Goal: Information Seeking & Learning: Learn about a topic

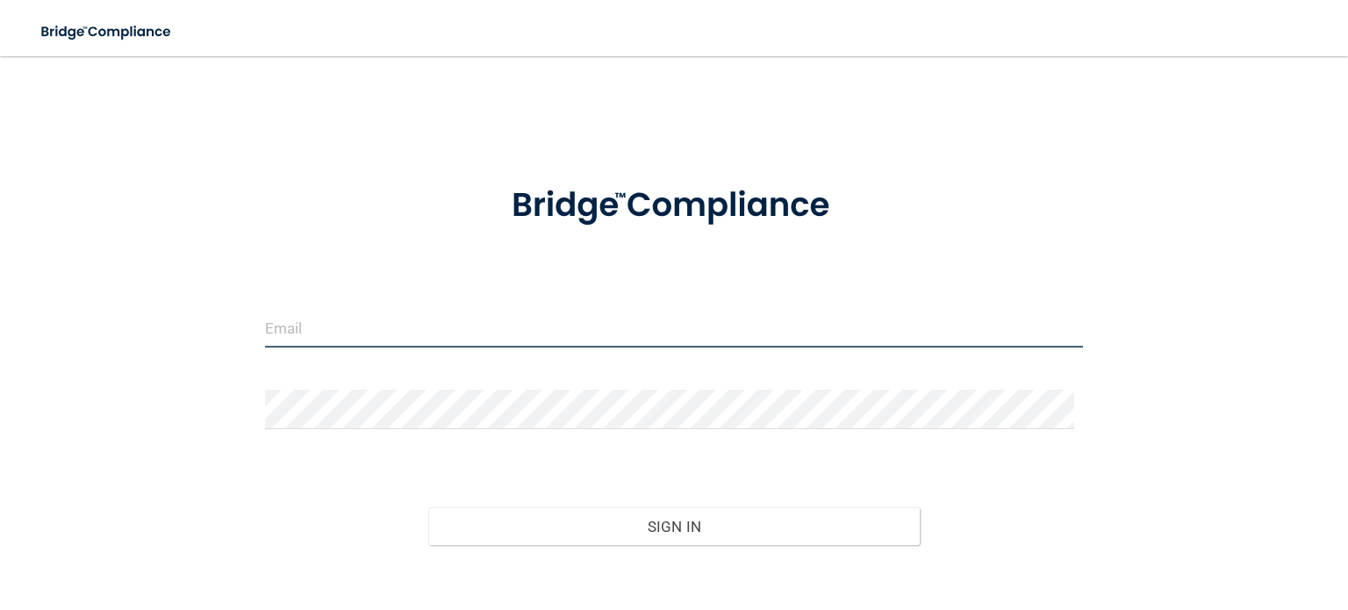
click at [403, 334] on input "email" at bounding box center [674, 328] width 818 height 40
type input "[PERSON_NAME][EMAIL_ADDRESS][DOMAIN_NAME]"
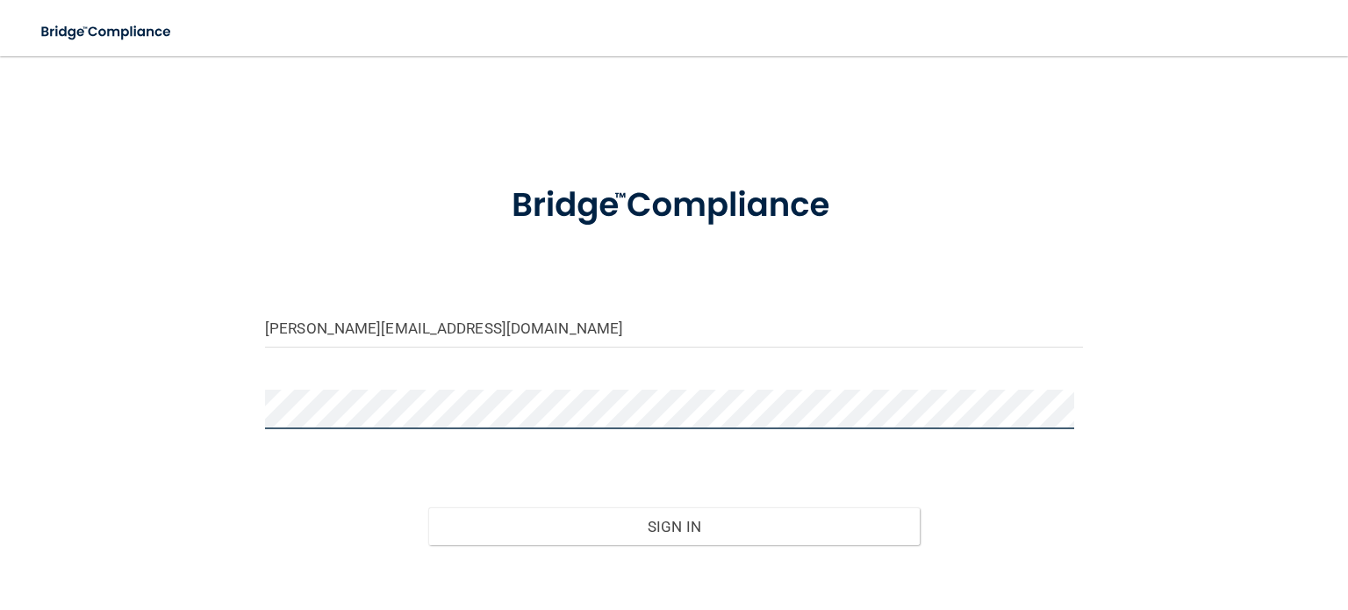
click at [428, 507] on button "Sign In" at bounding box center [673, 526] width 491 height 39
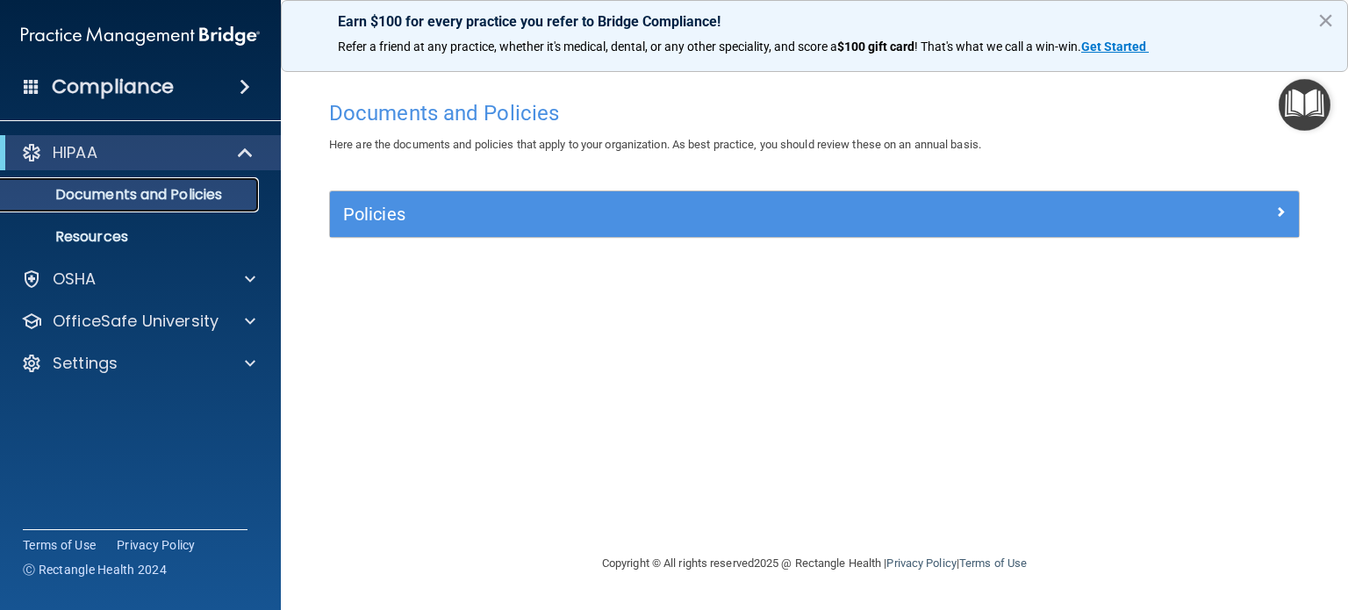
click at [126, 196] on p "Documents and Policies" at bounding box center [131, 195] width 240 height 18
click at [126, 241] on p "Resources" at bounding box center [131, 237] width 240 height 18
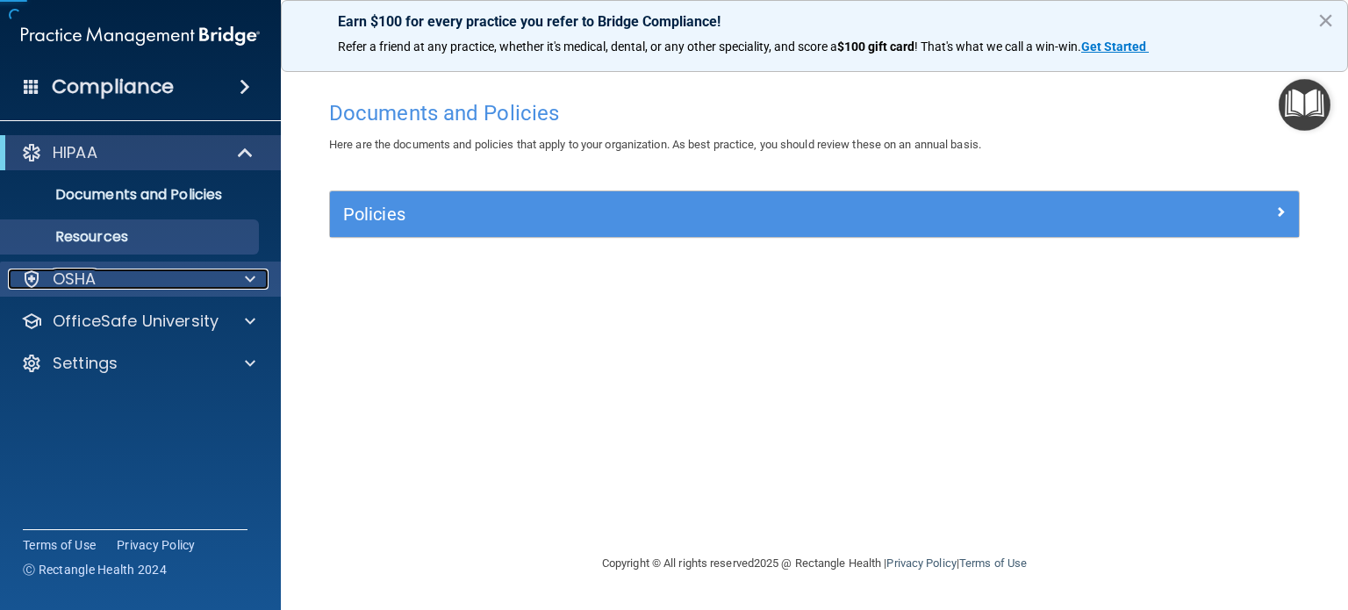
click at [111, 288] on div "OSHA" at bounding box center [117, 279] width 218 height 21
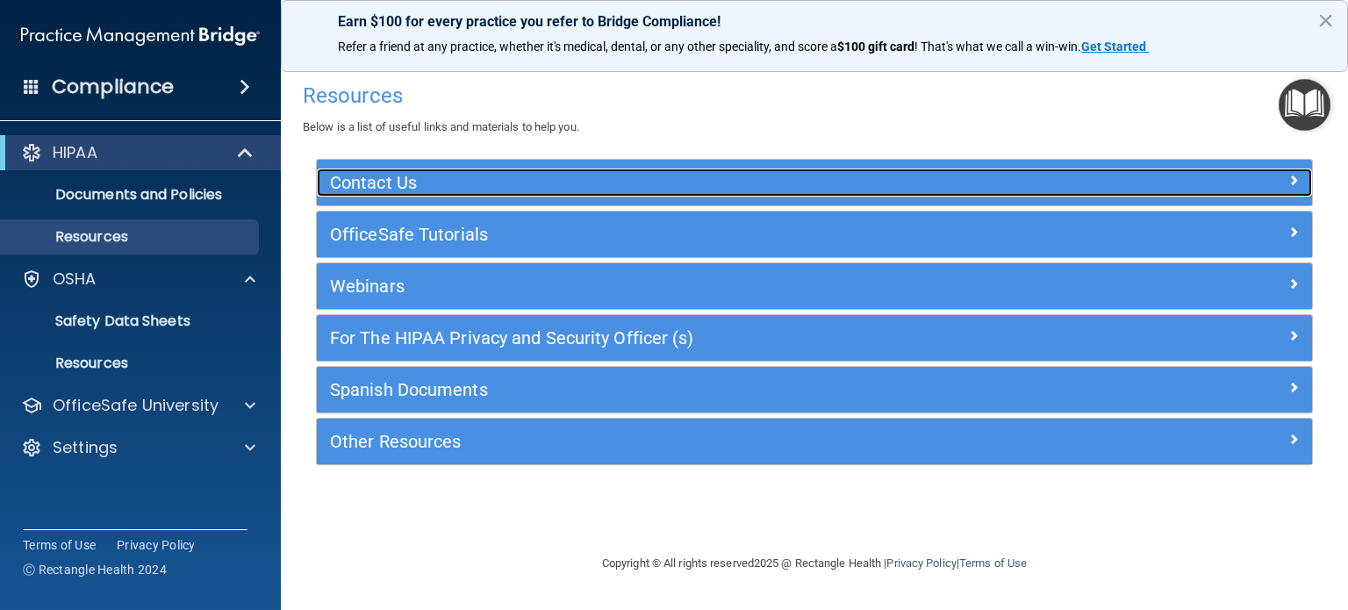
click at [418, 178] on h5 "Contact Us" at bounding box center [690, 182] width 721 height 19
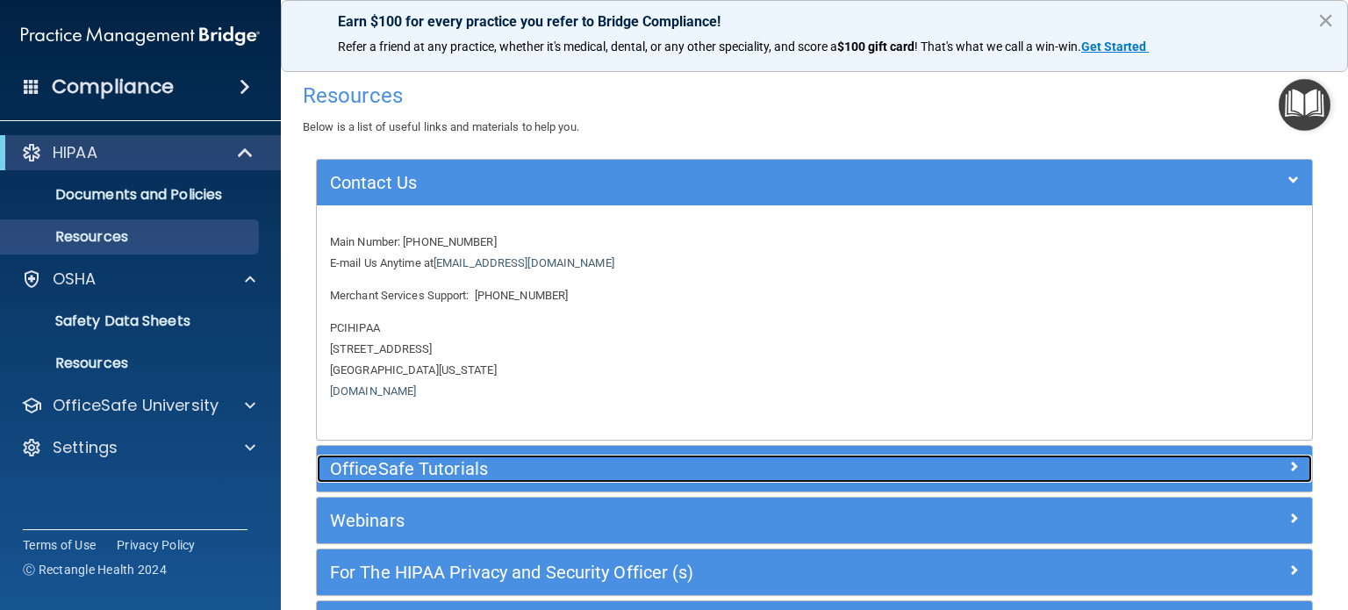
click at [445, 466] on h5 "OfficeSafe Tutorials" at bounding box center [690, 468] width 721 height 19
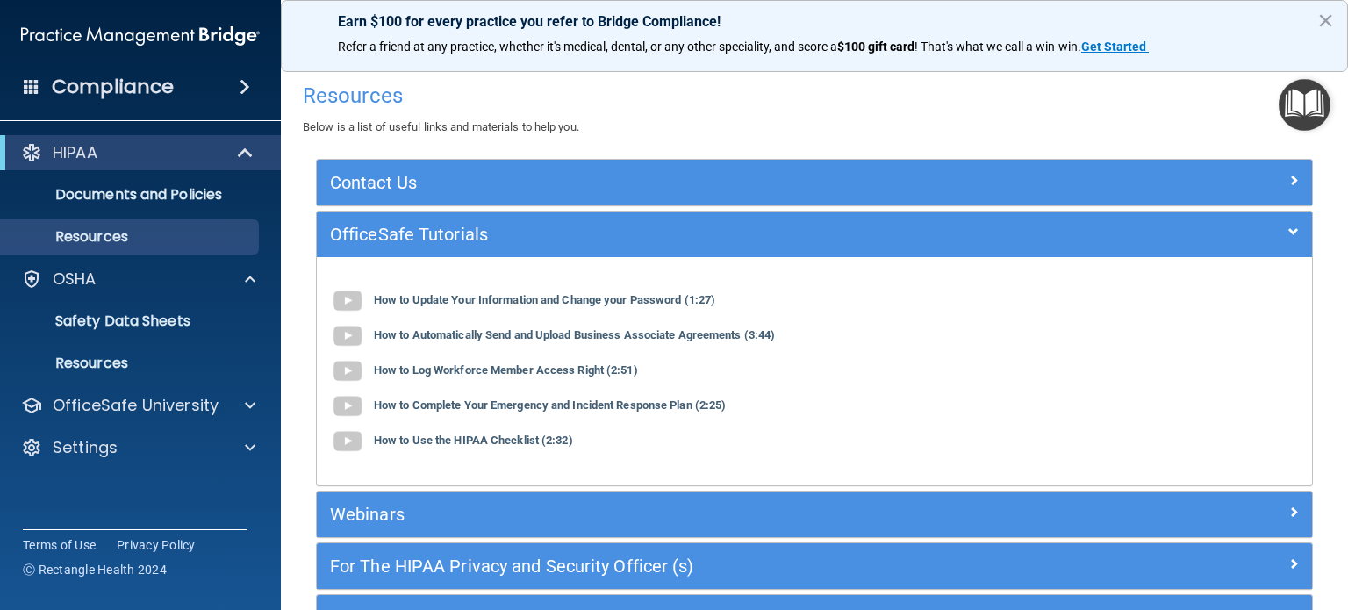
click at [1313, 108] on img "Open Resource Center" at bounding box center [1305, 105] width 52 height 52
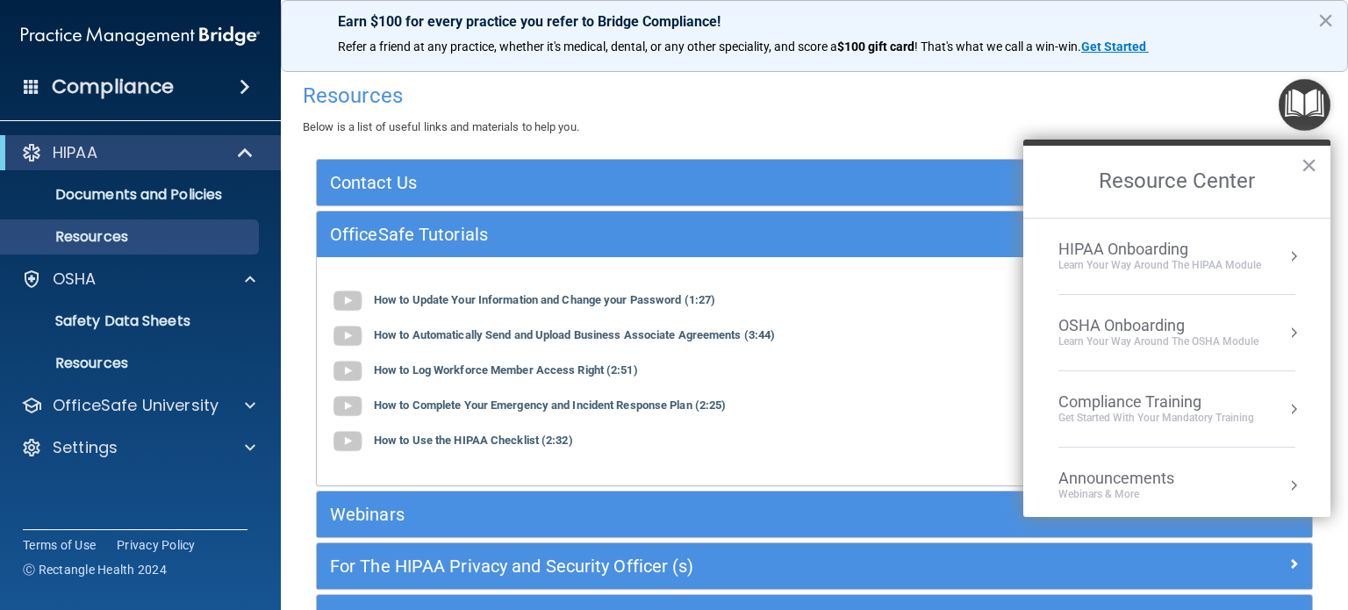
click at [1285, 249] on button "Resource Center" at bounding box center [1294, 257] width 18 height 18
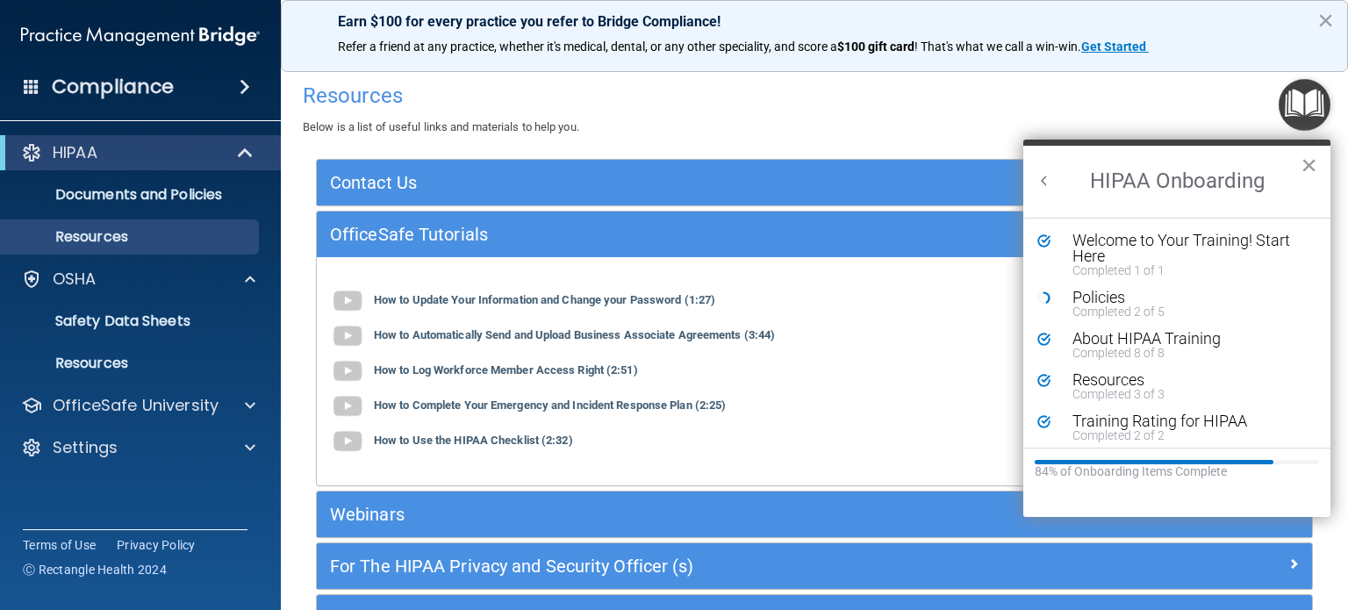
click at [1306, 161] on button "×" at bounding box center [1309, 165] width 17 height 28
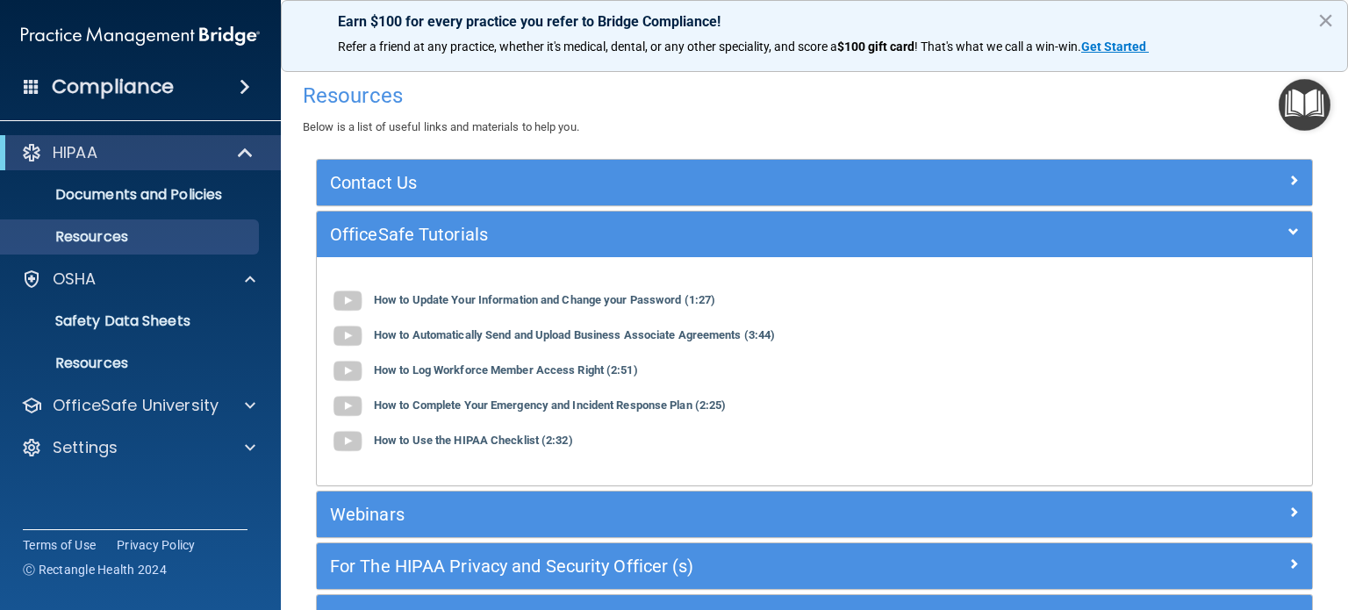
click at [241, 76] on span at bounding box center [245, 86] width 11 height 21
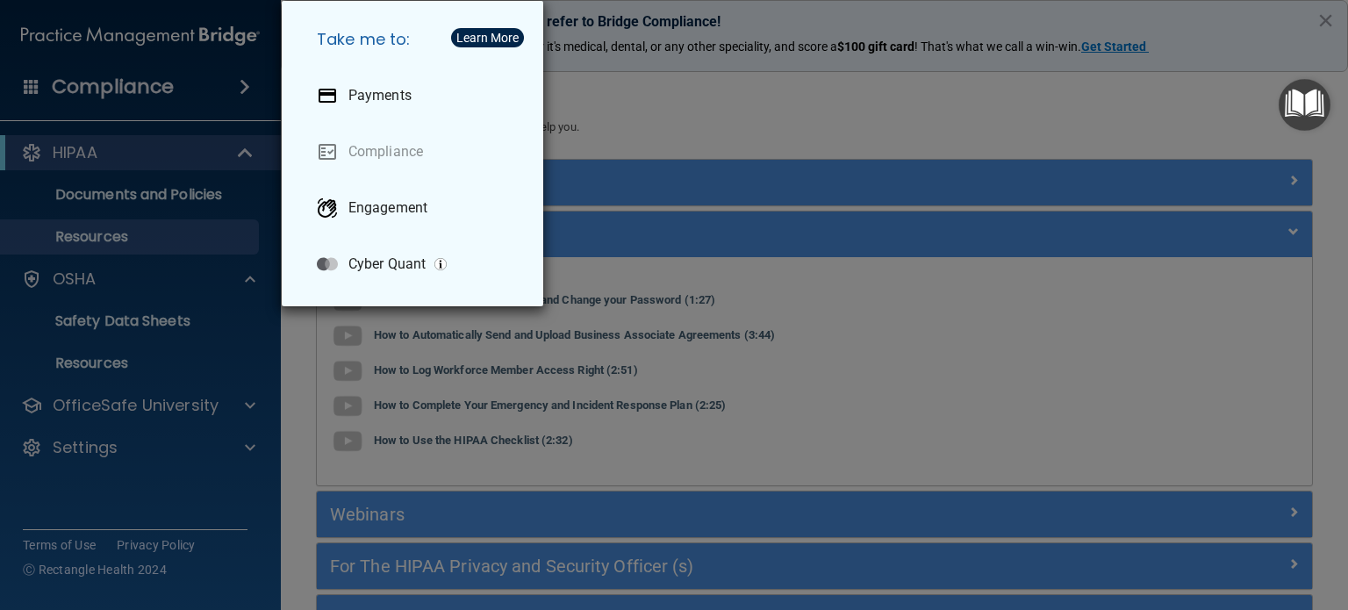
click at [163, 154] on div "Take me to: Payments Compliance Engagement Cyber Quant" at bounding box center [674, 305] width 1348 height 610
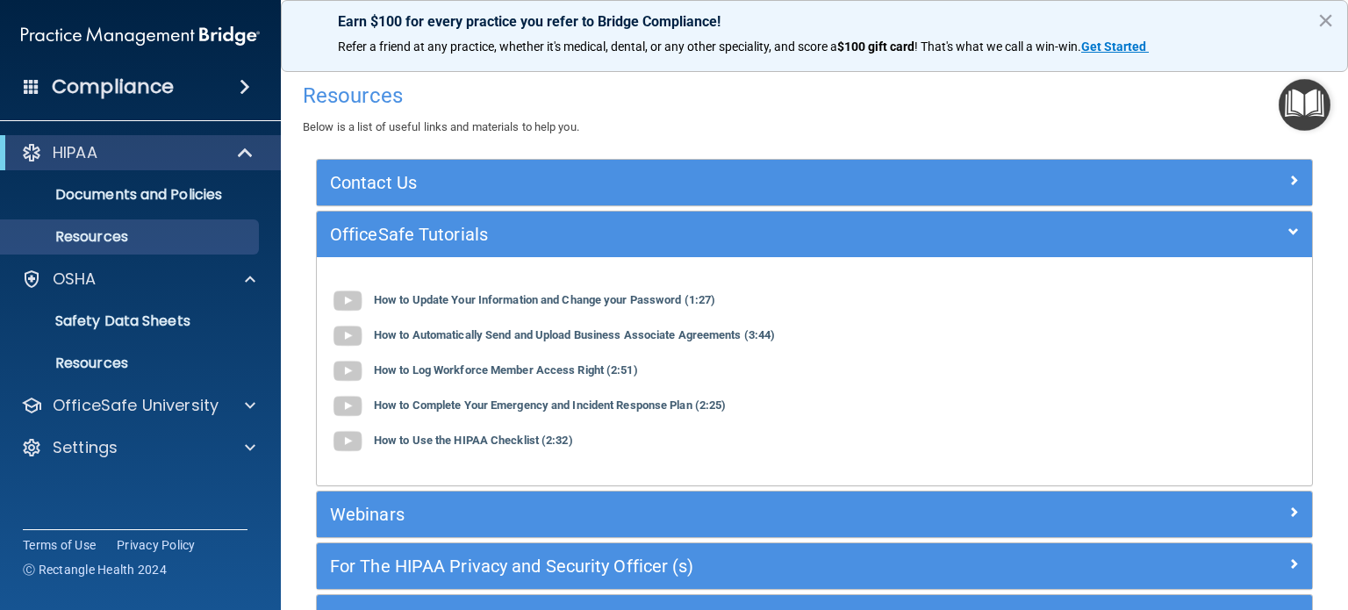
click at [1304, 102] on img "Open Resource Center" at bounding box center [1305, 105] width 52 height 52
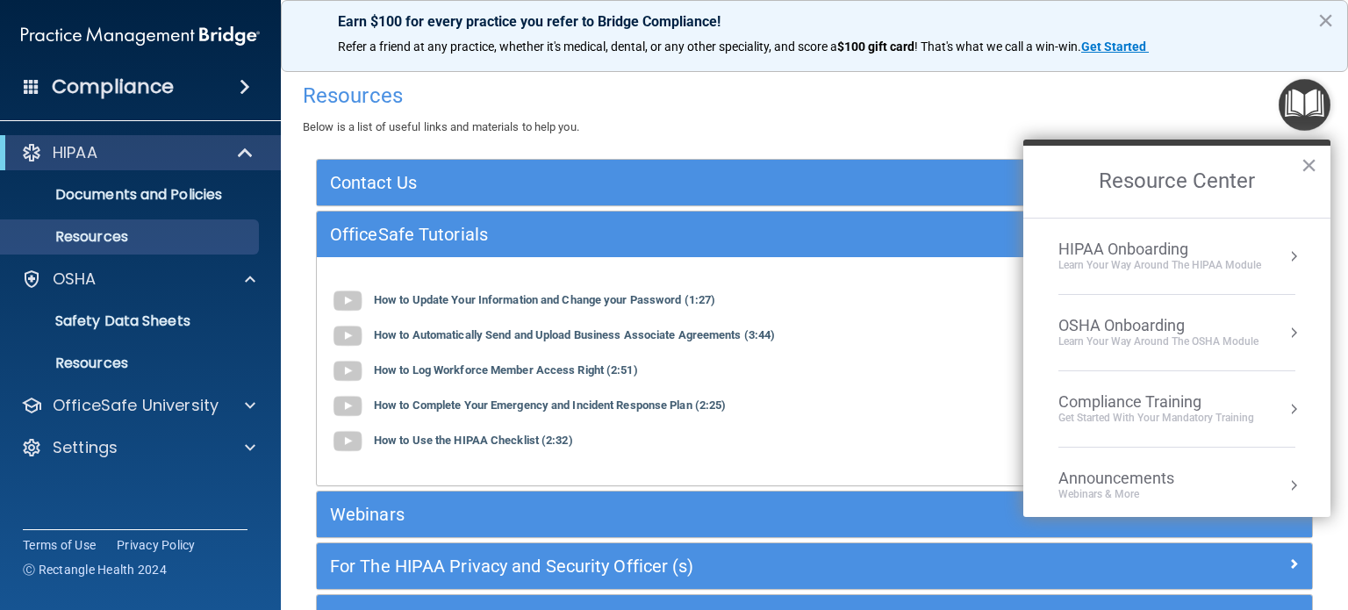
click at [1201, 256] on div "HIPAA Onboarding" at bounding box center [1160, 249] width 203 height 19
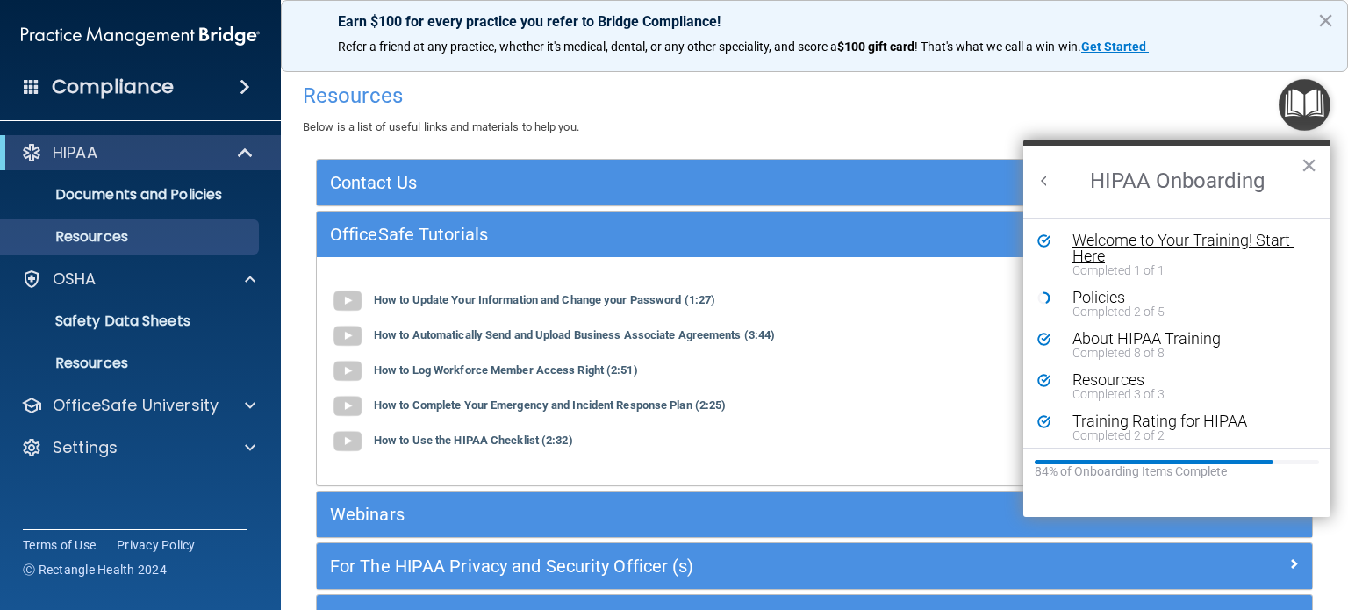
click at [1189, 234] on div "Welcome to Your Training! Start Here" at bounding box center [1183, 249] width 221 height 32
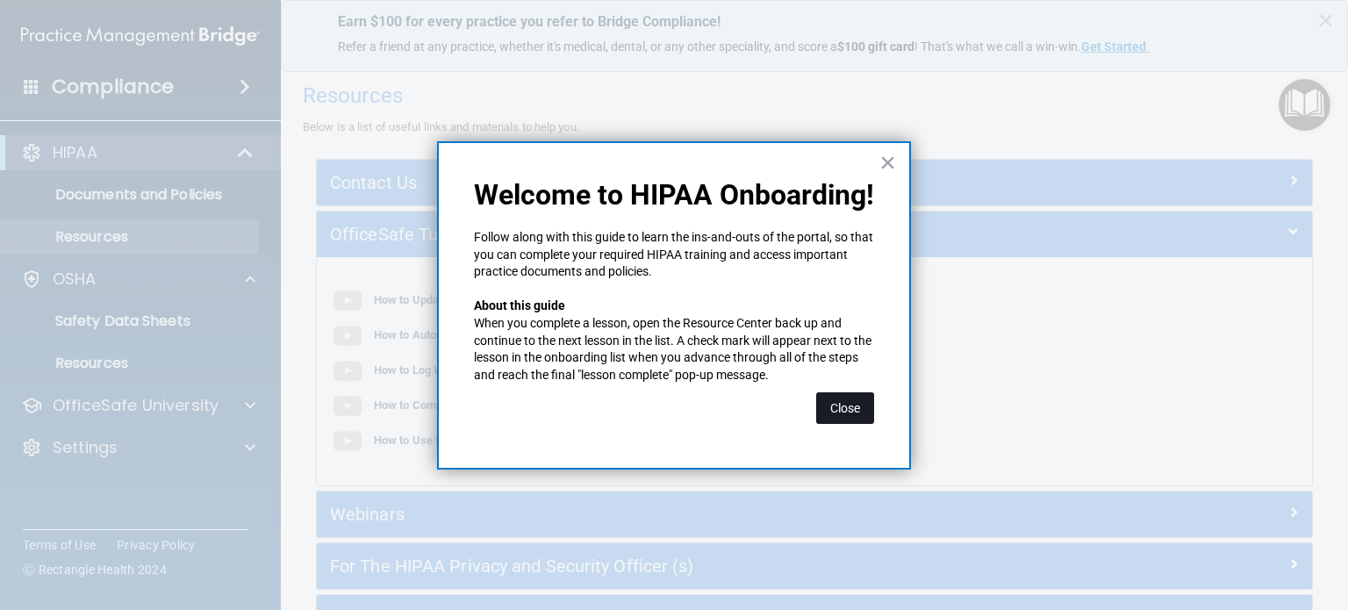
click at [861, 403] on button "Close" at bounding box center [845, 408] width 58 height 32
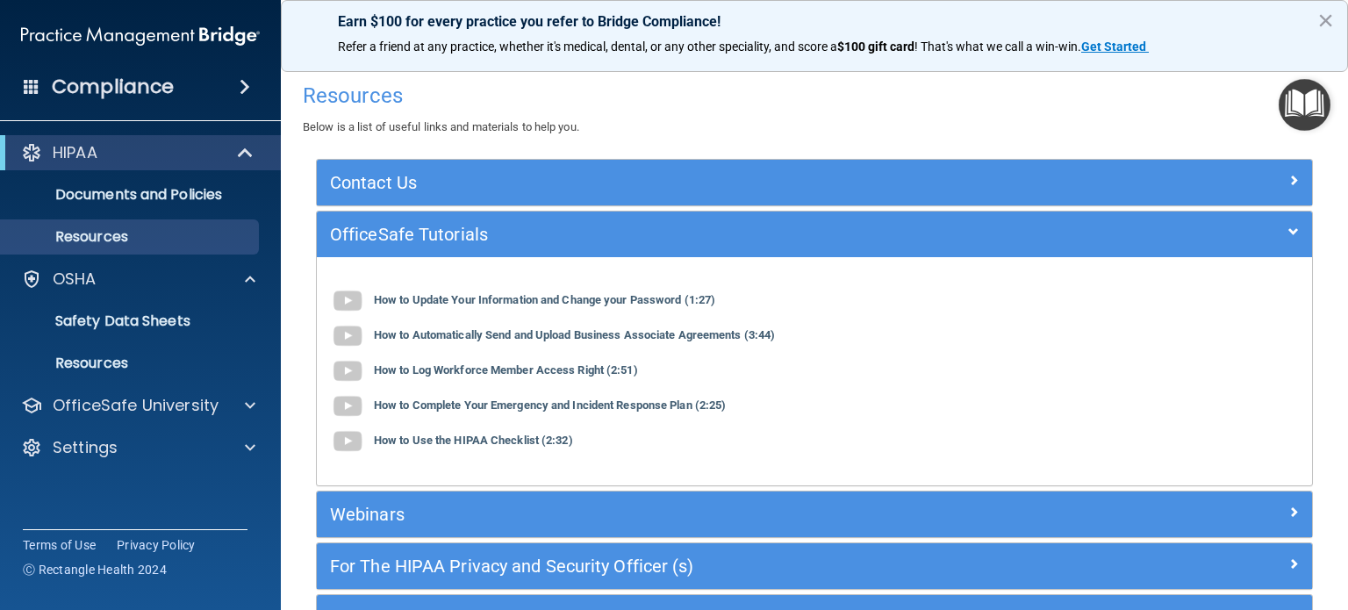
click at [1308, 87] on img "Open Resource Center" at bounding box center [1305, 105] width 52 height 52
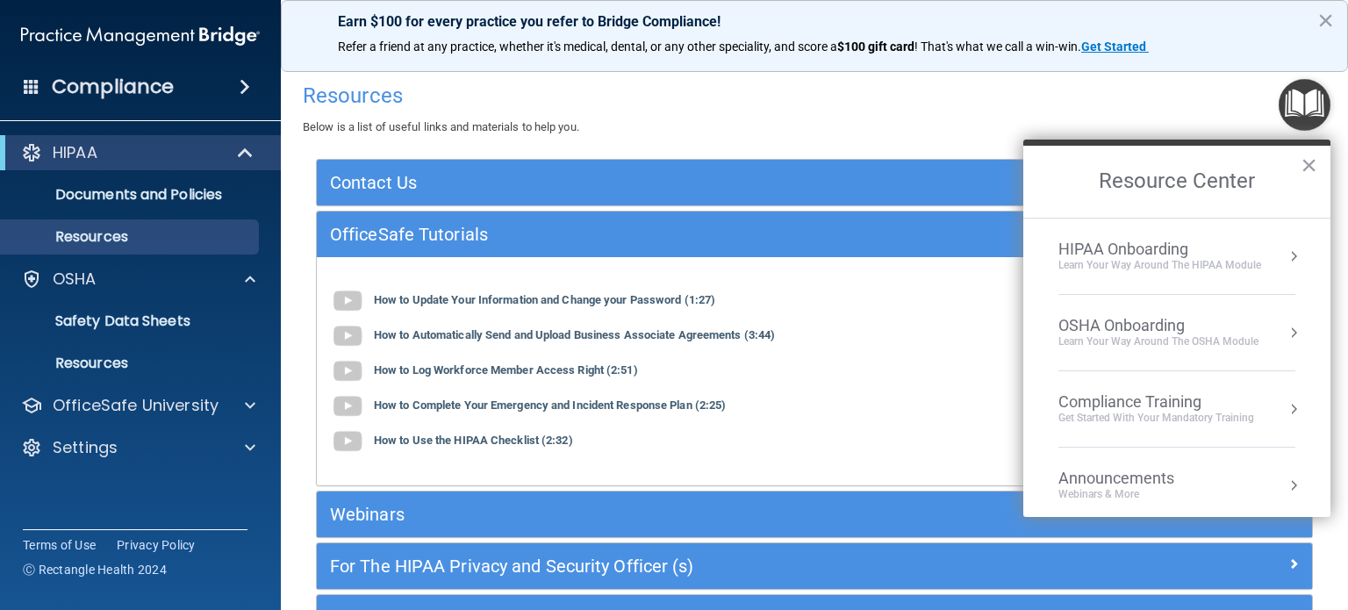
click at [1166, 245] on div "HIPAA Onboarding" at bounding box center [1160, 249] width 203 height 19
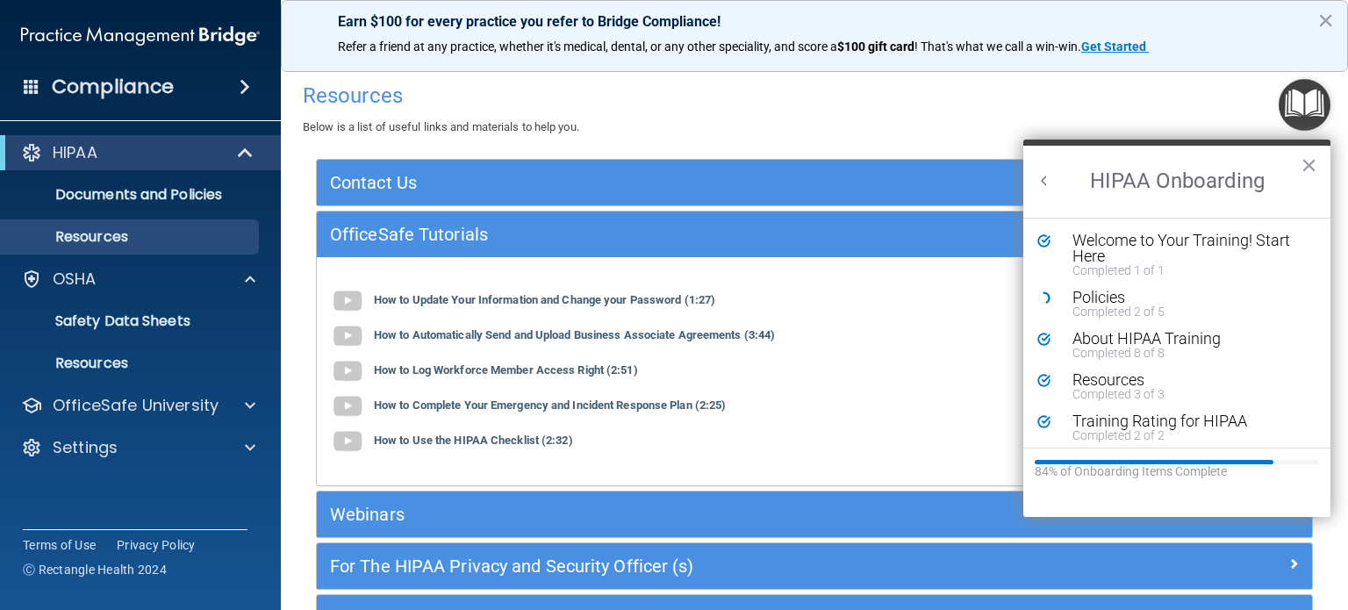
click at [1166, 245] on div "Welcome to Your Training! Start Here" at bounding box center [1183, 249] width 221 height 32
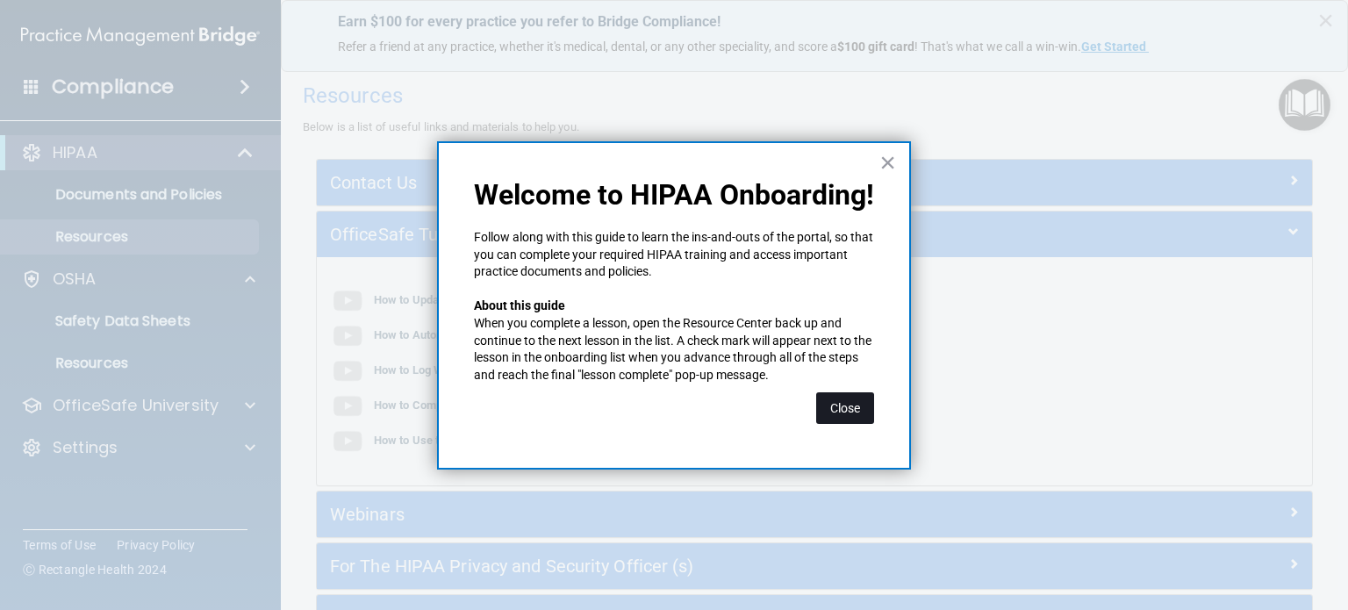
click at [858, 415] on button "Close" at bounding box center [845, 408] width 58 height 32
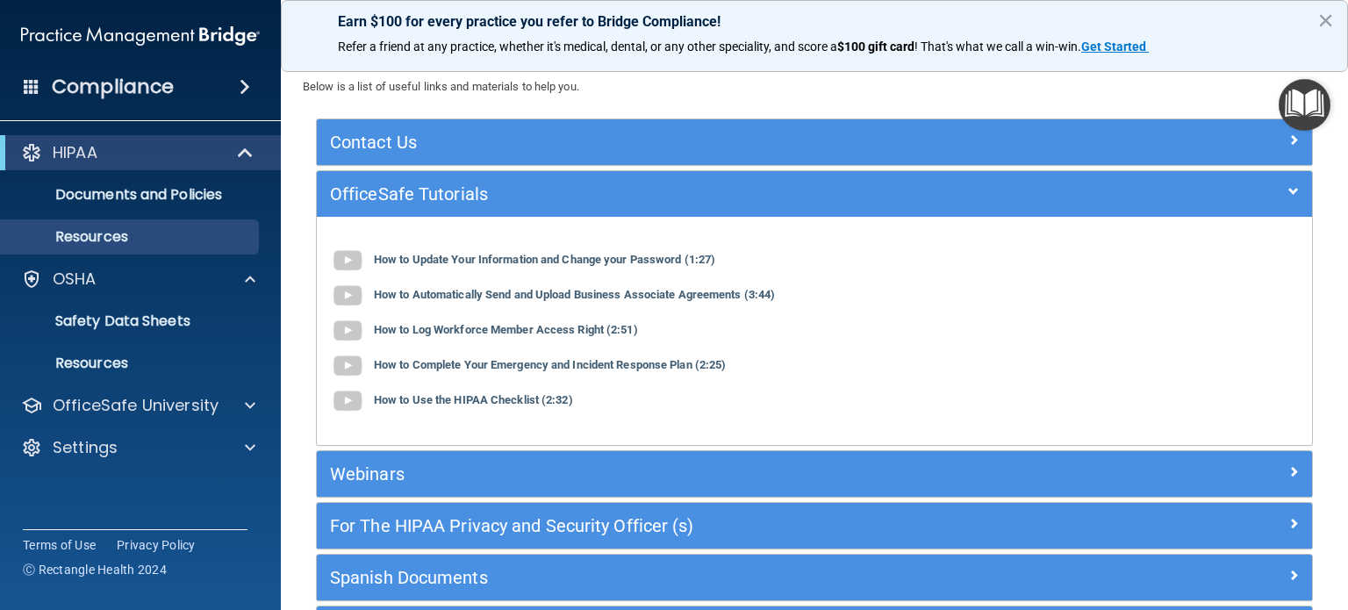
scroll to position [172, 0]
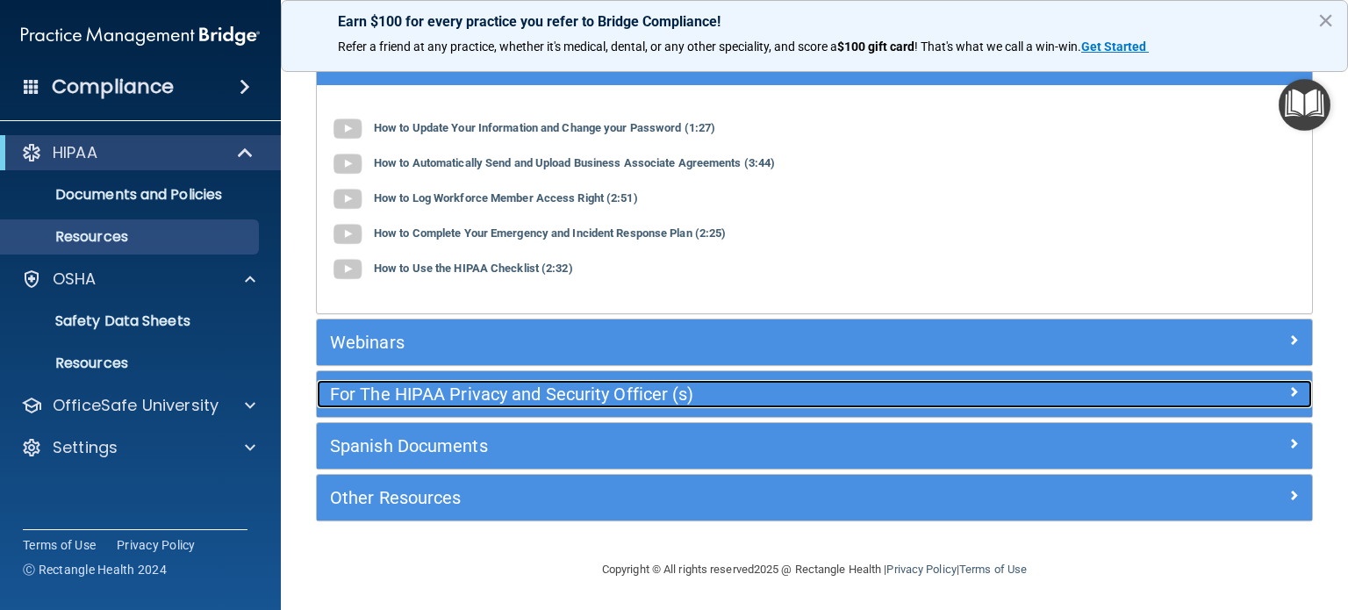
click at [557, 380] on div "For The HIPAA Privacy and Security Officer (s)" at bounding box center [690, 394] width 747 height 28
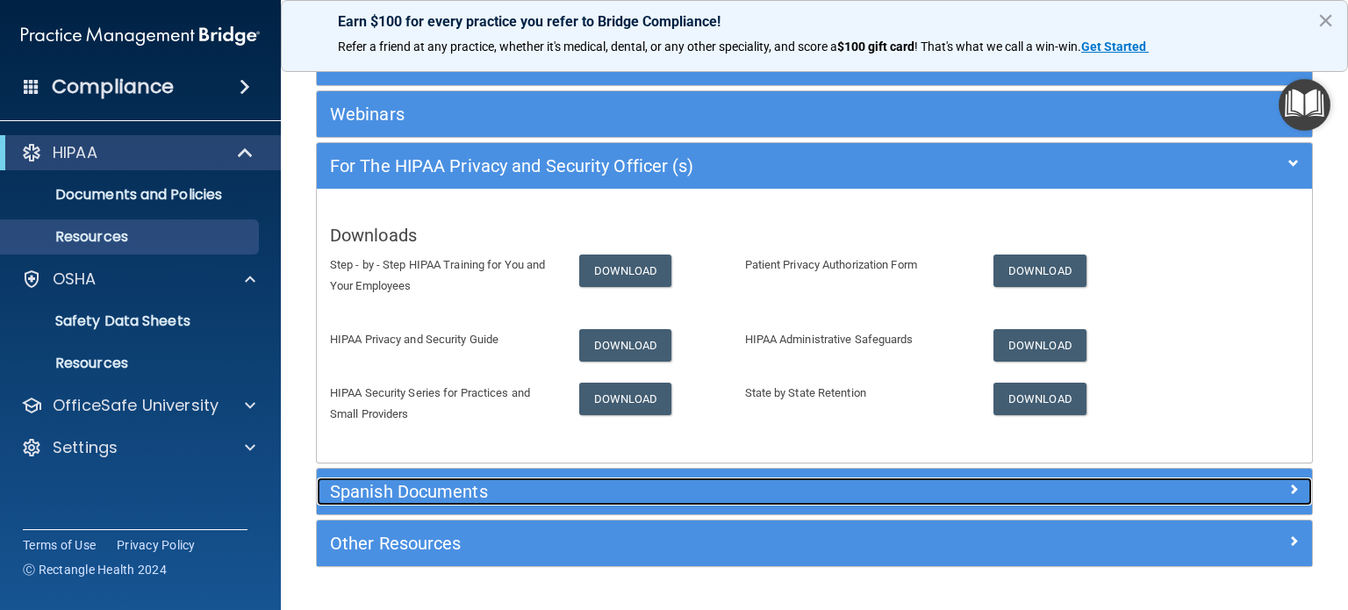
click at [576, 484] on h5 "Spanish Documents" at bounding box center [690, 491] width 721 height 19
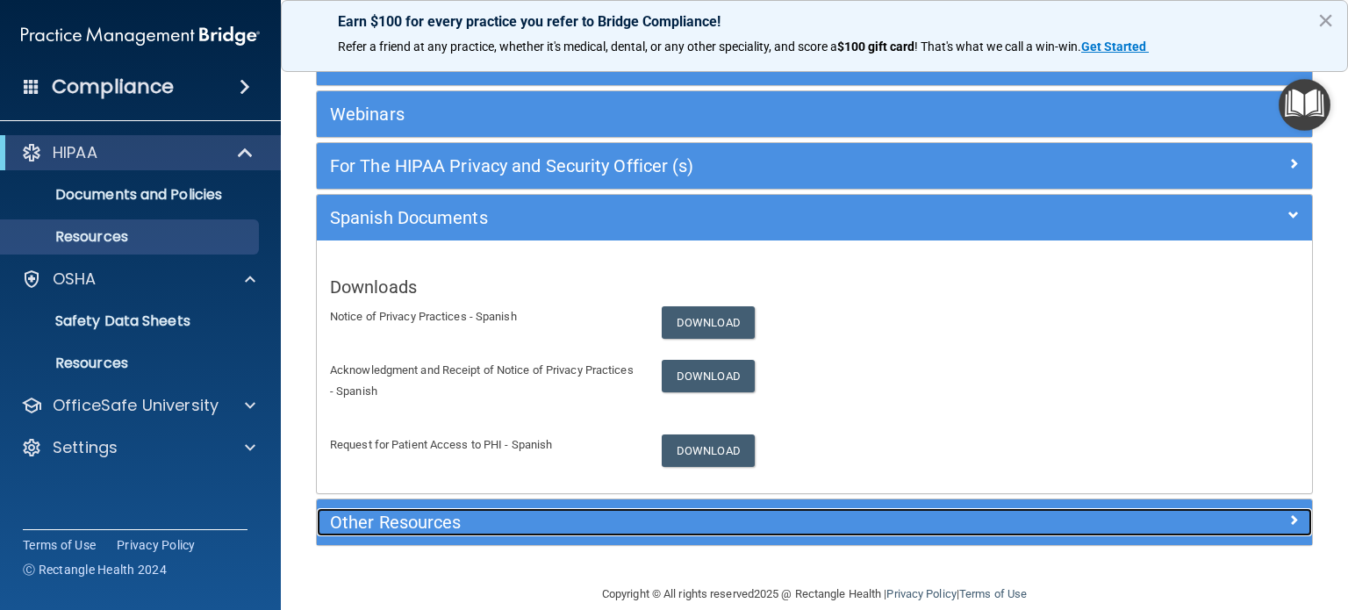
click at [586, 528] on h5 "Other Resources" at bounding box center [690, 522] width 721 height 19
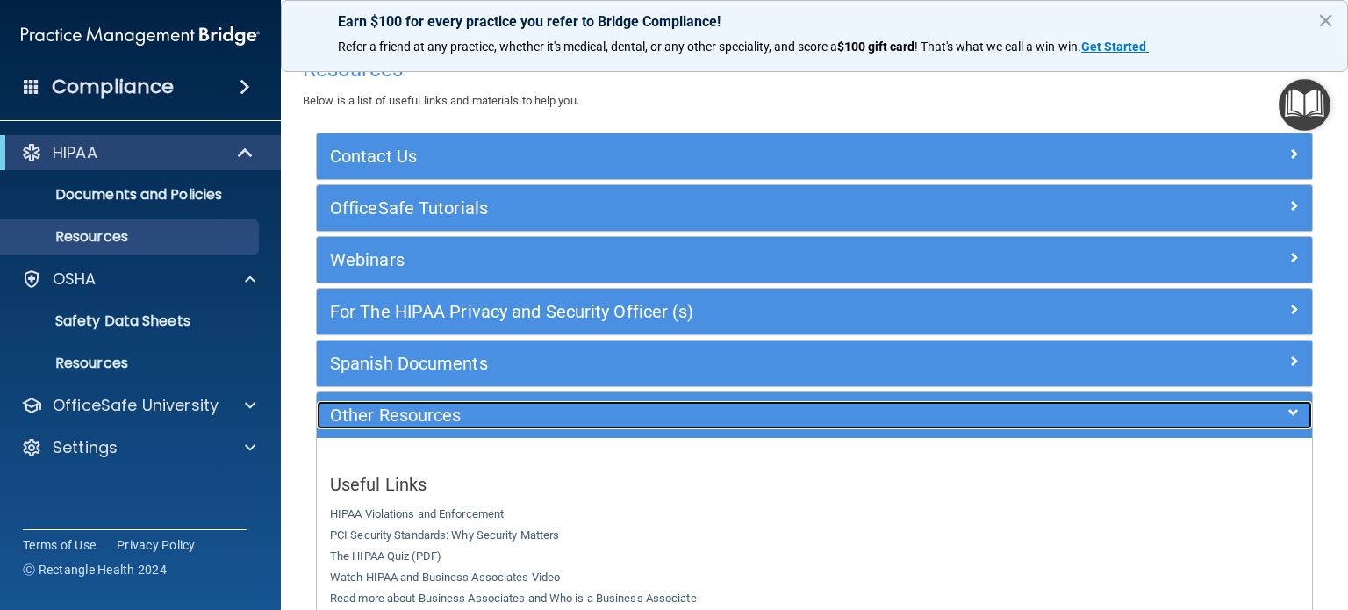
scroll to position [0, 0]
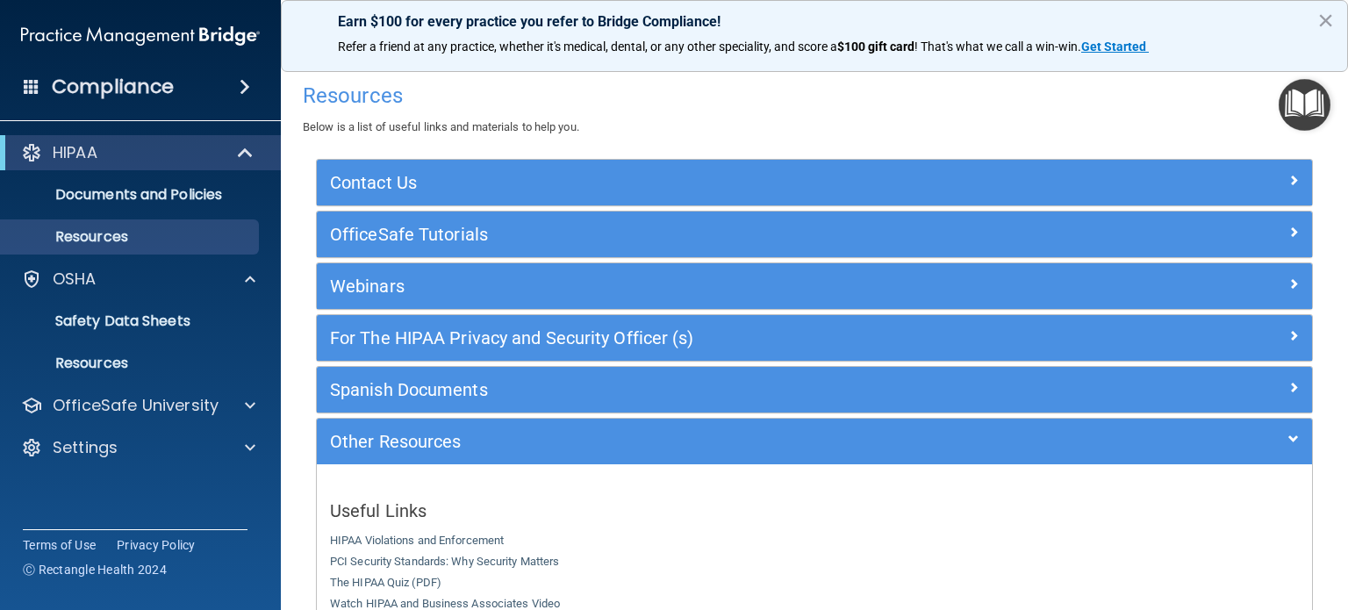
click at [1302, 111] on img "Open Resource Center" at bounding box center [1305, 105] width 52 height 52
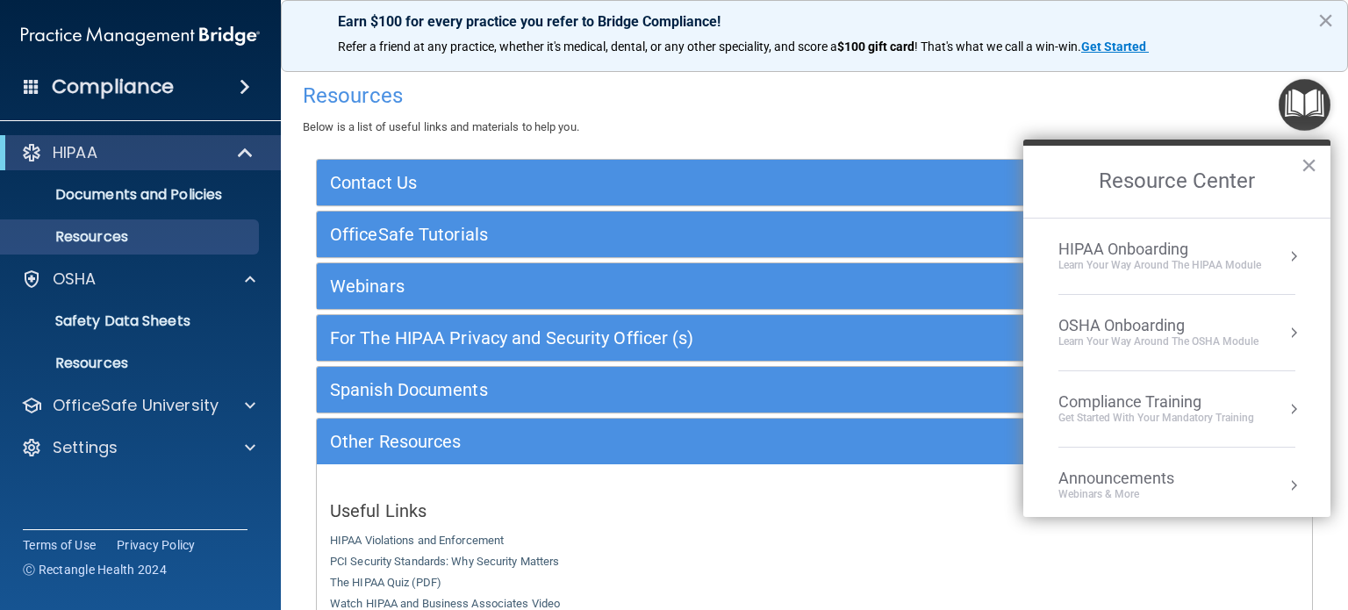
click at [1253, 238] on li "HIPAA Onboarding Learn Your Way around the HIPAA module" at bounding box center [1177, 257] width 237 height 76
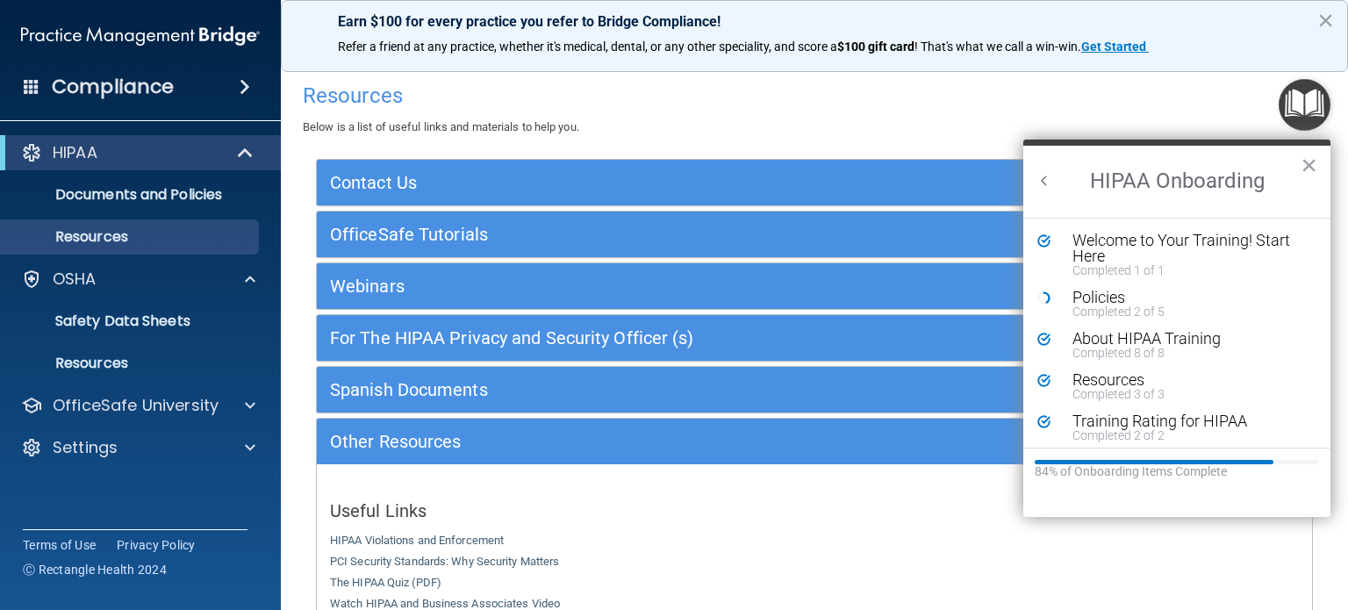
click at [1045, 183] on button "Back to Resource Center Home" at bounding box center [1045, 181] width 18 height 18
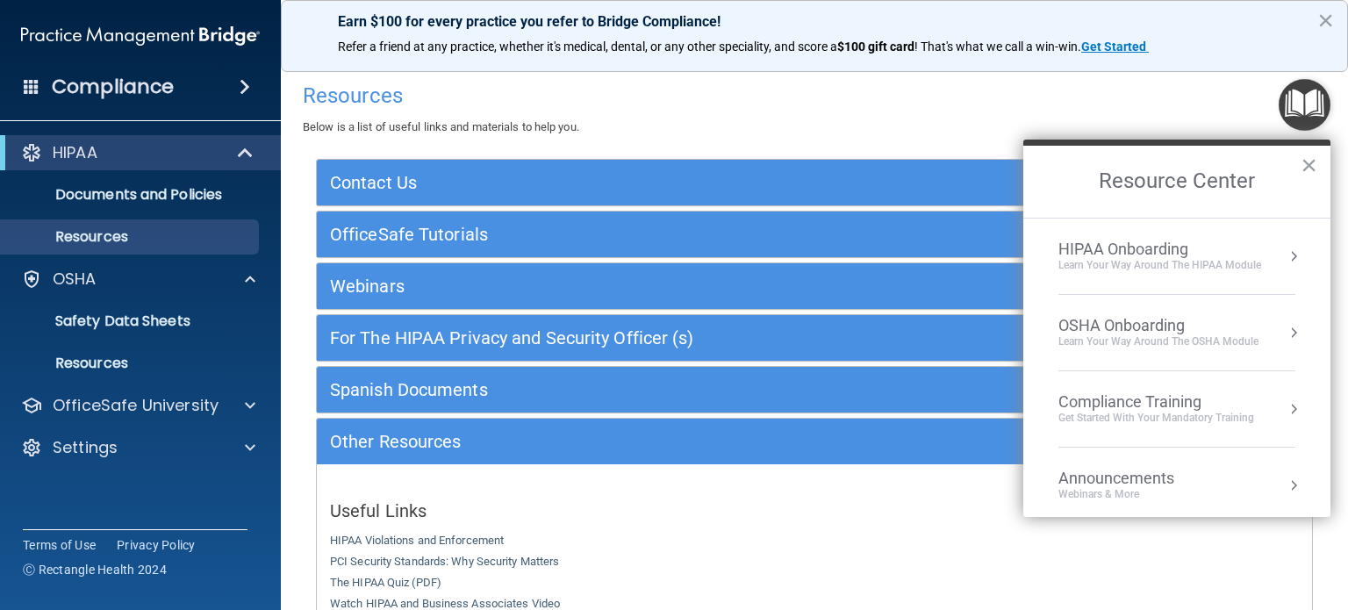
click at [1180, 342] on div "Learn your way around the OSHA module" at bounding box center [1159, 341] width 200 height 15
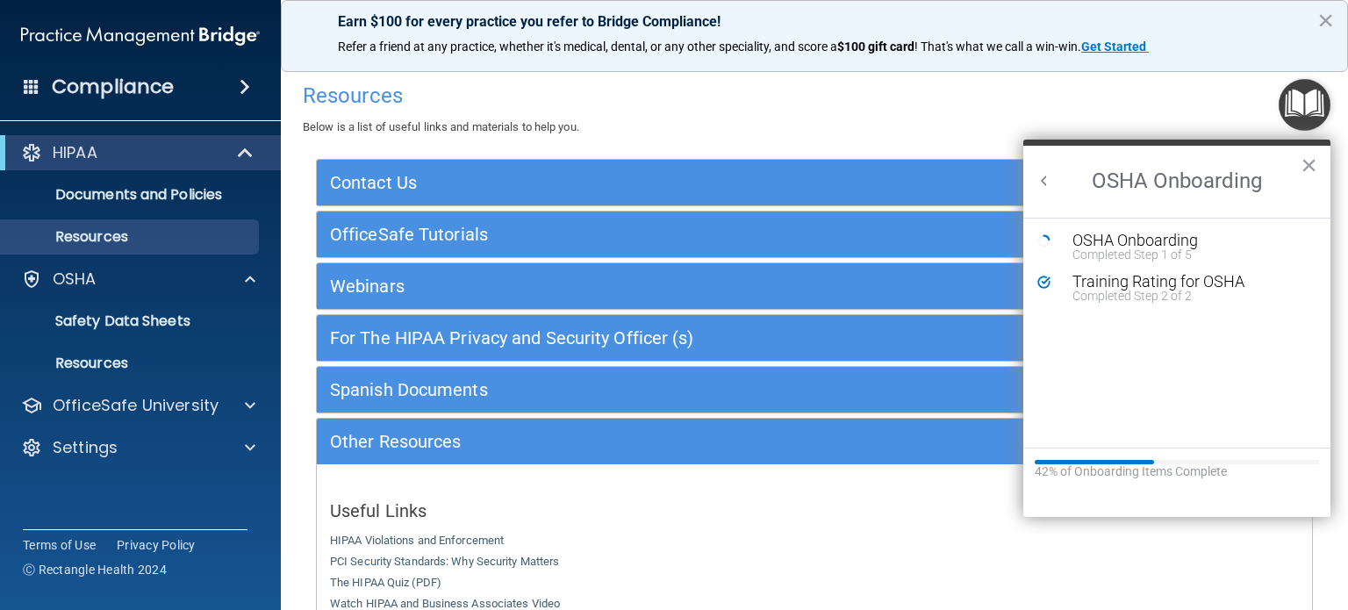
click at [1045, 183] on button "Back to Resource Center Home" at bounding box center [1045, 181] width 18 height 18
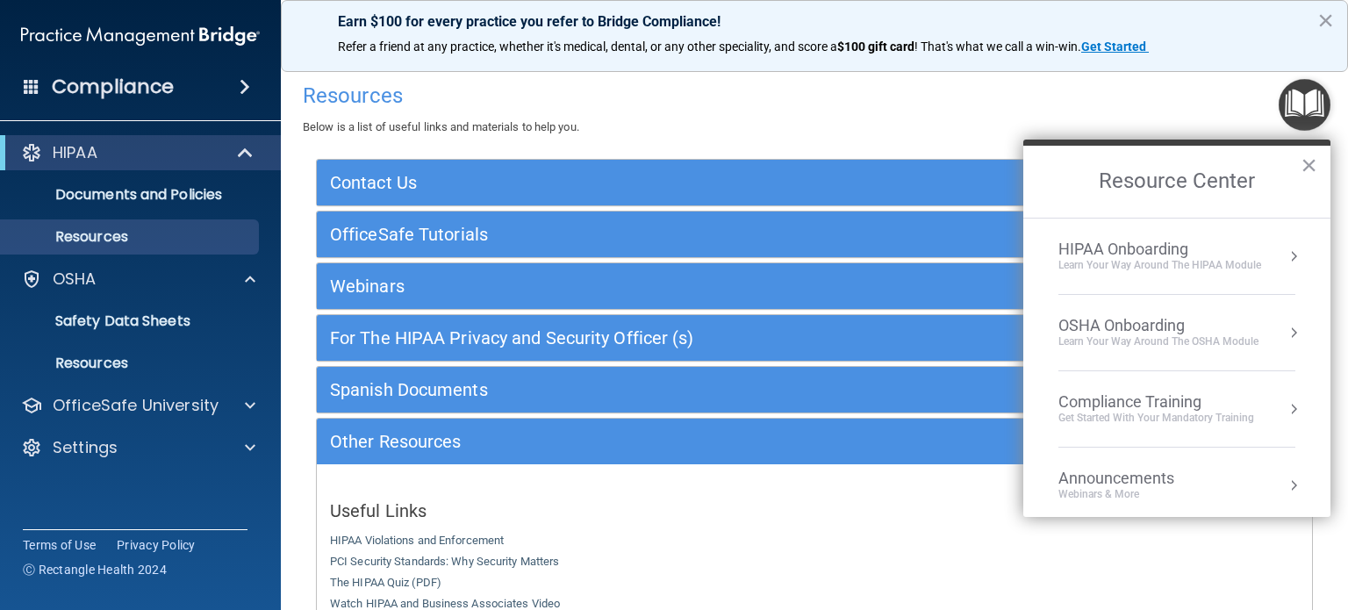
click at [1285, 252] on button "Resource Center" at bounding box center [1294, 257] width 18 height 18
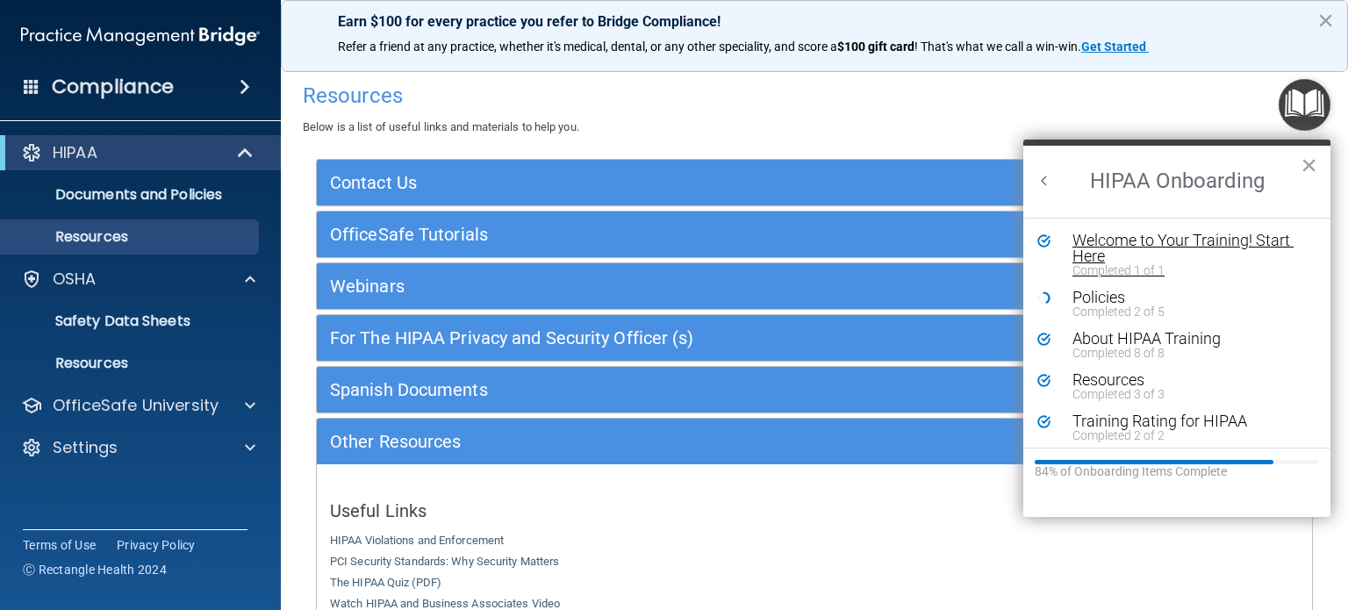
click at [1102, 247] on div "Welcome to Your Training! Start Here" at bounding box center [1183, 249] width 221 height 32
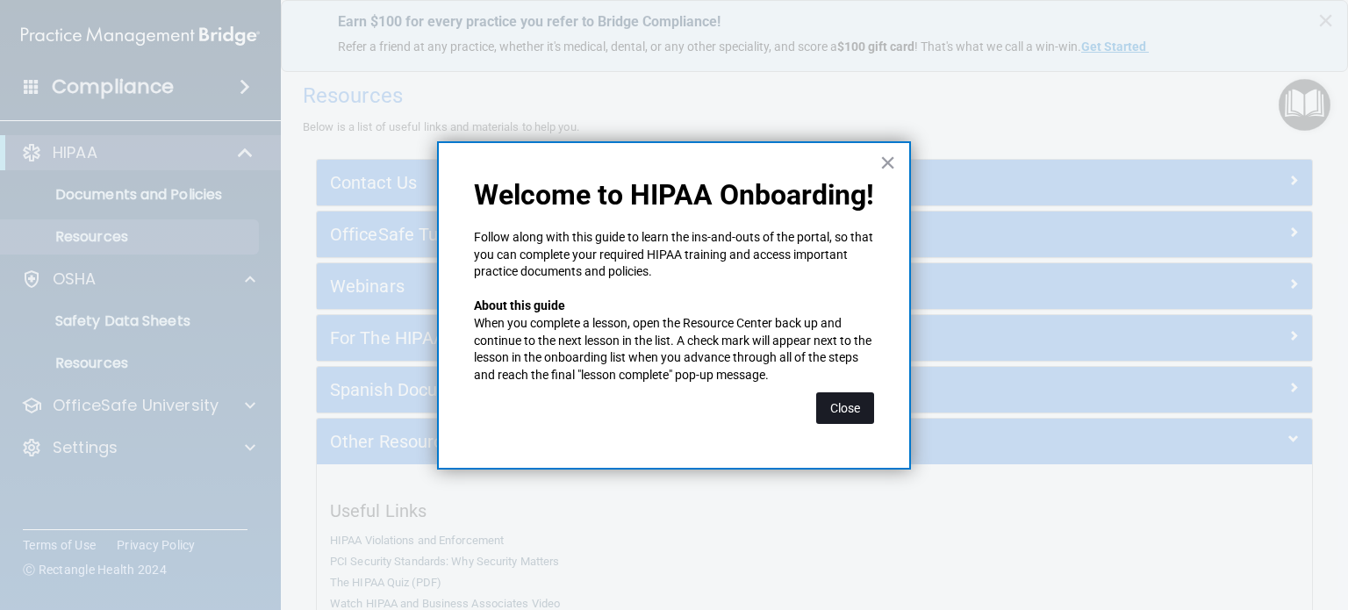
click at [852, 406] on button "Close" at bounding box center [845, 408] width 58 height 32
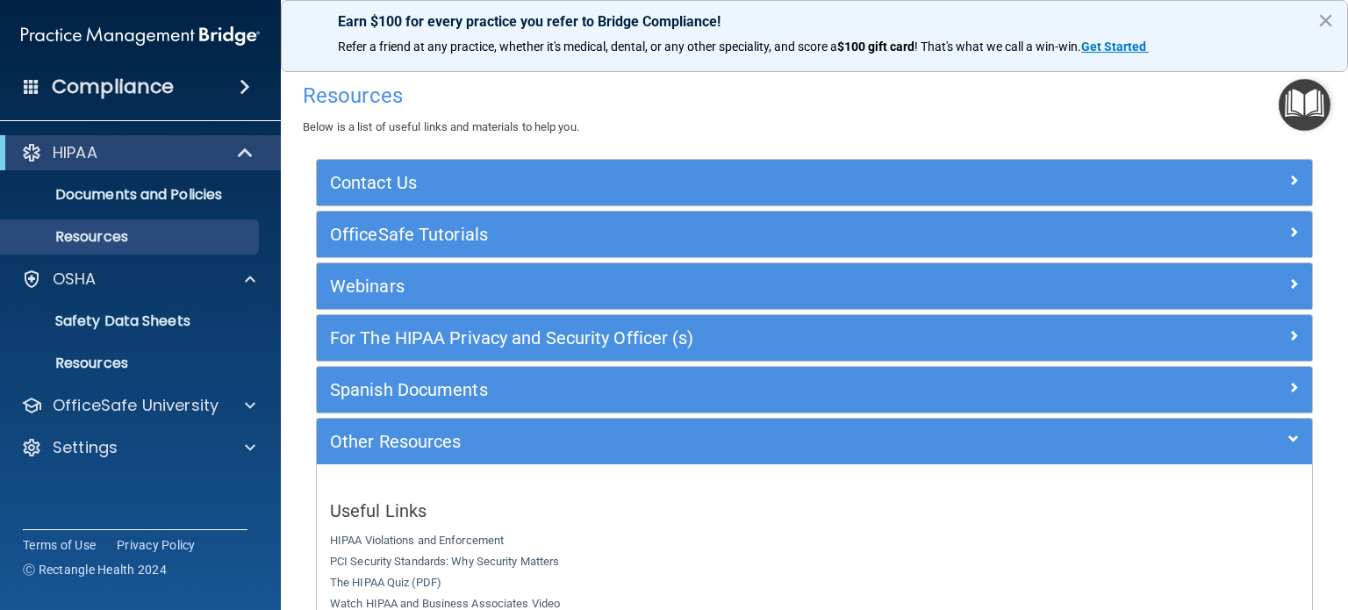
click at [1325, 112] on img "Open Resource Center" at bounding box center [1305, 105] width 52 height 52
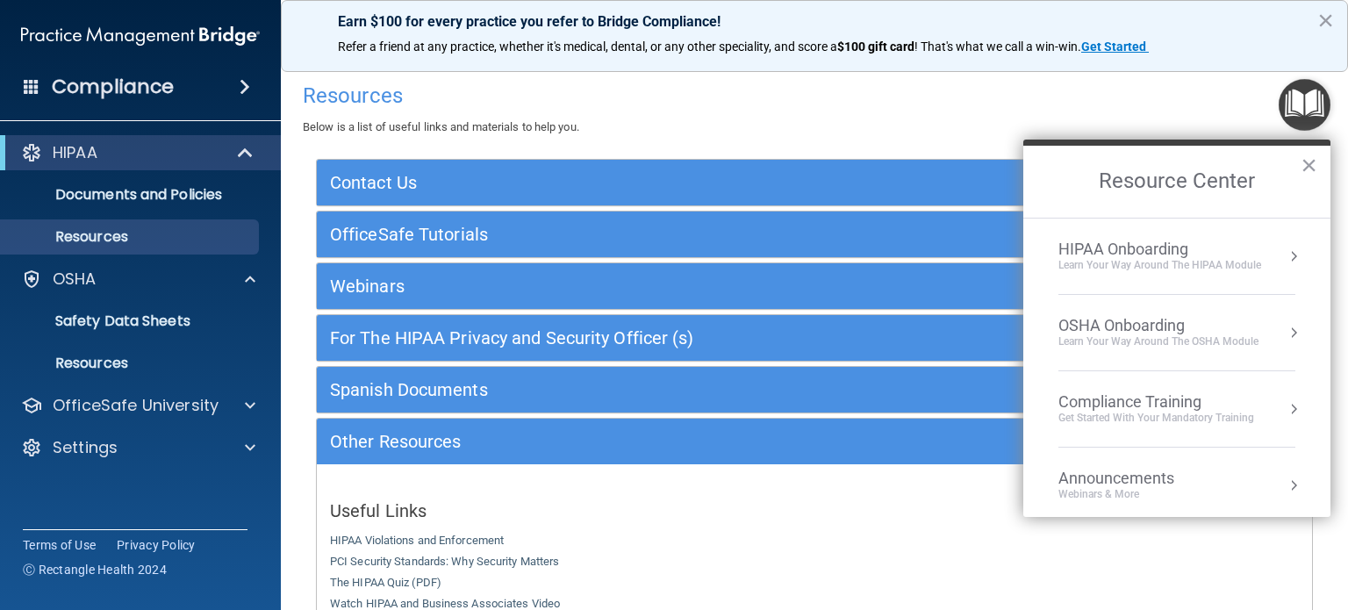
click at [1201, 256] on div "HIPAA Onboarding" at bounding box center [1160, 249] width 203 height 19
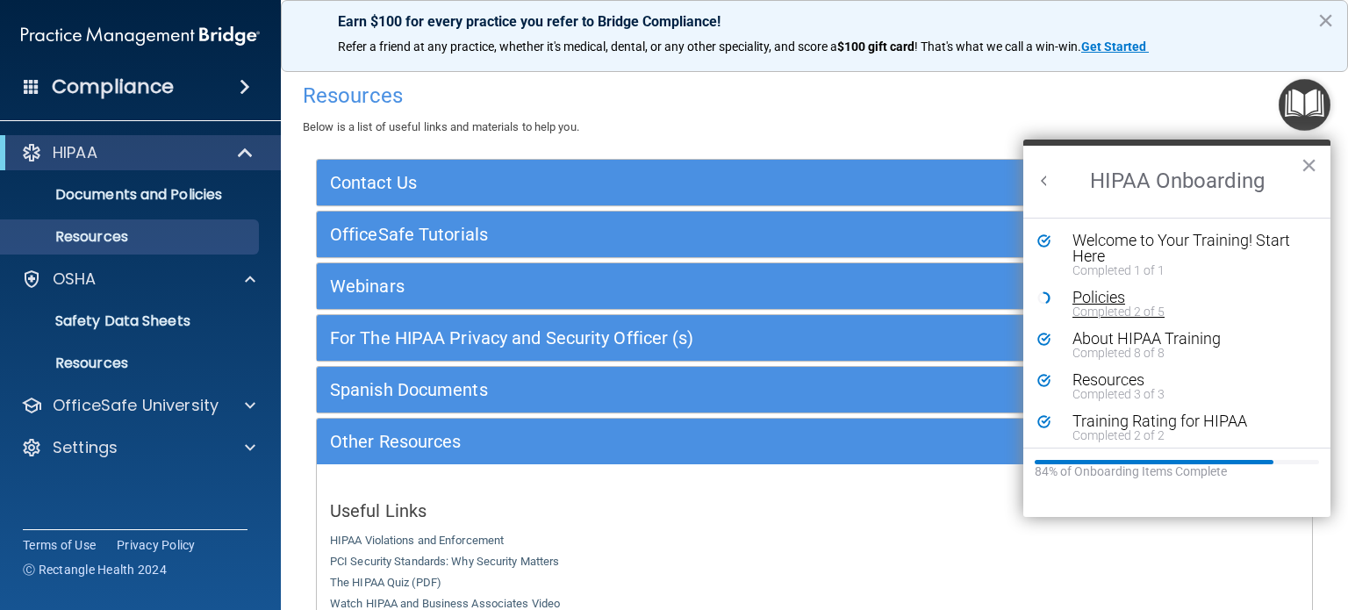
click at [1113, 299] on div "Policies" at bounding box center [1183, 298] width 221 height 16
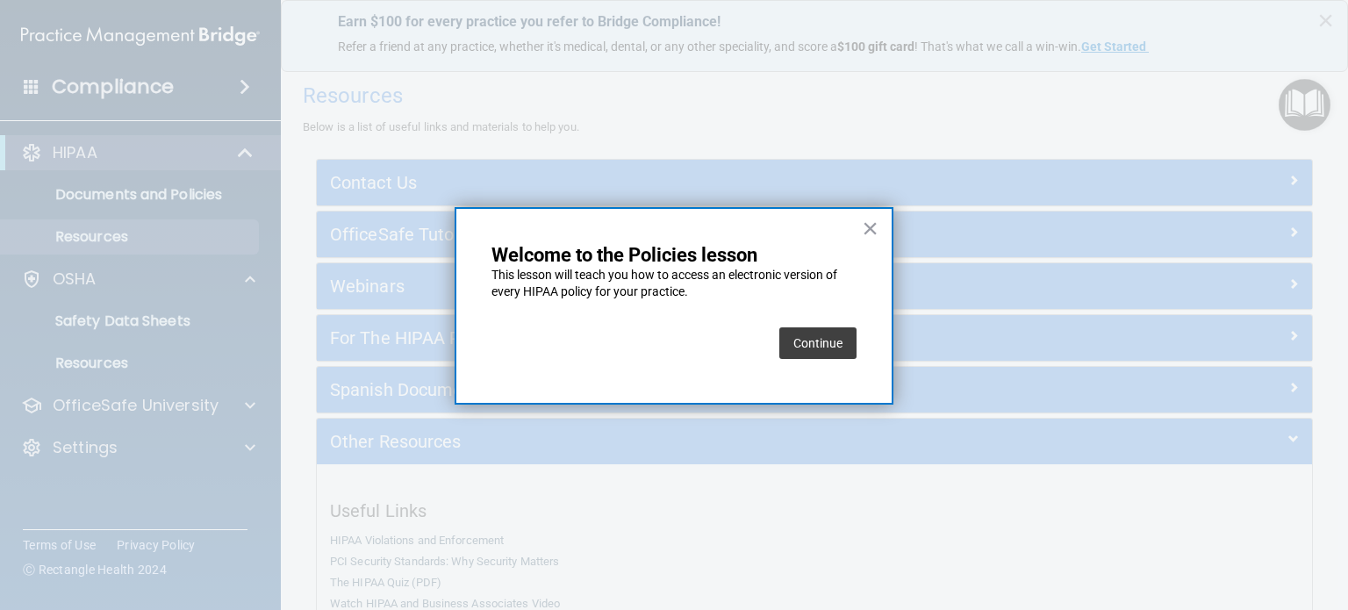
click at [827, 341] on button "Continue" at bounding box center [817, 343] width 77 height 32
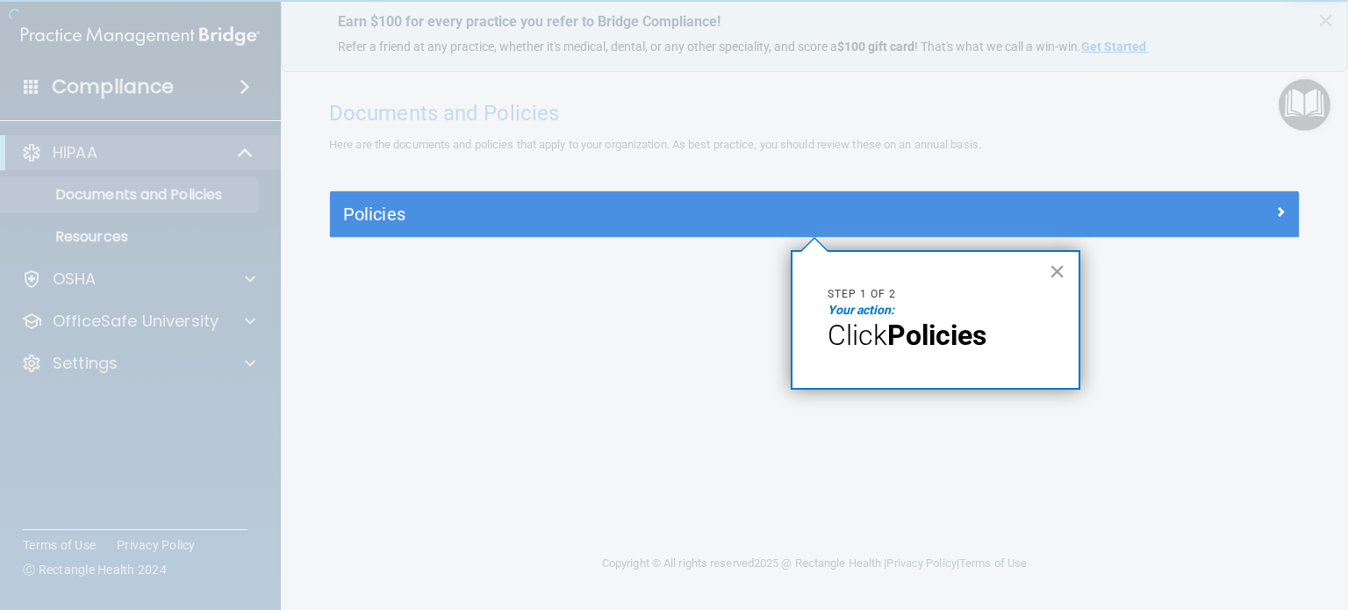
click at [896, 340] on strong "Policies" at bounding box center [936, 335] width 99 height 33
click at [858, 300] on p "Step 1 of 2" at bounding box center [936, 294] width 216 height 15
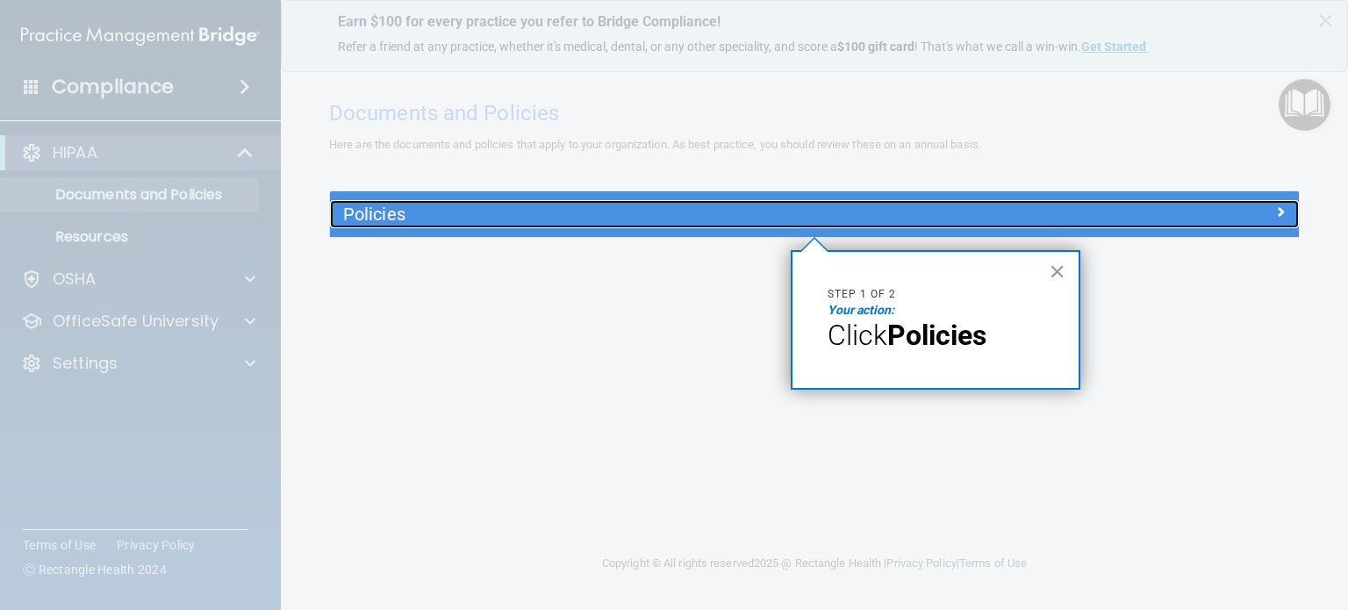
click at [446, 202] on div "Policies" at bounding box center [693, 214] width 727 height 28
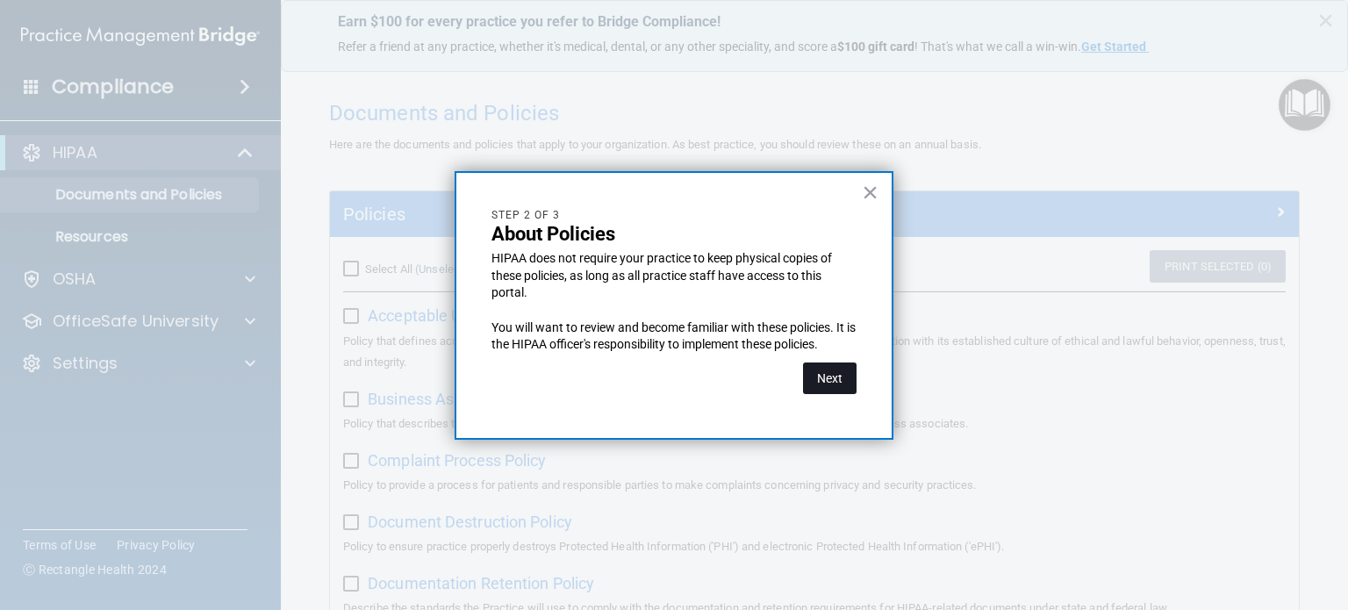
click at [838, 378] on button "Next" at bounding box center [830, 379] width 54 height 32
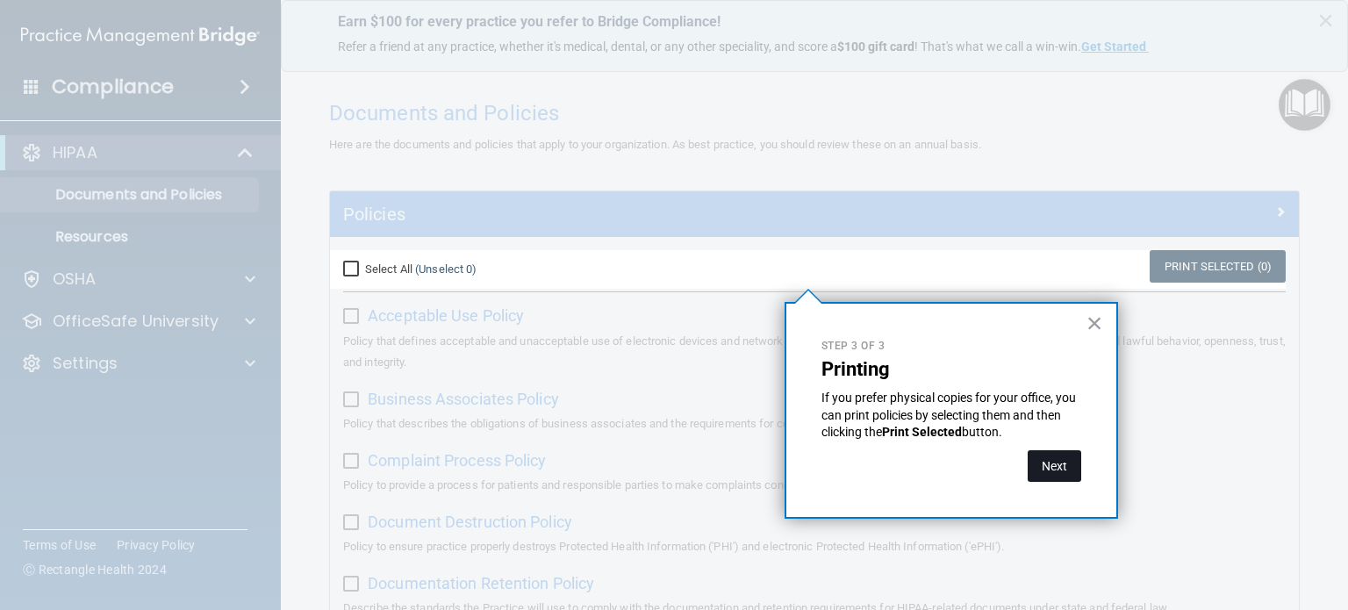
click at [1065, 473] on button "Next" at bounding box center [1055, 466] width 54 height 32
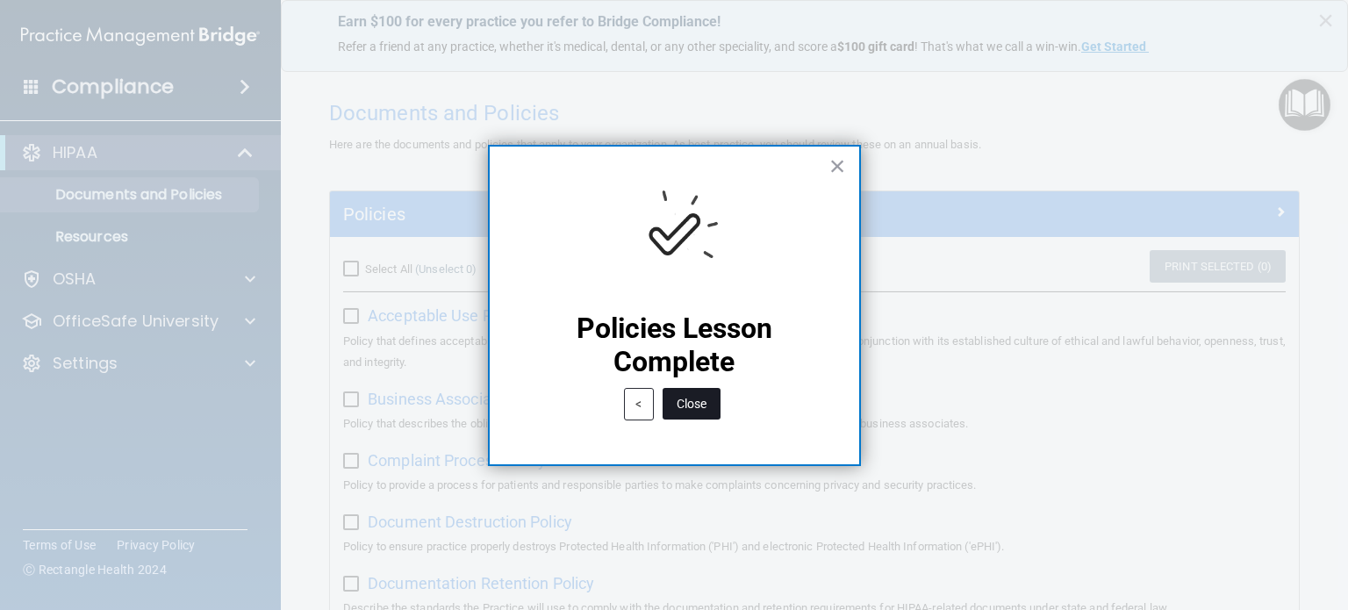
click at [717, 406] on button "Close" at bounding box center [692, 404] width 58 height 32
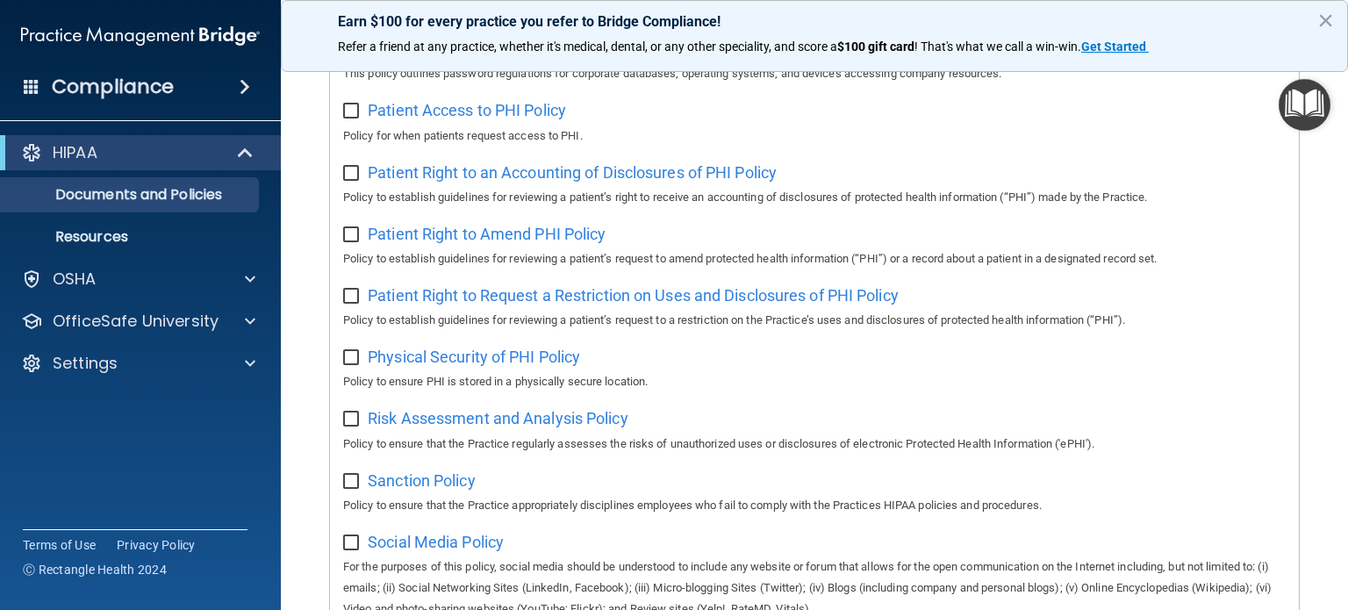
scroll to position [1053, 0]
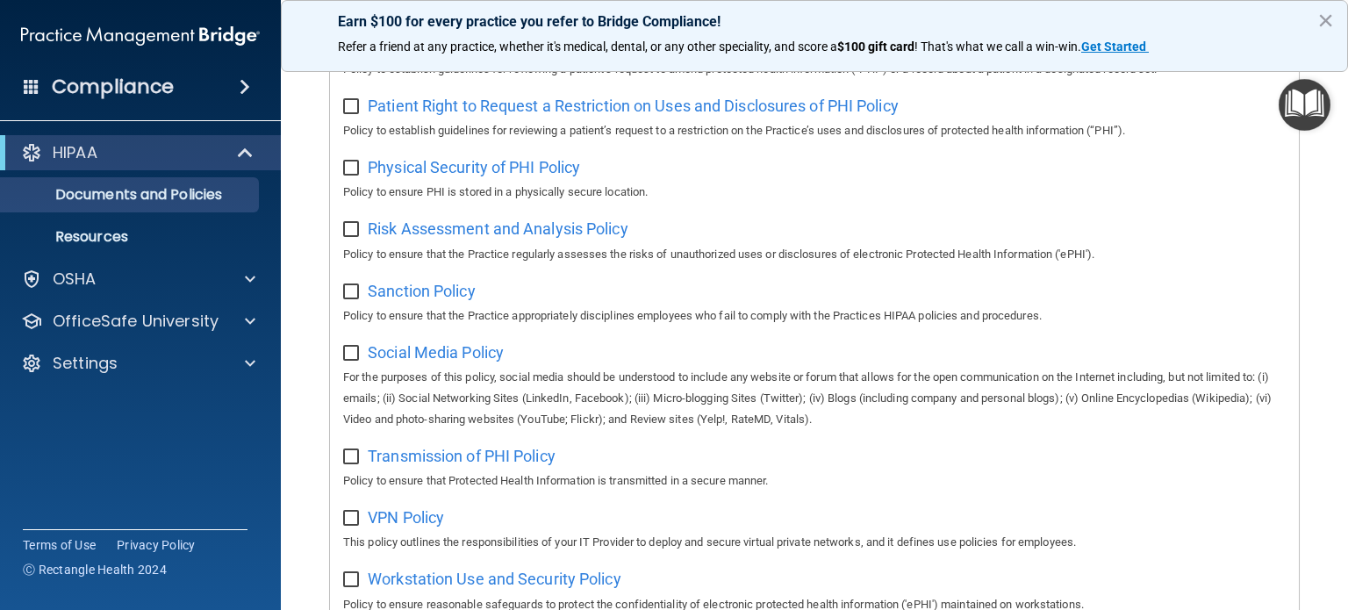
click at [1317, 110] on img "Open Resource Center" at bounding box center [1305, 105] width 52 height 52
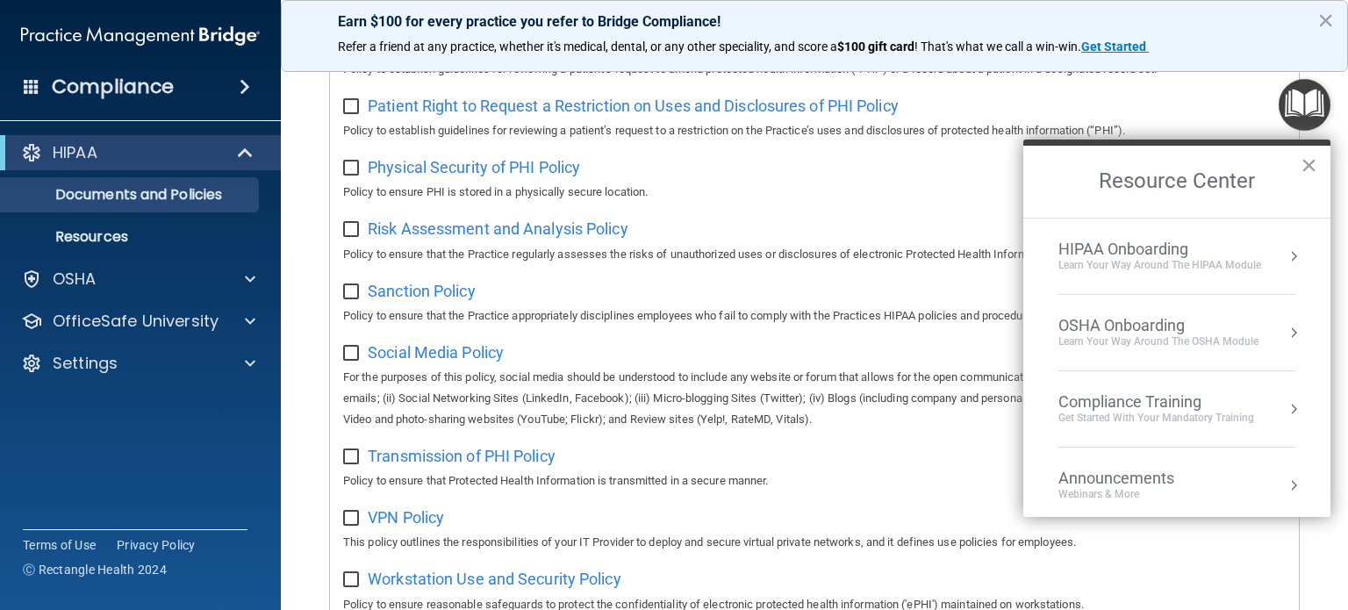
click at [1269, 250] on div "HIPAA Onboarding Learn Your Way around the HIPAA module" at bounding box center [1177, 256] width 237 height 33
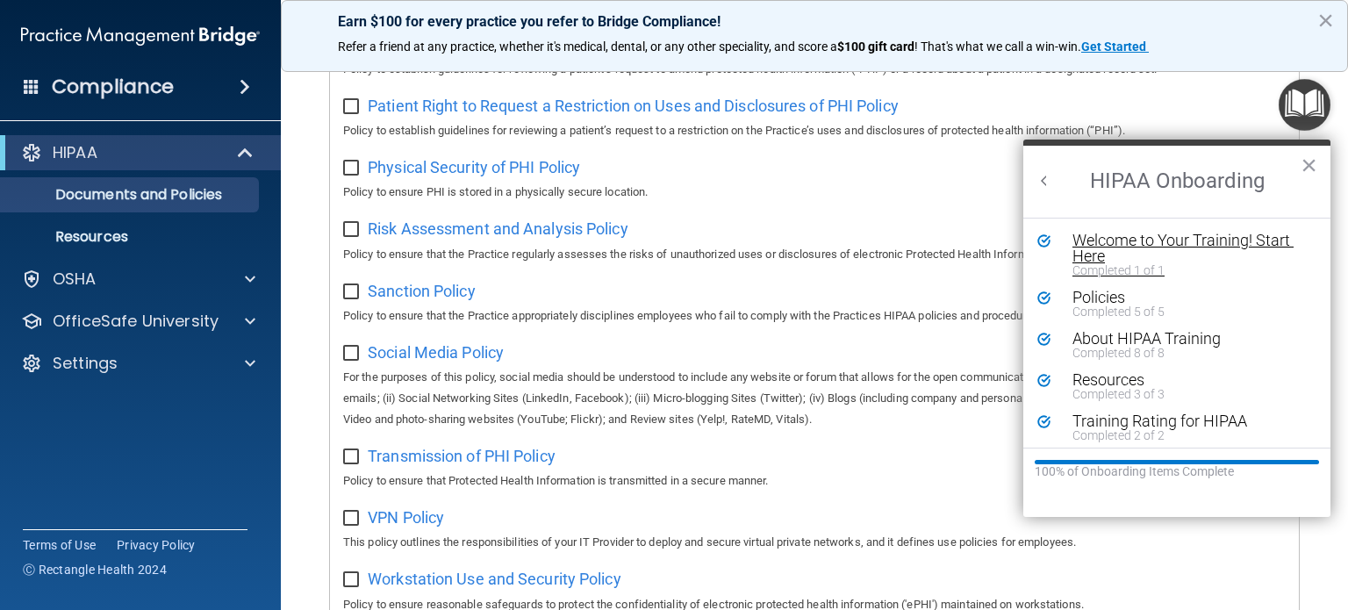
scroll to position [0, 0]
click at [1155, 340] on div "About HIPAA Training" at bounding box center [1183, 339] width 221 height 16
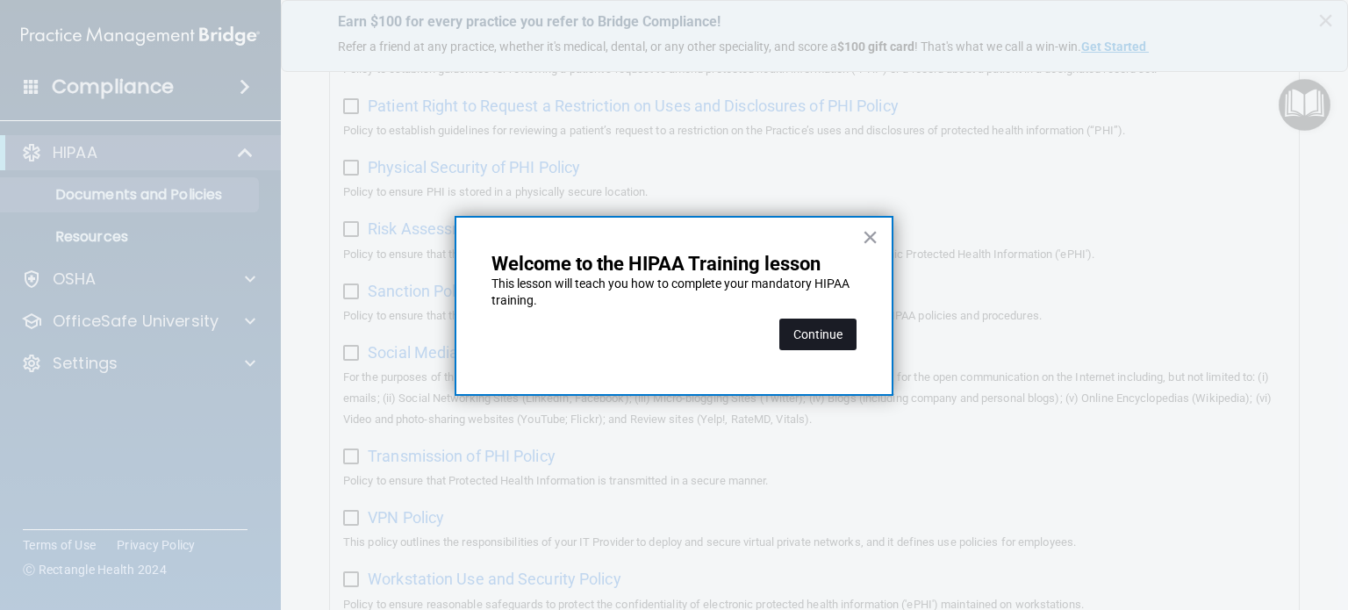
click at [815, 327] on button "Continue" at bounding box center [817, 335] width 77 height 32
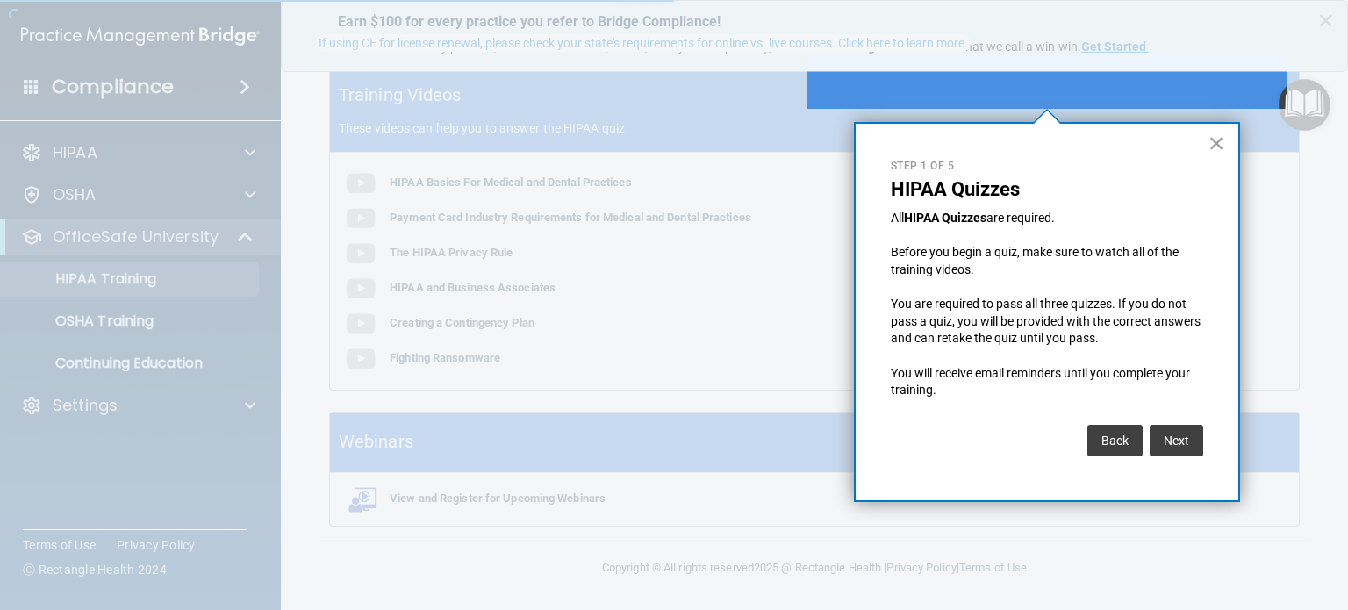
scroll to position [135, 0]
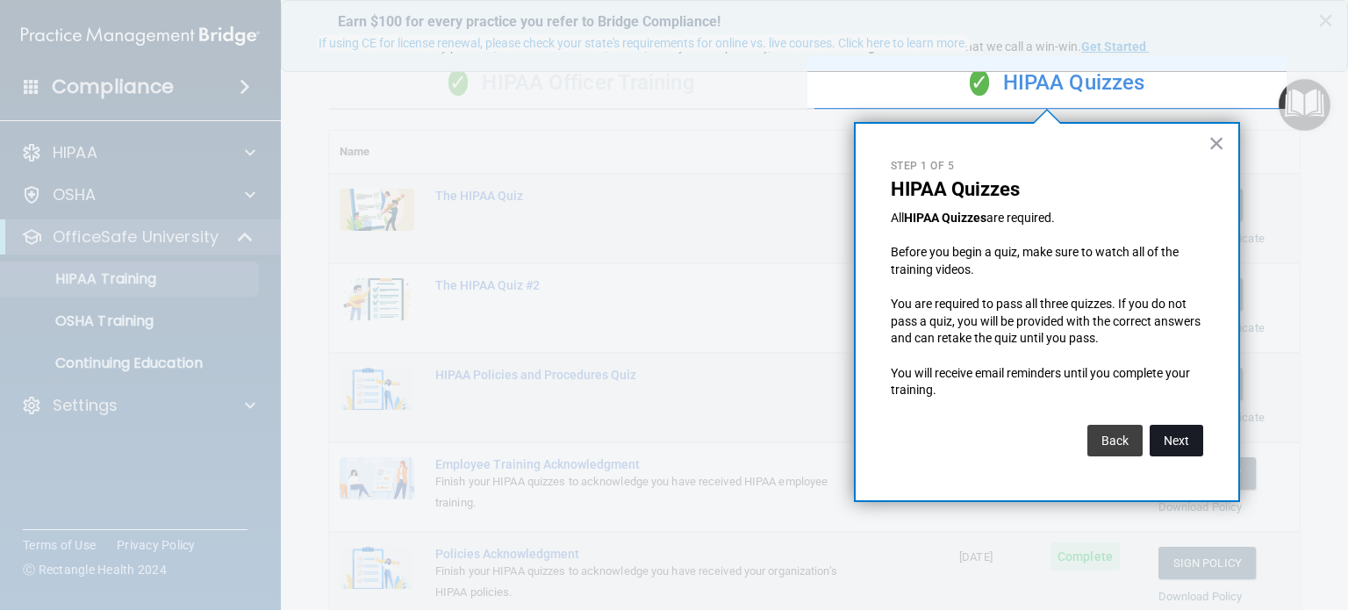
click at [1194, 436] on button "Next" at bounding box center [1177, 441] width 54 height 32
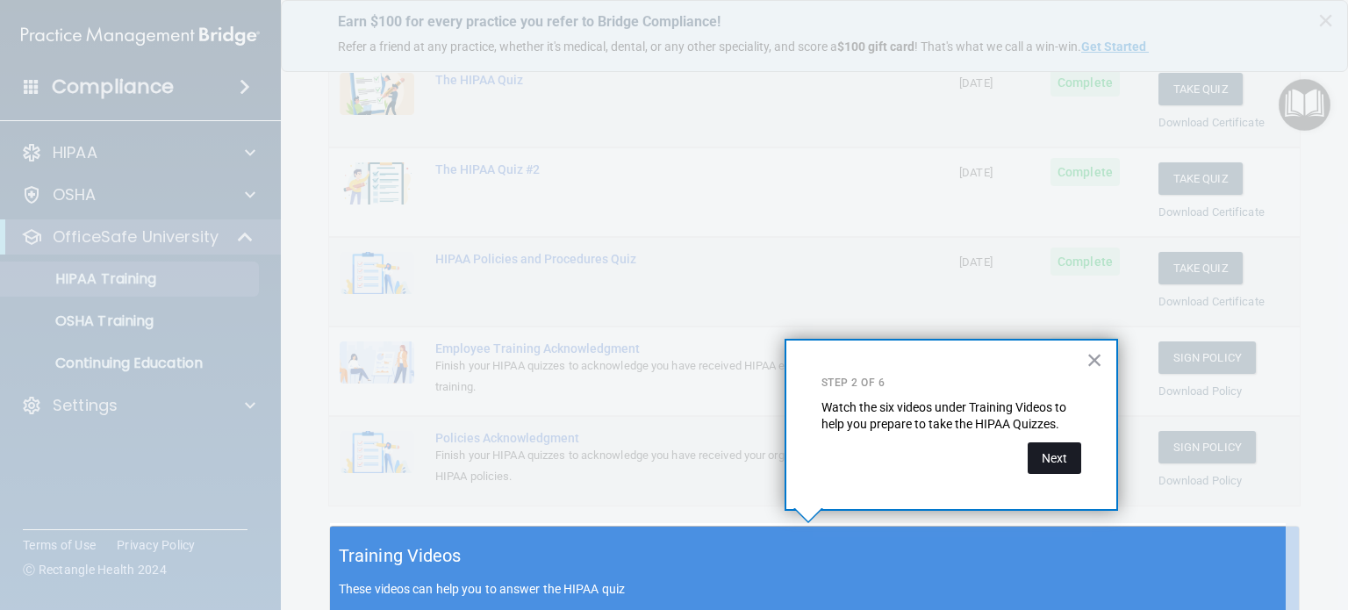
click at [1066, 456] on button "Next" at bounding box center [1055, 458] width 54 height 32
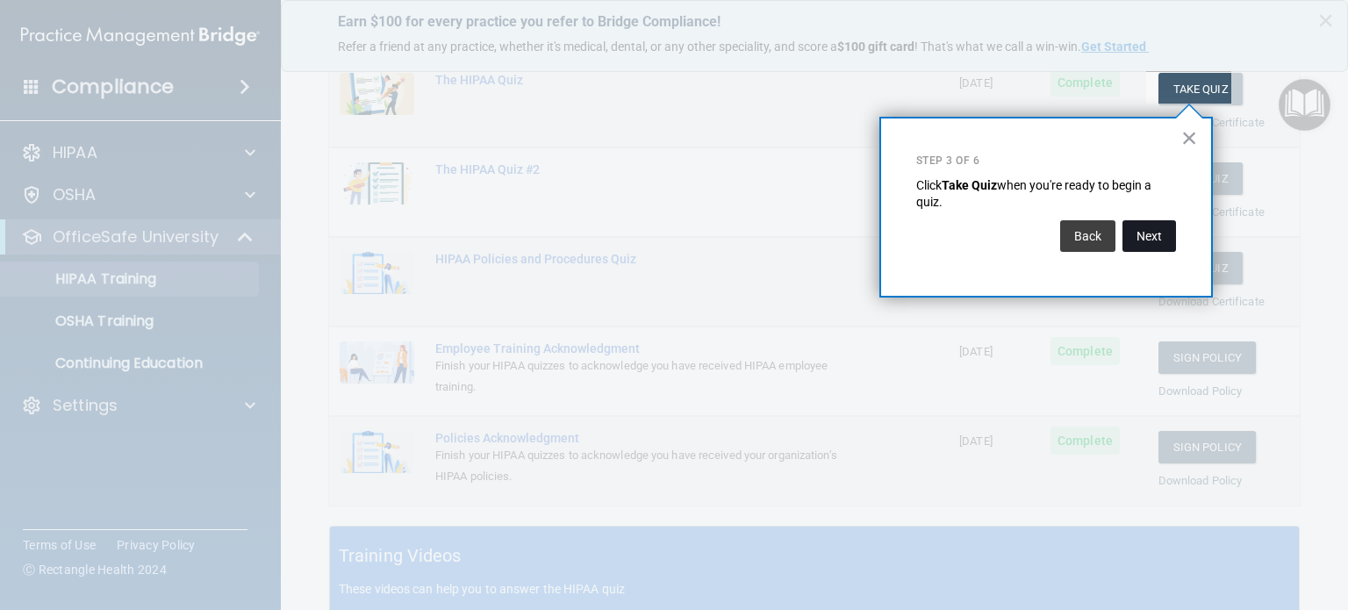
click at [1160, 237] on button "Next" at bounding box center [1150, 236] width 54 height 32
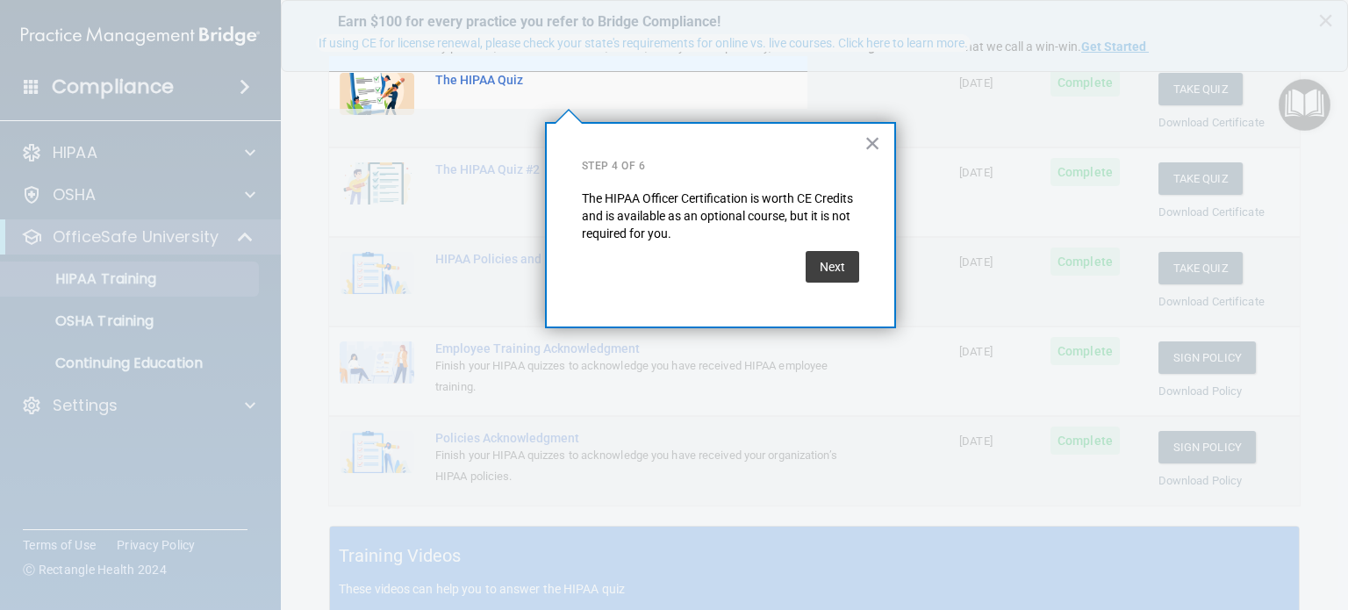
scroll to position [135, 0]
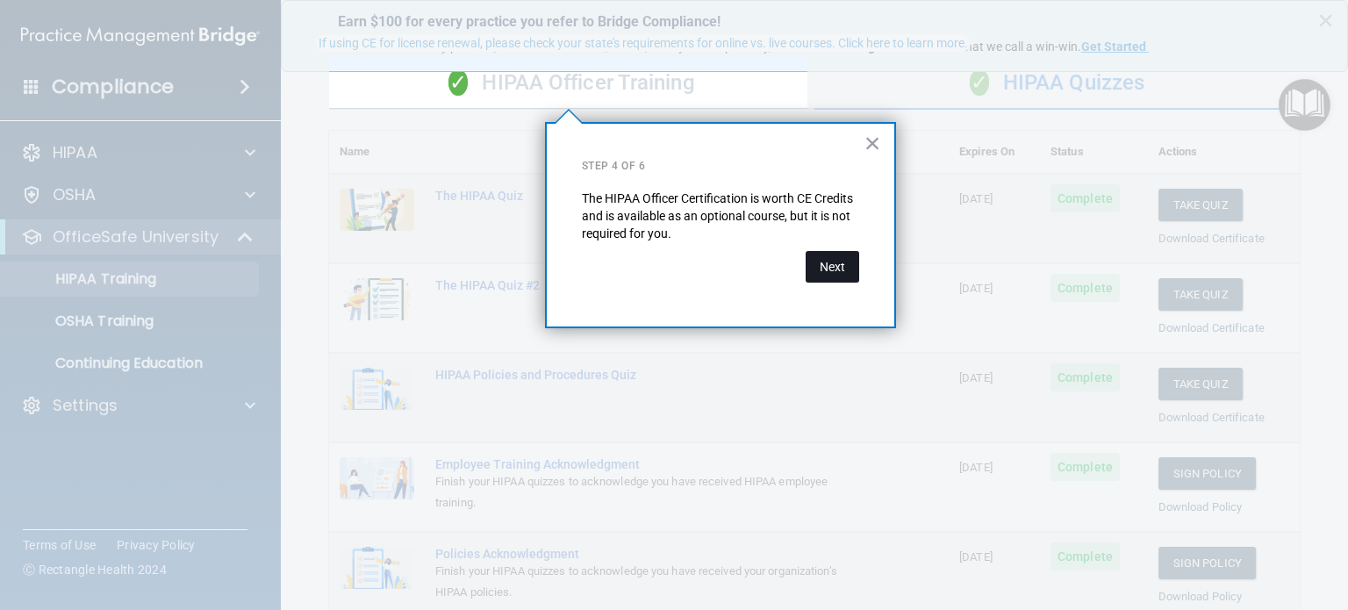
click at [841, 270] on button "Next" at bounding box center [833, 267] width 54 height 32
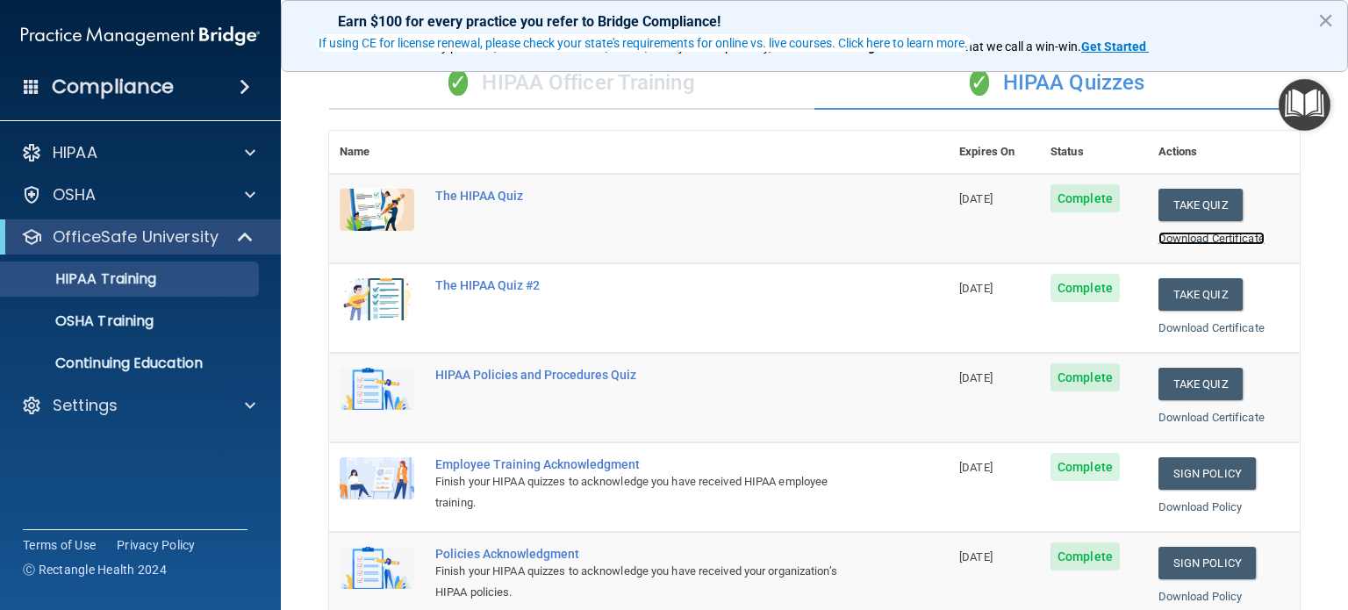
click at [1194, 241] on link "Download Certificate" at bounding box center [1212, 238] width 106 height 13
drag, startPoint x: 975, startPoint y: 205, endPoint x: 582, endPoint y: 151, distance: 396.9
click at [973, 205] on td "[DATE]" at bounding box center [994, 219] width 91 height 90
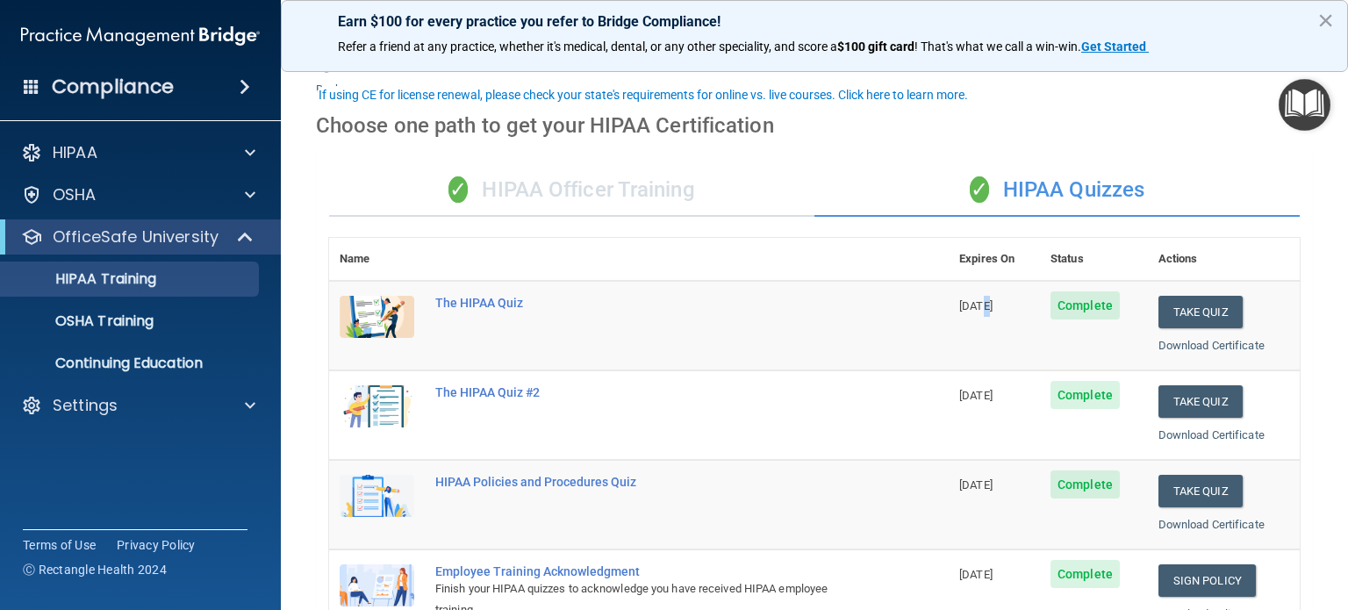
scroll to position [0, 0]
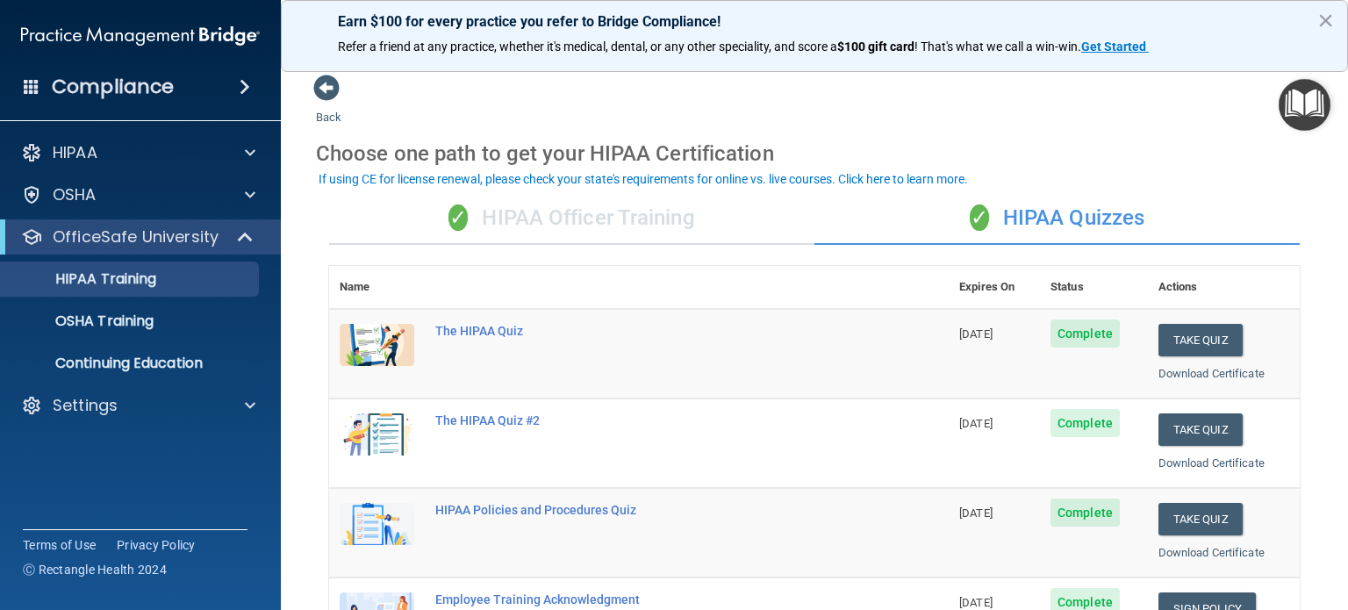
click at [672, 219] on div "✓ HIPAA Officer Training" at bounding box center [571, 218] width 485 height 53
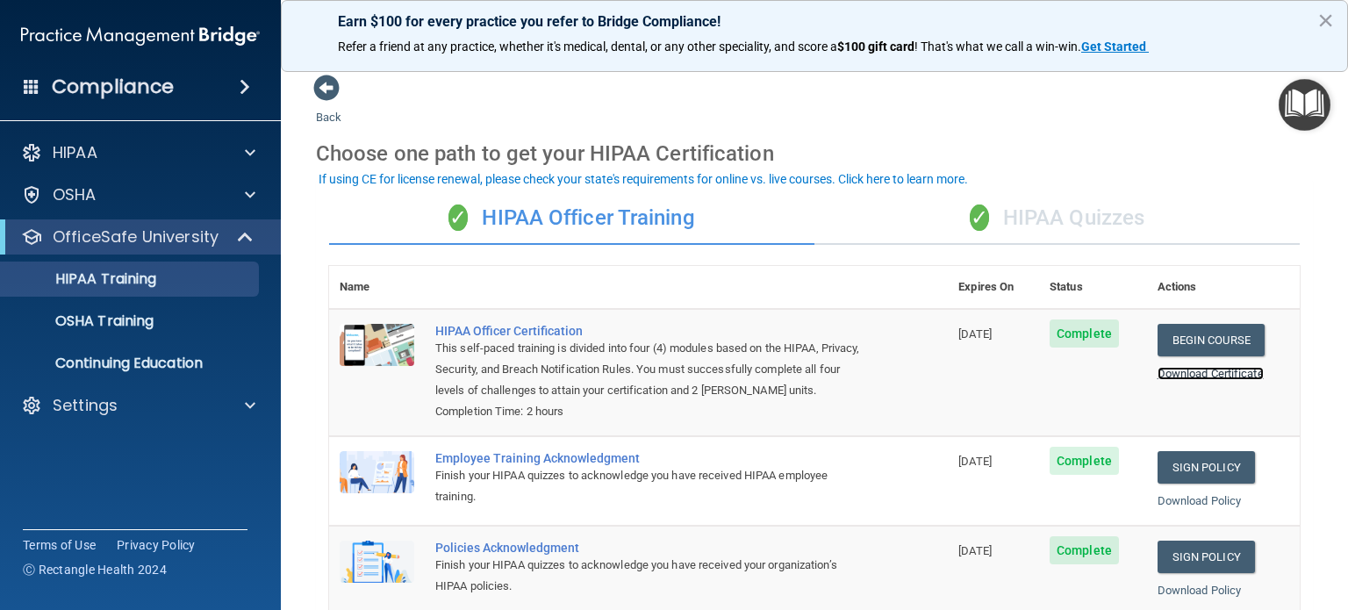
click at [1220, 375] on link "Download Certificate" at bounding box center [1211, 373] width 106 height 13
click at [1201, 336] on link "Begin Course" at bounding box center [1211, 340] width 107 height 32
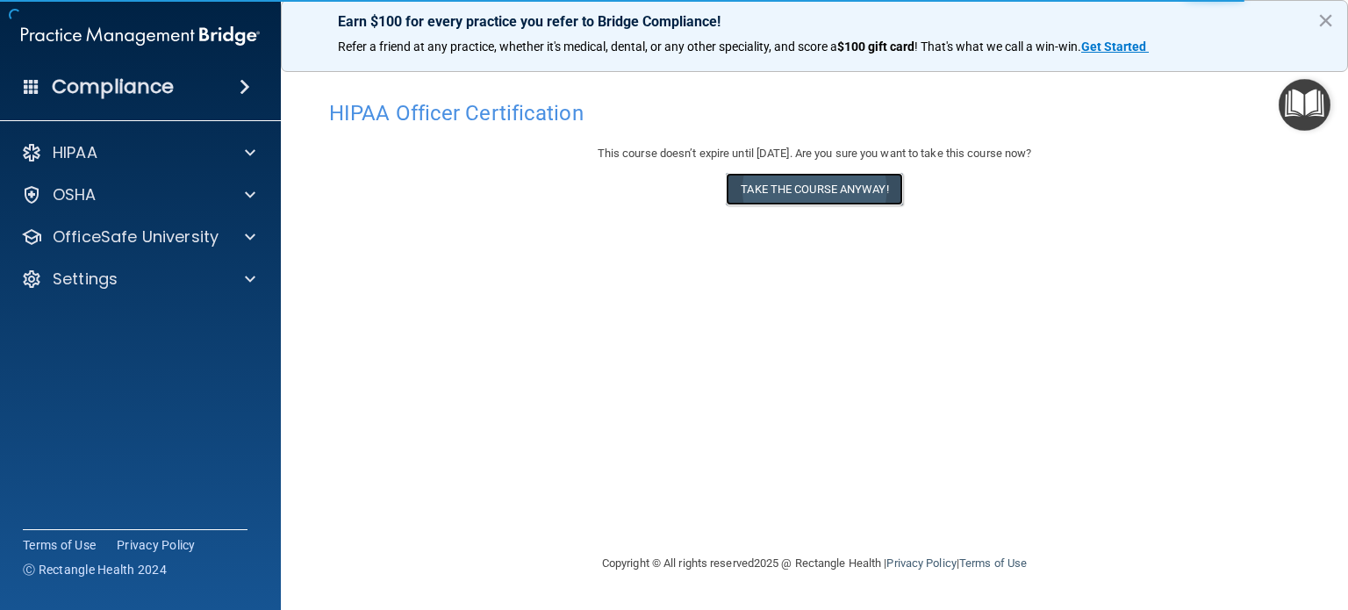
click at [846, 190] on button "Take the course anyway!" at bounding box center [814, 189] width 176 height 32
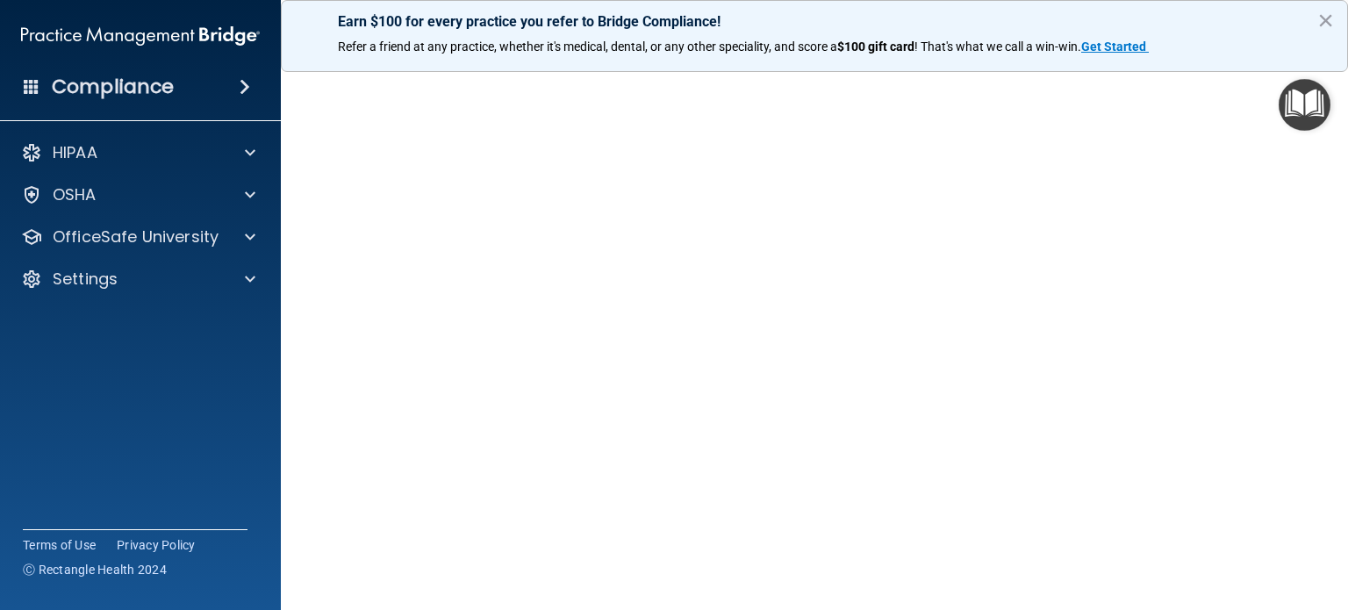
scroll to position [123, 0]
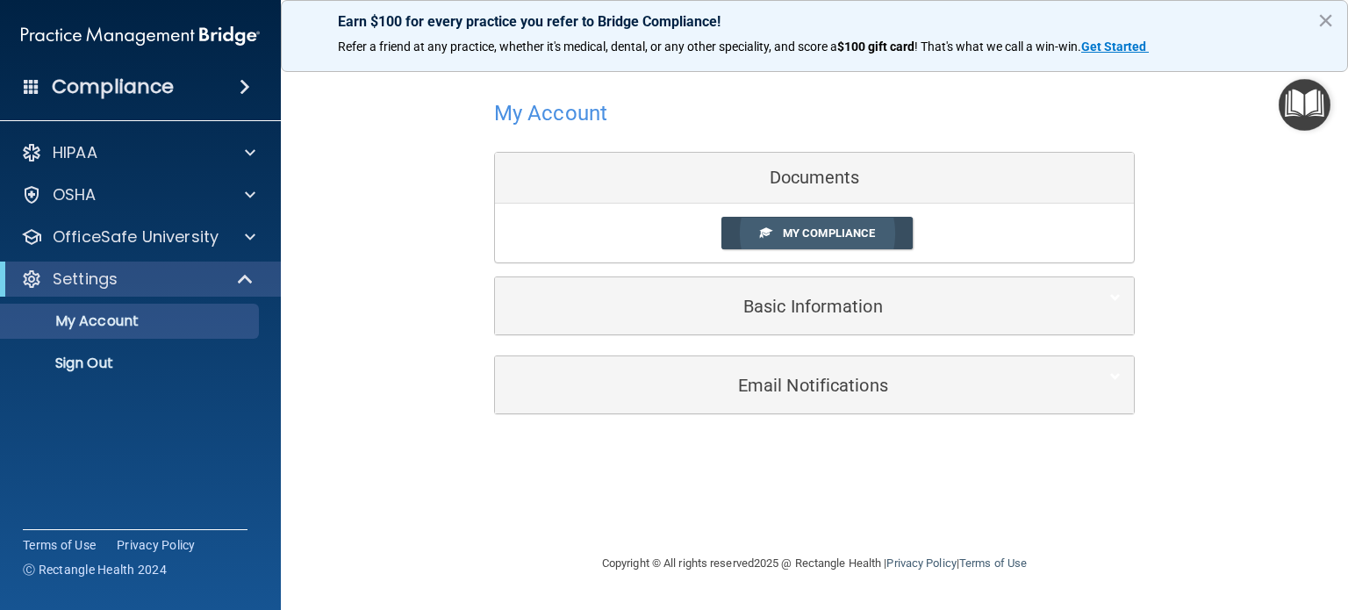
click at [843, 235] on span "My Compliance" at bounding box center [829, 232] width 92 height 13
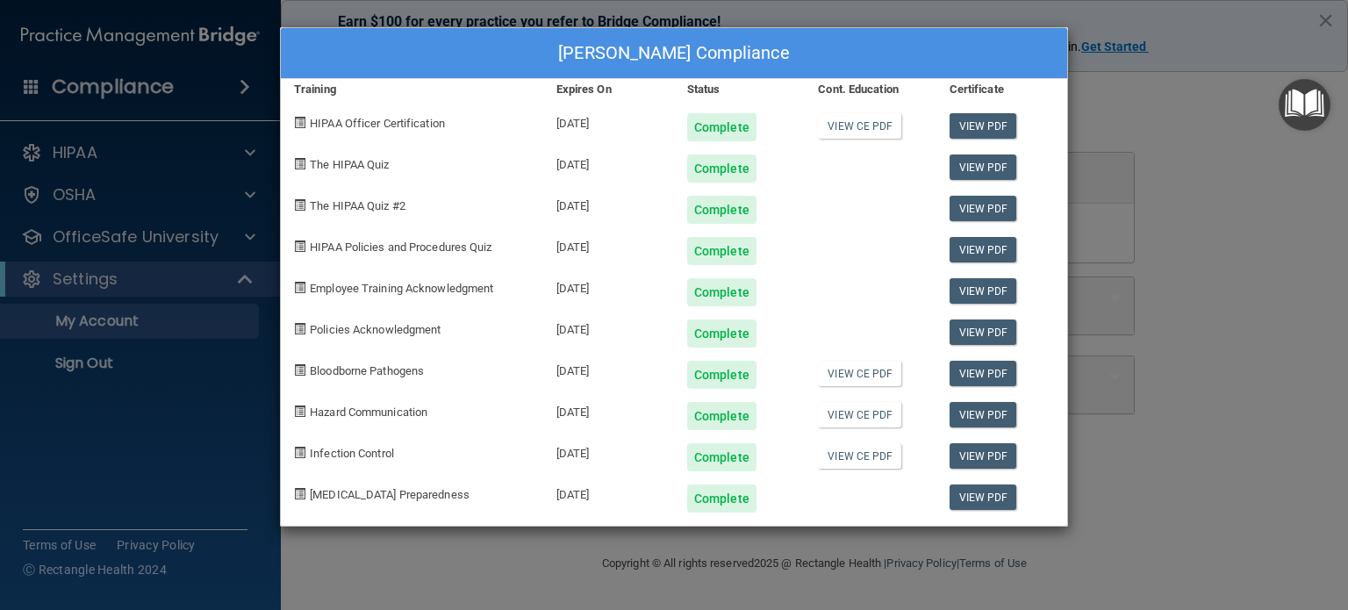
click at [1235, 182] on div "[PERSON_NAME] Compliance Training Expires On Status Cont. Education Certificate…" at bounding box center [674, 305] width 1348 height 610
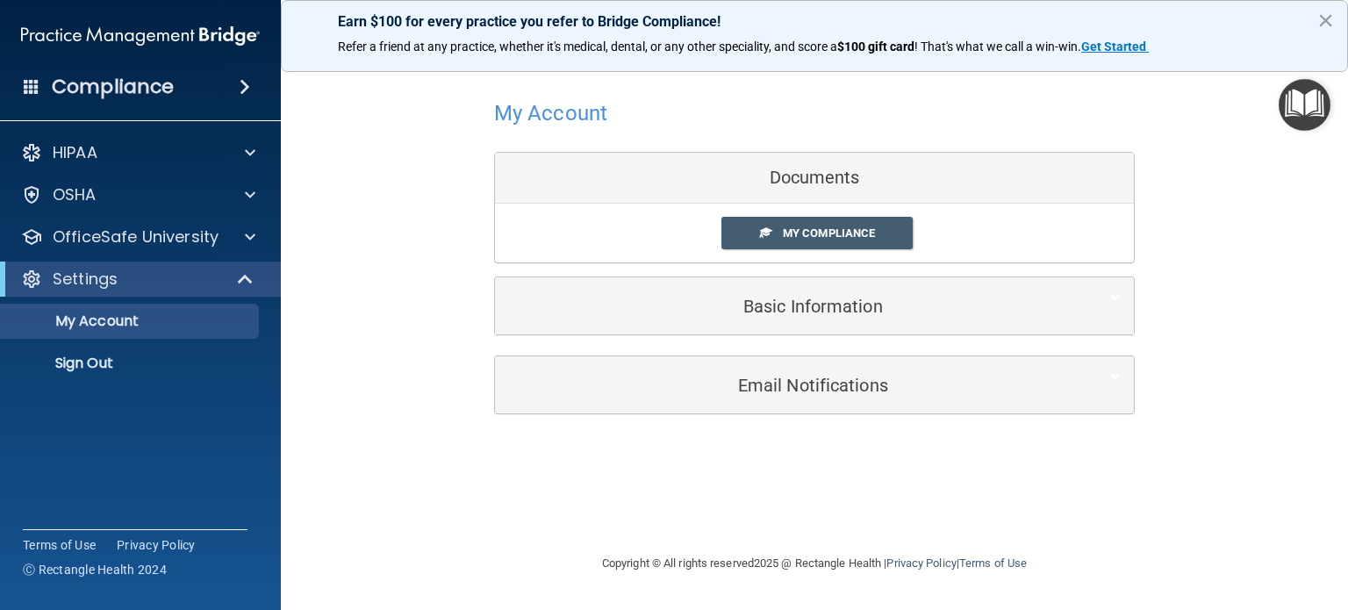
click at [1296, 115] on img "Open Resource Center" at bounding box center [1305, 105] width 52 height 52
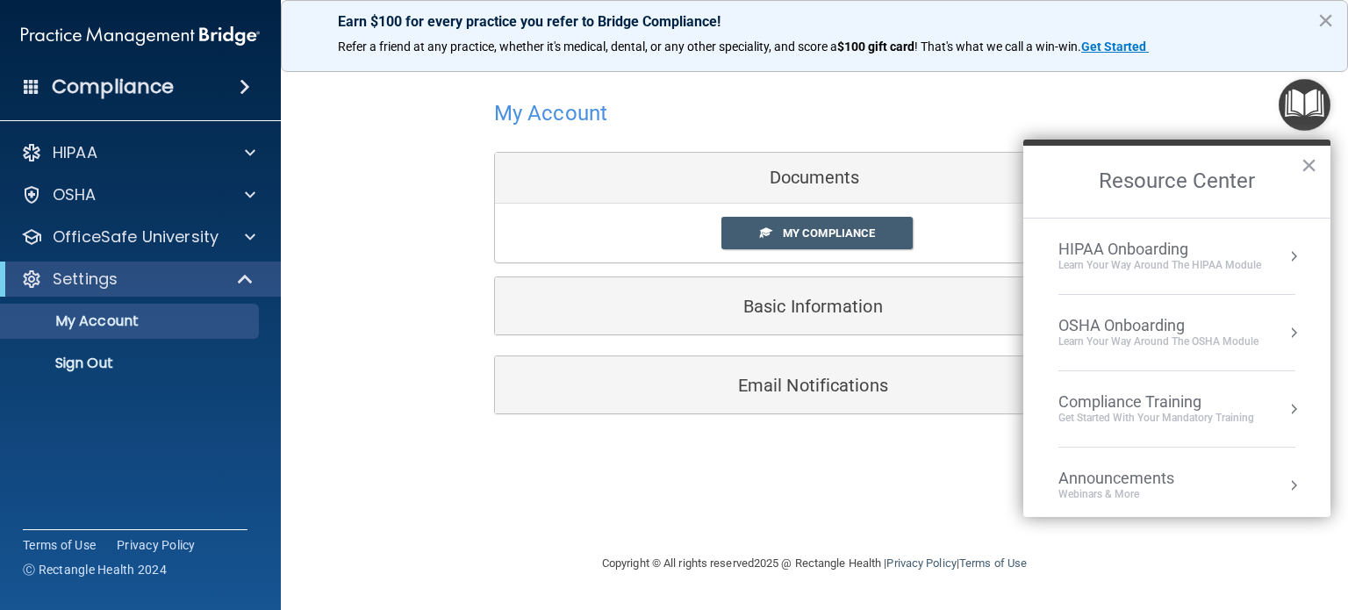
click at [1285, 252] on button "Resource Center" at bounding box center [1294, 257] width 18 height 18
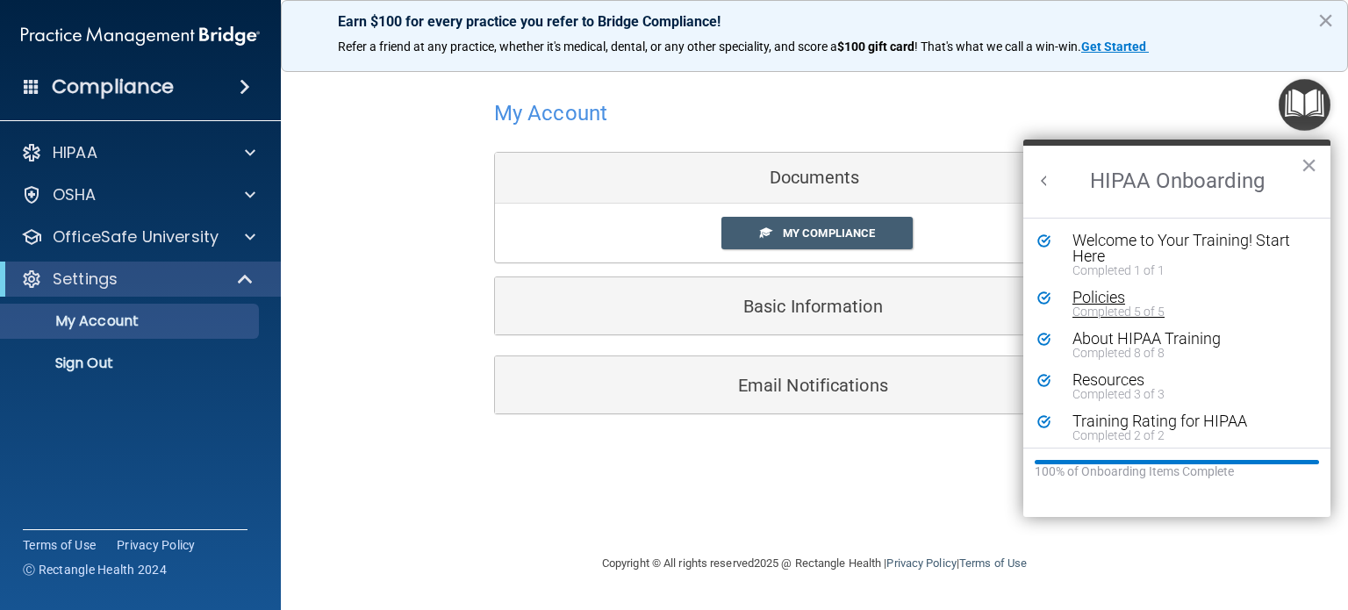
scroll to position [6, 0]
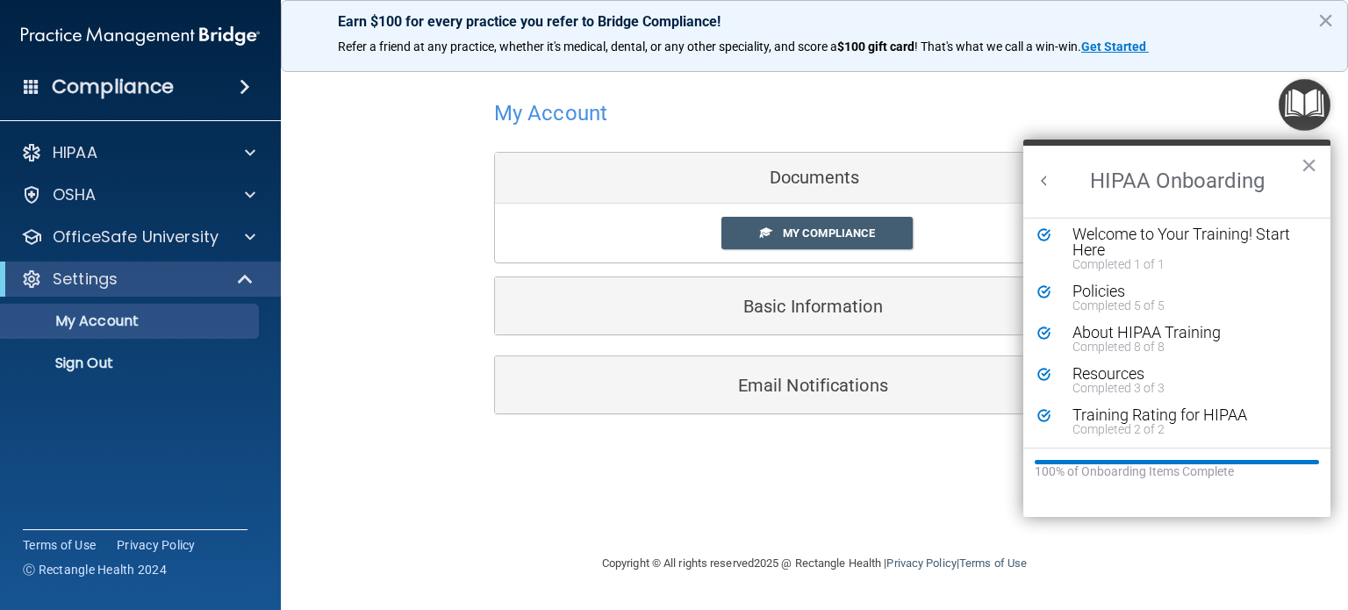
click at [1042, 175] on button "Back to Resource Center Home" at bounding box center [1045, 181] width 18 height 18
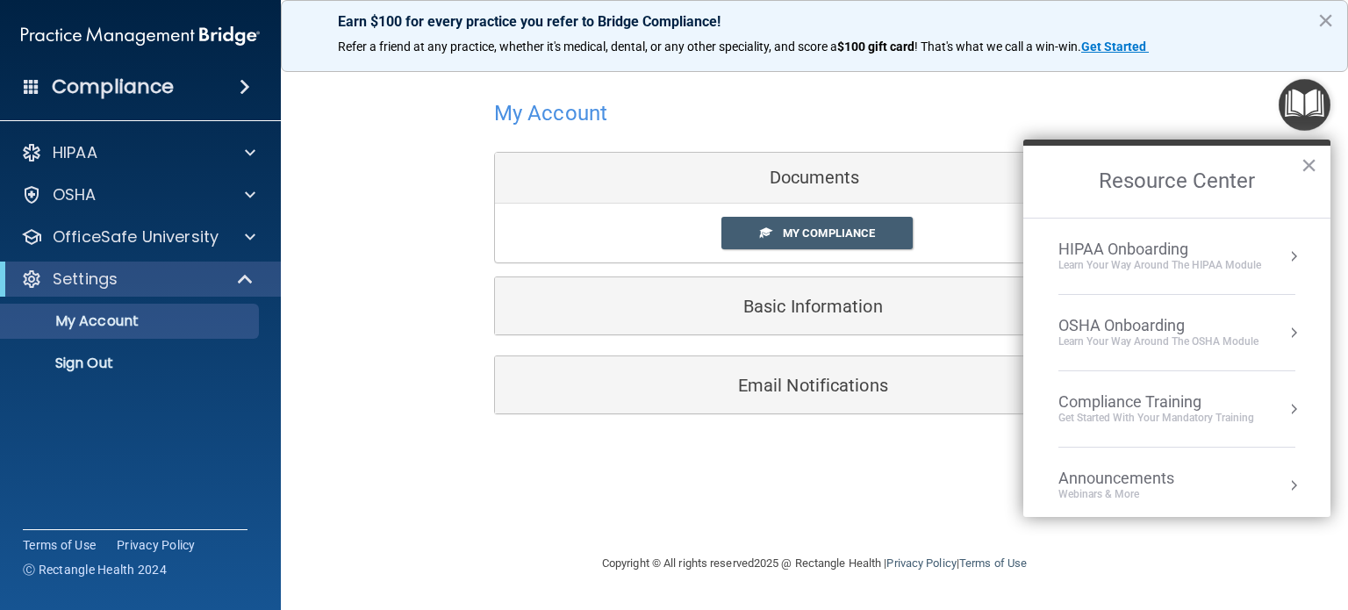
scroll to position [0, 0]
click at [1261, 323] on div "OSHA Onboarding Learn your way around the OSHA module" at bounding box center [1177, 332] width 237 height 33
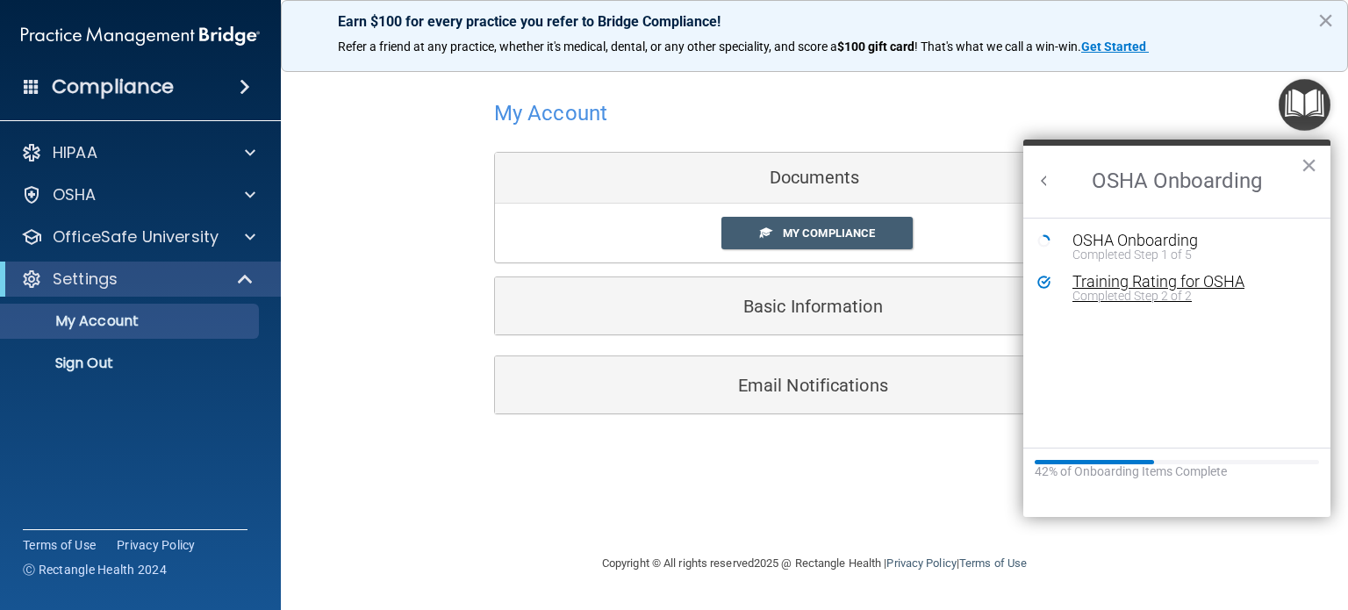
click at [1153, 282] on div "Training Rating for OSHA" at bounding box center [1190, 282] width 235 height 16
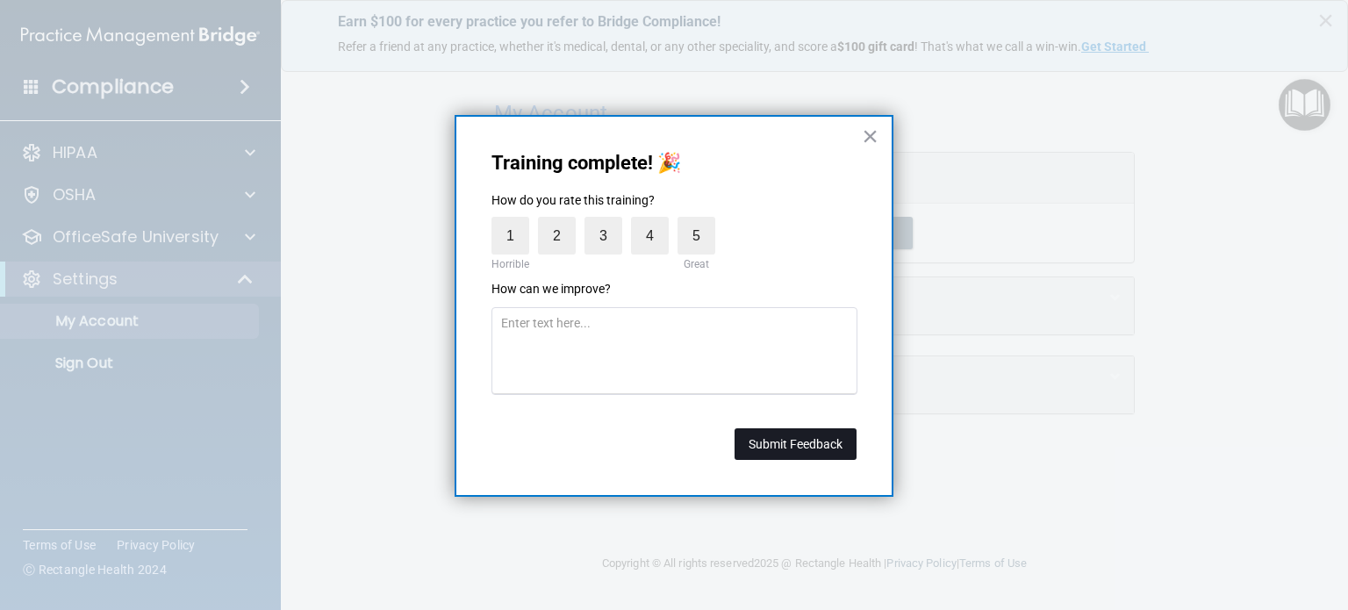
click at [790, 448] on button "Submit Feedback" at bounding box center [796, 444] width 122 height 32
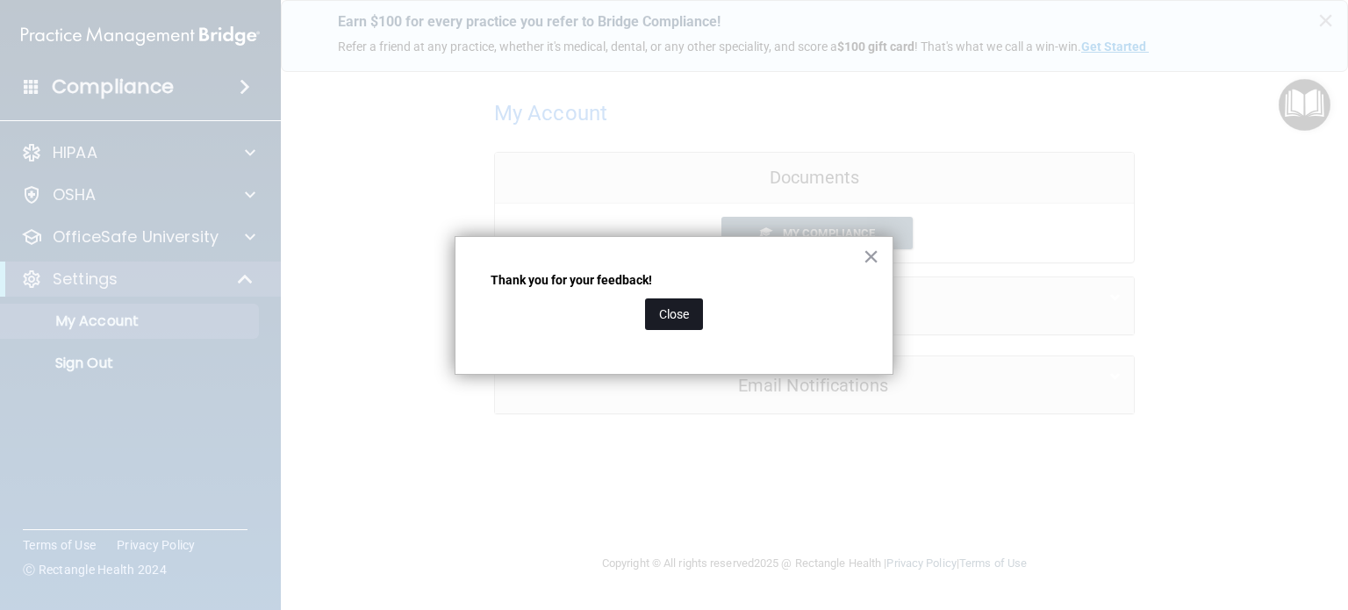
click at [678, 317] on button "Close" at bounding box center [674, 314] width 58 height 32
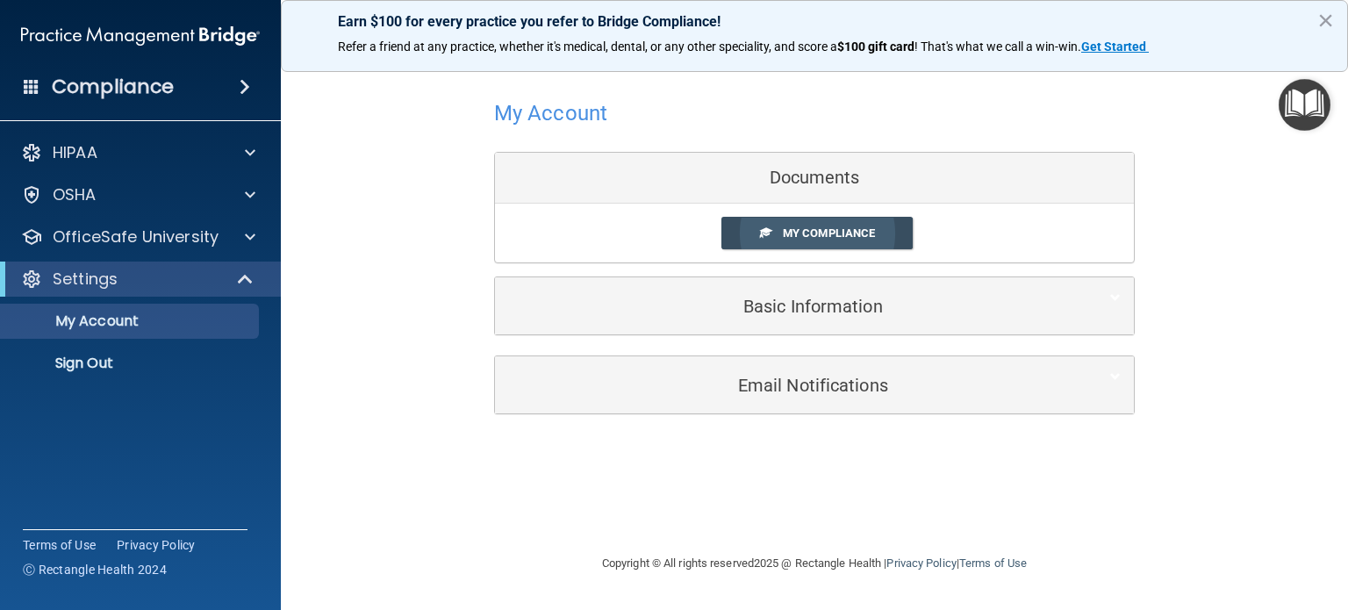
click at [829, 235] on span "My Compliance" at bounding box center [829, 232] width 92 height 13
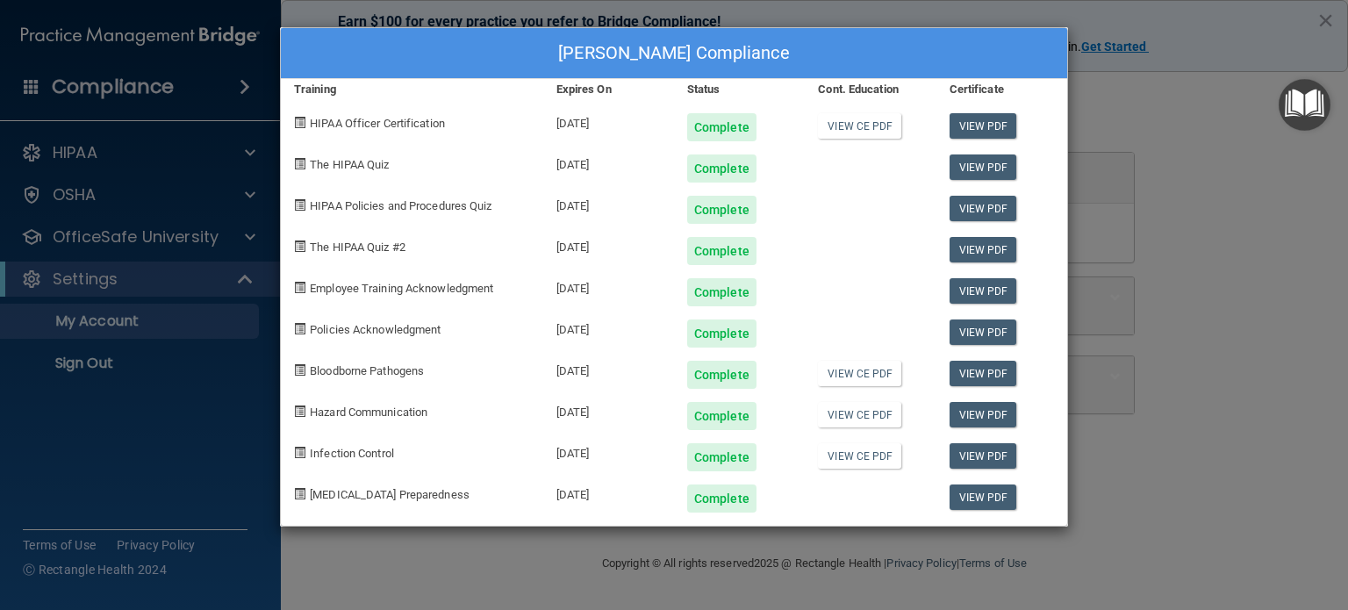
click at [330, 167] on span "The HIPAA Quiz" at bounding box center [349, 164] width 79 height 13
drag, startPoint x: 295, startPoint y: 163, endPoint x: 725, endPoint y: 163, distance: 430.1
click at [302, 163] on span at bounding box center [299, 163] width 11 height 11
click at [735, 172] on div "Complete" at bounding box center [721, 168] width 69 height 28
click at [1221, 345] on div "Sarah Root's Compliance Training Expires On Status Cont. Education Certificate …" at bounding box center [674, 305] width 1348 height 610
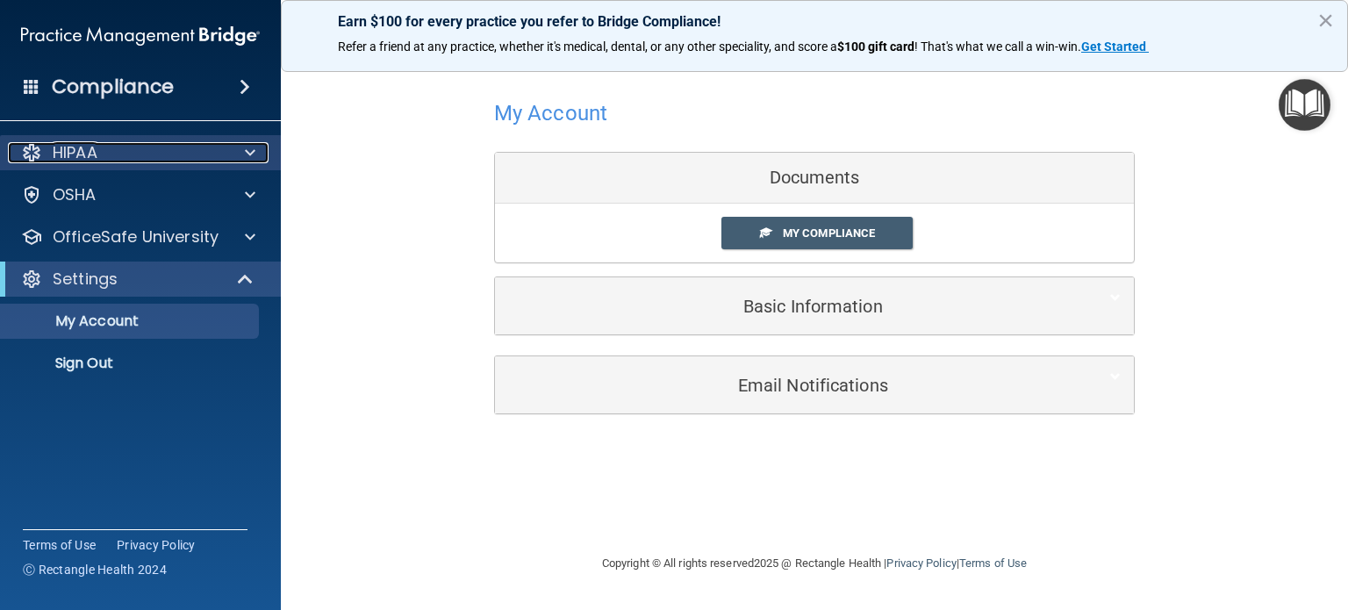
click at [249, 151] on span at bounding box center [250, 152] width 11 height 21
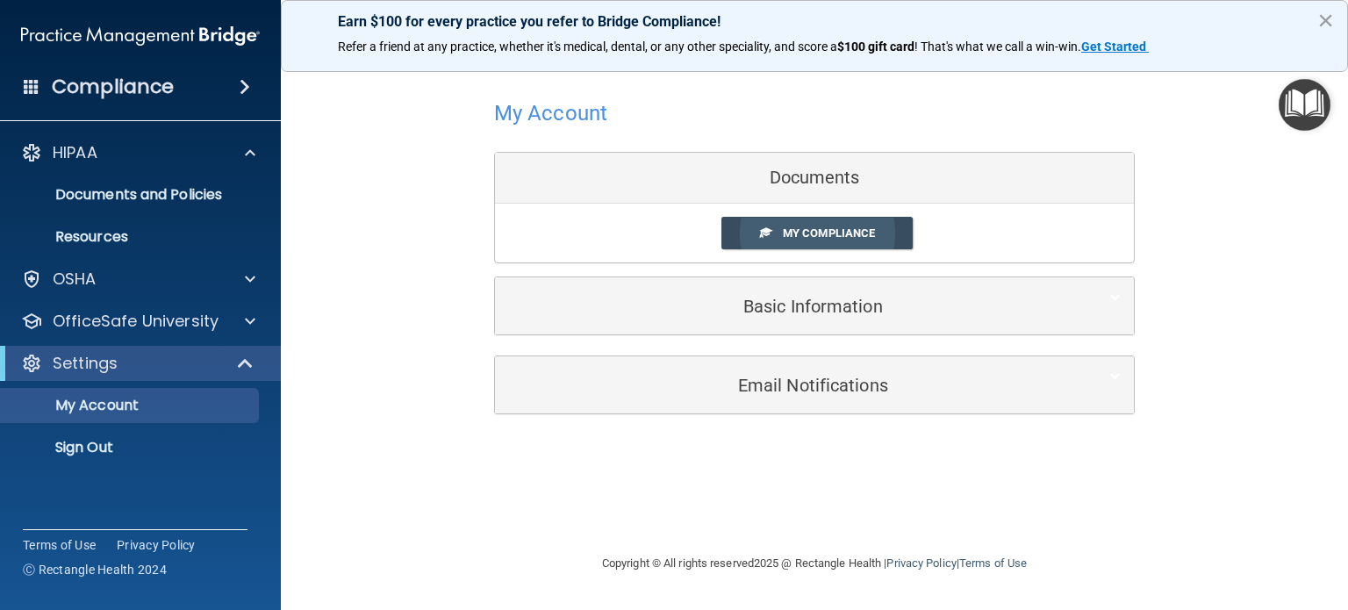
click at [857, 224] on link "My Compliance" at bounding box center [818, 233] width 192 height 32
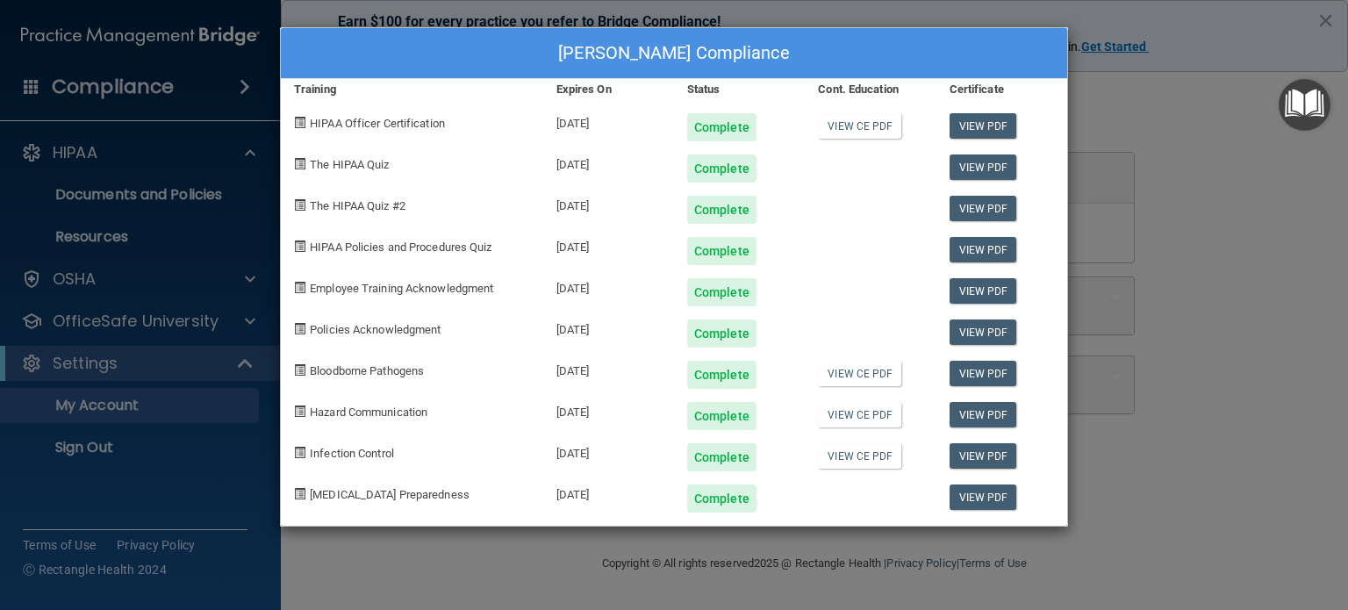
click at [1209, 143] on div "Sarah Root's Compliance Training Expires On Status Cont. Education Certificate …" at bounding box center [674, 305] width 1348 height 610
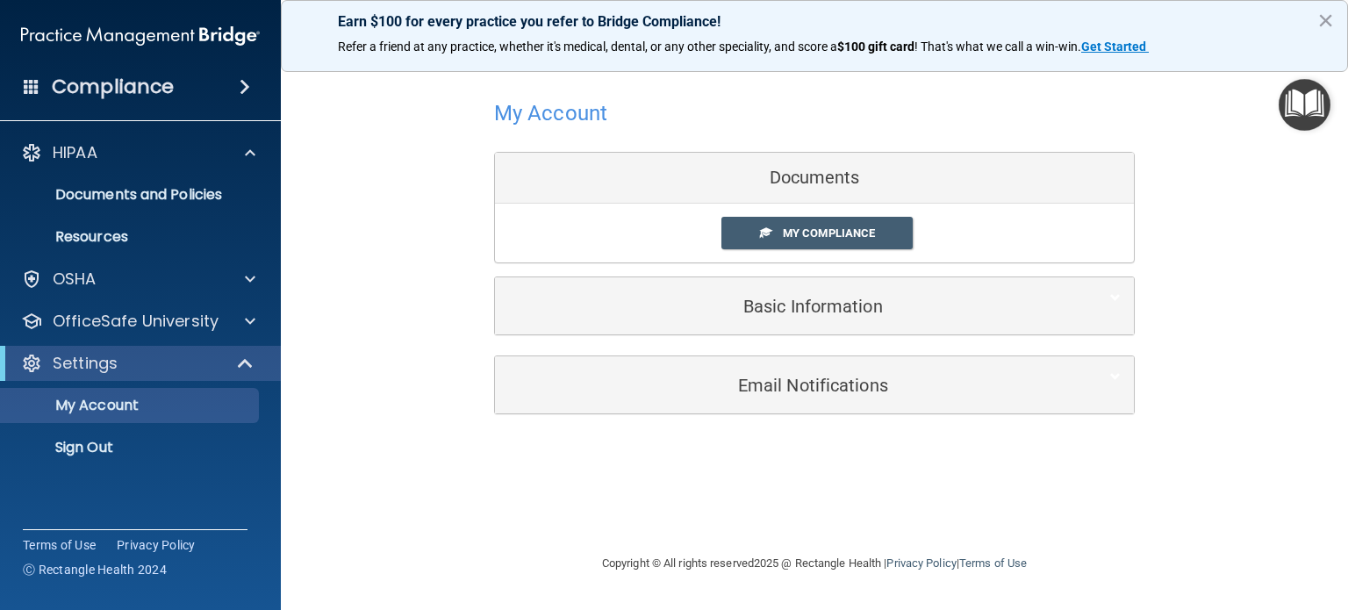
click at [1303, 133] on div "My Account Documents My Compliance My Compliance My BAA Basic Information Full …" at bounding box center [814, 254] width 997 height 361
click at [1306, 119] on img "Open Resource Center" at bounding box center [1305, 105] width 52 height 52
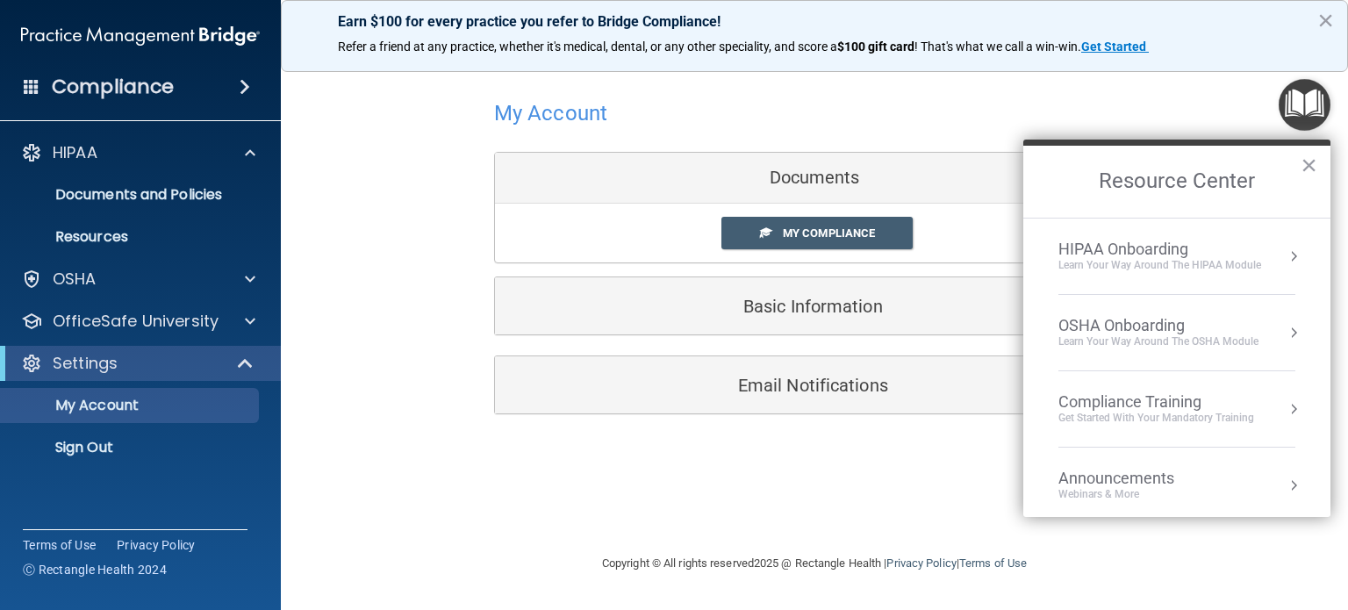
click at [1285, 250] on button "Resource Center" at bounding box center [1294, 257] width 18 height 18
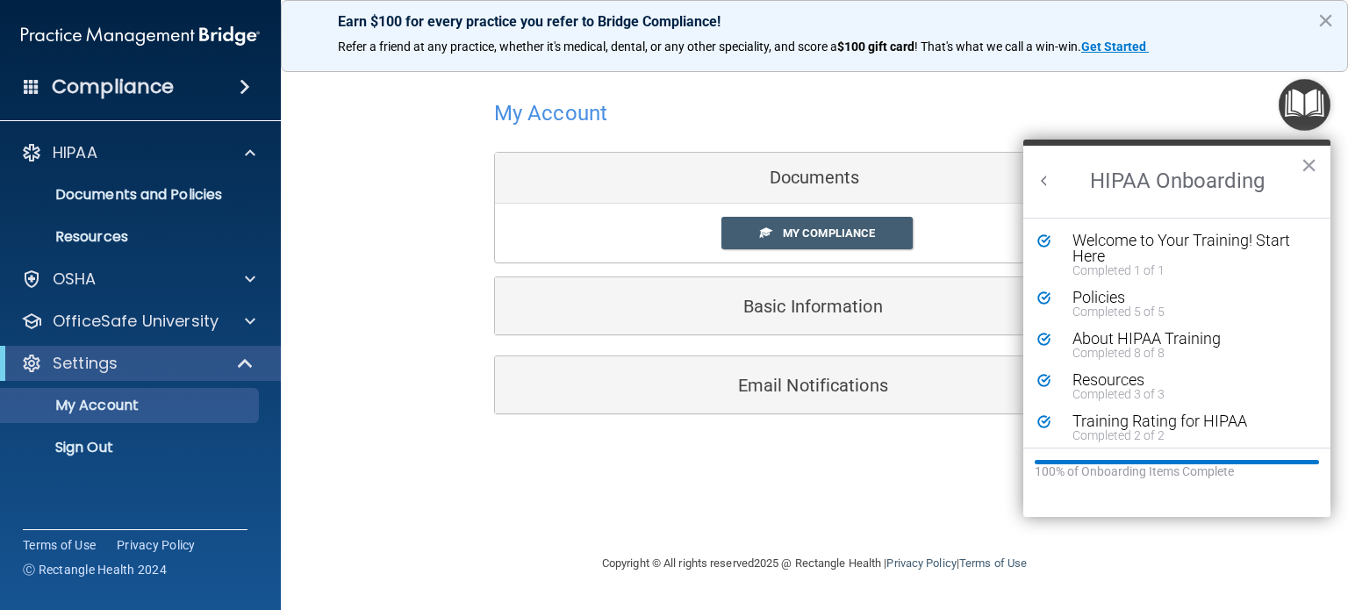
click at [1040, 184] on button "Back to Resource Center Home" at bounding box center [1045, 181] width 18 height 18
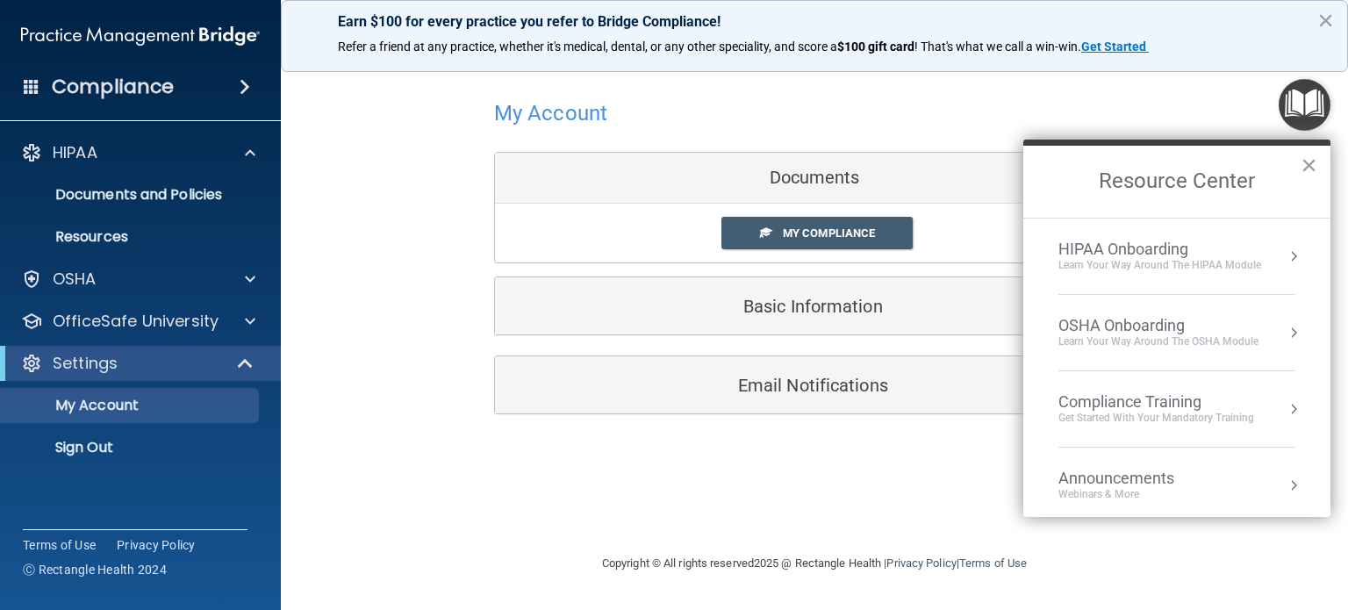
click at [1285, 327] on button "Resource Center" at bounding box center [1294, 333] width 18 height 18
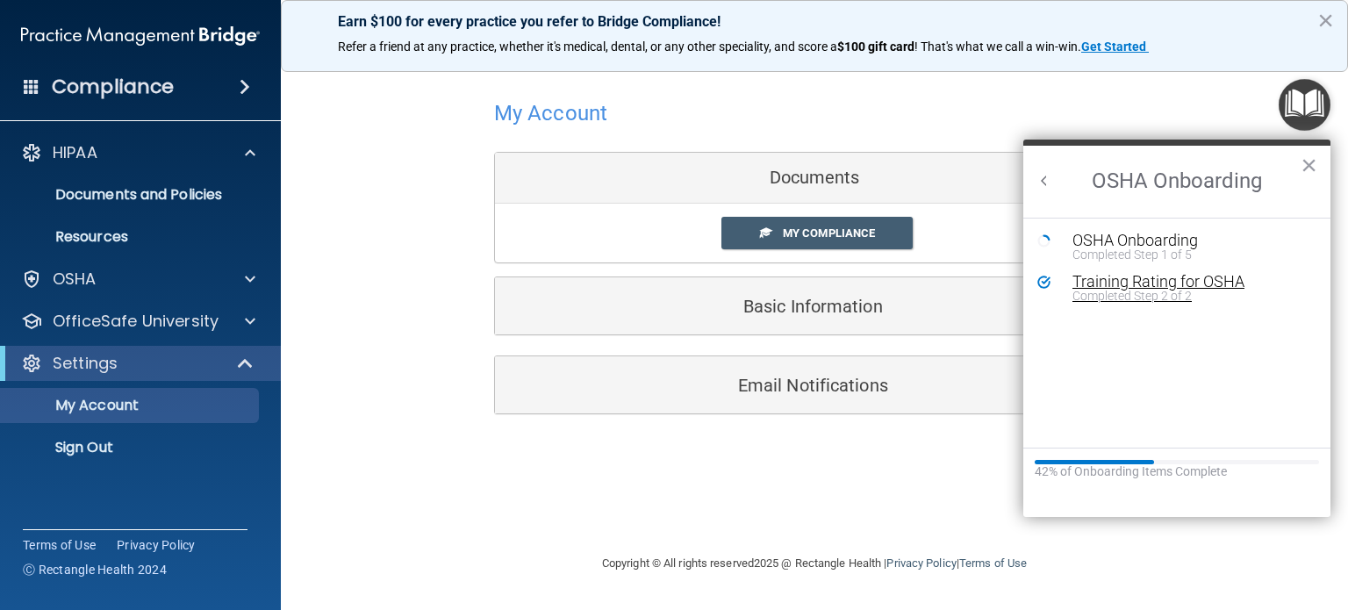
click at [1101, 290] on div "Completed Step 2 of 2" at bounding box center [1190, 296] width 235 height 12
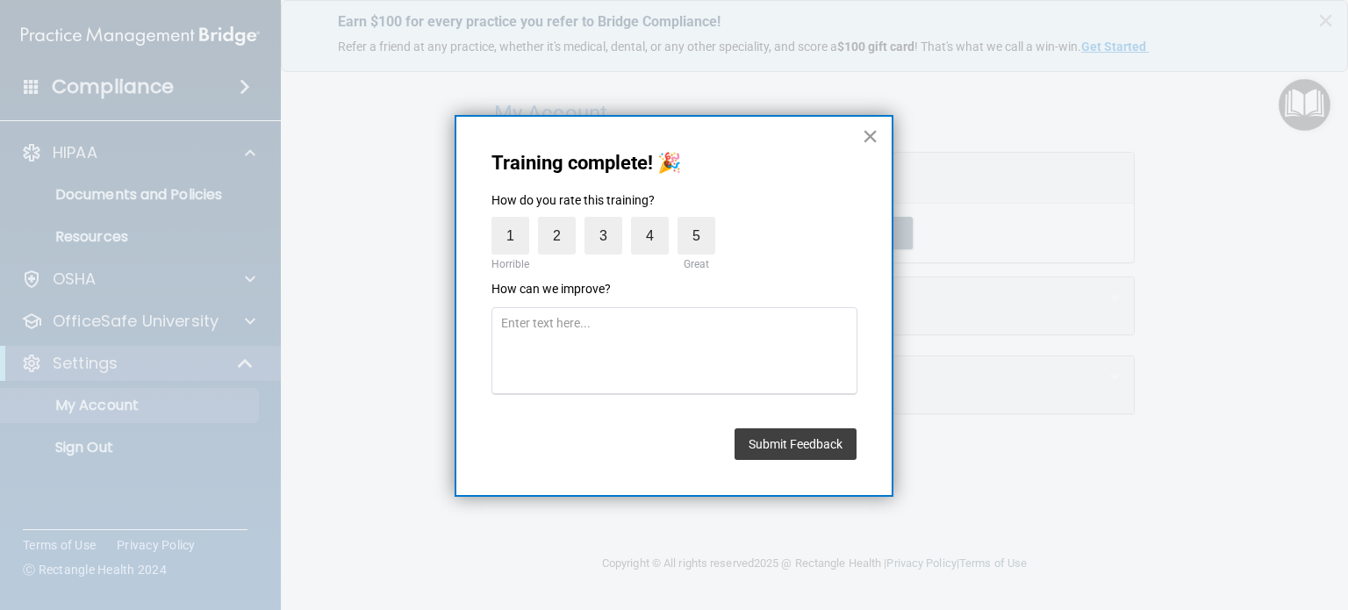
click at [873, 133] on button "×" at bounding box center [870, 136] width 17 height 28
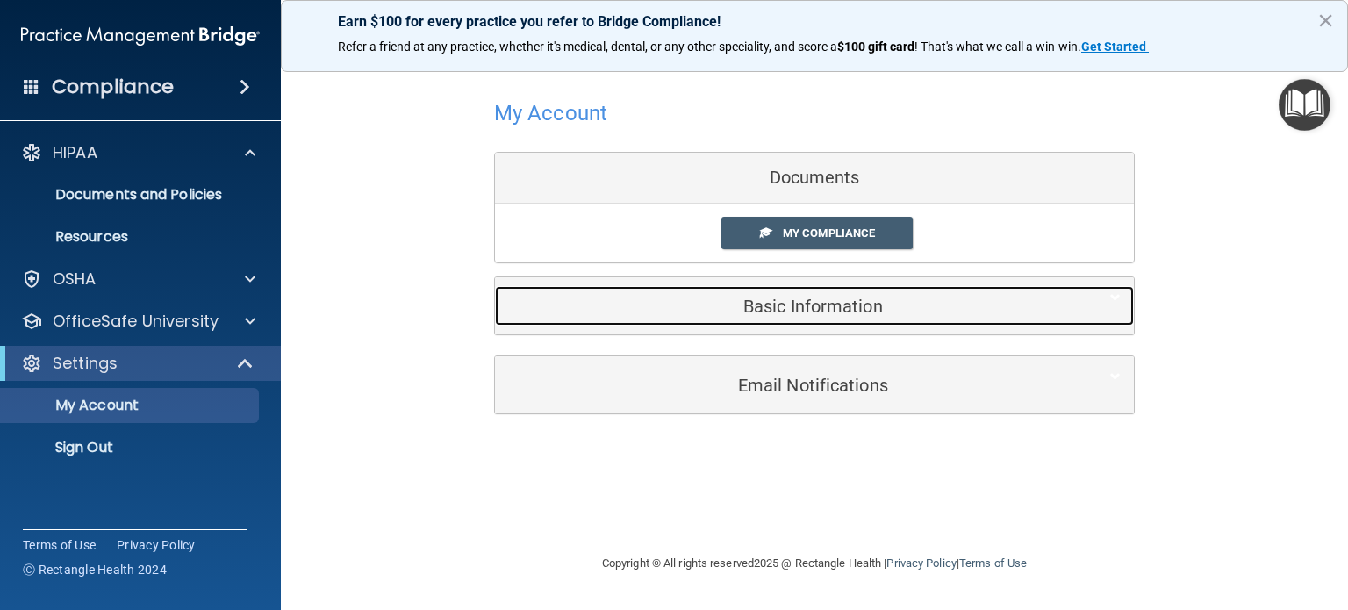
click at [857, 312] on h5 "Basic Information" at bounding box center [787, 306] width 559 height 19
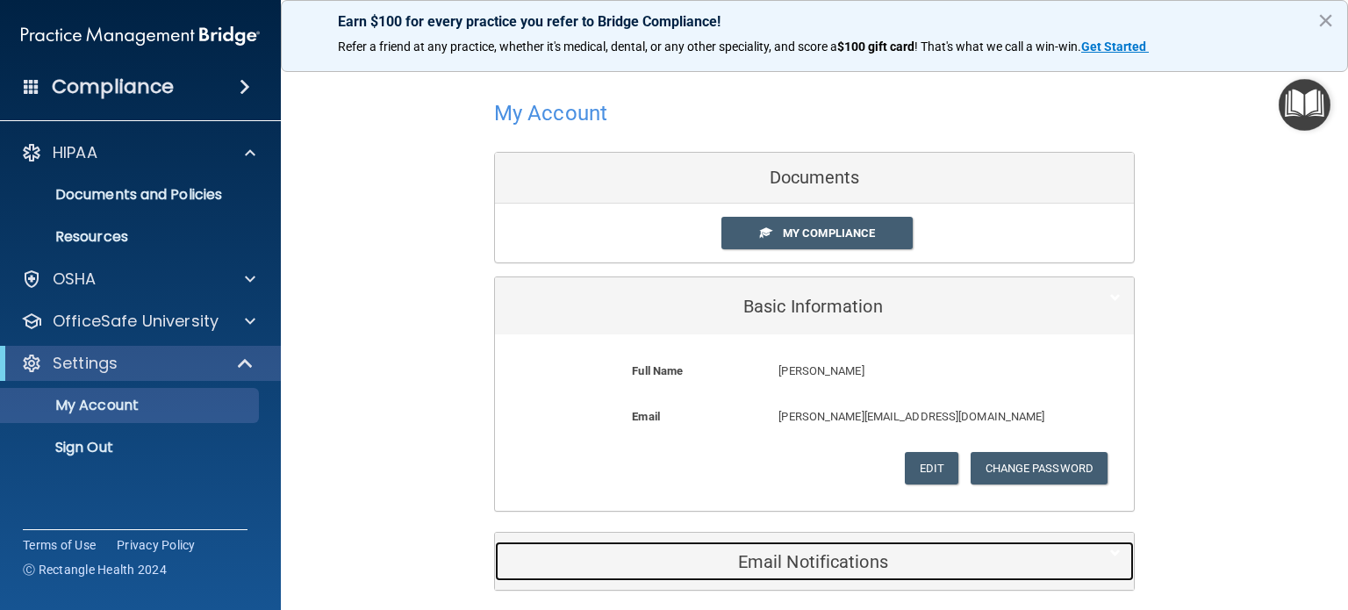
click at [867, 561] on h5 "Email Notifications" at bounding box center [787, 561] width 559 height 19
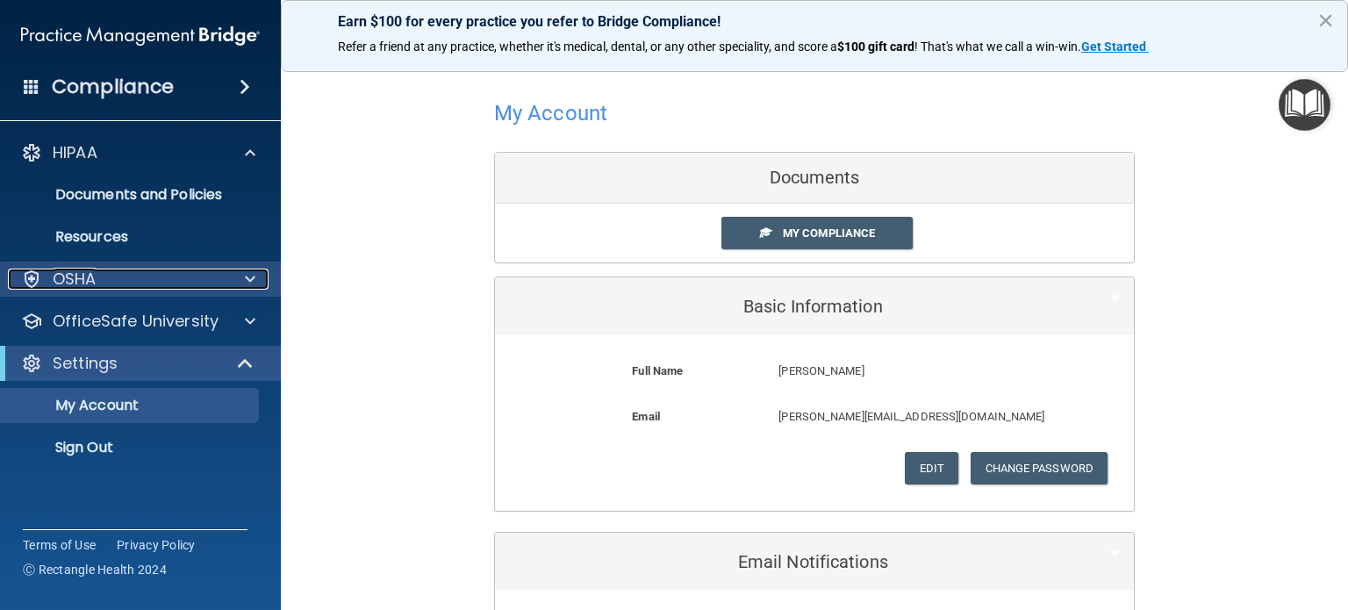
click at [255, 270] on span at bounding box center [250, 279] width 11 height 21
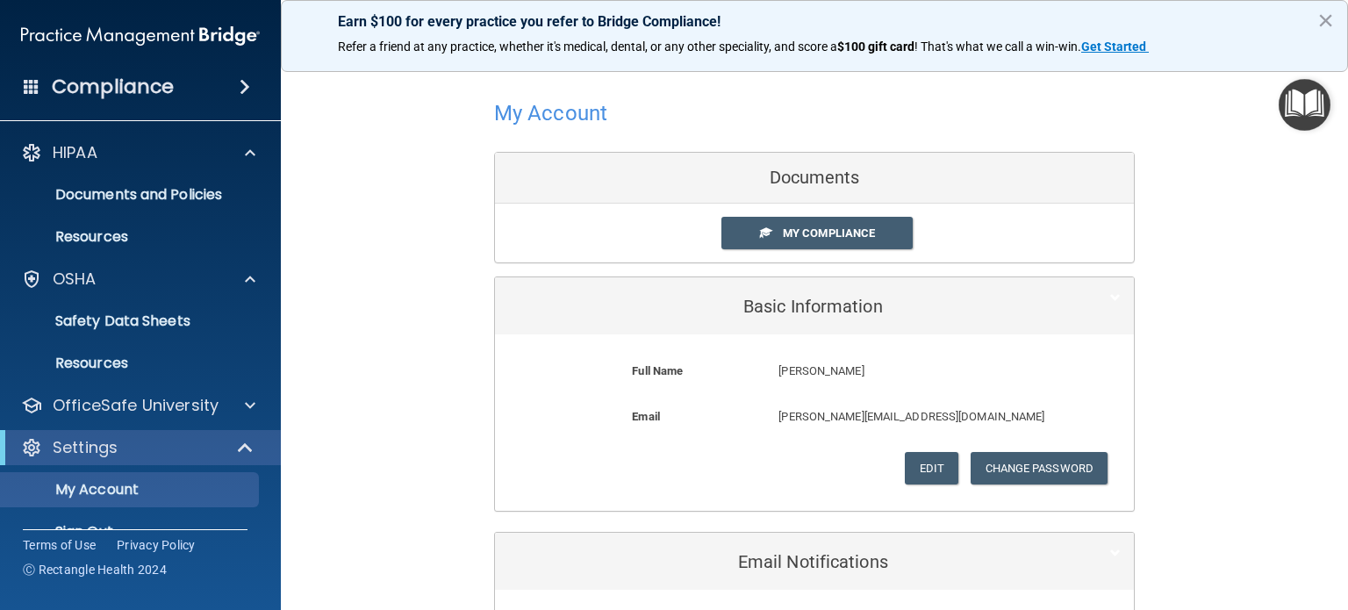
click at [1298, 104] on img "Open Resource Center" at bounding box center [1305, 105] width 52 height 52
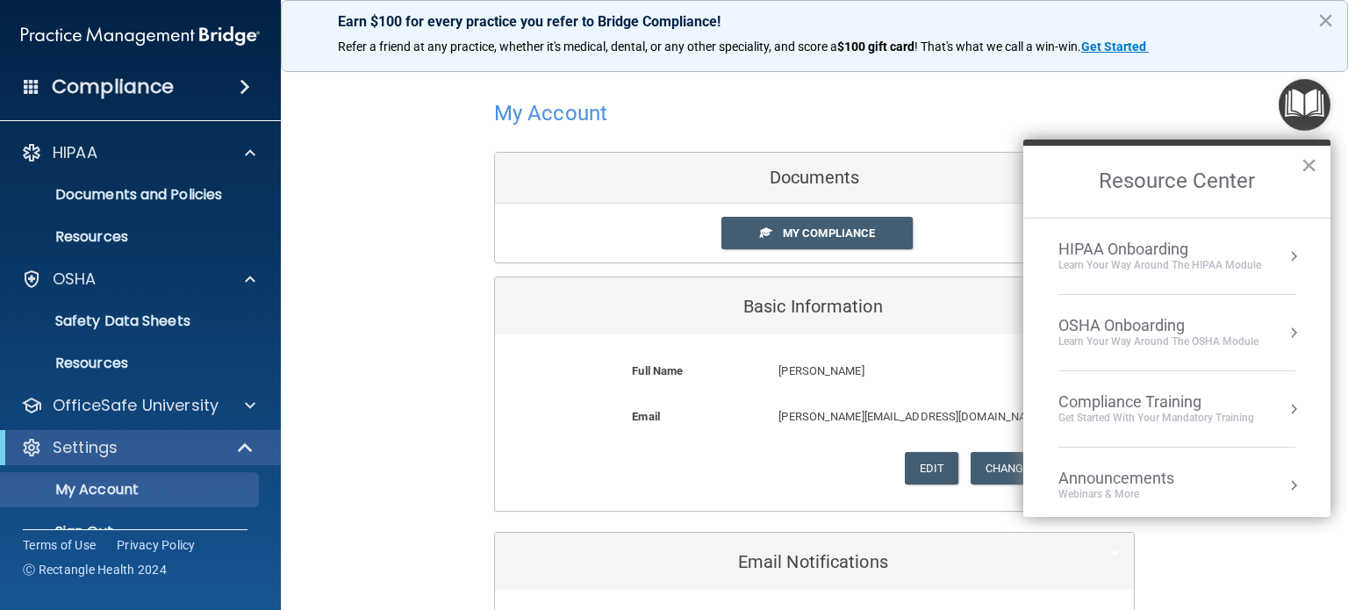
click at [1131, 316] on div "OSHA Onboarding" at bounding box center [1159, 325] width 200 height 19
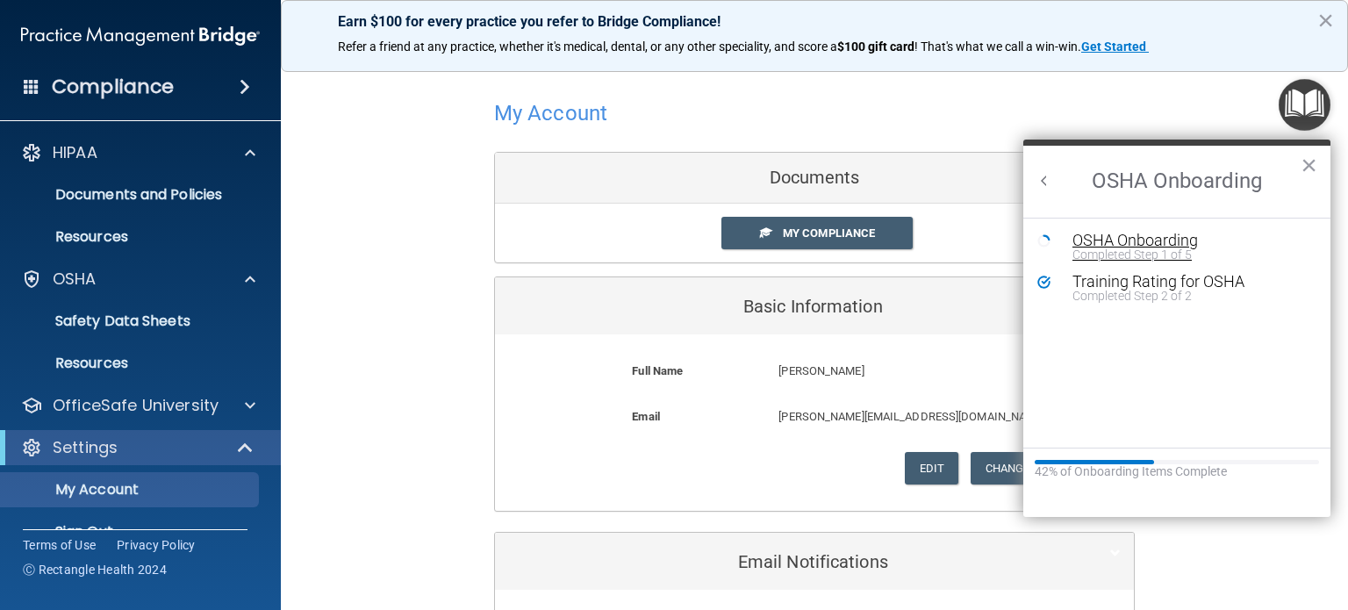
click at [1136, 241] on div "OSHA Onboarding" at bounding box center [1190, 241] width 235 height 16
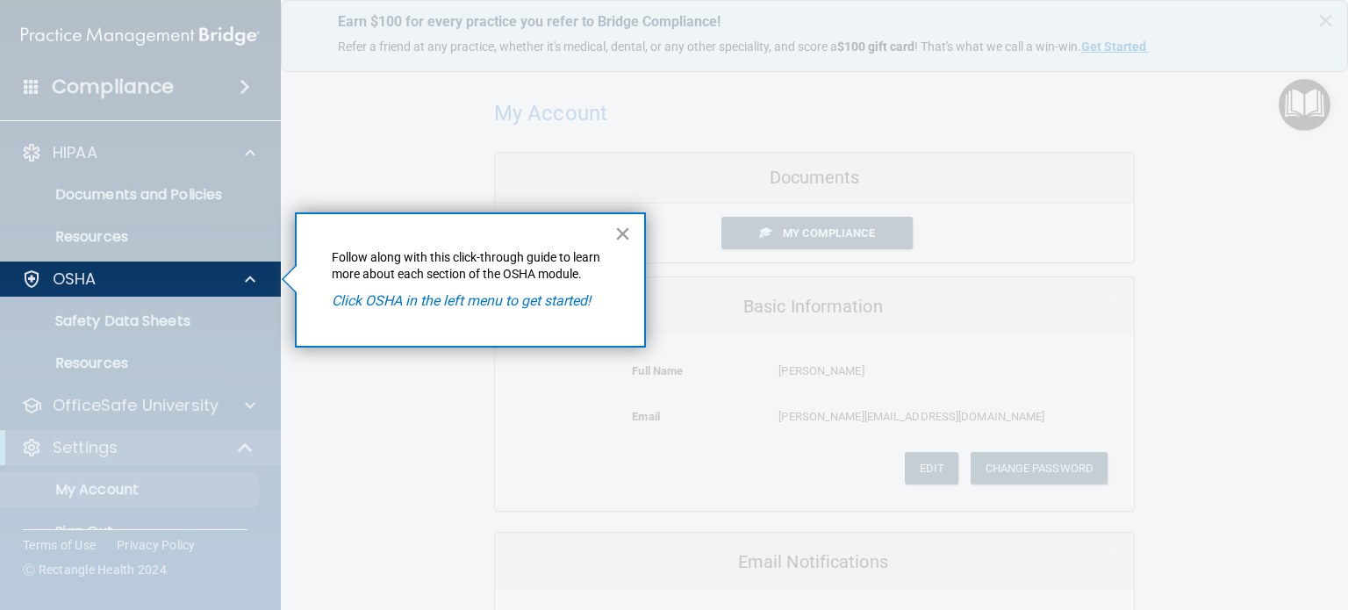
click at [614, 226] on button "×" at bounding box center [622, 233] width 17 height 28
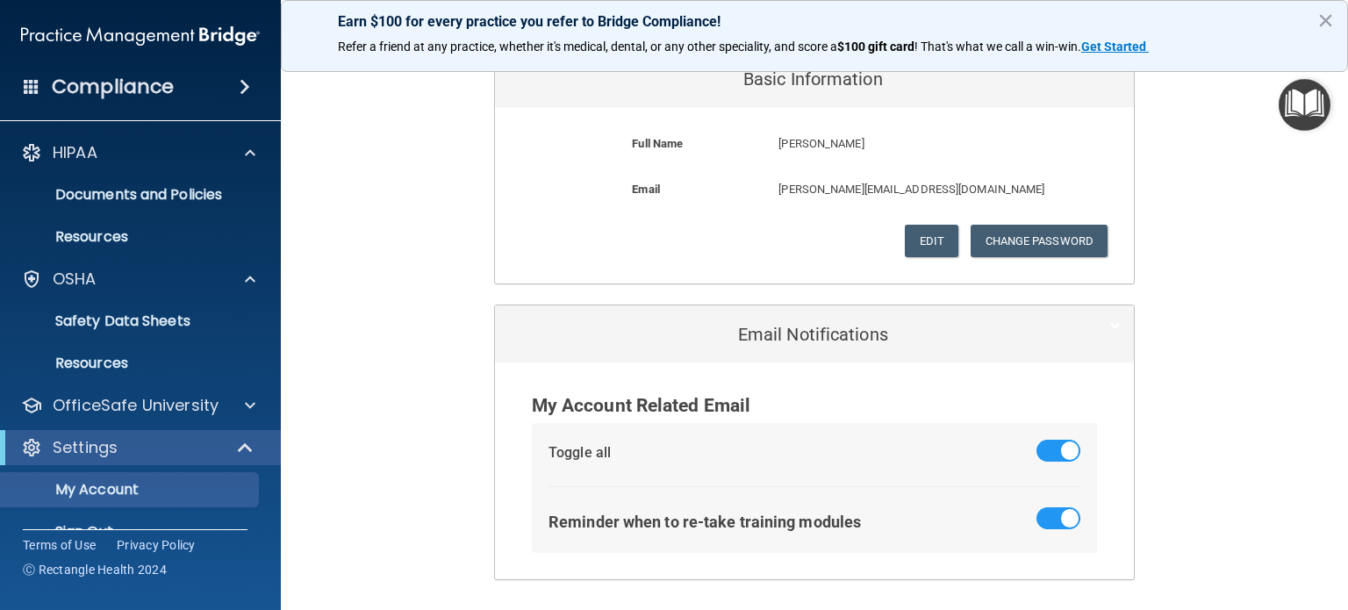
scroll to position [286, 0]
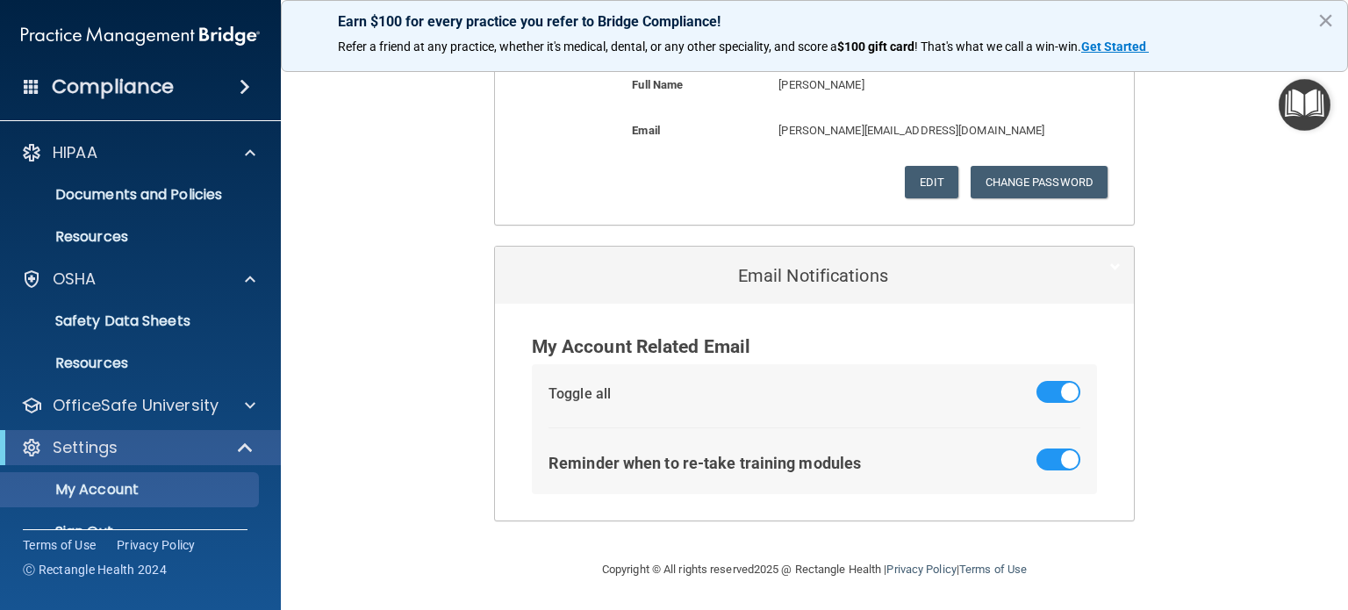
click at [1304, 109] on img "Open Resource Center" at bounding box center [1305, 105] width 52 height 52
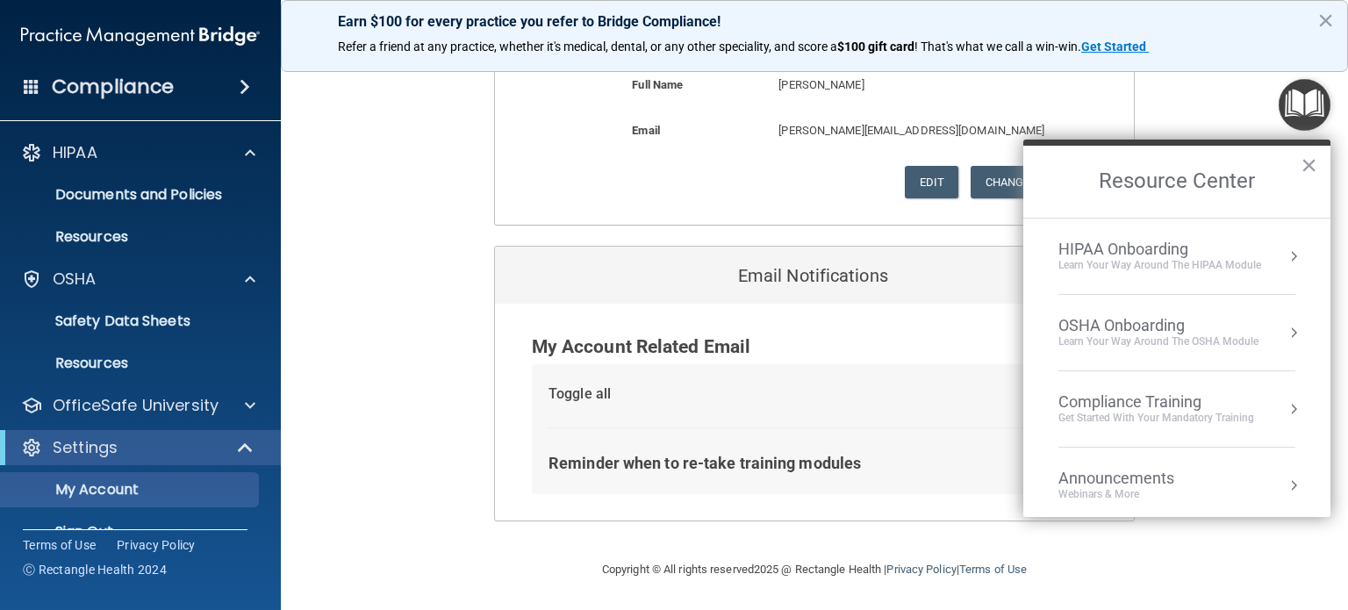
click at [1272, 316] on div "OSHA Onboarding Learn your way around the OSHA module" at bounding box center [1177, 332] width 237 height 33
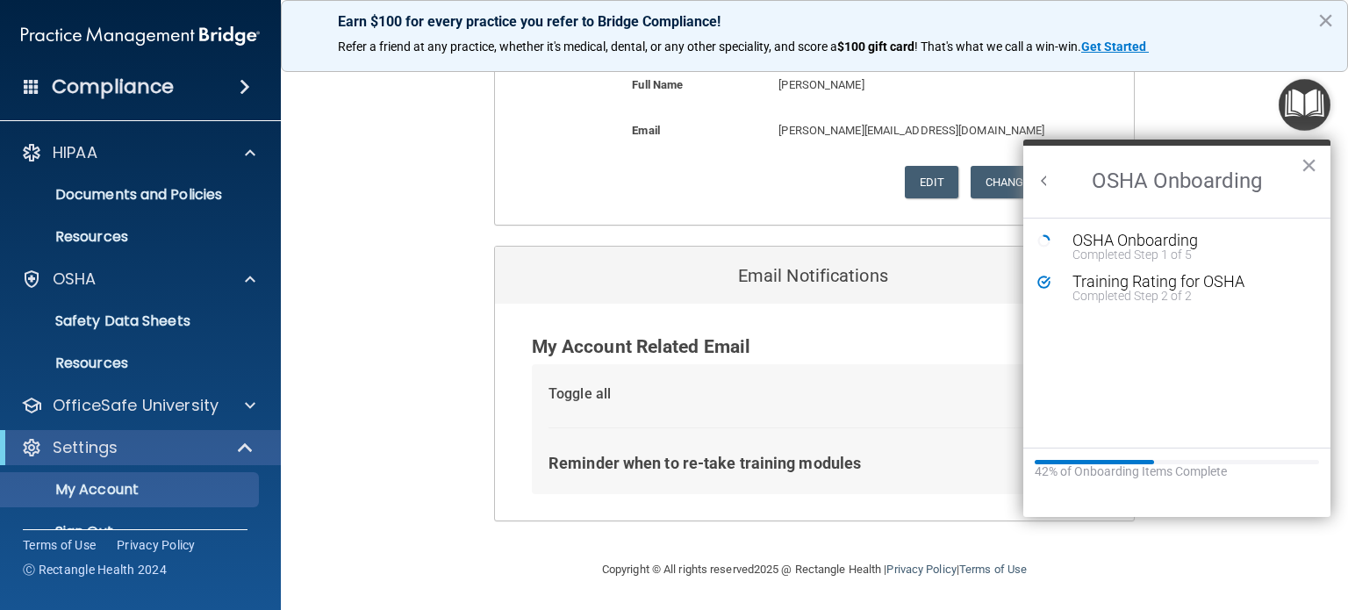
scroll to position [0, 0]
click at [1046, 183] on button "Back to Resource Center Home" at bounding box center [1045, 181] width 18 height 18
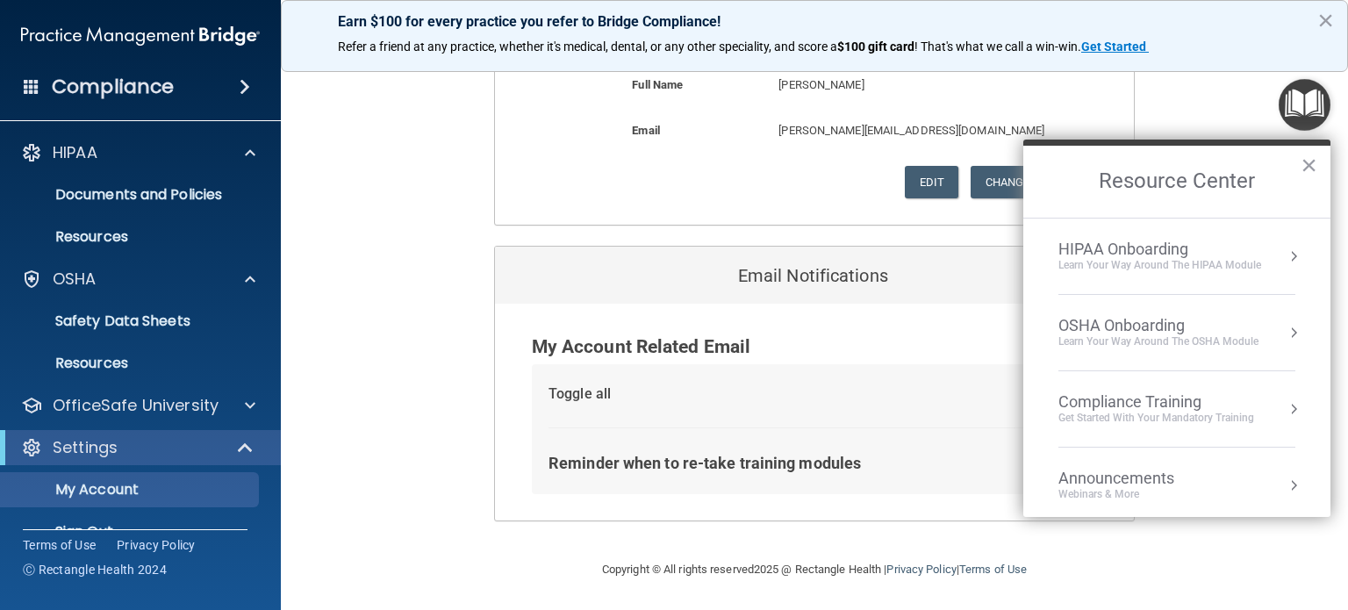
click at [1162, 247] on div "HIPAA Onboarding" at bounding box center [1160, 249] width 203 height 19
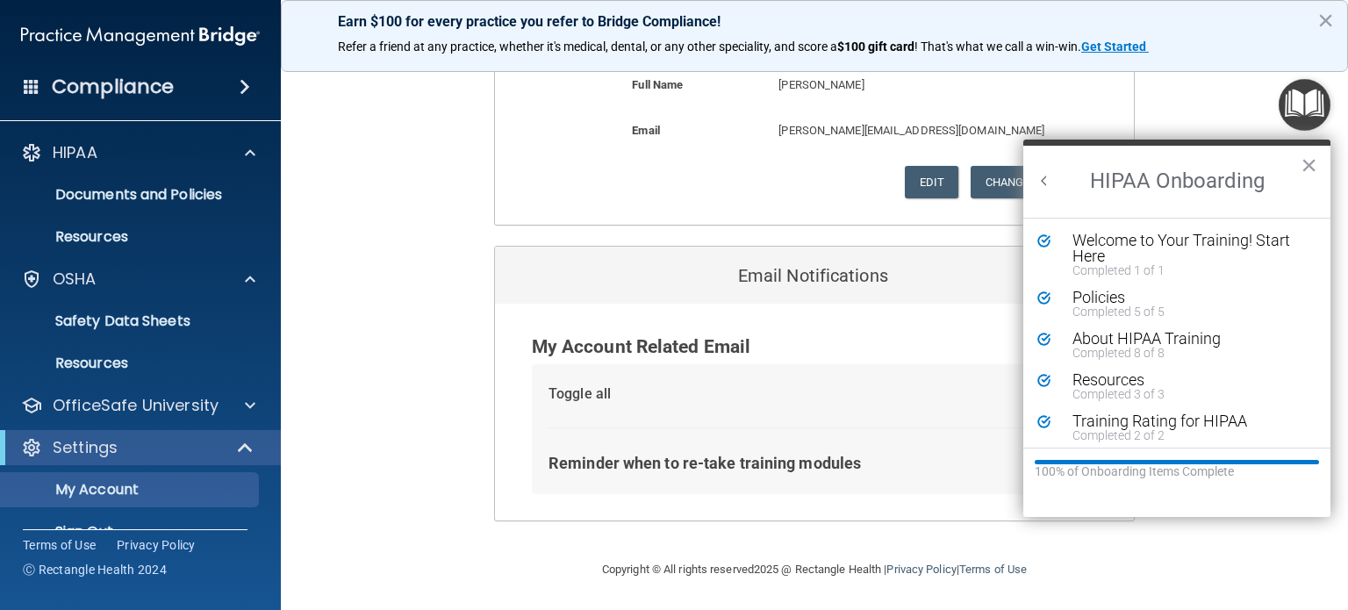
scroll to position [6, 0]
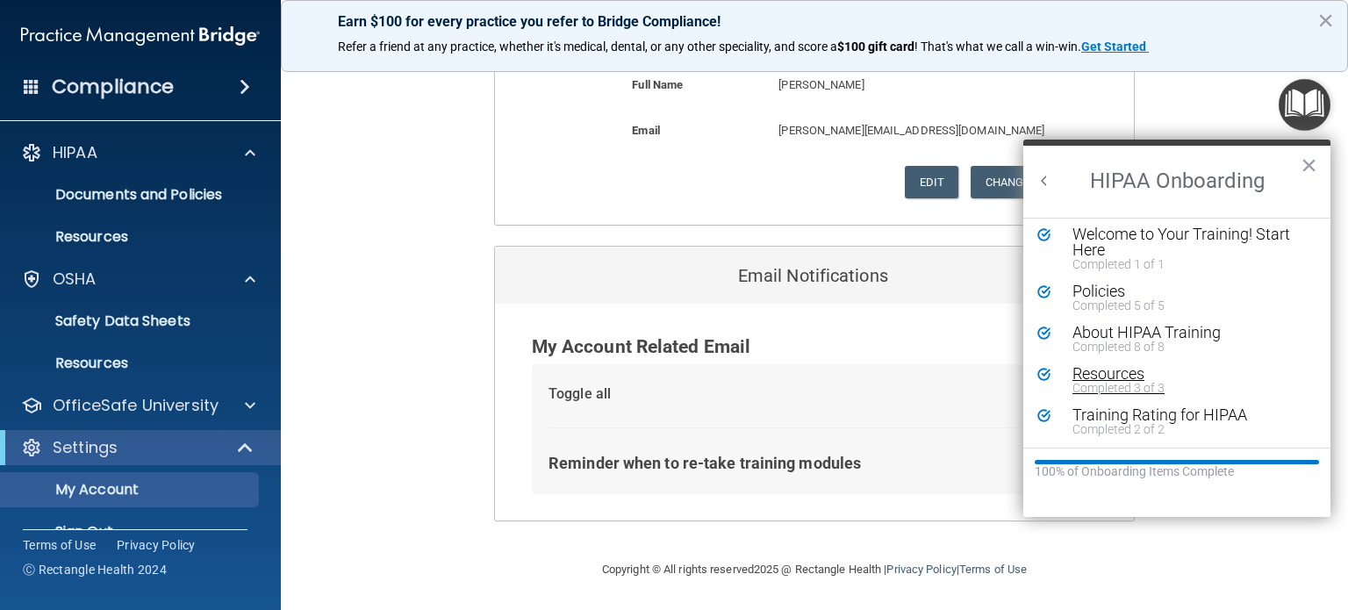
click at [1113, 371] on div "Resources" at bounding box center [1183, 374] width 221 height 16
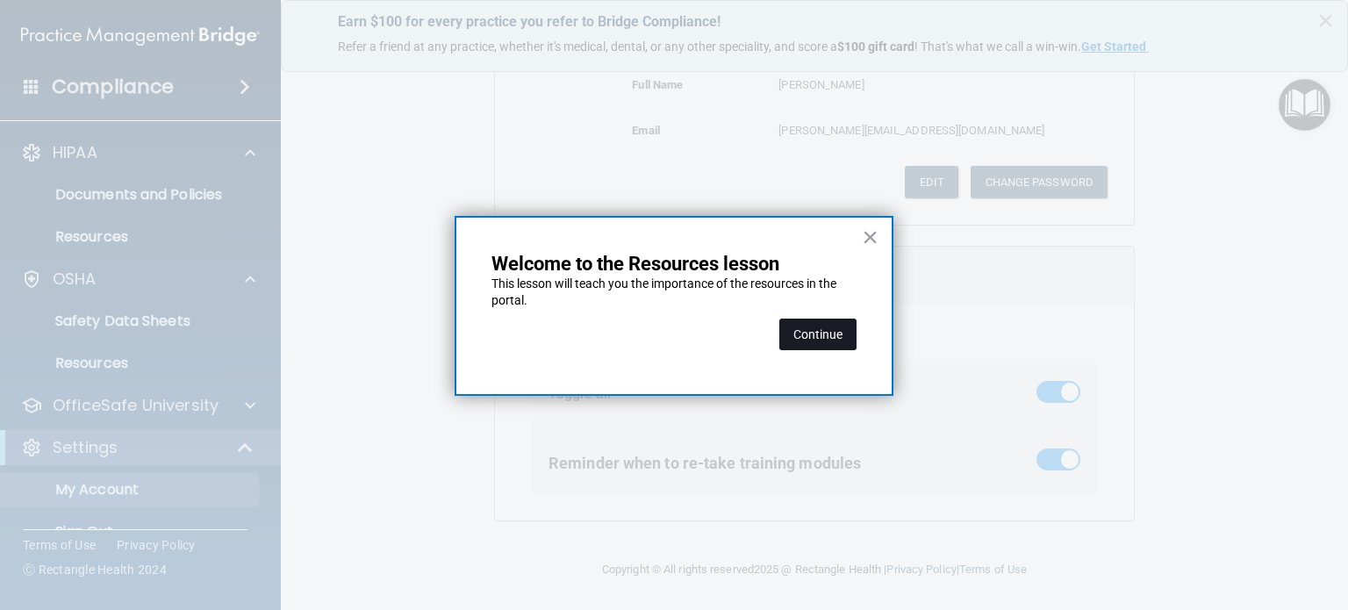
click at [839, 341] on button "Continue" at bounding box center [817, 335] width 77 height 32
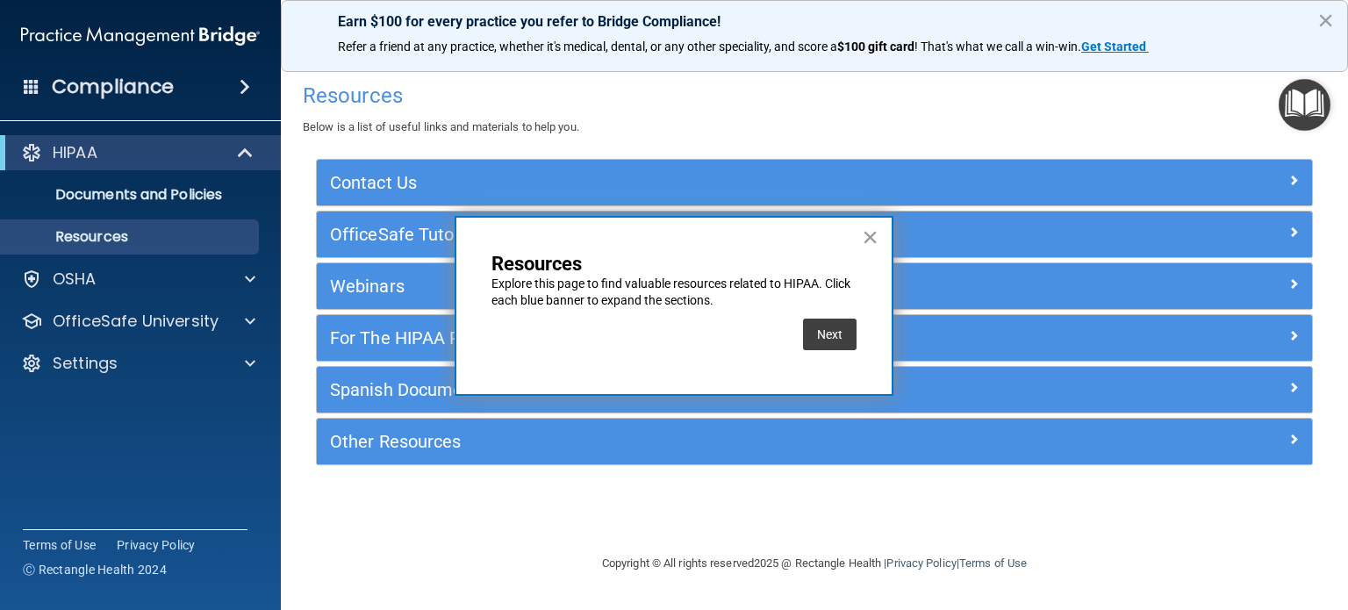
click at [874, 233] on button "×" at bounding box center [870, 237] width 17 height 28
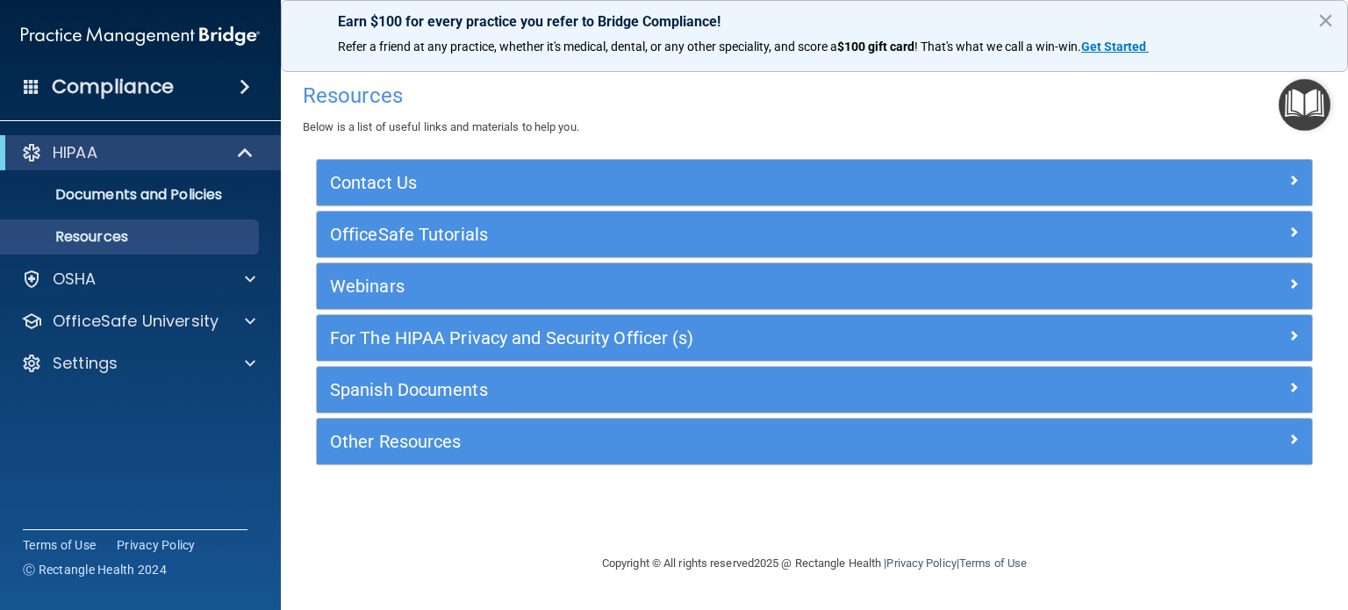
drag, startPoint x: 1296, startPoint y: 90, endPoint x: 1298, endPoint y: 98, distance: 9.2
click at [1298, 90] on img "Open Resource Center" at bounding box center [1305, 105] width 52 height 52
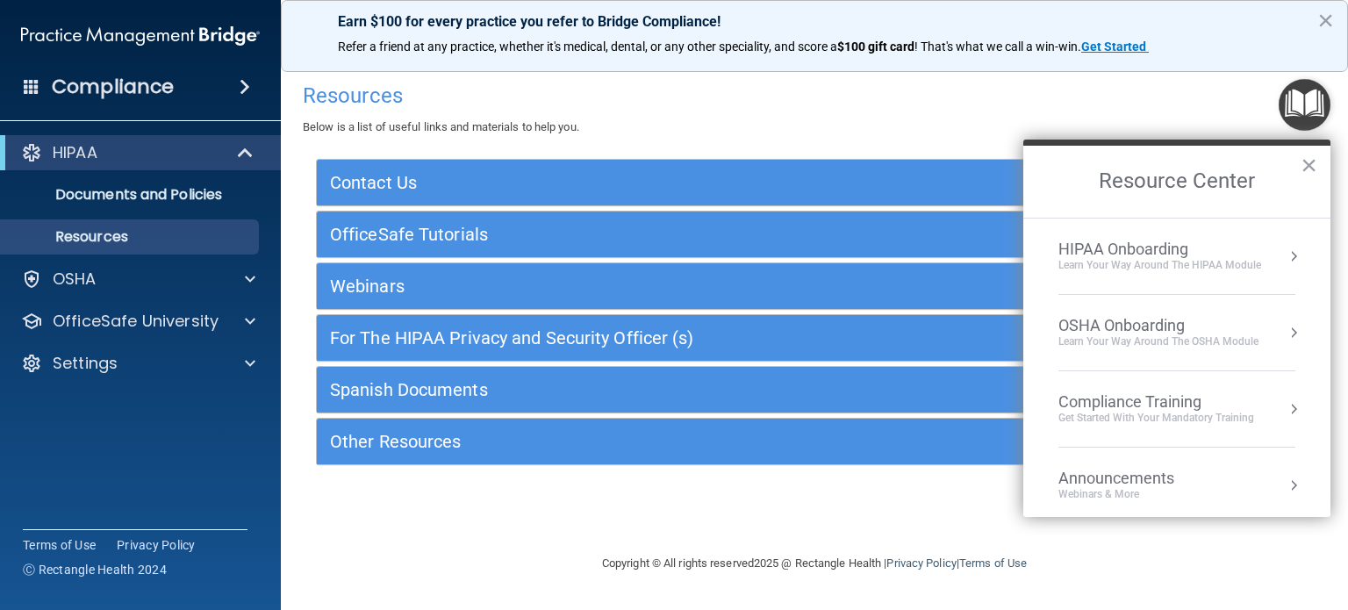
click at [1262, 240] on div "HIPAA Onboarding Learn Your Way around the HIPAA module" at bounding box center [1177, 256] width 237 height 33
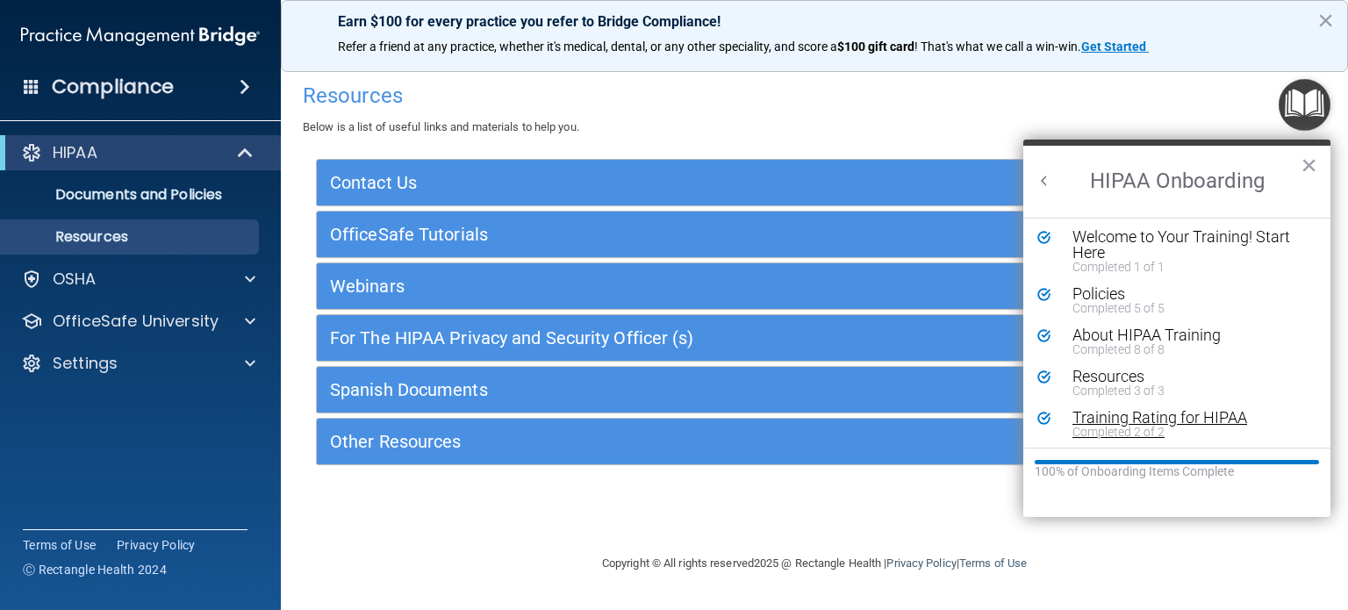
scroll to position [6, 0]
click at [1047, 178] on button "Back to Resource Center Home" at bounding box center [1045, 181] width 18 height 18
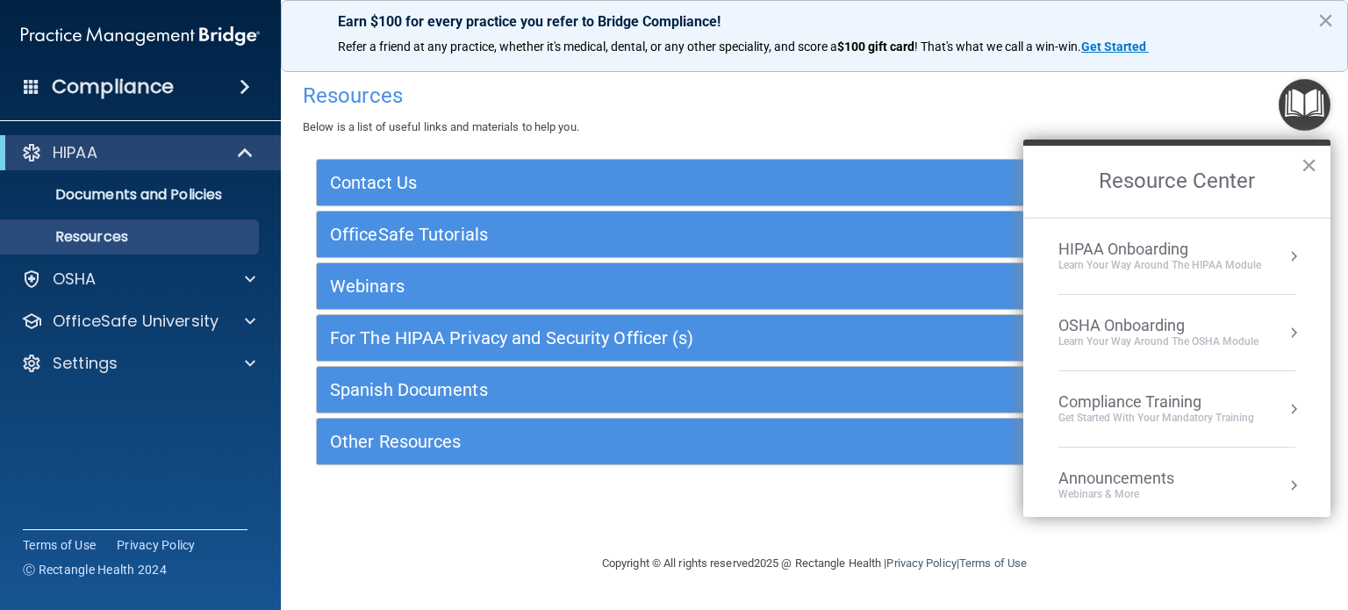
click at [1285, 324] on button "Resource Center" at bounding box center [1294, 333] width 18 height 18
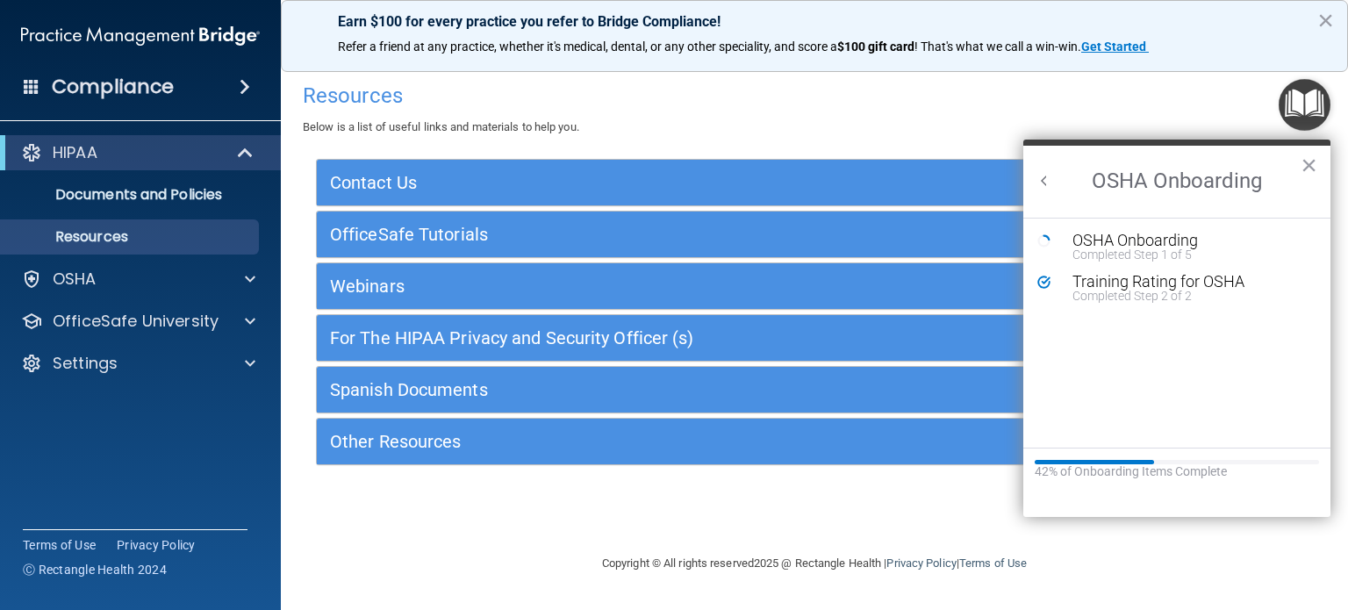
drag, startPoint x: 1082, startPoint y: 471, endPoint x: 1081, endPoint y: 346, distance: 125.5
click at [1082, 470] on div "42% of Onboarding Items Complete" at bounding box center [1177, 471] width 284 height 15
click at [1106, 240] on div "OSHA Onboarding" at bounding box center [1190, 241] width 235 height 16
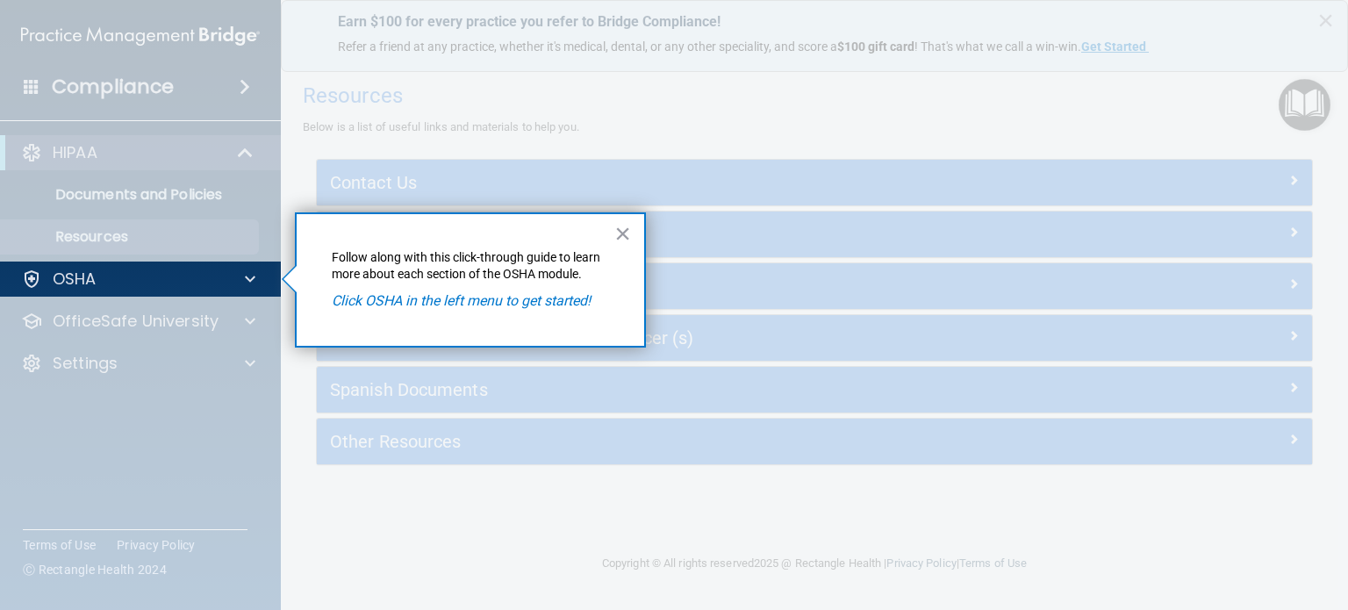
click at [621, 234] on button "×" at bounding box center [622, 233] width 17 height 28
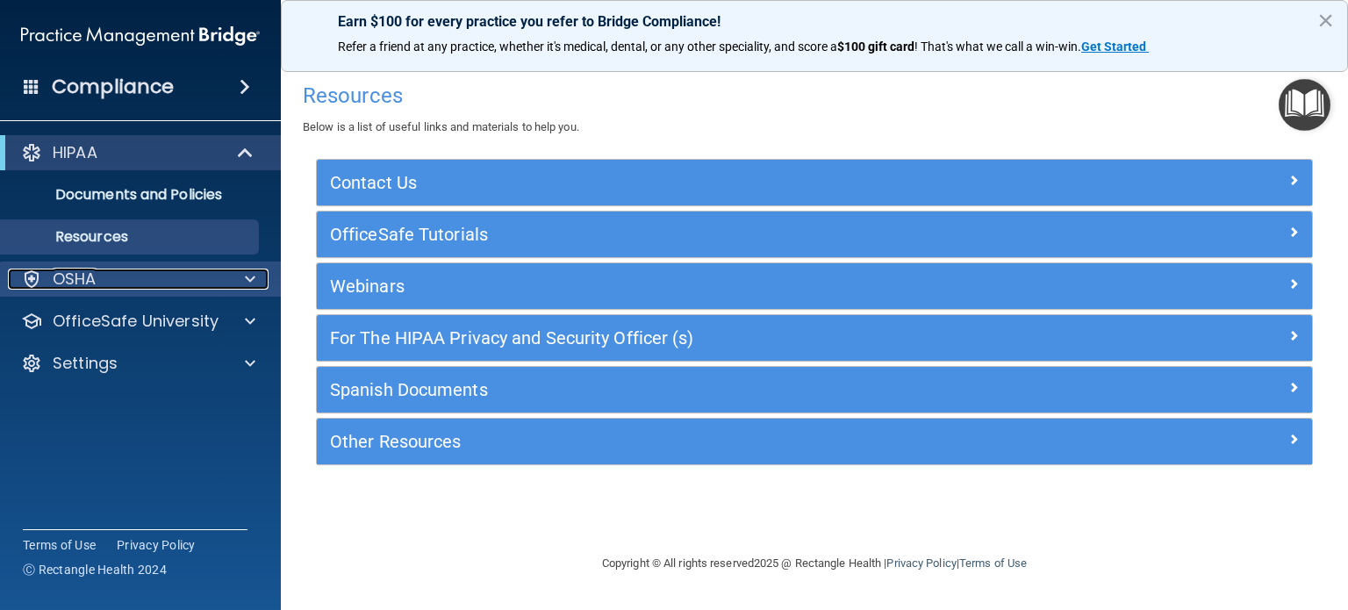
click at [126, 276] on div "OSHA" at bounding box center [117, 279] width 218 height 21
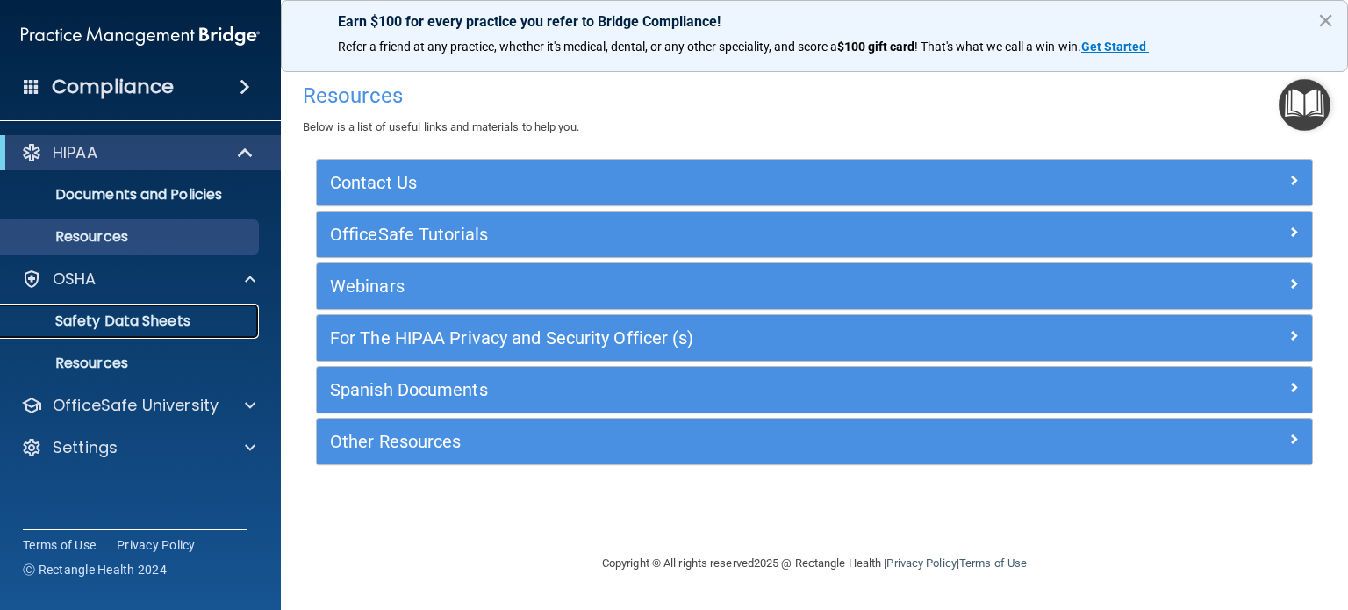
click at [122, 320] on p "Safety Data Sheets" at bounding box center [131, 321] width 240 height 18
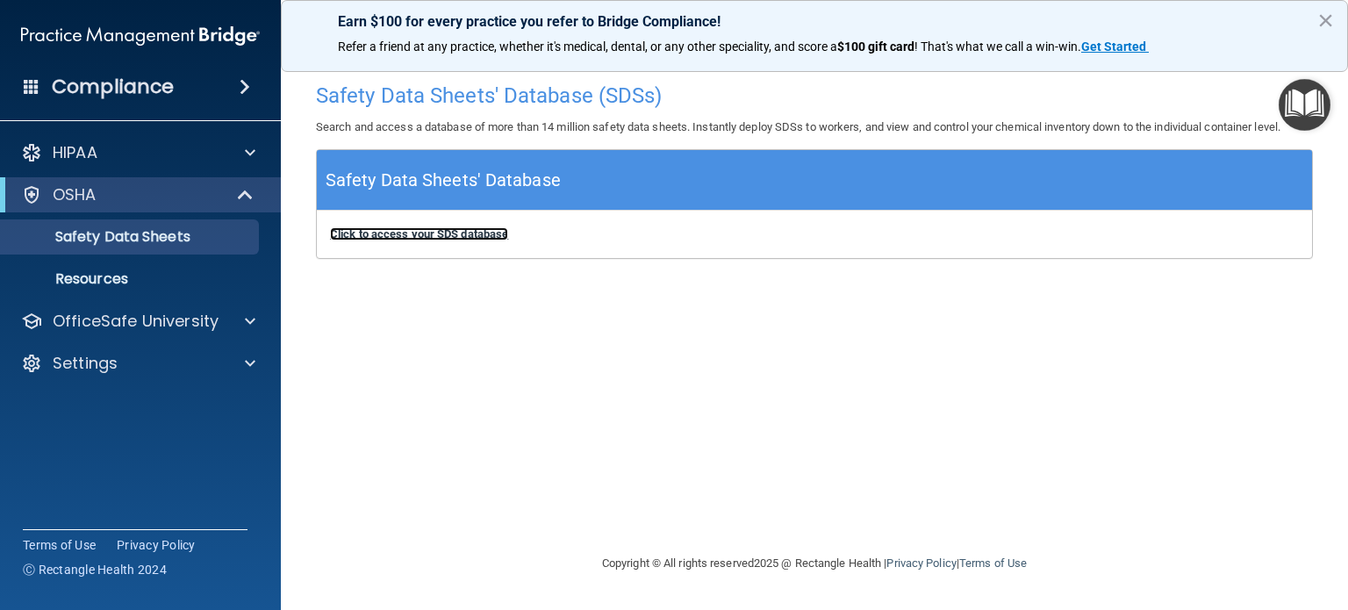
click at [489, 234] on b "Click to access your SDS database" at bounding box center [419, 233] width 178 height 13
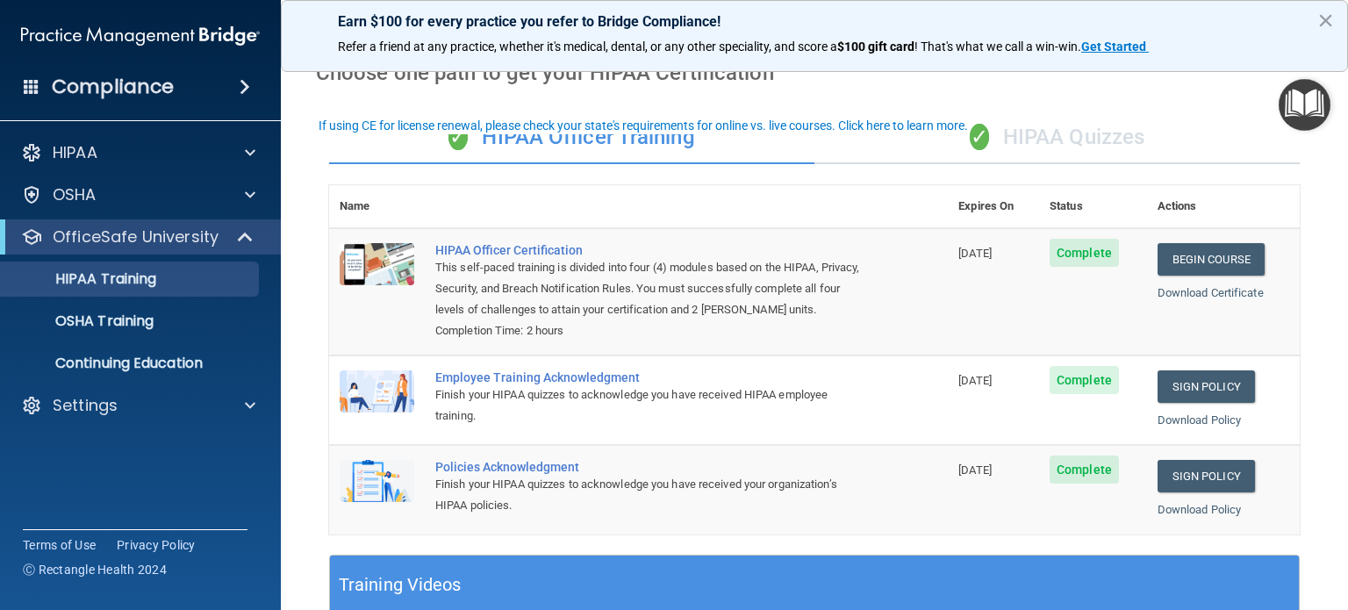
scroll to position [88, 0]
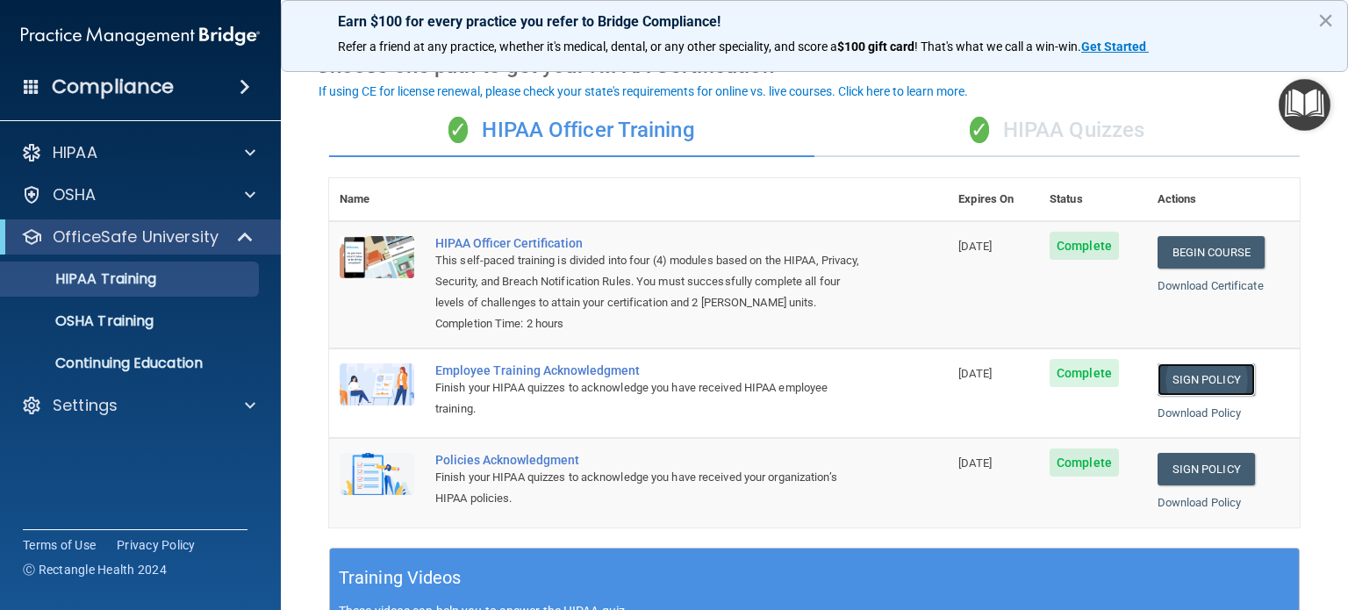
click at [1234, 396] on link "Sign Policy" at bounding box center [1206, 379] width 97 height 32
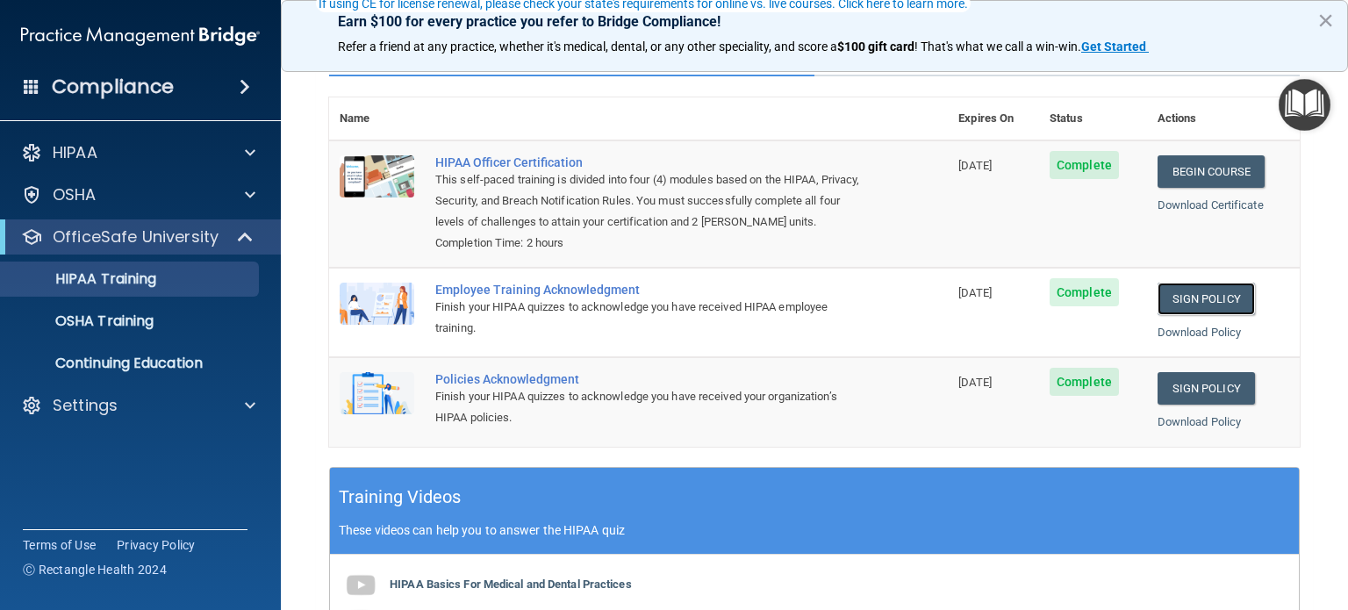
scroll to position [176, 0]
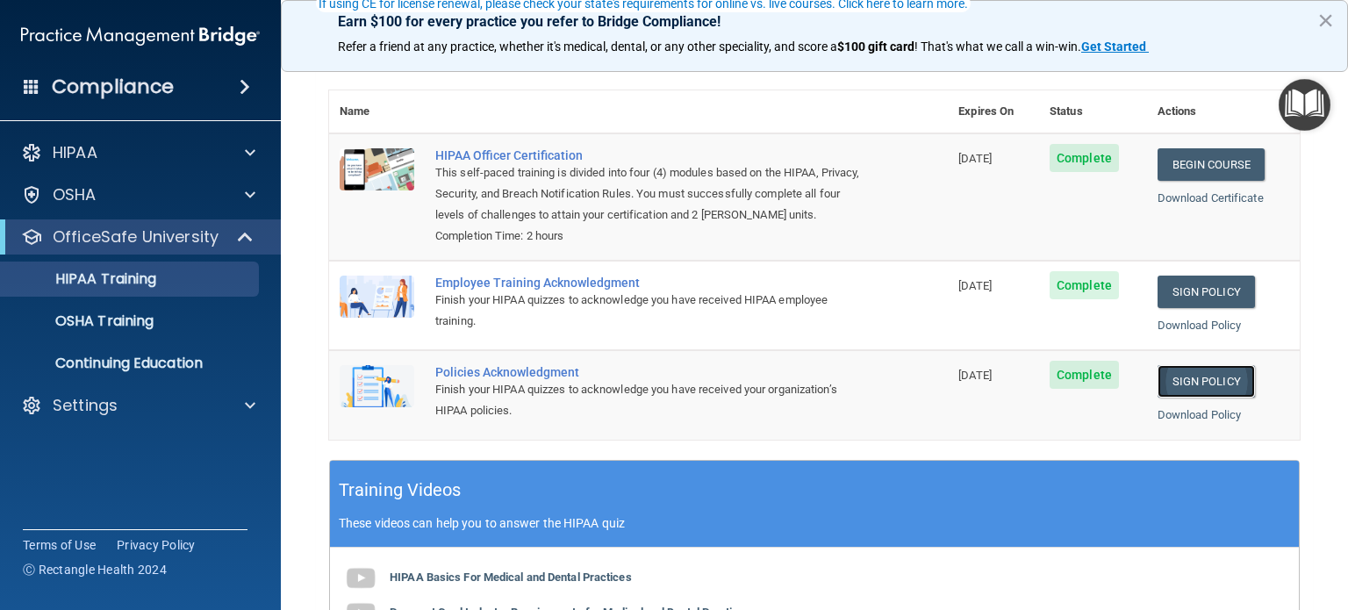
click at [1210, 398] on link "Sign Policy" at bounding box center [1206, 381] width 97 height 32
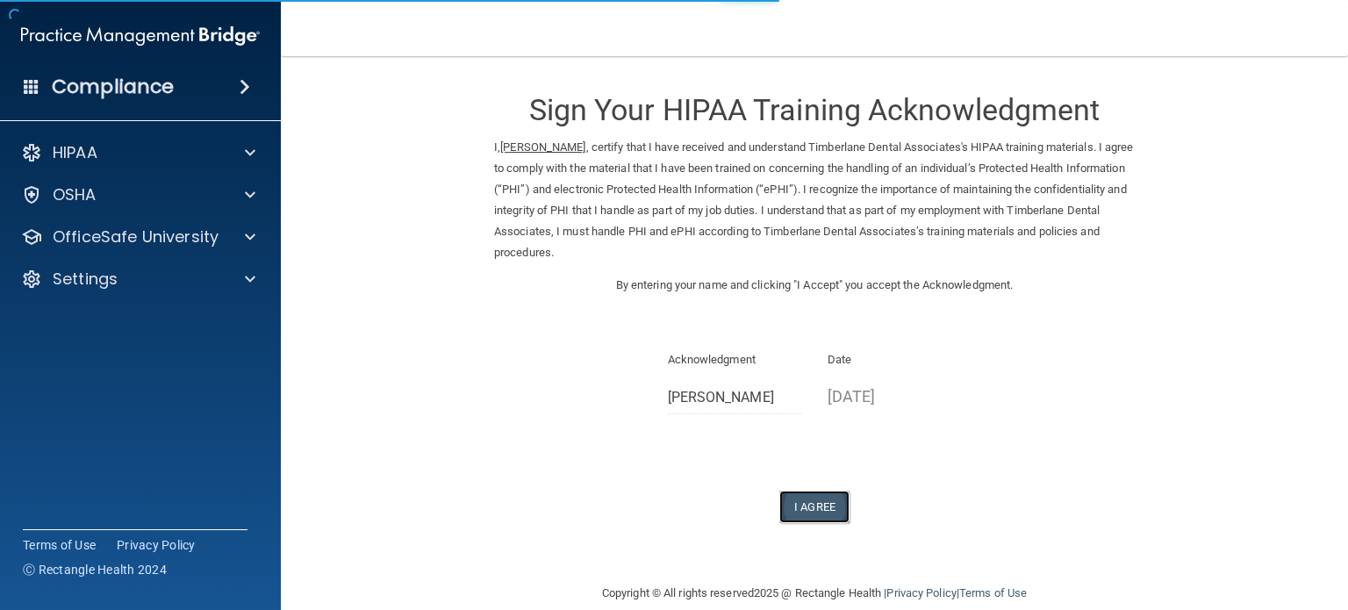
click at [838, 512] on button "I Agree" at bounding box center [814, 507] width 70 height 32
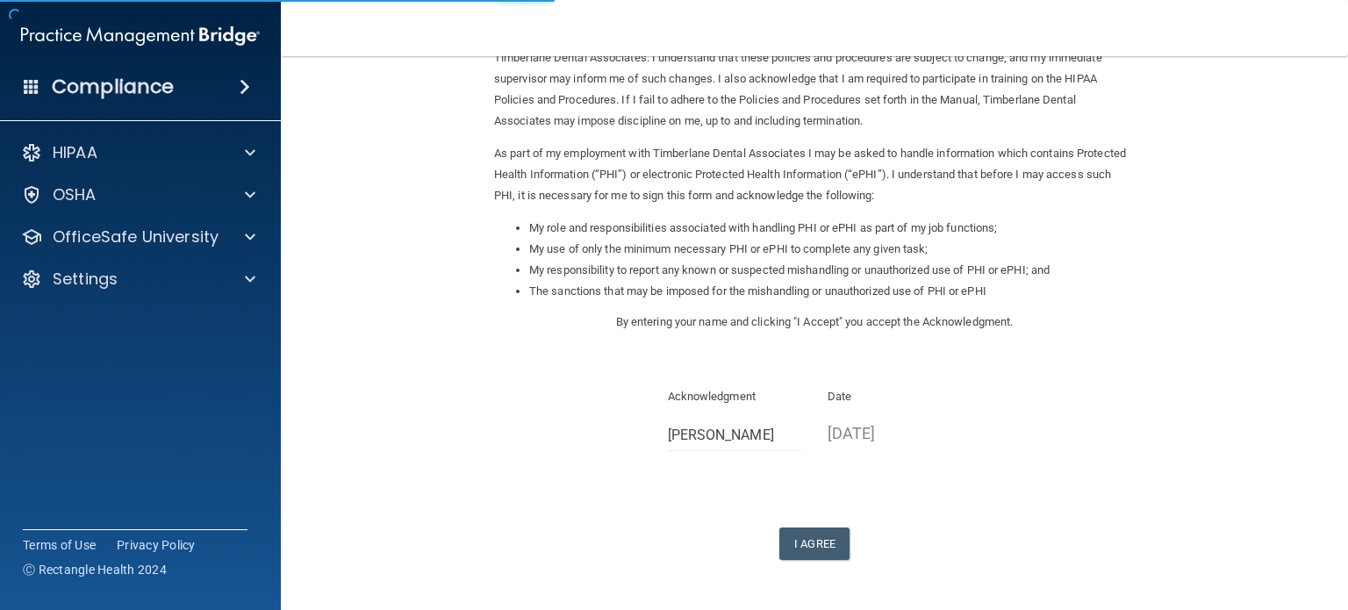
scroll to position [193, 0]
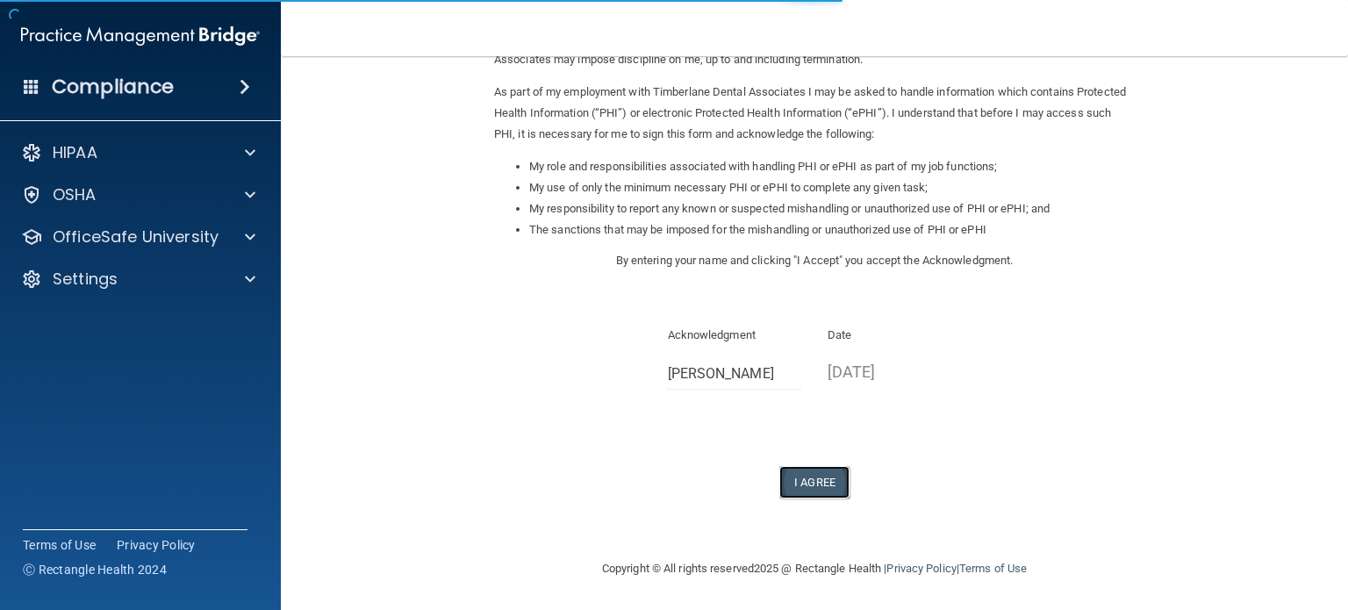
click at [821, 477] on button "I Agree" at bounding box center [814, 482] width 70 height 32
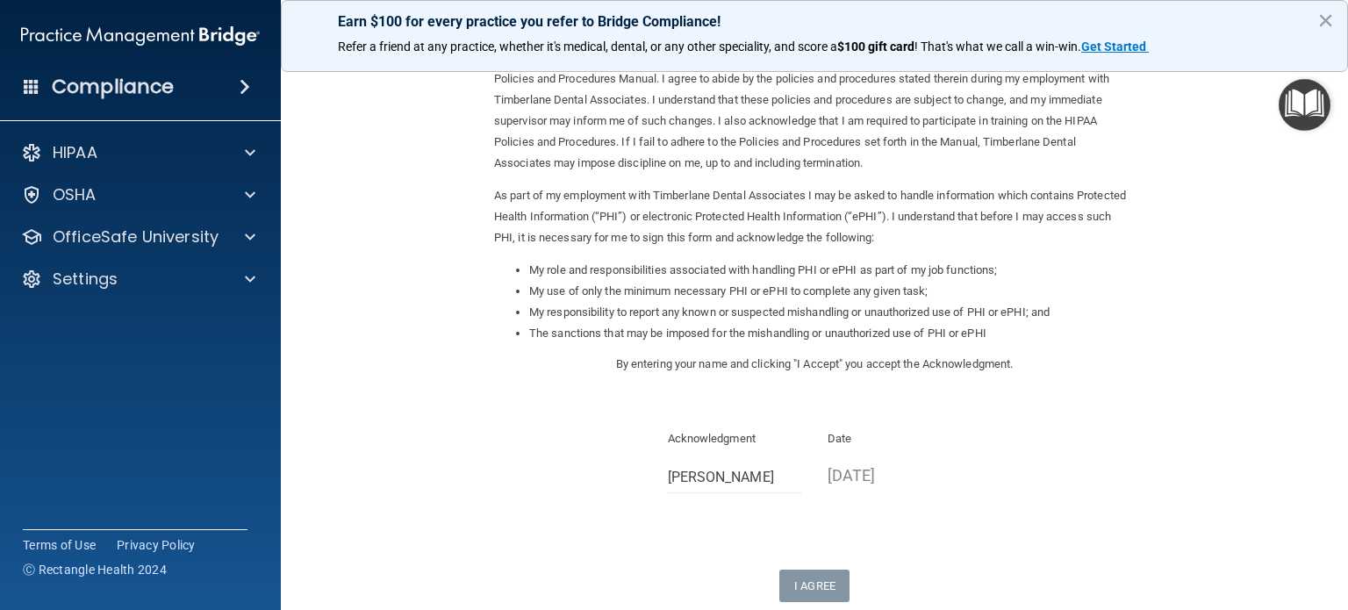
scroll to position [0, 0]
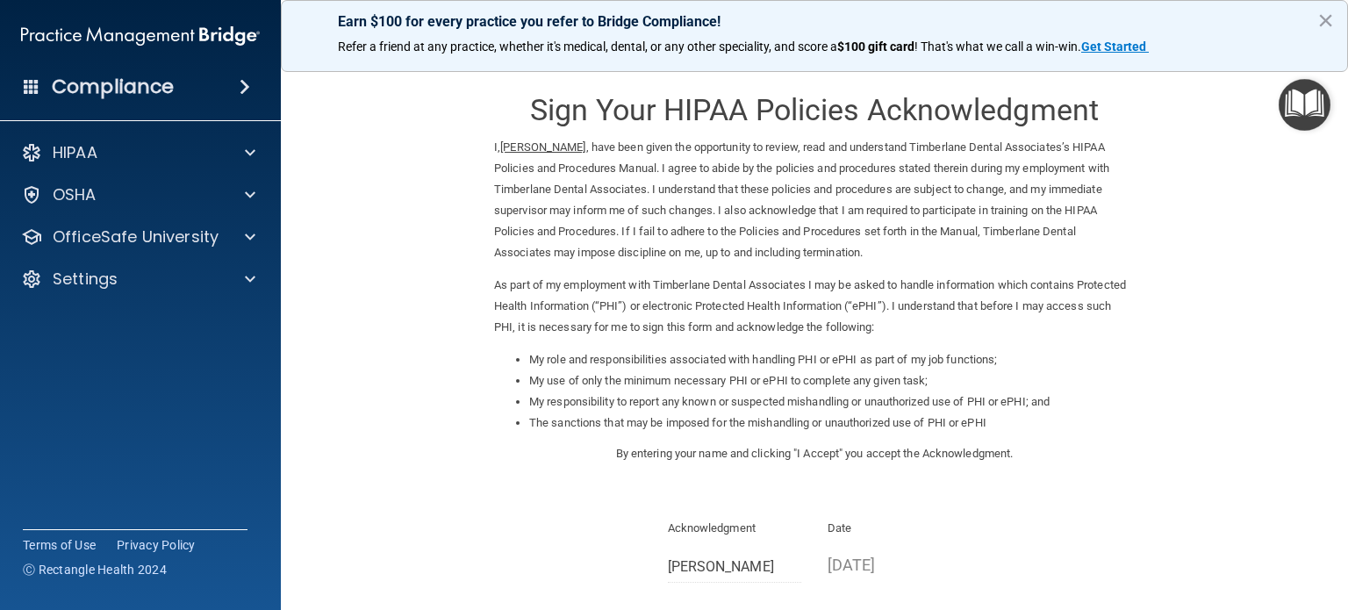
click at [1302, 108] on img "Open Resource Center" at bounding box center [1305, 105] width 52 height 52
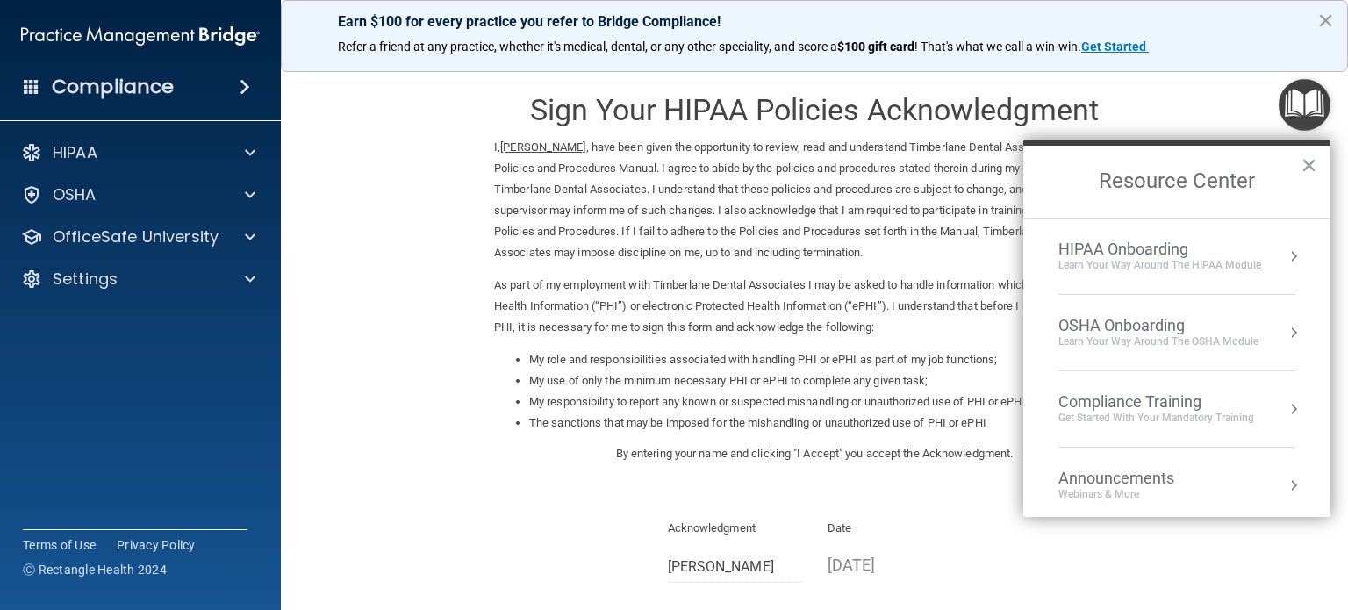
click at [1285, 252] on button "Resource Center" at bounding box center [1294, 257] width 18 height 18
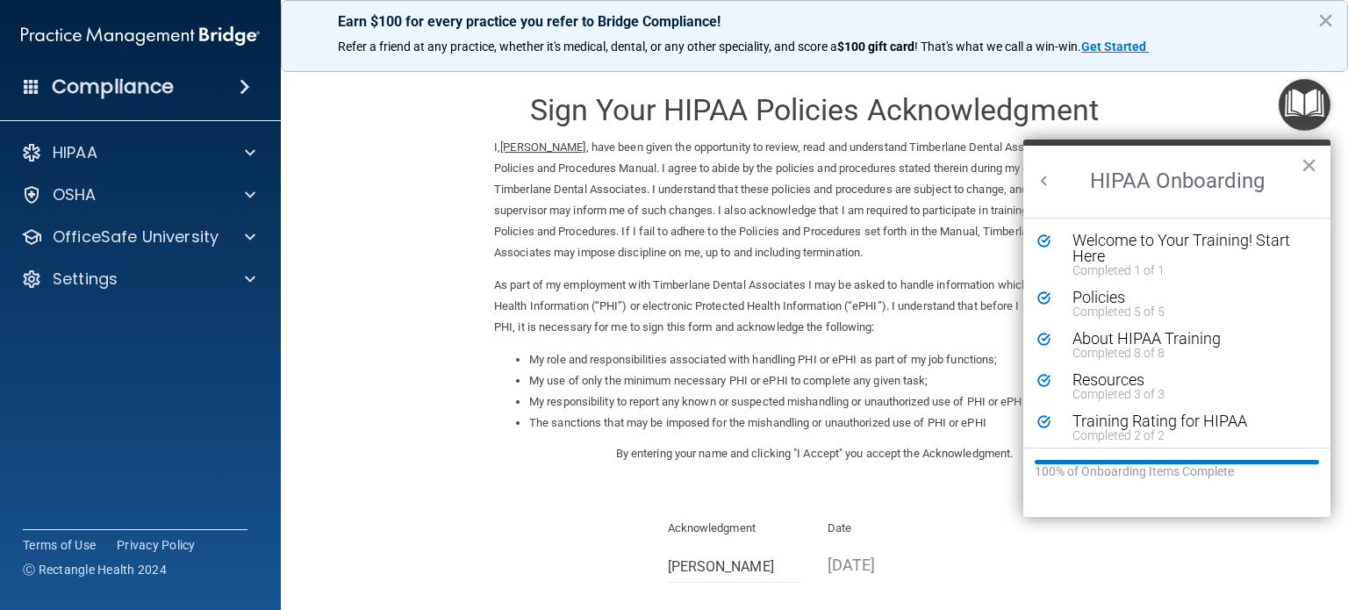
click at [1043, 173] on button "Back to Resource Center Home" at bounding box center [1045, 181] width 18 height 18
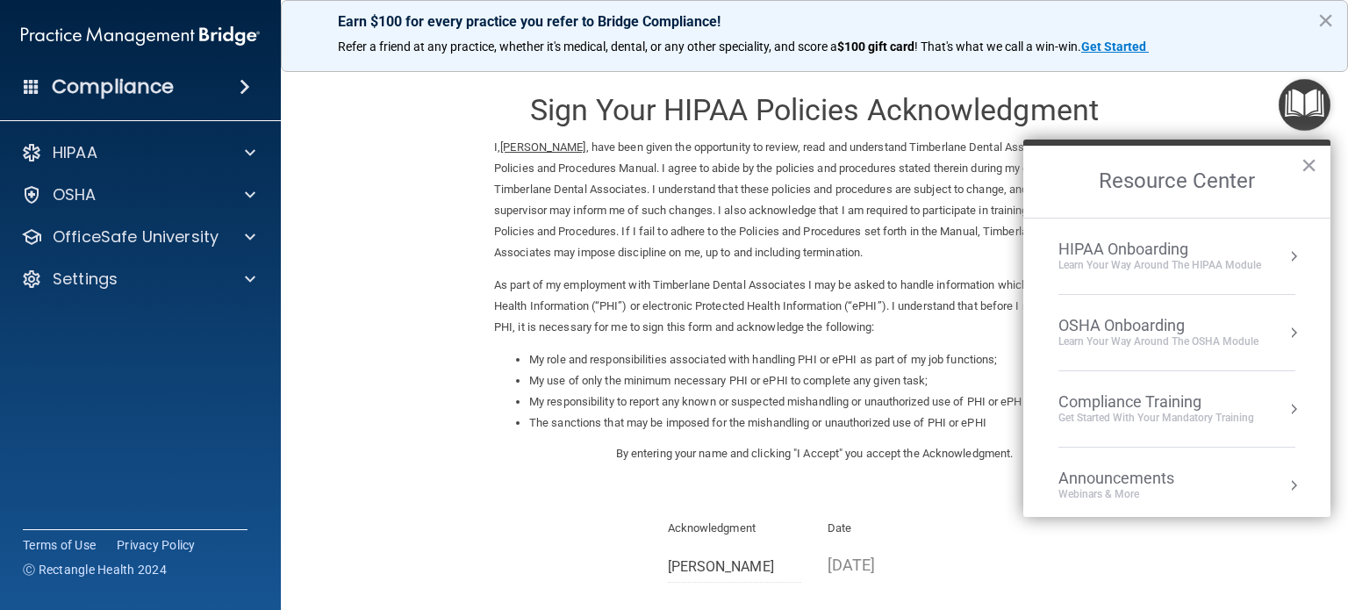
click at [1125, 319] on div "OSHA Onboarding" at bounding box center [1159, 325] width 200 height 19
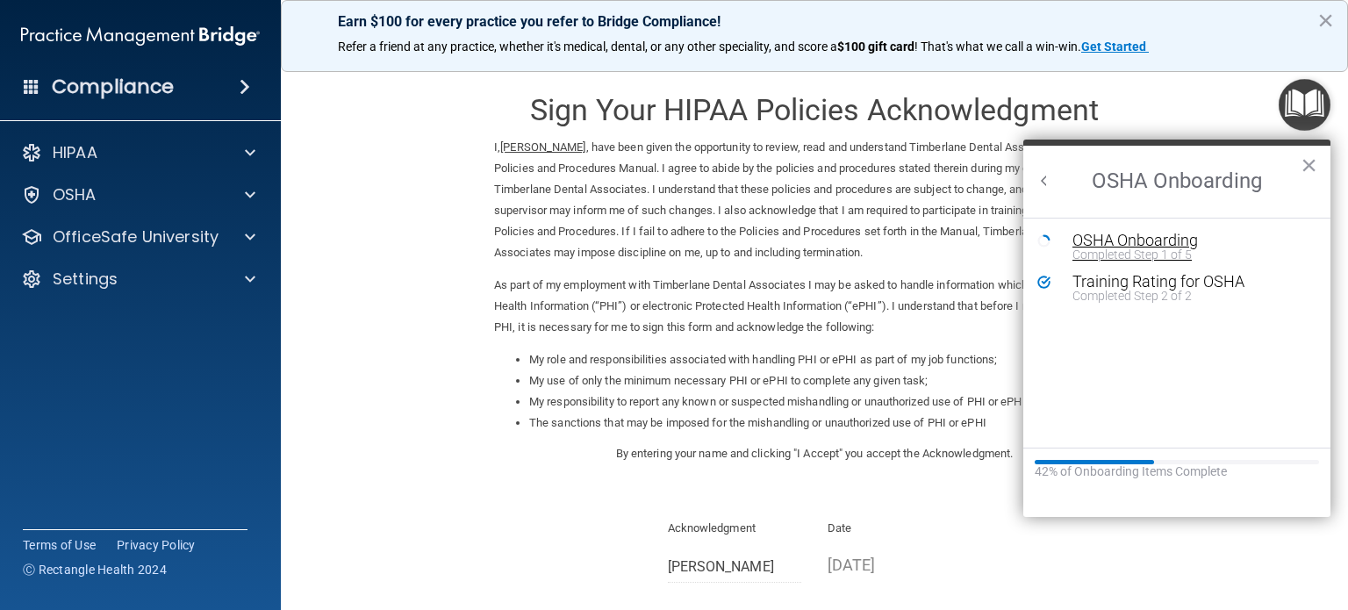
click at [1125, 245] on div "OSHA Onboarding" at bounding box center [1190, 241] width 235 height 16
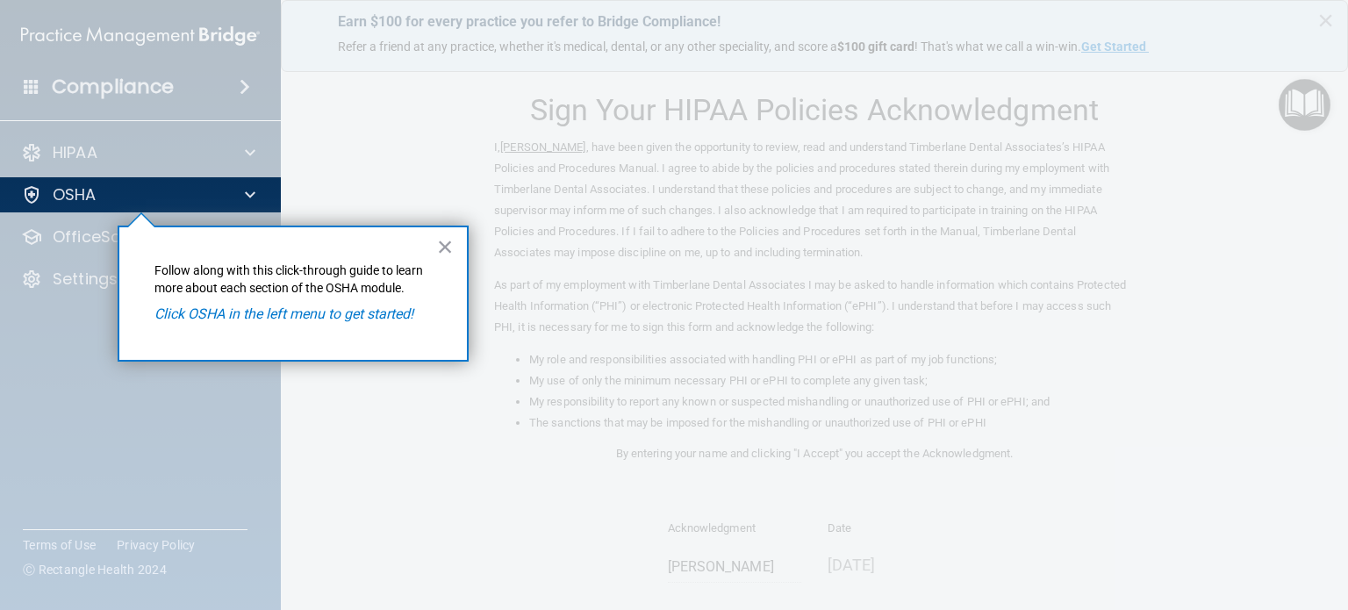
click at [261, 332] on div "× Follow along with this click-through guide to learn more about each section o…" at bounding box center [293, 294] width 351 height 136
click at [269, 319] on em "Click OSHA in the left menu to get started!" at bounding box center [283, 313] width 259 height 17
click at [445, 248] on button "×" at bounding box center [445, 247] width 17 height 28
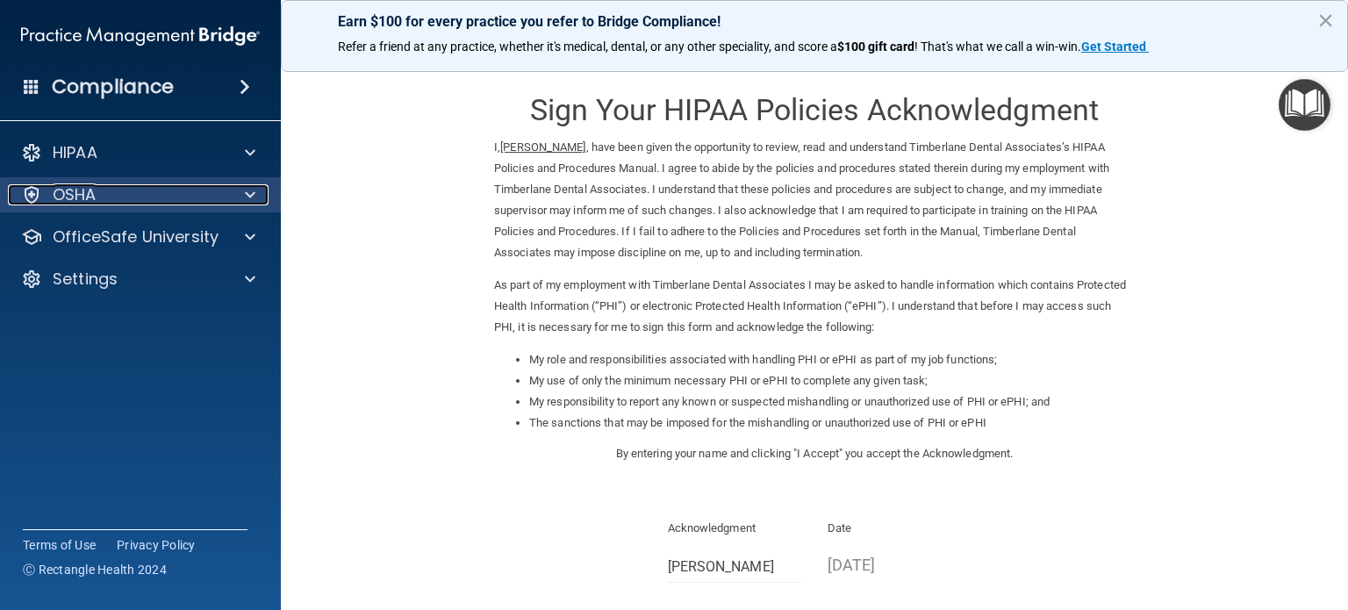
click at [91, 198] on p "OSHA" at bounding box center [75, 194] width 44 height 21
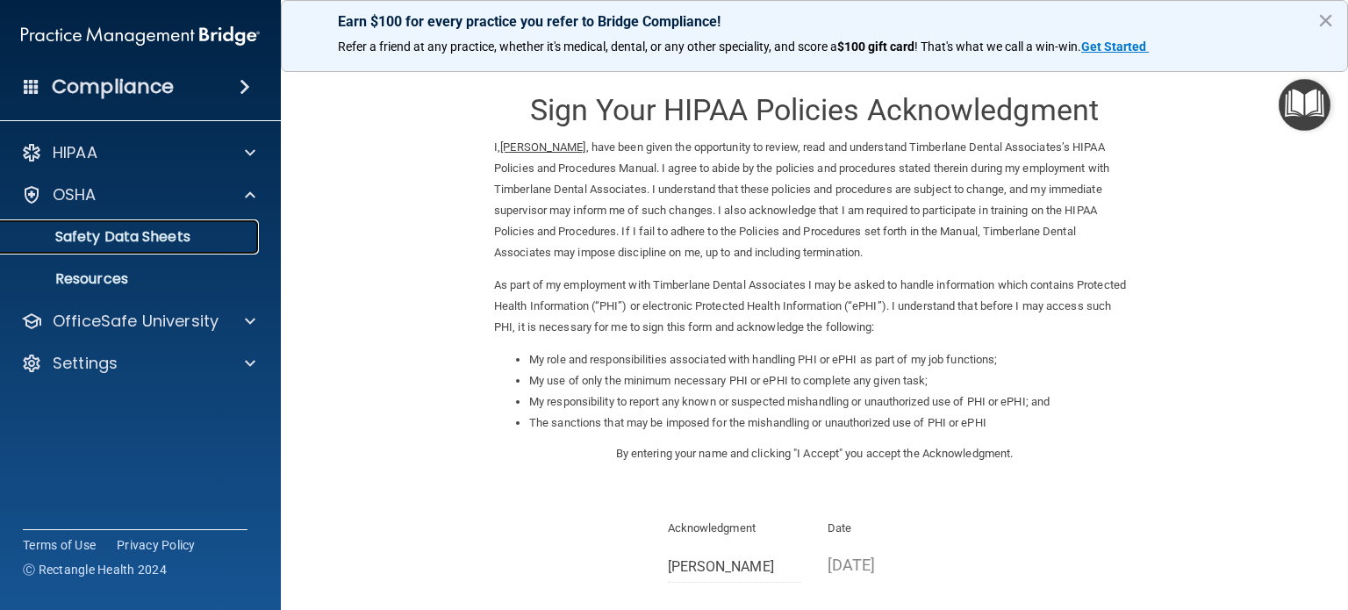
click at [94, 238] on p "Safety Data Sheets" at bounding box center [131, 237] width 240 height 18
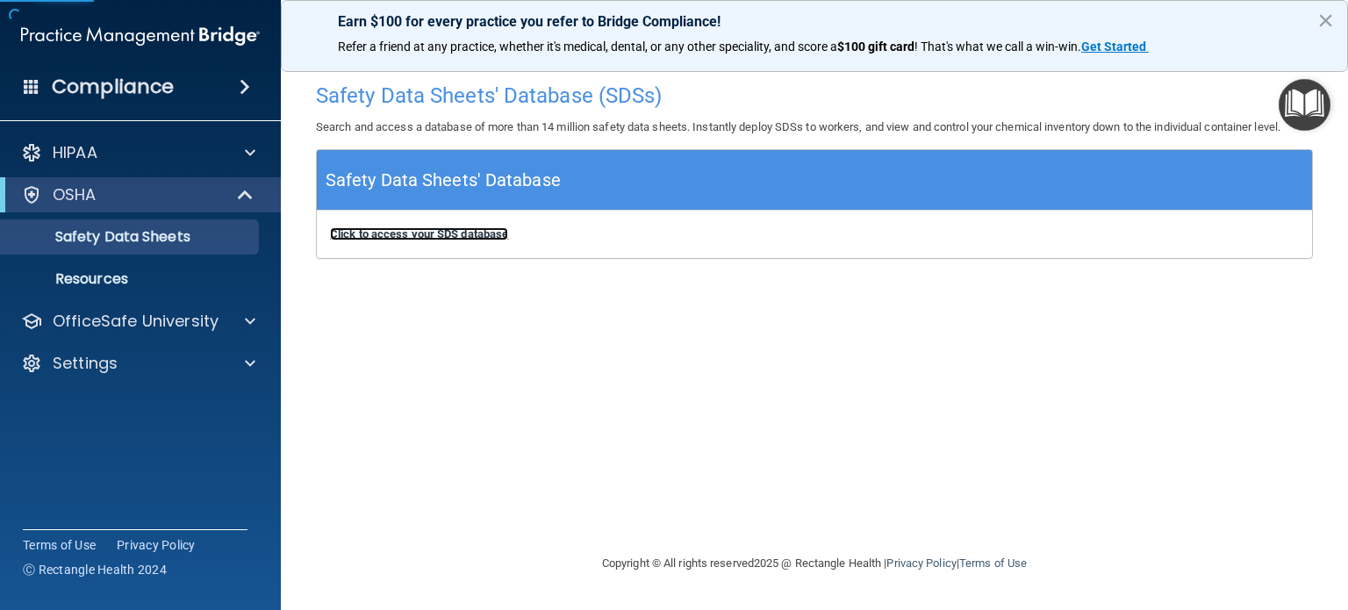
click at [474, 235] on b "Click to access your SDS database" at bounding box center [419, 233] width 178 height 13
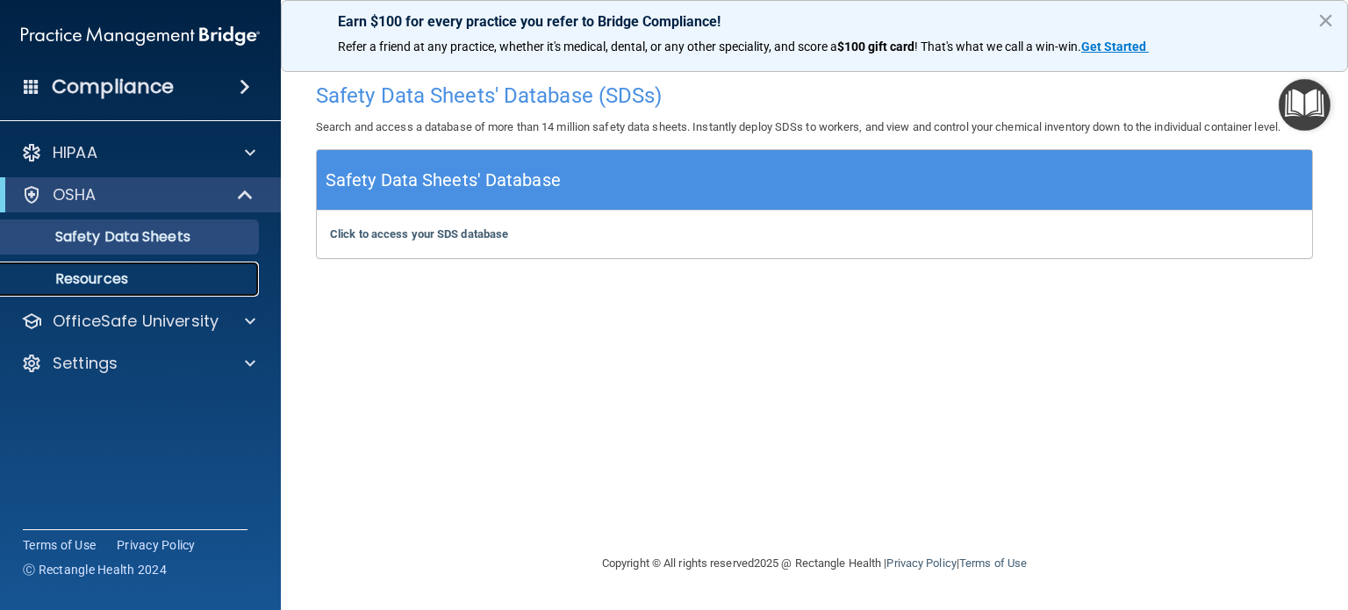
click at [135, 285] on p "Resources" at bounding box center [131, 279] width 240 height 18
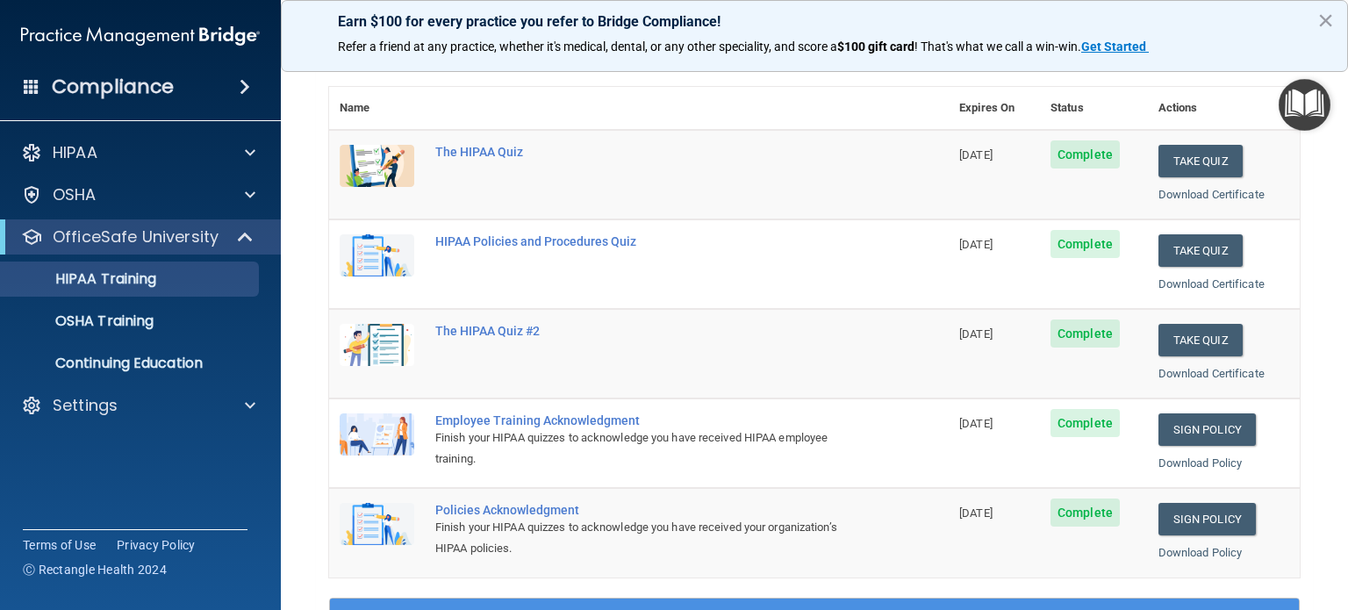
scroll to position [176, 0]
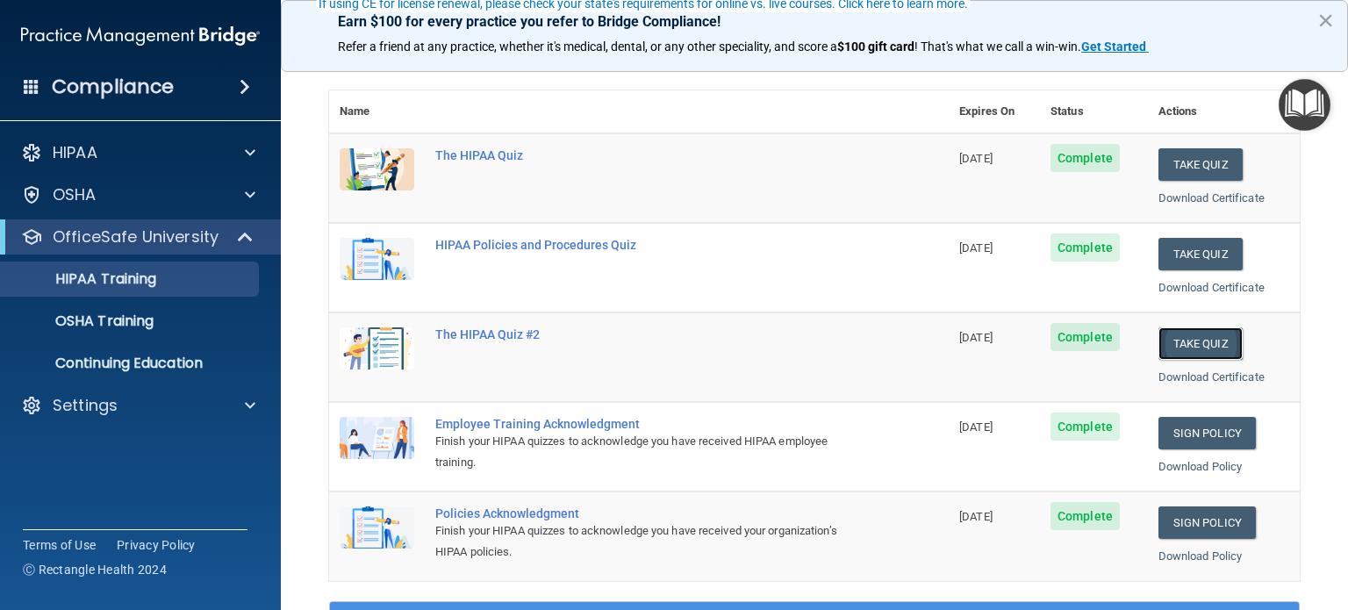
click at [1204, 338] on button "Take Quiz" at bounding box center [1201, 343] width 84 height 32
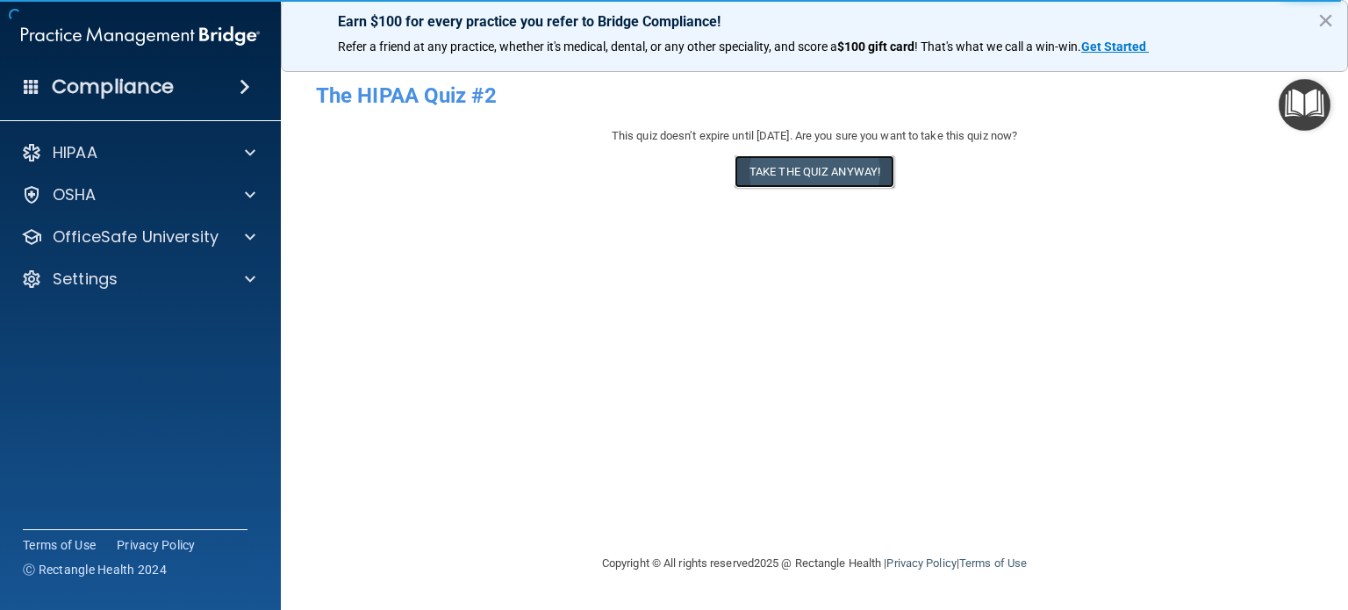
click at [829, 175] on button "Take the quiz anyway!" at bounding box center [815, 171] width 160 height 32
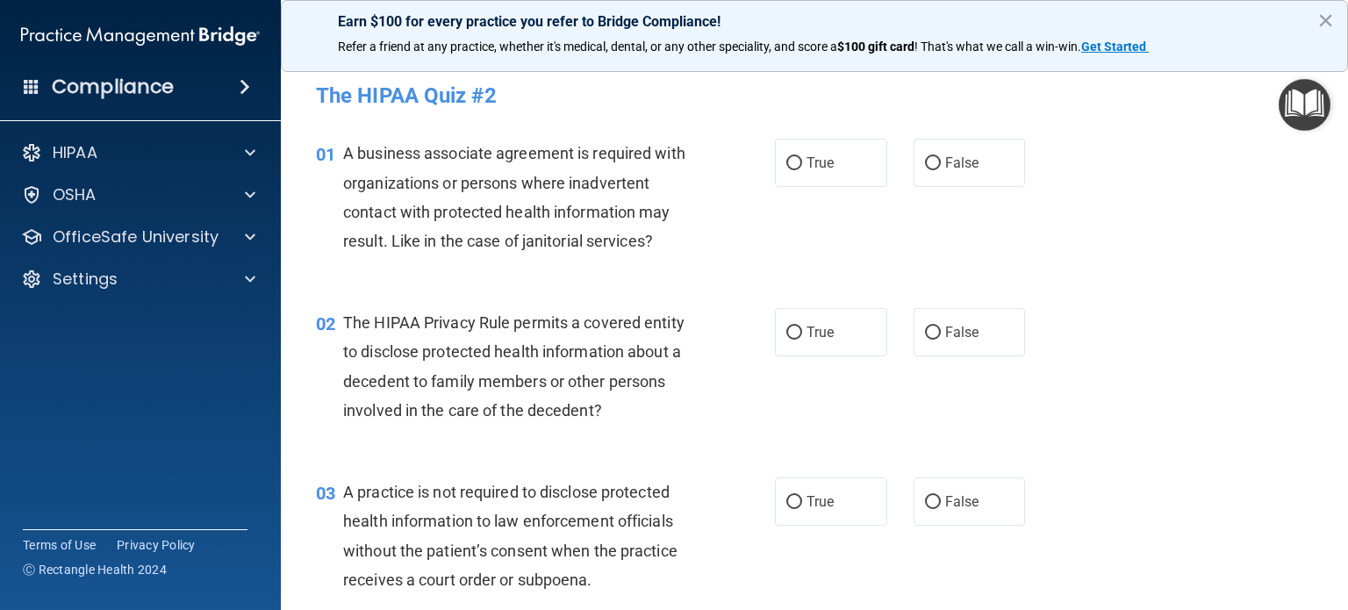
drag, startPoint x: 794, startPoint y: 168, endPoint x: 803, endPoint y: 230, distance: 63.1
click at [794, 171] on label "True" at bounding box center [831, 163] width 112 height 48
click at [794, 170] on input "True" at bounding box center [794, 163] width 16 height 13
radio input "true"
drag, startPoint x: 806, startPoint y: 329, endPoint x: 802, endPoint y: 366, distance: 37.0
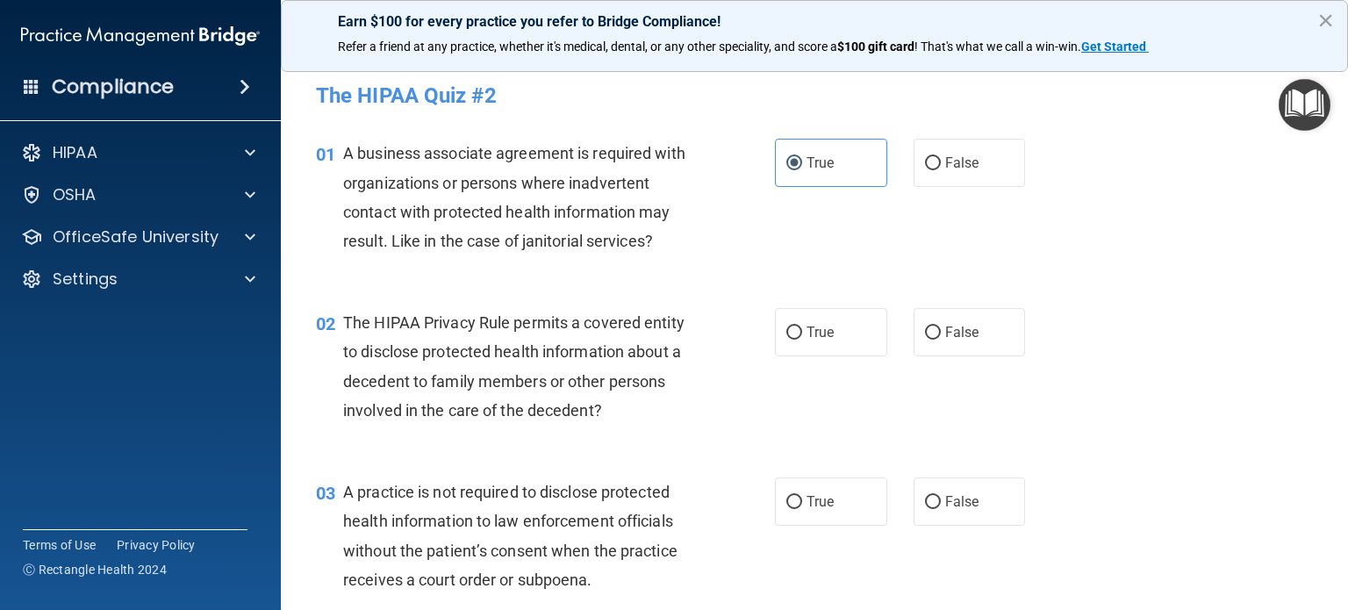
click at [807, 339] on span "True" at bounding box center [820, 332] width 27 height 17
click at [802, 339] on input "True" at bounding box center [794, 333] width 16 height 13
radio input "true"
click at [782, 516] on label "True" at bounding box center [831, 502] width 112 height 48
click at [786, 509] on input "True" at bounding box center [794, 502] width 16 height 13
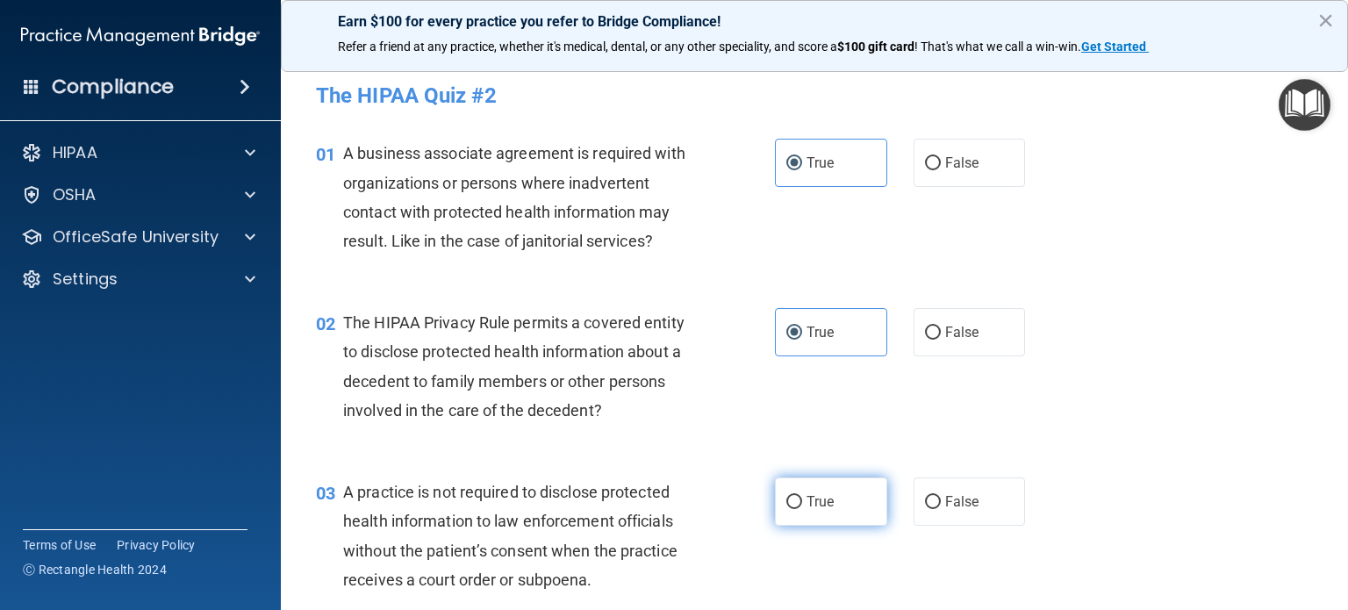
radio input "true"
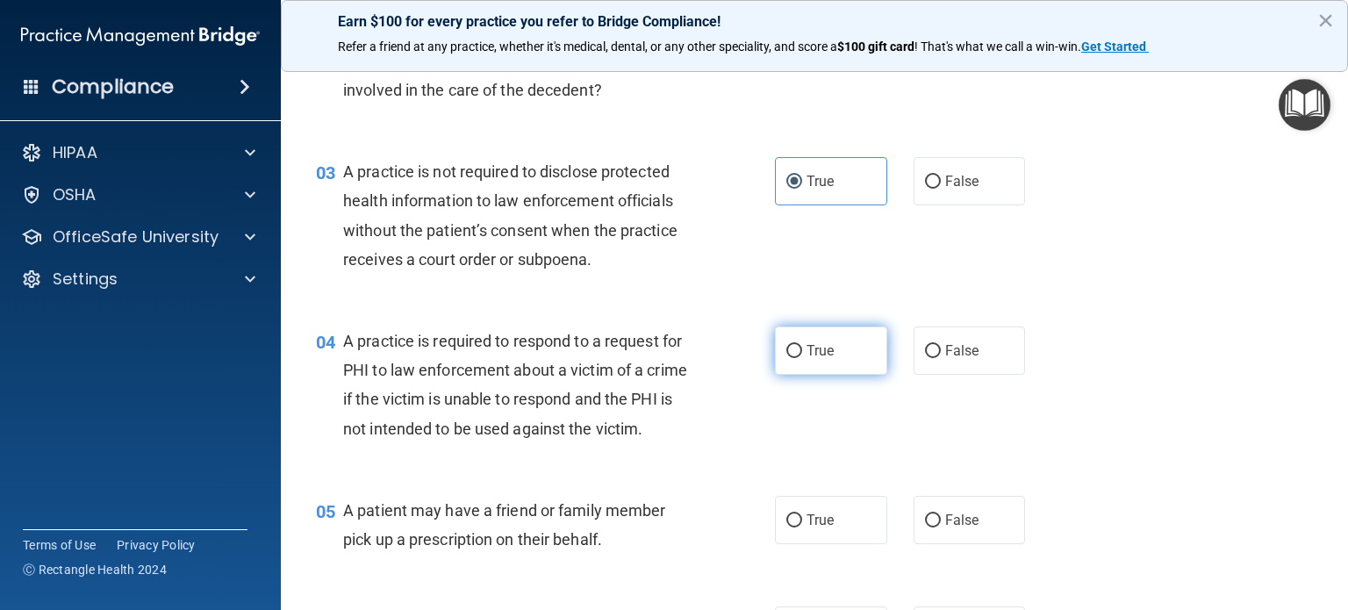
scroll to position [351, 0]
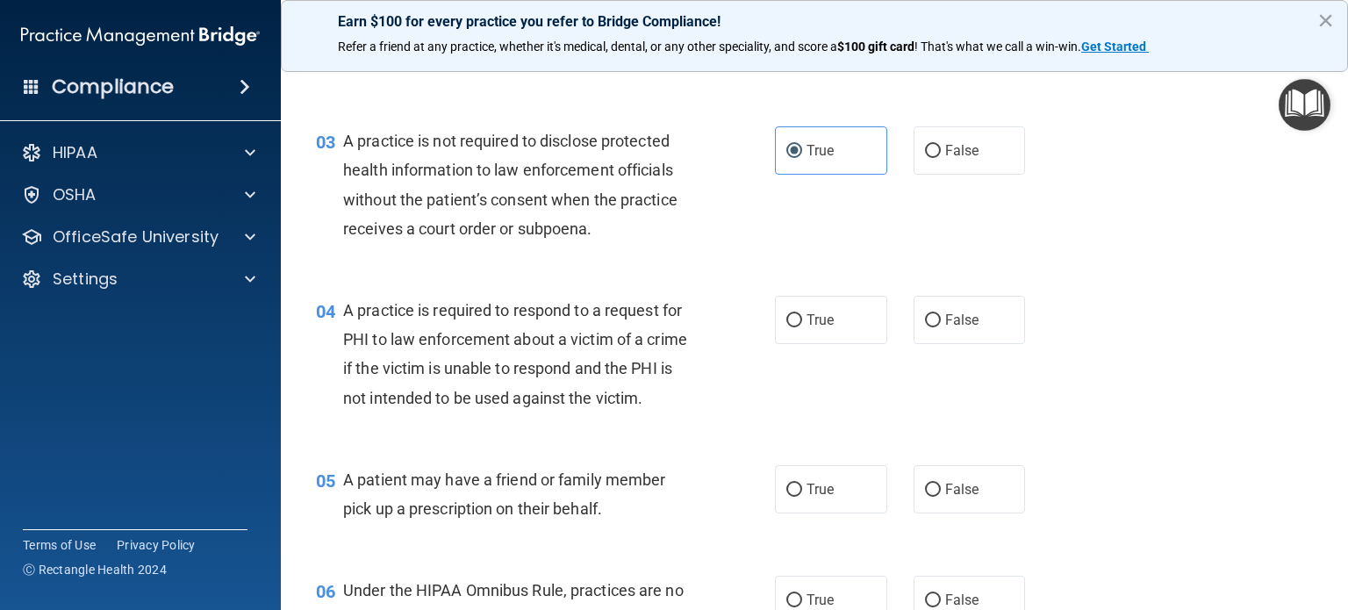
drag, startPoint x: 782, startPoint y: 324, endPoint x: 784, endPoint y: 349, distance: 25.5
click at [786, 326] on input "True" at bounding box center [794, 320] width 16 height 13
radio input "true"
click at [794, 497] on input "True" at bounding box center [794, 490] width 16 height 13
radio input "true"
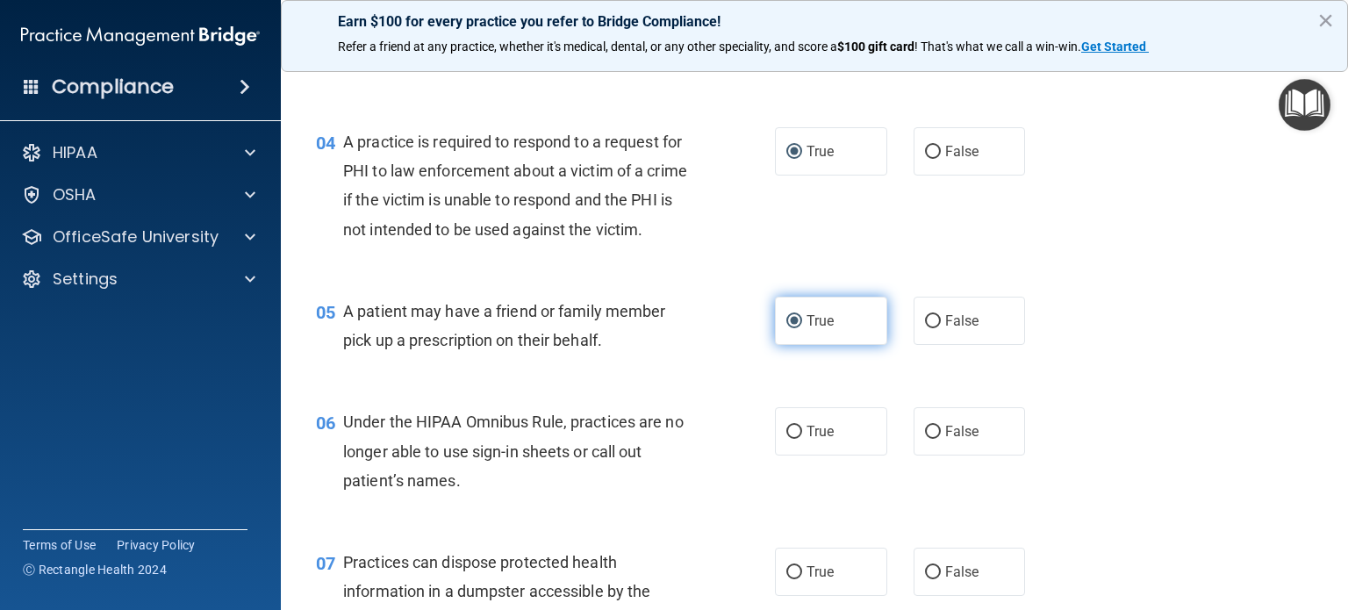
scroll to position [702, 0]
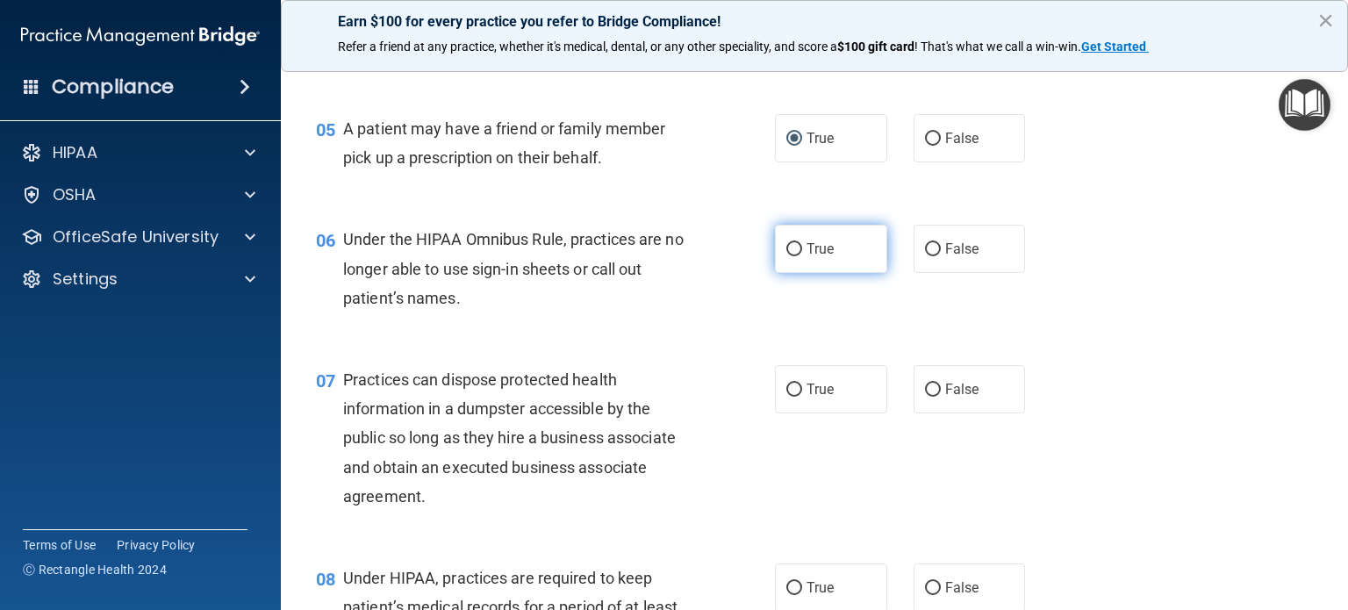
click at [786, 256] on input "True" at bounding box center [794, 249] width 16 height 13
radio input "true"
drag, startPoint x: 804, startPoint y: 404, endPoint x: 808, endPoint y: 419, distance: 15.3
click at [804, 405] on label "True" at bounding box center [831, 389] width 112 height 48
click at [802, 397] on input "True" at bounding box center [794, 390] width 16 height 13
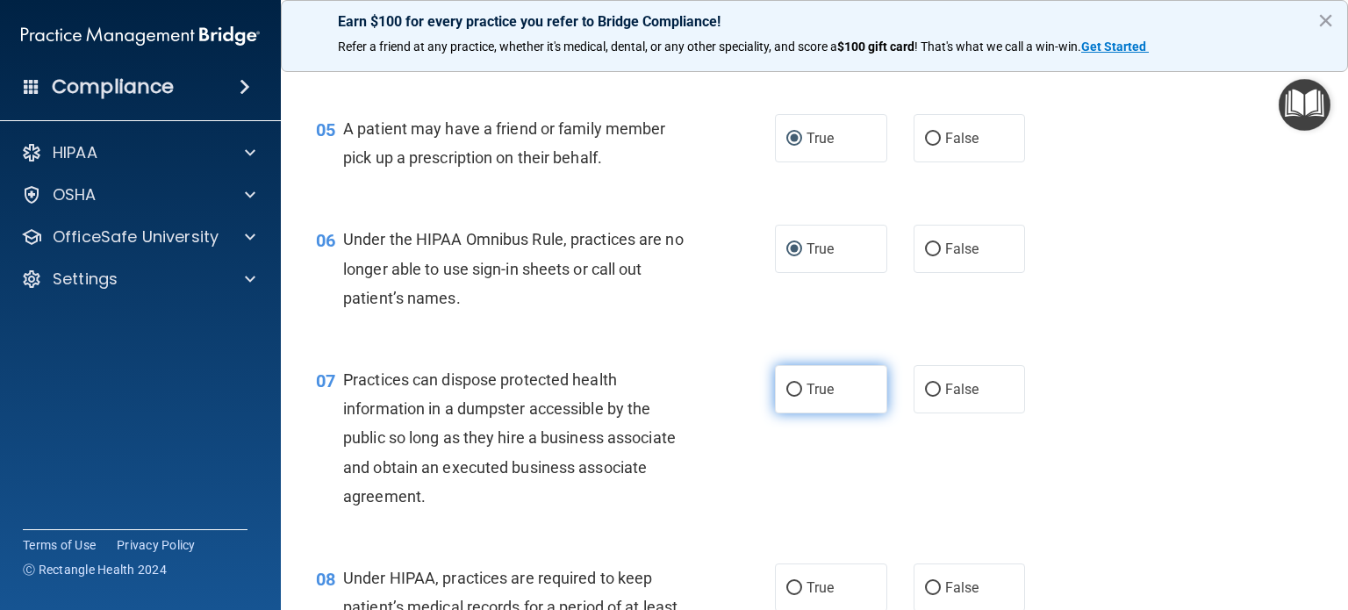
radio input "true"
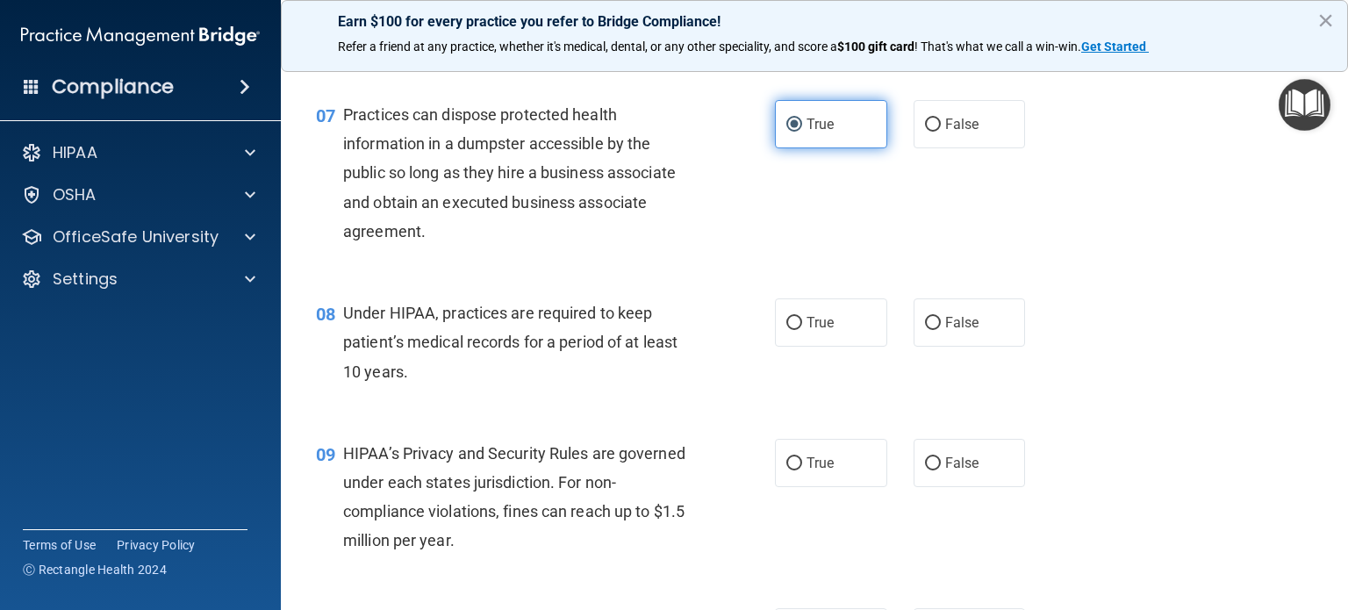
scroll to position [1053, 0]
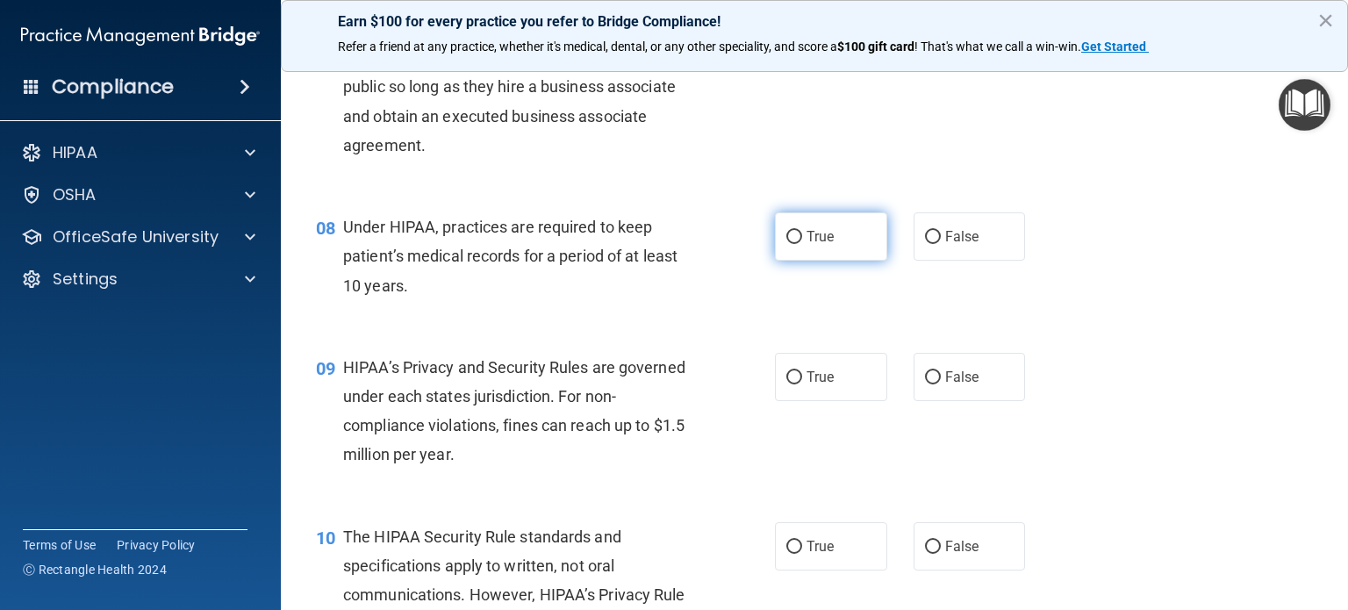
click at [790, 261] on label "True" at bounding box center [831, 236] width 112 height 48
click at [790, 244] on input "True" at bounding box center [794, 237] width 16 height 13
radio input "true"
drag, startPoint x: 813, startPoint y: 393, endPoint x: 813, endPoint y: 492, distance: 99.2
click at [813, 401] on label "True" at bounding box center [831, 377] width 112 height 48
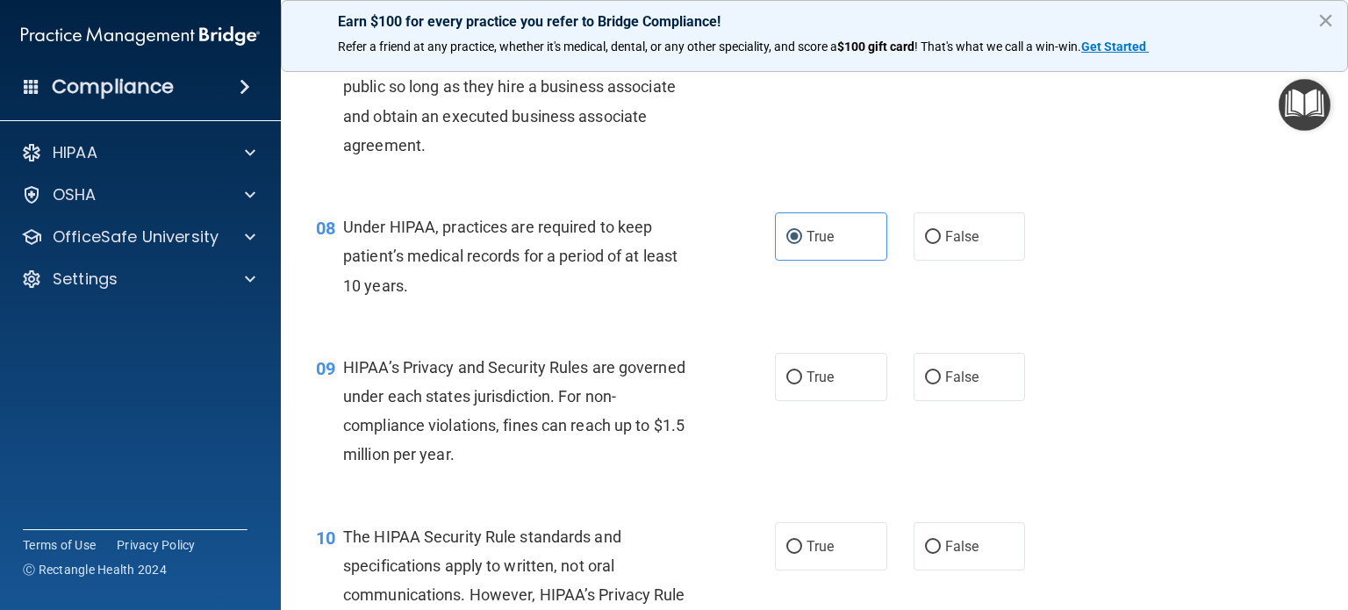
click at [802, 384] on input "True" at bounding box center [794, 377] width 16 height 13
radio input "true"
drag, startPoint x: 811, startPoint y: 546, endPoint x: 811, endPoint y: 556, distance: 9.7
click at [811, 549] on div "10 The HIPAA Security Rule standards and specifications apply to written, not o…" at bounding box center [815, 584] width 1024 height 169
drag, startPoint x: 812, startPoint y: 569, endPoint x: 813, endPoint y: 557, distance: 12.3
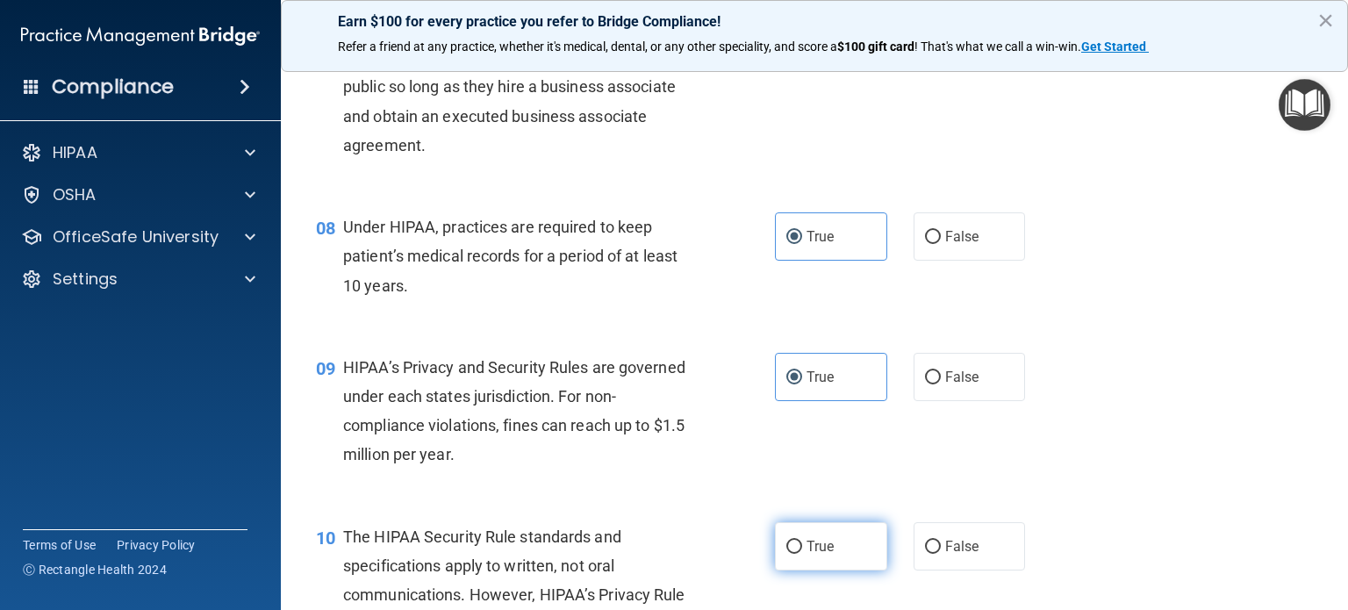
click at [813, 555] on span "True" at bounding box center [820, 546] width 27 height 17
click at [802, 554] on input "True" at bounding box center [794, 547] width 16 height 13
radio input "true"
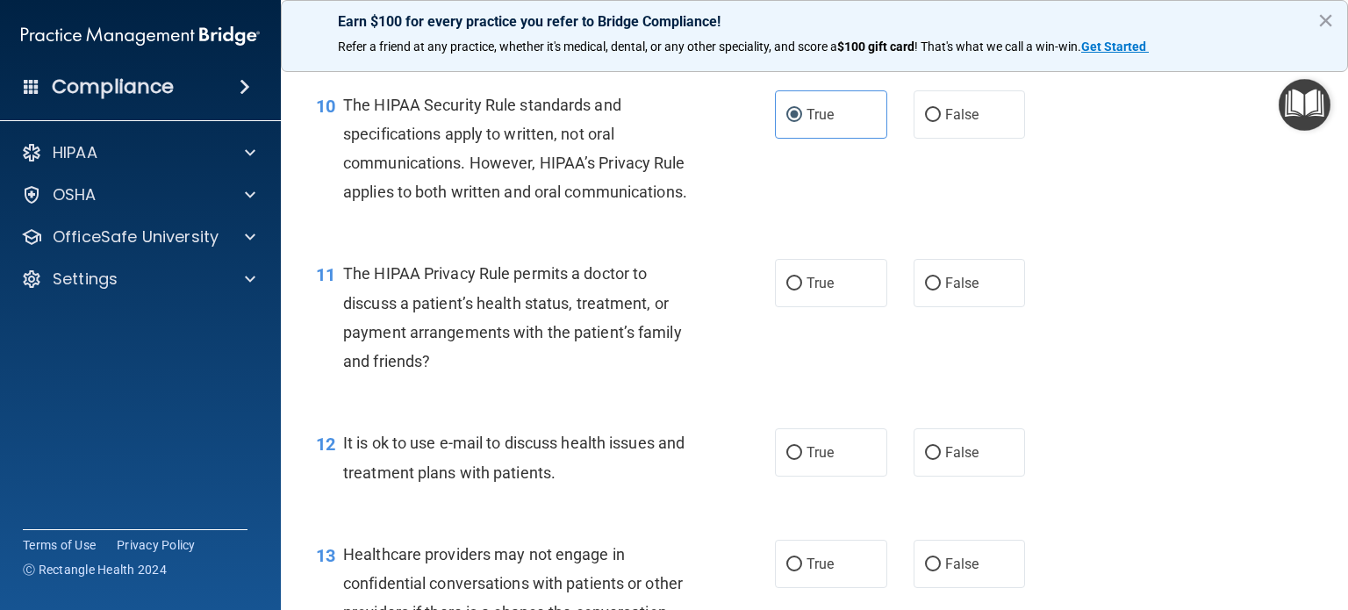
scroll to position [1492, 0]
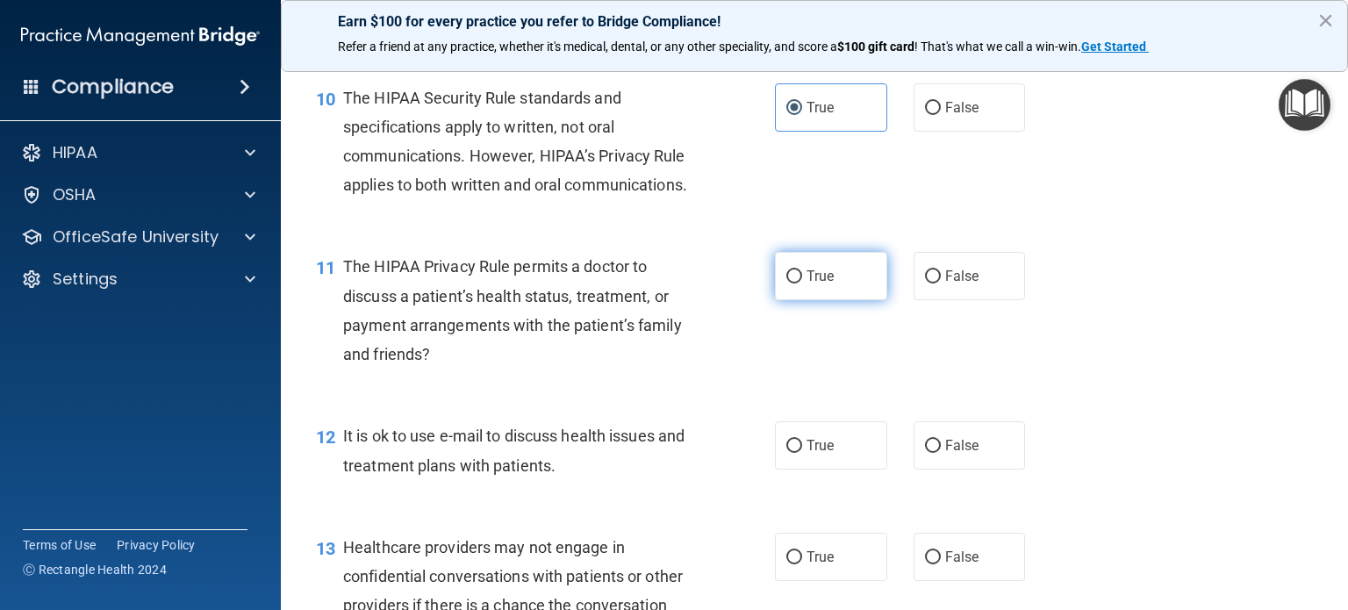
click at [807, 284] on span "True" at bounding box center [820, 276] width 27 height 17
click at [802, 470] on label "True" at bounding box center [831, 445] width 112 height 48
click at [802, 453] on input "True" at bounding box center [794, 446] width 16 height 13
radio input "true"
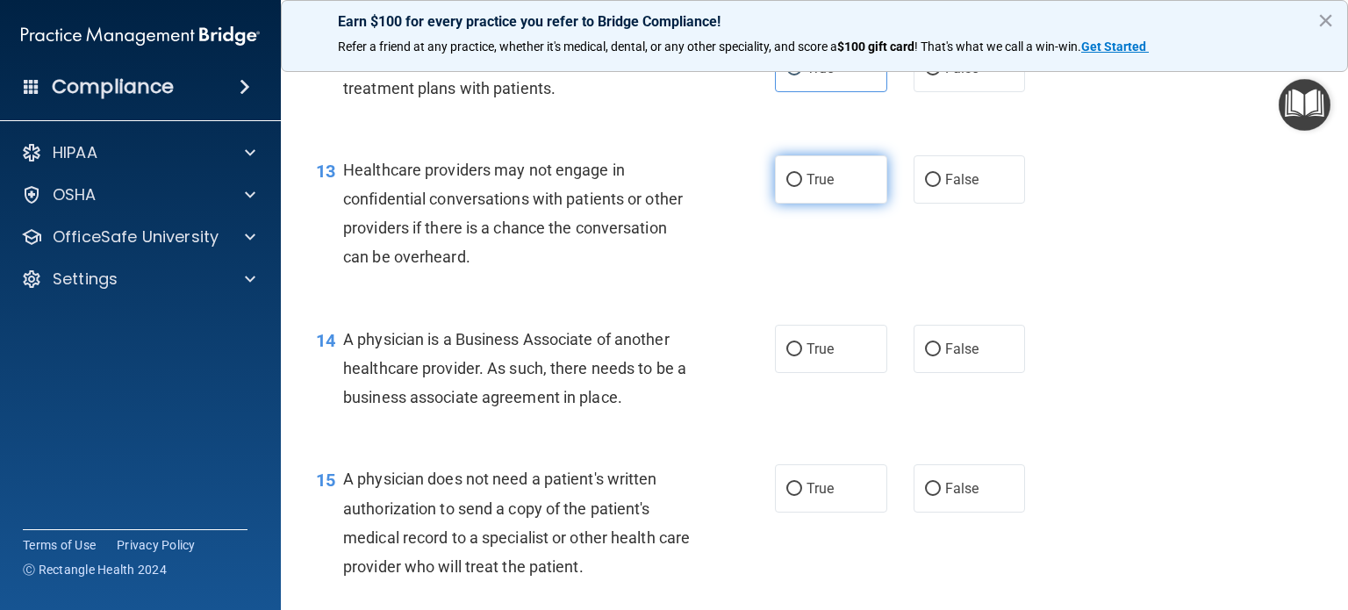
scroll to position [1843, 0]
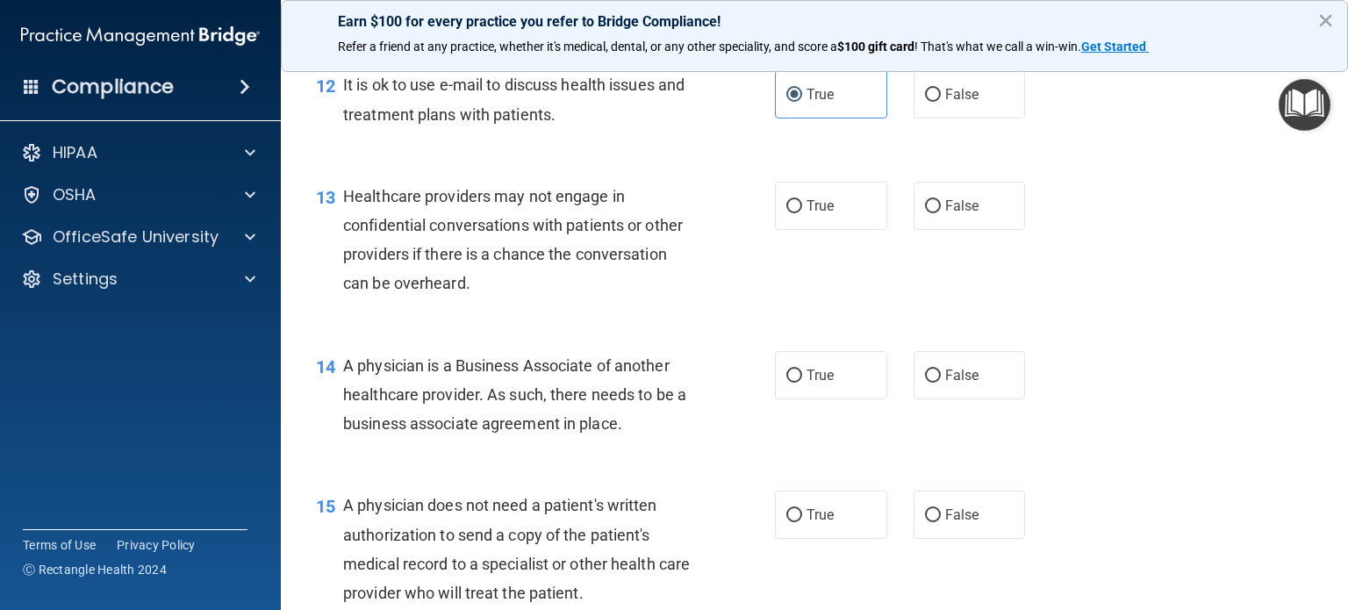
drag, startPoint x: 801, startPoint y: 273, endPoint x: 816, endPoint y: 347, distance: 75.4
click at [801, 230] on label "True" at bounding box center [831, 206] width 112 height 48
click at [801, 213] on input "True" at bounding box center [794, 206] width 16 height 13
radio input "true"
drag, startPoint x: 828, startPoint y: 427, endPoint x: 811, endPoint y: 517, distance: 91.1
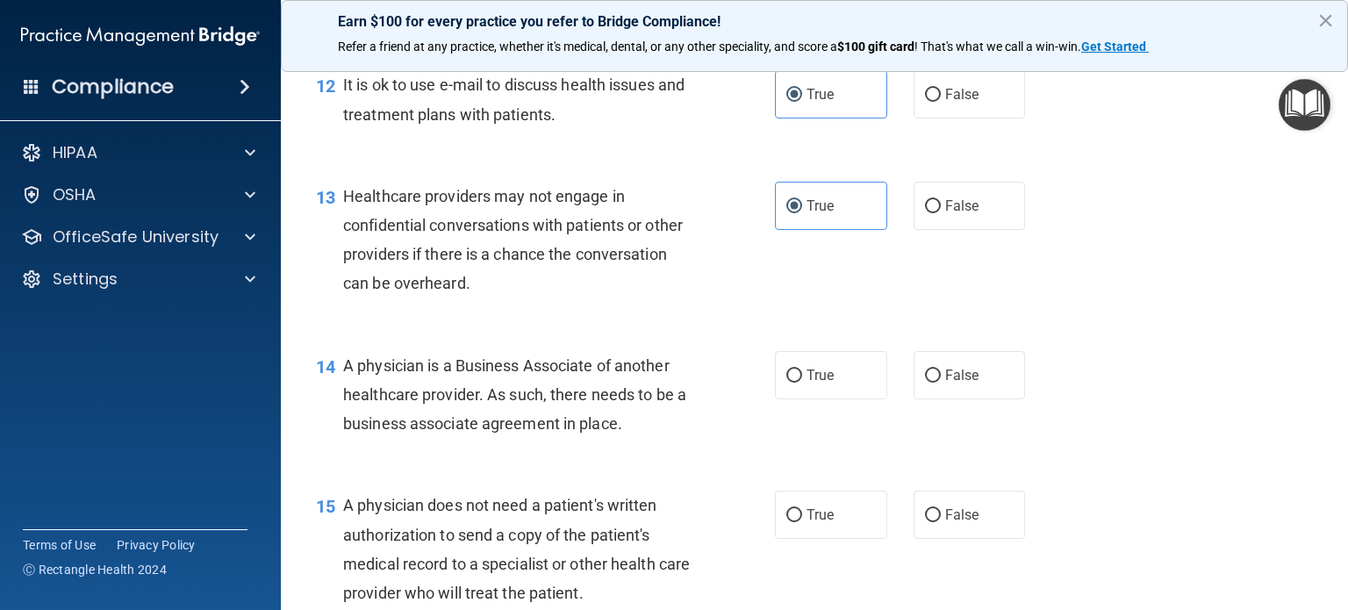
click at [828, 399] on label "True" at bounding box center [831, 375] width 112 height 48
click at [802, 383] on input "True" at bounding box center [794, 376] width 16 height 13
radio input "true"
click at [807, 523] on span "True" at bounding box center [820, 514] width 27 height 17
click at [802, 522] on input "True" at bounding box center [794, 515] width 16 height 13
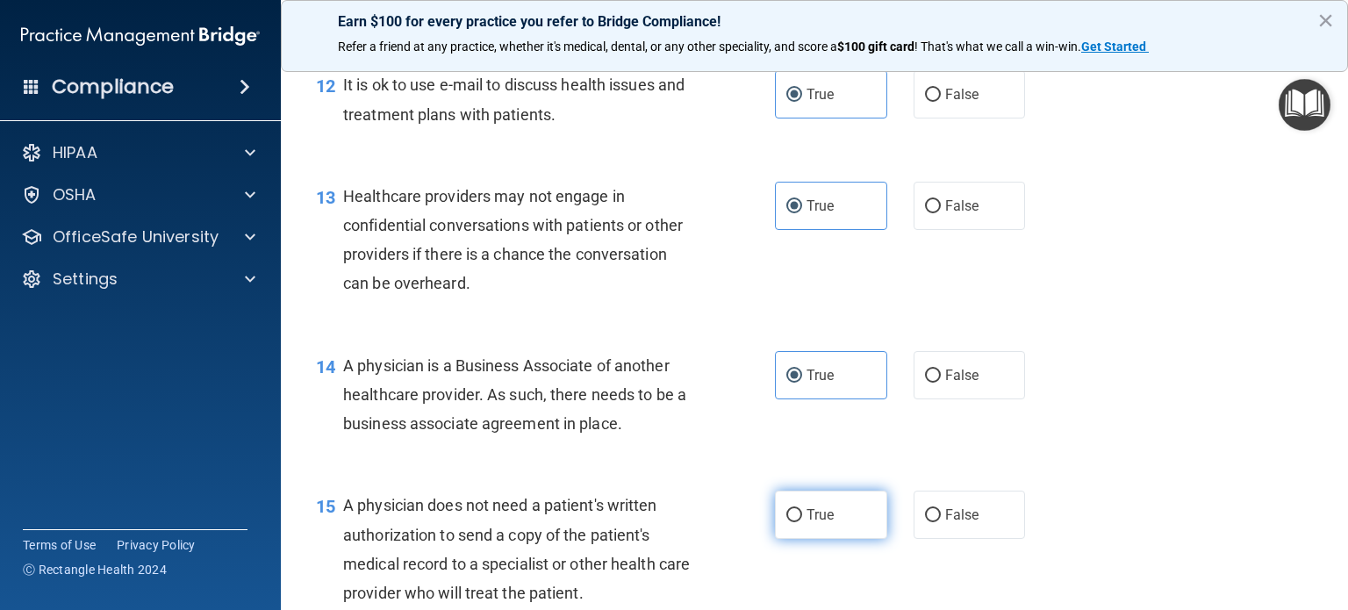
radio input "true"
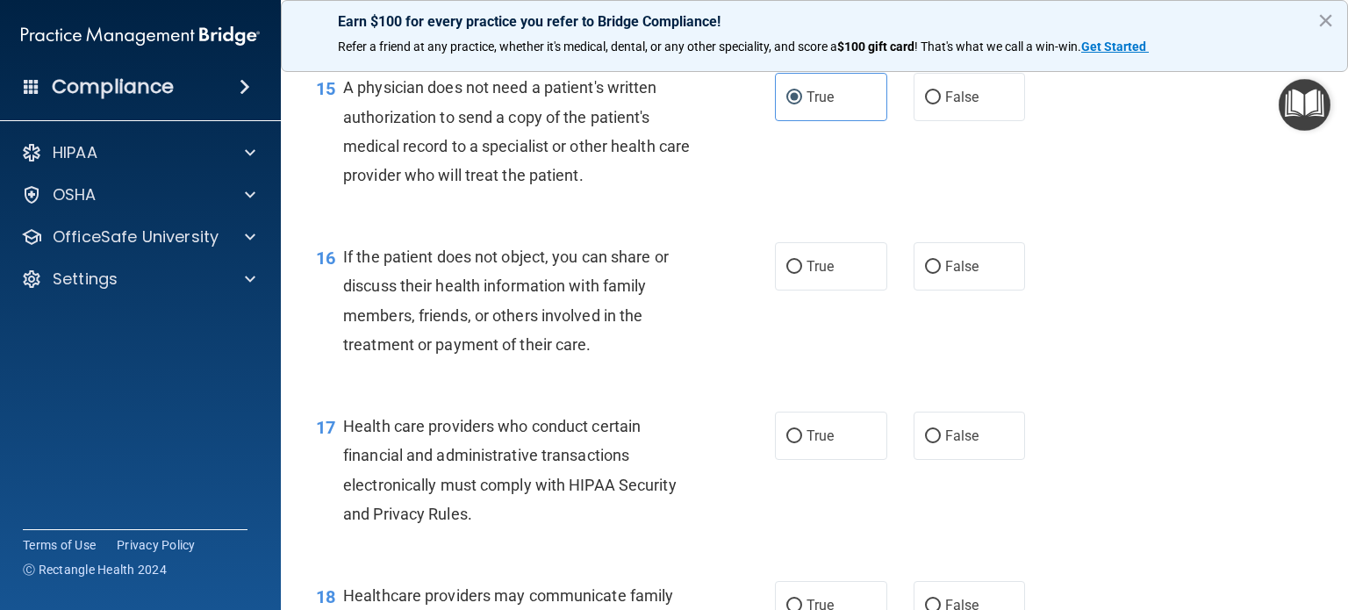
scroll to position [2282, 0]
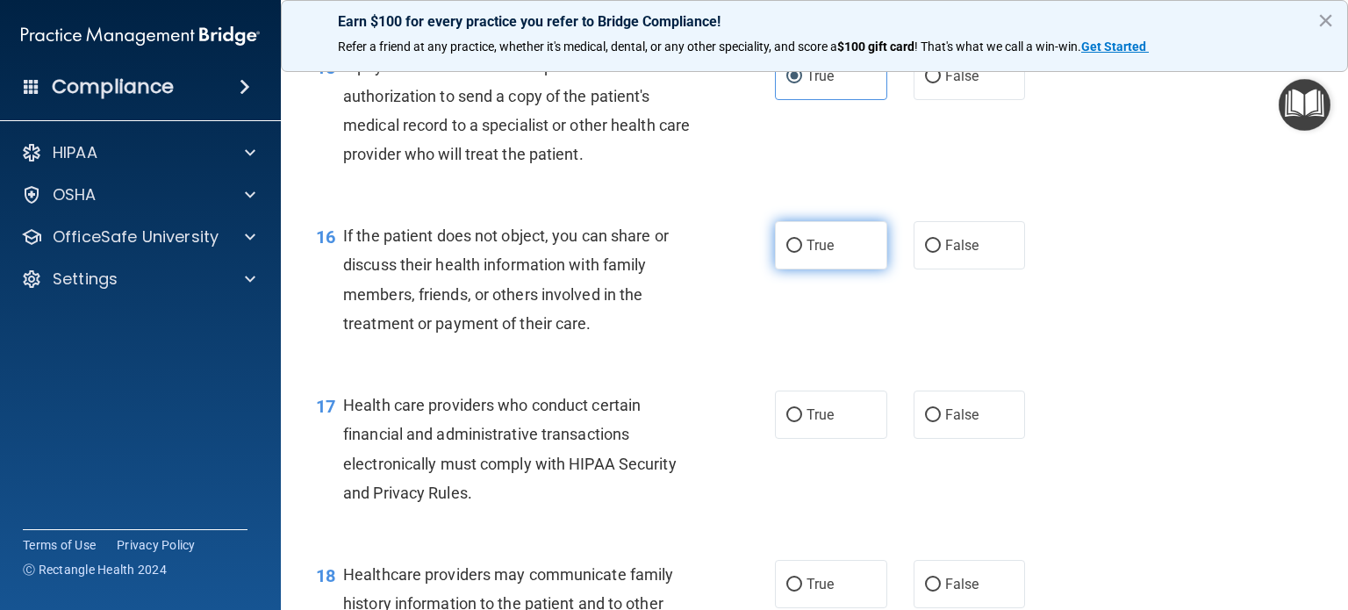
click at [808, 269] on label "True" at bounding box center [831, 245] width 112 height 48
click at [802, 253] on input "True" at bounding box center [794, 246] width 16 height 13
radio input "true"
click at [811, 423] on span "True" at bounding box center [820, 414] width 27 height 17
click at [802, 422] on input "True" at bounding box center [794, 415] width 16 height 13
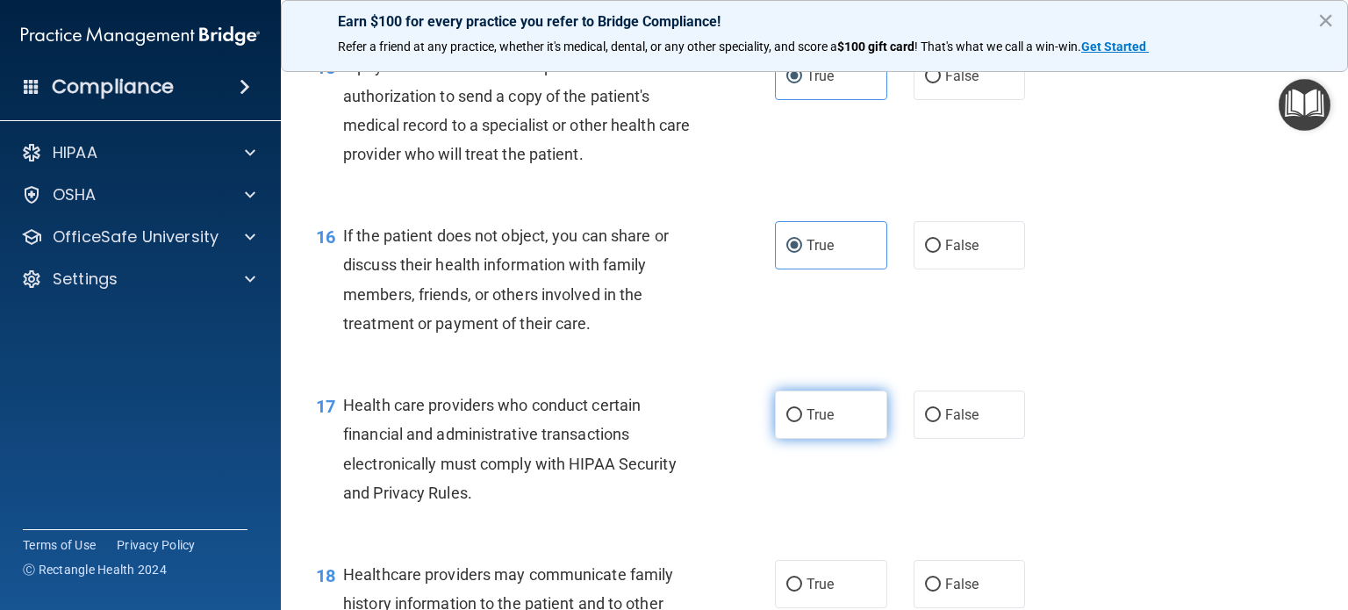
radio input "true"
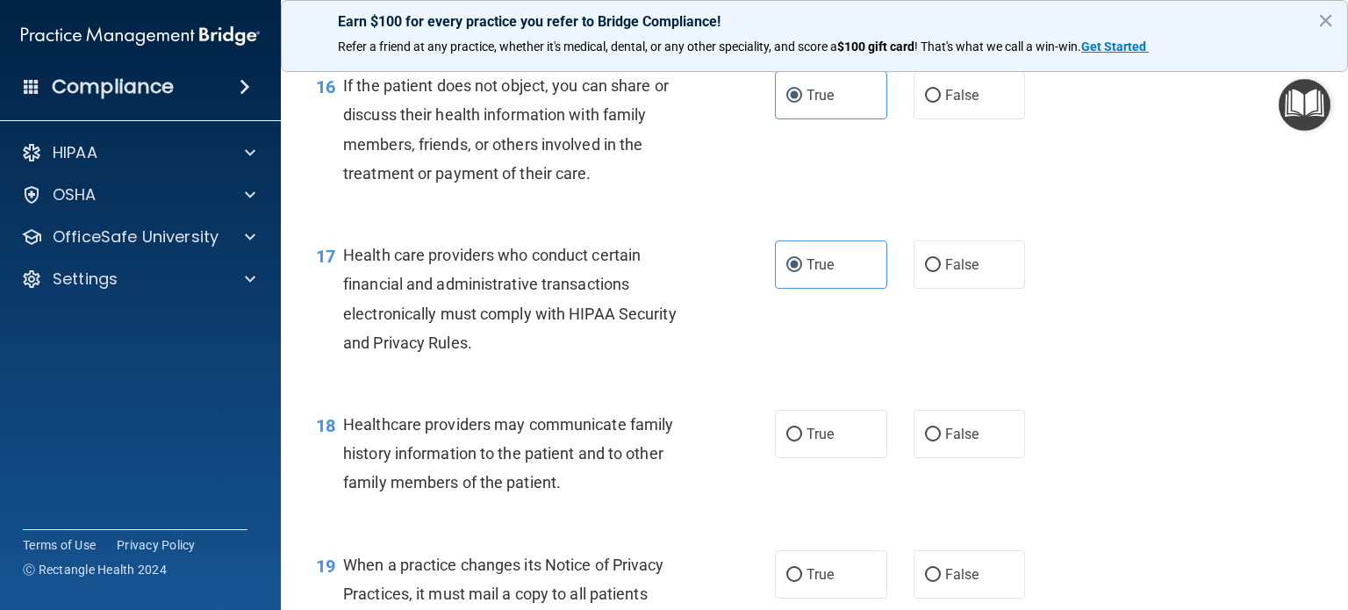
scroll to position [2546, 0]
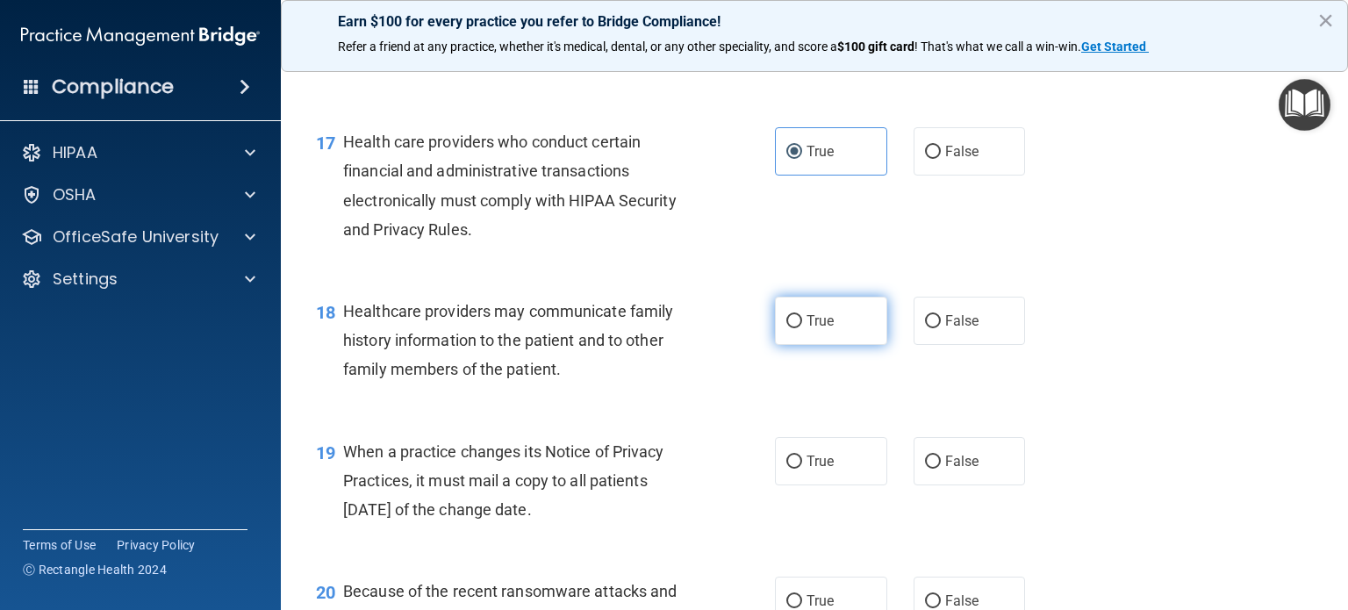
click at [807, 329] on span "True" at bounding box center [820, 320] width 27 height 17
click at [802, 328] on input "True" at bounding box center [794, 321] width 16 height 13
radio input "true"
click at [818, 485] on label "True" at bounding box center [831, 461] width 112 height 48
click at [802, 469] on input "True" at bounding box center [794, 462] width 16 height 13
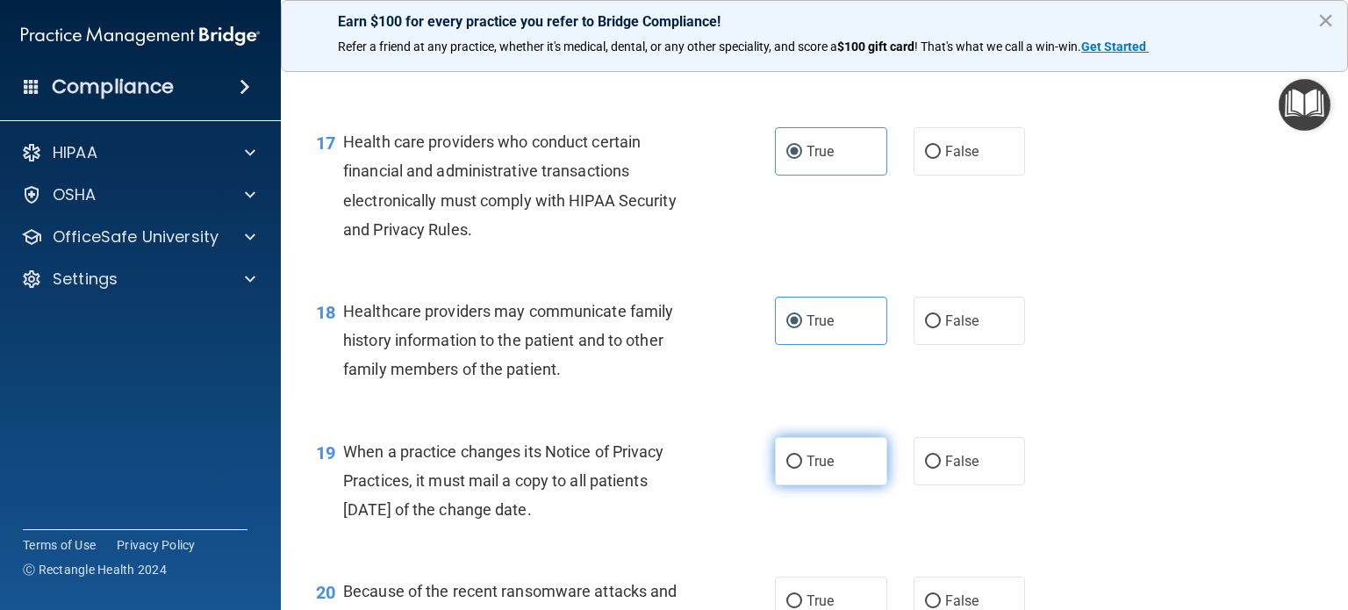
radio input "true"
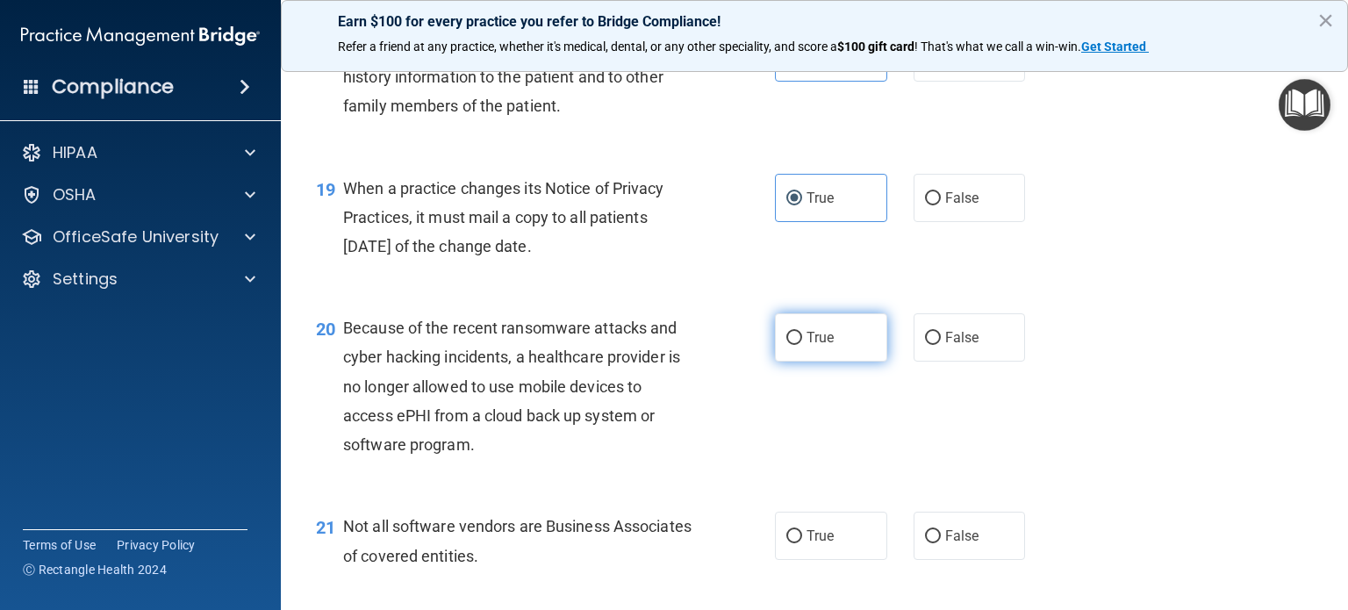
click at [812, 346] on span "True" at bounding box center [820, 337] width 27 height 17
click at [802, 345] on input "True" at bounding box center [794, 338] width 16 height 13
radio input "true"
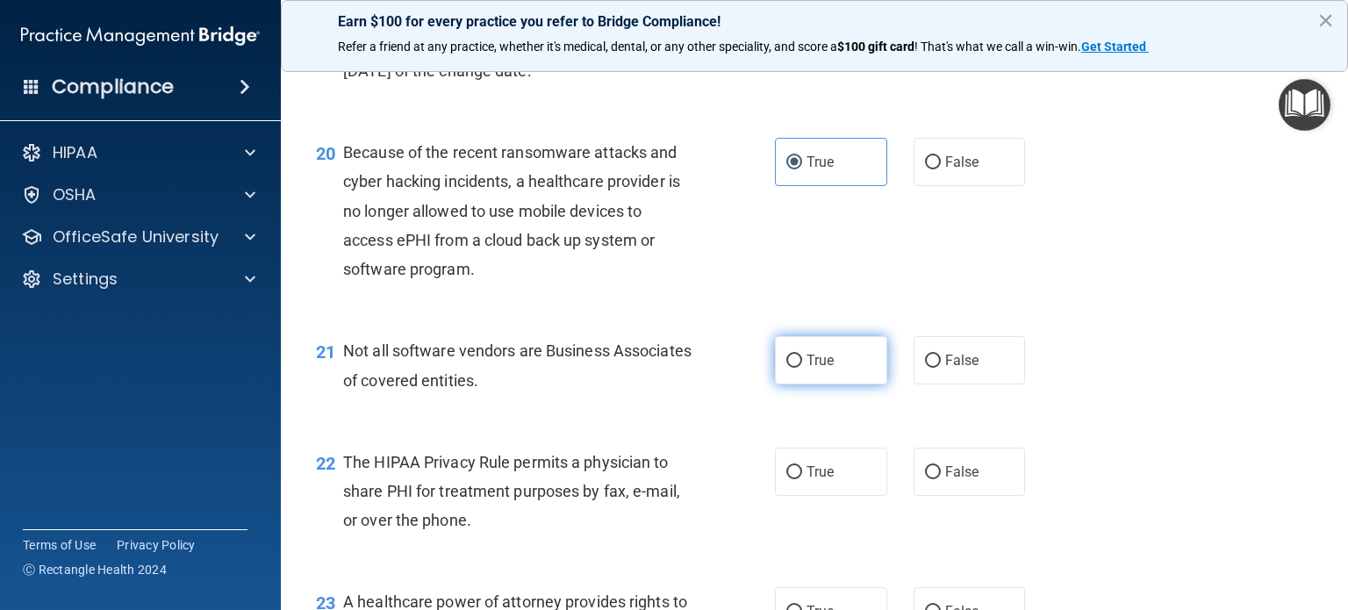
click at [808, 369] on span "True" at bounding box center [820, 360] width 27 height 17
click at [802, 368] on input "True" at bounding box center [794, 361] width 16 height 13
radio input "true"
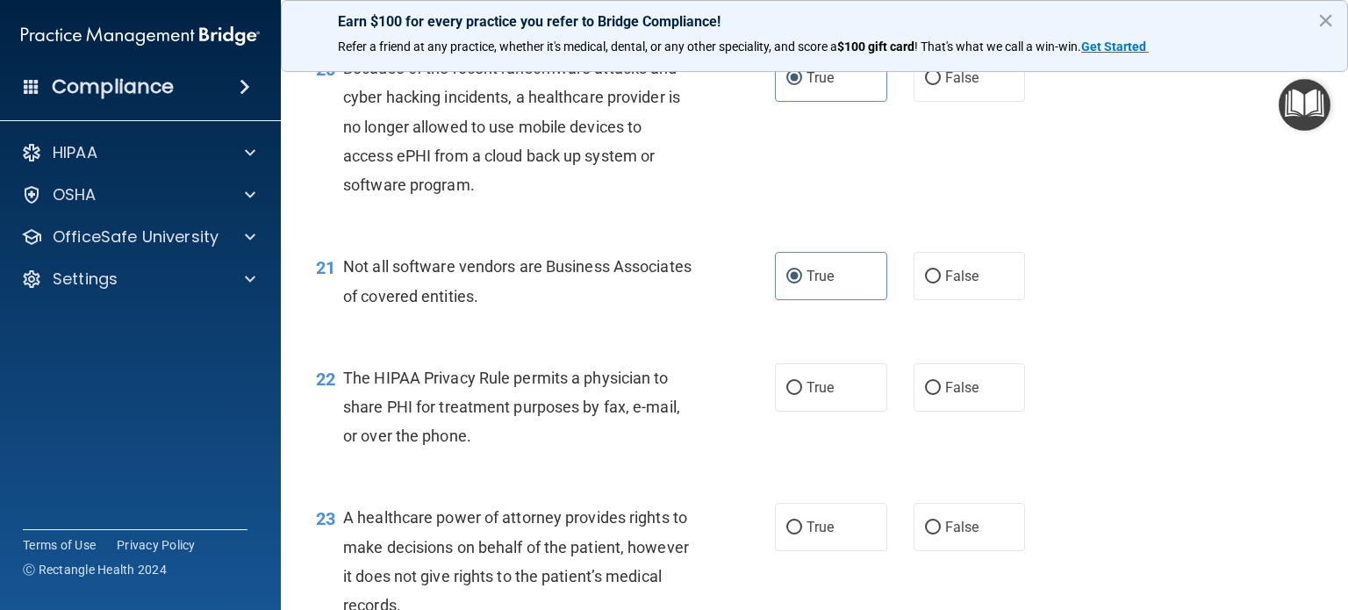
scroll to position [3072, 0]
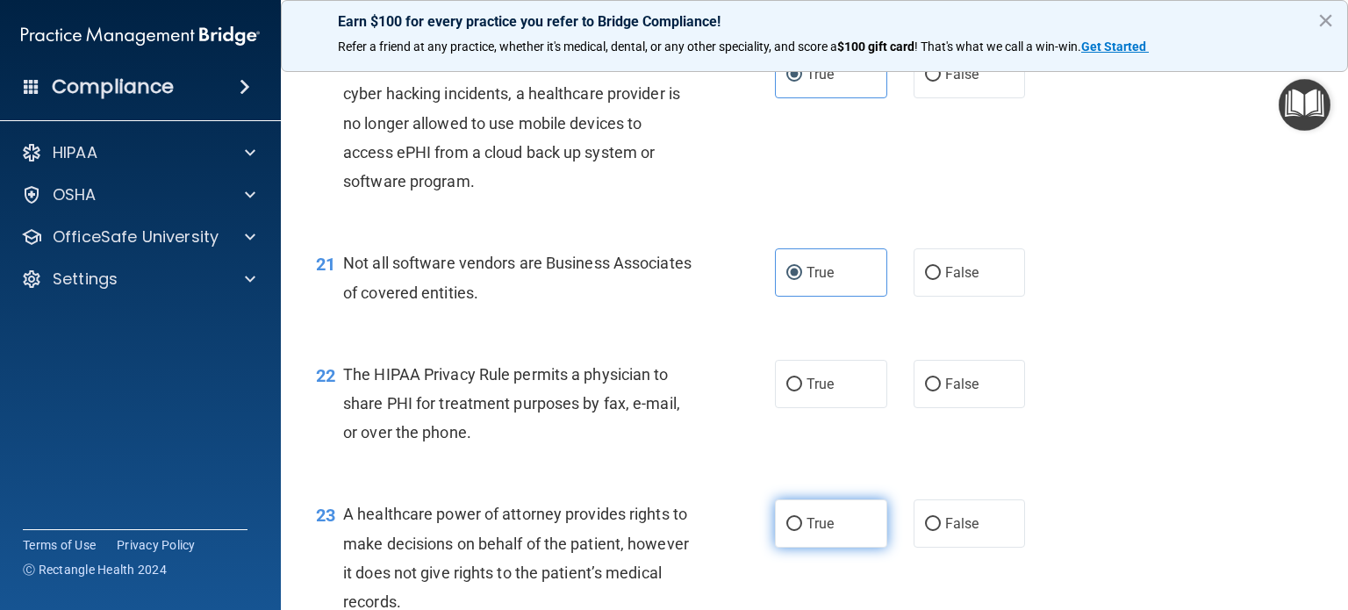
drag, startPoint x: 810, startPoint y: 454, endPoint x: 817, endPoint y: 558, distance: 104.7
click at [810, 408] on label "True" at bounding box center [831, 384] width 112 height 48
click at [802, 391] on input "True" at bounding box center [794, 384] width 16 height 13
radio input "true"
click at [817, 548] on label "True" at bounding box center [831, 523] width 112 height 48
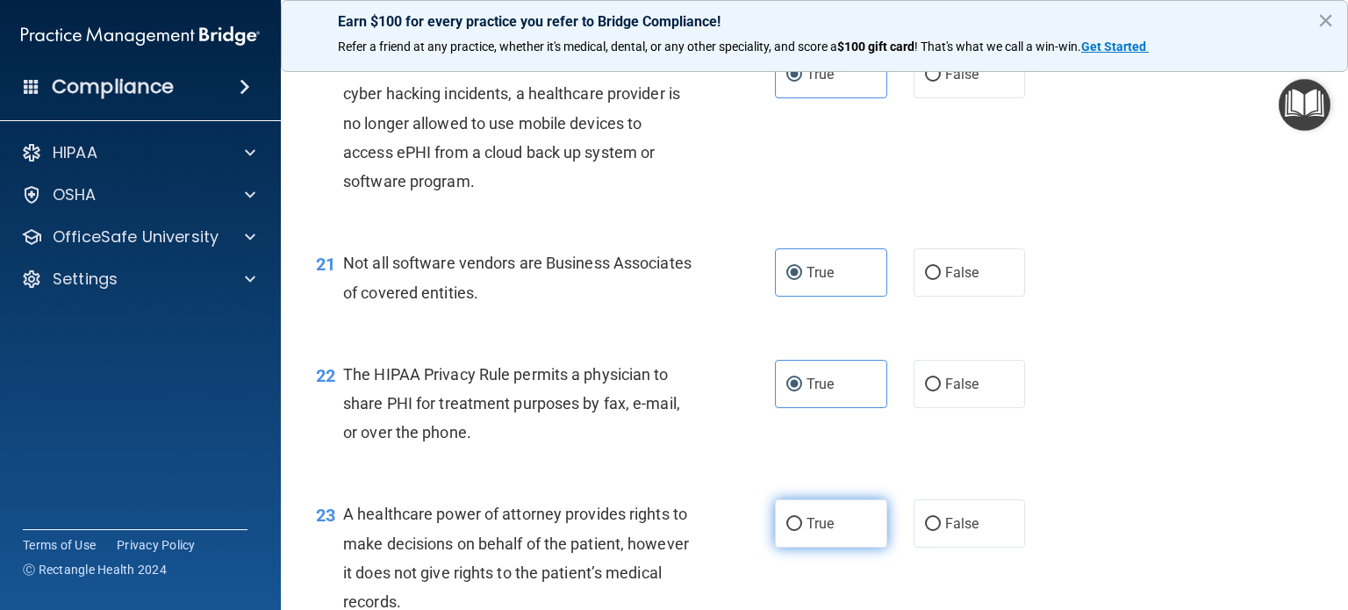
click at [802, 531] on input "True" at bounding box center [794, 524] width 16 height 13
radio input "true"
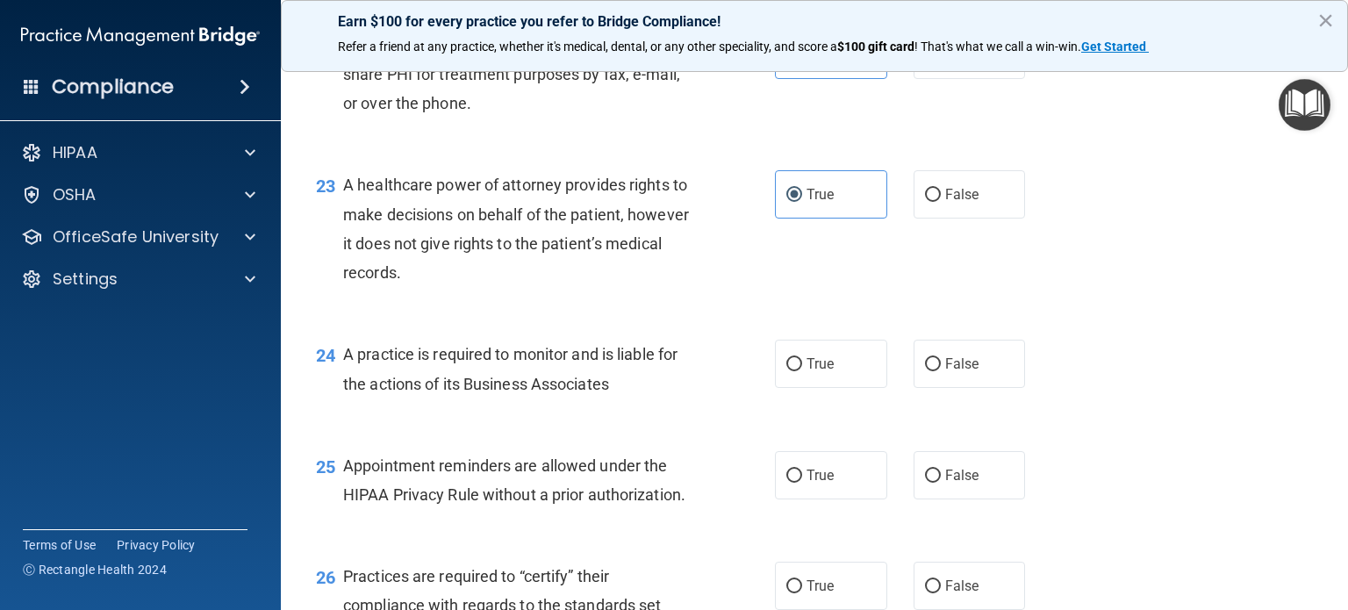
scroll to position [3423, 0]
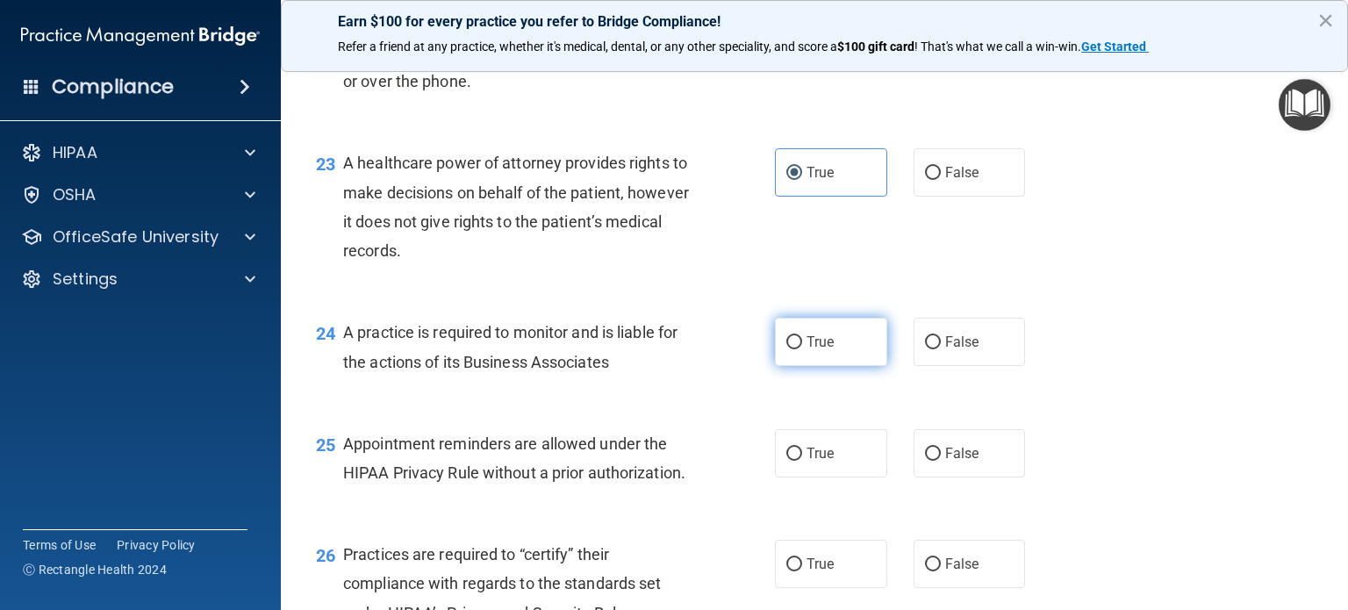
click at [806, 366] on label "True" at bounding box center [831, 342] width 112 height 48
click at [802, 349] on input "True" at bounding box center [794, 342] width 16 height 13
radio input "true"
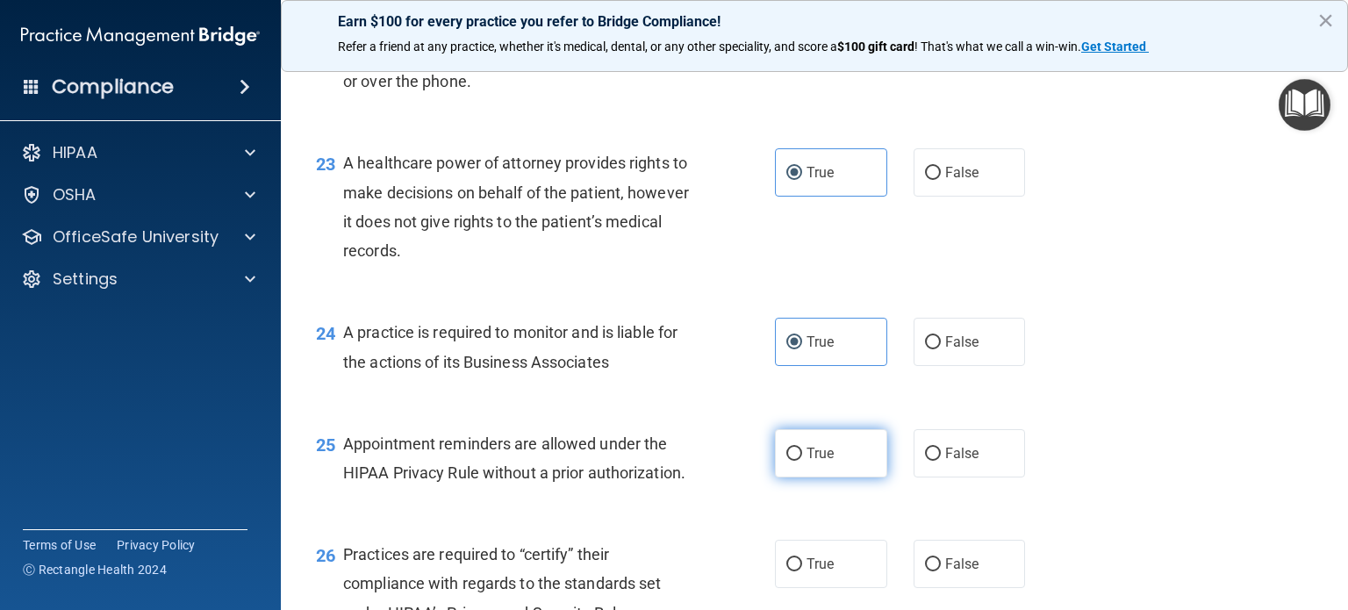
drag, startPoint x: 803, startPoint y: 506, endPoint x: 804, endPoint y: 517, distance: 11.4
click at [807, 462] on span "True" at bounding box center [820, 453] width 27 height 17
click at [802, 461] on input "True" at bounding box center [794, 454] width 16 height 13
radio input "true"
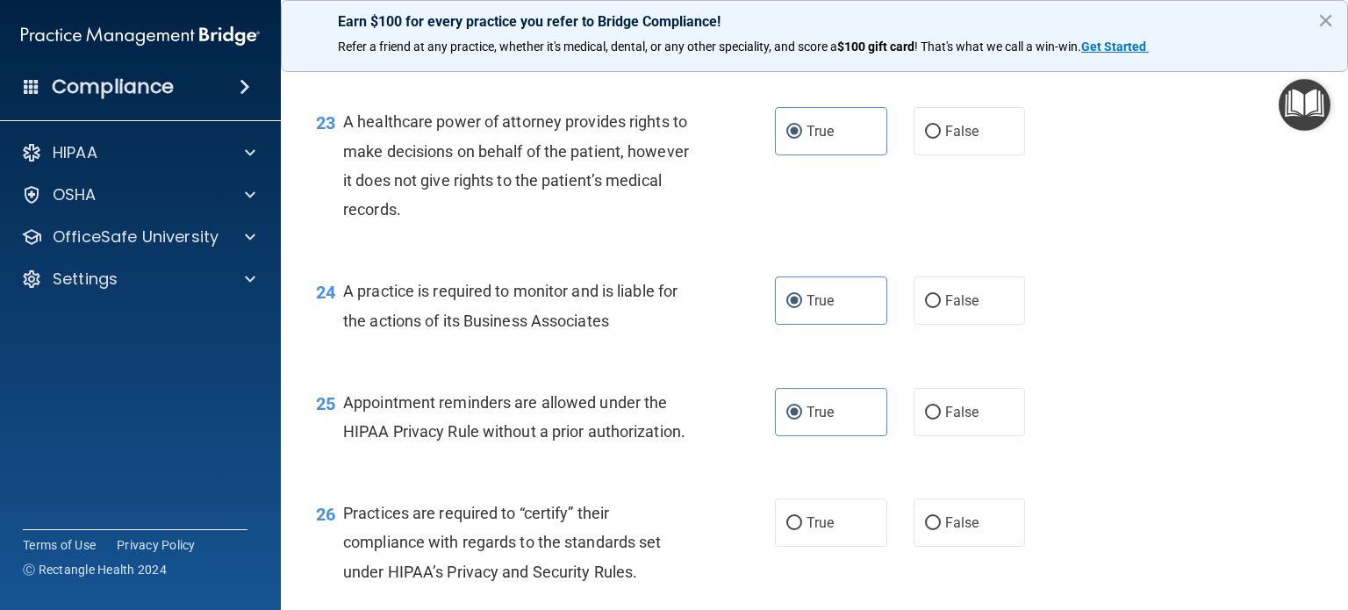
scroll to position [3687, 0]
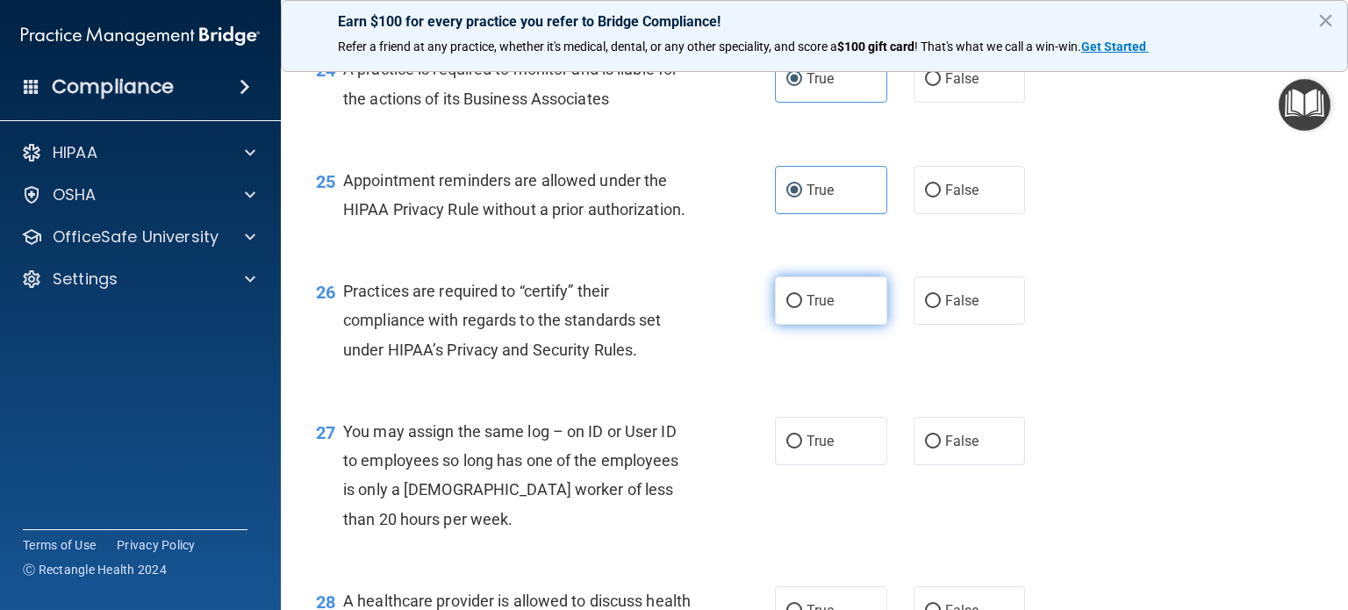
click at [808, 325] on label "True" at bounding box center [831, 301] width 112 height 48
click at [802, 308] on input "True" at bounding box center [794, 301] width 16 height 13
radio input "true"
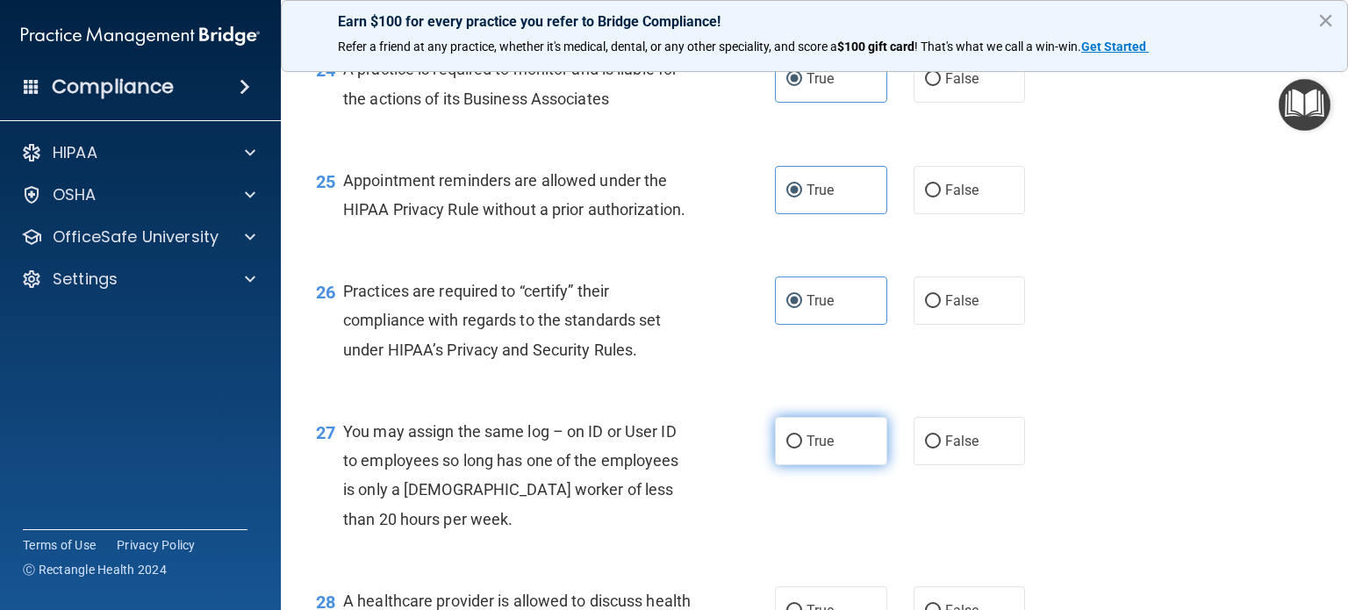
click at [807, 449] on span "True" at bounding box center [820, 441] width 27 height 17
click at [802, 449] on input "True" at bounding box center [794, 441] width 16 height 13
radio input "true"
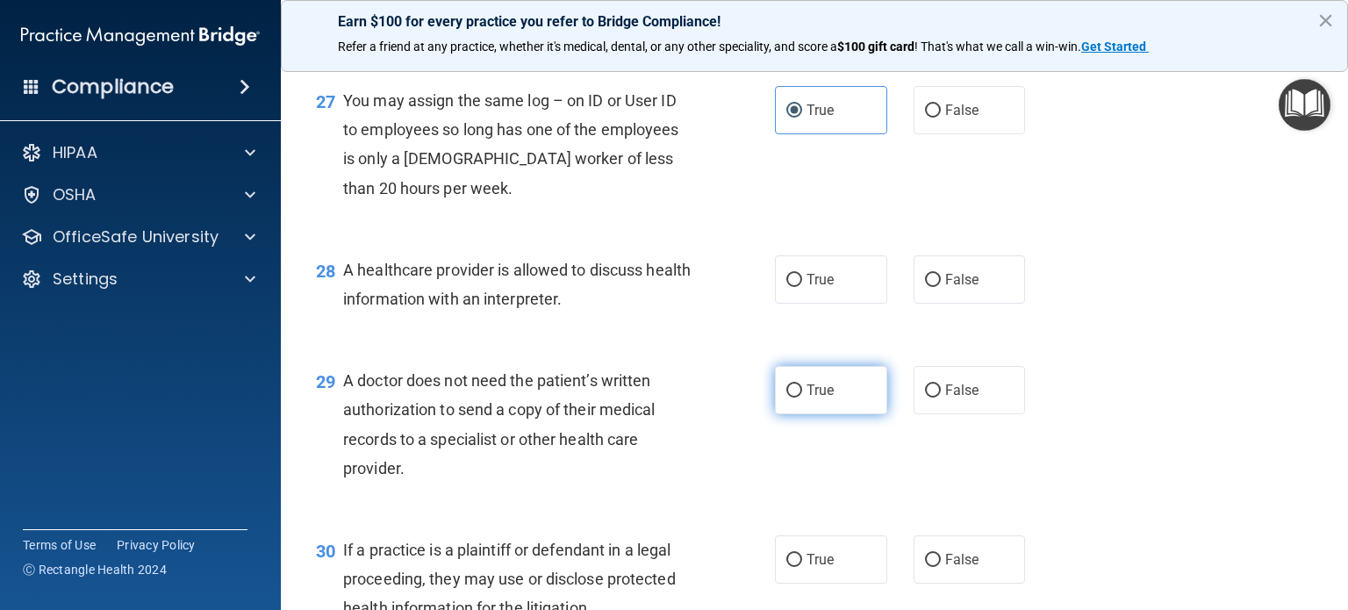
scroll to position [4038, 0]
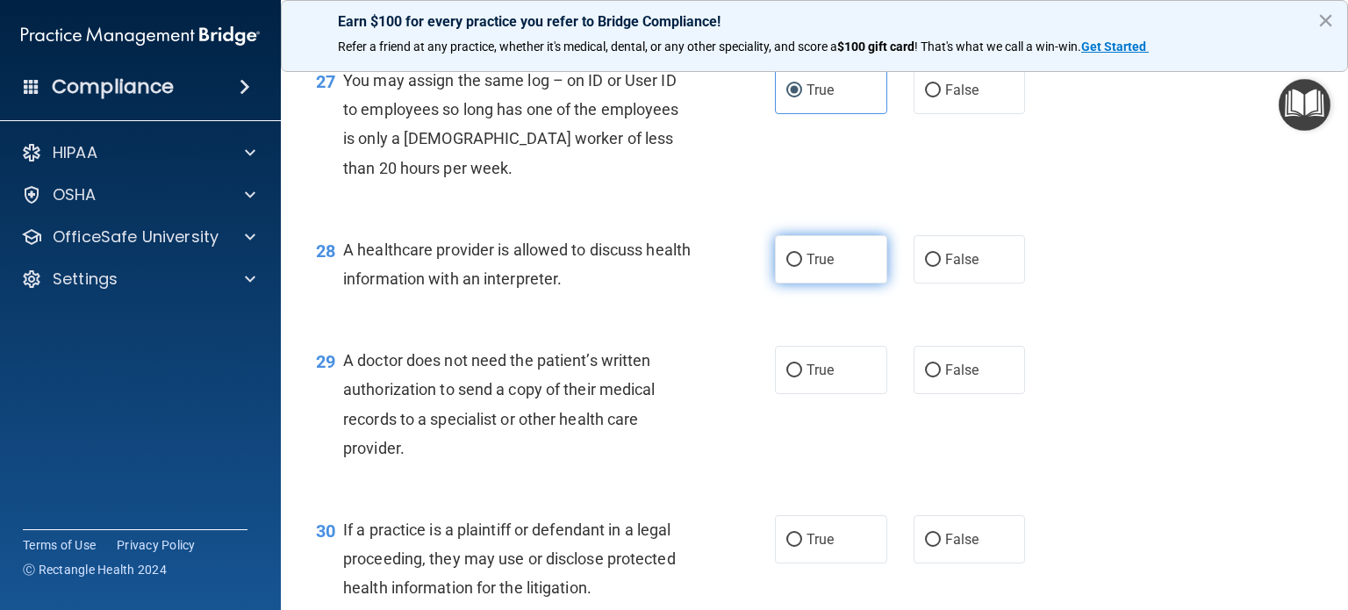
click at [803, 284] on label "True" at bounding box center [831, 259] width 112 height 48
click at [802, 267] on input "True" at bounding box center [794, 260] width 16 height 13
radio input "true"
click at [832, 453] on div "29 A doctor does not need the patient’s written authorization to send a copy of…" at bounding box center [815, 408] width 1024 height 169
drag, startPoint x: 822, startPoint y: 422, endPoint x: 827, endPoint y: 542, distance: 119.5
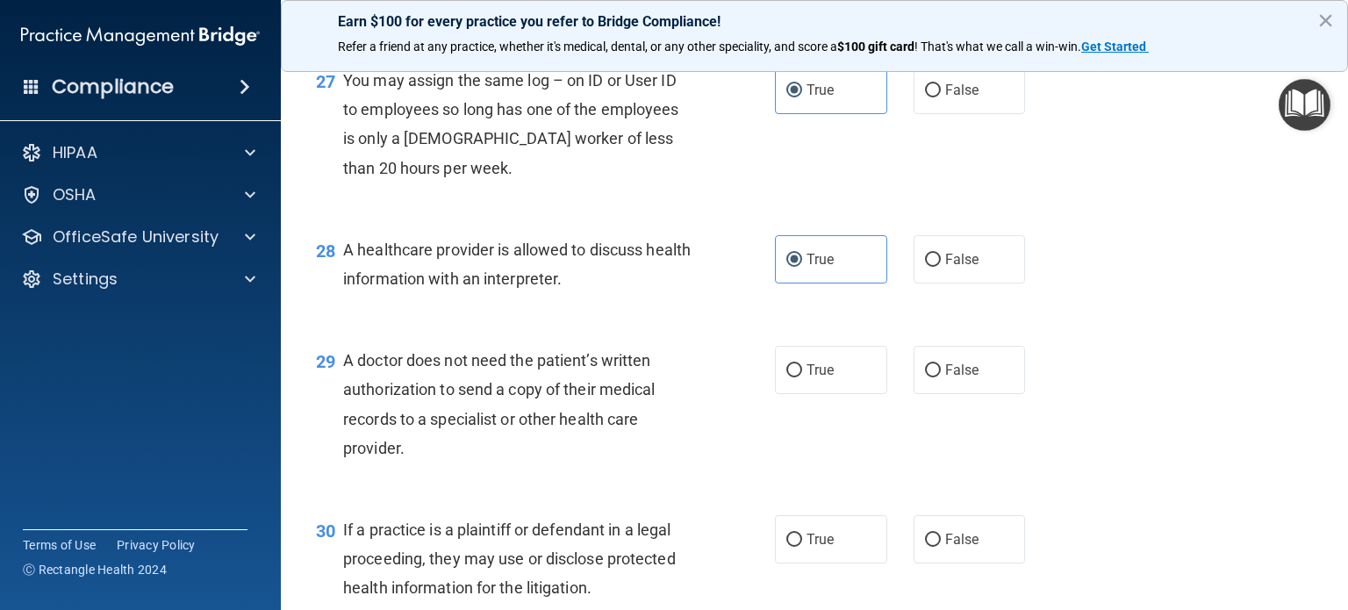
click at [827, 394] on label "True" at bounding box center [831, 370] width 112 height 48
click at [817, 564] on label "True" at bounding box center [831, 539] width 112 height 48
click at [802, 547] on input "True" at bounding box center [794, 540] width 16 height 13
radio input "true"
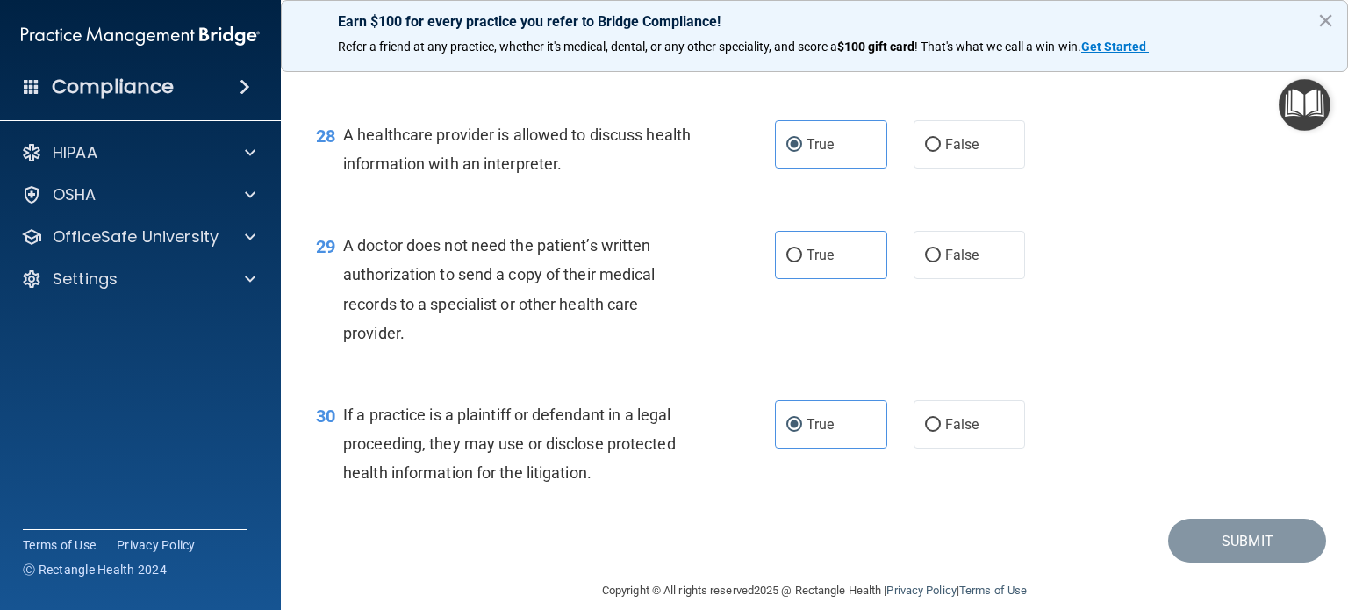
scroll to position [4147, 0]
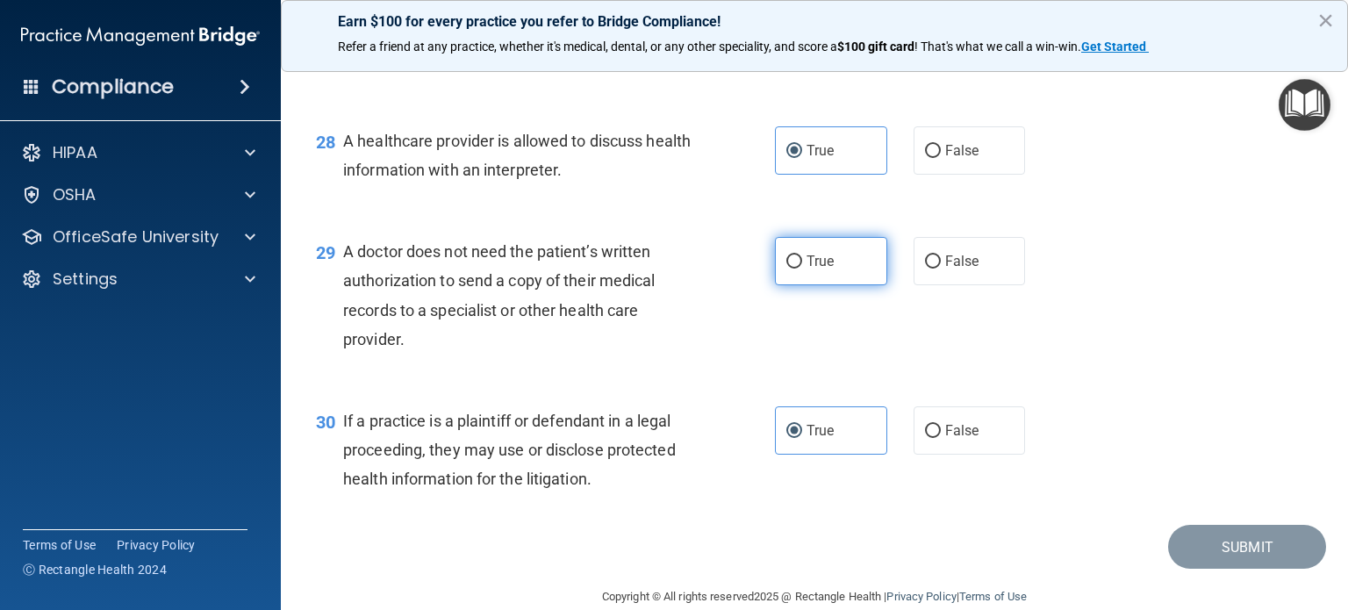
click at [789, 269] on input "True" at bounding box center [794, 261] width 16 height 13
radio input "true"
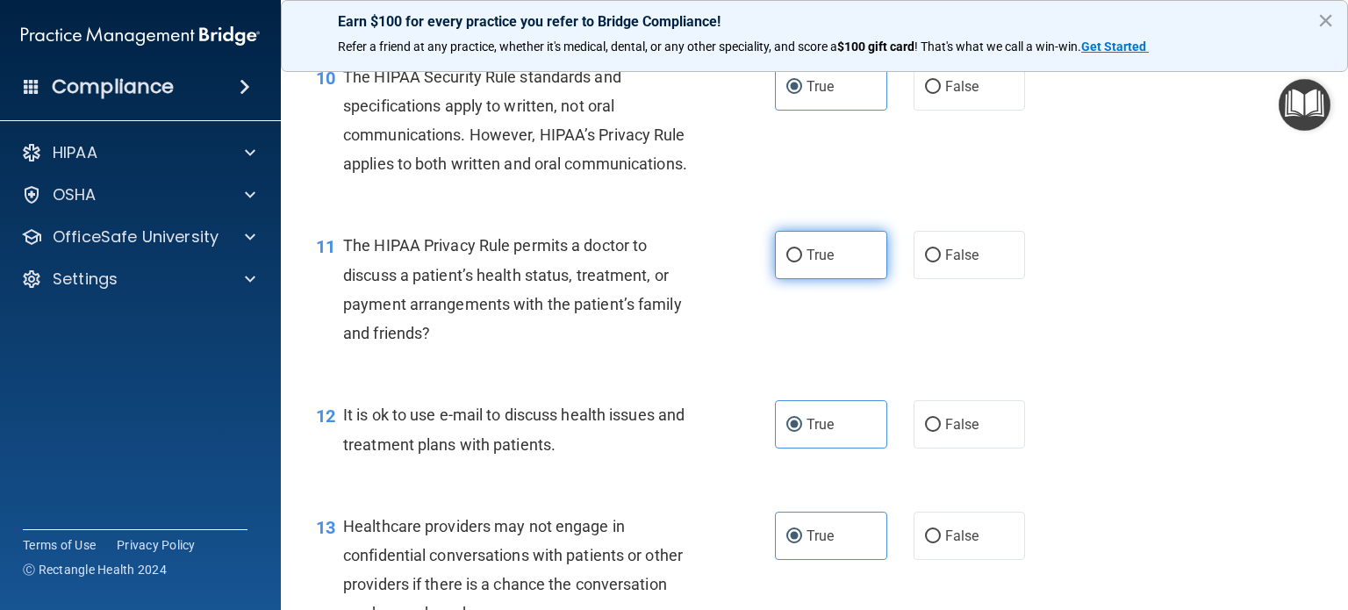
click at [839, 279] on label "True" at bounding box center [831, 255] width 112 height 48
click at [802, 262] on input "True" at bounding box center [794, 255] width 16 height 13
radio input "true"
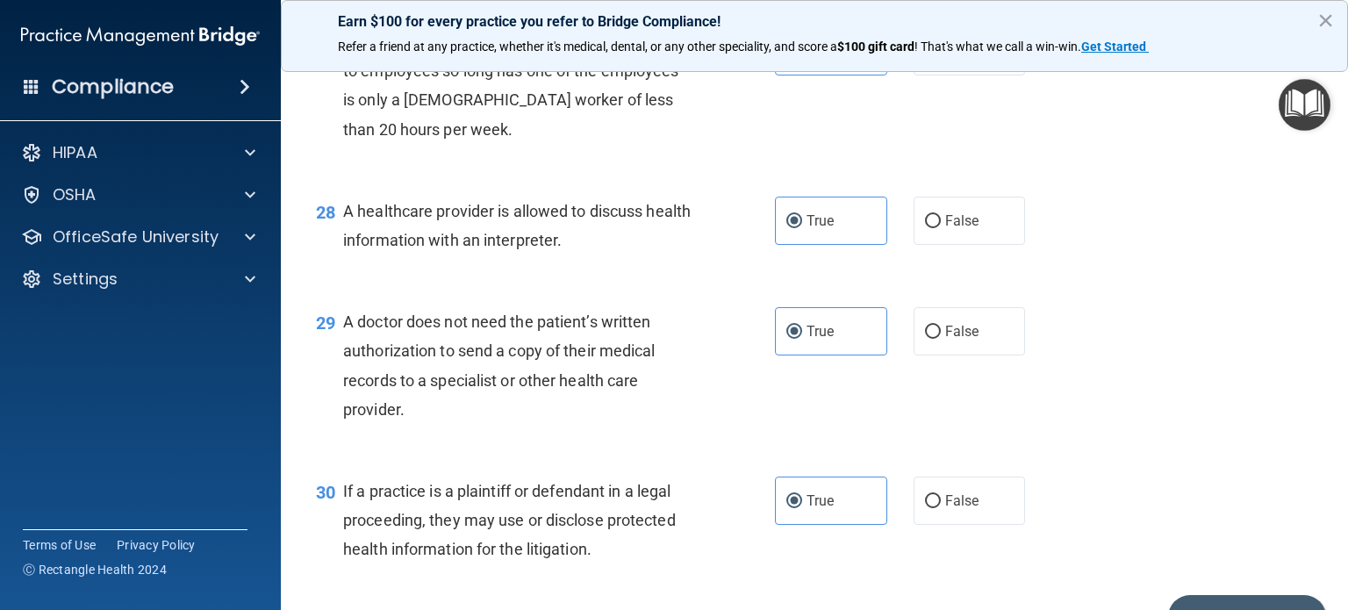
scroll to position [4234, 0]
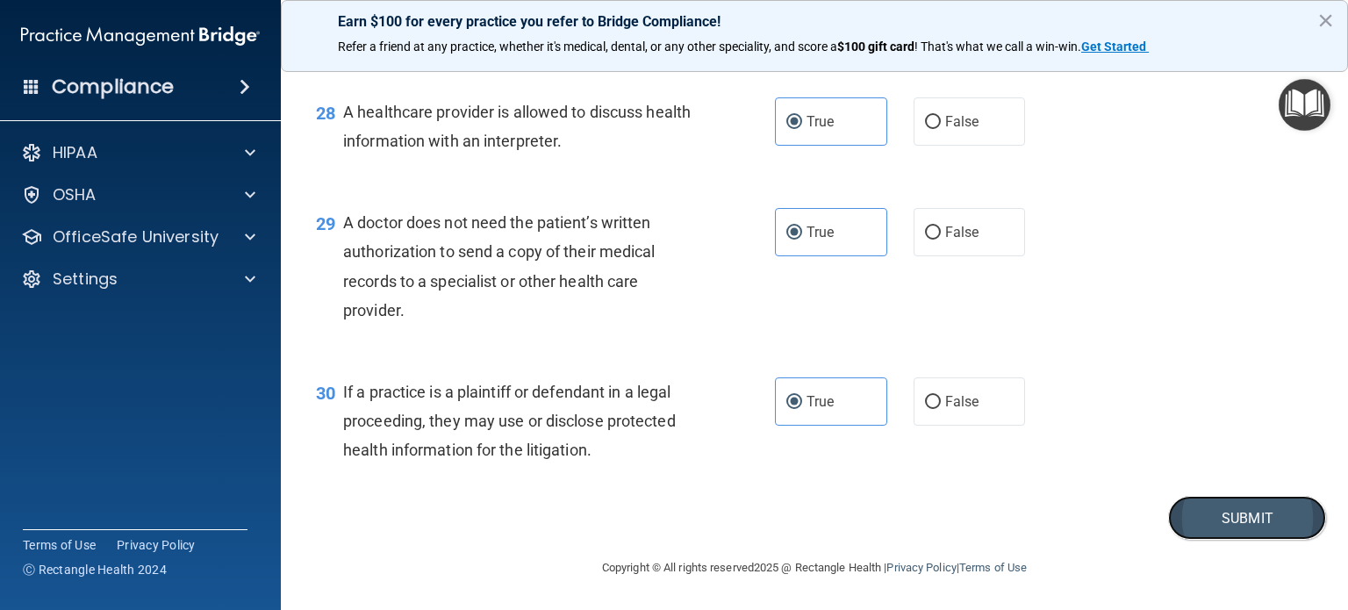
click at [1237, 523] on button "Submit" at bounding box center [1247, 518] width 158 height 45
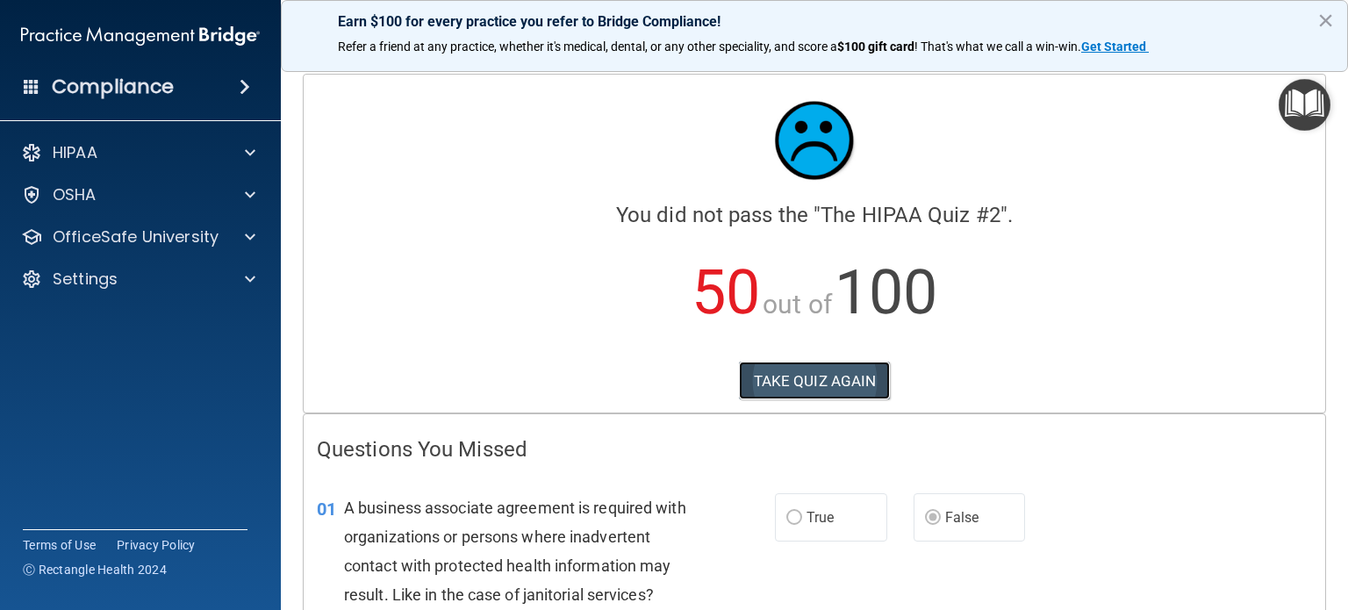
click at [827, 384] on button "TAKE QUIZ AGAIN" at bounding box center [815, 381] width 152 height 39
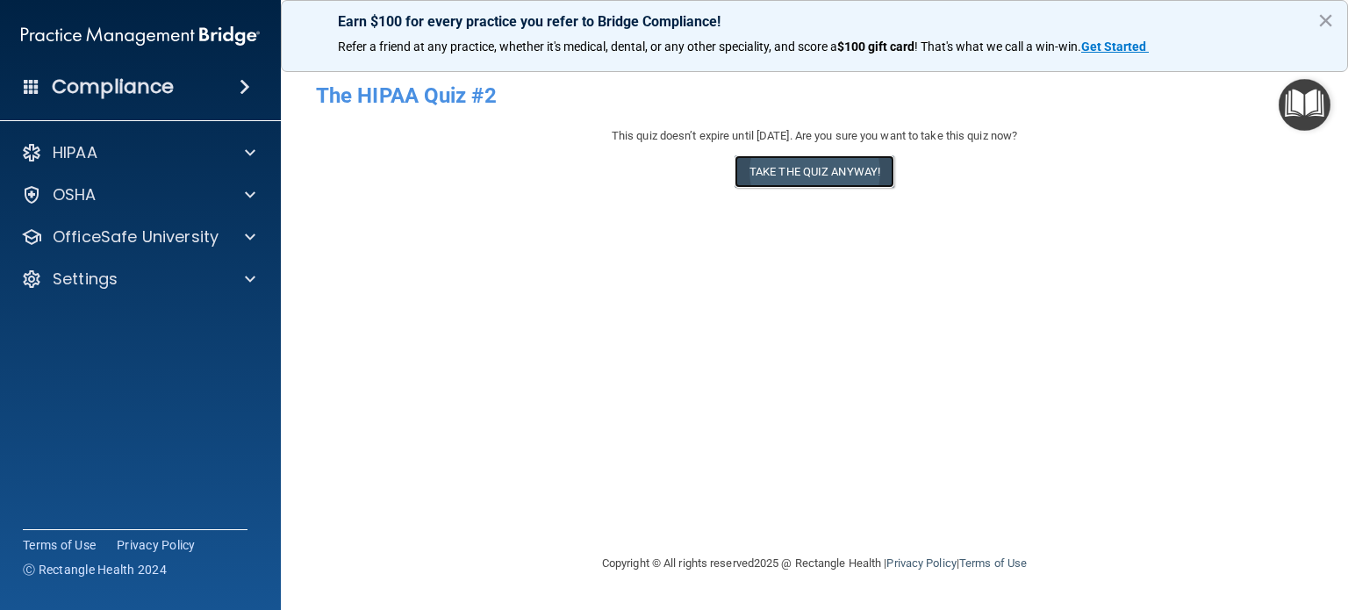
click at [875, 168] on button "Take the quiz anyway!" at bounding box center [815, 171] width 160 height 32
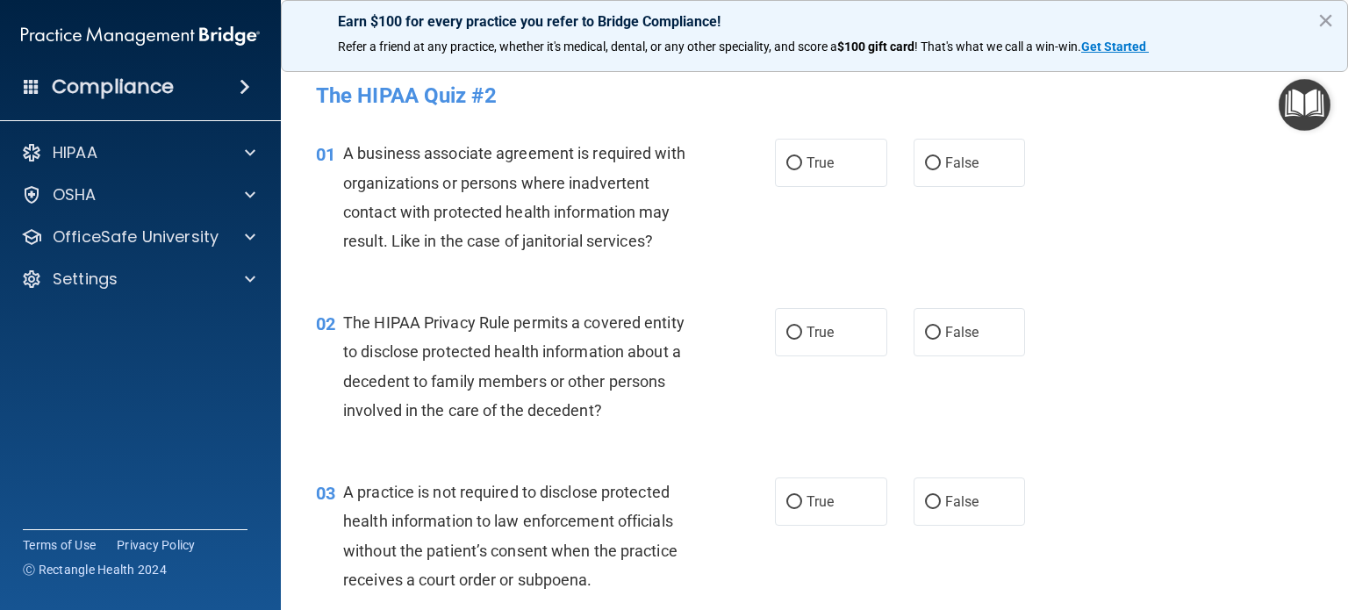
drag, startPoint x: 815, startPoint y: 154, endPoint x: 880, endPoint y: 263, distance: 127.2
click at [815, 157] on span "True" at bounding box center [820, 162] width 27 height 17
click at [802, 157] on input "True" at bounding box center [794, 163] width 16 height 13
radio input "true"
drag, startPoint x: 955, startPoint y: 339, endPoint x: 888, endPoint y: 459, distance: 137.5
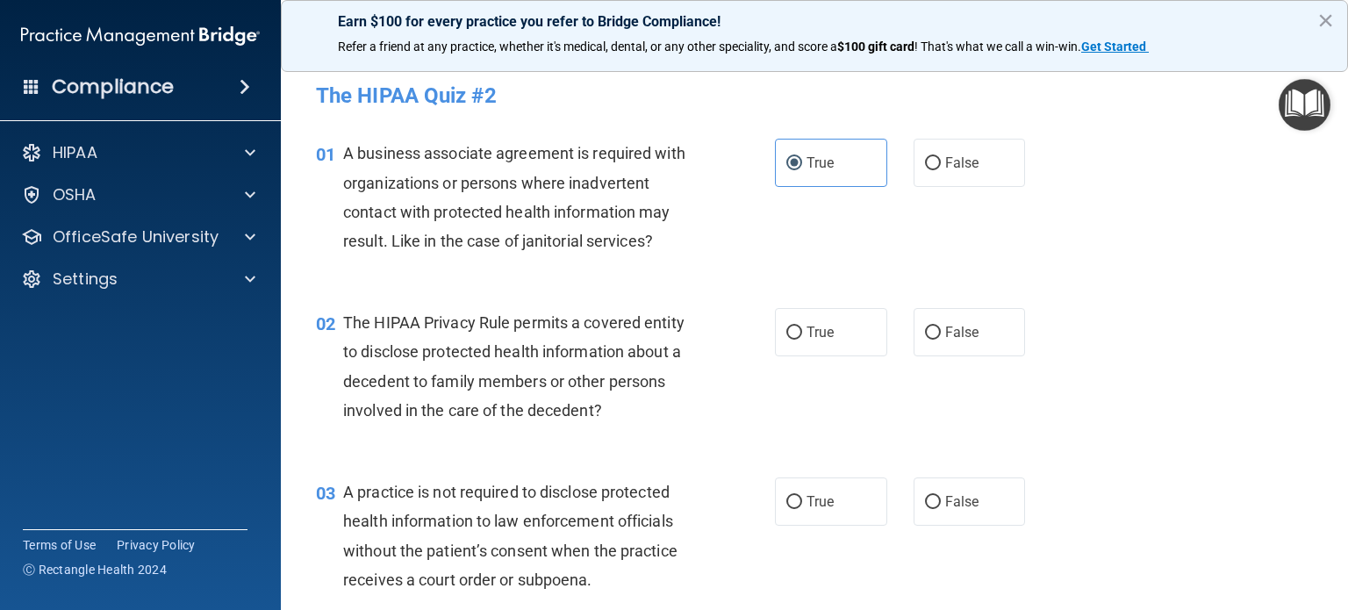
click at [952, 341] on label "False" at bounding box center [970, 332] width 112 height 48
click at [855, 503] on label "True" at bounding box center [831, 502] width 112 height 48
click at [802, 503] on input "True" at bounding box center [794, 502] width 16 height 13
radio input "true"
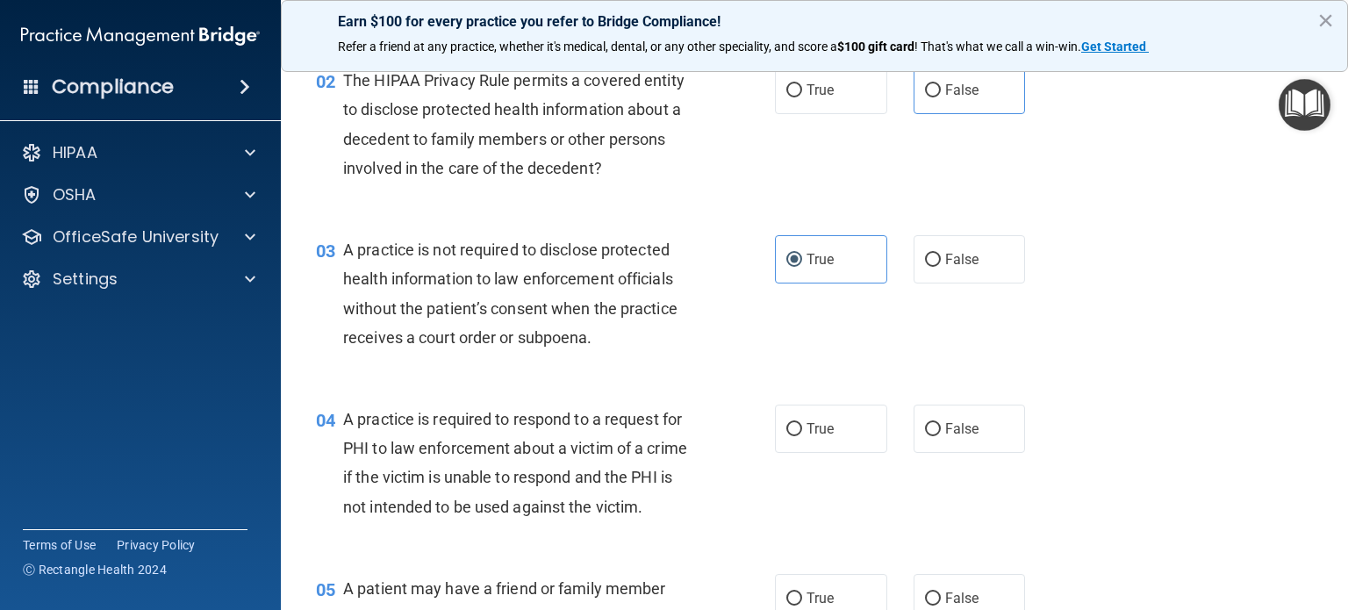
scroll to position [263, 0]
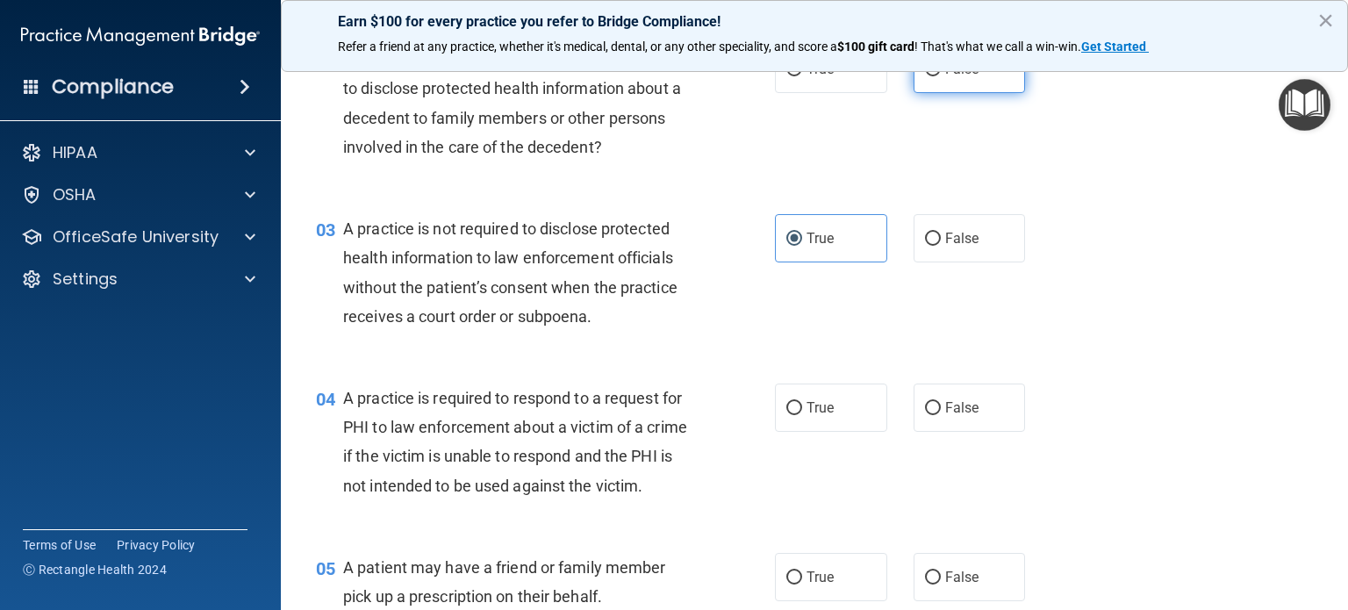
click at [937, 87] on label "False" at bounding box center [970, 69] width 112 height 48
click at [937, 76] on input "False" at bounding box center [933, 69] width 16 height 13
radio input "true"
click at [980, 409] on label "False" at bounding box center [970, 408] width 112 height 48
click at [941, 409] on input "False" at bounding box center [933, 408] width 16 height 13
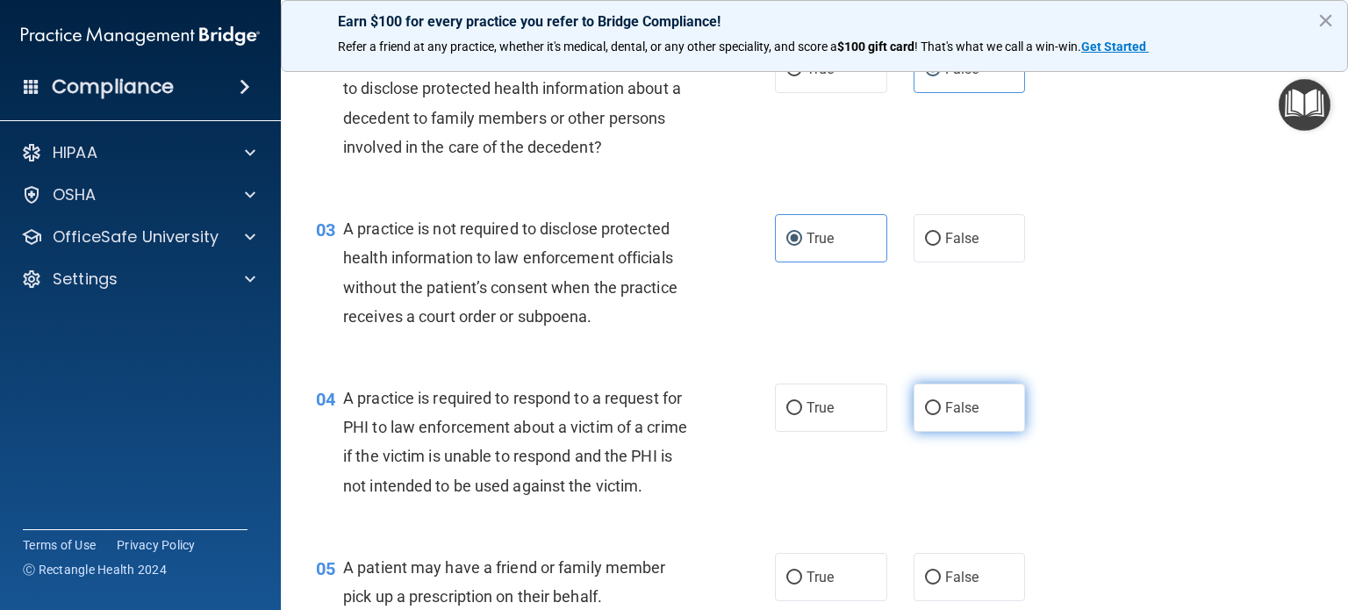
radio input "true"
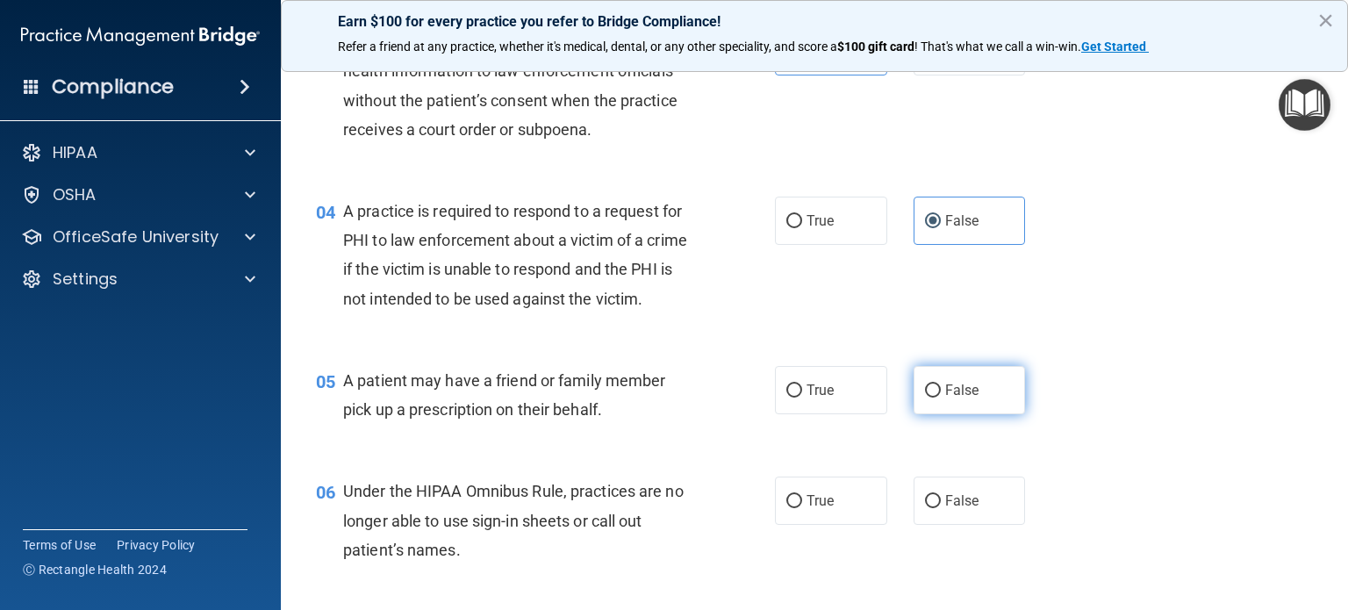
scroll to position [527, 0]
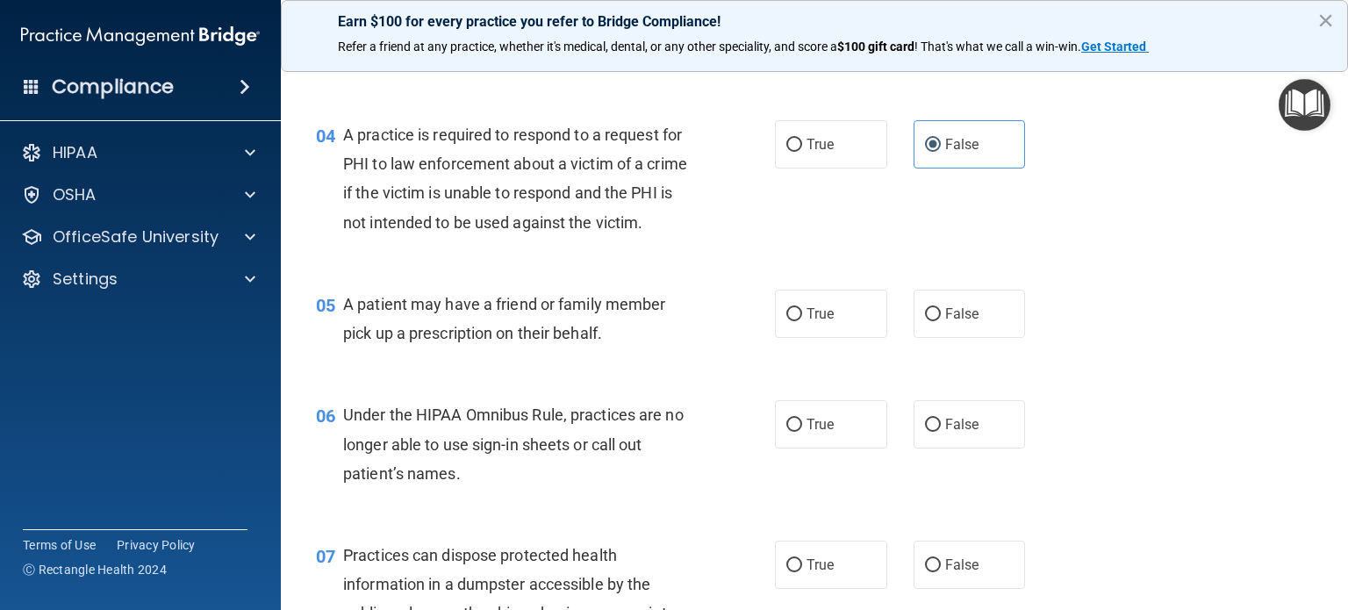
drag, startPoint x: 949, startPoint y: 322, endPoint x: 973, endPoint y: 395, distance: 76.6
click at [949, 322] on label "False" at bounding box center [970, 314] width 112 height 48
click at [941, 321] on input "False" at bounding box center [933, 314] width 16 height 13
radio input "true"
drag, startPoint x: 976, startPoint y: 456, endPoint x: 976, endPoint y: 467, distance: 11.4
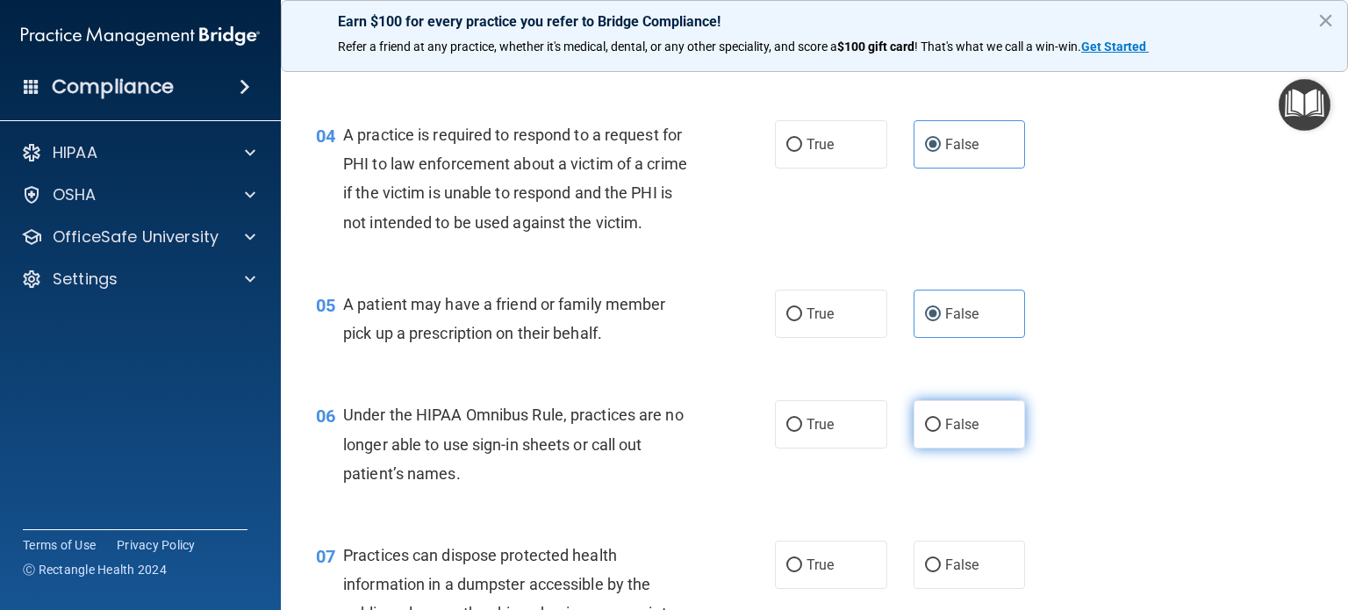
click at [976, 449] on label "False" at bounding box center [970, 424] width 112 height 48
click at [941, 432] on input "False" at bounding box center [933, 425] width 16 height 13
radio input "true"
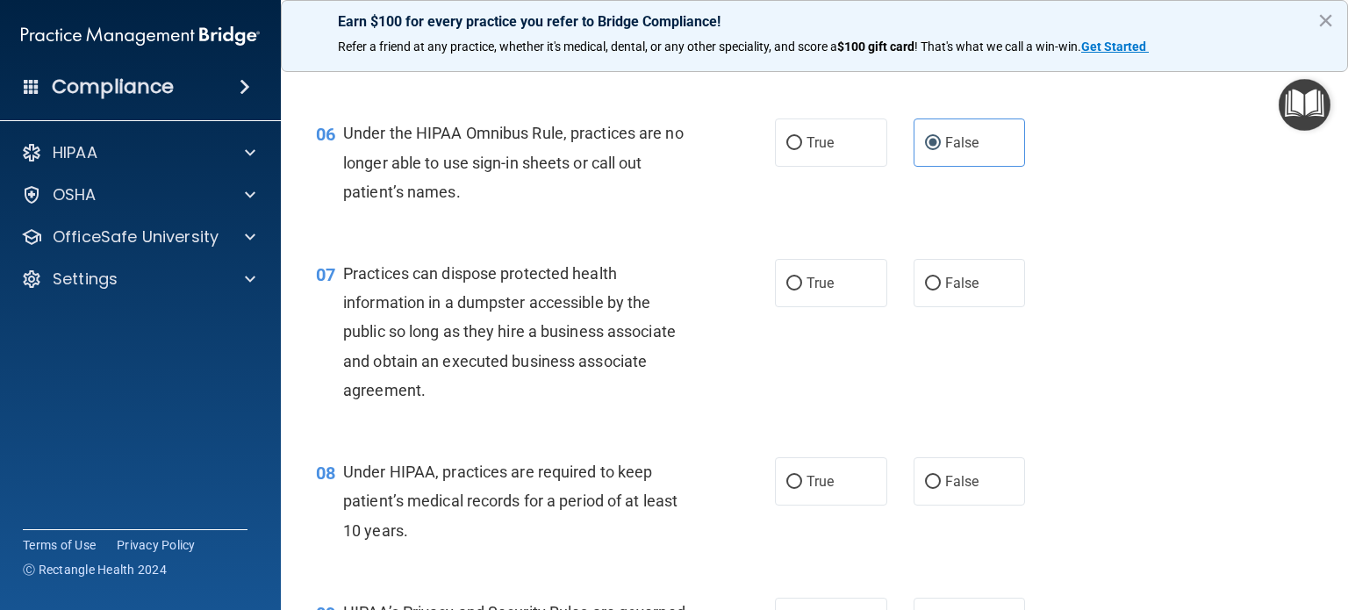
scroll to position [878, 0]
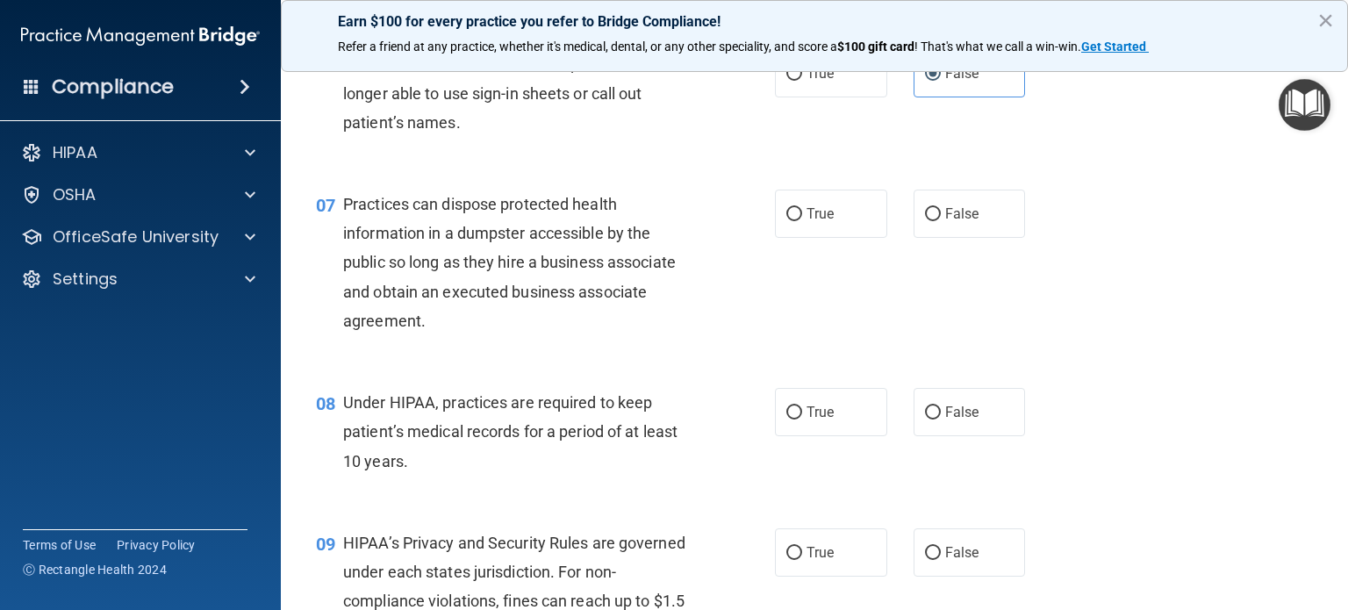
drag, startPoint x: 931, startPoint y: 248, endPoint x: 934, endPoint y: 268, distance: 19.5
click at [931, 238] on label "False" at bounding box center [970, 214] width 112 height 48
click at [931, 221] on input "False" at bounding box center [933, 214] width 16 height 13
radio input "true"
drag, startPoint x: 846, startPoint y: 434, endPoint x: 936, endPoint y: 451, distance: 91.2
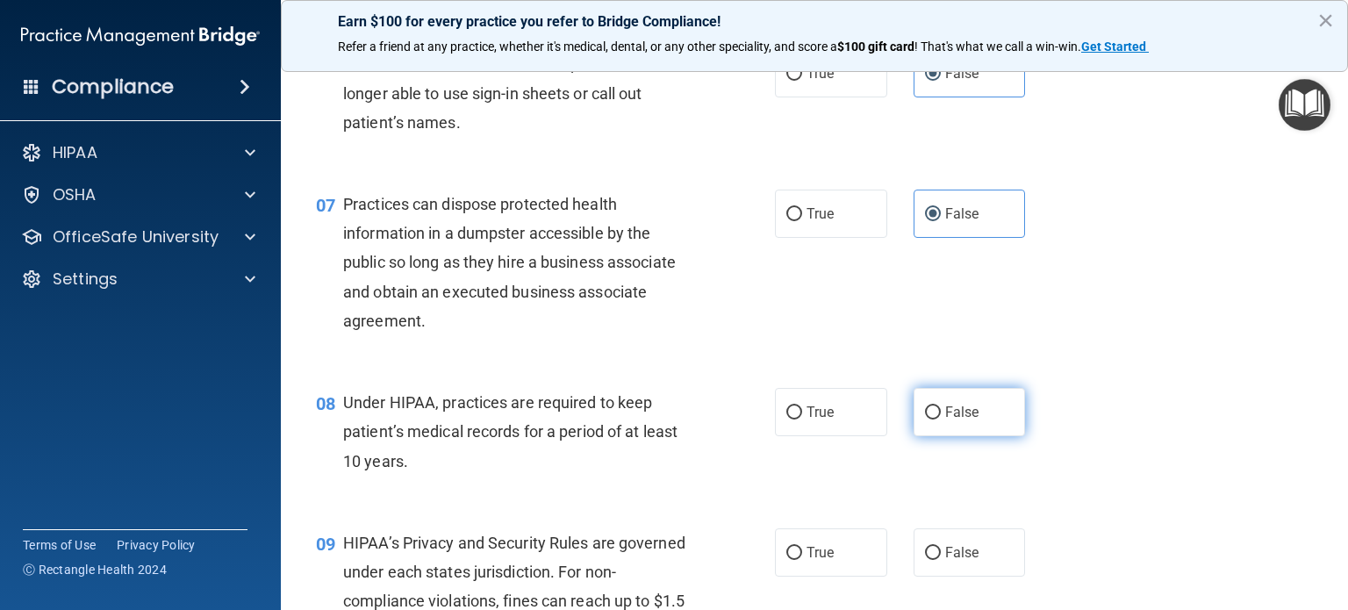
click at [847, 435] on label "True" at bounding box center [831, 412] width 112 height 48
click at [802, 420] on input "True" at bounding box center [794, 412] width 16 height 13
radio input "true"
drag, startPoint x: 937, startPoint y: 449, endPoint x: 956, endPoint y: 512, distance: 65.0
click at [940, 436] on label "False" at bounding box center [970, 412] width 112 height 48
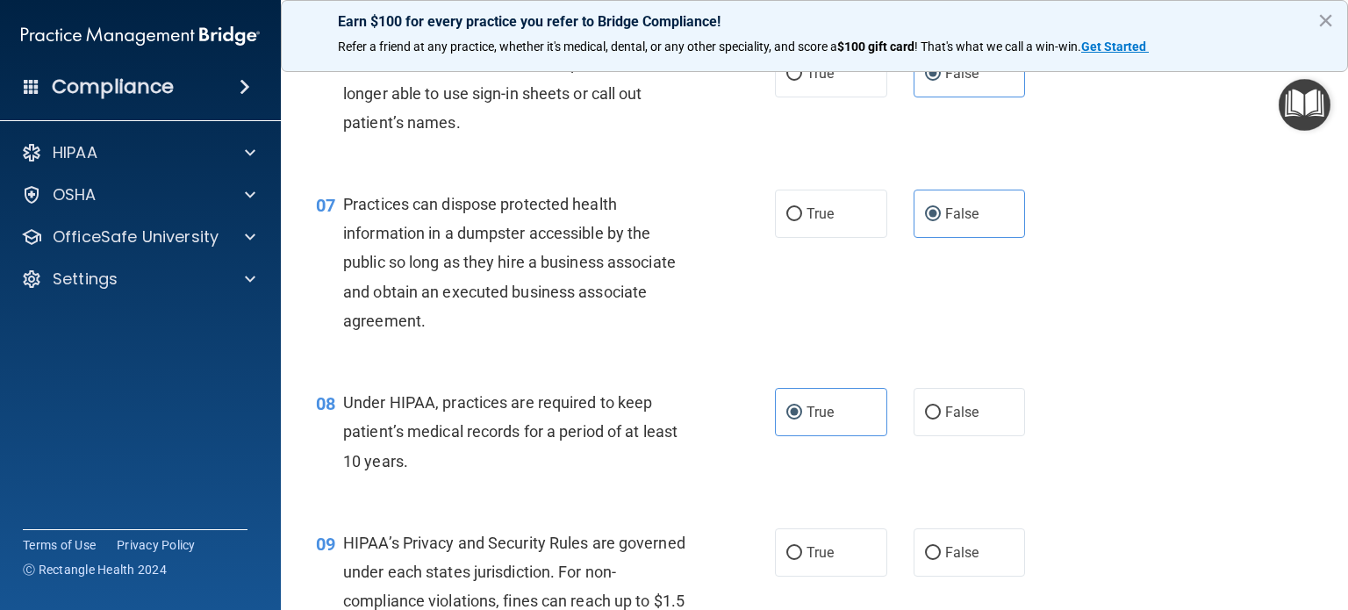
click at [940, 420] on input "False" at bounding box center [933, 412] width 16 height 13
radio input "true"
radio input "false"
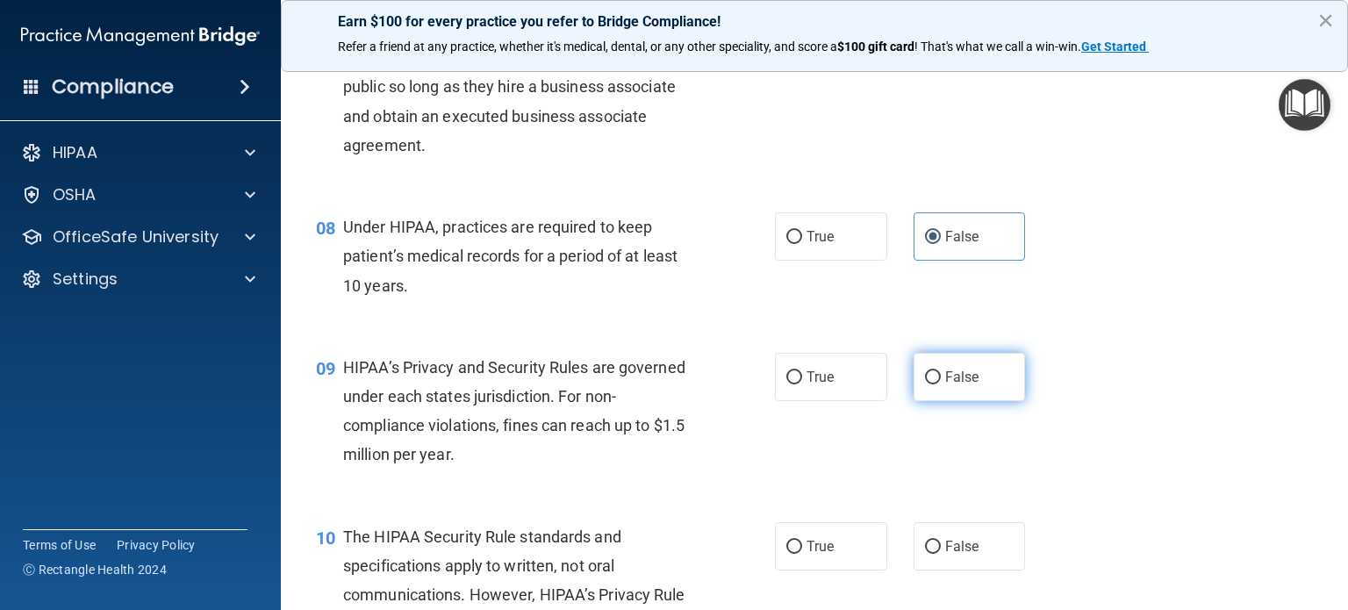
drag, startPoint x: 942, startPoint y: 406, endPoint x: 916, endPoint y: 407, distance: 26.3
click at [945, 385] on span "False" at bounding box center [962, 377] width 34 height 17
click at [941, 384] on input "False" at bounding box center [933, 377] width 16 height 13
radio input "true"
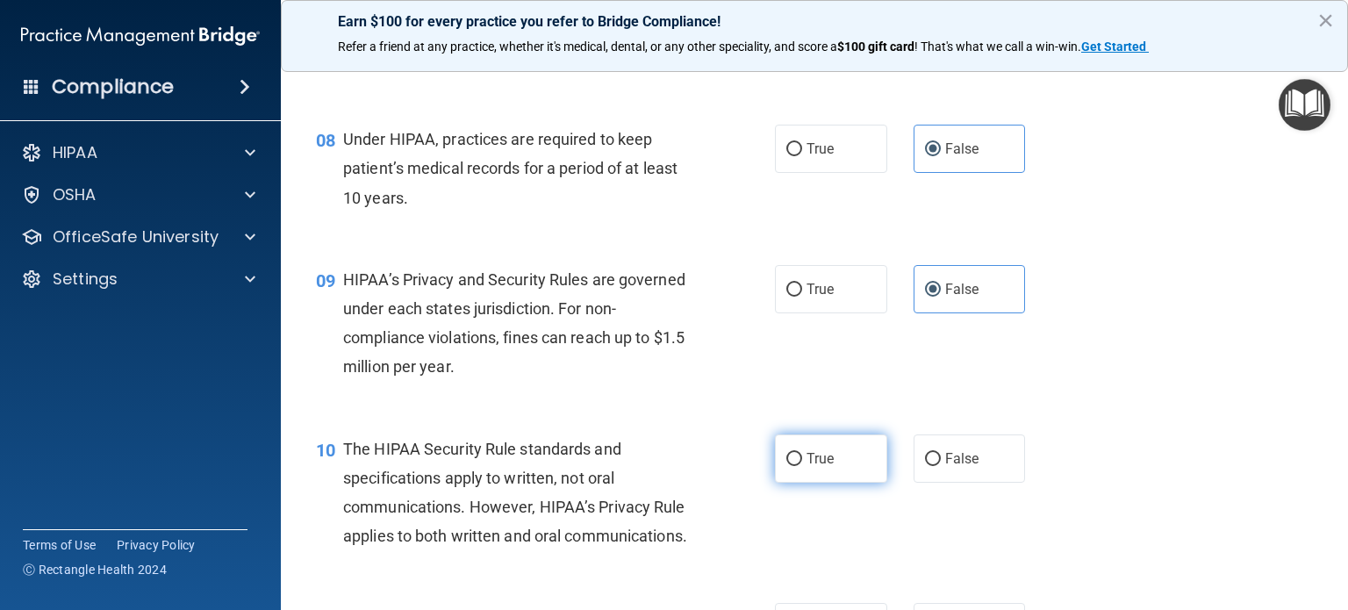
drag, startPoint x: 850, startPoint y: 470, endPoint x: 863, endPoint y: 475, distance: 14.2
click at [851, 471] on label "True" at bounding box center [831, 459] width 112 height 48
click at [802, 466] on input "True" at bounding box center [794, 459] width 16 height 13
radio input "true"
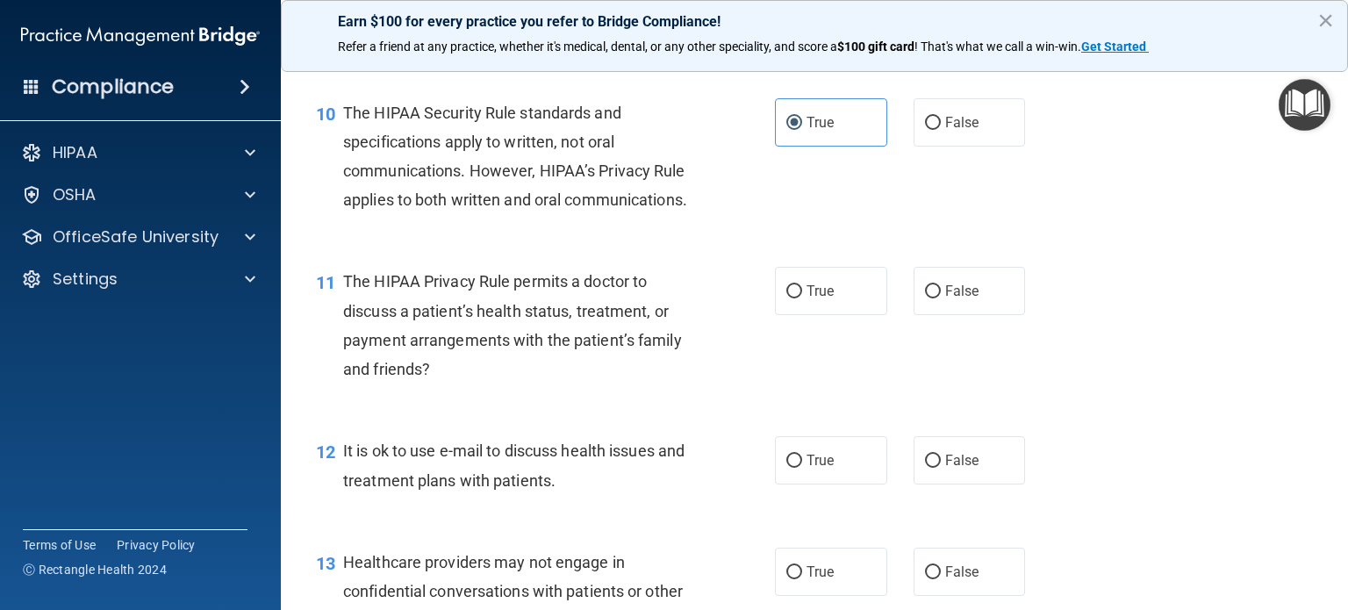
scroll to position [1492, 0]
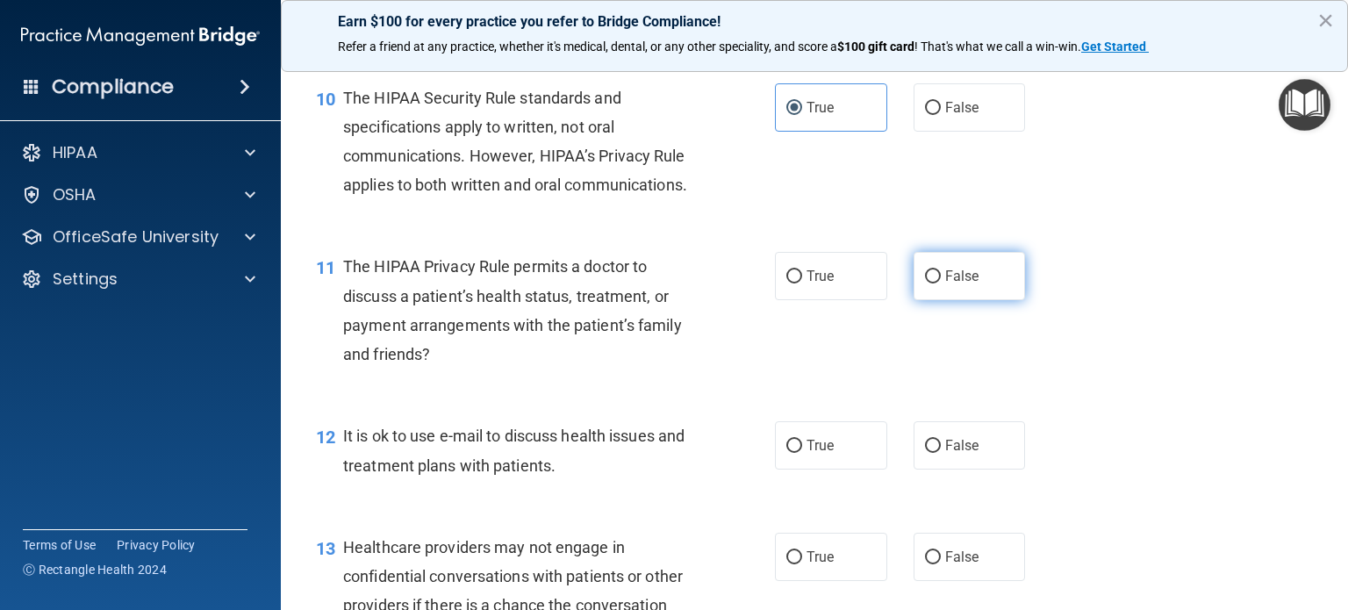
click at [930, 284] on input "False" at bounding box center [933, 276] width 16 height 13
radio input "true"
drag, startPoint x: 962, startPoint y: 501, endPoint x: 966, endPoint y: 512, distance: 11.1
click at [964, 454] on span "False" at bounding box center [962, 445] width 34 height 17
click at [941, 453] on input "False" at bounding box center [933, 446] width 16 height 13
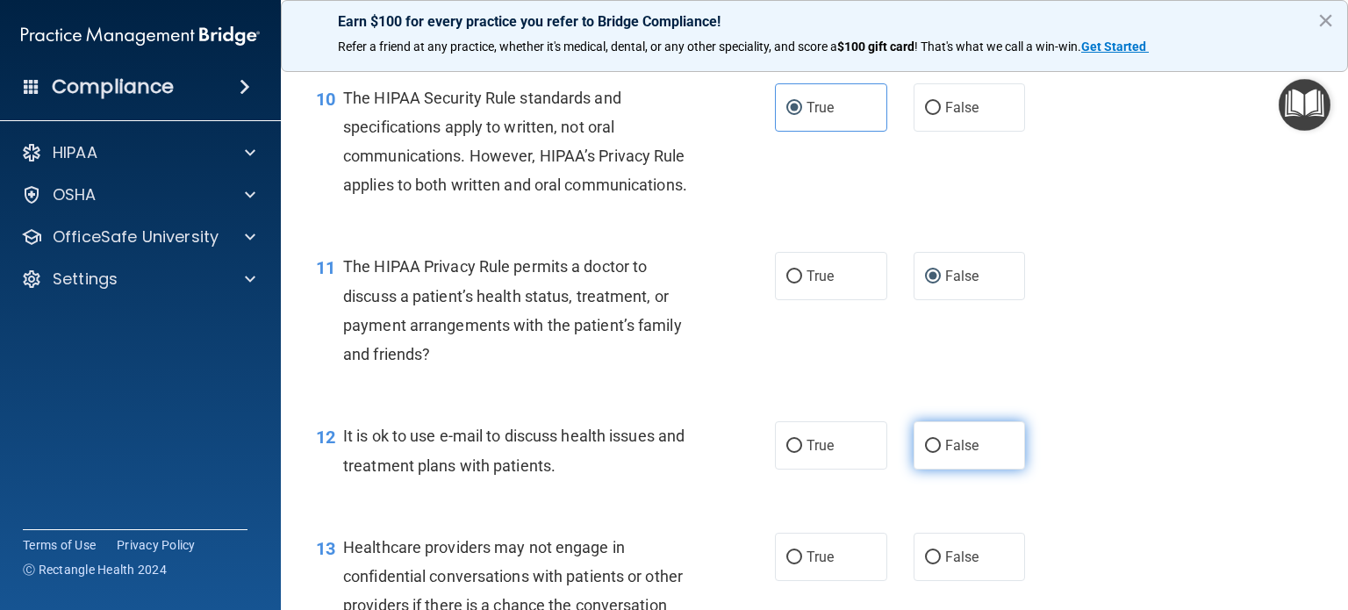
radio input "true"
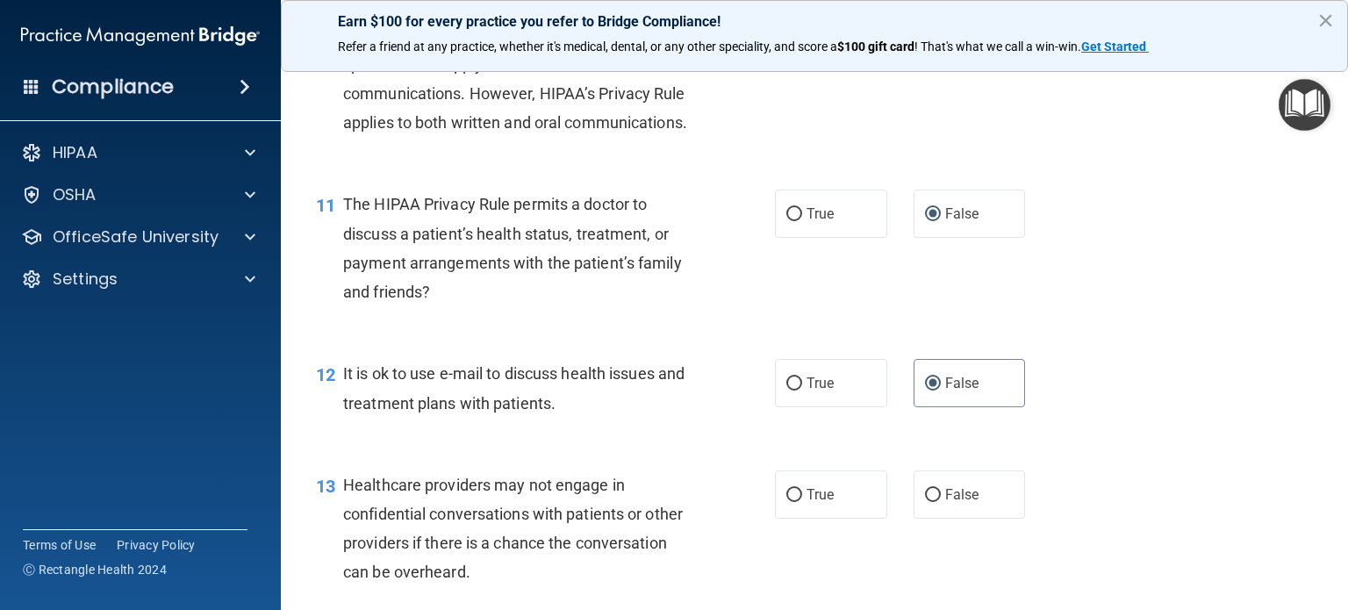
scroll to position [1931, 0]
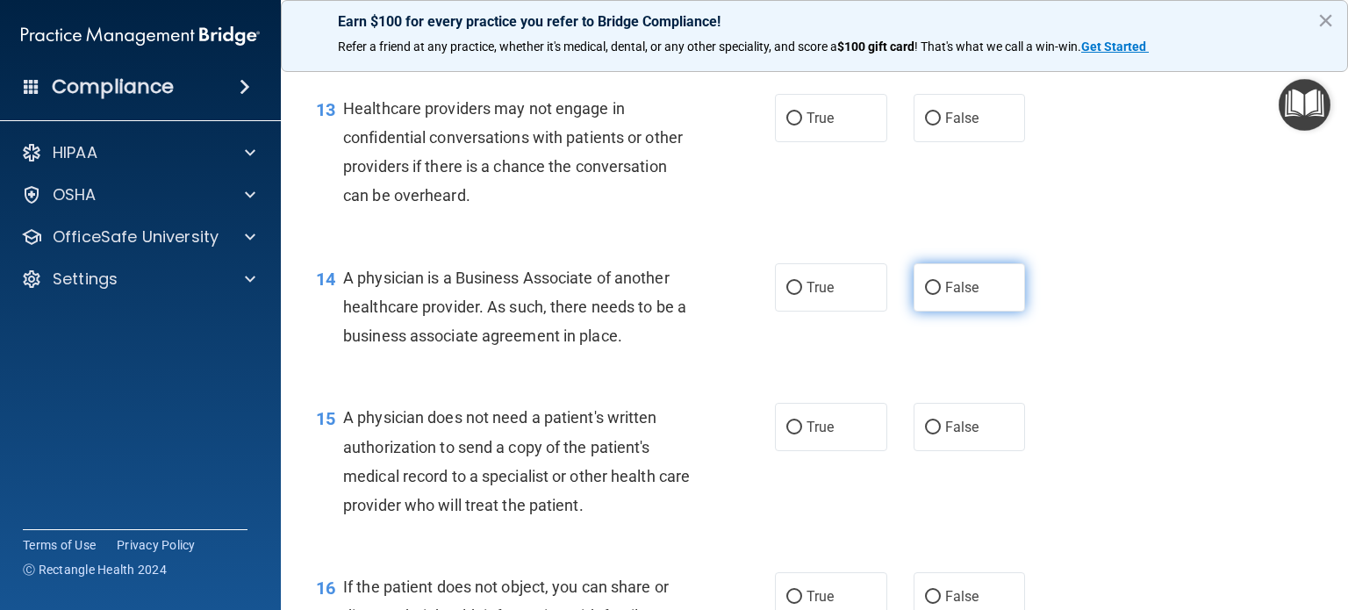
drag, startPoint x: 941, startPoint y: 350, endPoint x: 954, endPoint y: 392, distance: 44.1
click at [945, 296] on span "False" at bounding box center [962, 287] width 34 height 17
click at [941, 295] on input "False" at bounding box center [933, 288] width 16 height 13
radio input "true"
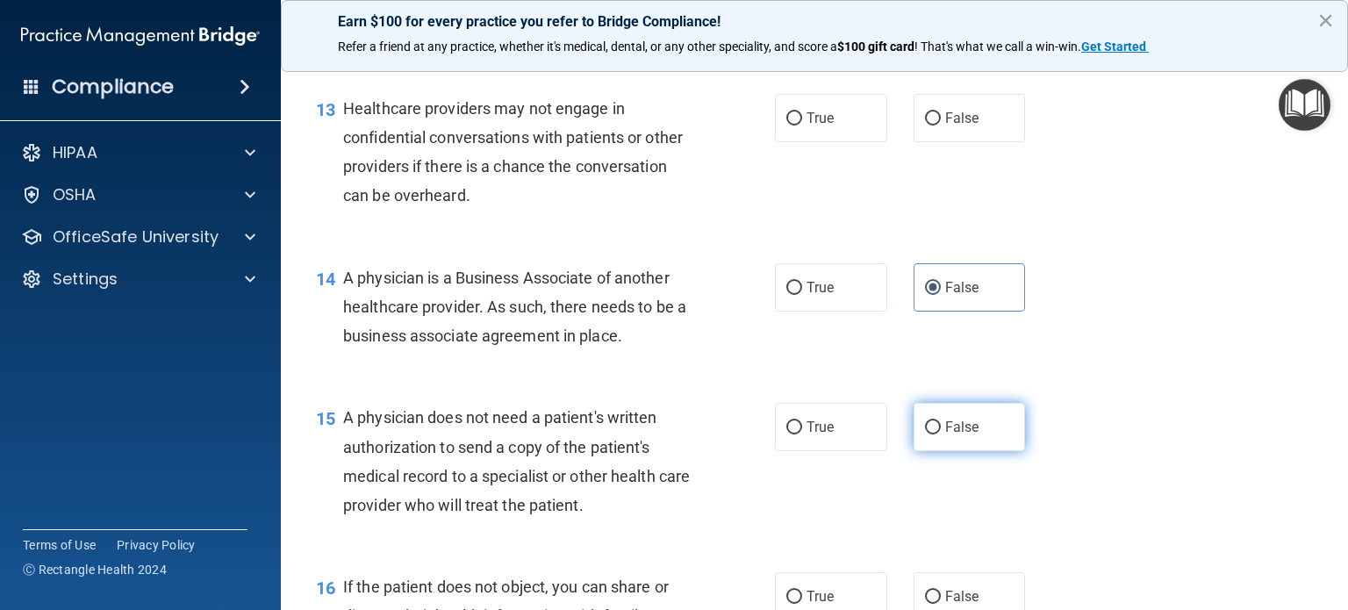
drag, startPoint x: 962, startPoint y: 477, endPoint x: 969, endPoint y: 498, distance: 22.2
click at [962, 451] on label "False" at bounding box center [970, 427] width 112 height 48
click at [941, 435] on input "False" at bounding box center [933, 427] width 16 height 13
radio input "true"
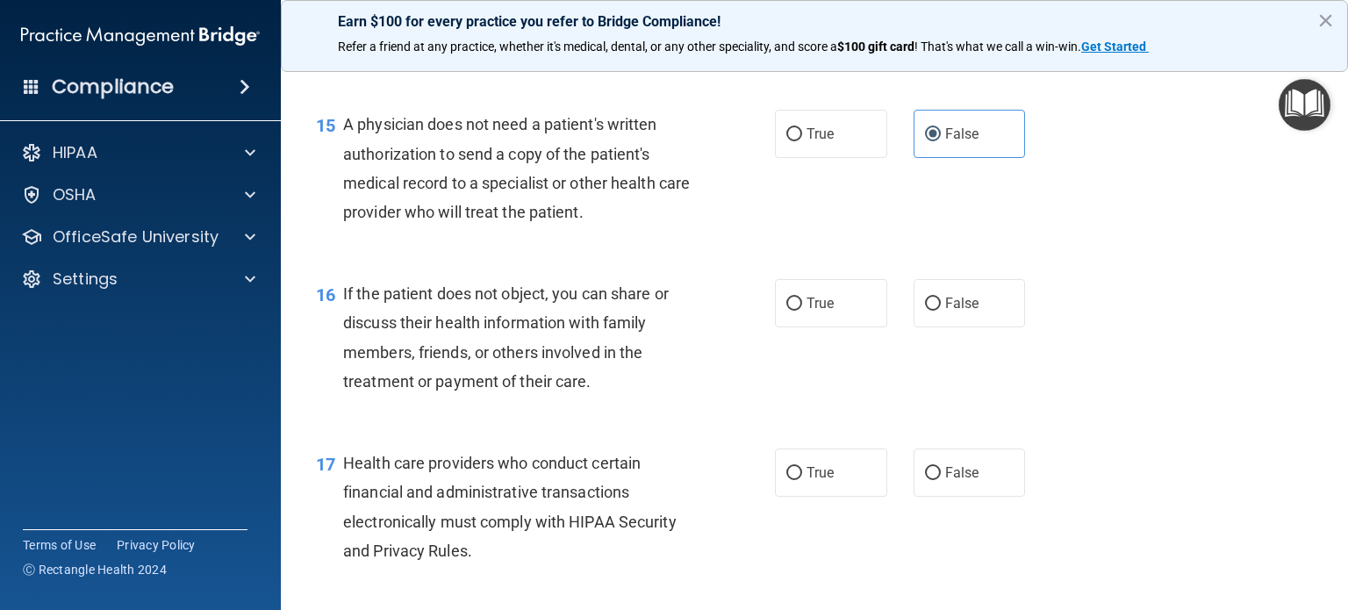
scroll to position [2282, 0]
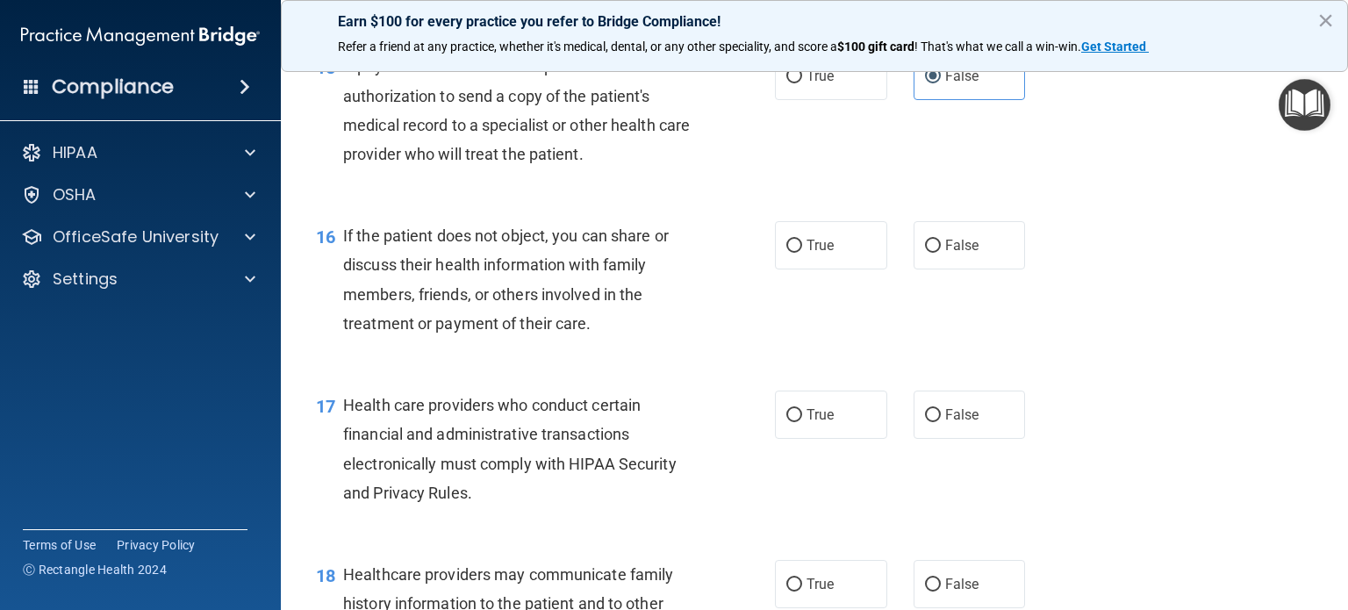
drag, startPoint x: 930, startPoint y: 305, endPoint x: 937, endPoint y: 337, distance: 32.6
click at [933, 269] on label "False" at bounding box center [970, 245] width 112 height 48
click at [933, 253] on input "False" at bounding box center [933, 246] width 16 height 13
radio input "true"
drag, startPoint x: 954, startPoint y: 456, endPoint x: 962, endPoint y: 495, distance: 39.4
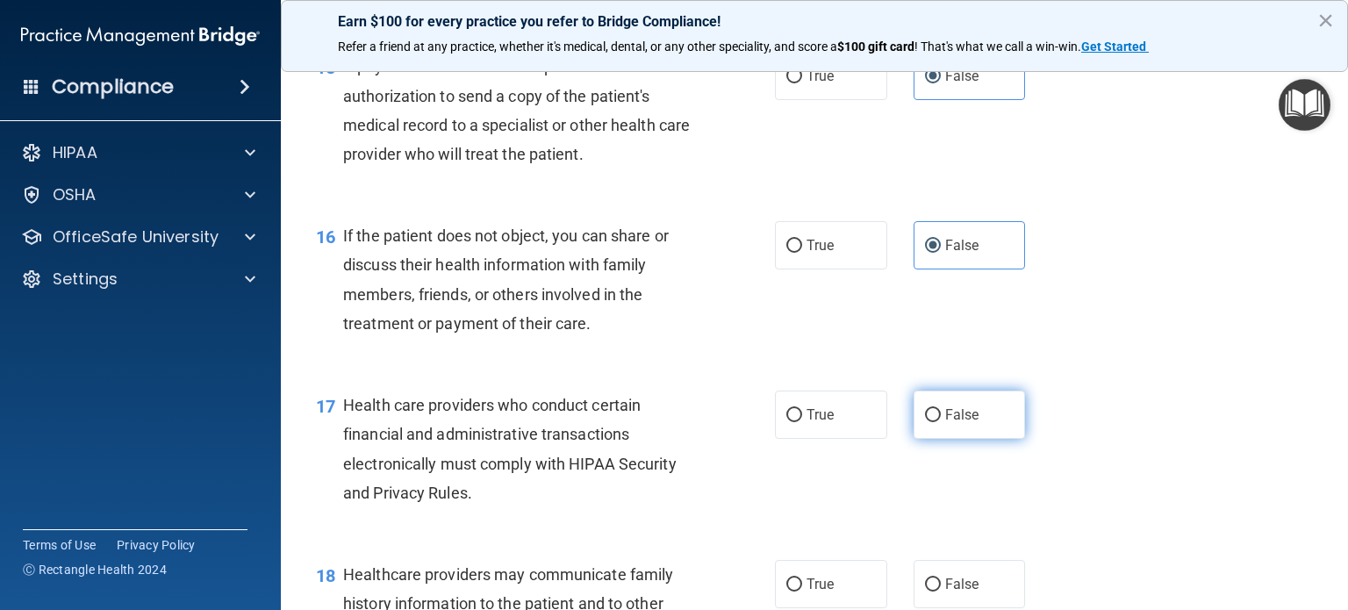
click at [955, 439] on label "False" at bounding box center [970, 415] width 112 height 48
click at [941, 422] on input "False" at bounding box center [933, 415] width 16 height 13
radio input "true"
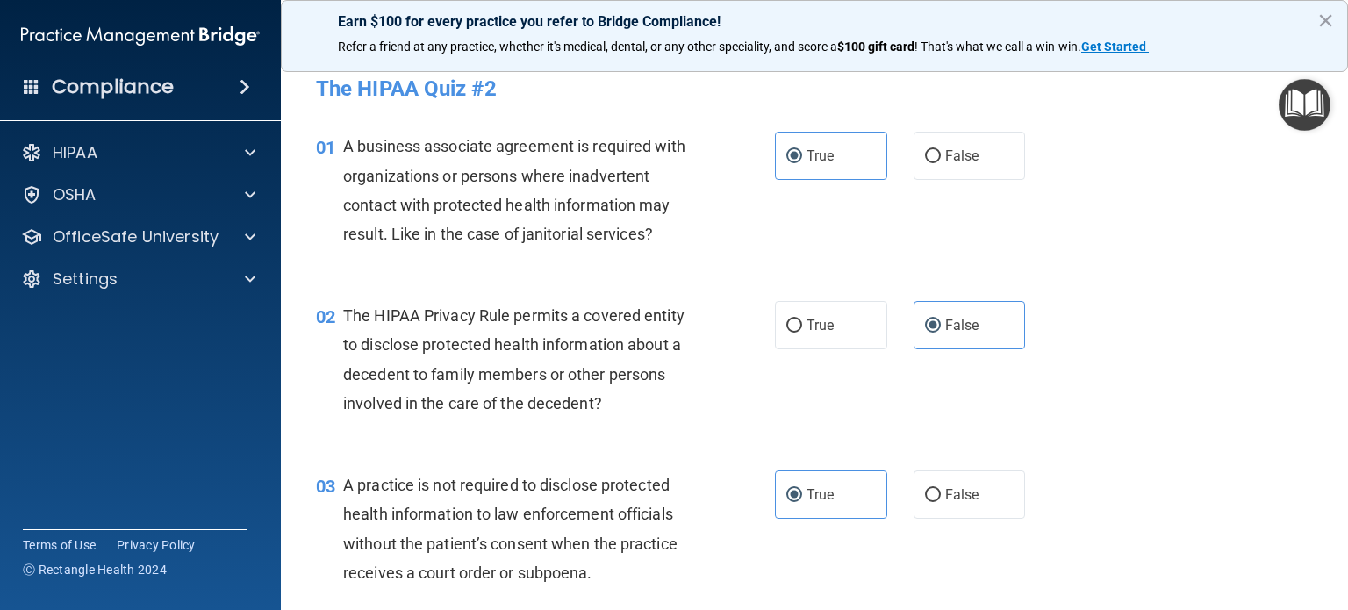
scroll to position [0, 0]
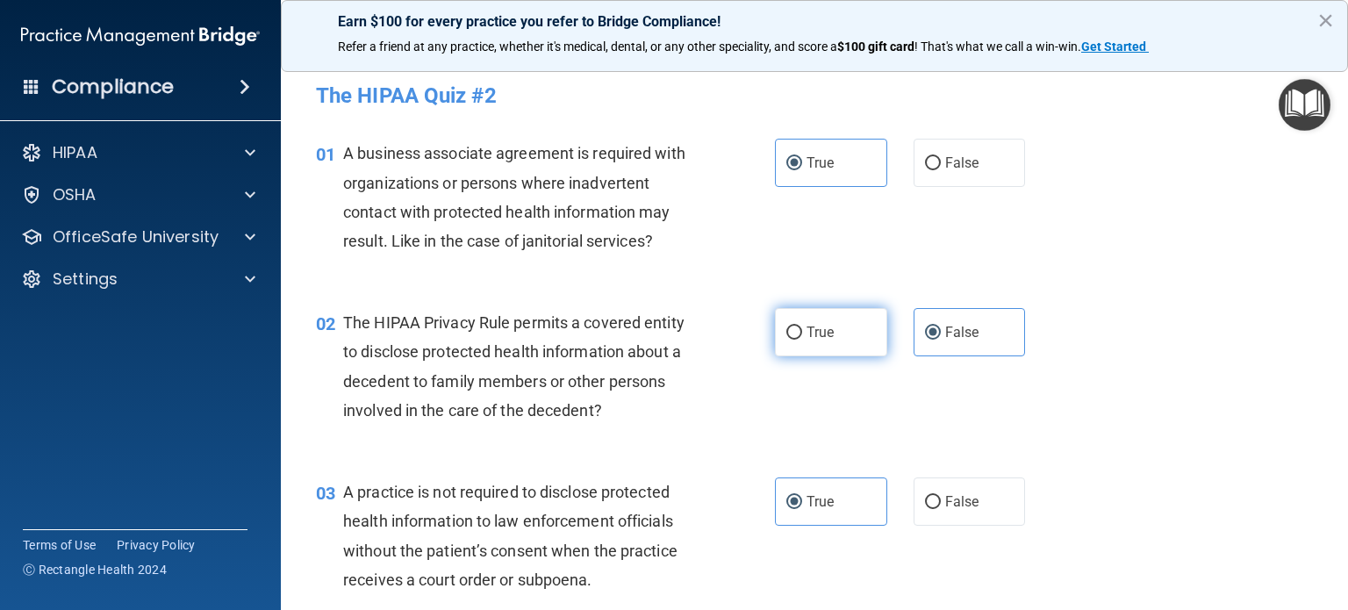
click at [836, 323] on label "True" at bounding box center [831, 332] width 112 height 48
click at [802, 327] on input "True" at bounding box center [794, 333] width 16 height 13
radio input "true"
radio input "false"
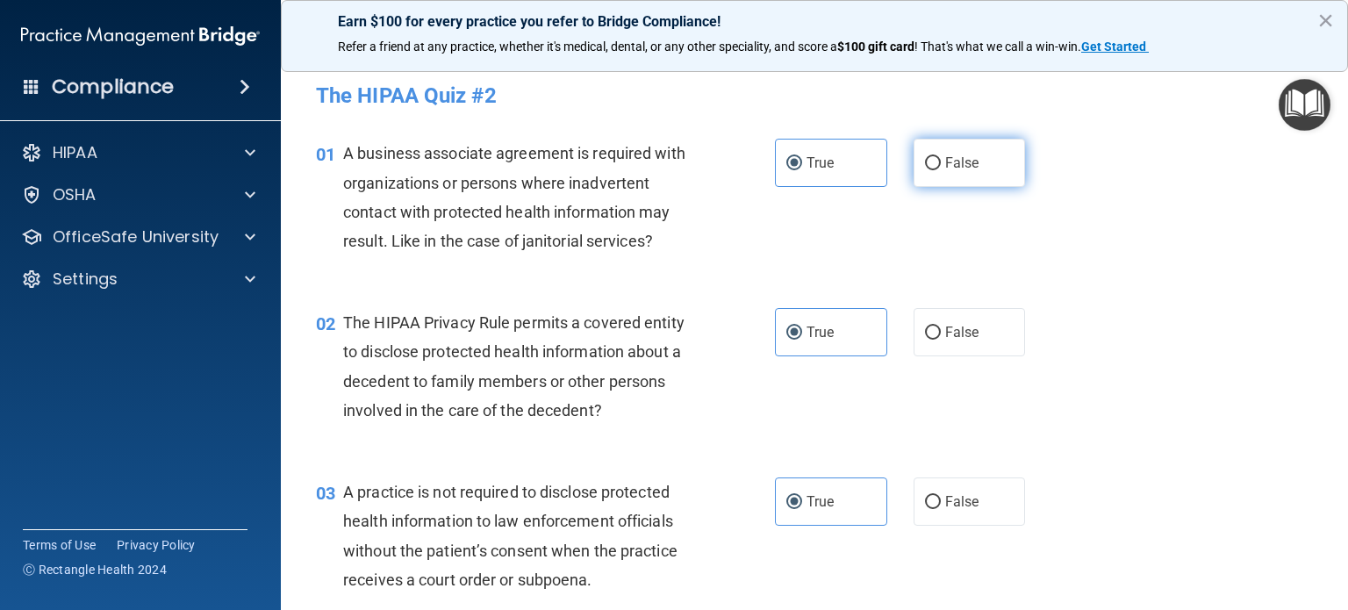
click at [914, 179] on label "False" at bounding box center [970, 163] width 112 height 48
click at [925, 170] on input "False" at bounding box center [933, 163] width 16 height 13
radio input "true"
radio input "false"
click at [962, 359] on div "02 The HIPAA Privacy Rule permits a covered entity to disclose protected health…" at bounding box center [815, 370] width 1024 height 169
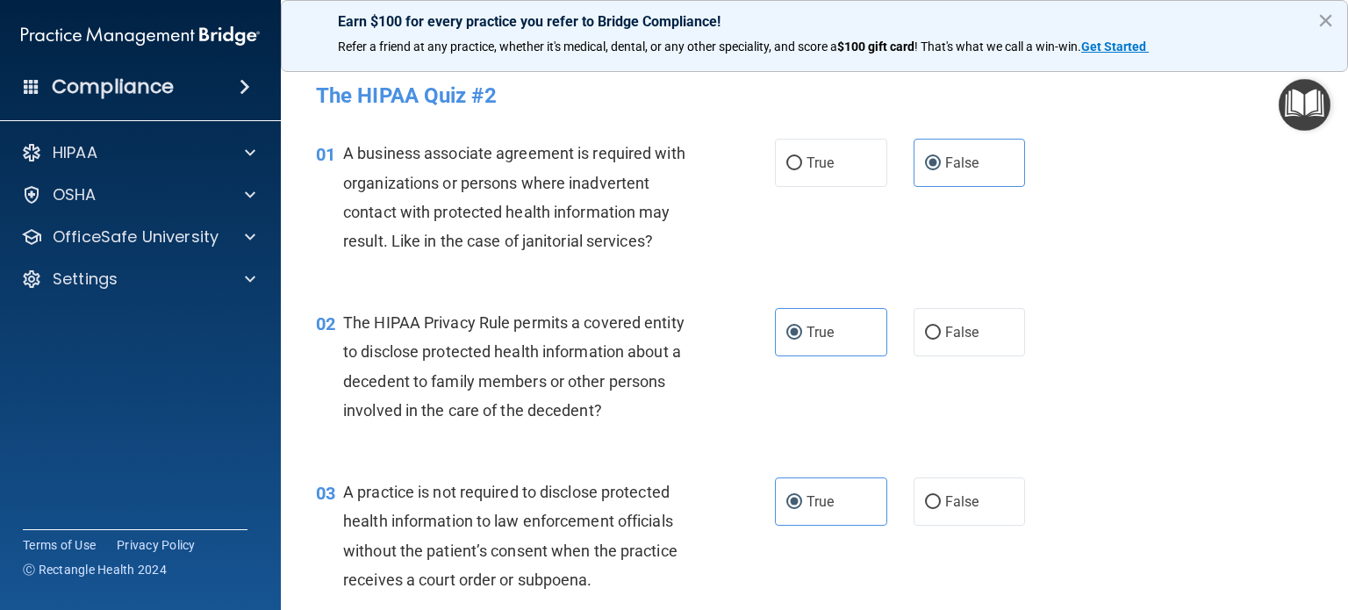
drag, startPoint x: 963, startPoint y: 336, endPoint x: 963, endPoint y: 384, distance: 47.4
click at [963, 334] on span "False" at bounding box center [962, 332] width 34 height 17
click at [941, 334] on input "False" at bounding box center [933, 333] width 16 height 13
radio input "true"
radio input "false"
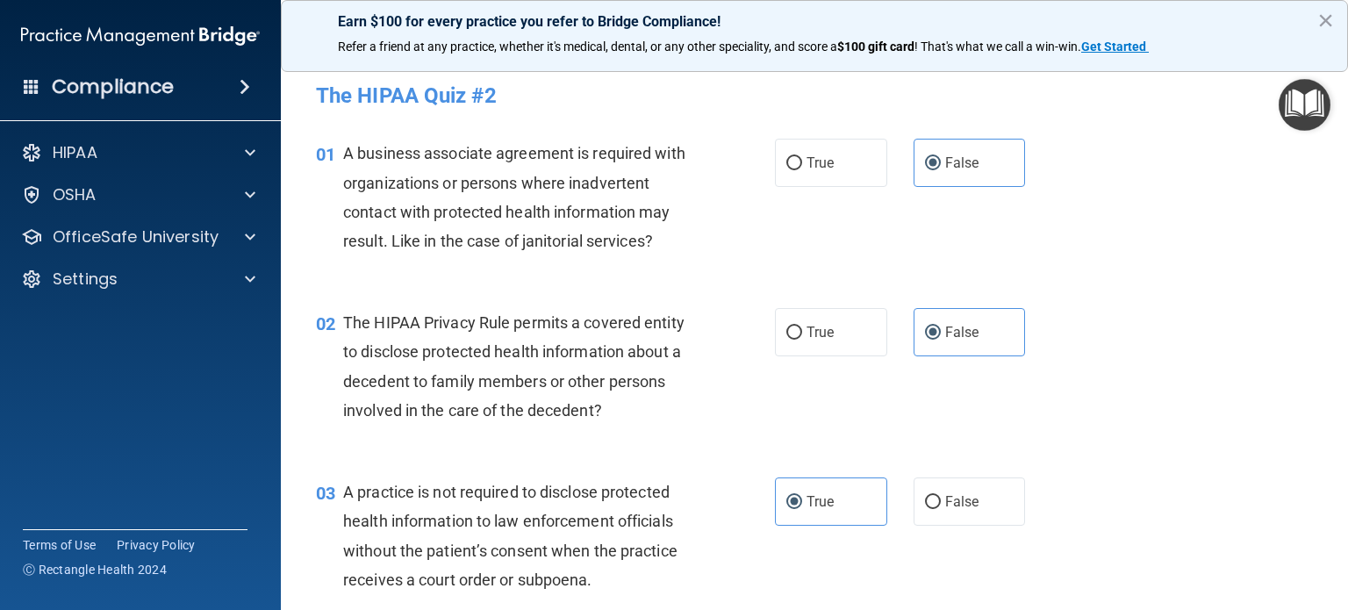
drag, startPoint x: 958, startPoint y: 480, endPoint x: 958, endPoint y: 535, distance: 55.3
click at [958, 482] on label "False" at bounding box center [970, 502] width 112 height 48
click at [941, 496] on input "False" at bounding box center [933, 502] width 16 height 13
radio input "true"
radio input "false"
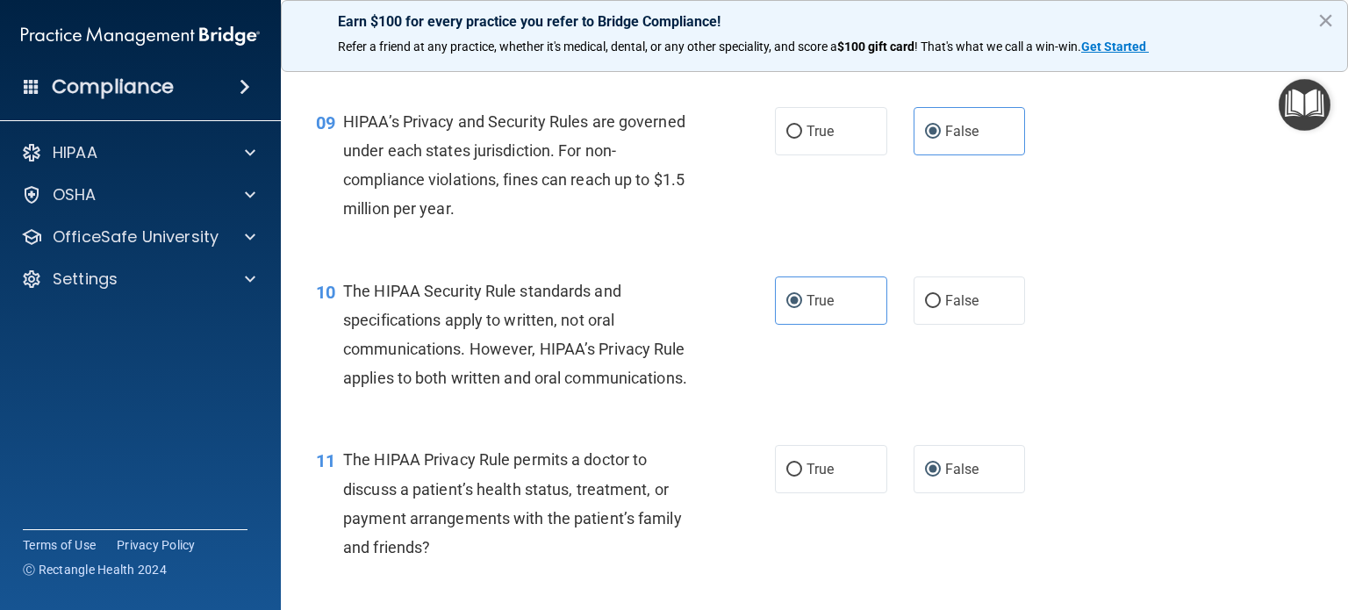
scroll to position [1317, 0]
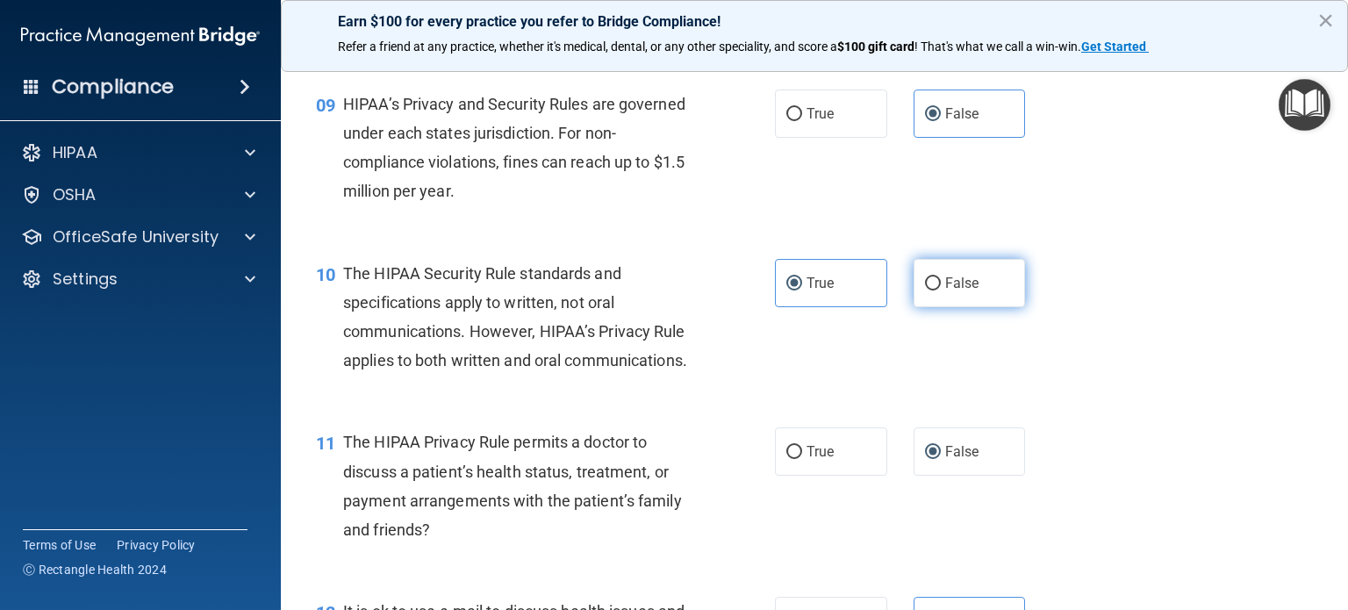
click at [959, 307] on label "False" at bounding box center [970, 283] width 112 height 48
click at [941, 291] on input "False" at bounding box center [933, 283] width 16 height 13
radio input "true"
radio input "false"
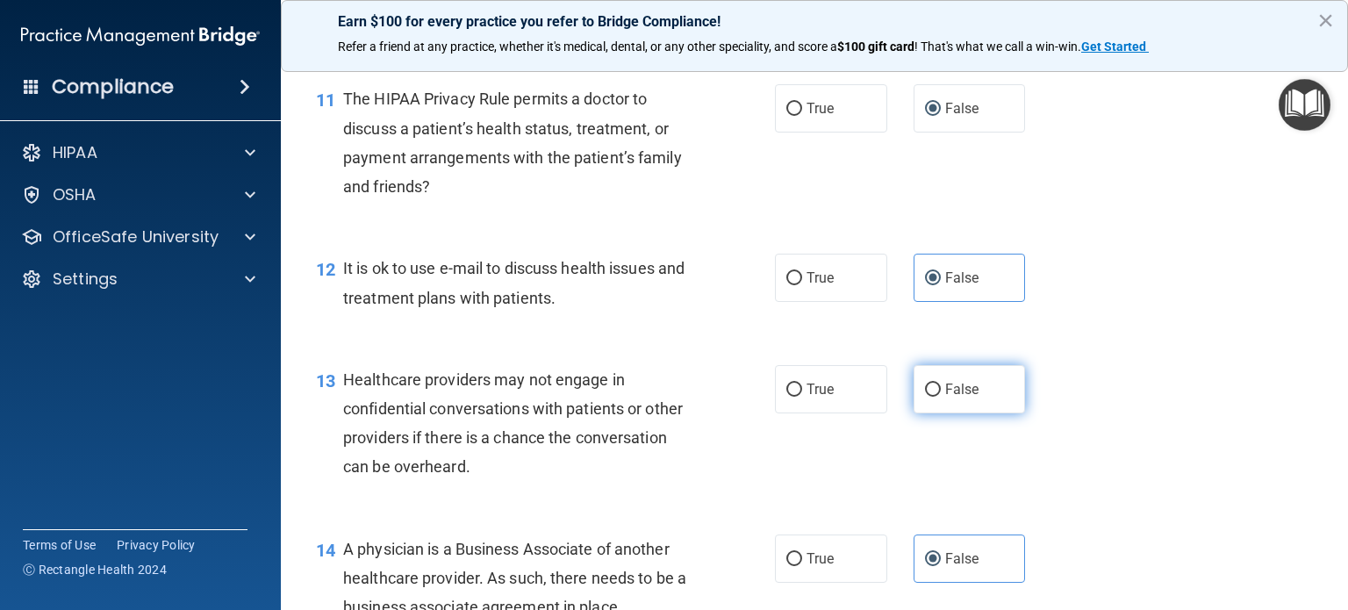
scroll to position [1668, 0]
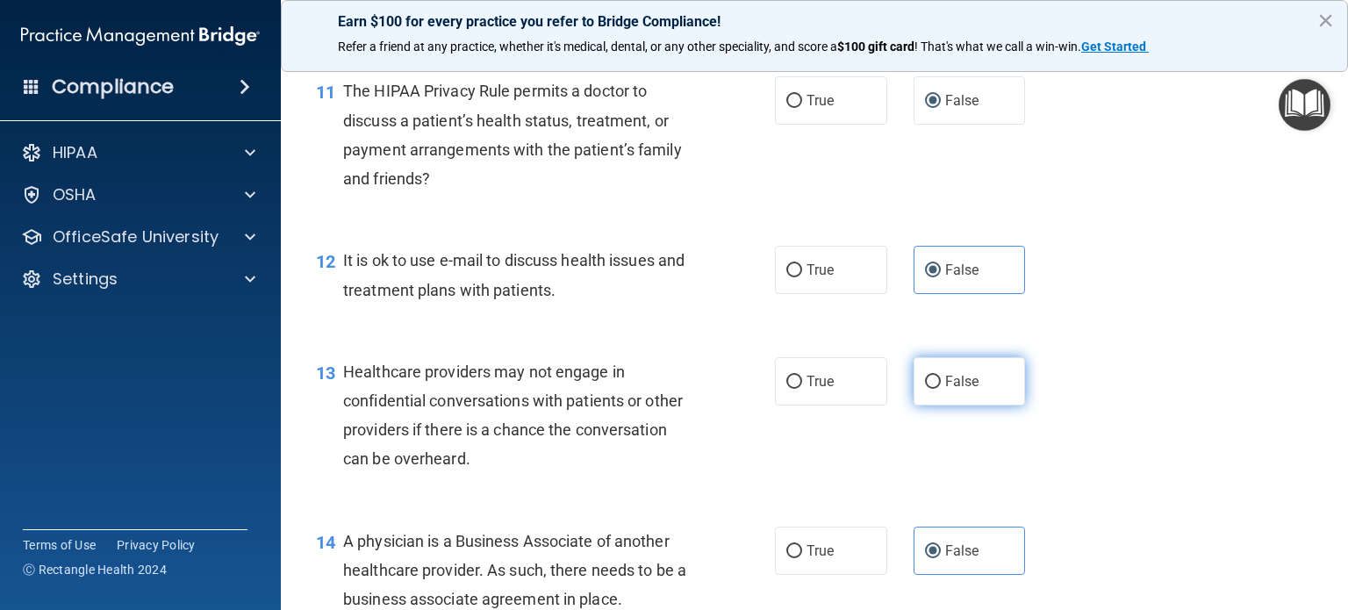
click at [950, 390] on span "False" at bounding box center [962, 381] width 34 height 17
click at [941, 389] on input "False" at bounding box center [933, 382] width 16 height 13
radio input "true"
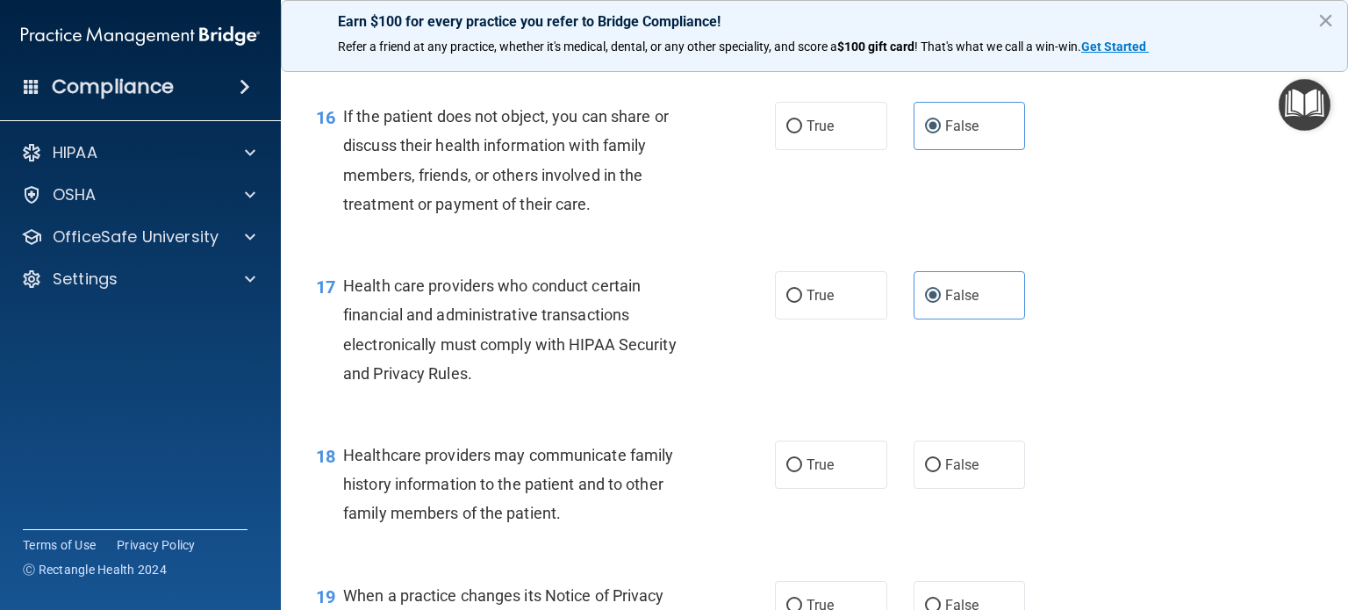
scroll to position [2458, 0]
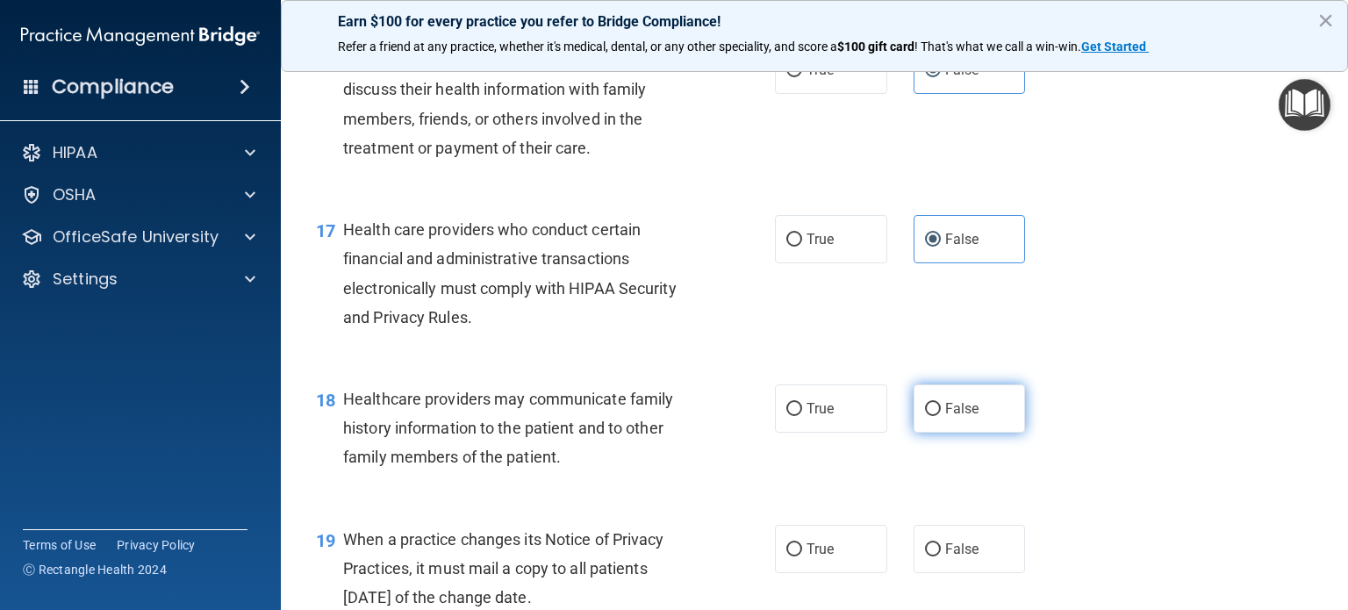
click at [982, 433] on label "False" at bounding box center [970, 408] width 112 height 48
click at [941, 416] on input "False" at bounding box center [933, 409] width 16 height 13
radio input "true"
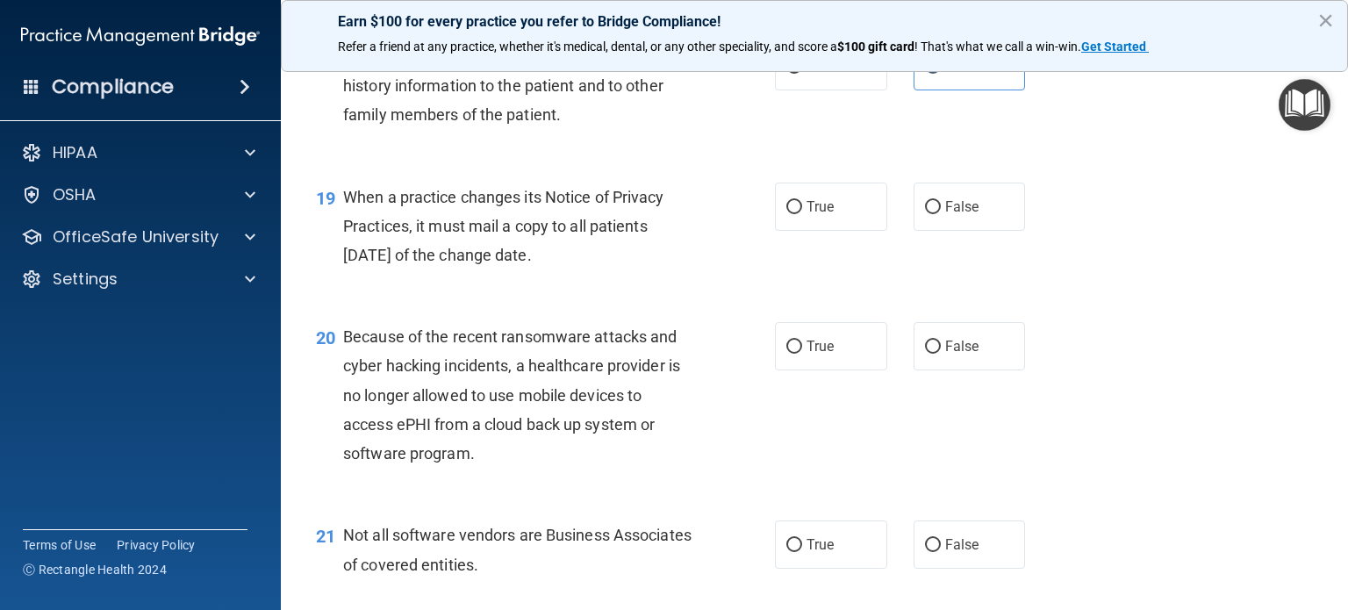
scroll to position [2809, 0]
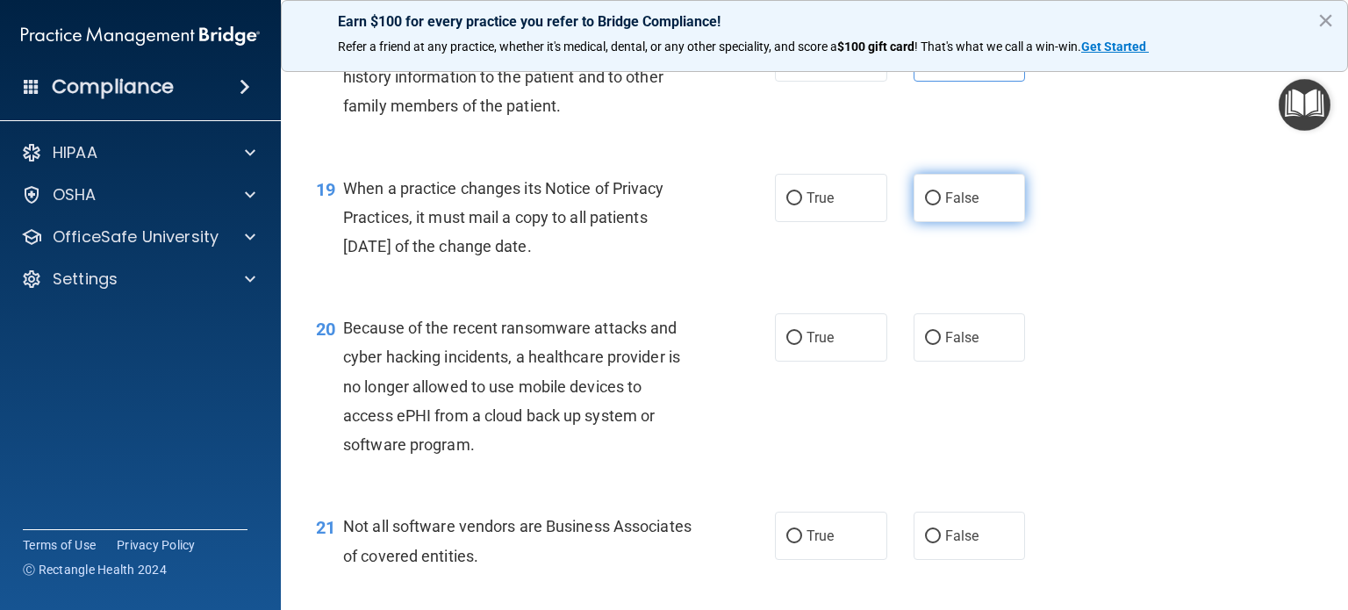
click at [945, 206] on span "False" at bounding box center [962, 198] width 34 height 17
click at [937, 205] on input "False" at bounding box center [933, 198] width 16 height 13
radio input "true"
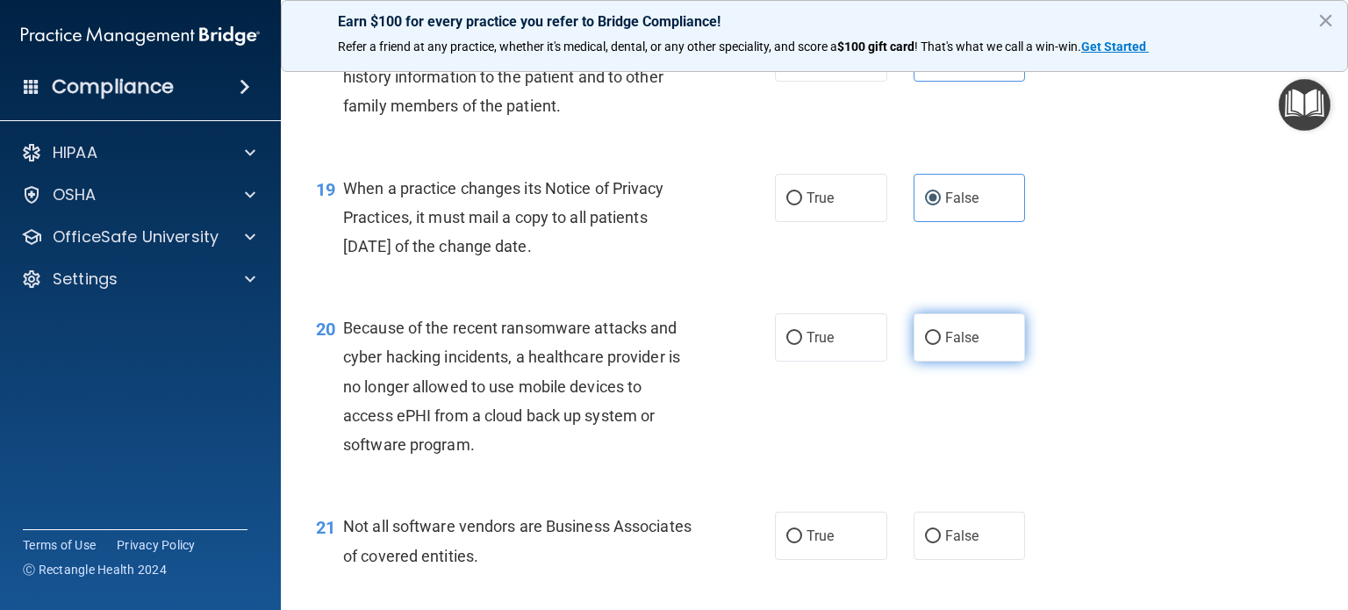
click at [976, 362] on label "False" at bounding box center [970, 337] width 112 height 48
click at [941, 345] on input "False" at bounding box center [933, 338] width 16 height 13
radio input "true"
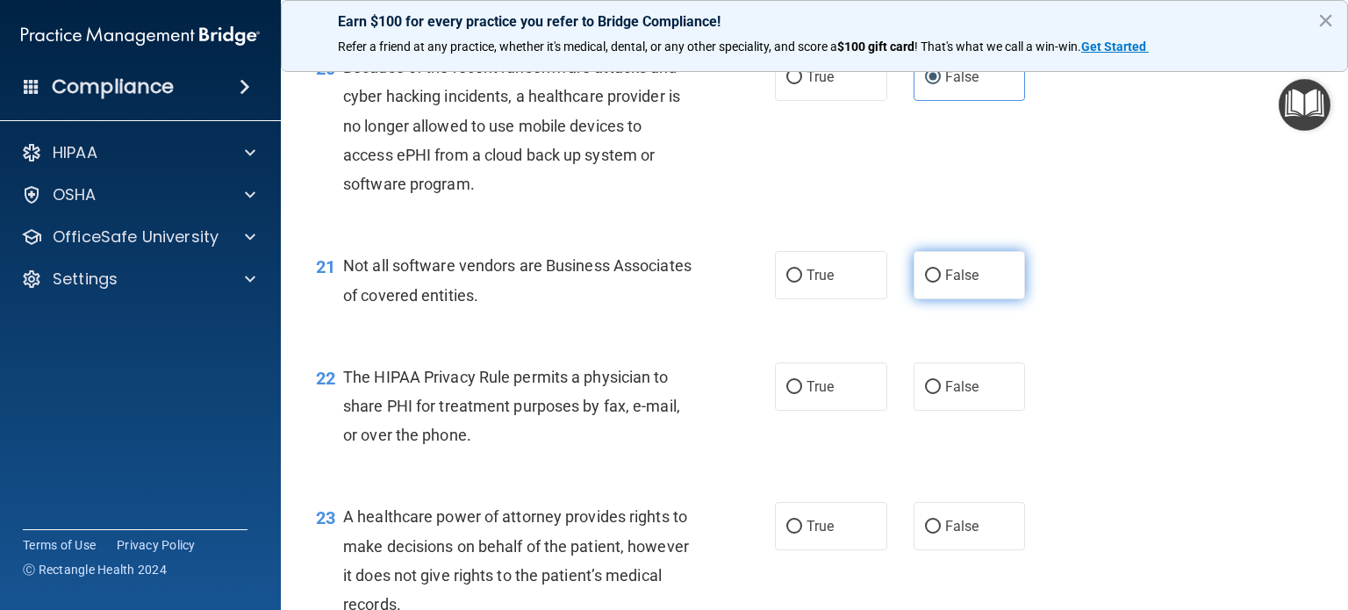
scroll to position [3072, 0]
click at [959, 281] on span "False" at bounding box center [962, 272] width 34 height 17
click at [941, 280] on input "False" at bounding box center [933, 273] width 16 height 13
radio input "true"
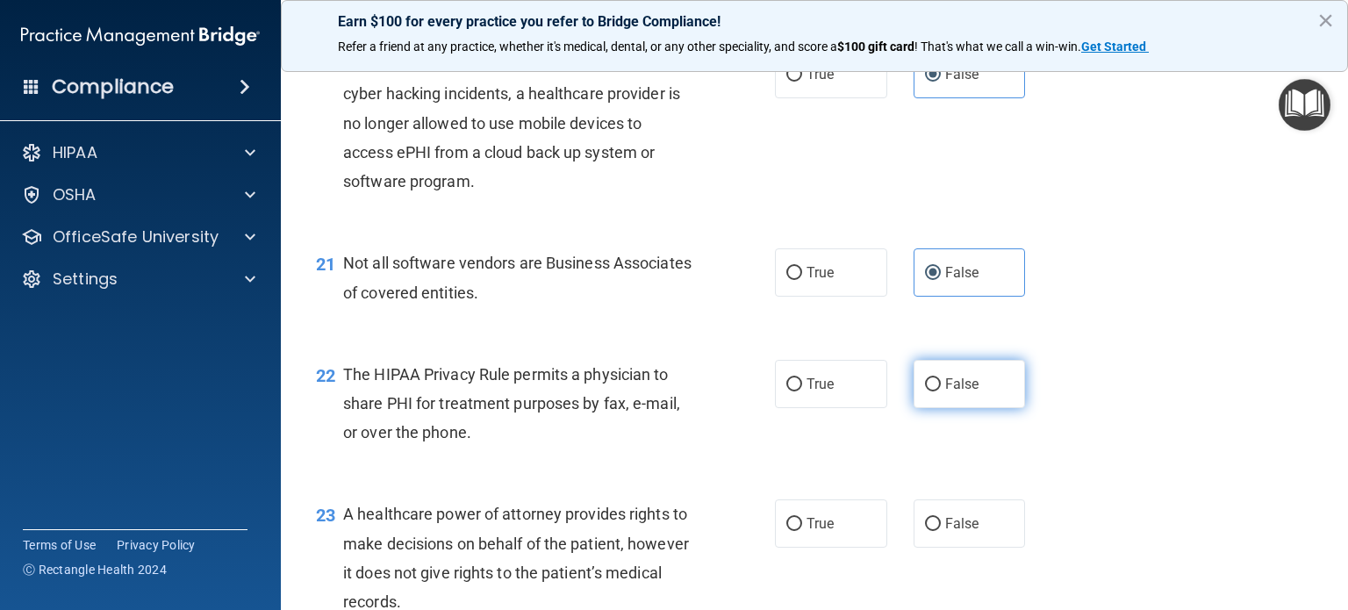
click at [980, 408] on label "False" at bounding box center [970, 384] width 112 height 48
click at [941, 391] on input "False" at bounding box center [933, 384] width 16 height 13
radio input "true"
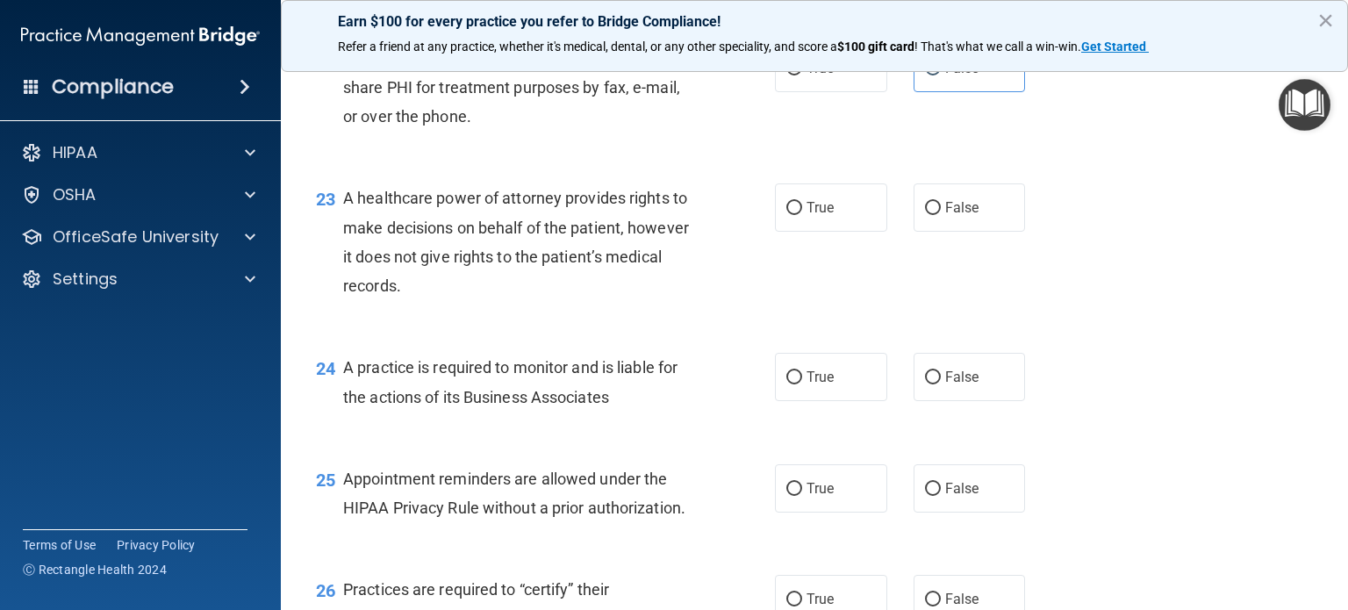
scroll to position [3423, 0]
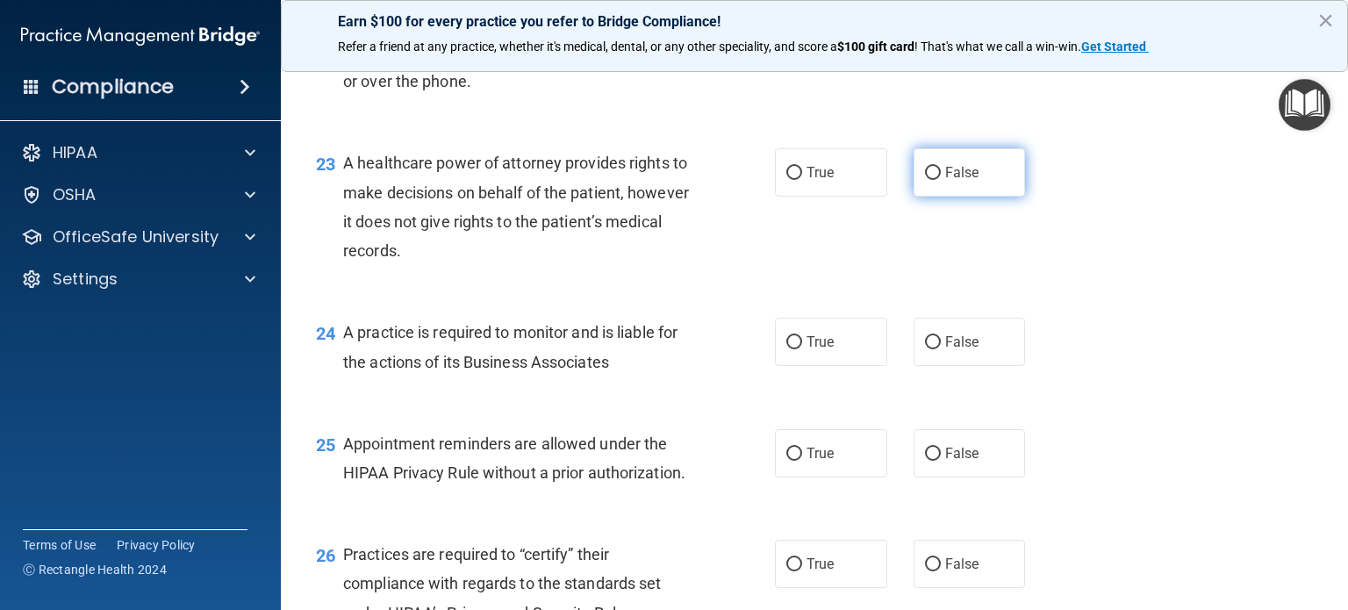
click at [953, 181] on span "False" at bounding box center [962, 172] width 34 height 17
click at [941, 180] on input "False" at bounding box center [933, 173] width 16 height 13
radio input "true"
drag, startPoint x: 987, startPoint y: 396, endPoint x: 988, endPoint y: 473, distance: 77.3
click at [987, 366] on label "False" at bounding box center [970, 342] width 112 height 48
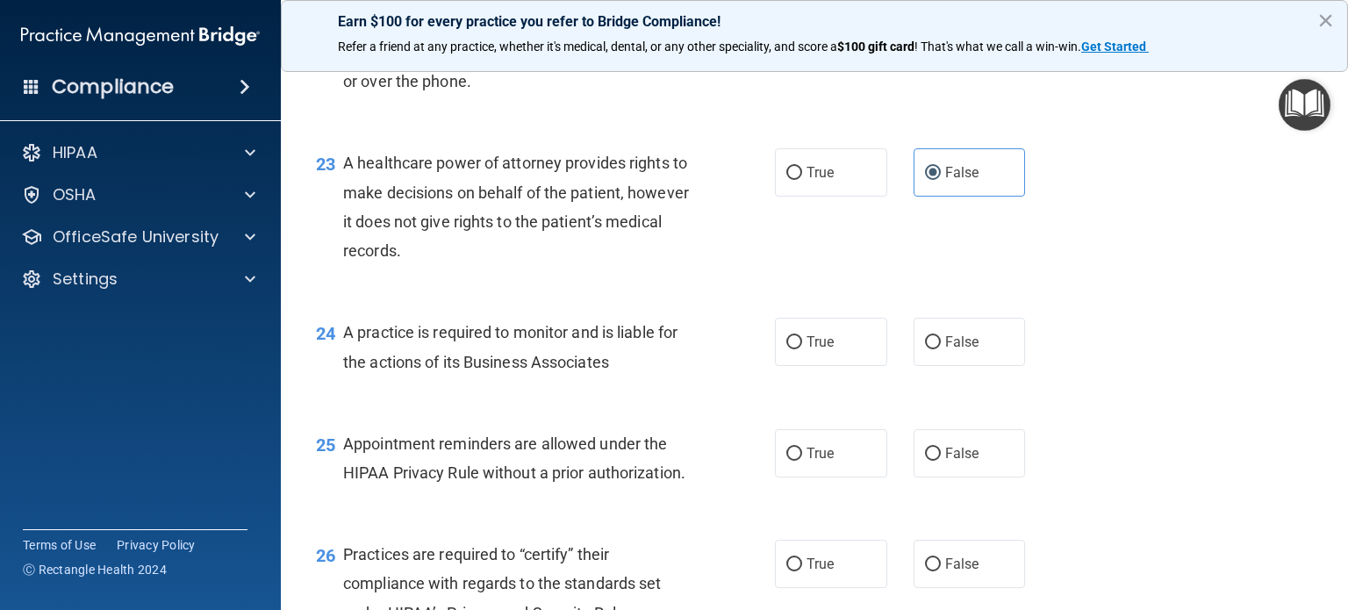
click at [941, 349] on input "False" at bounding box center [933, 342] width 16 height 13
radio input "true"
click at [989, 478] on label "False" at bounding box center [970, 453] width 112 height 48
click at [941, 461] on input "False" at bounding box center [933, 454] width 16 height 13
radio input "true"
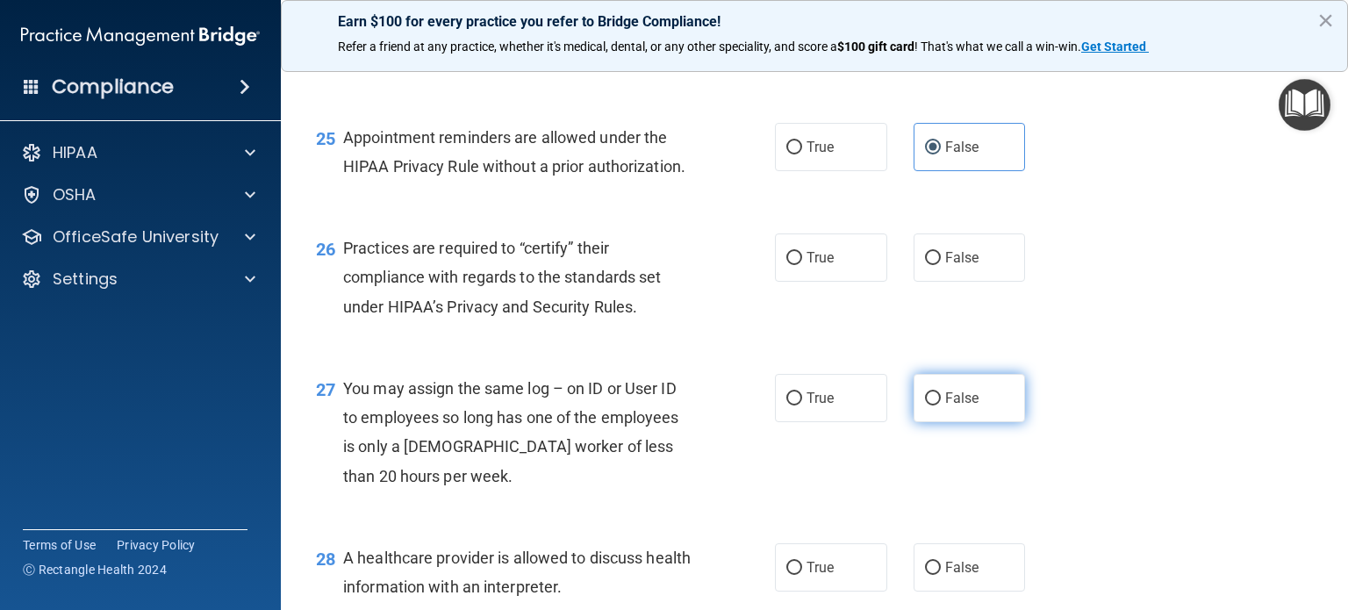
scroll to position [3774, 0]
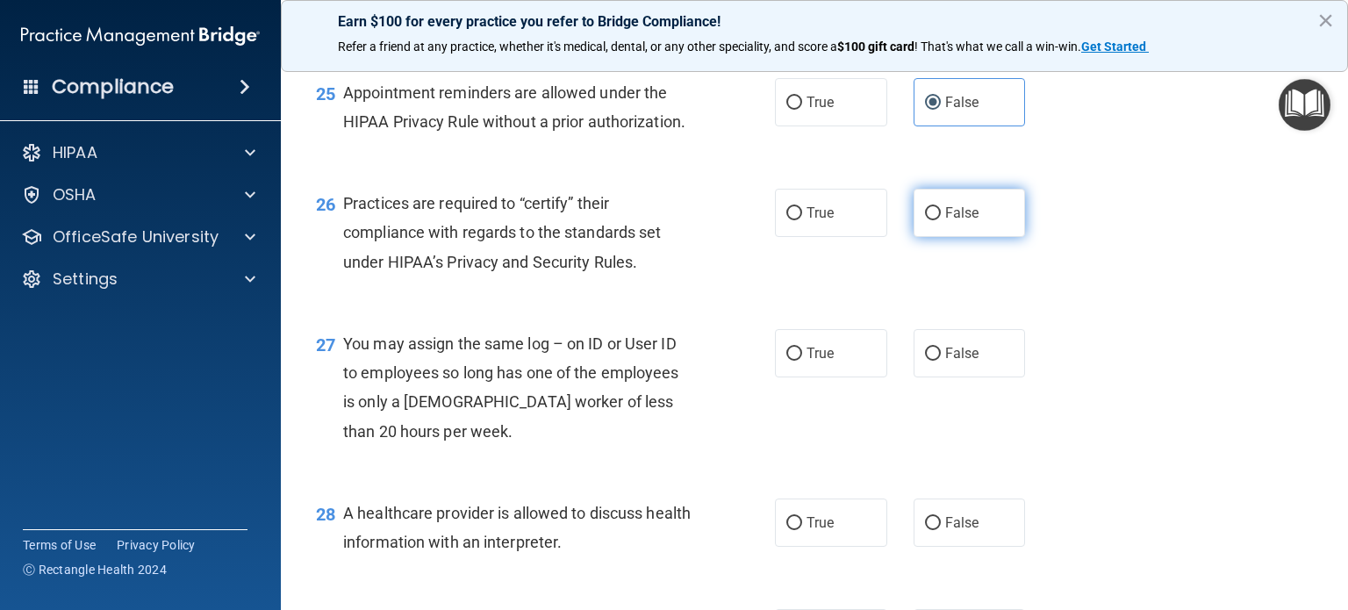
click at [945, 221] on span "False" at bounding box center [962, 213] width 34 height 17
click at [941, 220] on input "False" at bounding box center [933, 213] width 16 height 13
radio input "true"
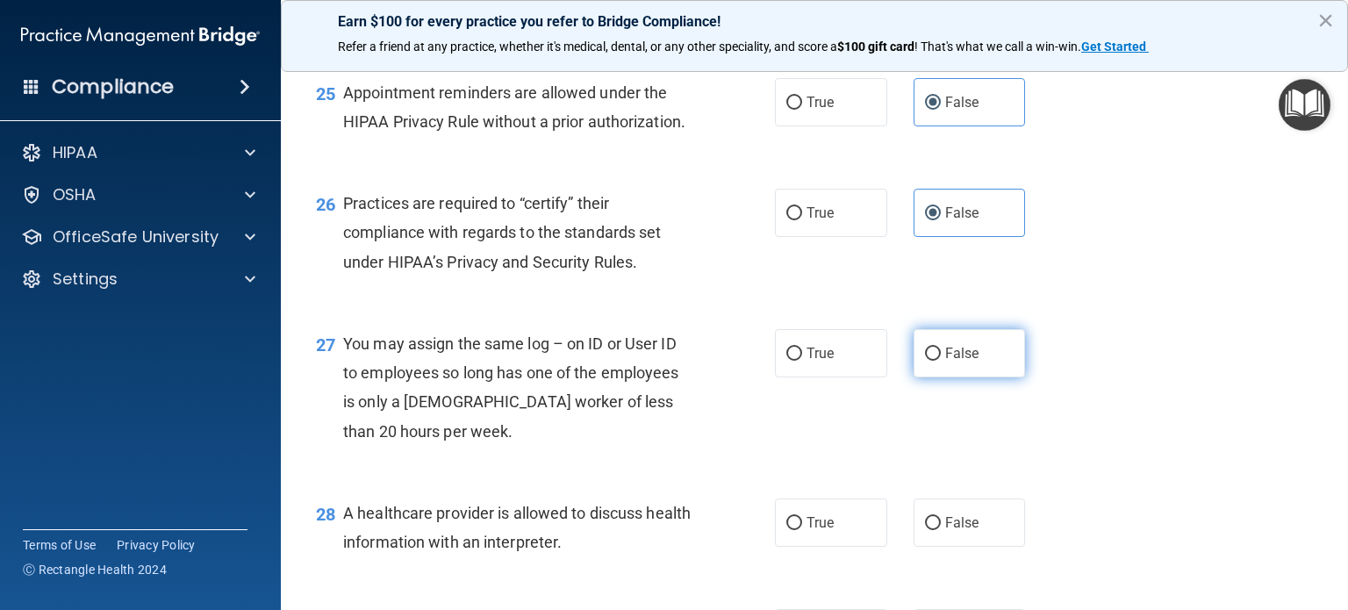
click at [962, 377] on label "False" at bounding box center [970, 353] width 112 height 48
click at [941, 361] on input "False" at bounding box center [933, 354] width 16 height 13
radio input "true"
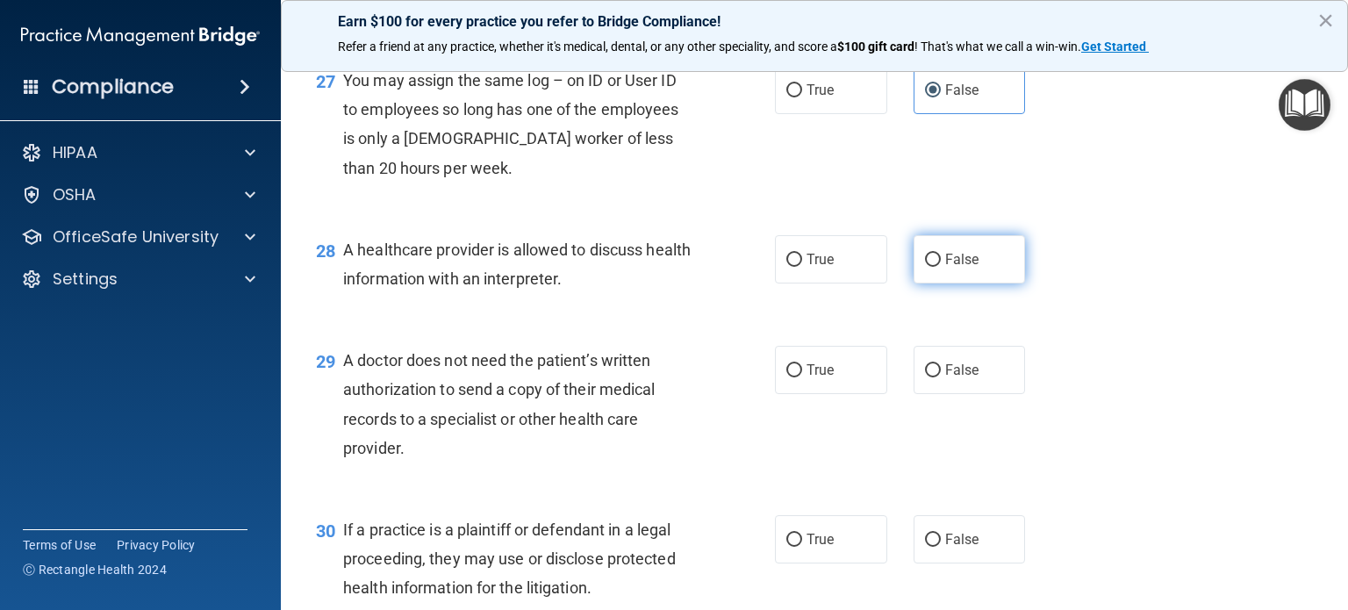
click at [945, 268] on span "False" at bounding box center [962, 259] width 34 height 17
click at [940, 267] on input "False" at bounding box center [933, 260] width 16 height 13
radio input "true"
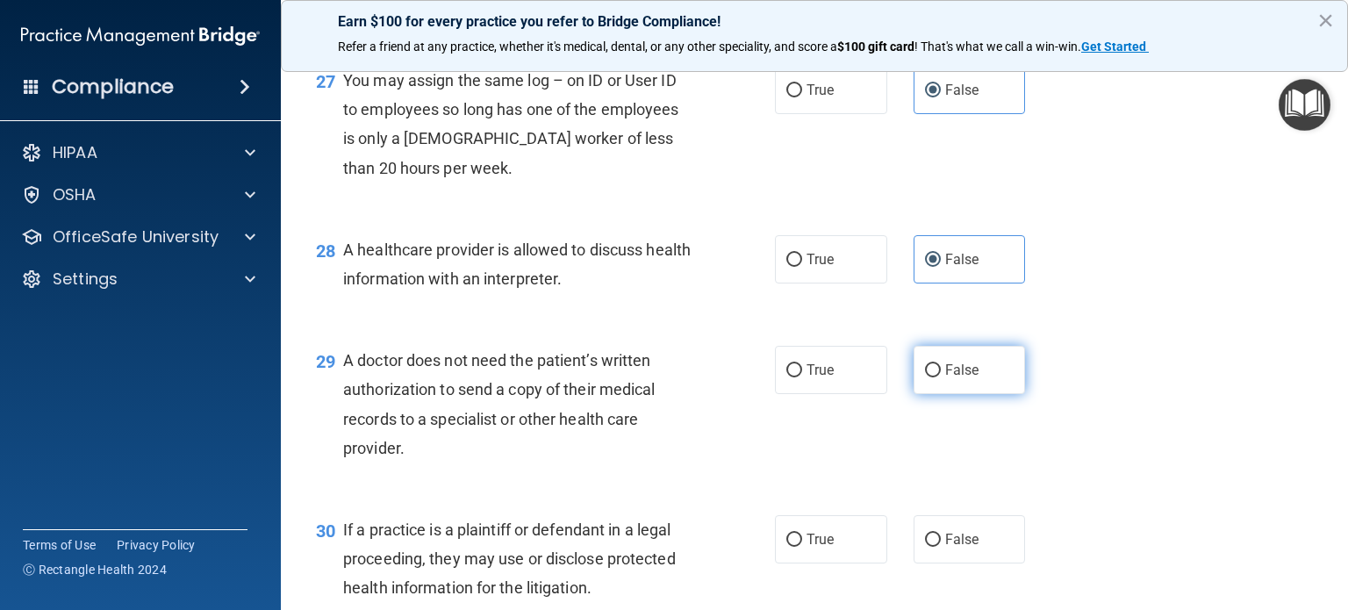
click at [960, 378] on span "False" at bounding box center [962, 370] width 34 height 17
click at [941, 377] on input "False" at bounding box center [933, 370] width 16 height 13
radio input "true"
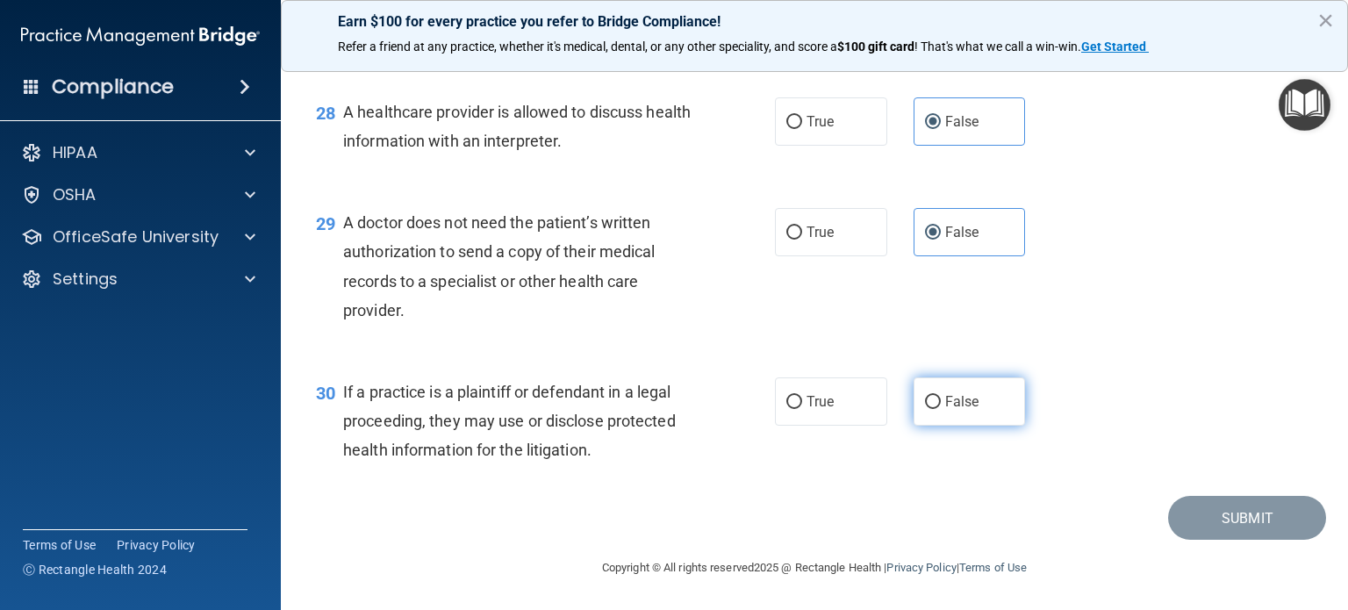
scroll to position [4234, 0]
click at [945, 357] on div "30 If a practice is a plaintiff or defendant in a legal proceeding, they may us…" at bounding box center [815, 426] width 1024 height 140
drag, startPoint x: 961, startPoint y: 406, endPoint x: 974, endPoint y: 417, distance: 16.9
click at [963, 408] on span "False" at bounding box center [962, 401] width 34 height 17
click at [941, 408] on input "False" at bounding box center [933, 402] width 16 height 13
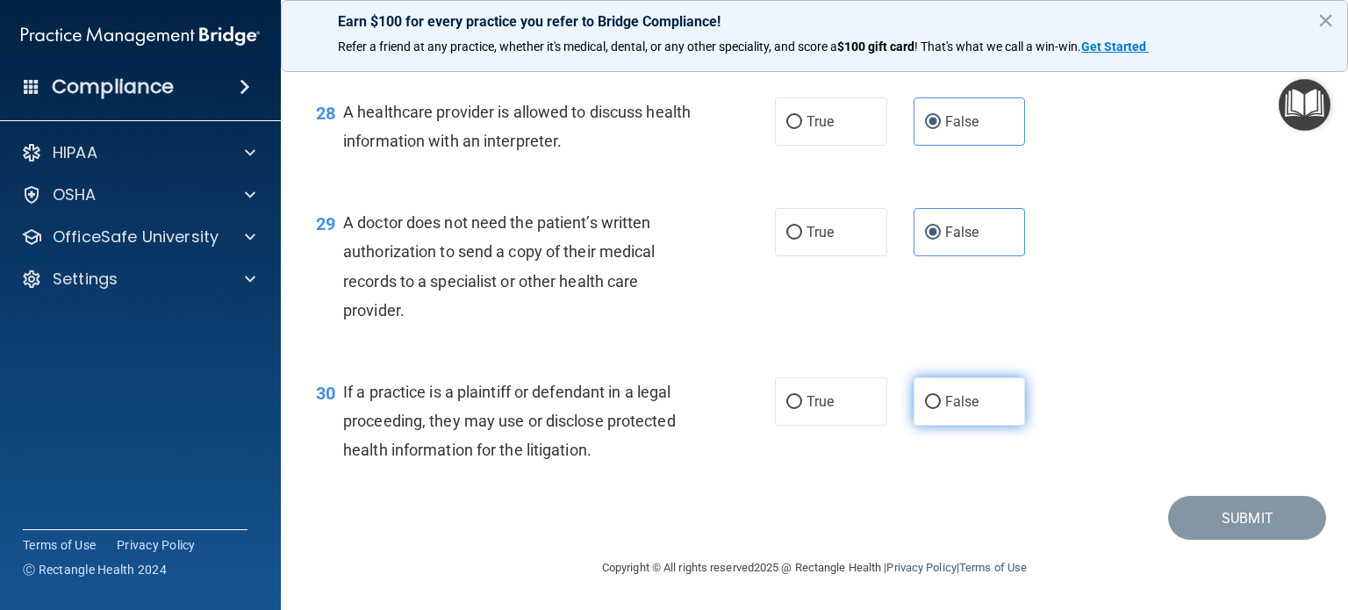
radio input "true"
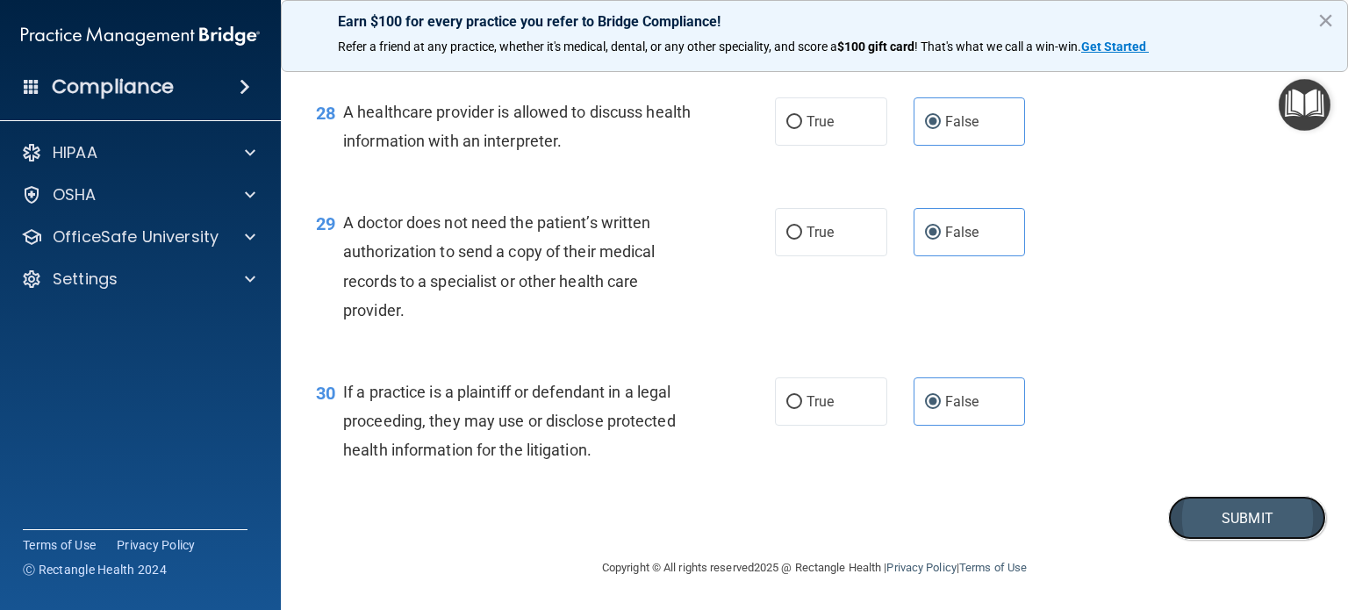
click at [1243, 528] on button "Submit" at bounding box center [1247, 518] width 158 height 45
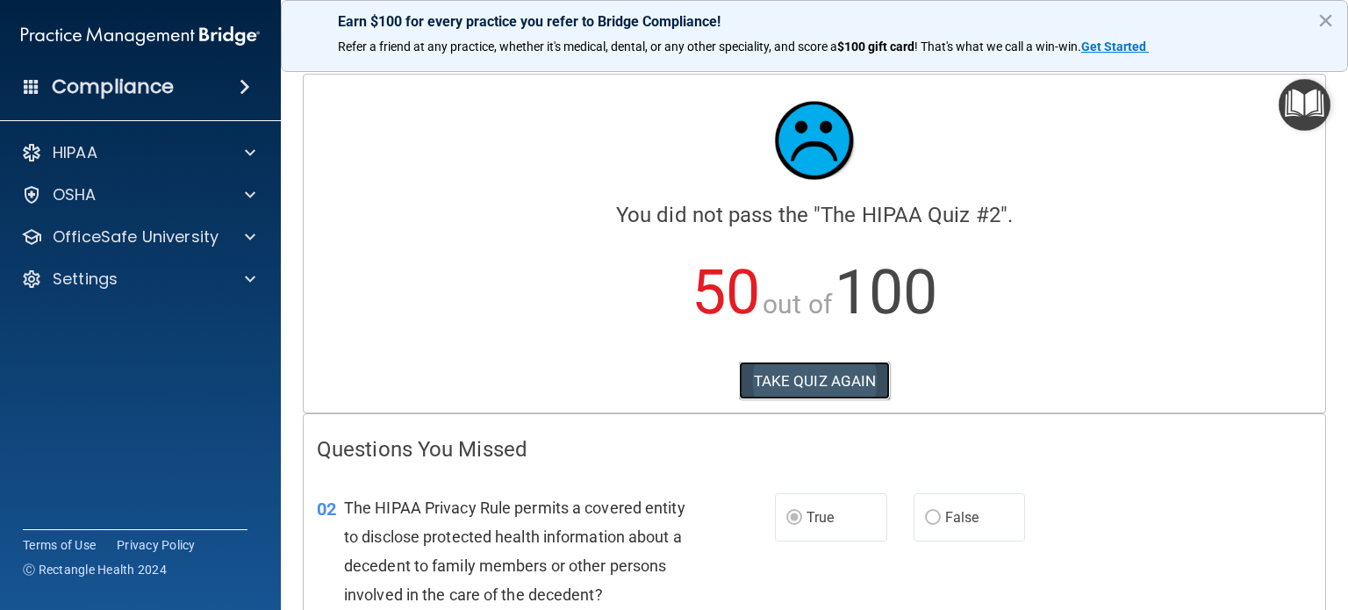
click at [850, 372] on button "TAKE QUIZ AGAIN" at bounding box center [815, 381] width 152 height 39
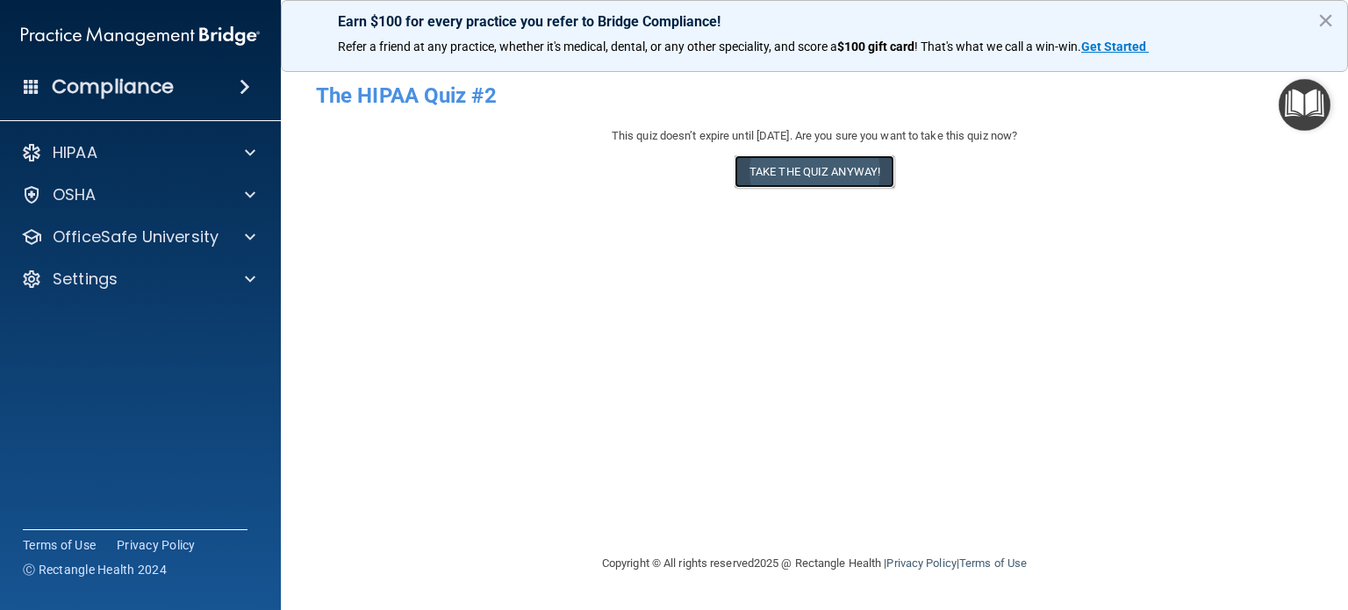
click at [893, 175] on button "Take the quiz anyway!" at bounding box center [815, 171] width 160 height 32
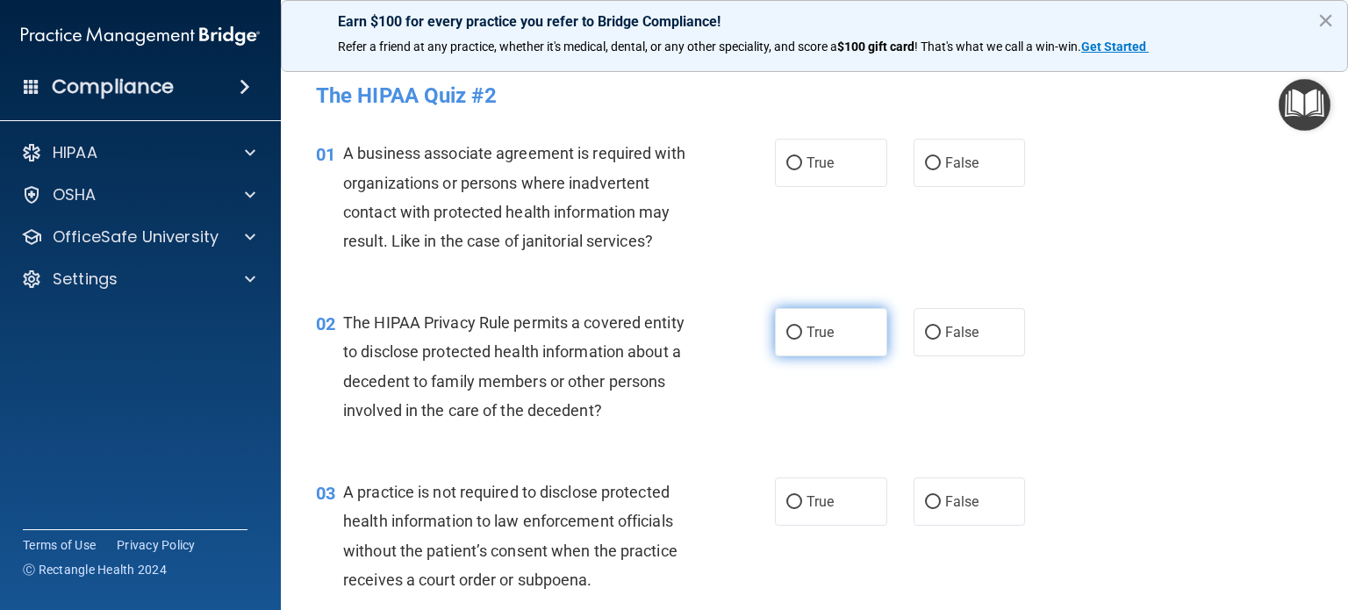
click at [775, 333] on label "True" at bounding box center [831, 332] width 112 height 48
click at [786, 333] on input "True" at bounding box center [794, 333] width 16 height 13
radio input "true"
click at [944, 172] on label "False" at bounding box center [970, 163] width 112 height 48
click at [941, 170] on input "False" at bounding box center [933, 163] width 16 height 13
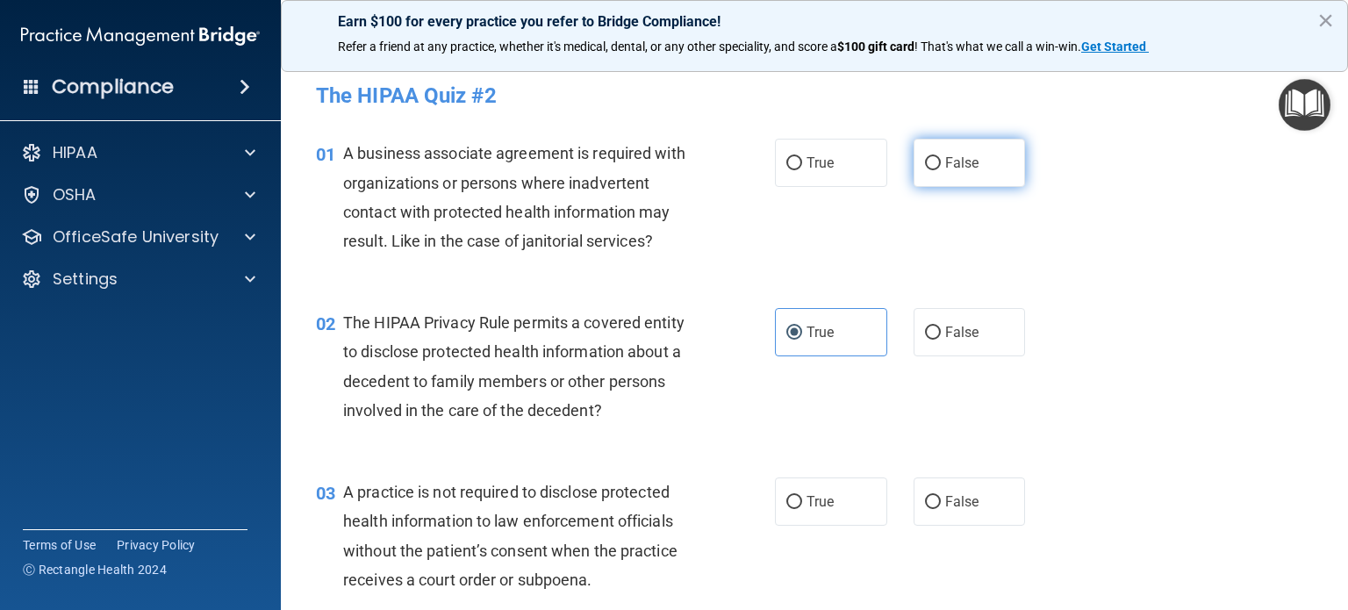
radio input "true"
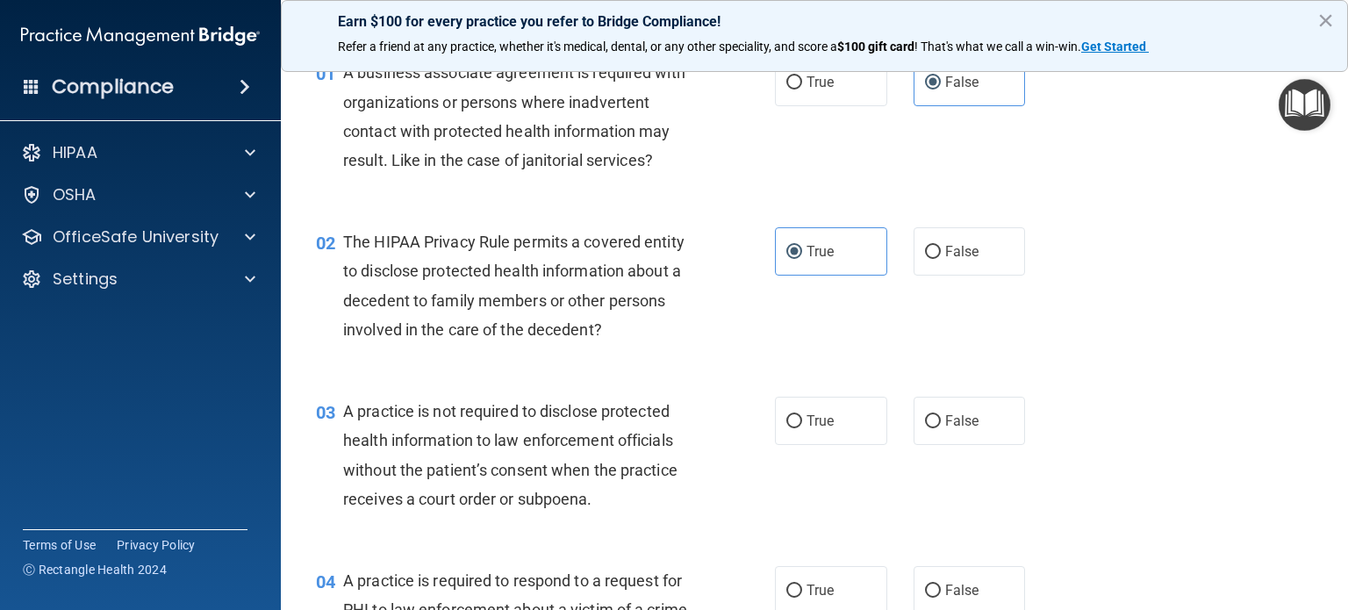
scroll to position [88, 0]
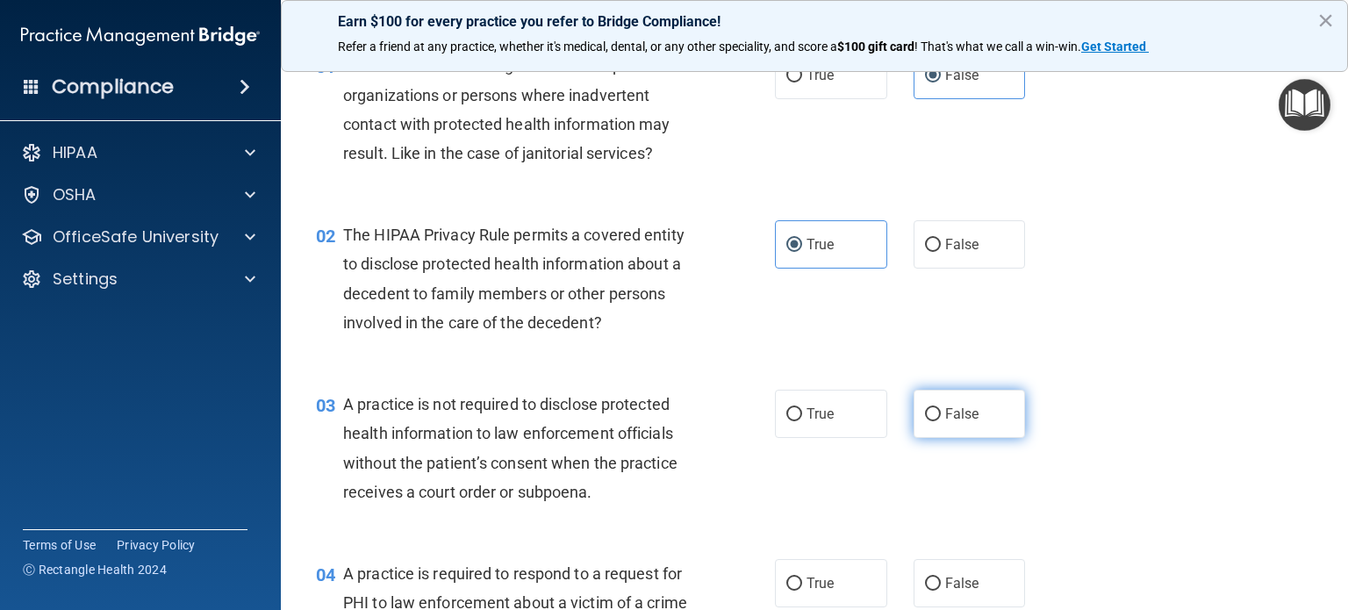
click at [949, 412] on span "False" at bounding box center [962, 414] width 34 height 17
click at [941, 412] on input "False" at bounding box center [933, 414] width 16 height 13
radio input "true"
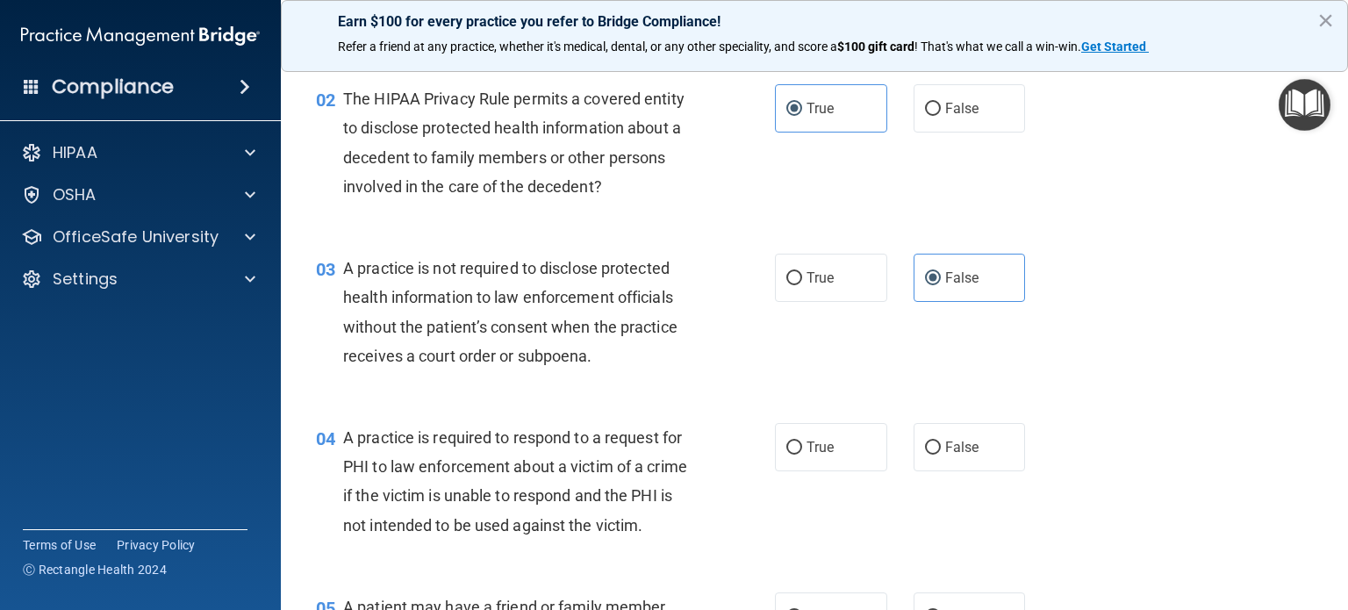
scroll to position [263, 0]
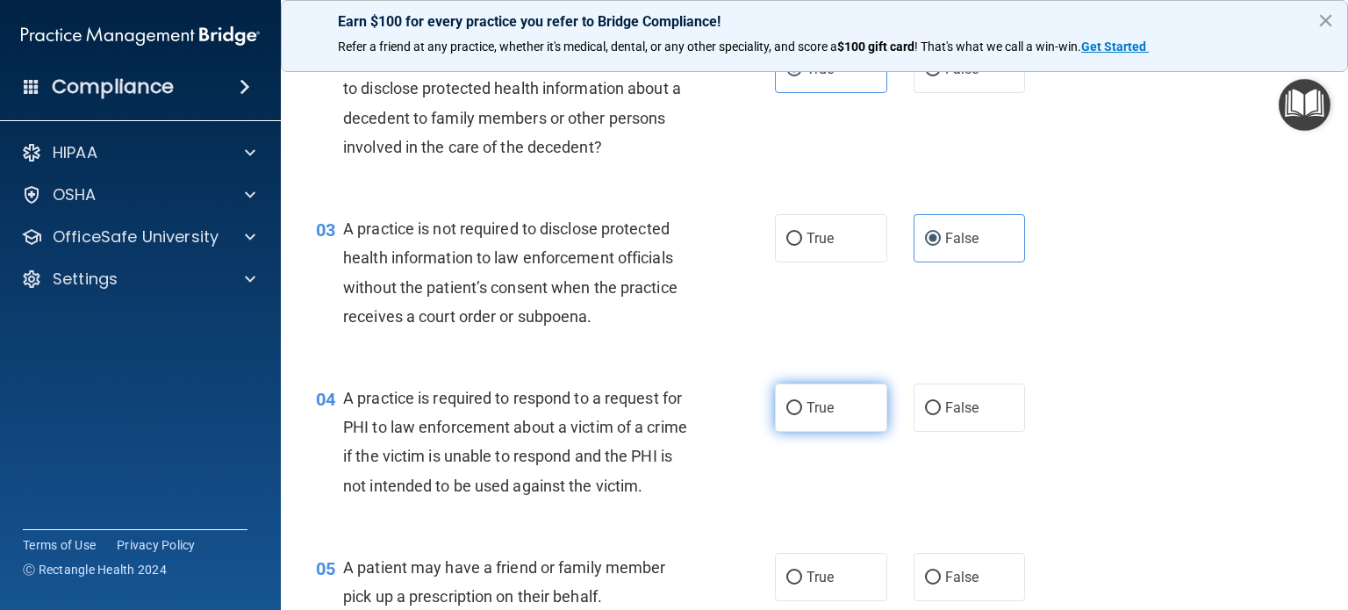
click at [807, 410] on span "True" at bounding box center [820, 407] width 27 height 17
click at [802, 410] on input "True" at bounding box center [794, 408] width 16 height 13
radio input "true"
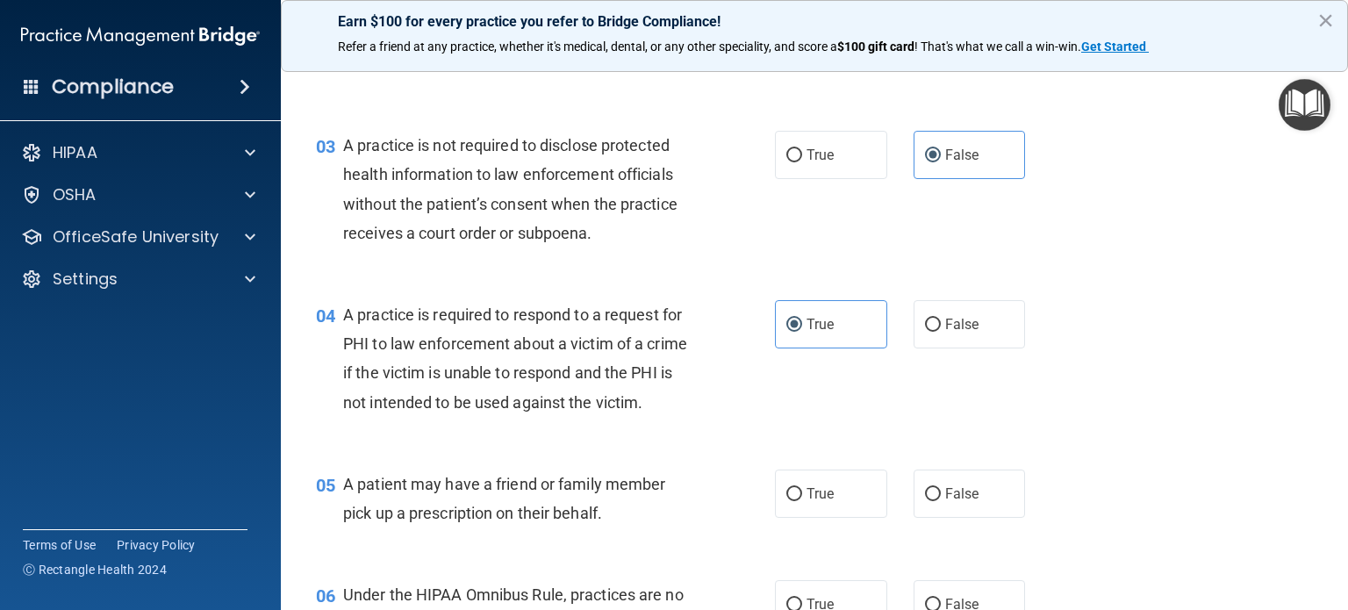
scroll to position [351, 0]
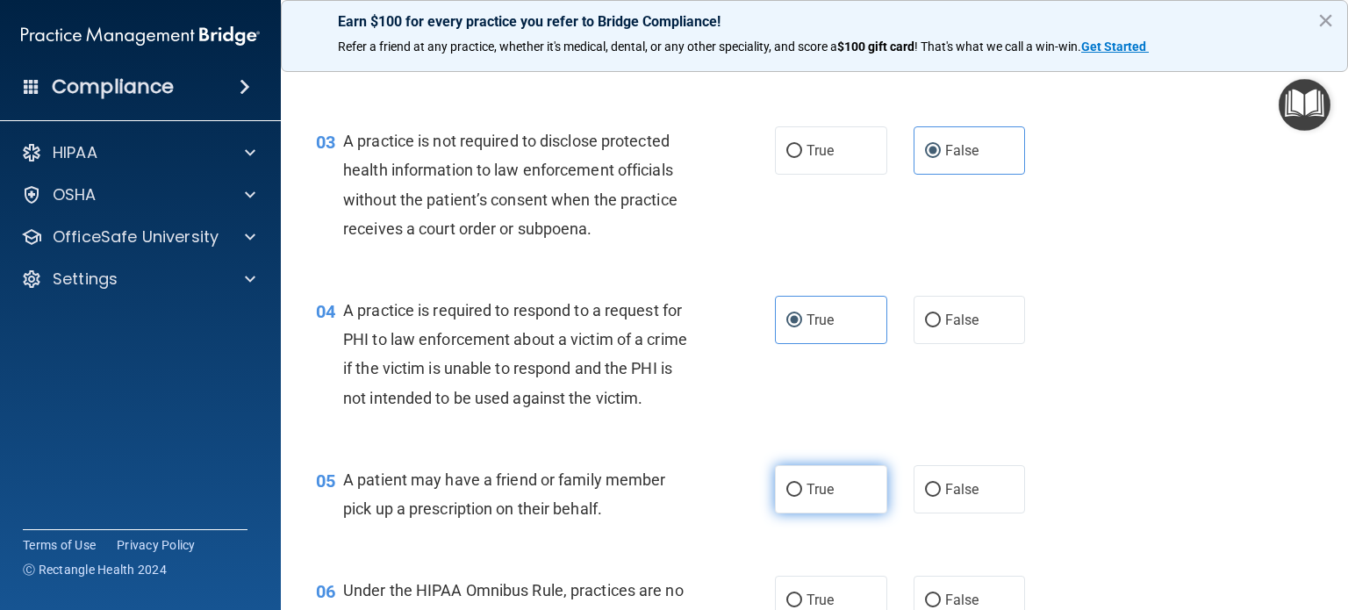
click at [807, 498] on span "True" at bounding box center [820, 489] width 27 height 17
click at [802, 497] on input "True" at bounding box center [794, 490] width 16 height 13
radio input "true"
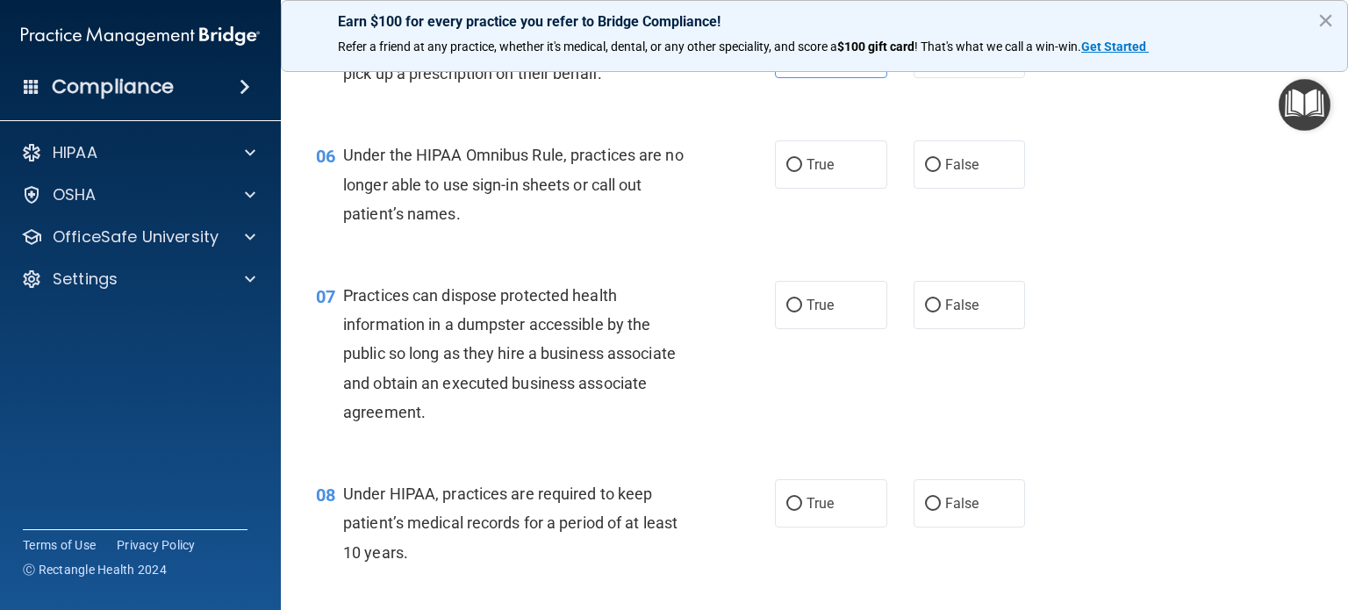
scroll to position [790, 0]
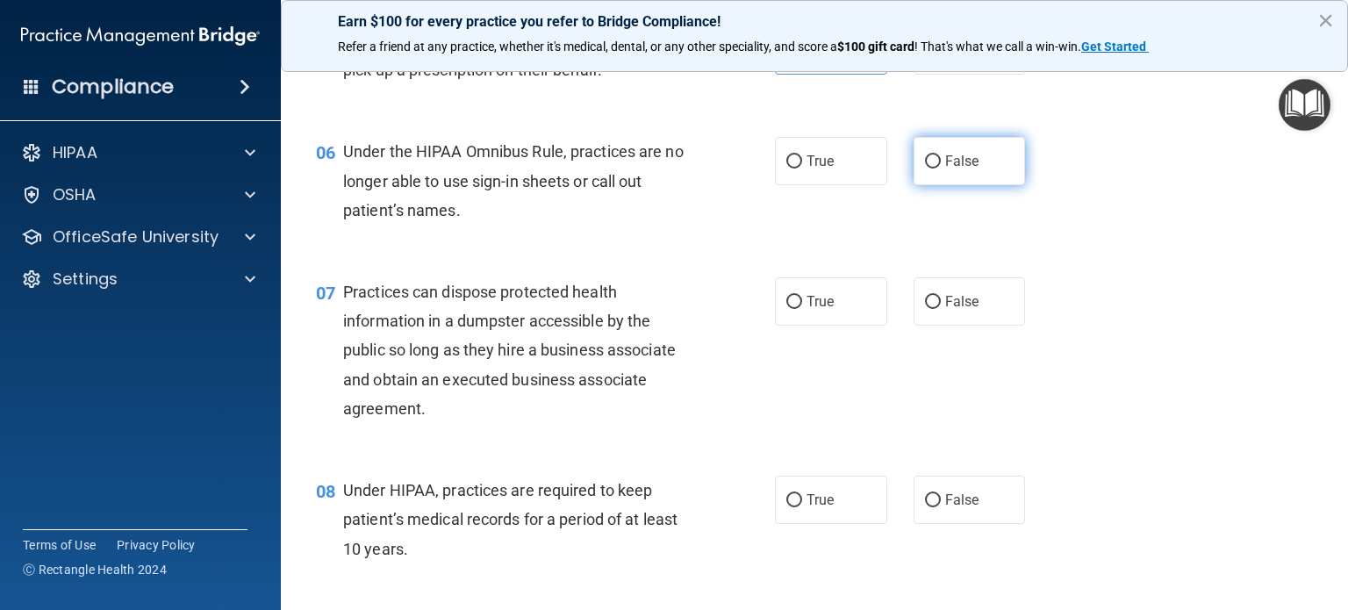
click at [953, 169] on span "False" at bounding box center [962, 161] width 34 height 17
click at [941, 169] on input "False" at bounding box center [933, 161] width 16 height 13
radio input "true"
drag, startPoint x: 956, startPoint y: 333, endPoint x: 956, endPoint y: 453, distance: 120.3
click at [956, 310] on span "False" at bounding box center [962, 301] width 34 height 17
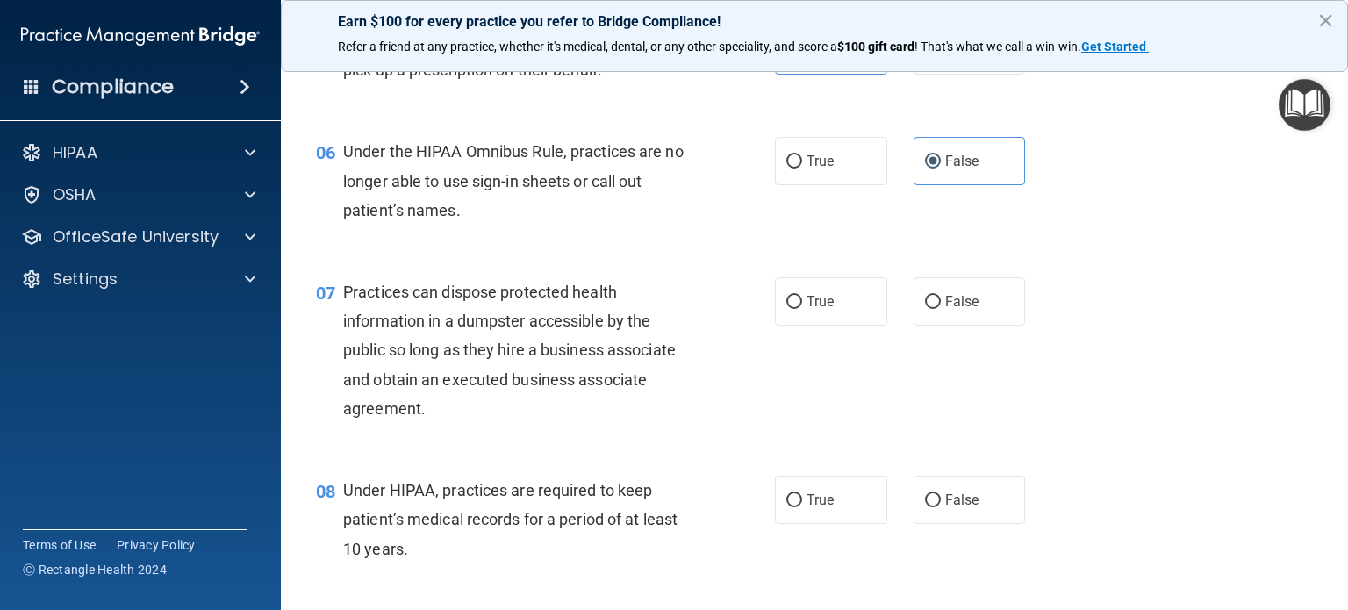
click at [941, 309] on input "False" at bounding box center [933, 302] width 16 height 13
radio input "true"
click at [955, 519] on label "False" at bounding box center [970, 500] width 112 height 48
click at [941, 507] on input "False" at bounding box center [933, 500] width 16 height 13
radio input "true"
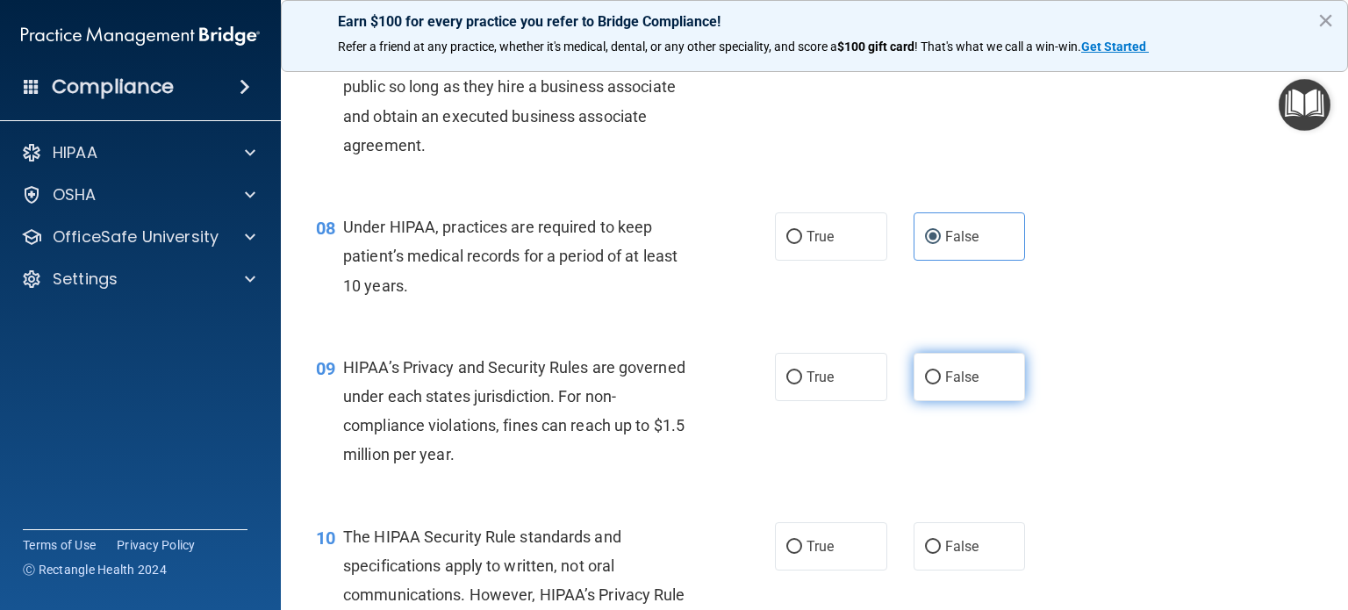
click at [955, 385] on span "False" at bounding box center [962, 377] width 34 height 17
click at [941, 384] on input "False" at bounding box center [933, 377] width 16 height 13
radio input "true"
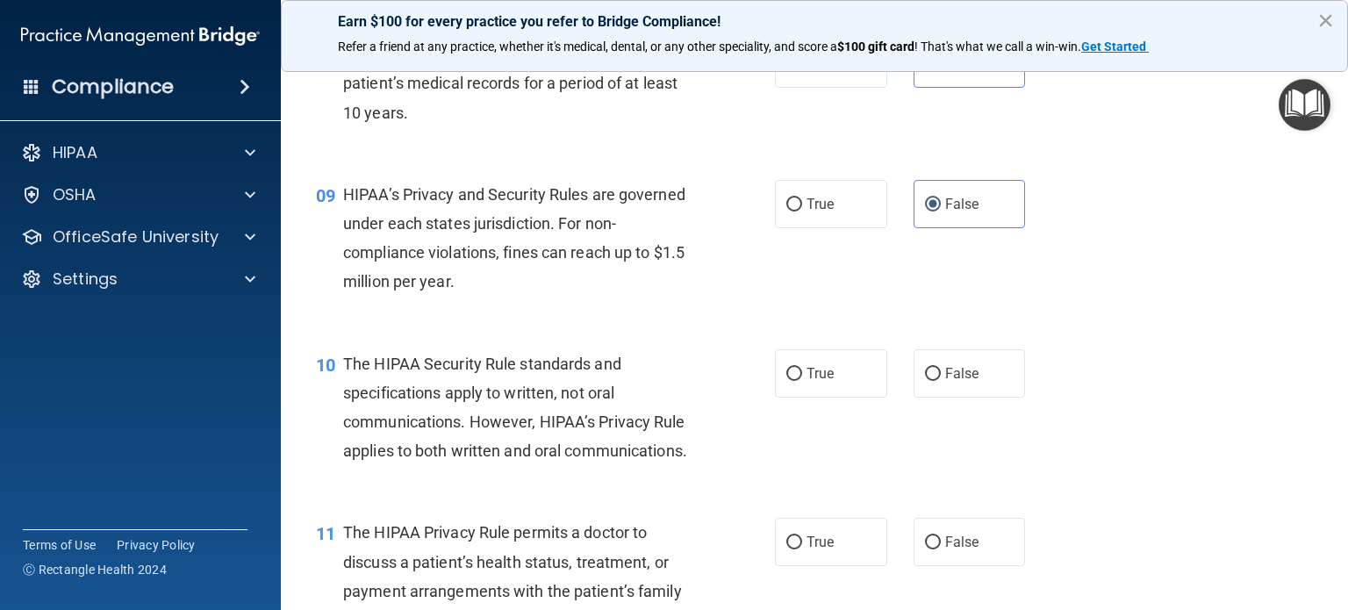
scroll to position [1229, 0]
click at [811, 379] on span "True" at bounding box center [820, 371] width 27 height 17
click at [802, 378] on input "True" at bounding box center [794, 371] width 16 height 13
radio input "true"
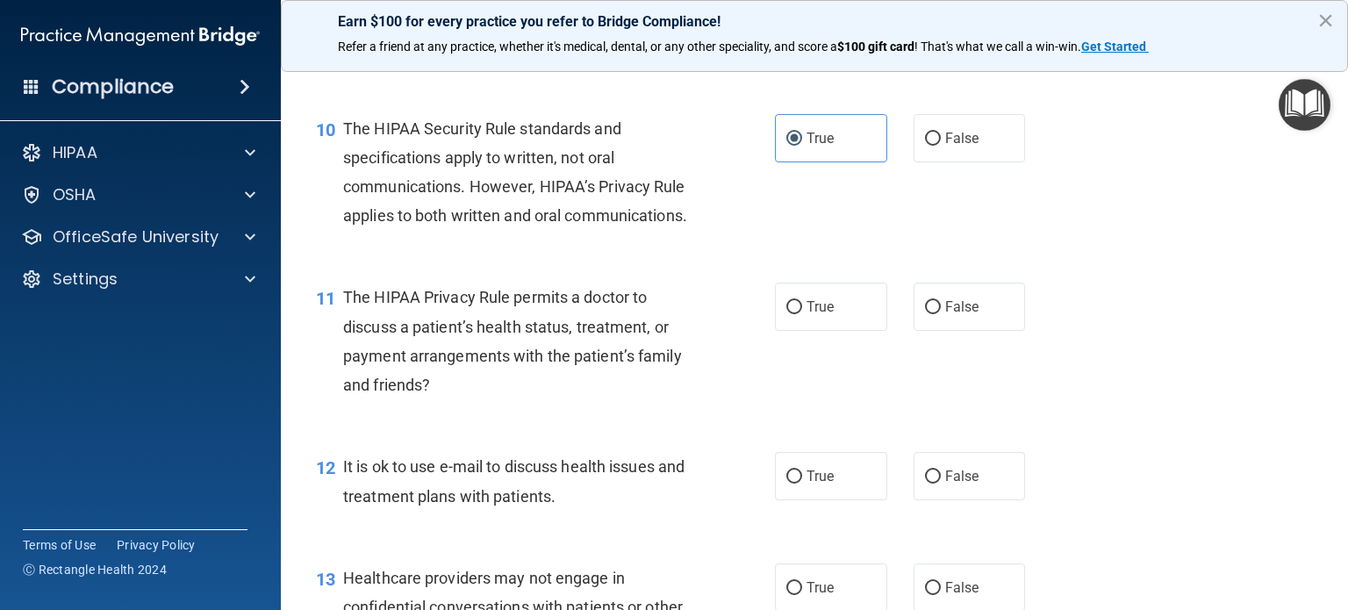
scroll to position [1492, 0]
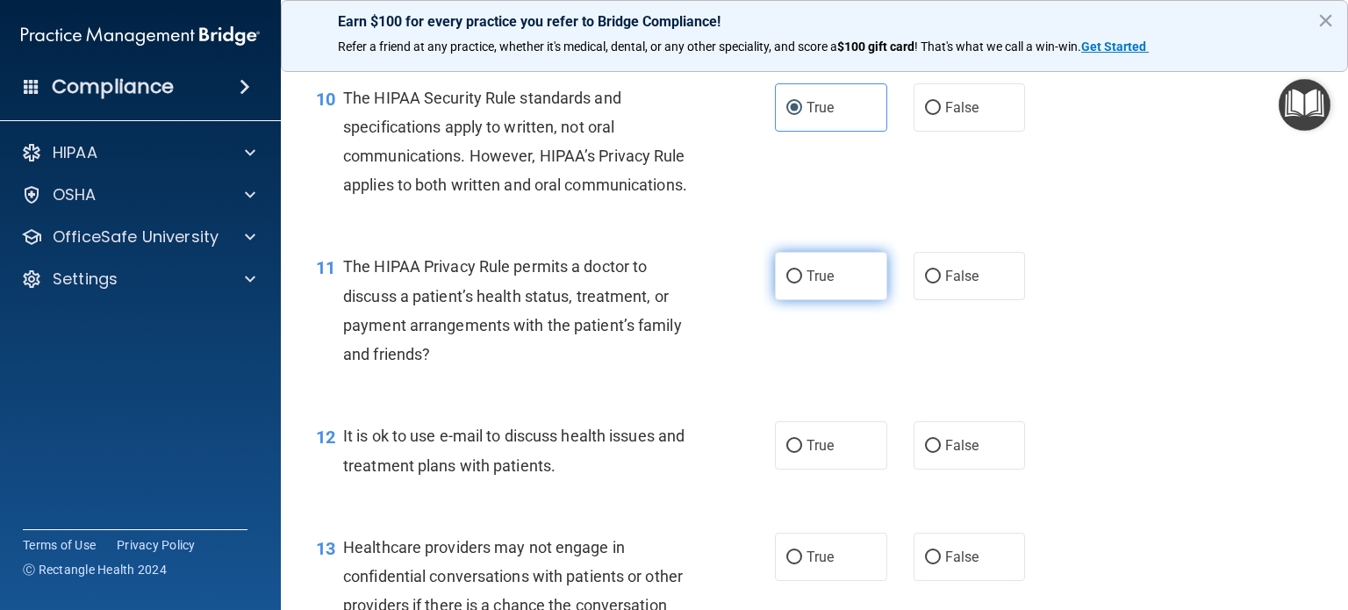
click at [807, 284] on span "True" at bounding box center [820, 276] width 27 height 17
click at [802, 284] on input "True" at bounding box center [794, 276] width 16 height 13
radio input "true"
click at [811, 470] on label "True" at bounding box center [831, 445] width 112 height 48
click at [802, 453] on input "True" at bounding box center [794, 446] width 16 height 13
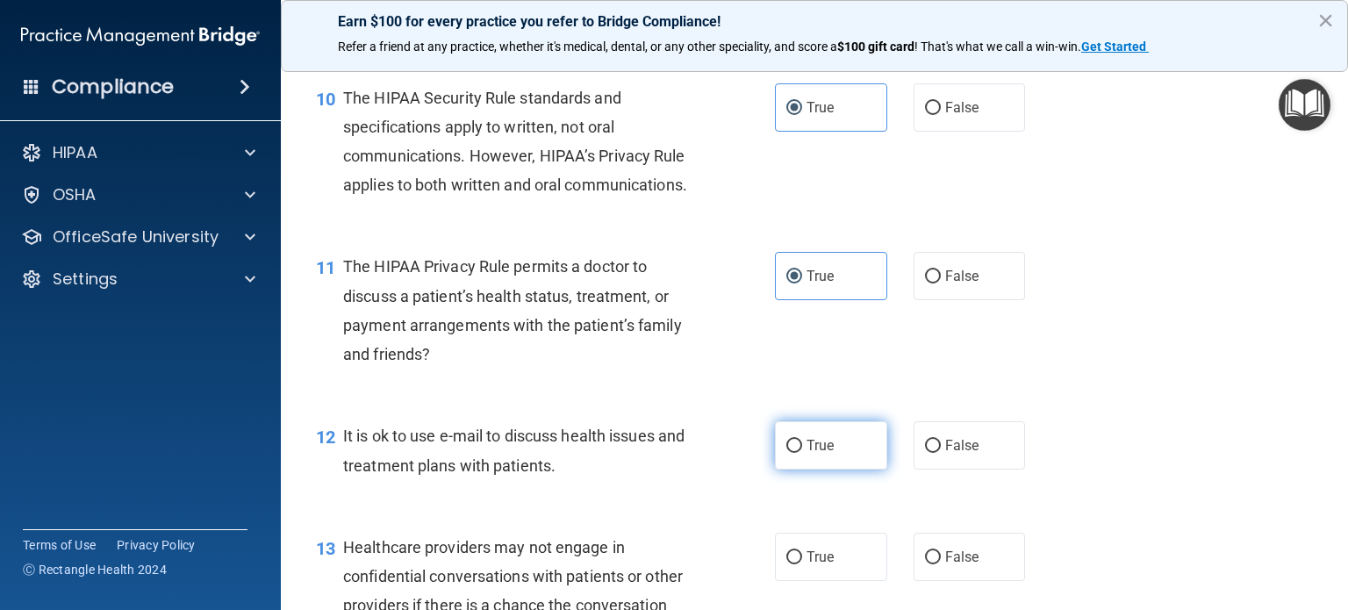
radio input "true"
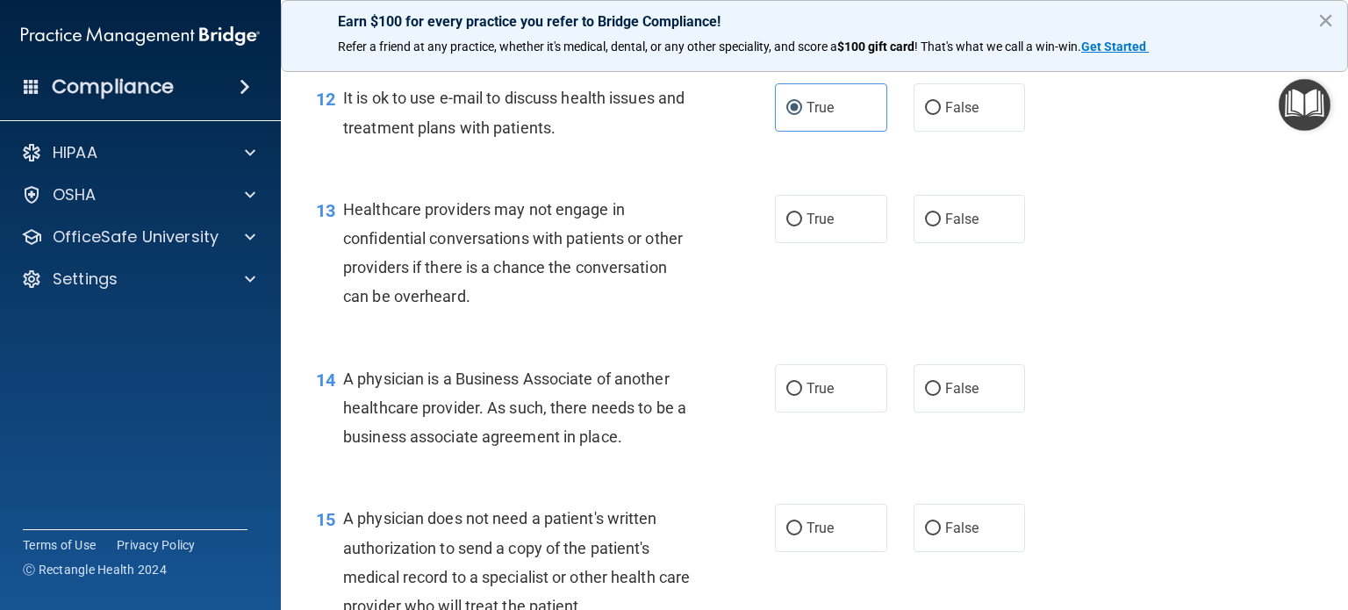
scroll to position [1843, 0]
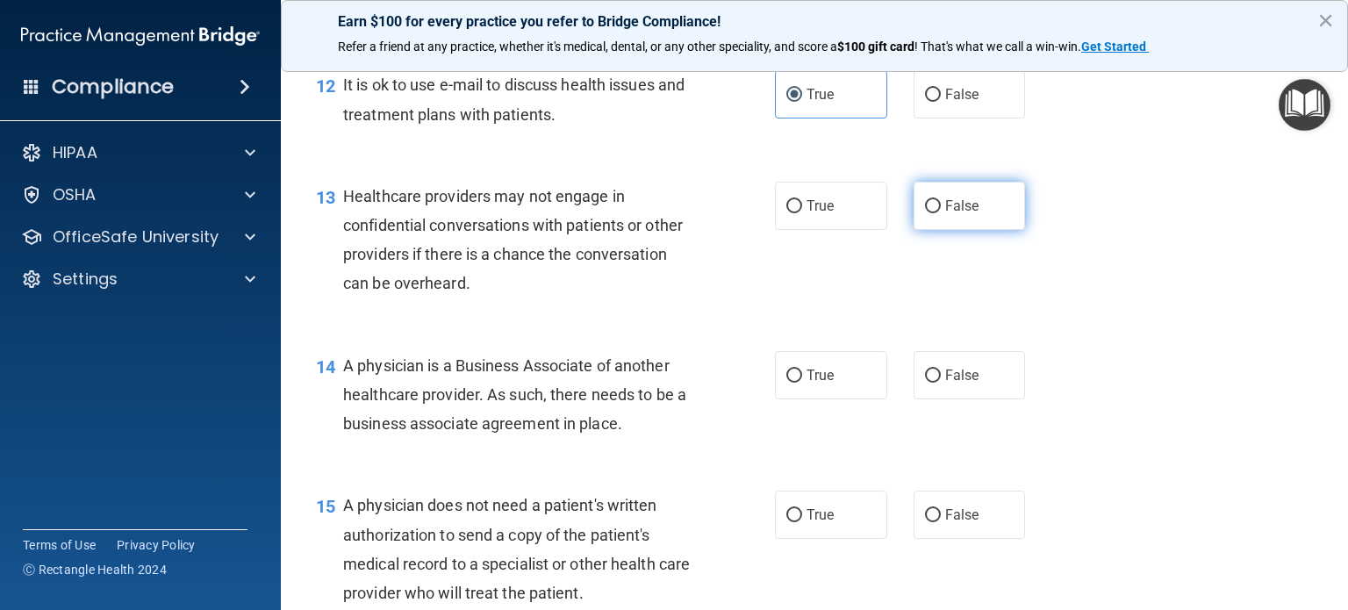
click at [968, 230] on label "False" at bounding box center [970, 206] width 112 height 48
click at [941, 213] on input "False" at bounding box center [933, 206] width 16 height 13
radio input "true"
drag, startPoint x: 974, startPoint y: 431, endPoint x: 932, endPoint y: 529, distance: 107.0
click at [974, 399] on label "False" at bounding box center [970, 375] width 112 height 48
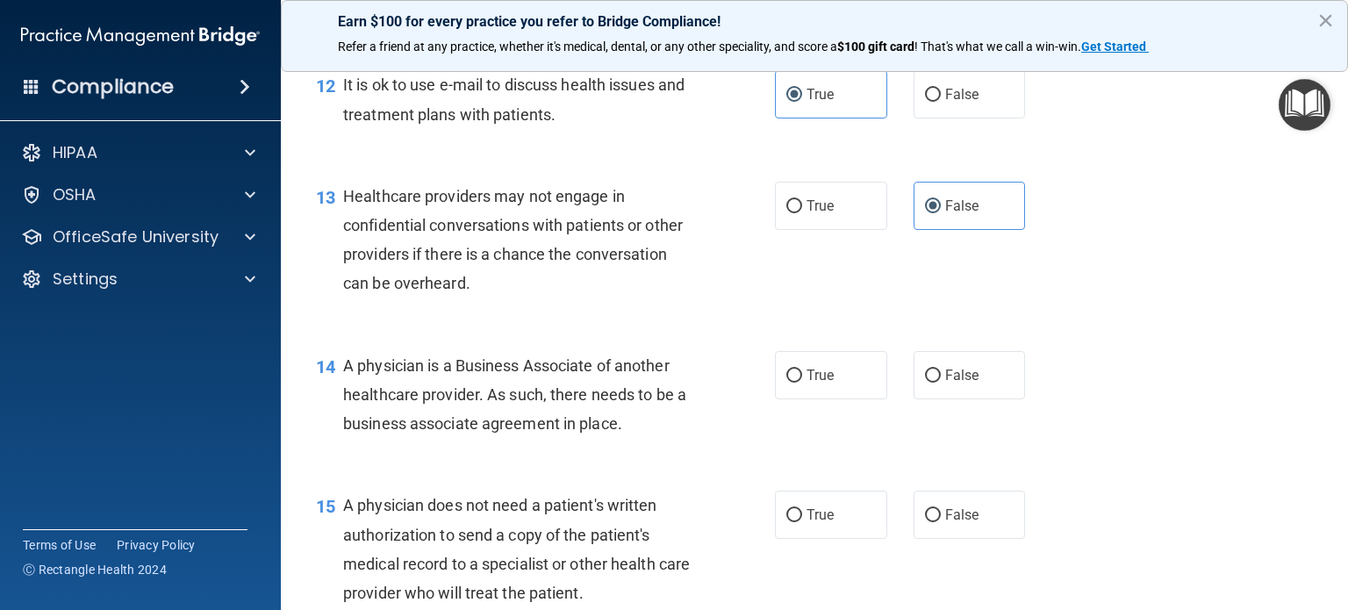
click at [941, 383] on input "False" at bounding box center [933, 376] width 16 height 13
radio input "true"
click at [843, 539] on label "True" at bounding box center [831, 515] width 112 height 48
click at [802, 522] on input "True" at bounding box center [794, 515] width 16 height 13
radio input "true"
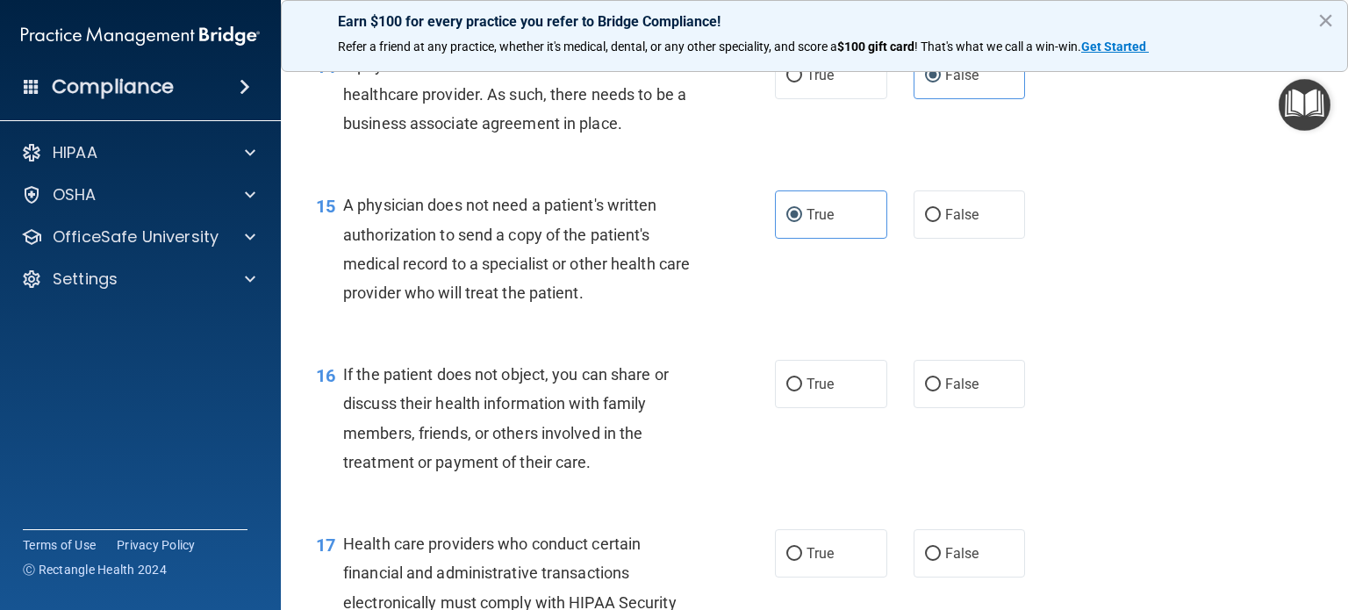
scroll to position [2194, 0]
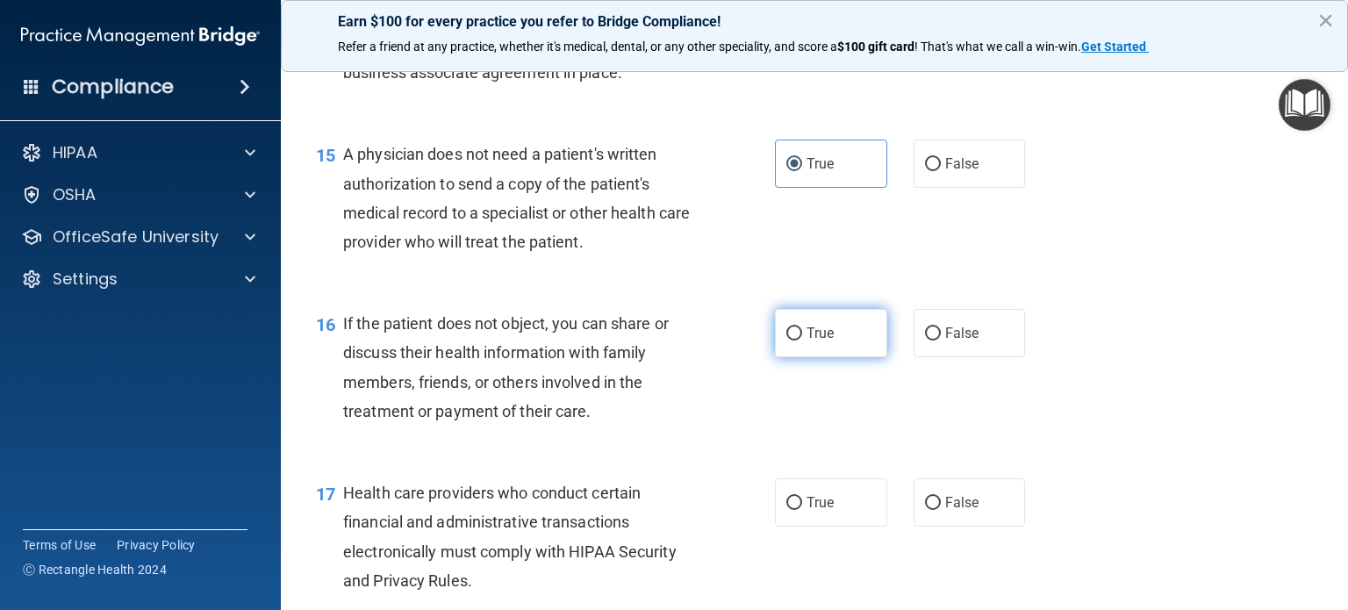
click at [809, 357] on label "True" at bounding box center [831, 333] width 112 height 48
click at [802, 341] on input "True" at bounding box center [794, 333] width 16 height 13
radio input "true"
click at [818, 511] on span "True" at bounding box center [820, 502] width 27 height 17
click at [802, 510] on input "True" at bounding box center [794, 503] width 16 height 13
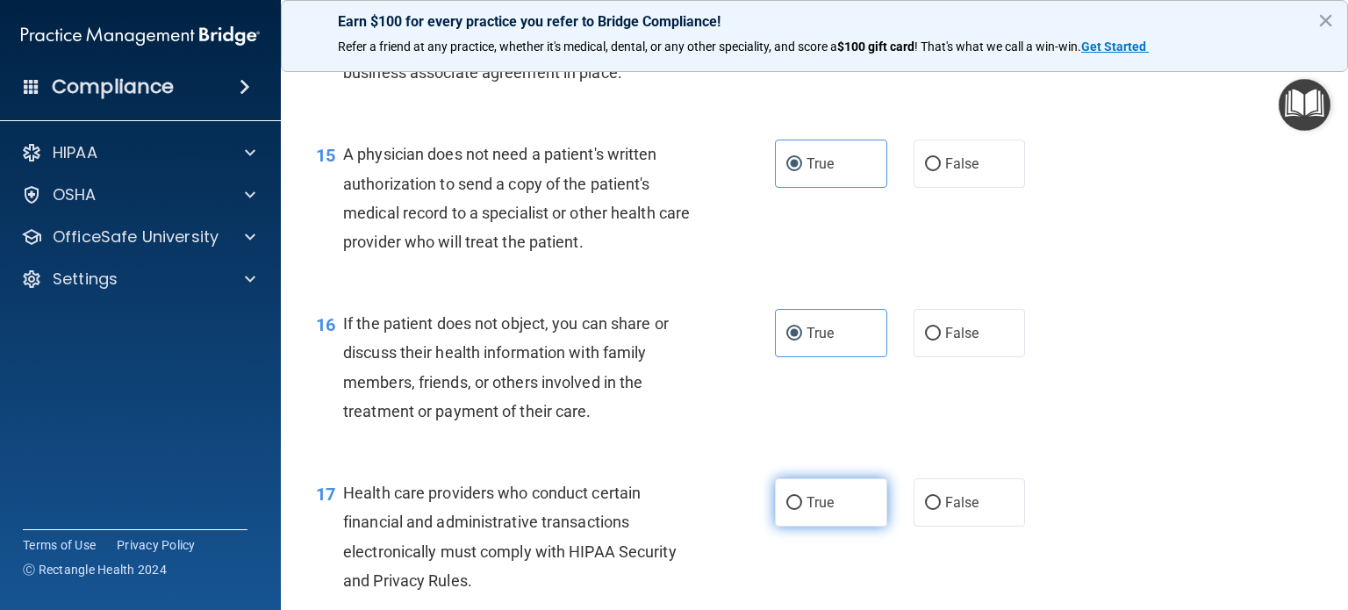
radio input "true"
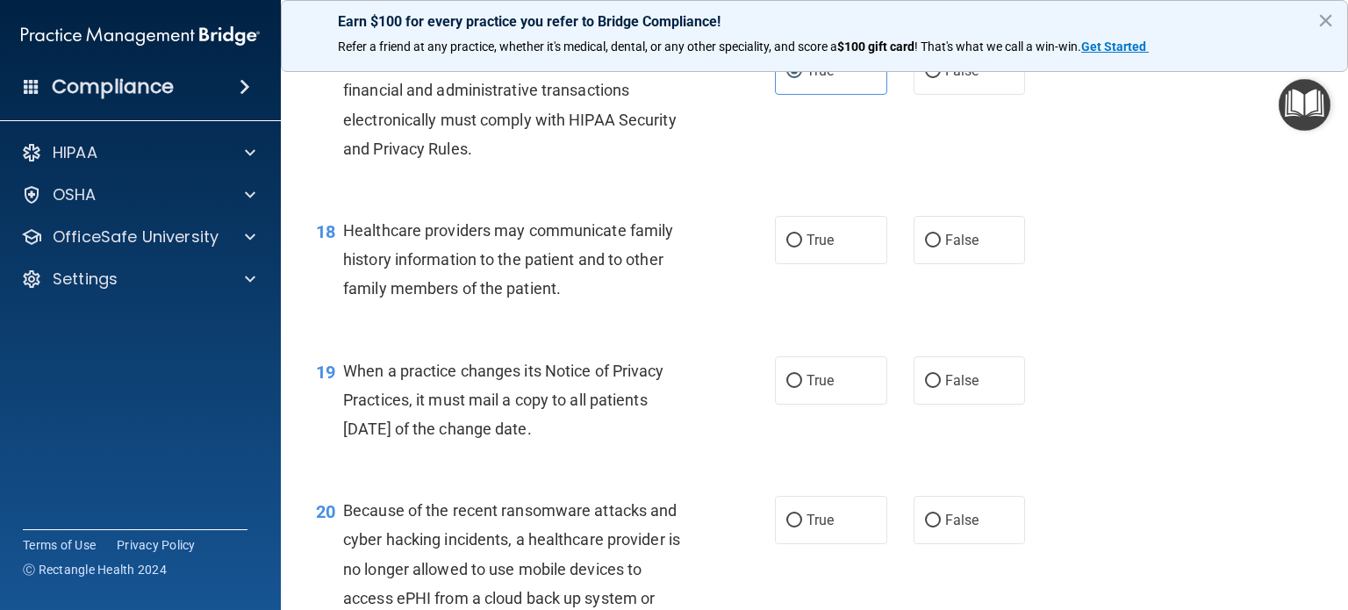
scroll to position [2633, 0]
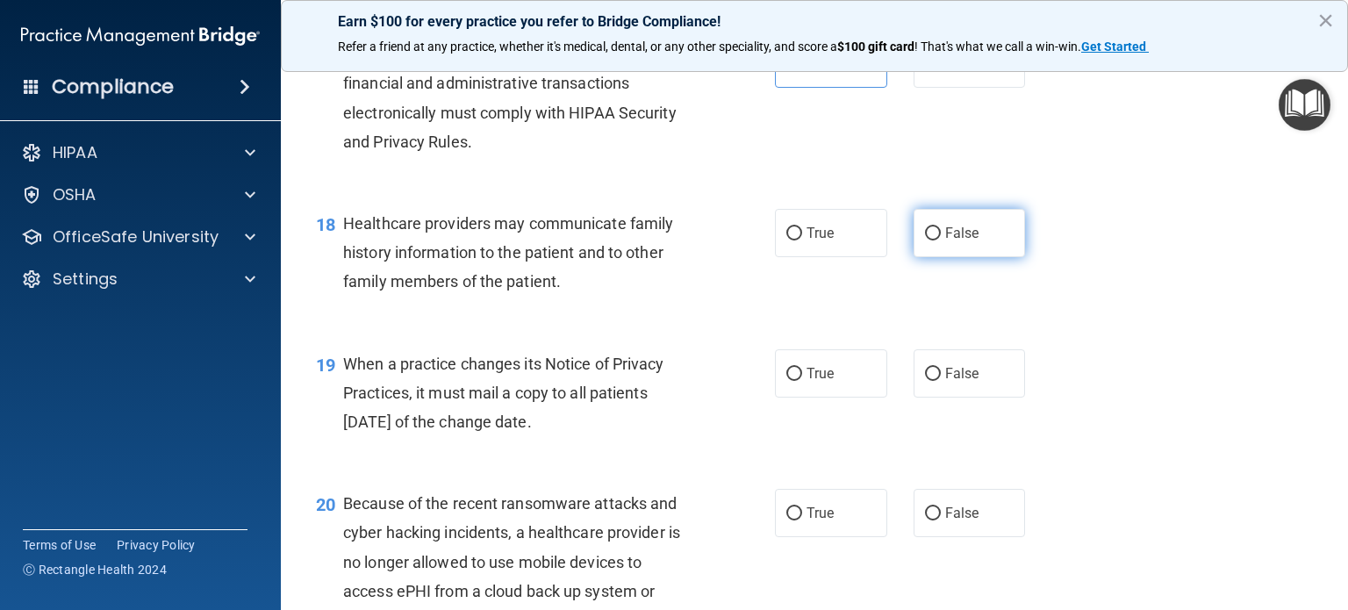
click at [946, 241] on span "False" at bounding box center [962, 233] width 34 height 17
click at [941, 241] on input "False" at bounding box center [933, 233] width 16 height 13
radio input "true"
click at [945, 382] on span "False" at bounding box center [962, 373] width 34 height 17
click at [941, 381] on input "False" at bounding box center [933, 374] width 16 height 13
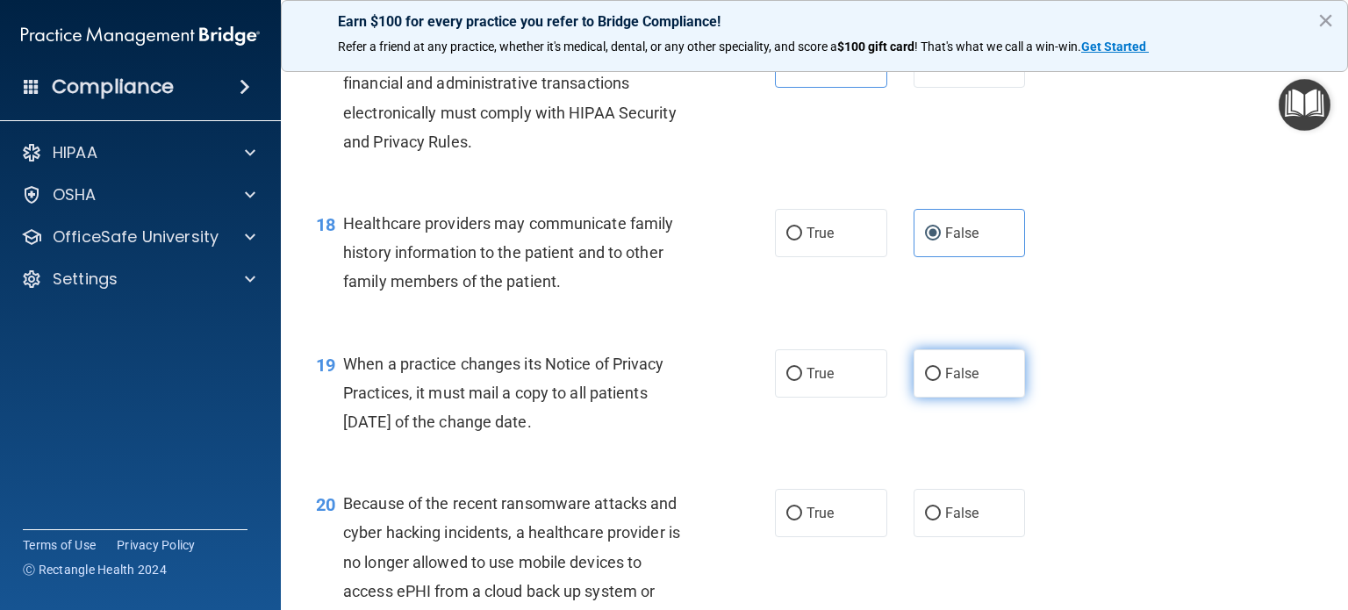
radio input "true"
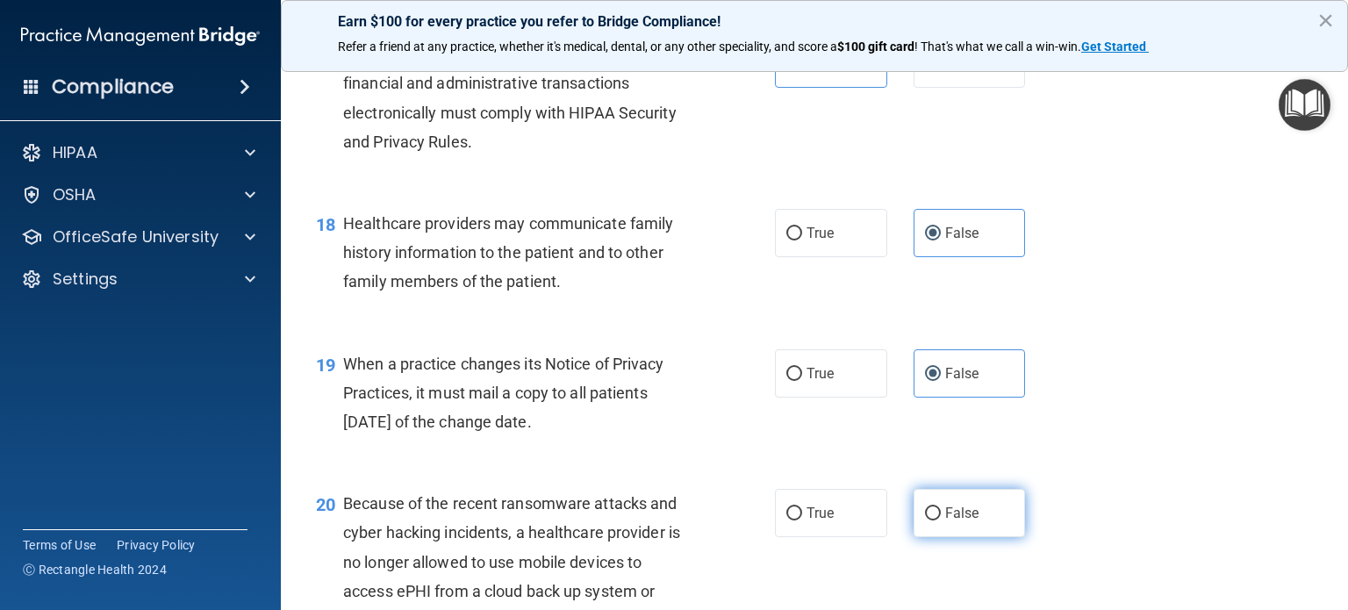
click at [945, 521] on span "False" at bounding box center [962, 513] width 34 height 17
click at [941, 521] on input "False" at bounding box center [933, 513] width 16 height 13
radio input "true"
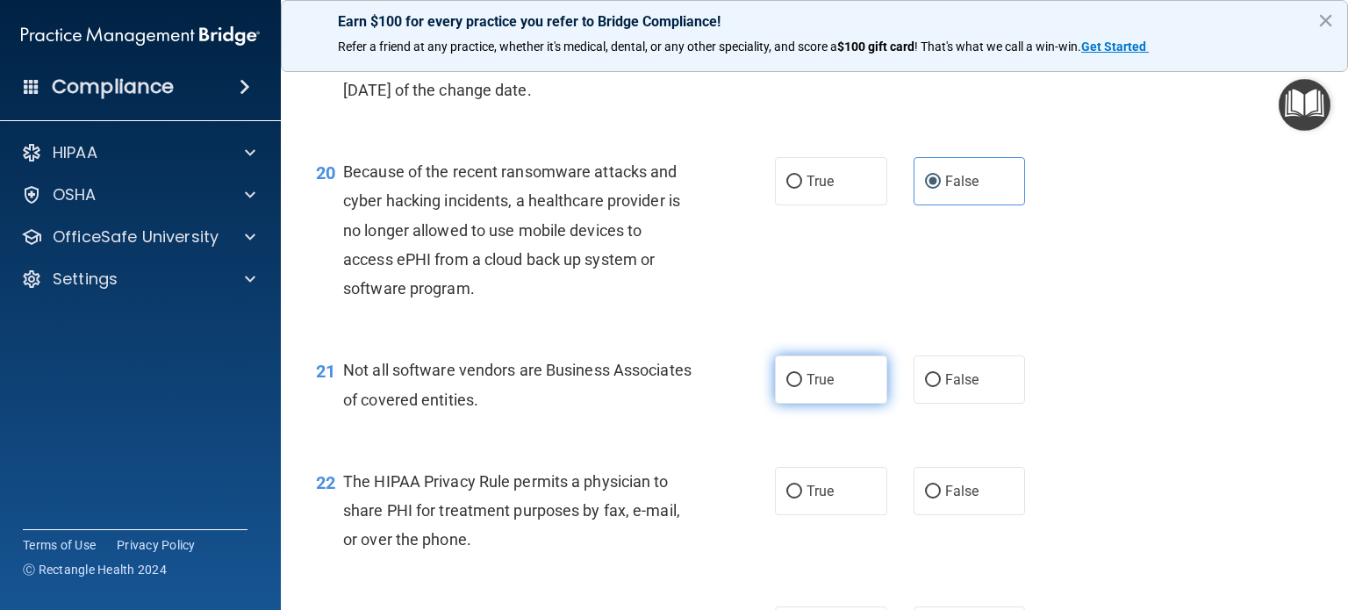
scroll to position [3072, 0]
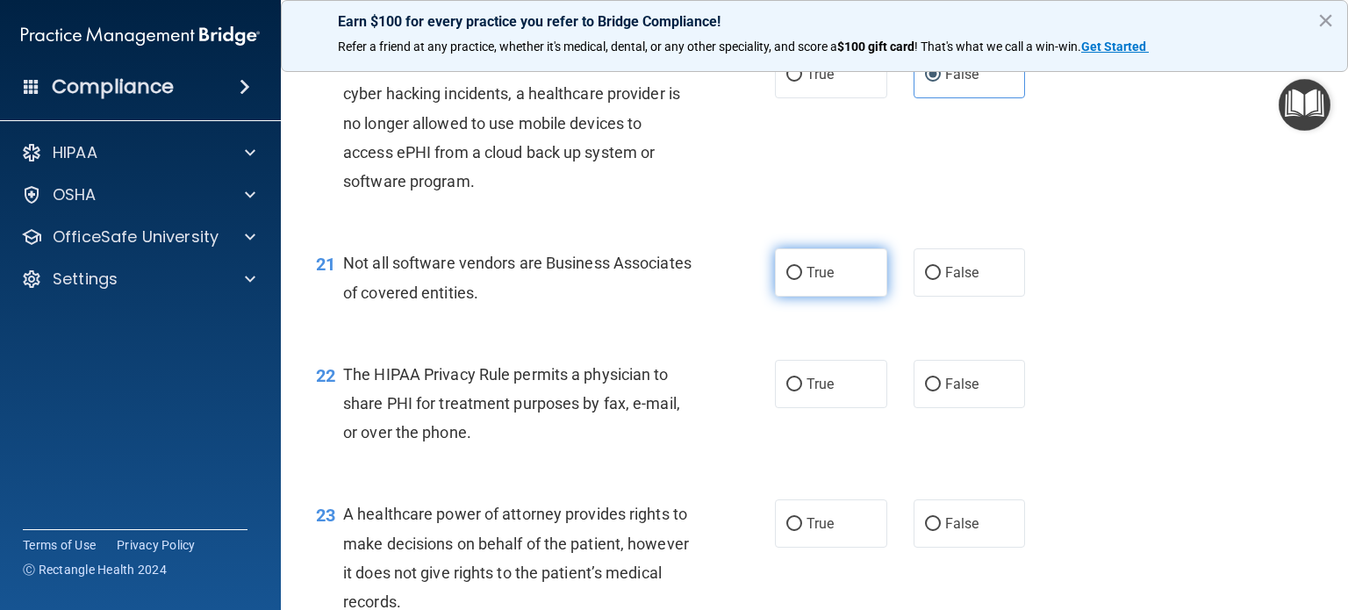
click at [807, 281] on span "True" at bounding box center [820, 272] width 27 height 17
click at [802, 280] on input "True" at bounding box center [794, 273] width 16 height 13
radio input "true"
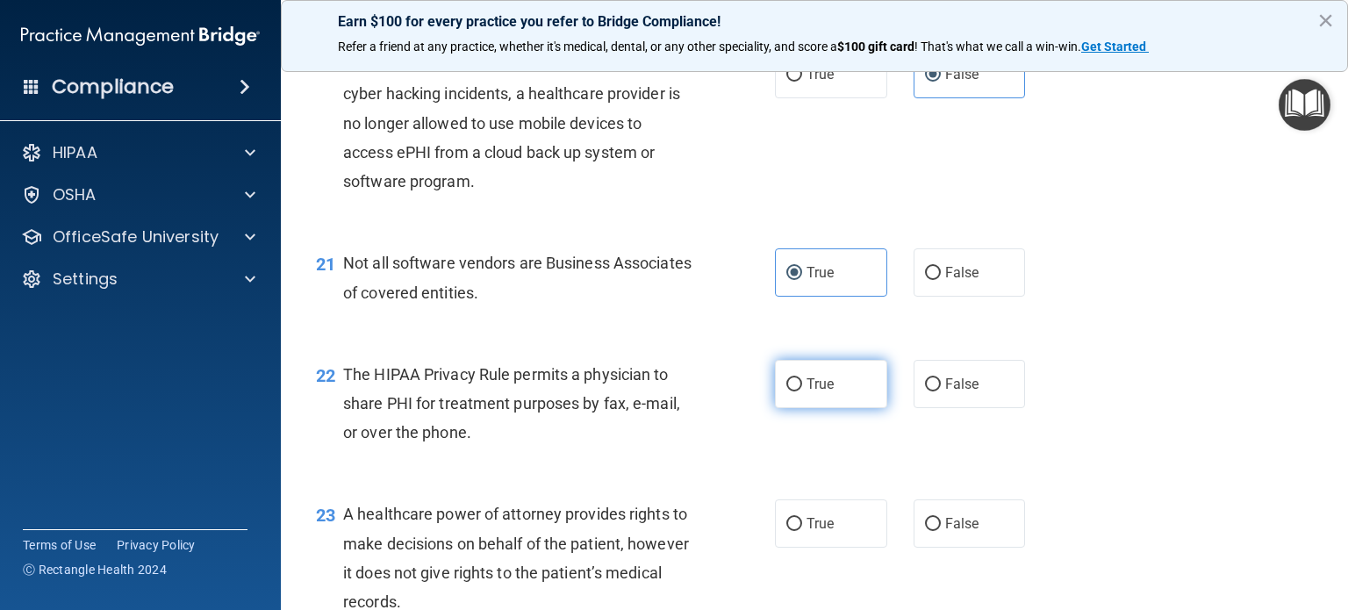
click at [819, 392] on span "True" at bounding box center [820, 384] width 27 height 17
click at [802, 391] on input "True" at bounding box center [794, 384] width 16 height 13
radio input "true"
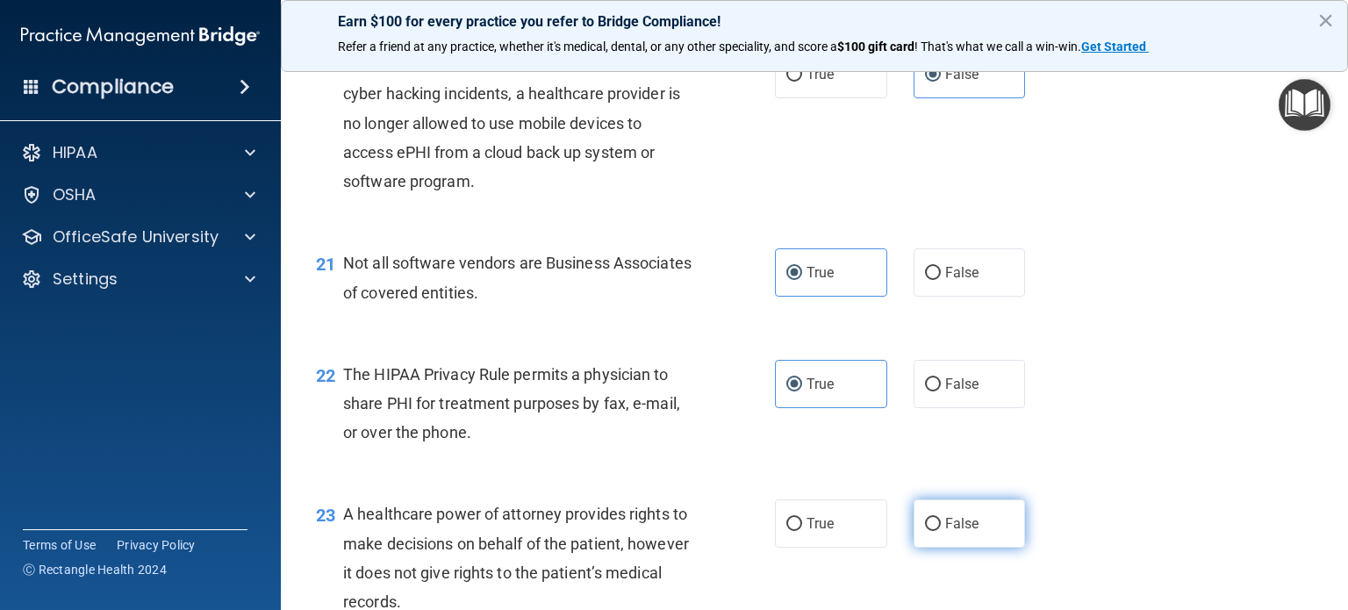
click at [932, 548] on label "False" at bounding box center [970, 523] width 112 height 48
click at [932, 531] on input "False" at bounding box center [933, 524] width 16 height 13
radio input "true"
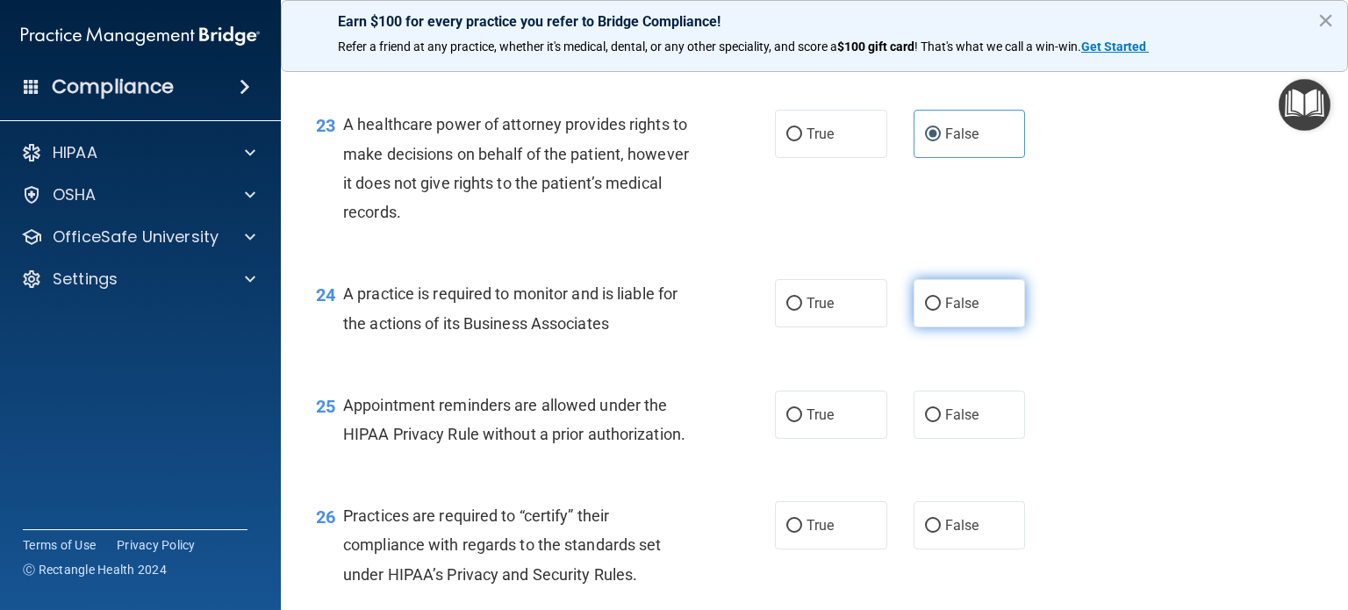
scroll to position [3511, 0]
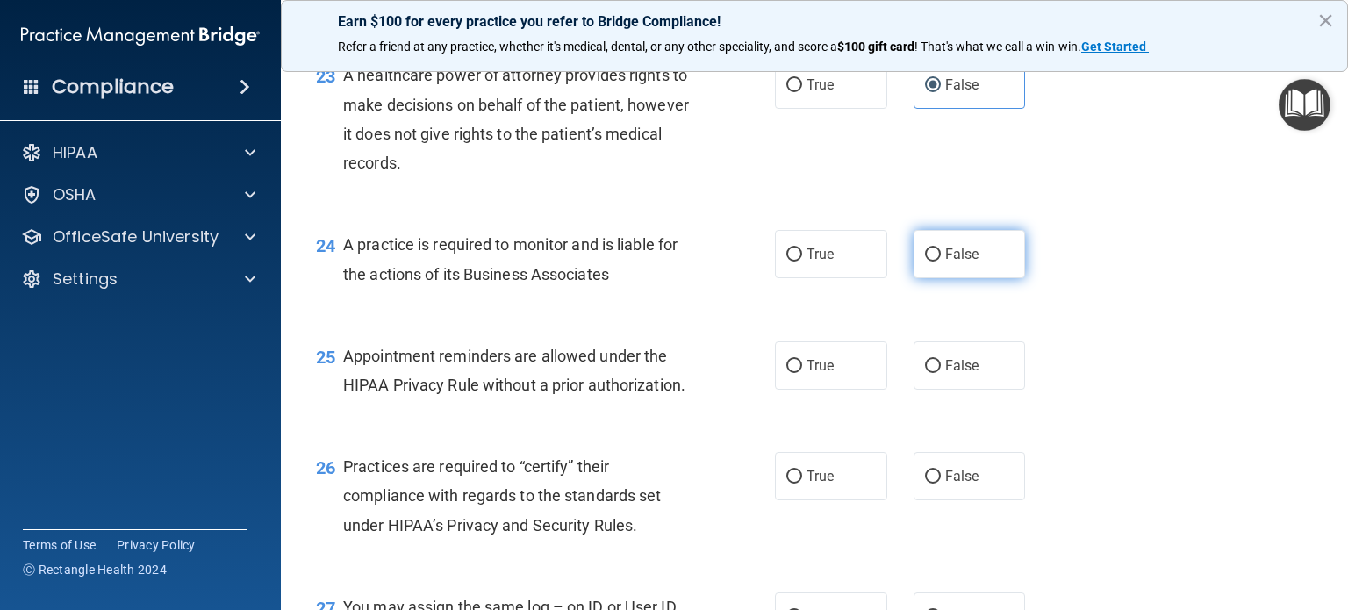
click at [950, 278] on label "False" at bounding box center [970, 254] width 112 height 48
click at [941, 262] on input "False" at bounding box center [933, 254] width 16 height 13
radio input "true"
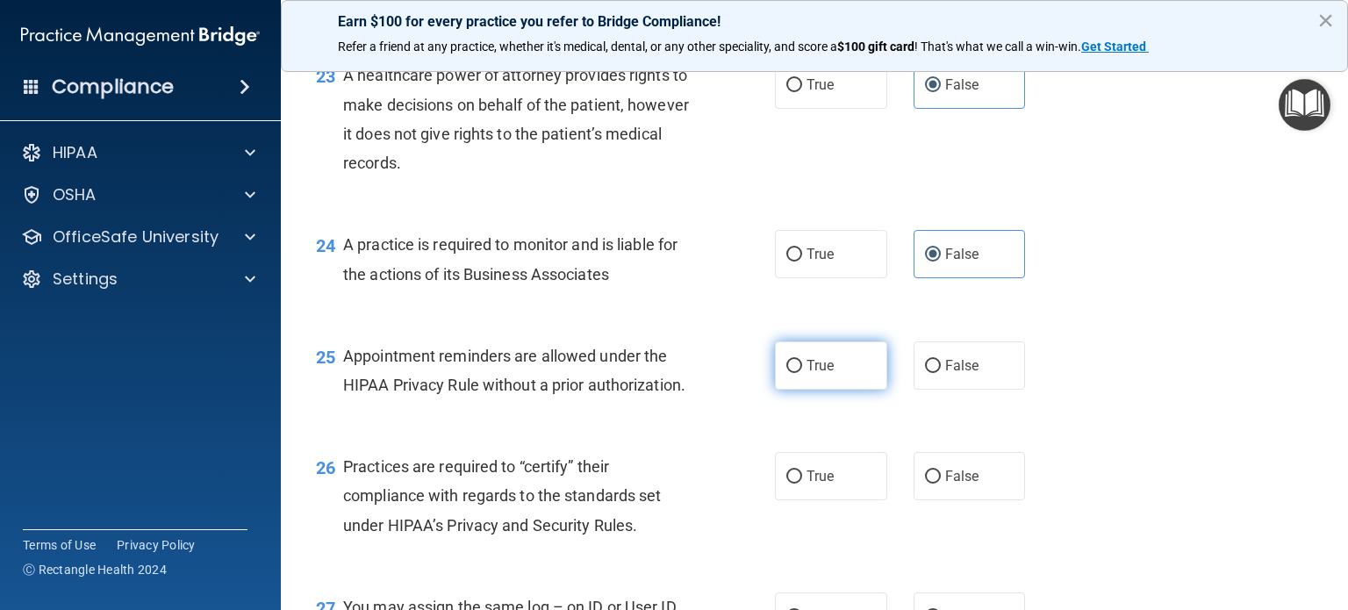
click at [832, 390] on label "True" at bounding box center [831, 365] width 112 height 48
click at [802, 373] on input "True" at bounding box center [794, 366] width 16 height 13
radio input "true"
click at [955, 485] on span "False" at bounding box center [962, 476] width 34 height 17
click at [941, 484] on input "False" at bounding box center [933, 476] width 16 height 13
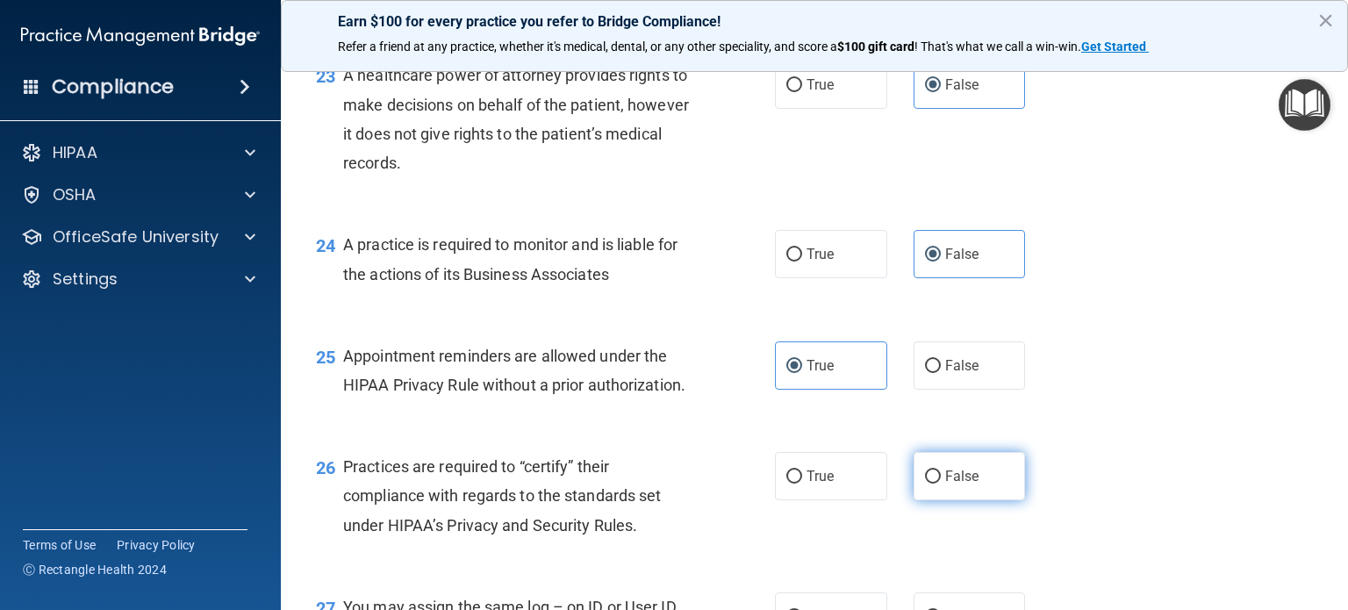
radio input "true"
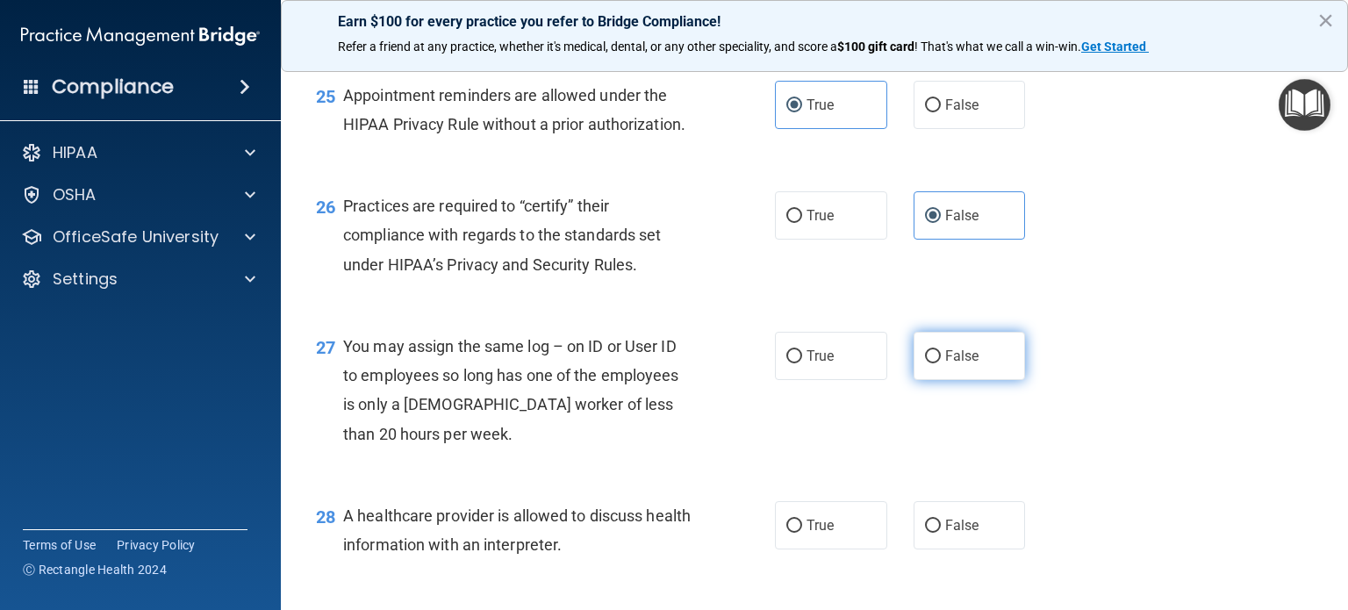
scroll to position [3774, 0]
click at [953, 362] on span "False" at bounding box center [962, 353] width 34 height 17
click at [941, 361] on input "False" at bounding box center [933, 354] width 16 height 13
radio input "true"
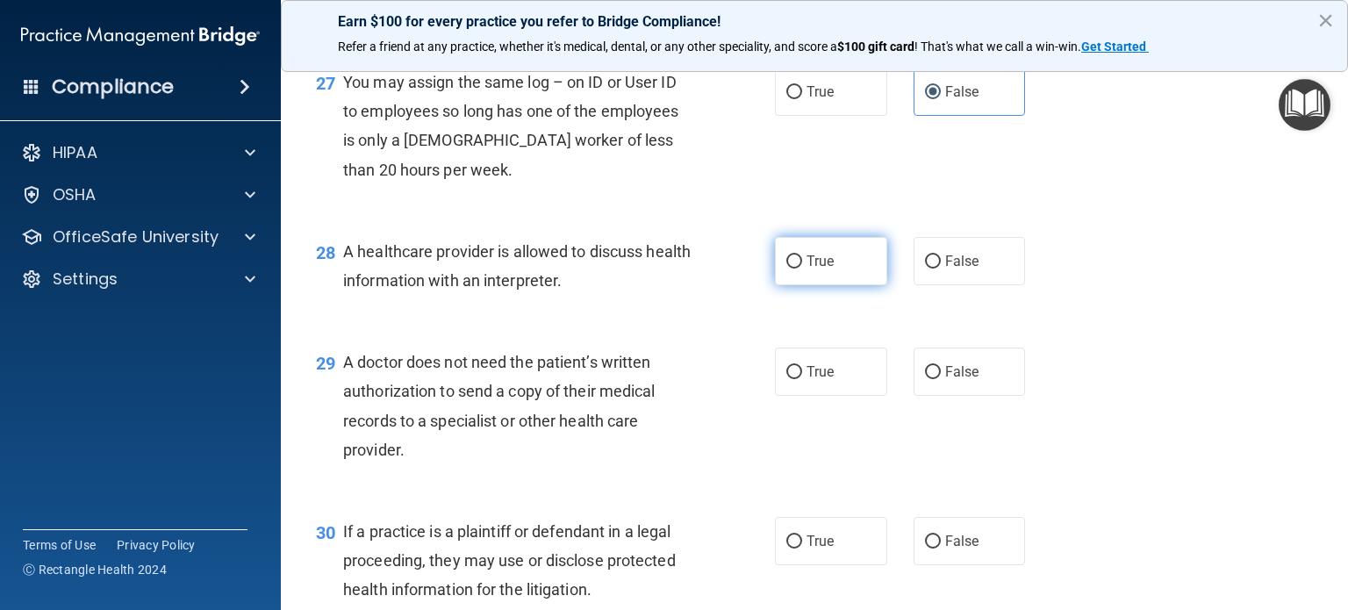
scroll to position [4038, 0]
click at [807, 268] on span "True" at bounding box center [820, 259] width 27 height 17
click at [802, 267] on input "True" at bounding box center [794, 260] width 16 height 13
radio input "true"
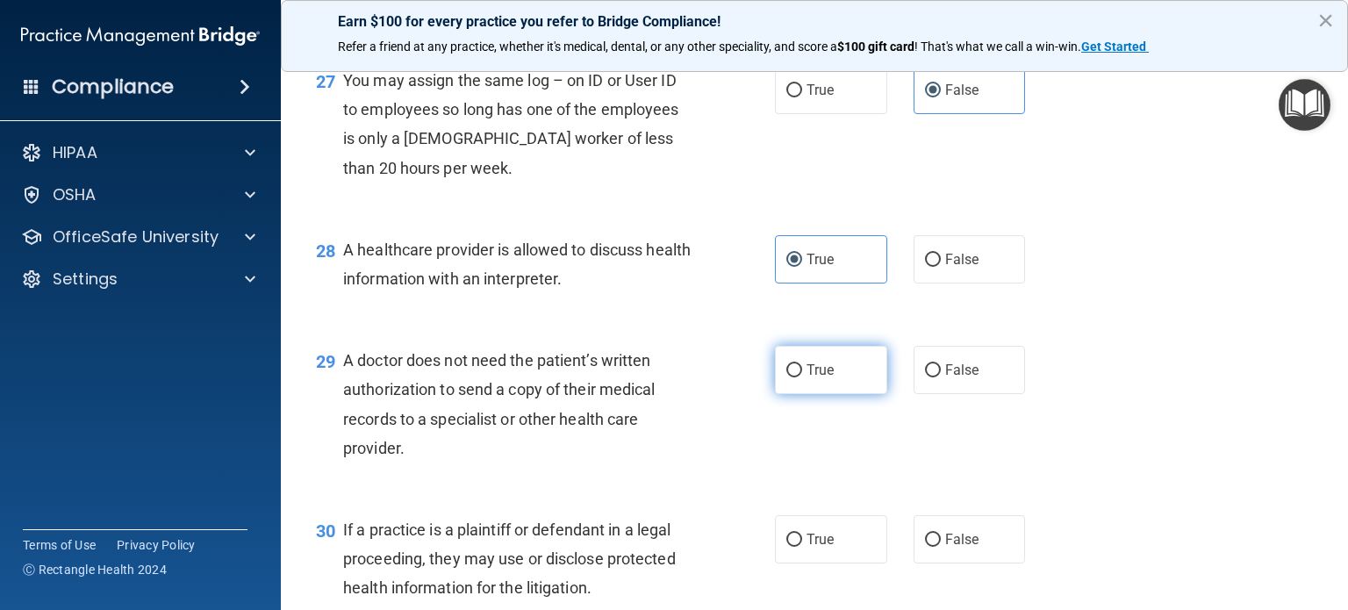
click at [819, 378] on span "True" at bounding box center [820, 370] width 27 height 17
click at [802, 377] on input "True" at bounding box center [794, 370] width 16 height 13
radio input "true"
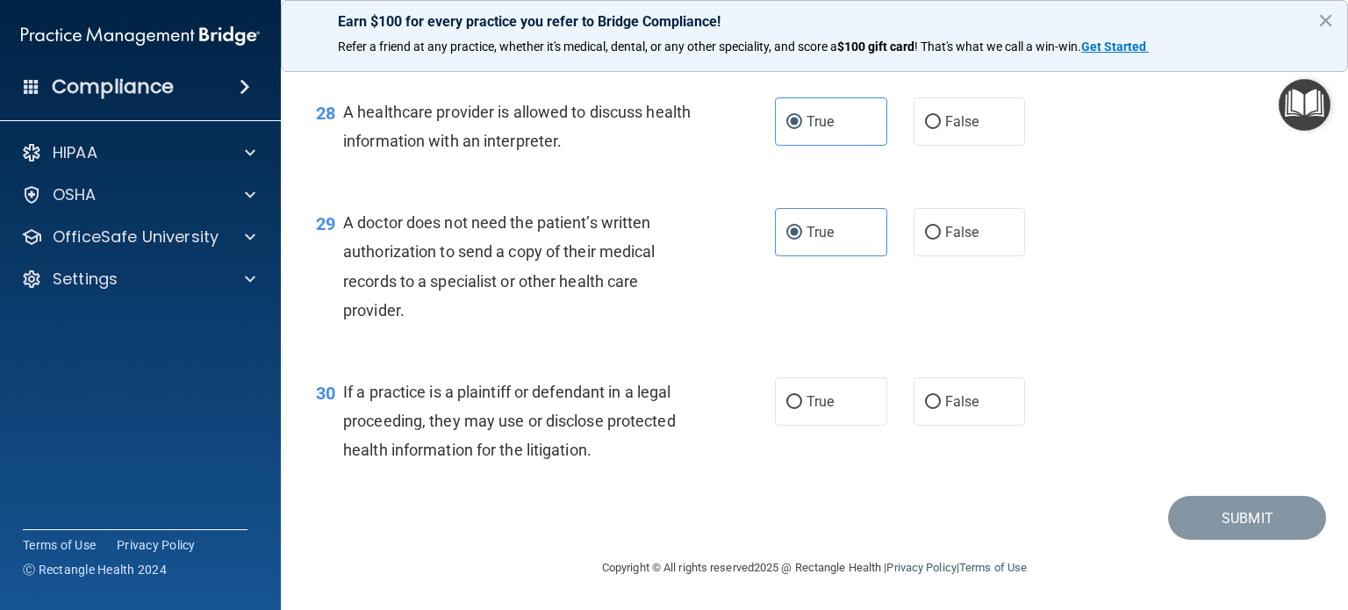
scroll to position [4234, 0]
click at [801, 410] on label "True" at bounding box center [831, 401] width 112 height 48
click at [801, 409] on input "True" at bounding box center [794, 402] width 16 height 13
radio input "true"
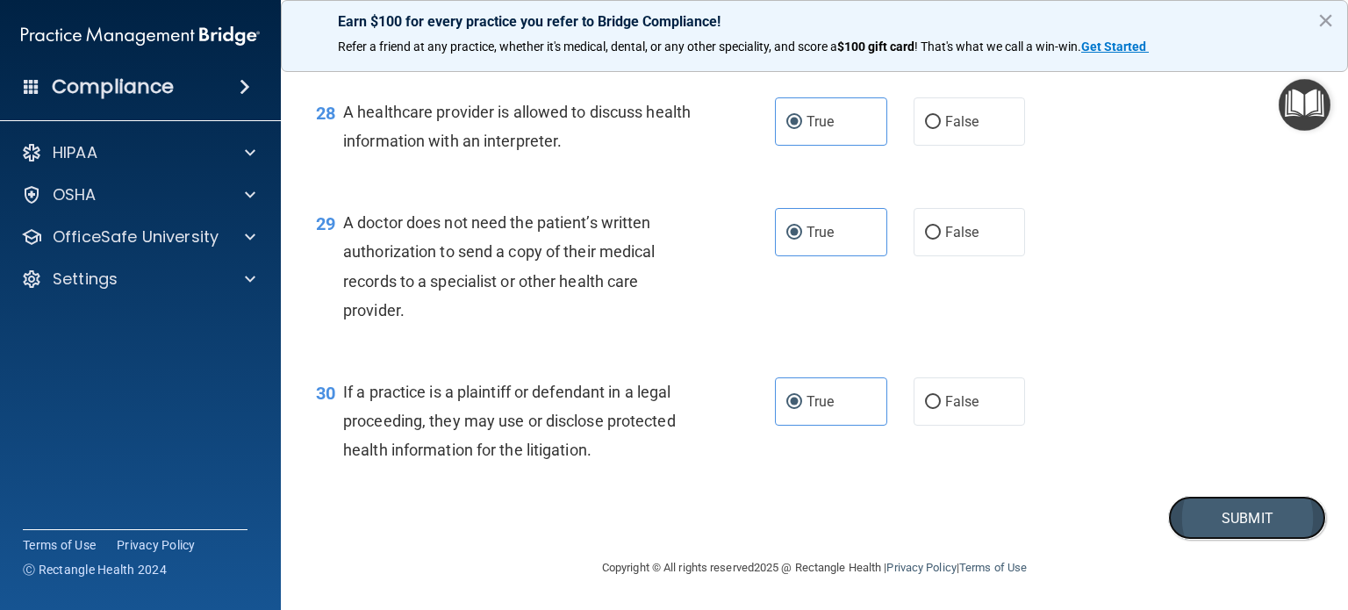
click at [1259, 525] on button "Submit" at bounding box center [1247, 518] width 158 height 45
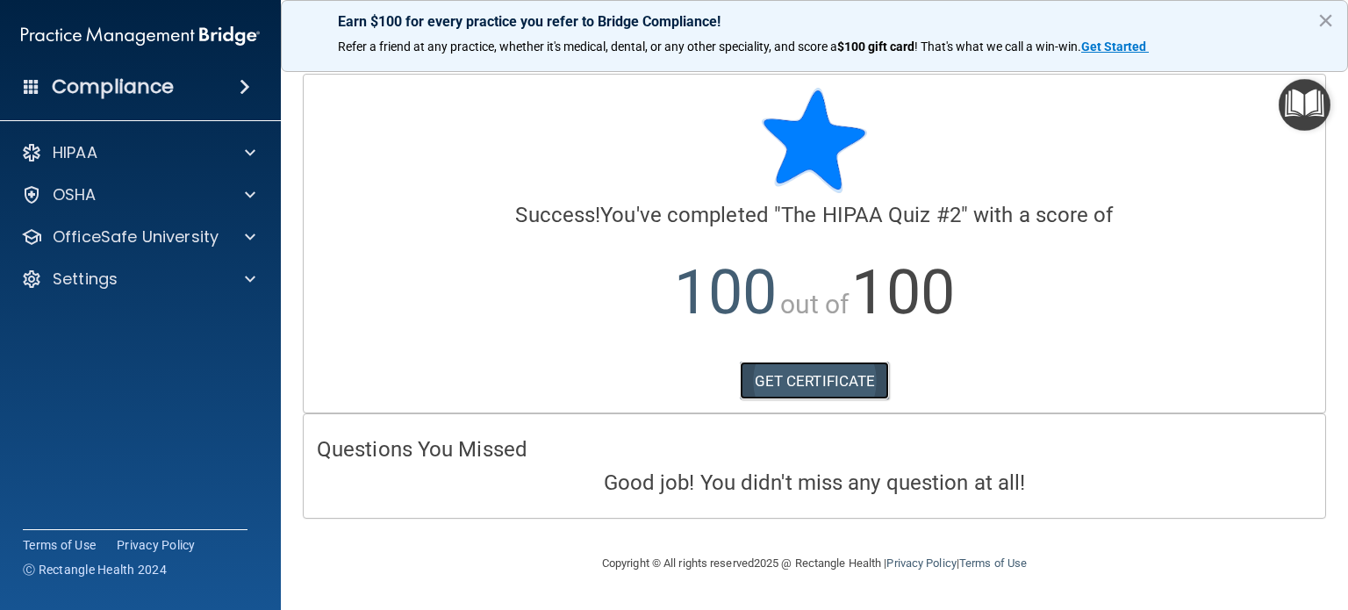
click at [874, 380] on link "GET CERTIFICATE" at bounding box center [815, 381] width 150 height 39
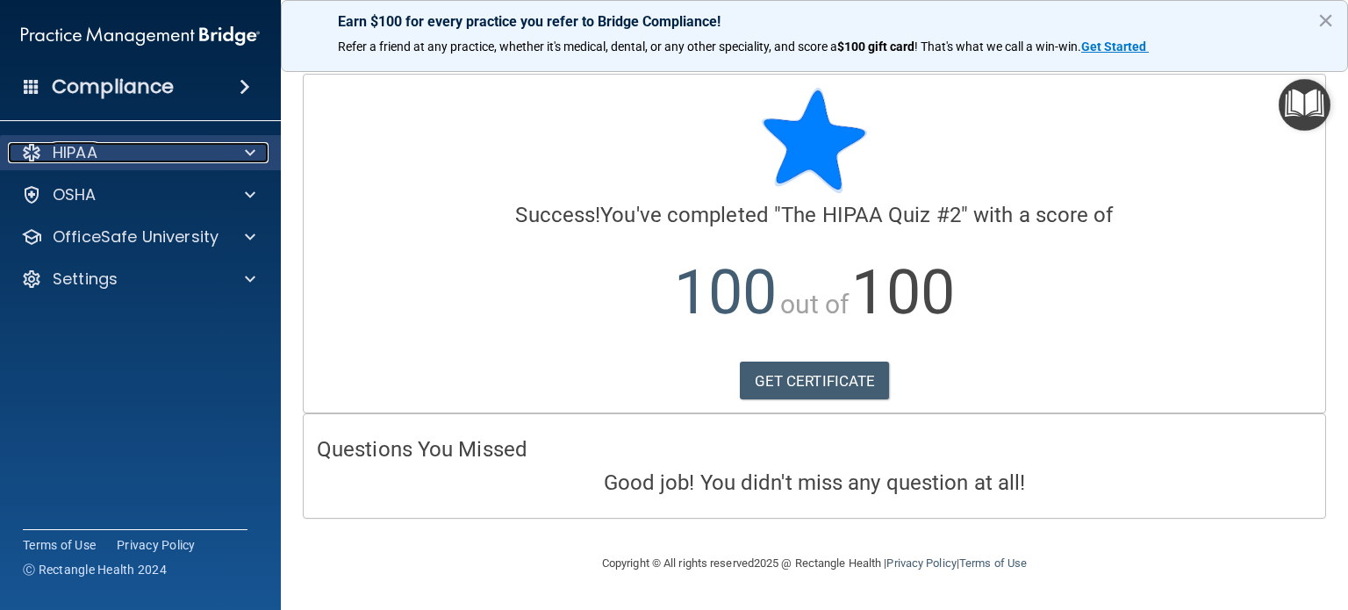
click at [253, 147] on span at bounding box center [250, 152] width 11 height 21
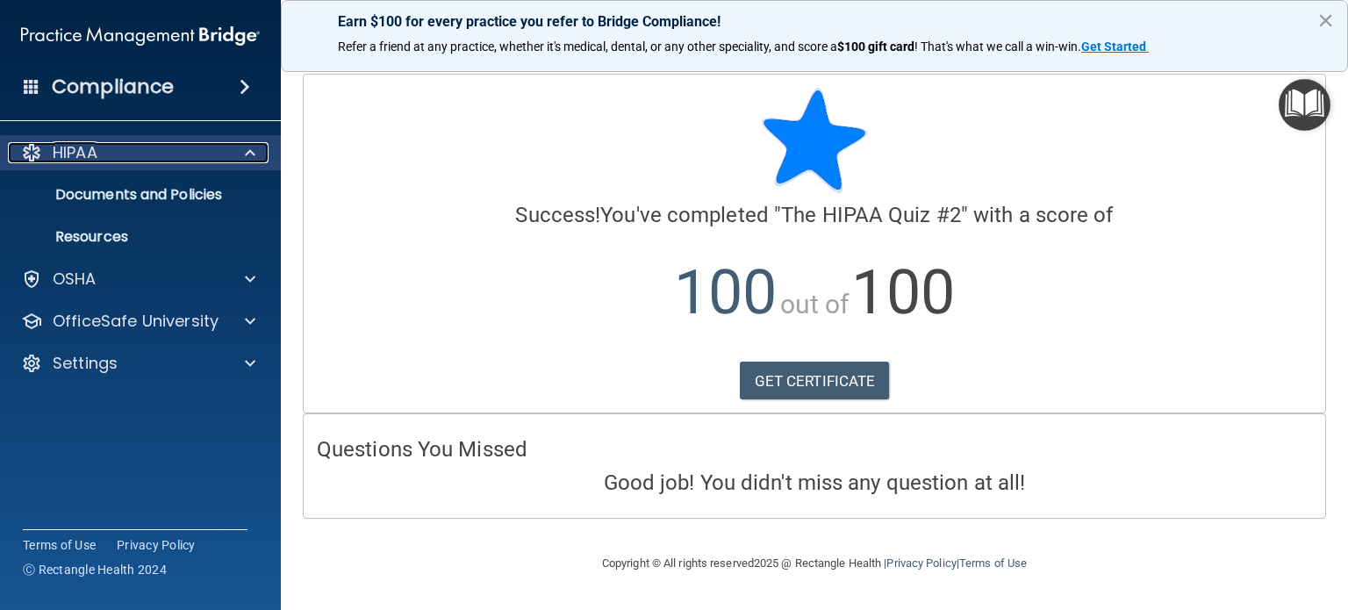
click at [88, 147] on p "HIPAA" at bounding box center [75, 152] width 45 height 21
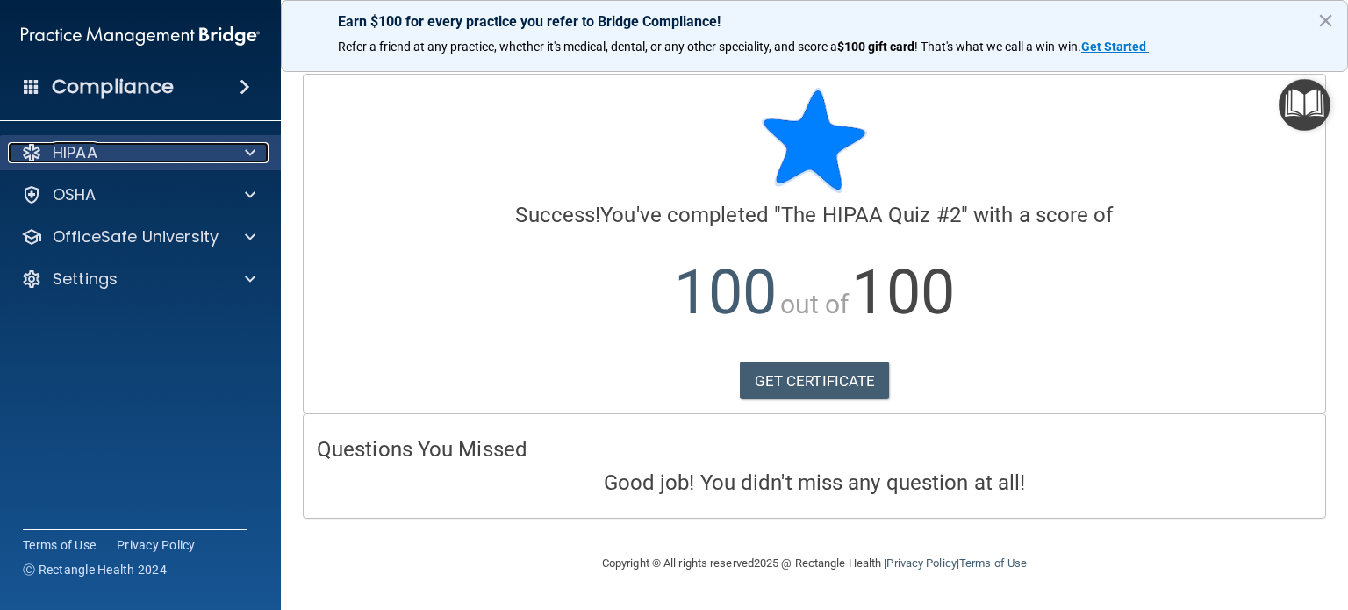
click at [95, 162] on p "HIPAA" at bounding box center [75, 152] width 45 height 21
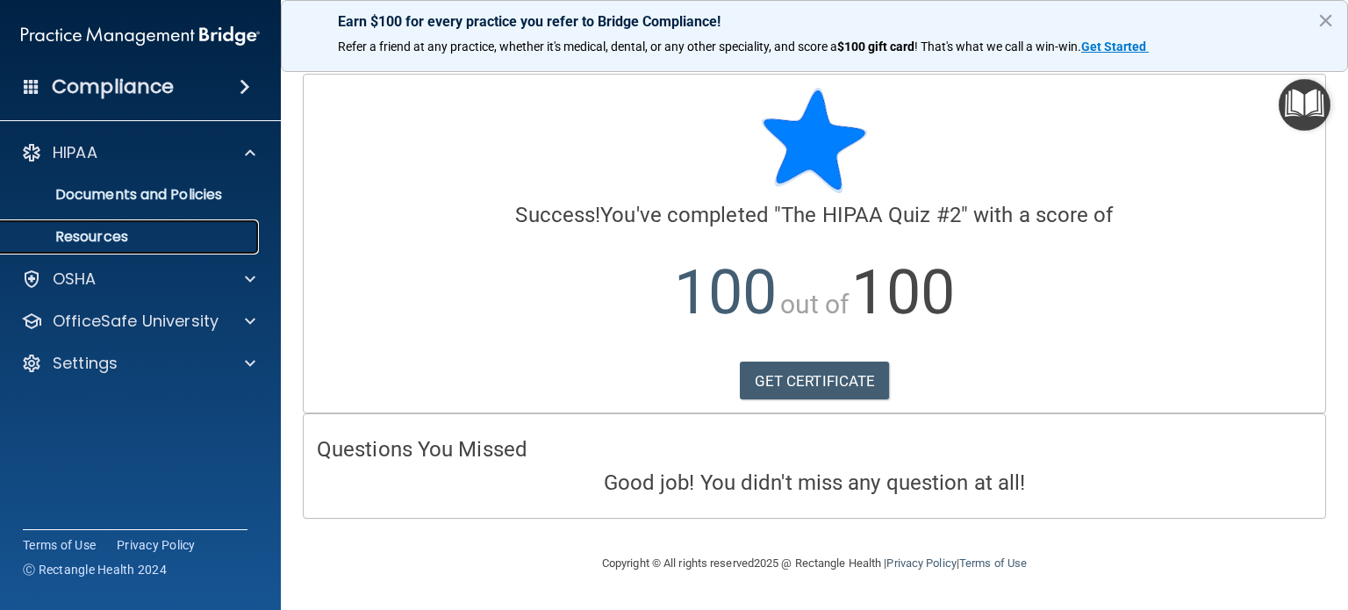
click at [147, 242] on p "Resources" at bounding box center [131, 237] width 240 height 18
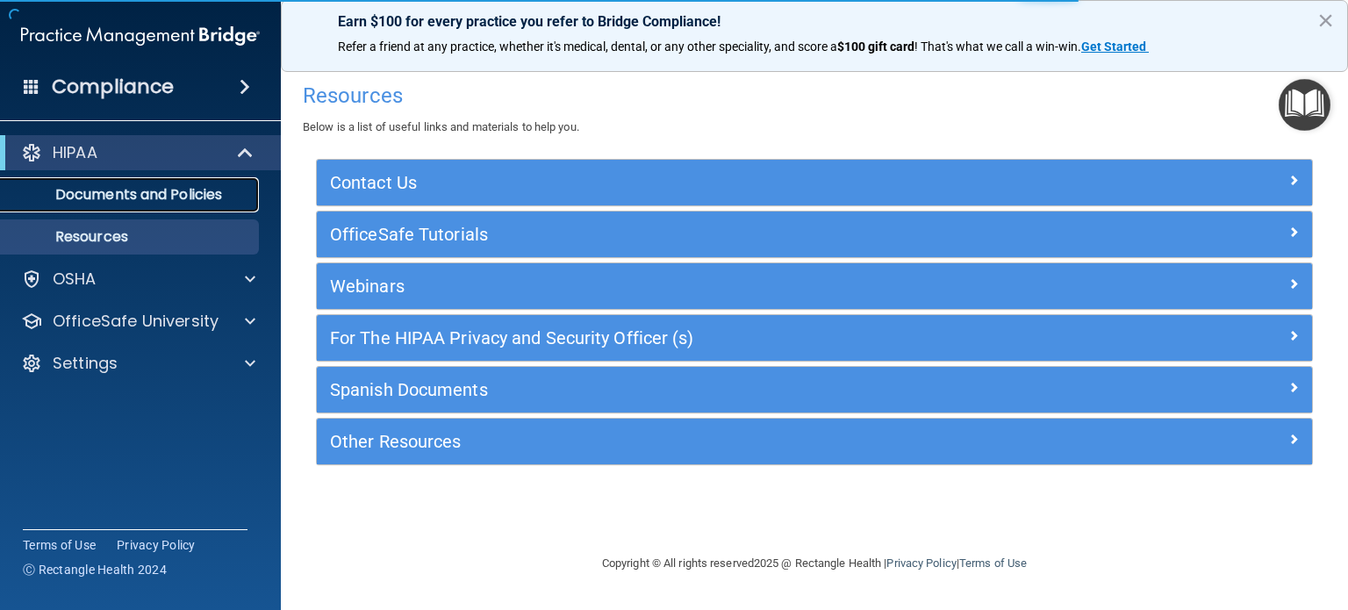
click at [154, 198] on p "Documents and Policies" at bounding box center [131, 195] width 240 height 18
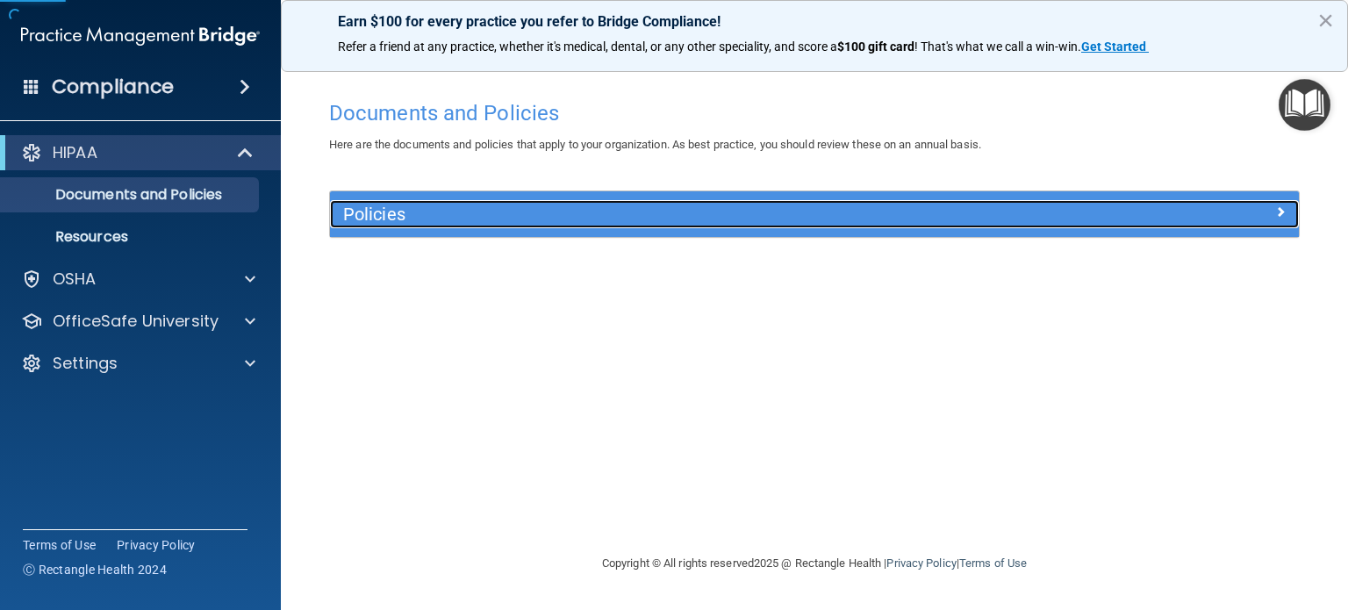
click at [436, 213] on h5 "Policies" at bounding box center [693, 214] width 700 height 19
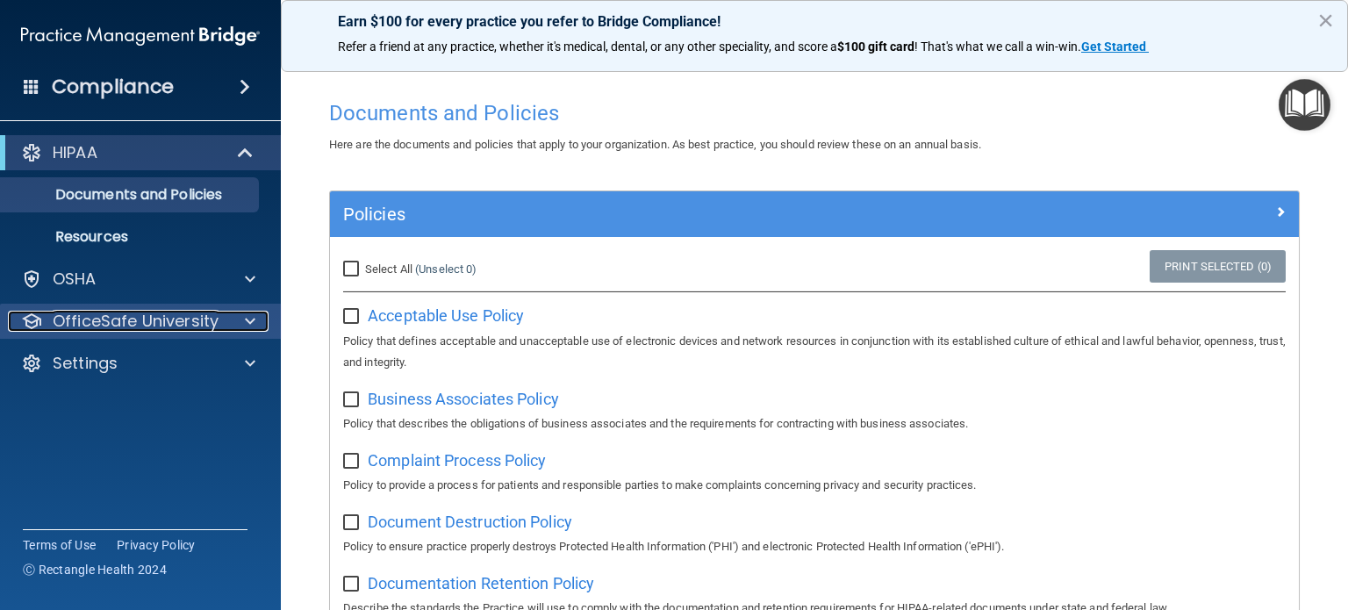
click at [130, 322] on p "OfficeSafe University" at bounding box center [136, 321] width 166 height 21
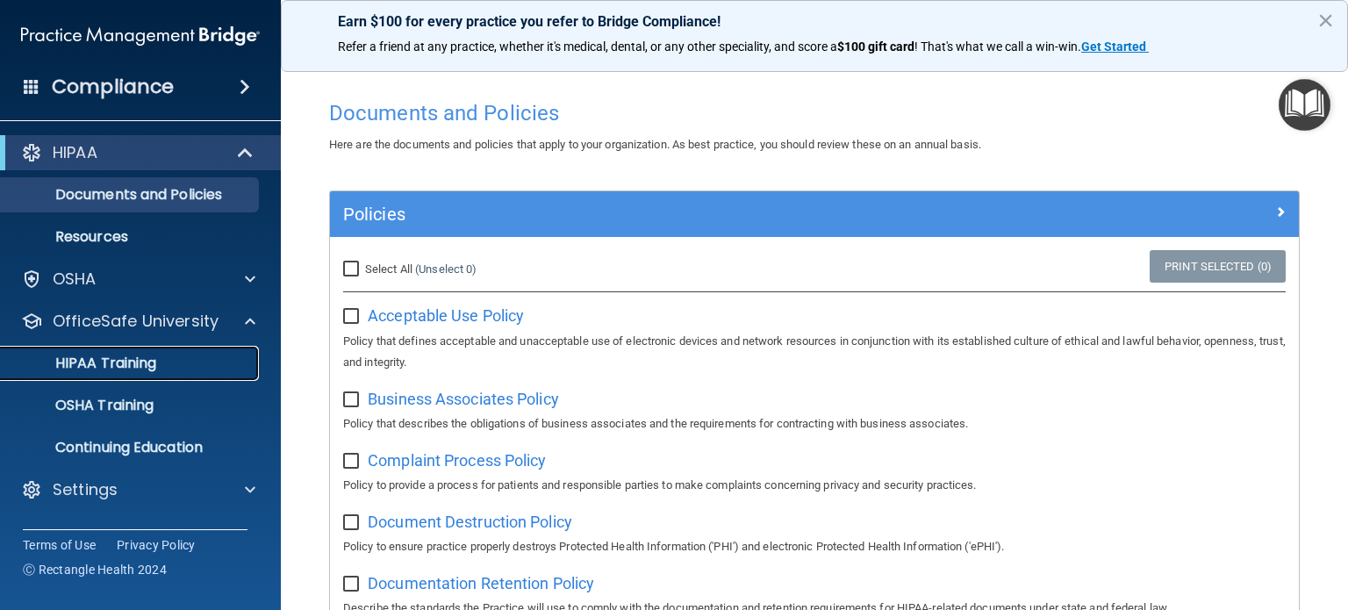
click at [124, 368] on p "HIPAA Training" at bounding box center [83, 364] width 145 height 18
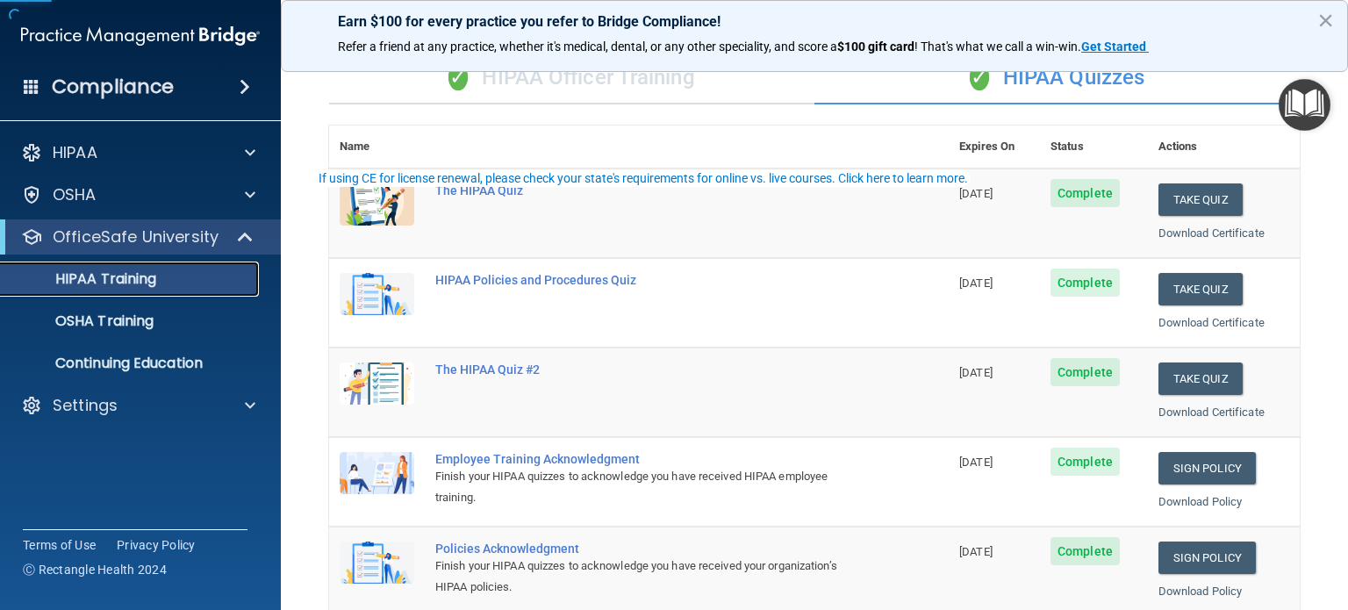
scroll to position [176, 0]
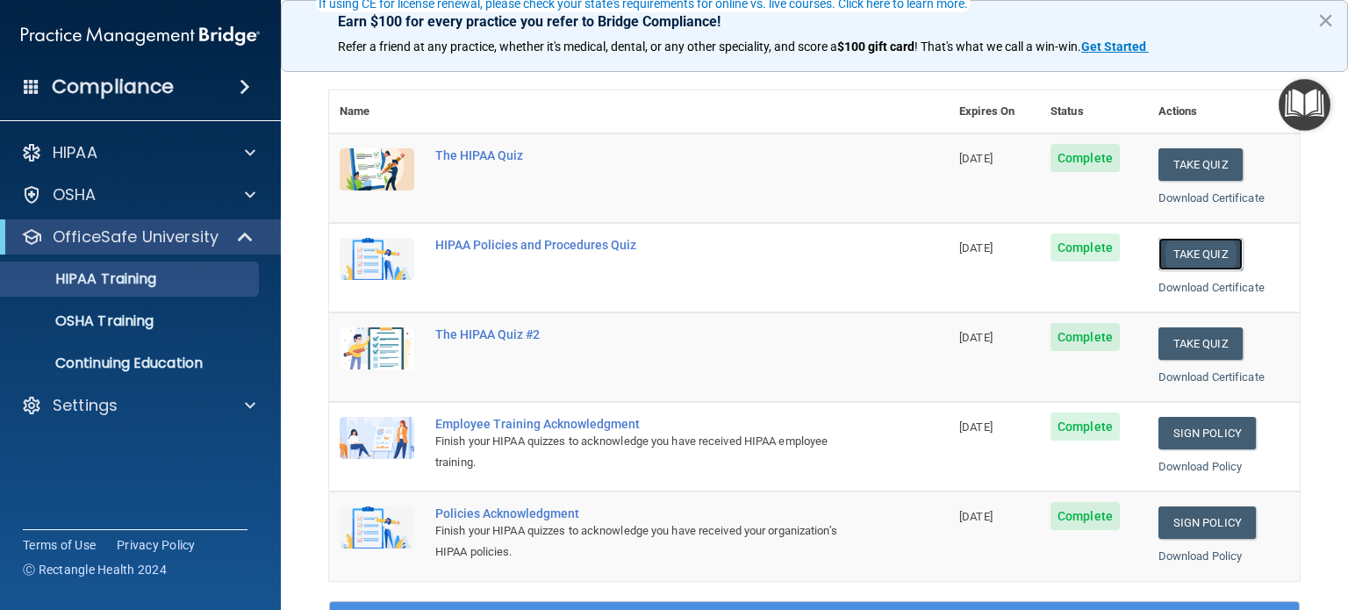
click at [1197, 254] on button "Take Quiz" at bounding box center [1201, 254] width 84 height 32
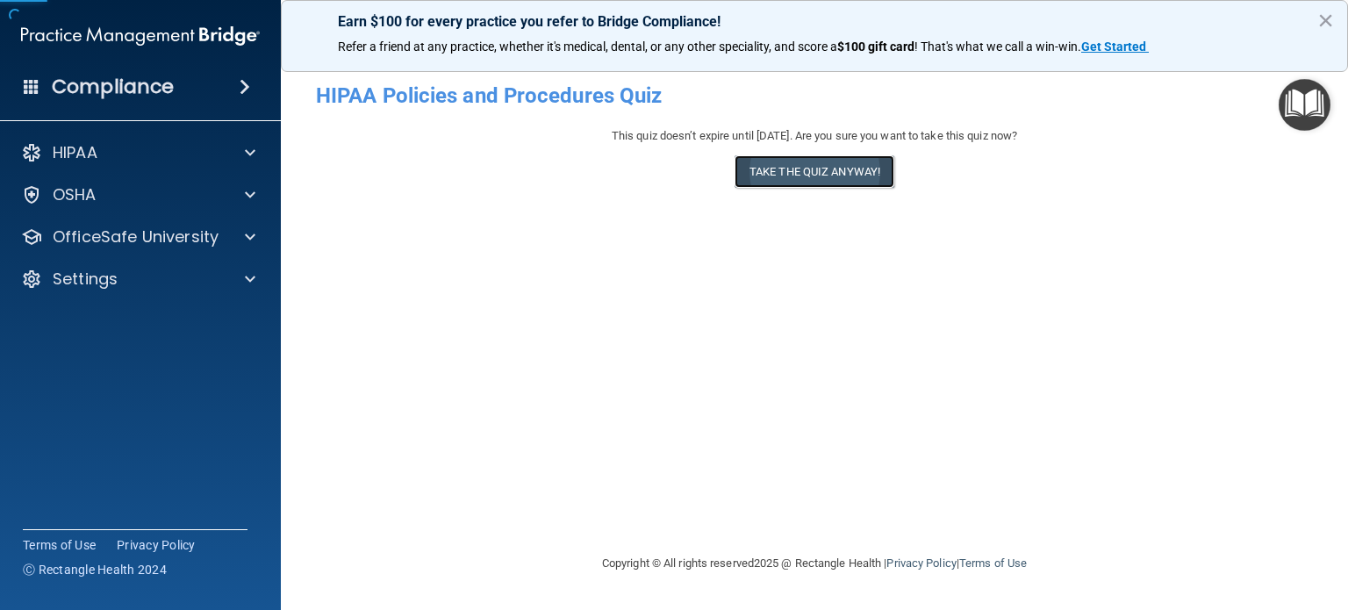
click at [822, 175] on button "Take the quiz anyway!" at bounding box center [815, 171] width 160 height 32
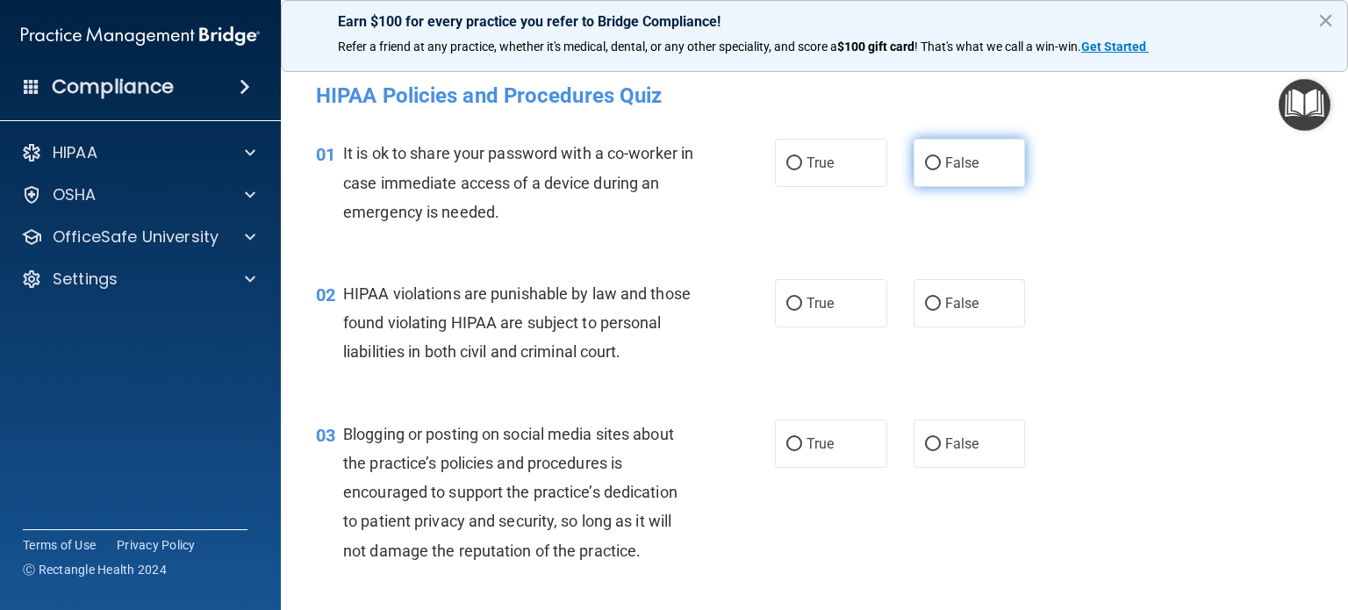
click at [944, 151] on label "False" at bounding box center [970, 163] width 112 height 48
click at [941, 157] on input "False" at bounding box center [933, 163] width 16 height 13
radio input "true"
drag, startPoint x: 959, startPoint y: 311, endPoint x: 943, endPoint y: 462, distance: 151.9
click at [959, 312] on span "False" at bounding box center [962, 303] width 34 height 17
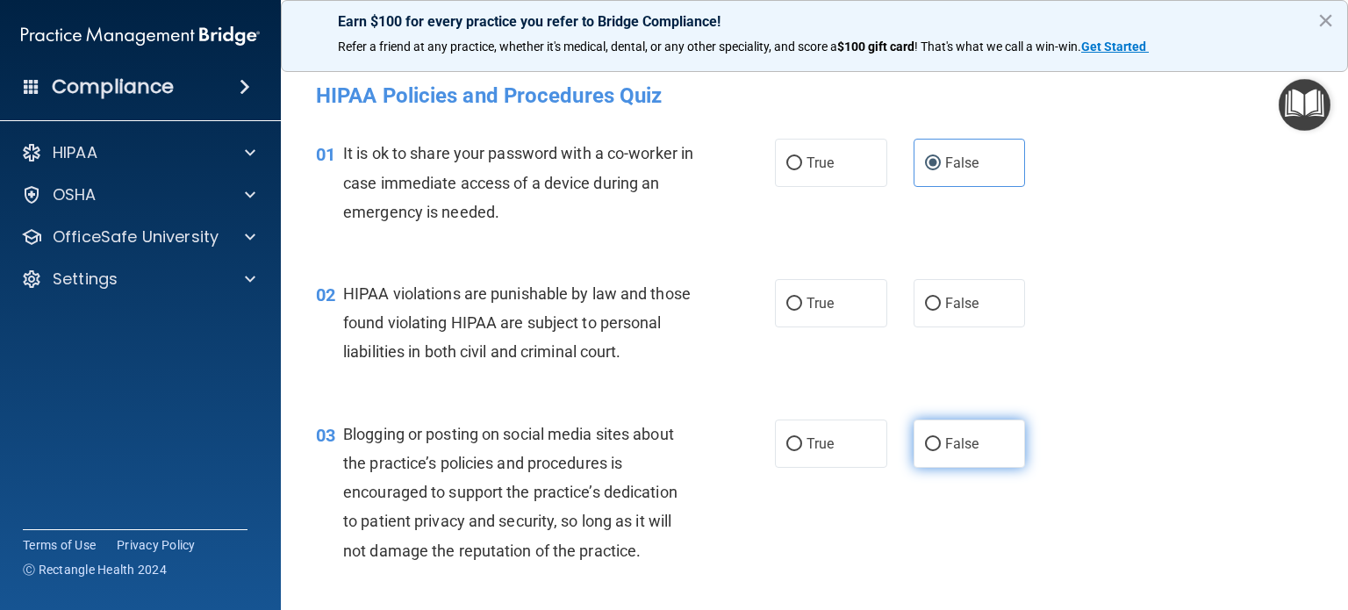
click at [941, 311] on input "False" at bounding box center [933, 304] width 16 height 13
radio input "true"
click at [945, 452] on span "False" at bounding box center [962, 443] width 34 height 17
click at [939, 451] on input "False" at bounding box center [933, 444] width 16 height 13
radio input "true"
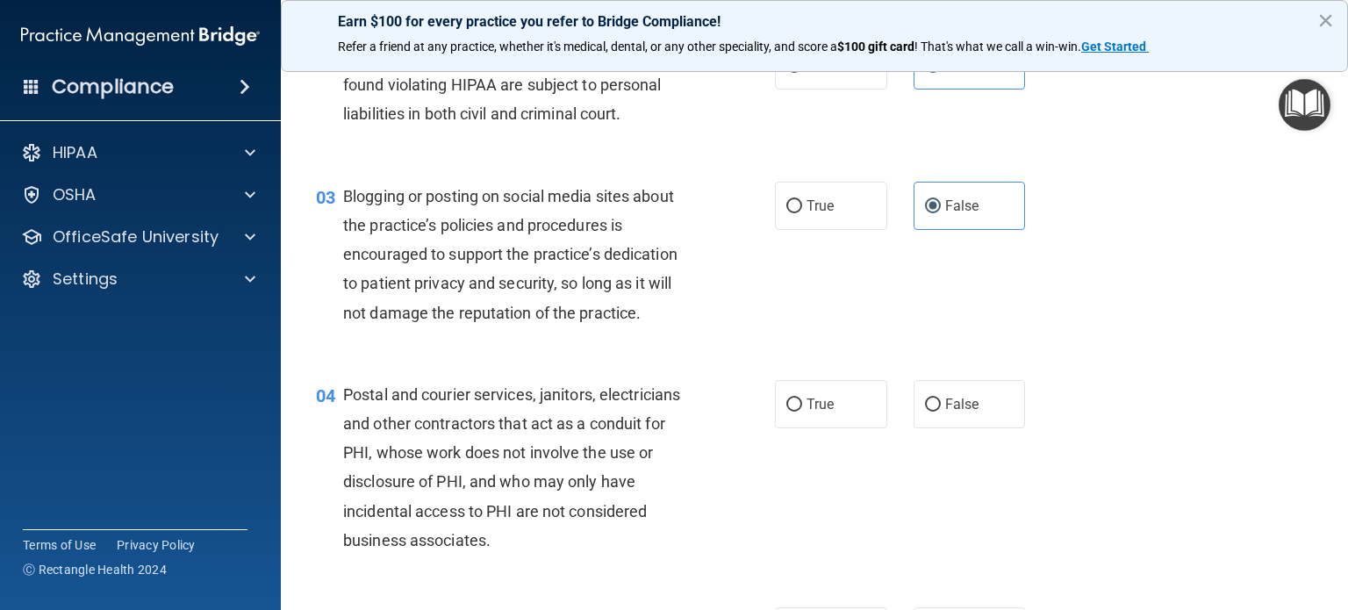
scroll to position [439, 0]
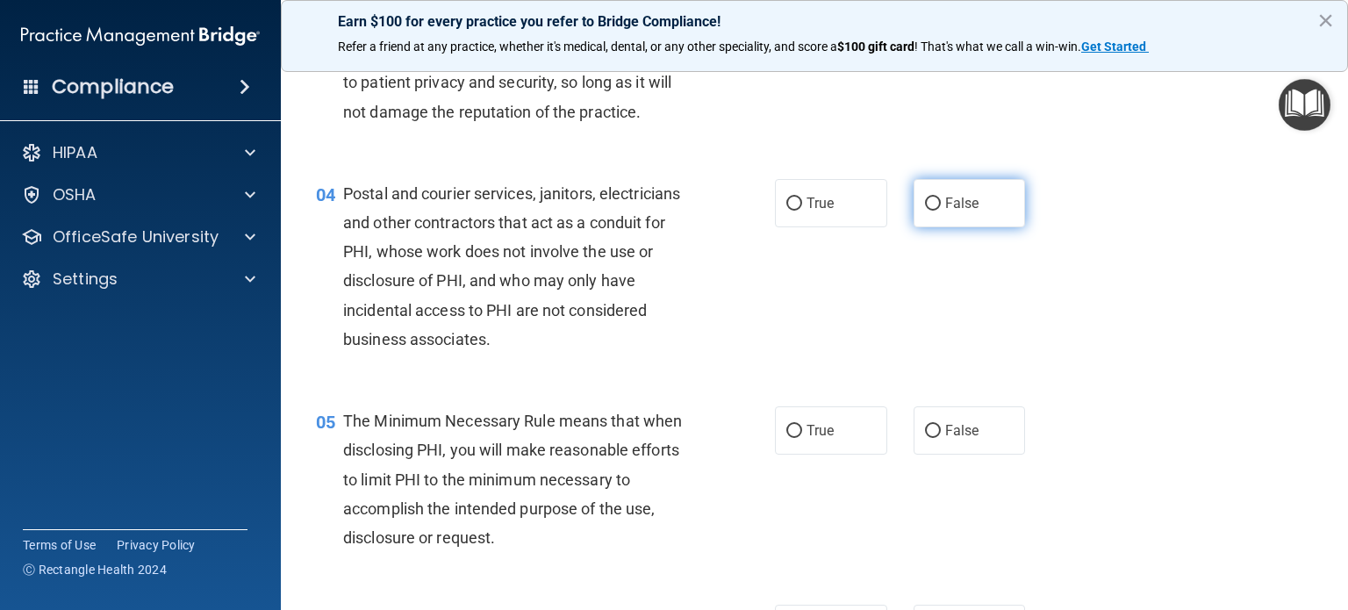
click at [967, 212] on span "False" at bounding box center [962, 203] width 34 height 17
click at [941, 211] on input "False" at bounding box center [933, 204] width 16 height 13
radio input "true"
click at [962, 449] on label "False" at bounding box center [970, 430] width 112 height 48
click at [941, 438] on input "False" at bounding box center [933, 431] width 16 height 13
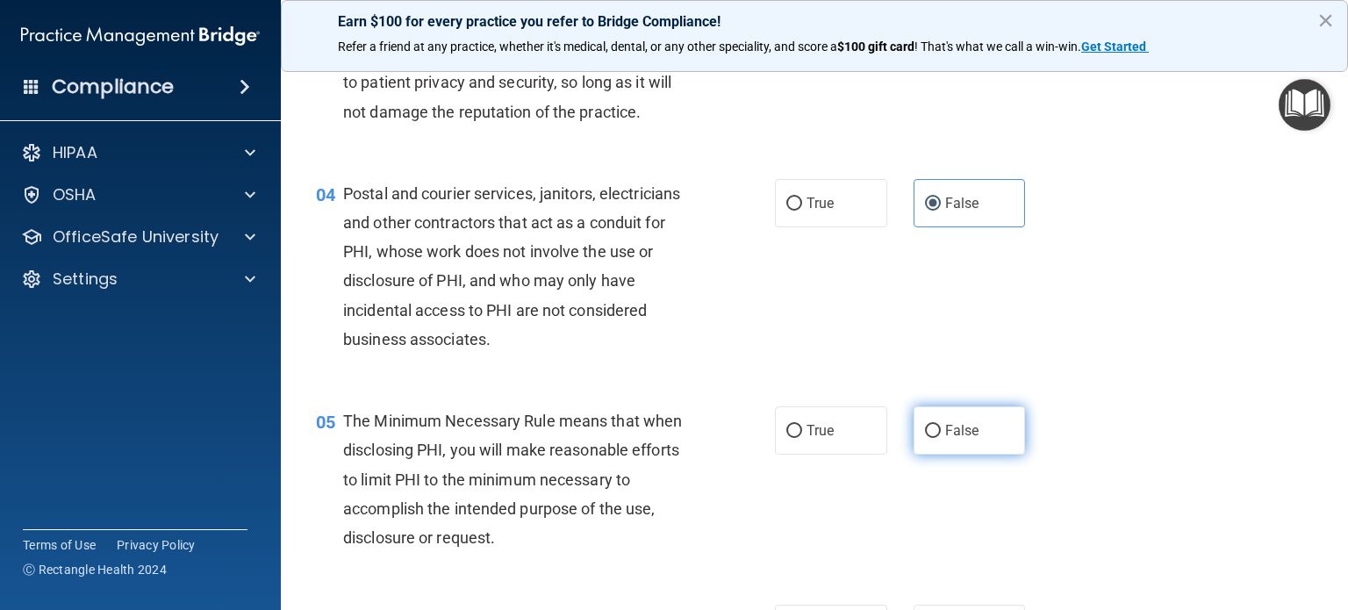
radio input "true"
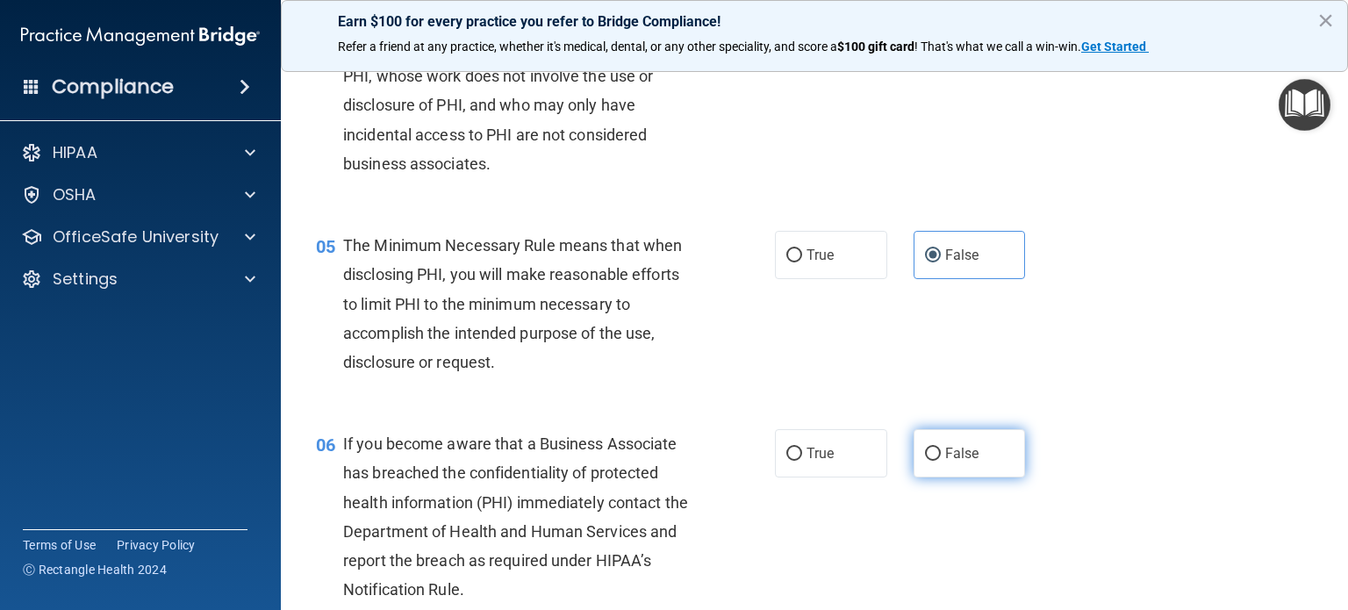
click at [959, 462] on span "False" at bounding box center [962, 453] width 34 height 17
click at [941, 461] on input "False" at bounding box center [933, 454] width 16 height 13
radio input "true"
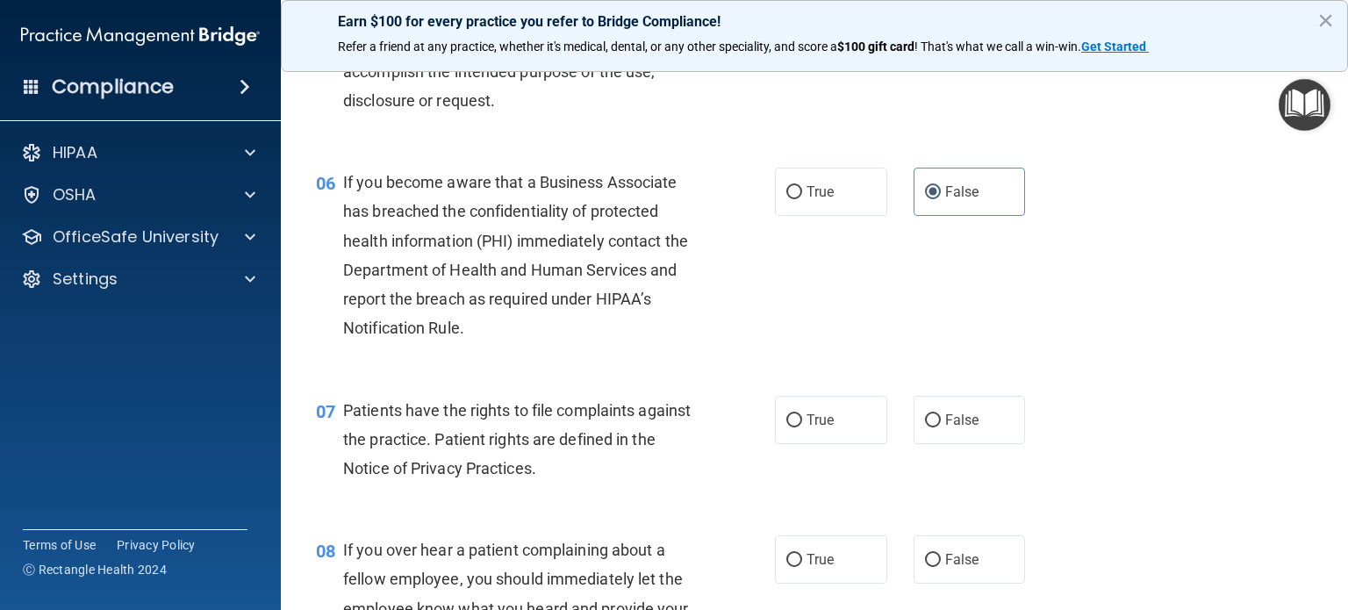
scroll to position [966, 0]
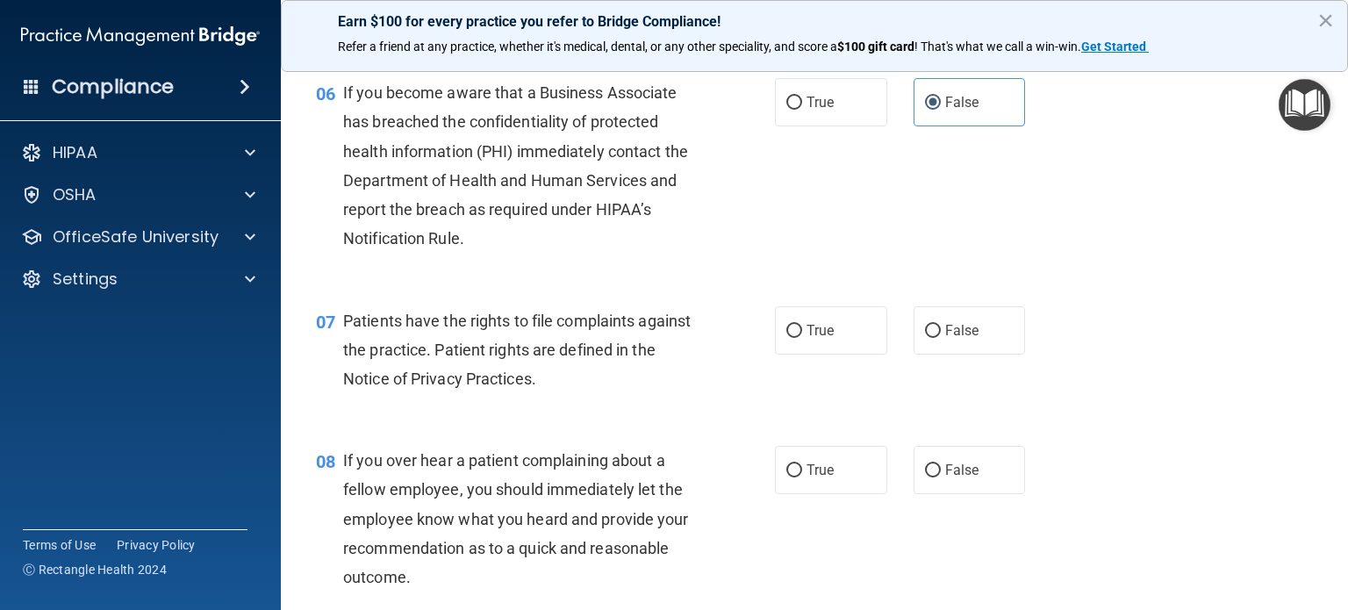
drag, startPoint x: 966, startPoint y: 383, endPoint x: 965, endPoint y: 455, distance: 72.0
click at [966, 385] on div "07 Patients have the rights to file complaints against the practice. Patient ri…" at bounding box center [815, 354] width 1024 height 140
click at [962, 478] on span "False" at bounding box center [962, 470] width 34 height 17
click at [941, 478] on input "False" at bounding box center [933, 470] width 16 height 13
radio input "true"
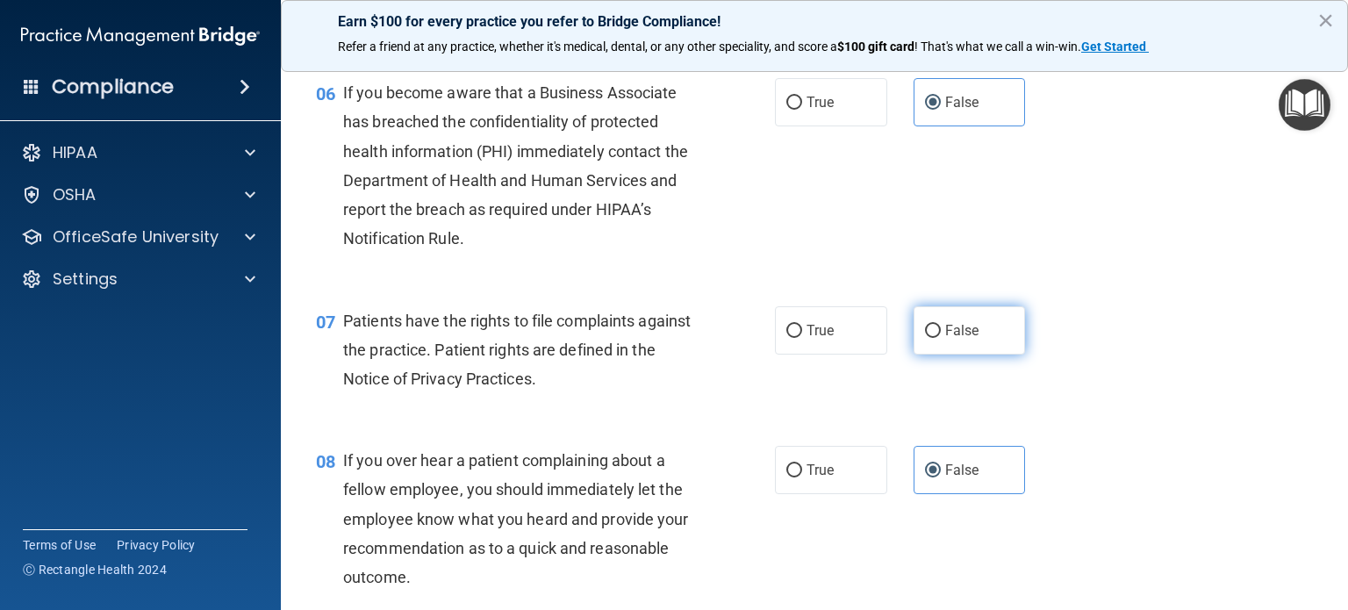
click at [966, 355] on label "False" at bounding box center [970, 330] width 112 height 48
click at [941, 338] on input "False" at bounding box center [933, 331] width 16 height 13
radio input "true"
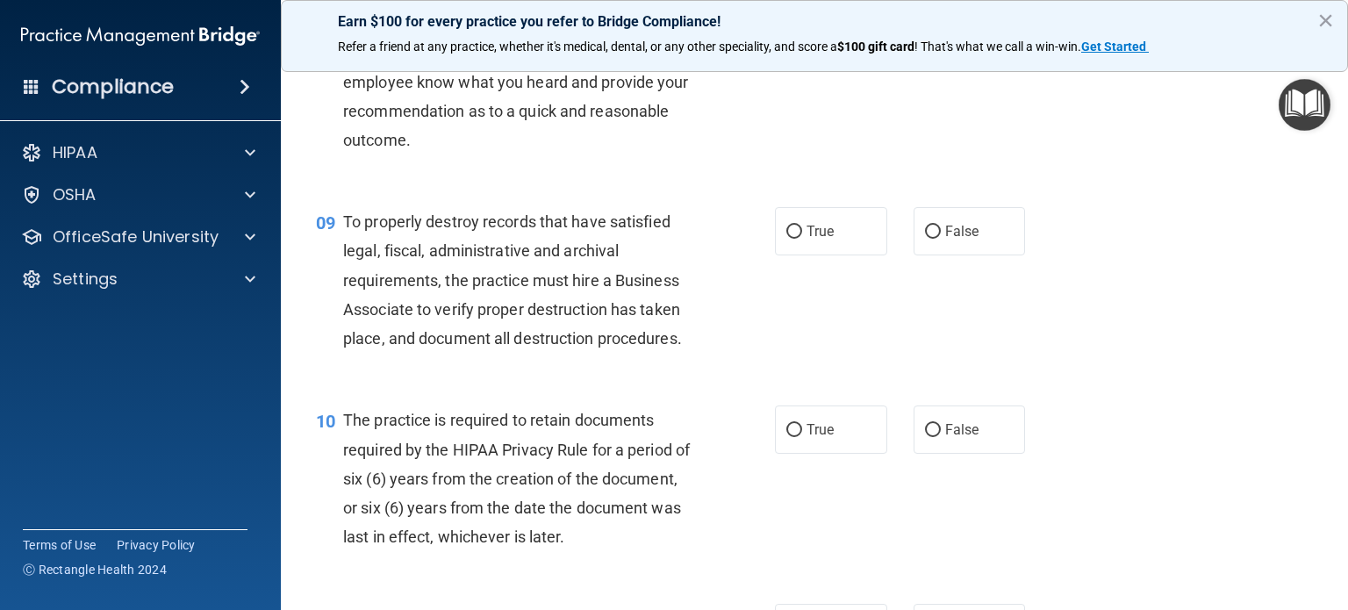
scroll to position [1404, 0]
click at [952, 238] on span "False" at bounding box center [962, 229] width 34 height 17
click at [941, 237] on input "False" at bounding box center [933, 230] width 16 height 13
radio input "true"
click at [973, 449] on label "False" at bounding box center [970, 428] width 112 height 48
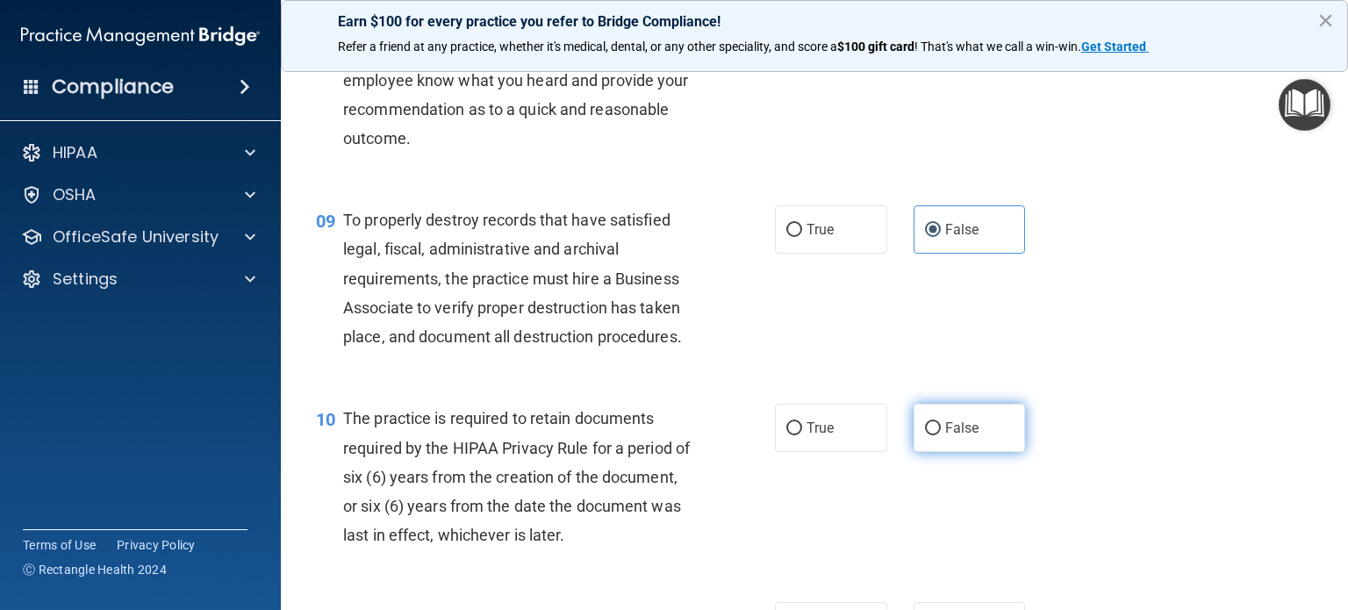
click at [941, 435] on input "False" at bounding box center [933, 428] width 16 height 13
radio input "true"
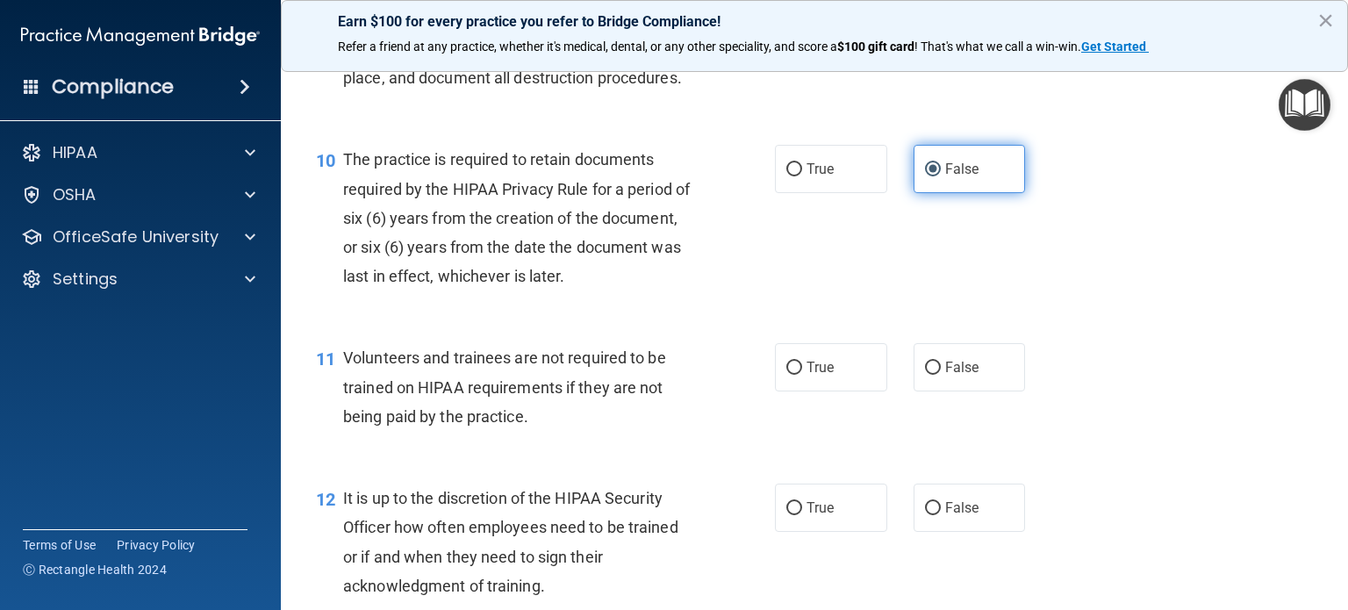
scroll to position [1668, 0]
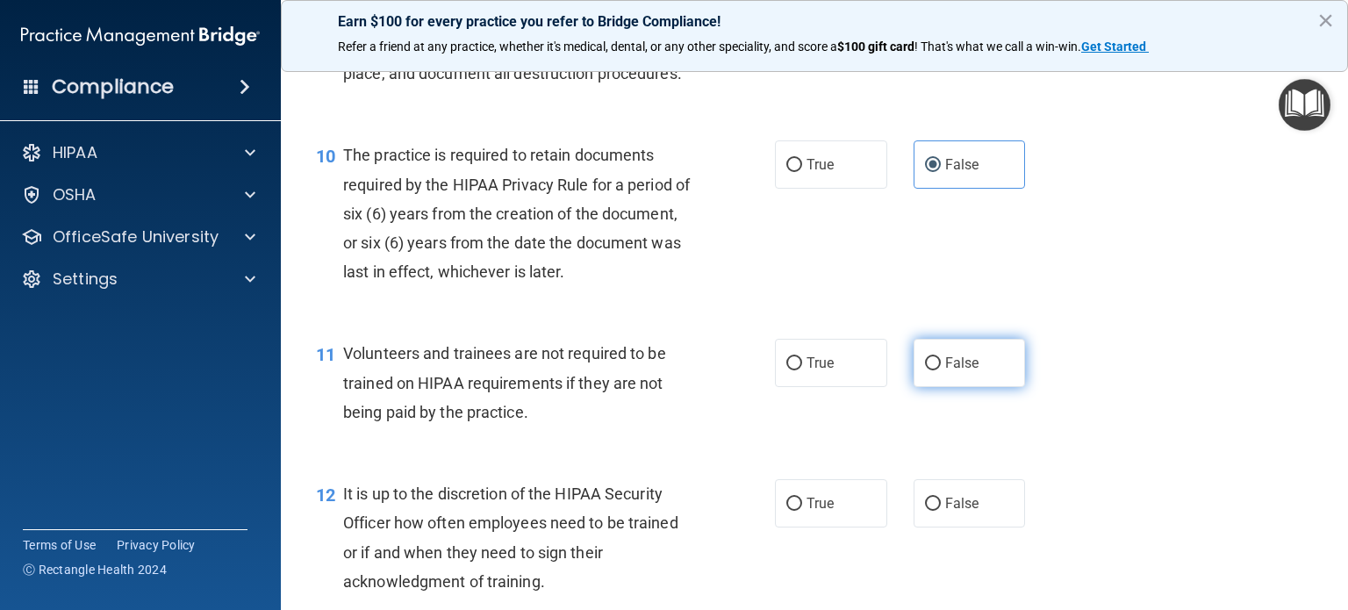
click at [951, 371] on span "False" at bounding box center [962, 363] width 34 height 17
click at [941, 370] on input "False" at bounding box center [933, 363] width 16 height 13
radio input "true"
click at [959, 512] on span "False" at bounding box center [962, 503] width 34 height 17
click at [941, 511] on input "False" at bounding box center [933, 504] width 16 height 13
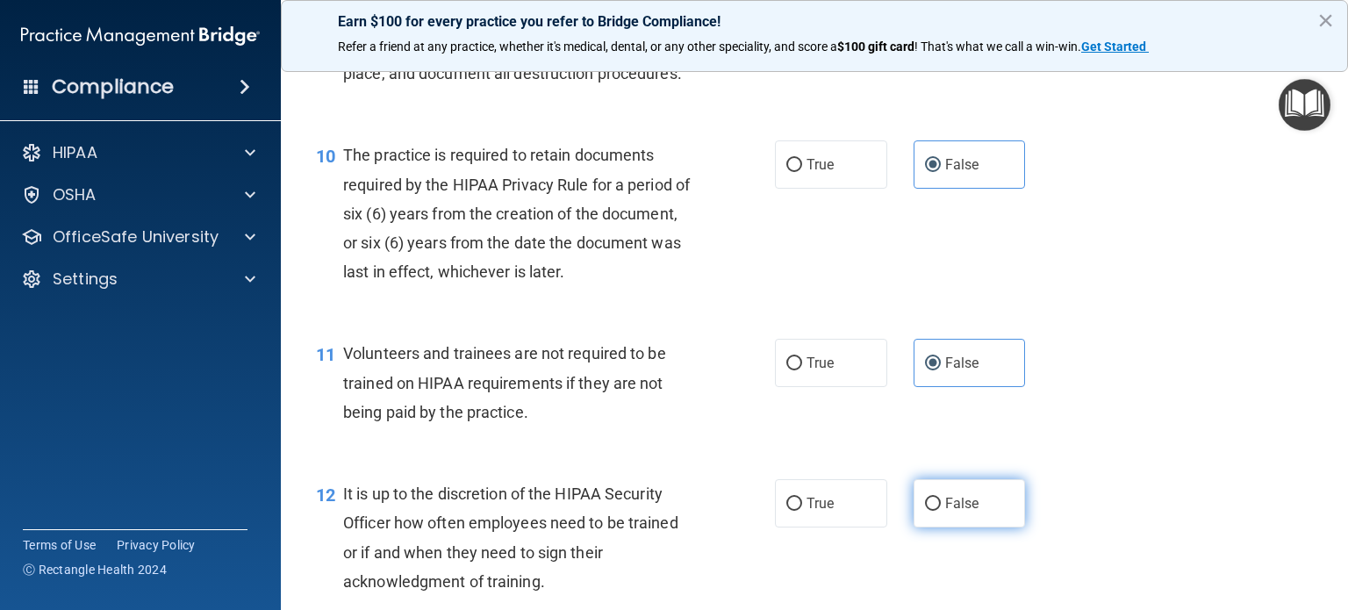
radio input "true"
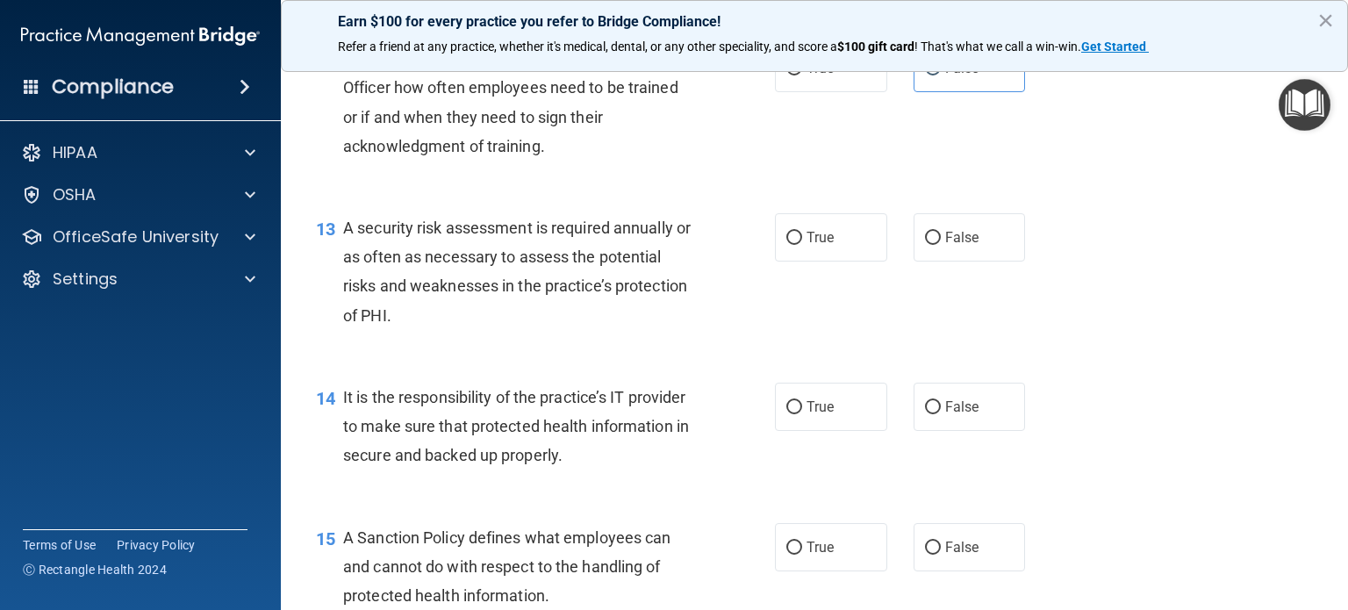
scroll to position [2107, 0]
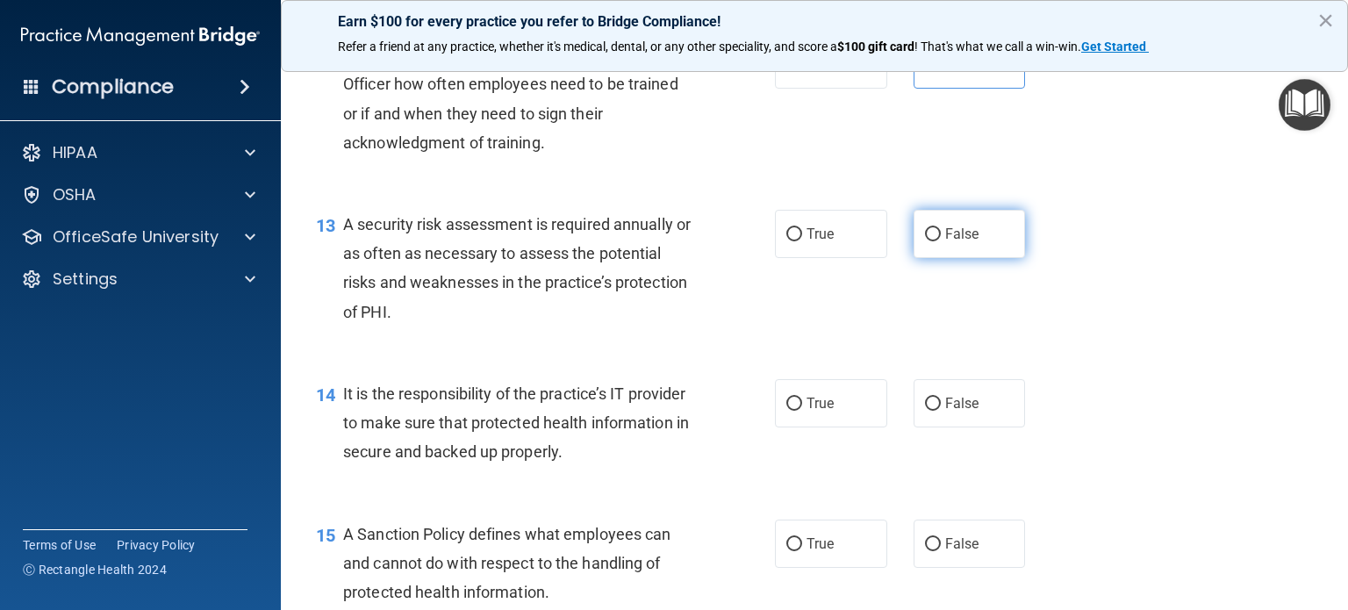
click at [957, 258] on label "False" at bounding box center [970, 234] width 112 height 48
click at [941, 241] on input "False" at bounding box center [933, 234] width 16 height 13
radio input "true"
drag, startPoint x: 970, startPoint y: 424, endPoint x: 962, endPoint y: 521, distance: 96.9
click at [970, 425] on label "False" at bounding box center [970, 403] width 112 height 48
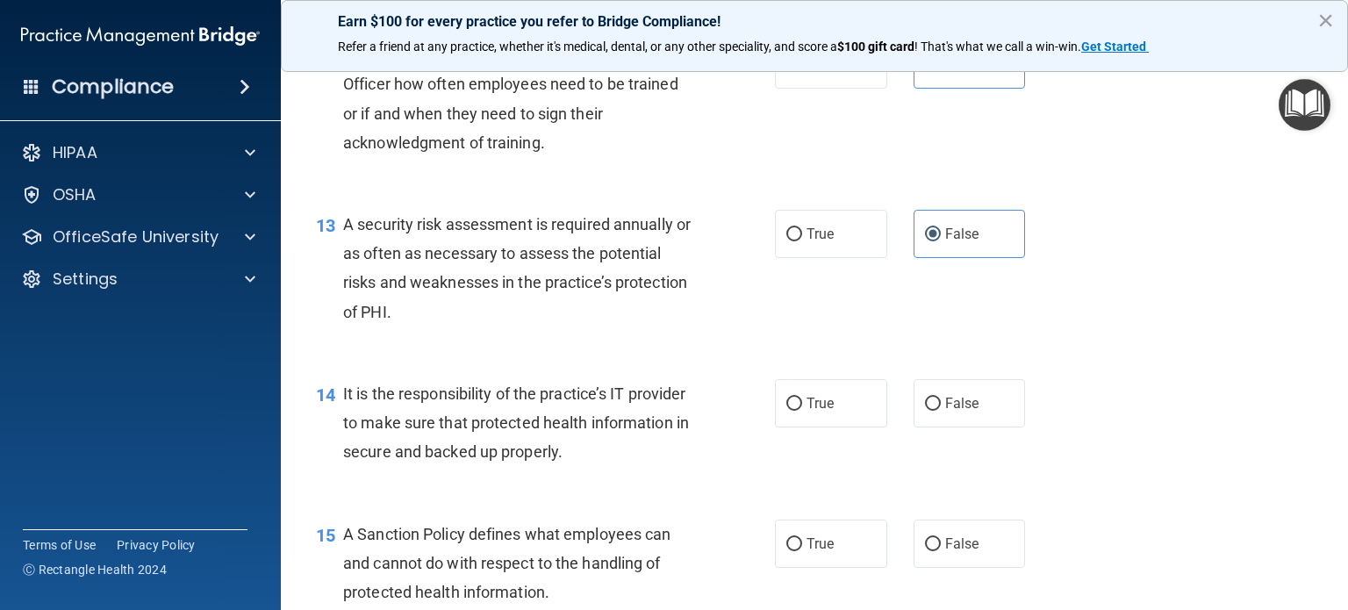
click at [941, 411] on input "False" at bounding box center [933, 404] width 16 height 13
radio input "true"
click at [962, 568] on label "False" at bounding box center [970, 544] width 112 height 48
click at [941, 551] on input "False" at bounding box center [933, 544] width 16 height 13
radio input "true"
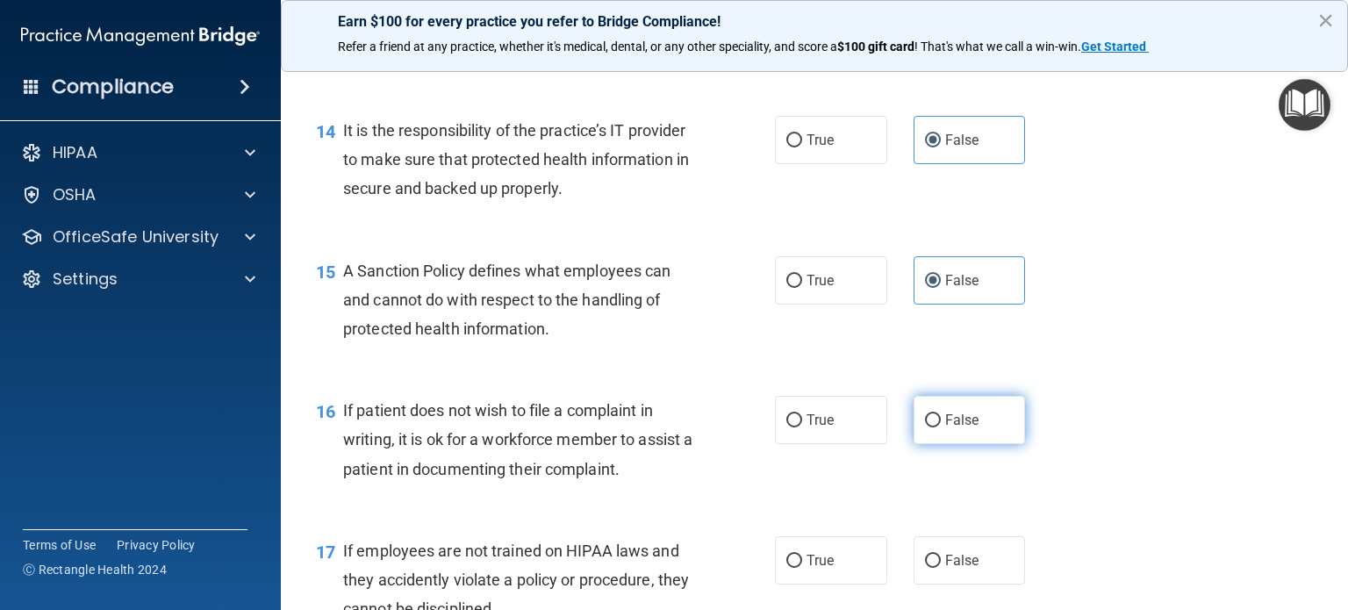
click at [962, 428] on span "False" at bounding box center [962, 420] width 34 height 17
click at [941, 427] on input "False" at bounding box center [933, 420] width 16 height 13
radio input "true"
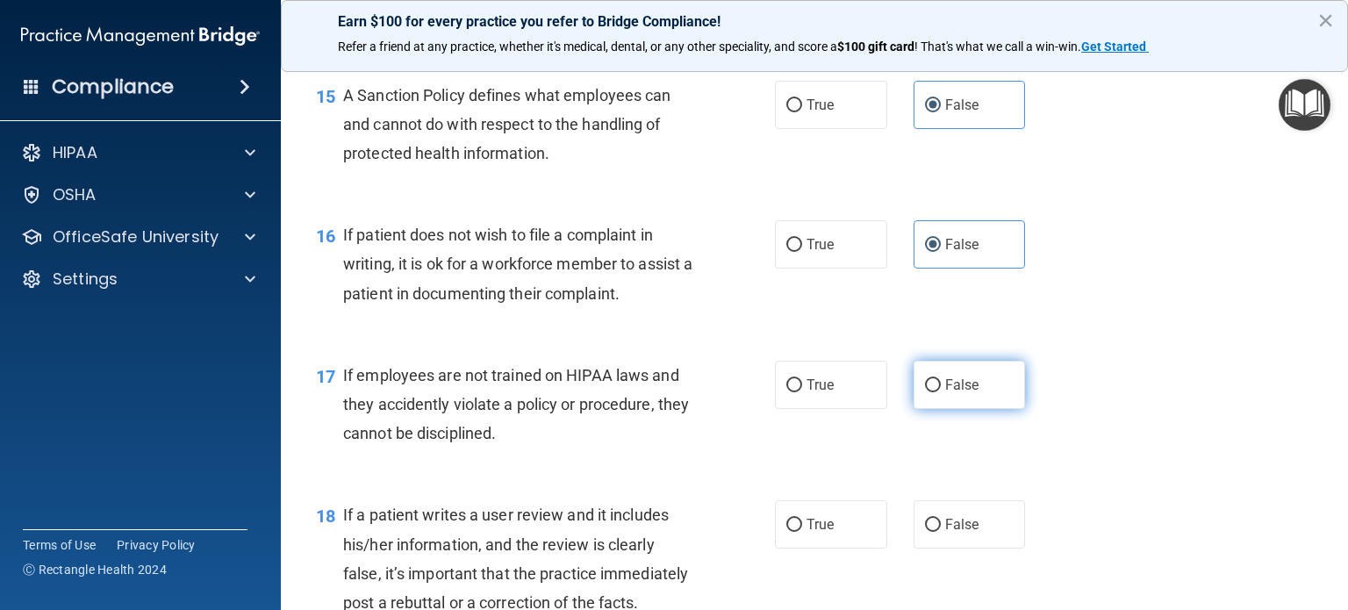
click at [941, 390] on label "False" at bounding box center [970, 385] width 112 height 48
click at [941, 390] on input "False" at bounding box center [933, 385] width 16 height 13
radio input "true"
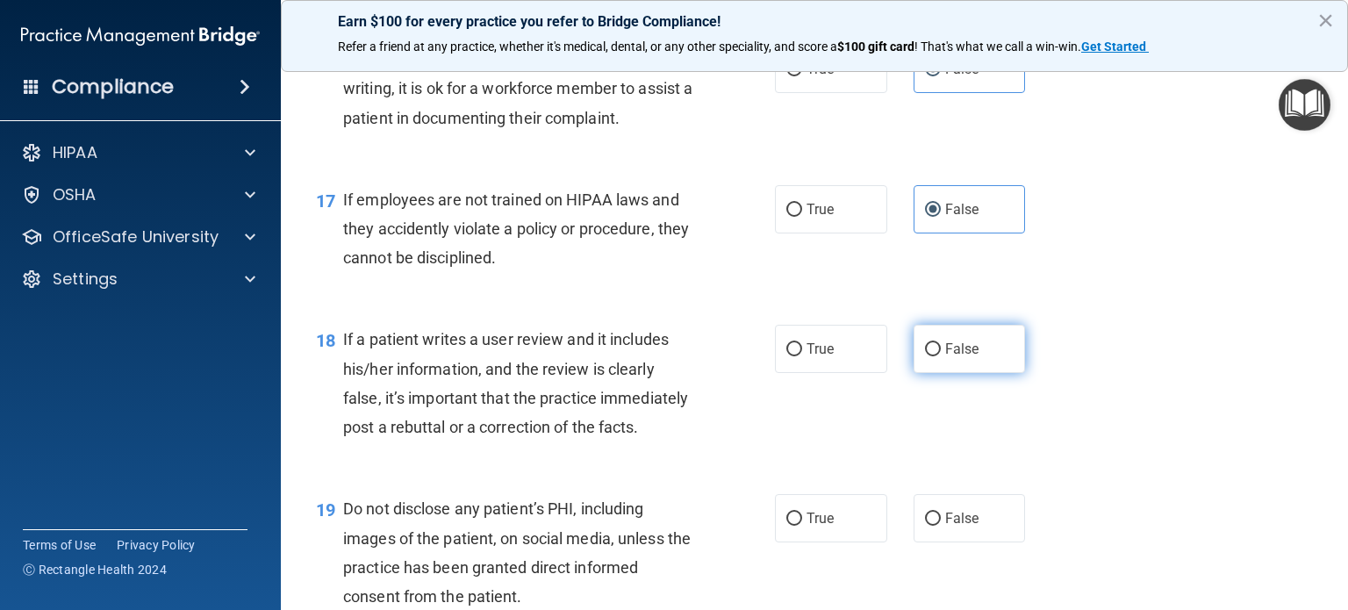
click at [928, 364] on label "False" at bounding box center [970, 349] width 112 height 48
click at [928, 356] on input "False" at bounding box center [933, 349] width 16 height 13
radio input "true"
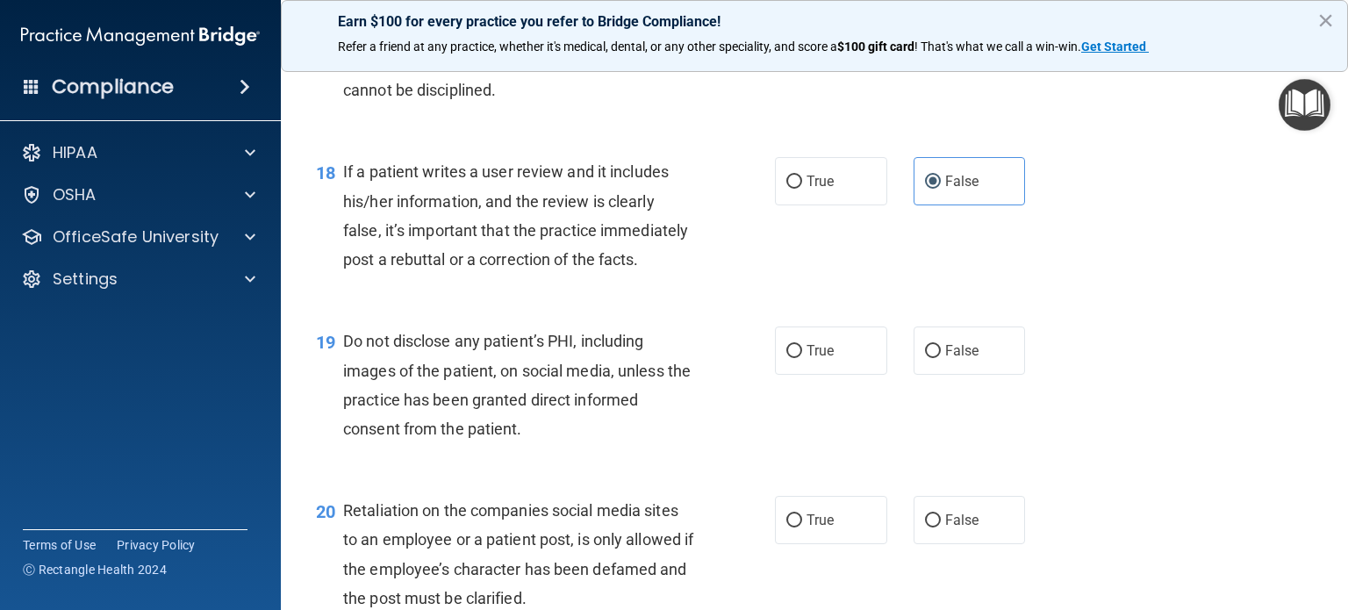
scroll to position [2984, 0]
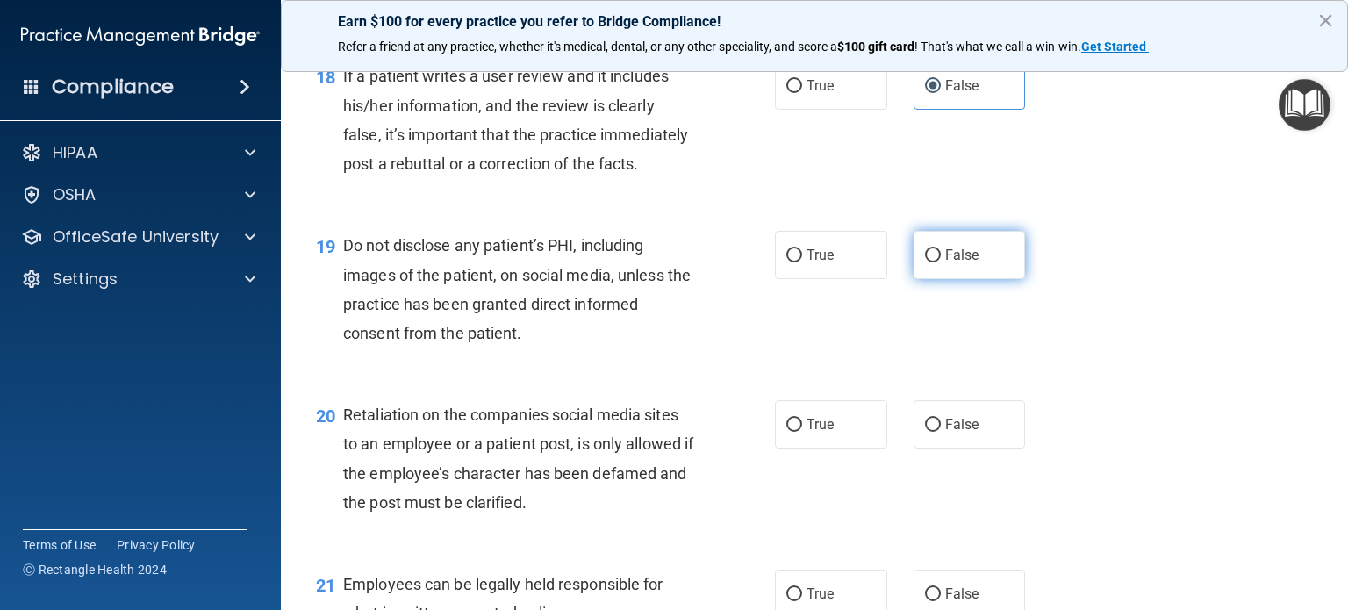
drag, startPoint x: 921, startPoint y: 323, endPoint x: 922, endPoint y: 333, distance: 9.7
click at [921, 279] on label "False" at bounding box center [970, 255] width 112 height 48
click at [925, 262] on input "False" at bounding box center [933, 255] width 16 height 13
radio input "true"
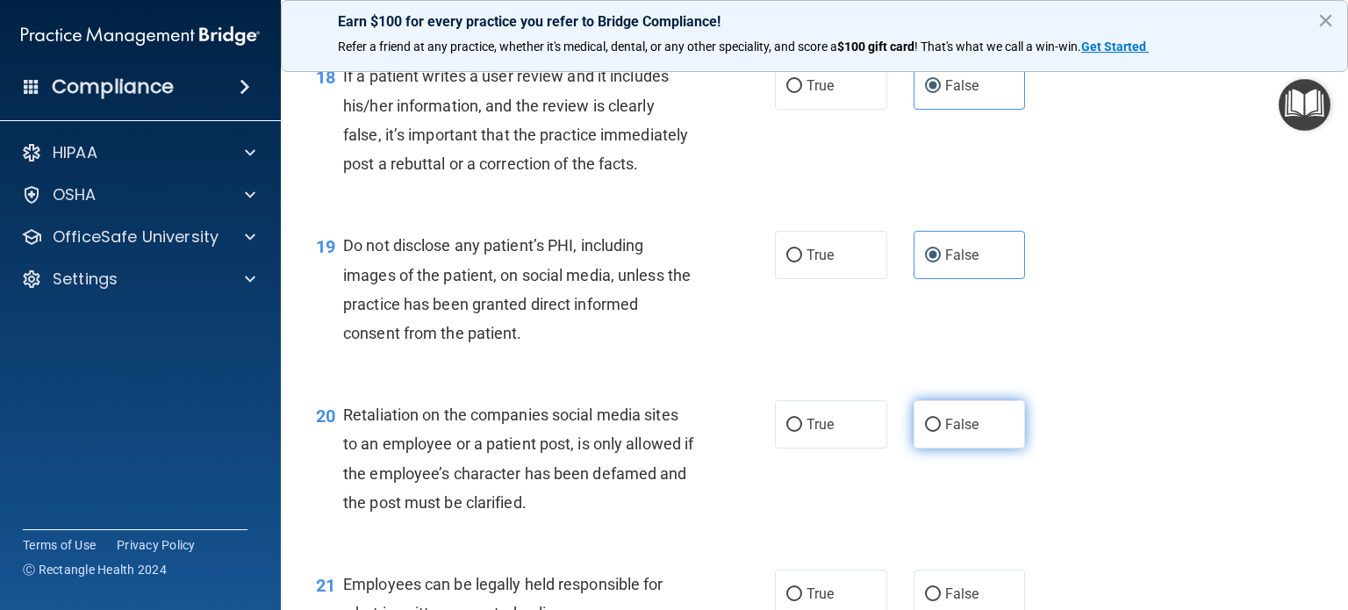
click at [945, 433] on span "False" at bounding box center [962, 424] width 34 height 17
click at [941, 432] on input "False" at bounding box center [933, 425] width 16 height 13
radio input "true"
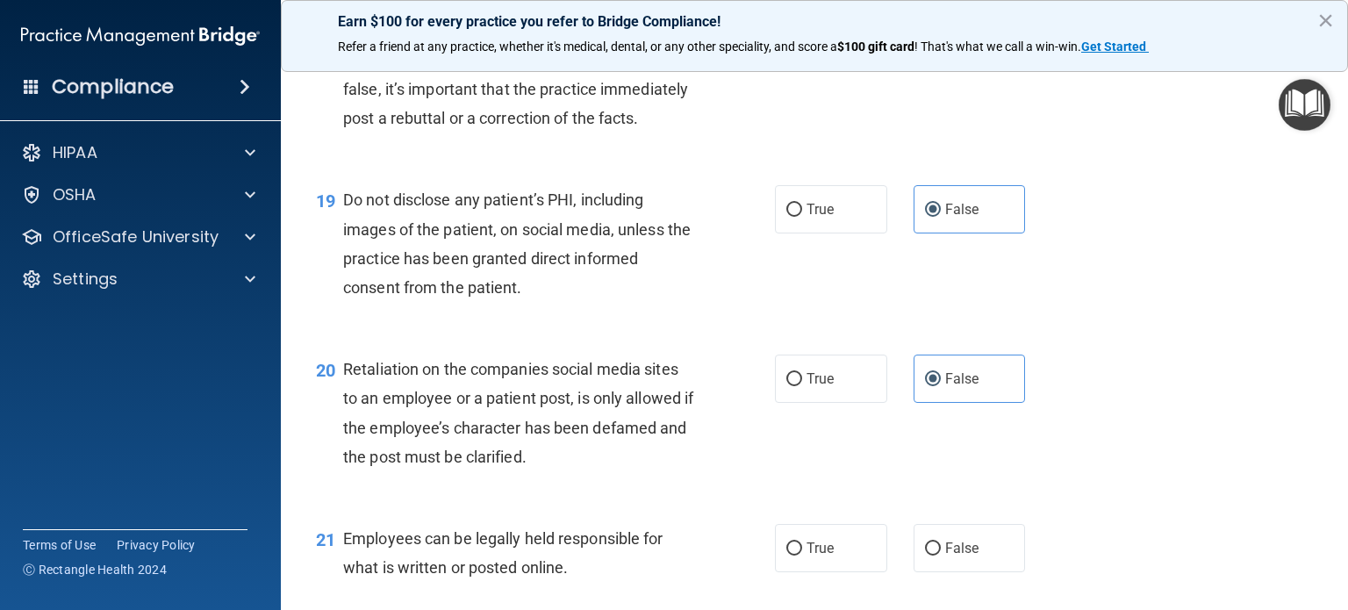
scroll to position [3248, 0]
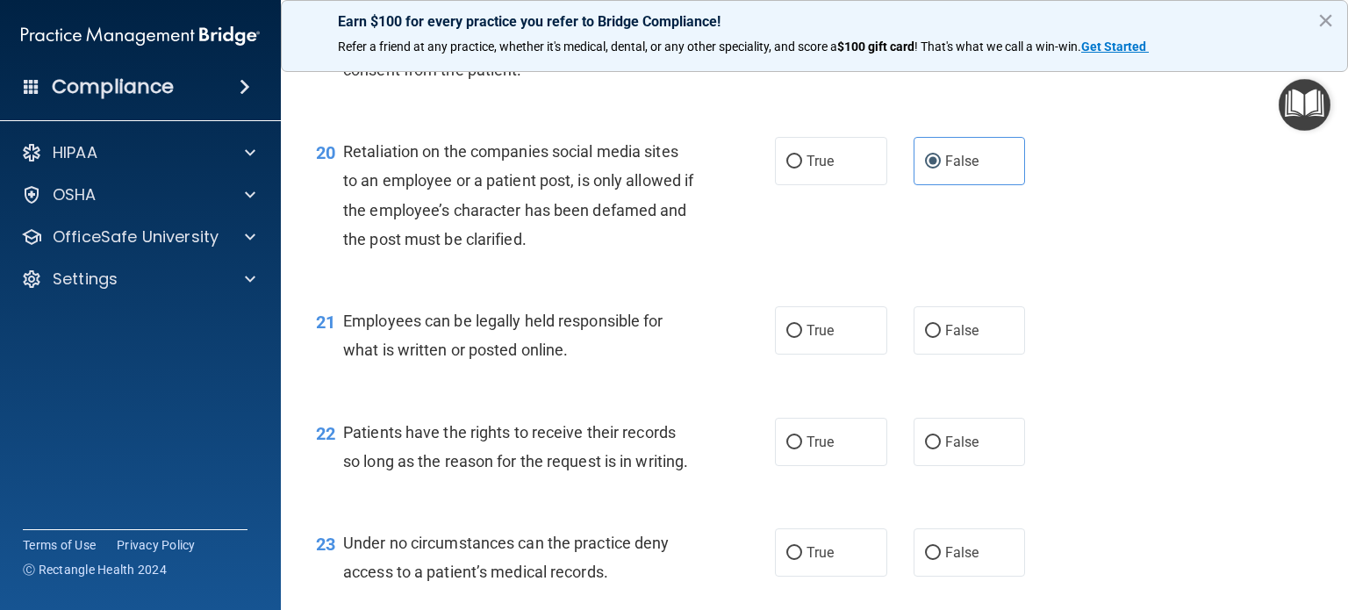
drag, startPoint x: 937, startPoint y: 396, endPoint x: 948, endPoint y: 460, distance: 65.1
click at [945, 339] on span "False" at bounding box center [962, 330] width 34 height 17
click at [937, 338] on input "False" at bounding box center [933, 331] width 16 height 13
radio input "true"
click at [948, 466] on label "False" at bounding box center [970, 442] width 112 height 48
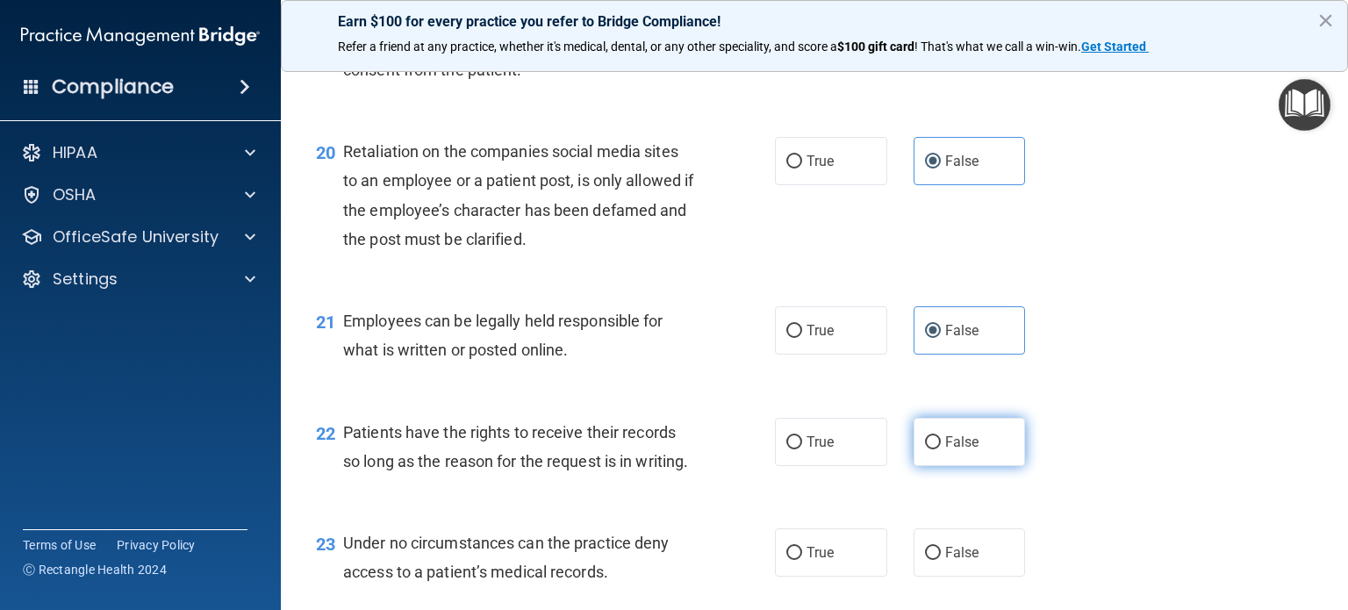
click at [941, 449] on input "False" at bounding box center [933, 442] width 16 height 13
radio input "true"
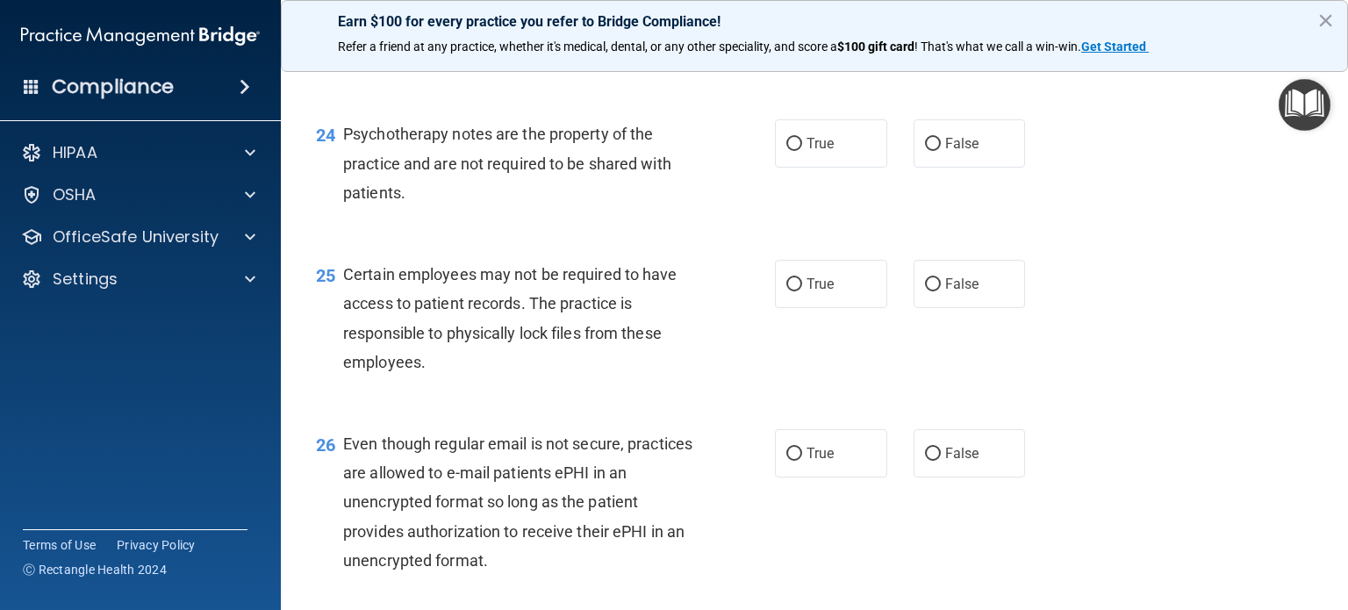
scroll to position [3774, 0]
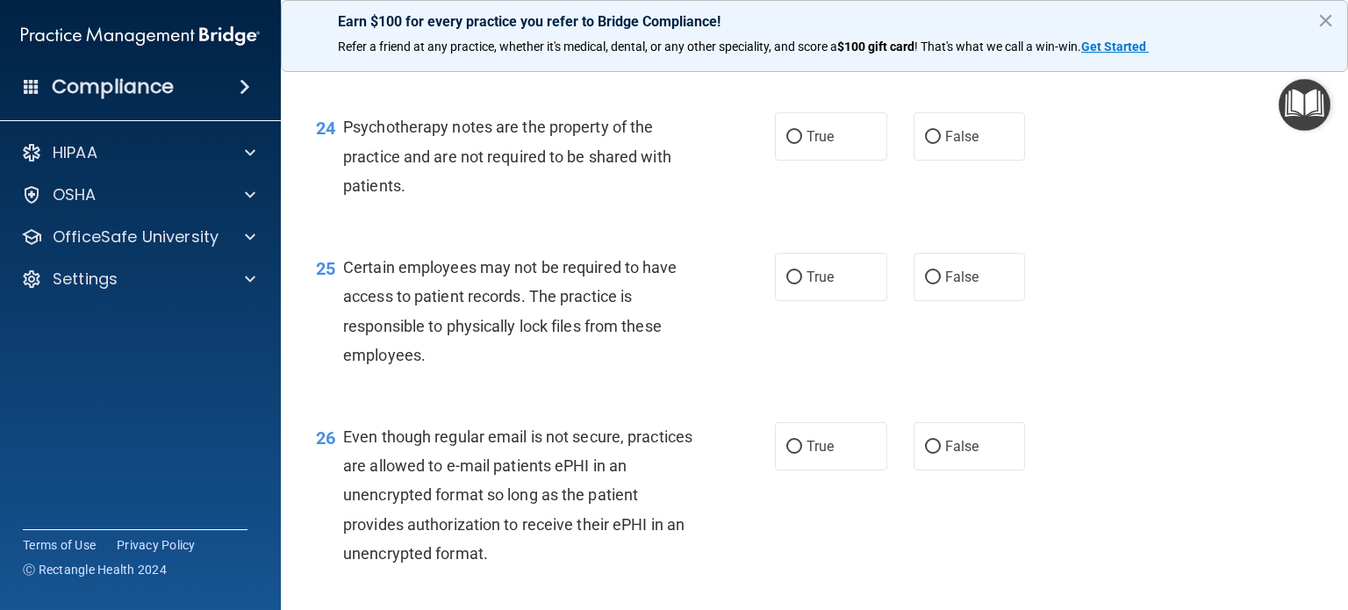
drag, startPoint x: 953, startPoint y: 126, endPoint x: 952, endPoint y: 199, distance: 73.8
click at [952, 50] on label "False" at bounding box center [970, 26] width 112 height 48
click at [941, 33] on input "False" at bounding box center [933, 26] width 16 height 13
radio input "true"
click at [947, 161] on label "False" at bounding box center [970, 136] width 112 height 48
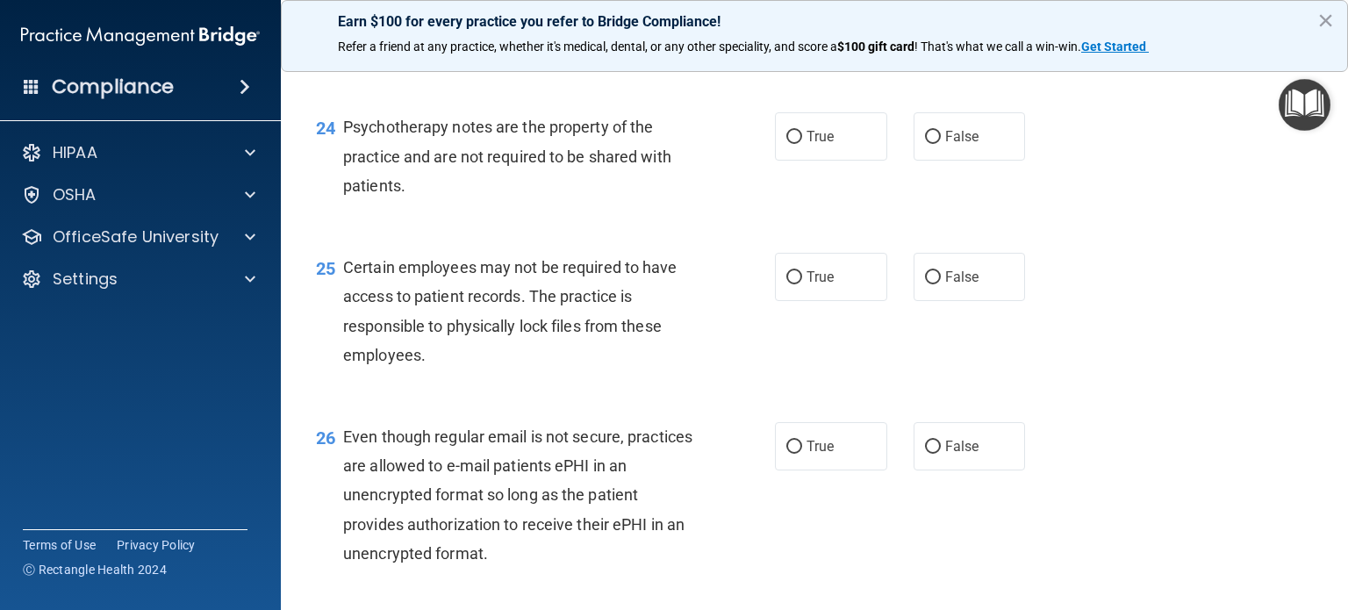
click at [941, 144] on input "False" at bounding box center [933, 137] width 16 height 13
radio input "true"
drag, startPoint x: 945, startPoint y: 362, endPoint x: 945, endPoint y: 414, distance: 52.7
click at [945, 301] on label "False" at bounding box center [970, 277] width 112 height 48
click at [941, 284] on input "False" at bounding box center [933, 277] width 16 height 13
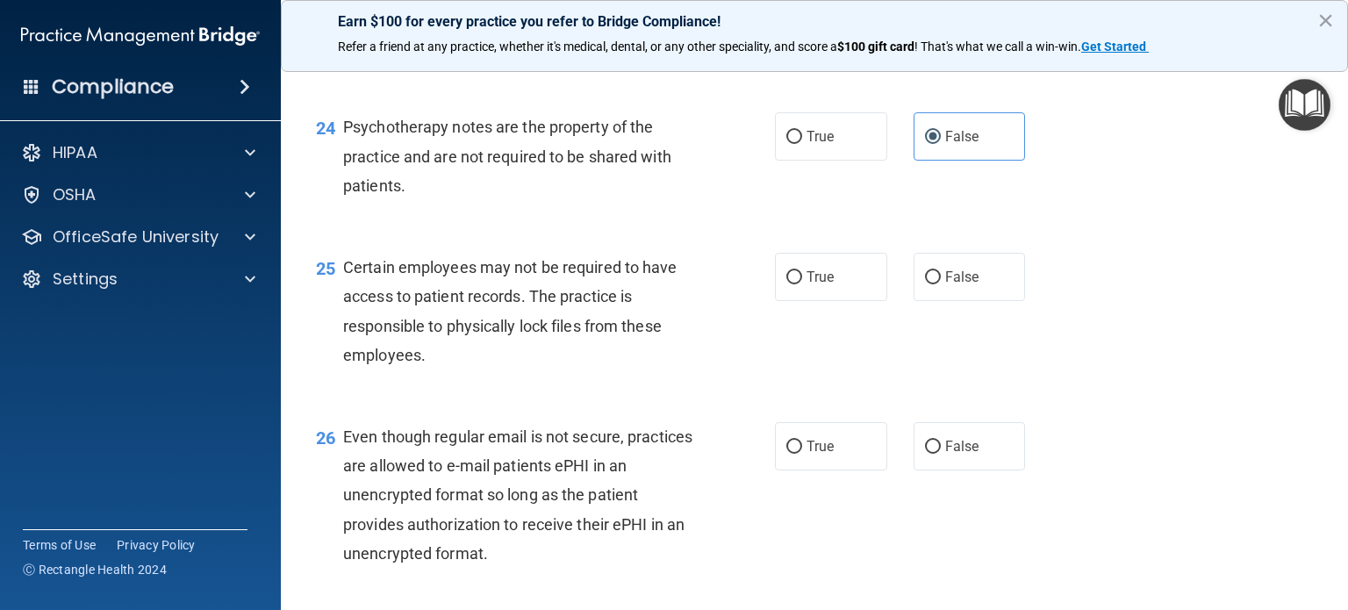
radio input "true"
drag, startPoint x: 948, startPoint y: 535, endPoint x: 1004, endPoint y: 360, distance: 184.3
click at [948, 455] on span "False" at bounding box center [962, 446] width 34 height 17
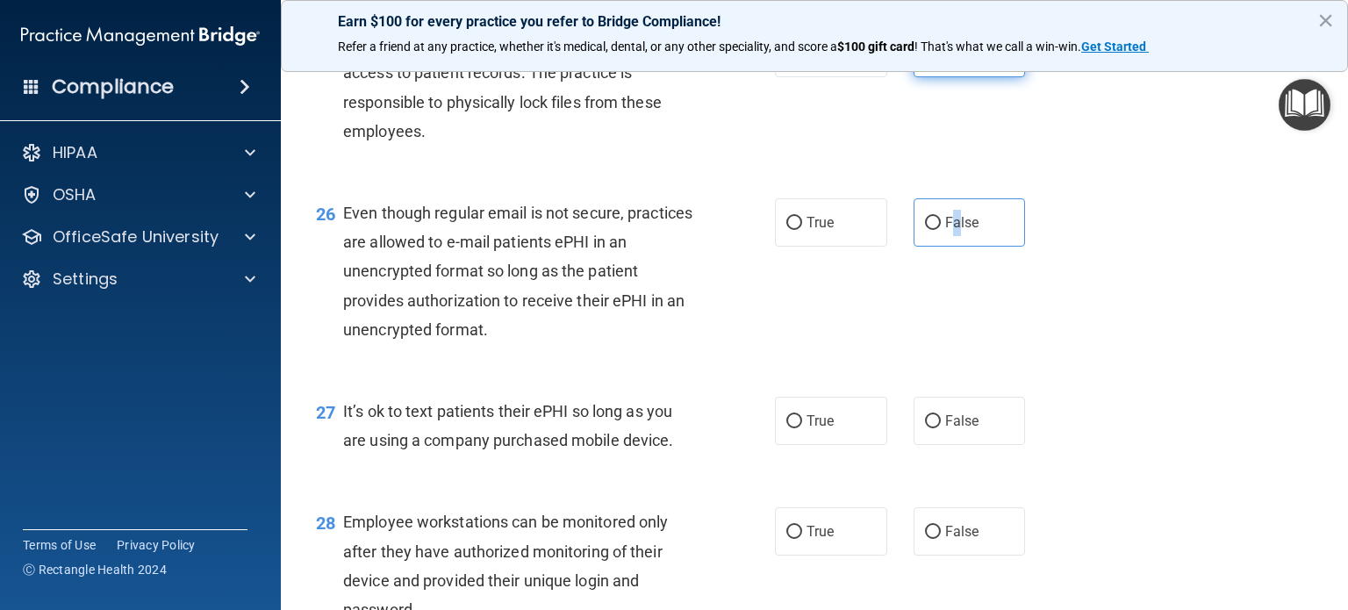
scroll to position [4038, 0]
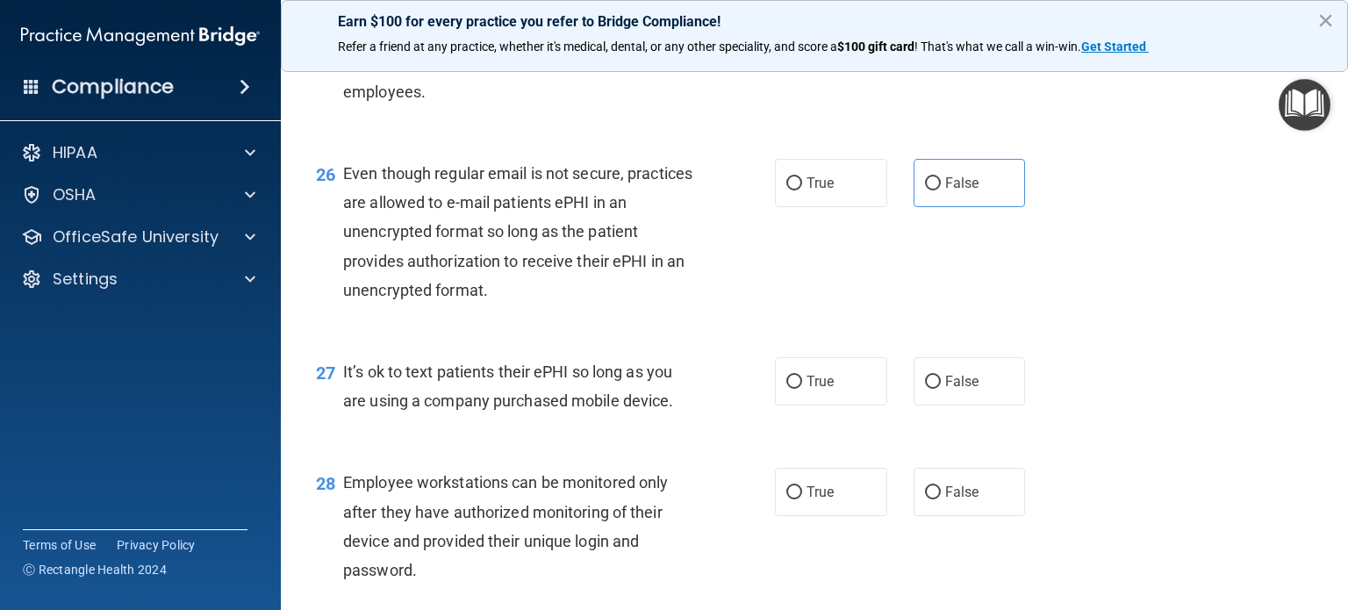
drag, startPoint x: 976, startPoint y: 259, endPoint x: 949, endPoint y: 432, distance: 175.1
click at [976, 207] on label "False" at bounding box center [970, 183] width 112 height 48
click at [941, 190] on input "False" at bounding box center [933, 183] width 16 height 13
radio input "true"
drag, startPoint x: 941, startPoint y: 467, endPoint x: 941, endPoint y: 526, distance: 58.8
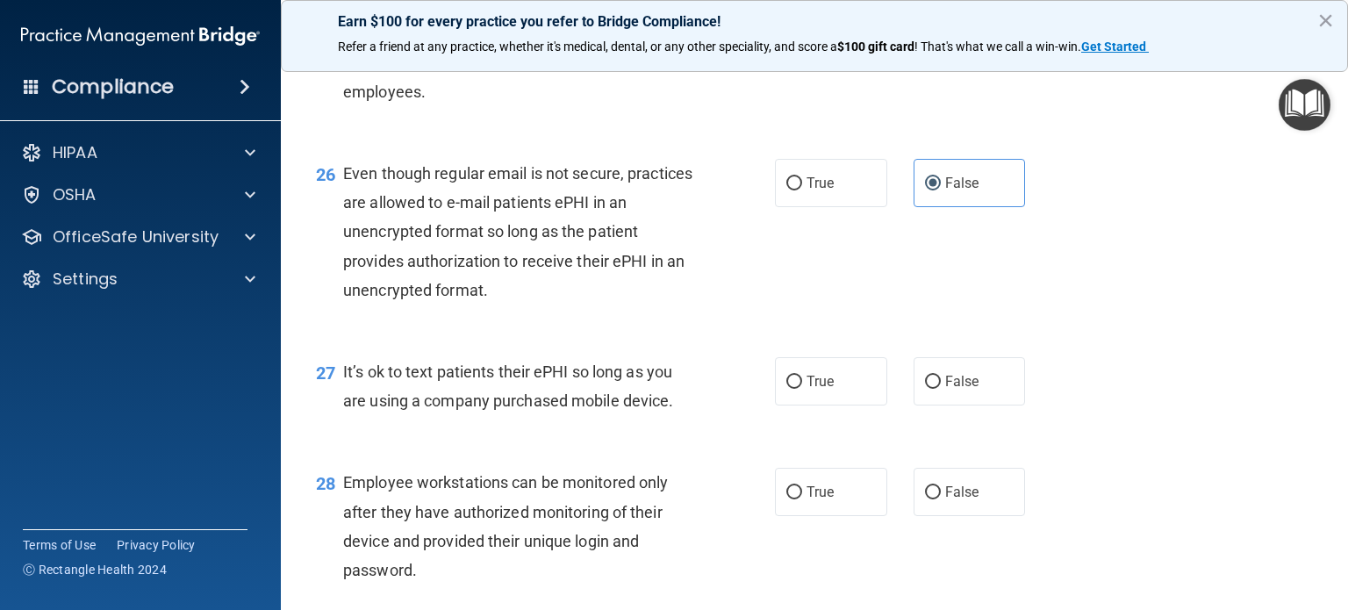
click at [945, 390] on span "False" at bounding box center [962, 381] width 34 height 17
click at [941, 389] on input "False" at bounding box center [933, 382] width 16 height 13
radio input "true"
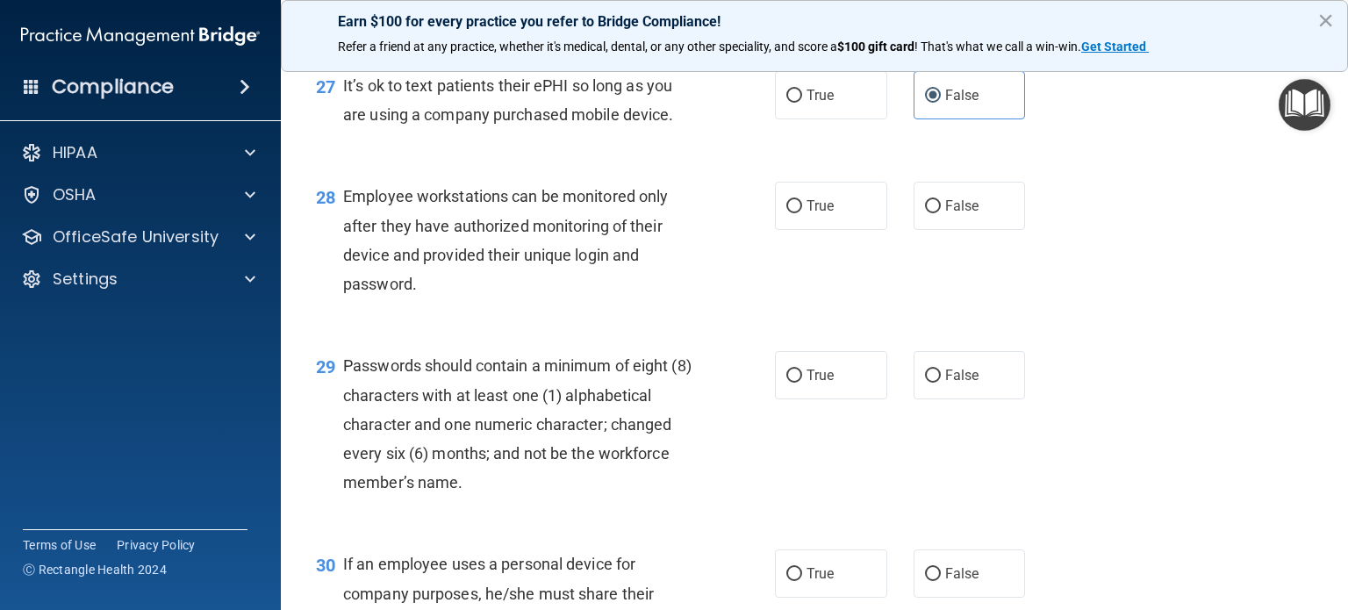
scroll to position [4389, 0]
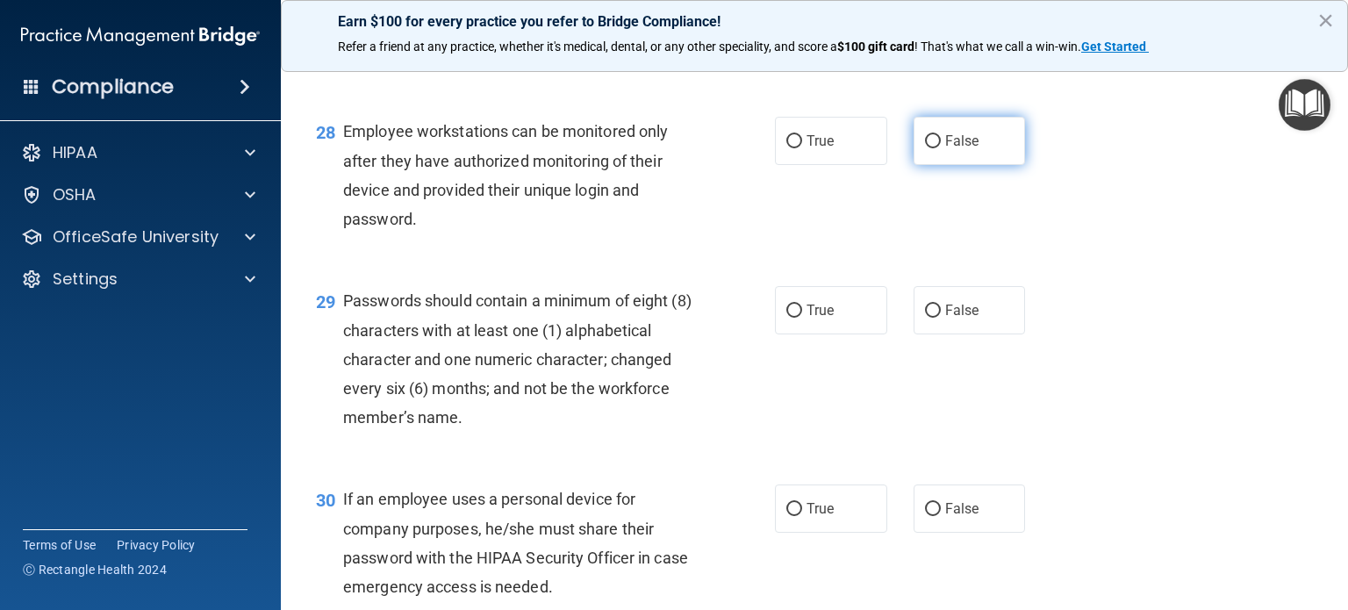
click at [945, 149] on span "False" at bounding box center [962, 141] width 34 height 17
click at [941, 148] on input "False" at bounding box center [933, 141] width 16 height 13
radio input "true"
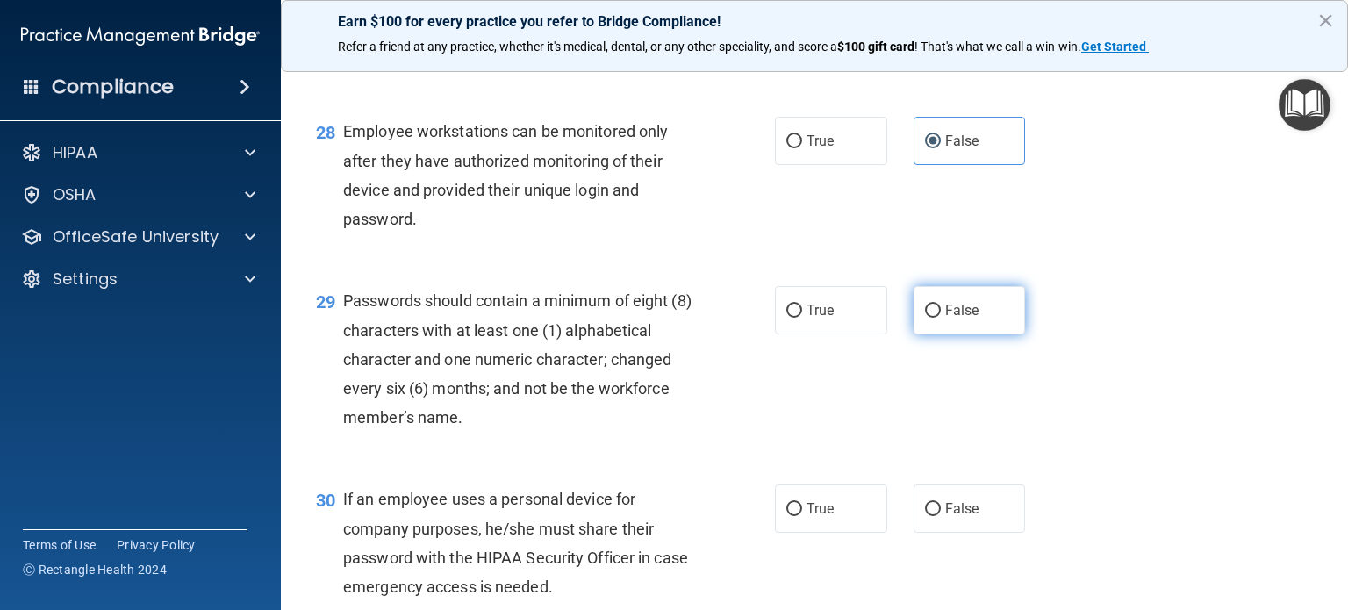
click at [945, 319] on span "False" at bounding box center [962, 310] width 34 height 17
click at [940, 318] on input "False" at bounding box center [933, 311] width 16 height 13
radio input "true"
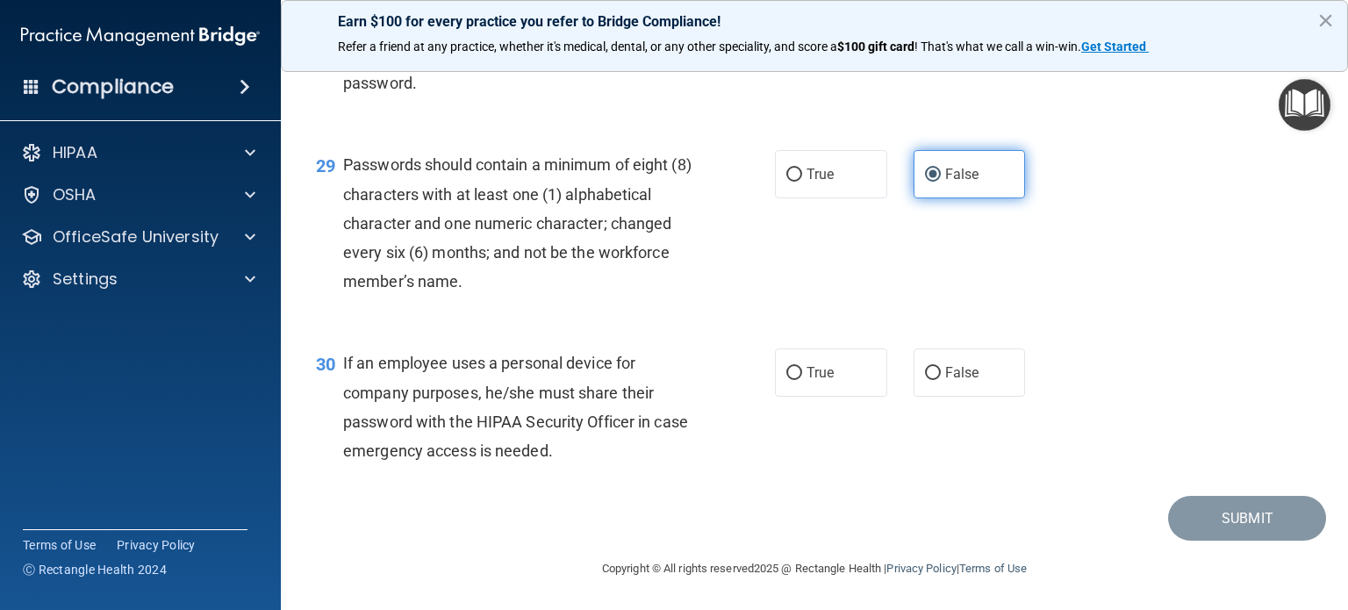
scroll to position [4614, 0]
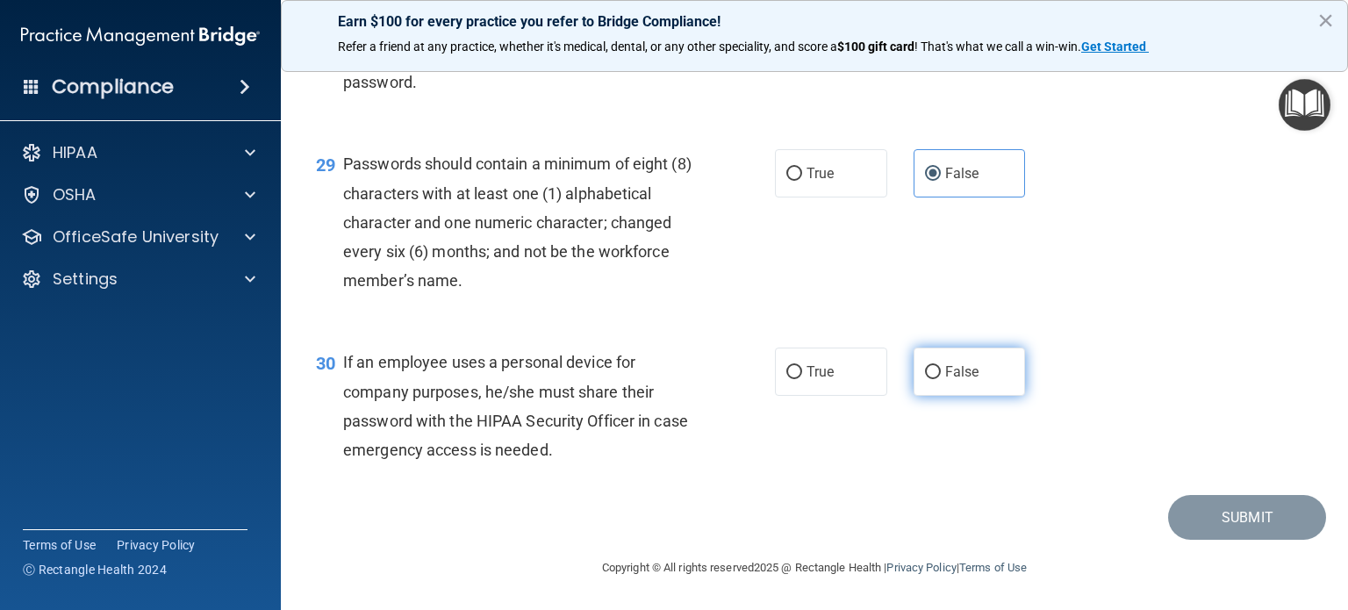
click at [945, 365] on span "False" at bounding box center [962, 371] width 34 height 17
click at [939, 366] on input "False" at bounding box center [933, 372] width 16 height 13
radio input "true"
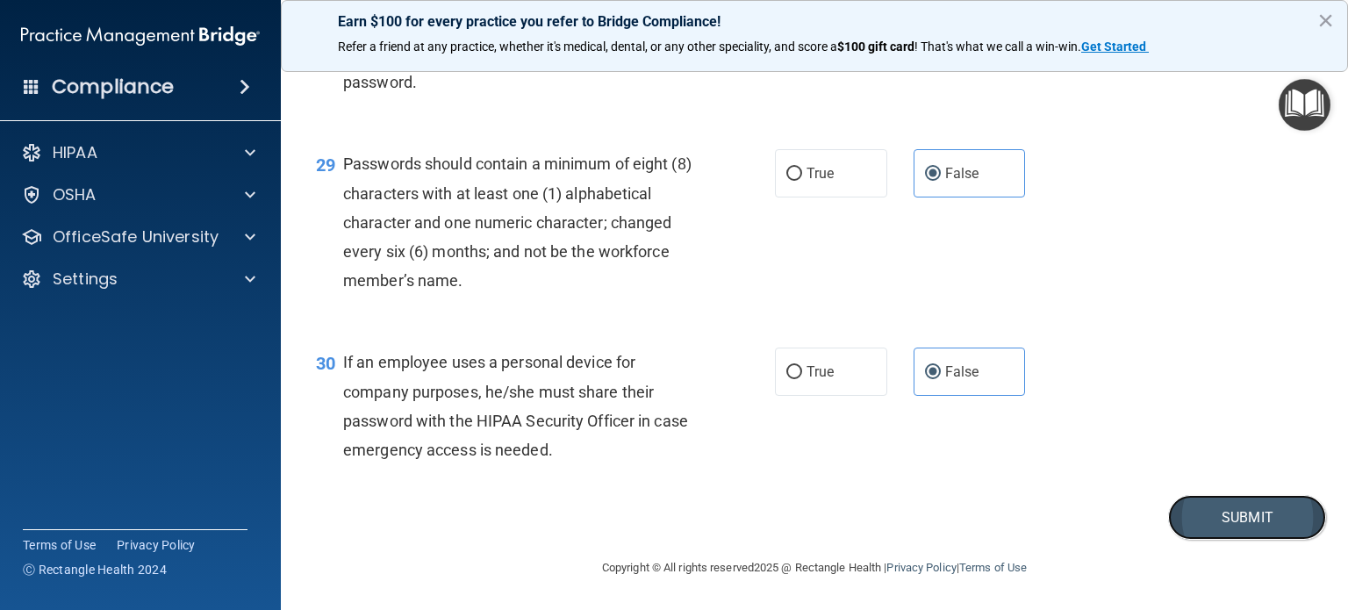
click at [1190, 510] on button "Submit" at bounding box center [1247, 517] width 158 height 45
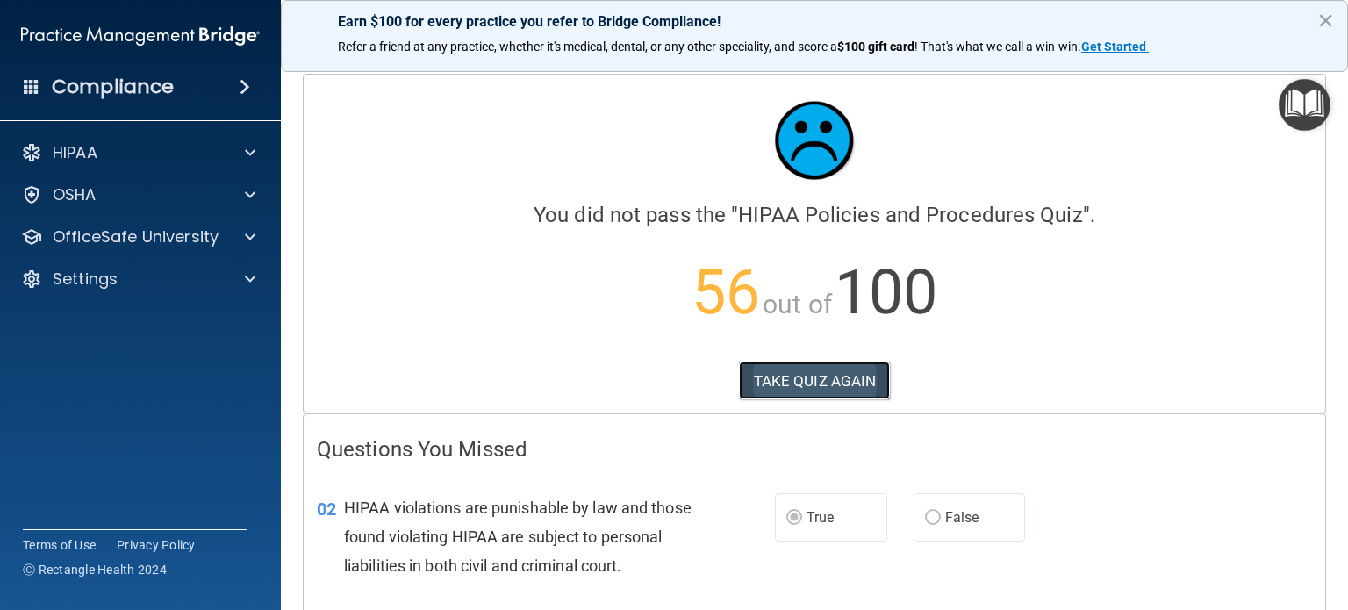
click at [820, 376] on button "TAKE QUIZ AGAIN" at bounding box center [815, 381] width 152 height 39
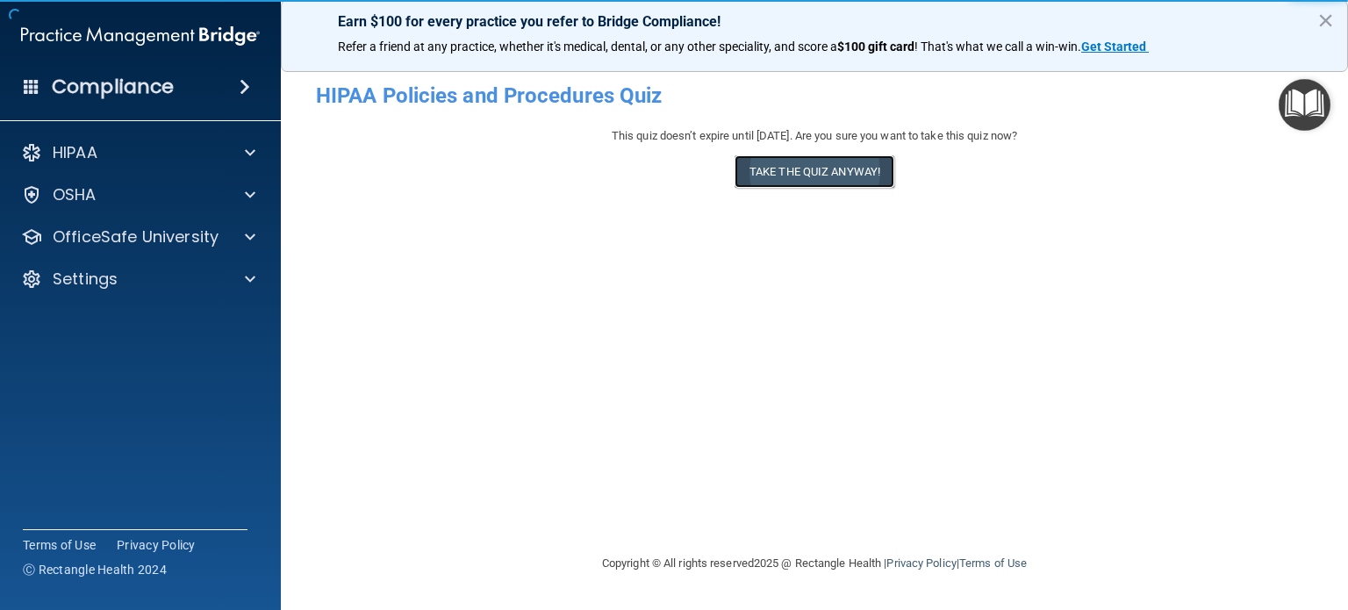
click at [843, 161] on button "Take the quiz anyway!" at bounding box center [815, 171] width 160 height 32
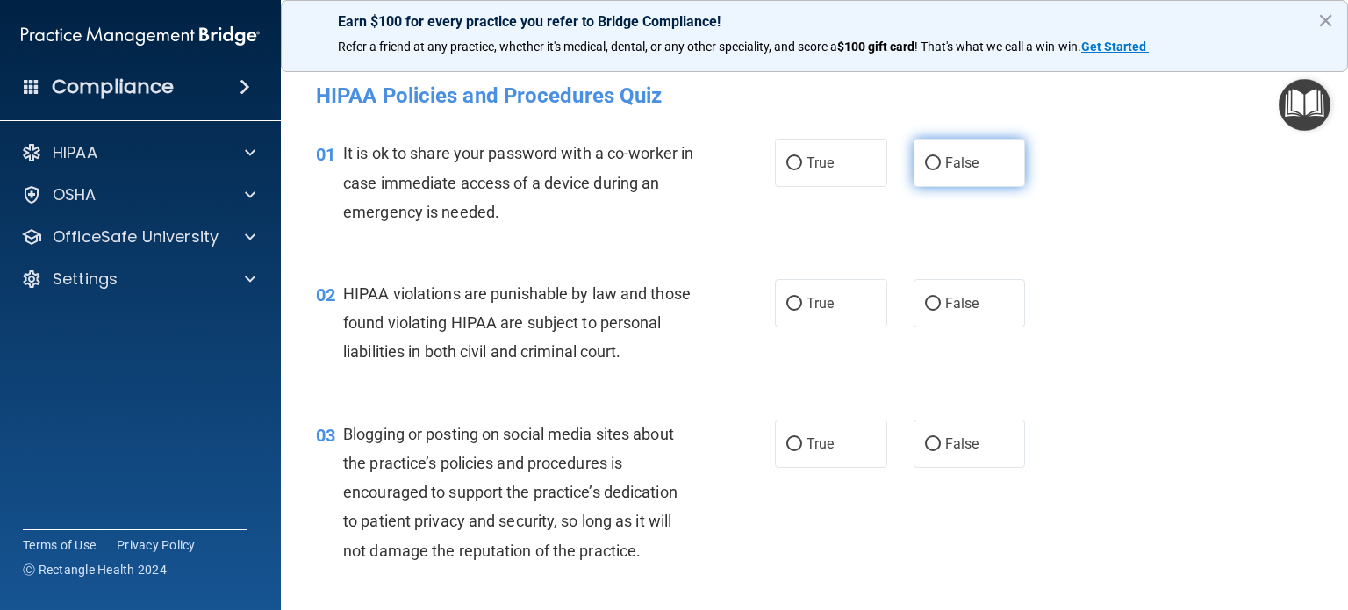
click at [959, 164] on span "False" at bounding box center [962, 162] width 34 height 17
click at [941, 164] on input "False" at bounding box center [933, 163] width 16 height 13
radio input "true"
click at [822, 307] on span "True" at bounding box center [820, 303] width 27 height 17
click at [802, 307] on input "True" at bounding box center [794, 304] width 16 height 13
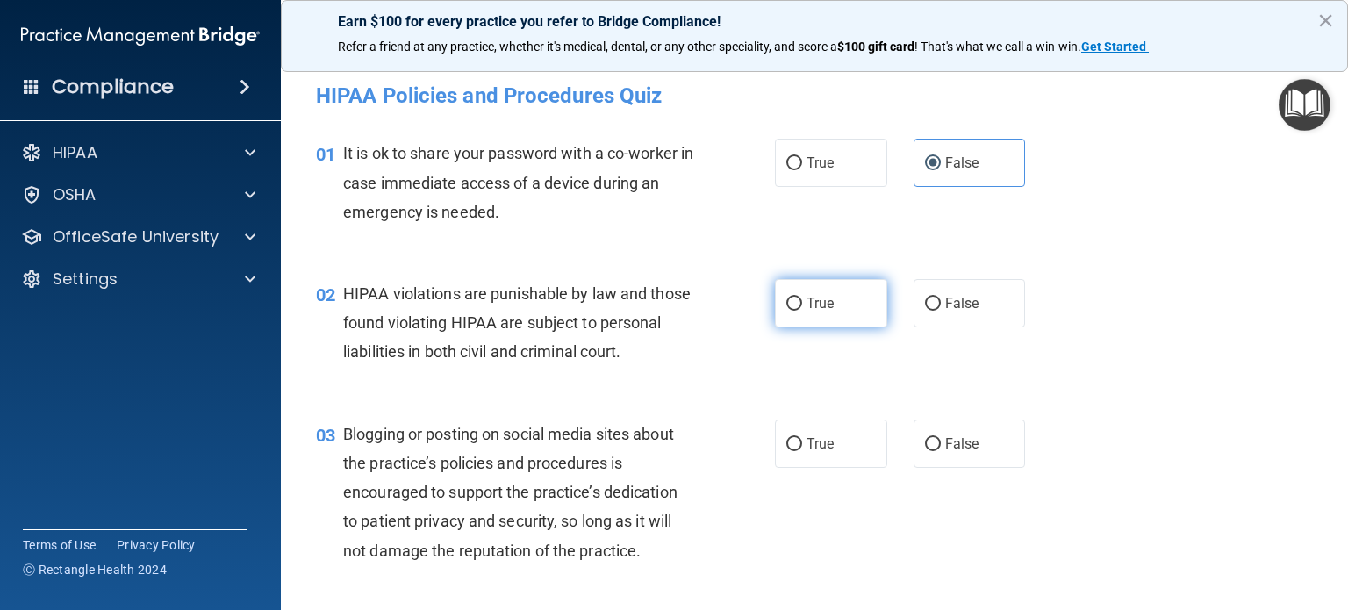
radio input "true"
click at [947, 452] on span "False" at bounding box center [962, 443] width 34 height 17
click at [941, 451] on input "False" at bounding box center [933, 444] width 16 height 13
radio input "true"
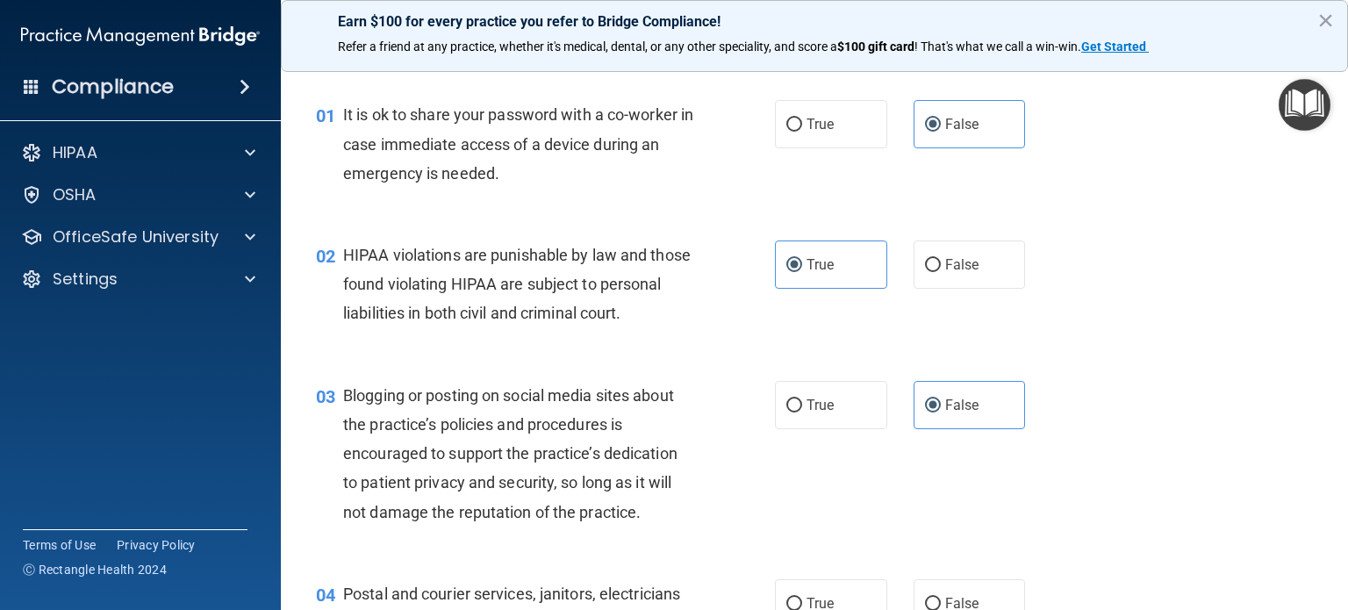
scroll to position [176, 0]
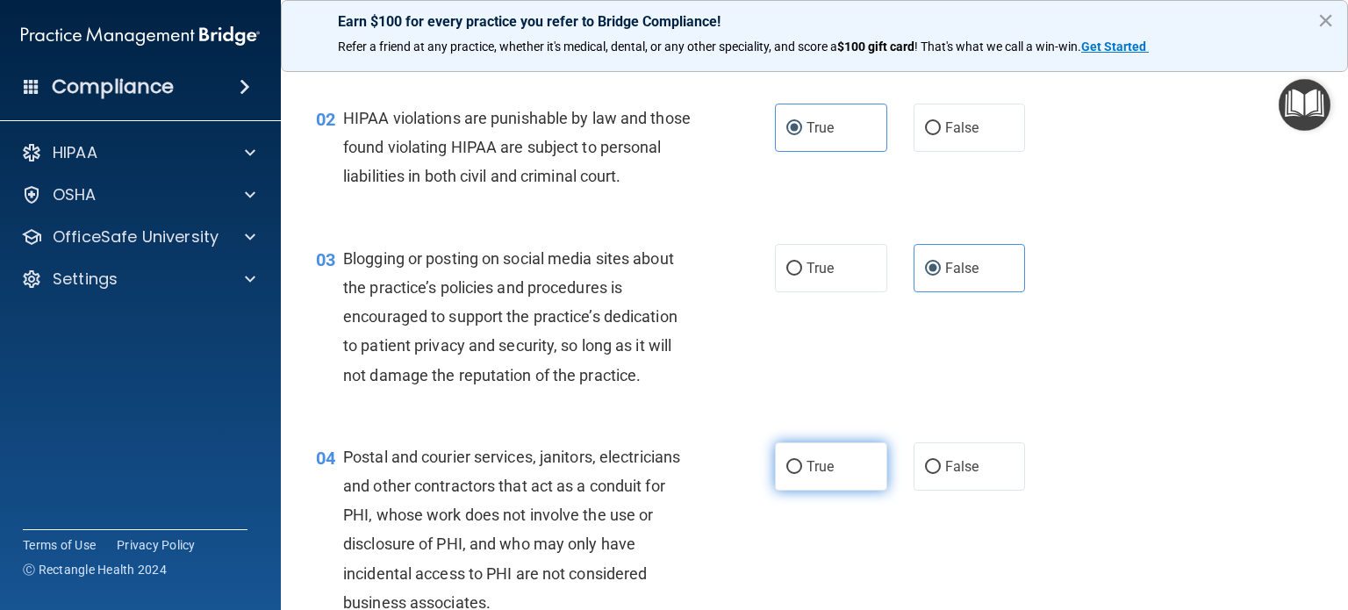
click at [834, 491] on label "True" at bounding box center [831, 466] width 112 height 48
click at [802, 474] on input "True" at bounding box center [794, 467] width 16 height 13
radio input "true"
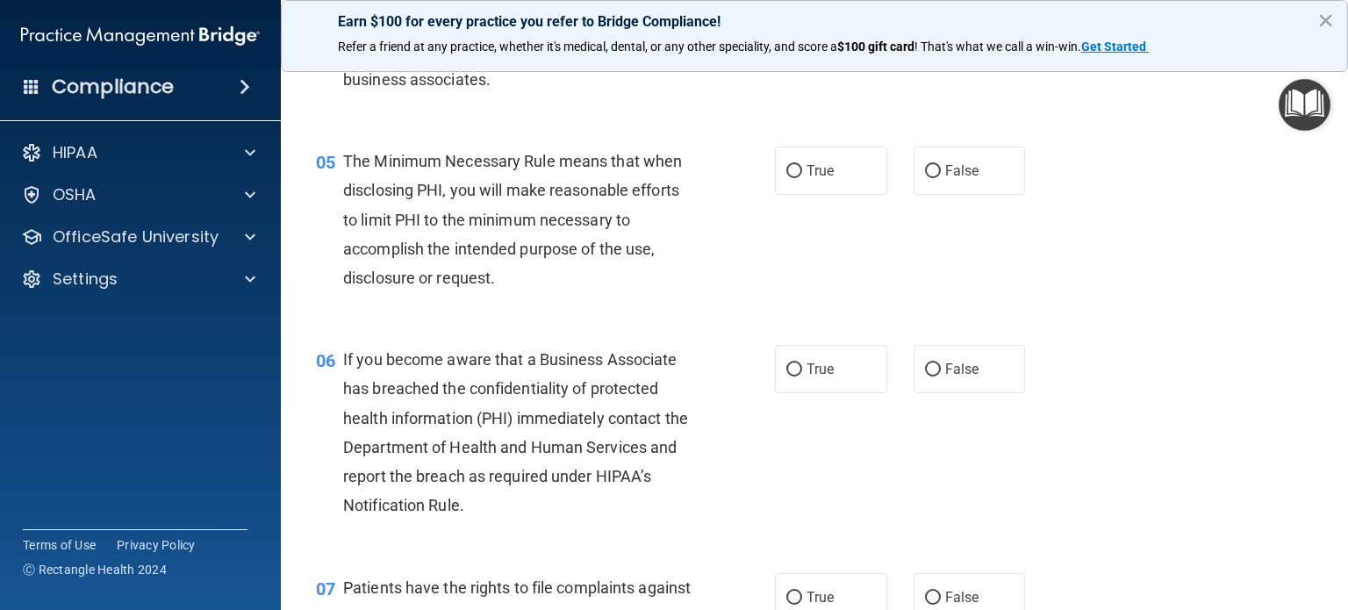
scroll to position [702, 0]
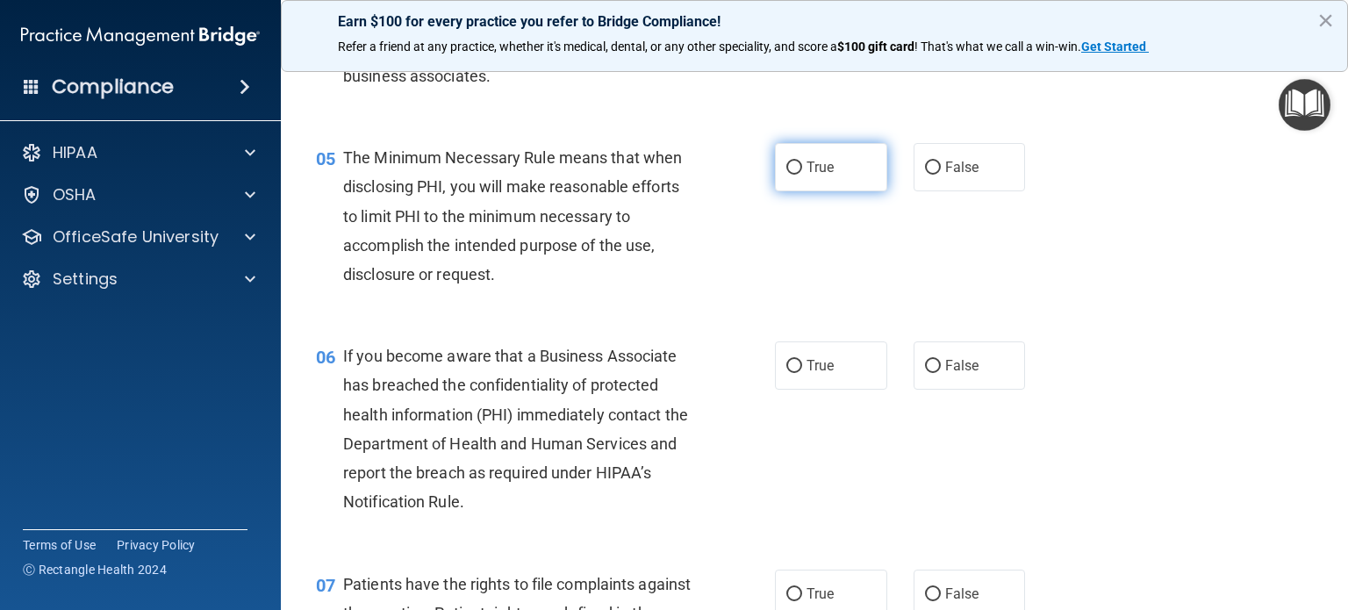
click at [816, 176] on span "True" at bounding box center [820, 167] width 27 height 17
click at [802, 175] on input "True" at bounding box center [794, 168] width 16 height 13
radio input "true"
click at [966, 374] on span "False" at bounding box center [962, 365] width 34 height 17
click at [941, 373] on input "False" at bounding box center [933, 366] width 16 height 13
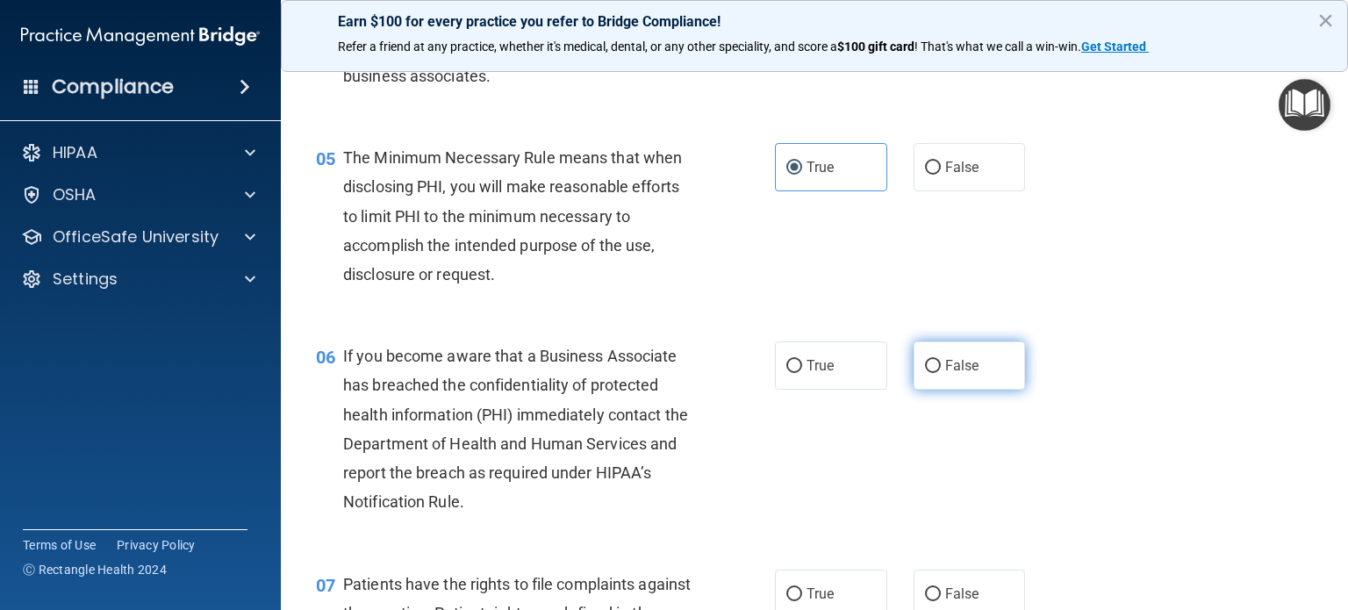
radio input "true"
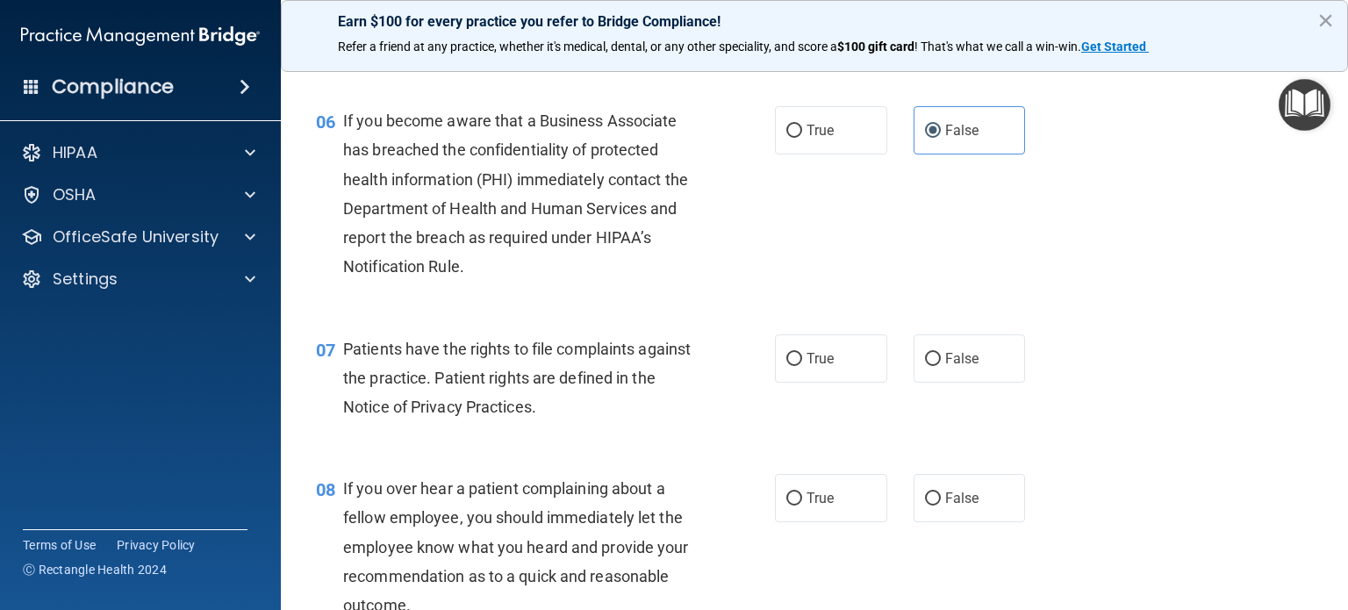
scroll to position [966, 0]
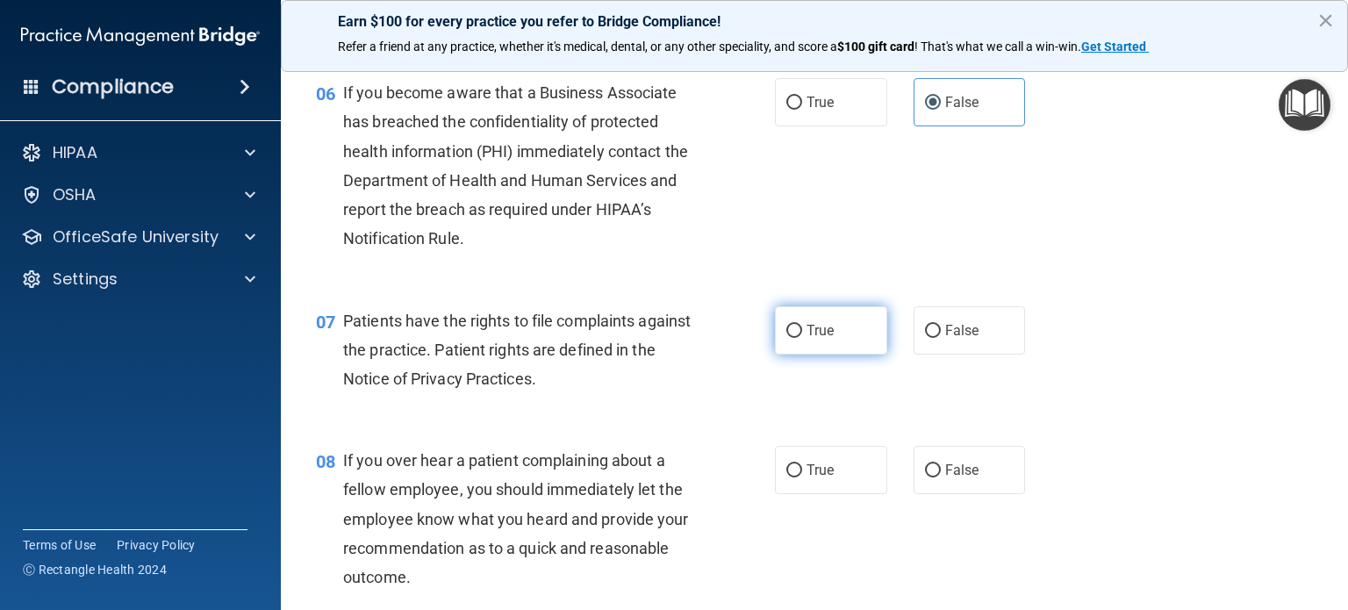
click at [835, 355] on label "True" at bounding box center [831, 330] width 112 height 48
click at [802, 338] on input "True" at bounding box center [794, 331] width 16 height 13
radio input "true"
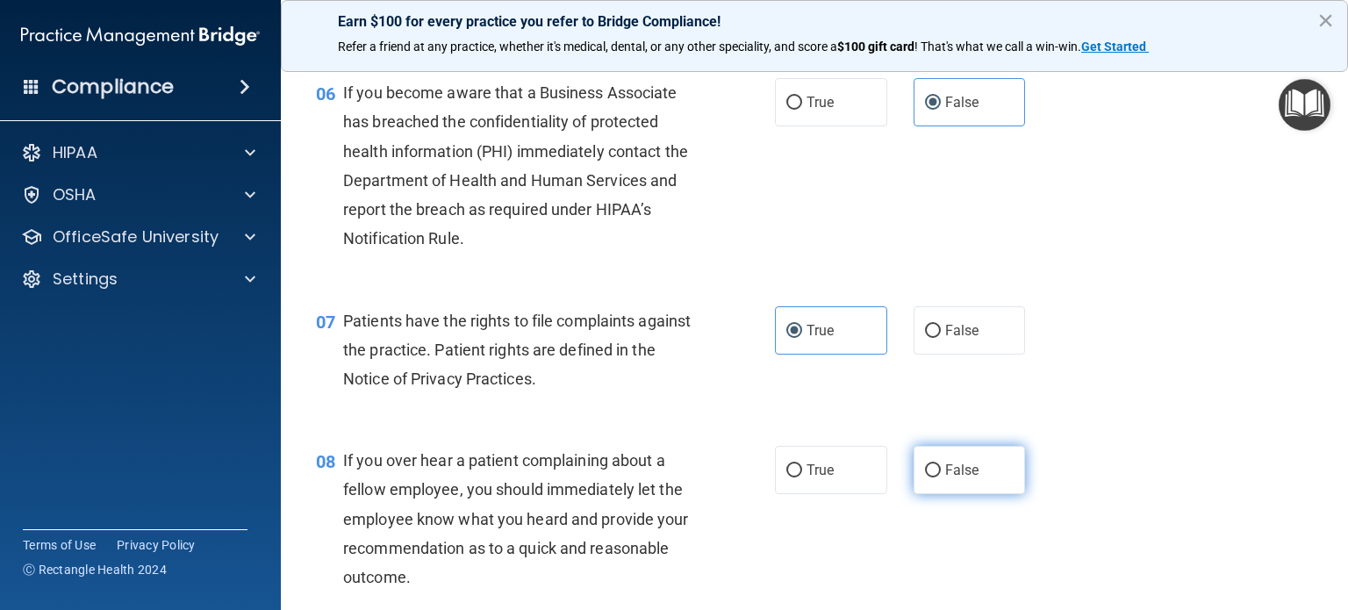
click at [954, 478] on span "False" at bounding box center [962, 470] width 34 height 17
click at [941, 478] on input "False" at bounding box center [933, 470] width 16 height 13
radio input "true"
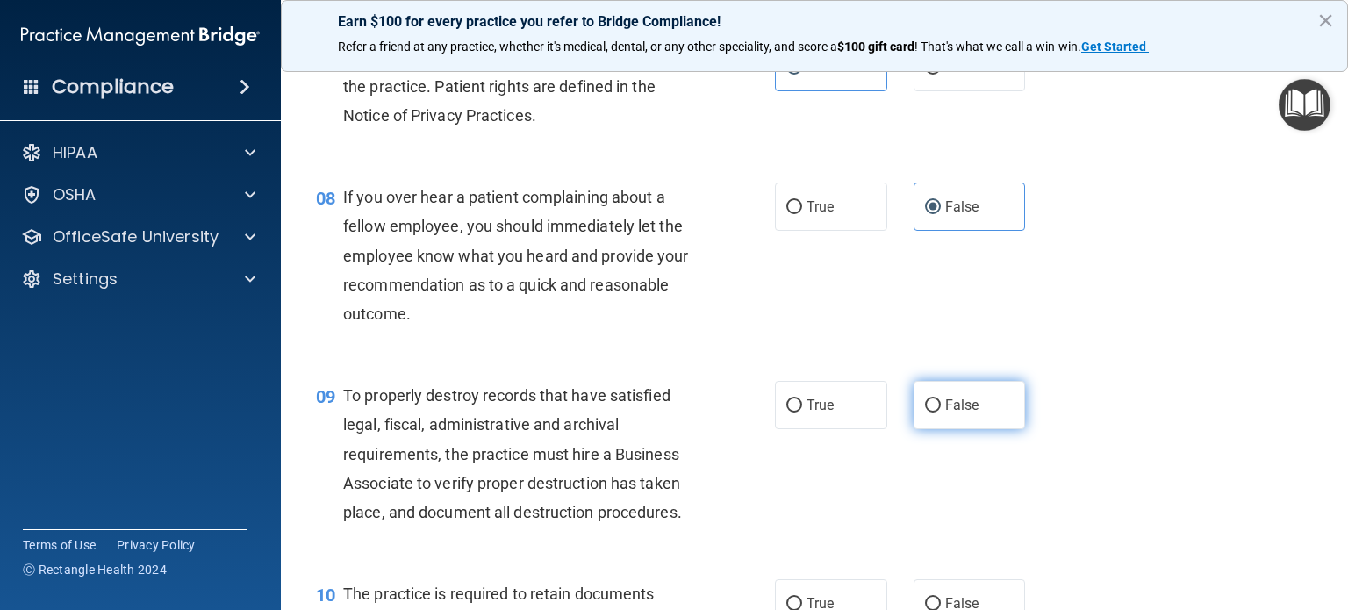
click at [945, 413] on span "False" at bounding box center [962, 405] width 34 height 17
click at [941, 413] on input "False" at bounding box center [933, 405] width 16 height 13
radio input "true"
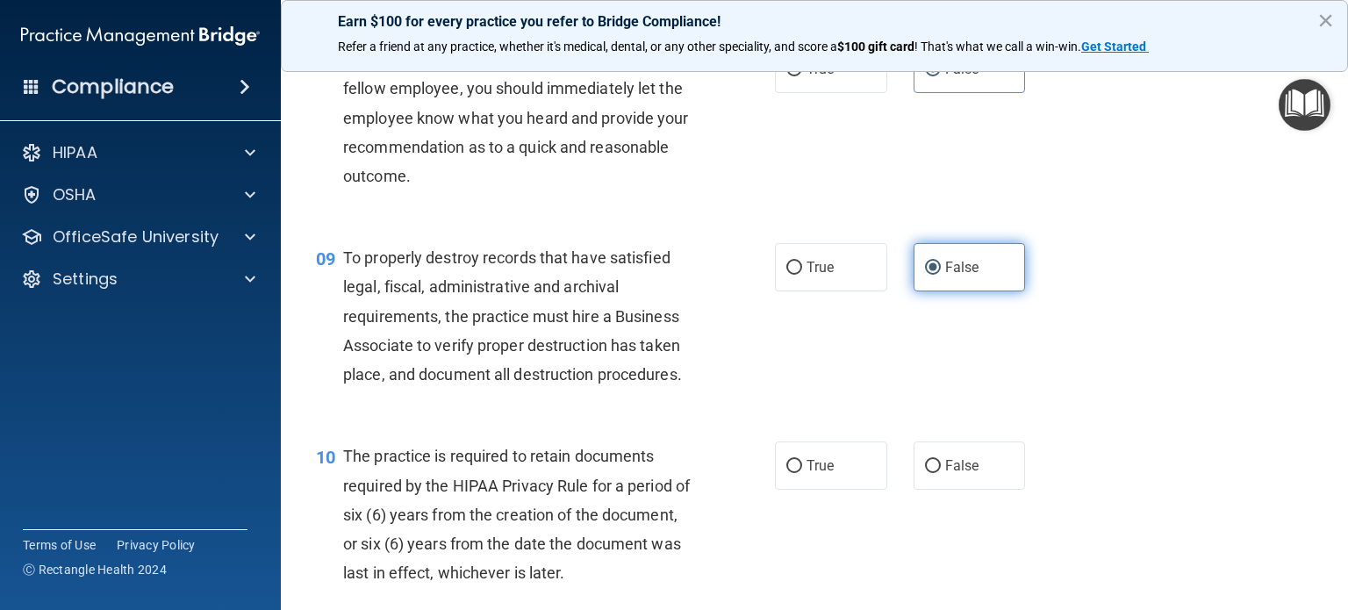
scroll to position [1492, 0]
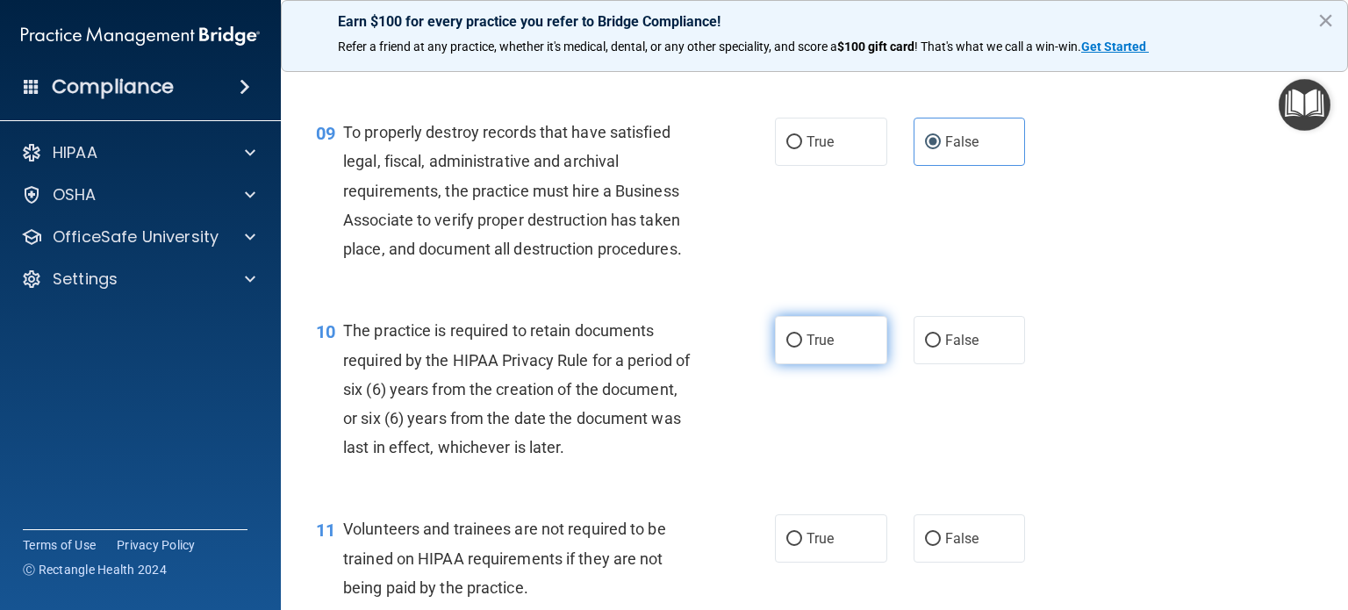
click at [807, 348] on span "True" at bounding box center [820, 340] width 27 height 17
click at [802, 348] on input "True" at bounding box center [794, 340] width 16 height 13
radio input "true"
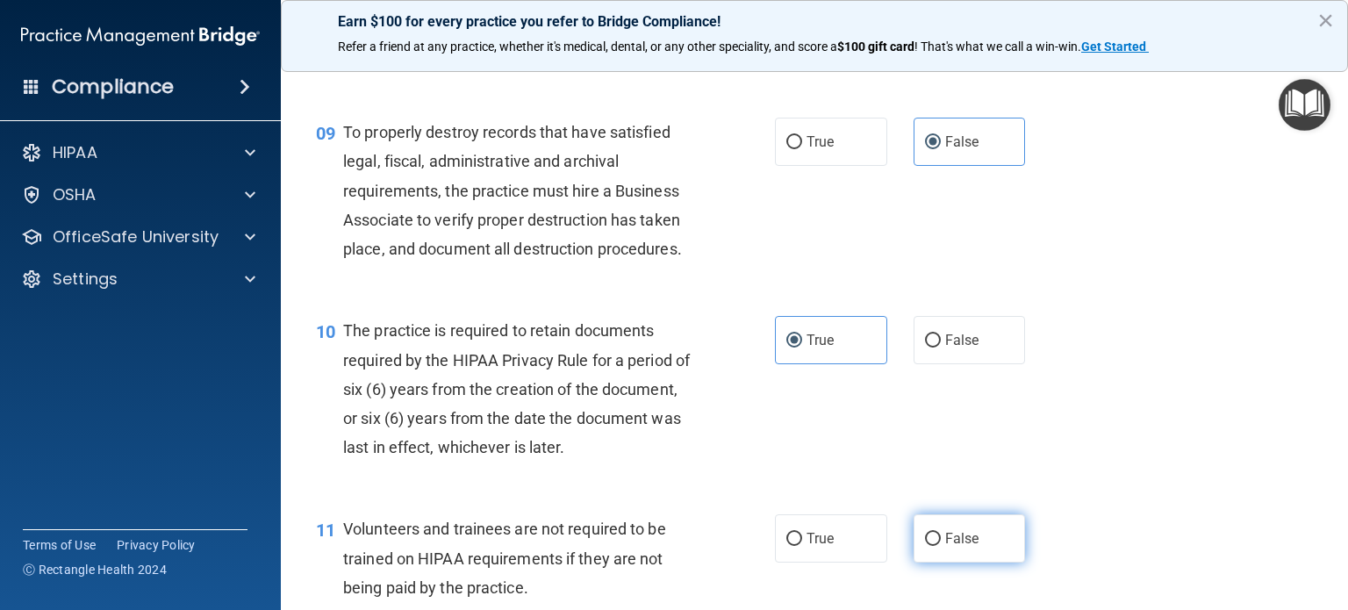
click at [968, 547] on span "False" at bounding box center [962, 538] width 34 height 17
click at [941, 546] on input "False" at bounding box center [933, 539] width 16 height 13
radio input "true"
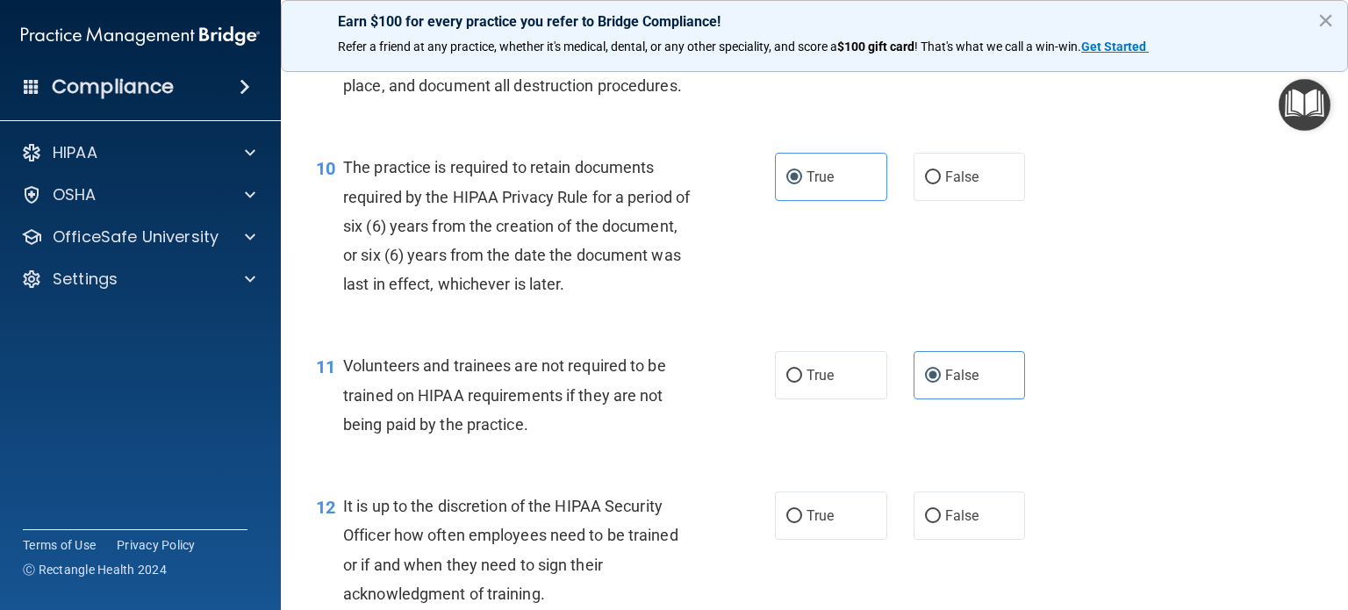
scroll to position [1668, 0]
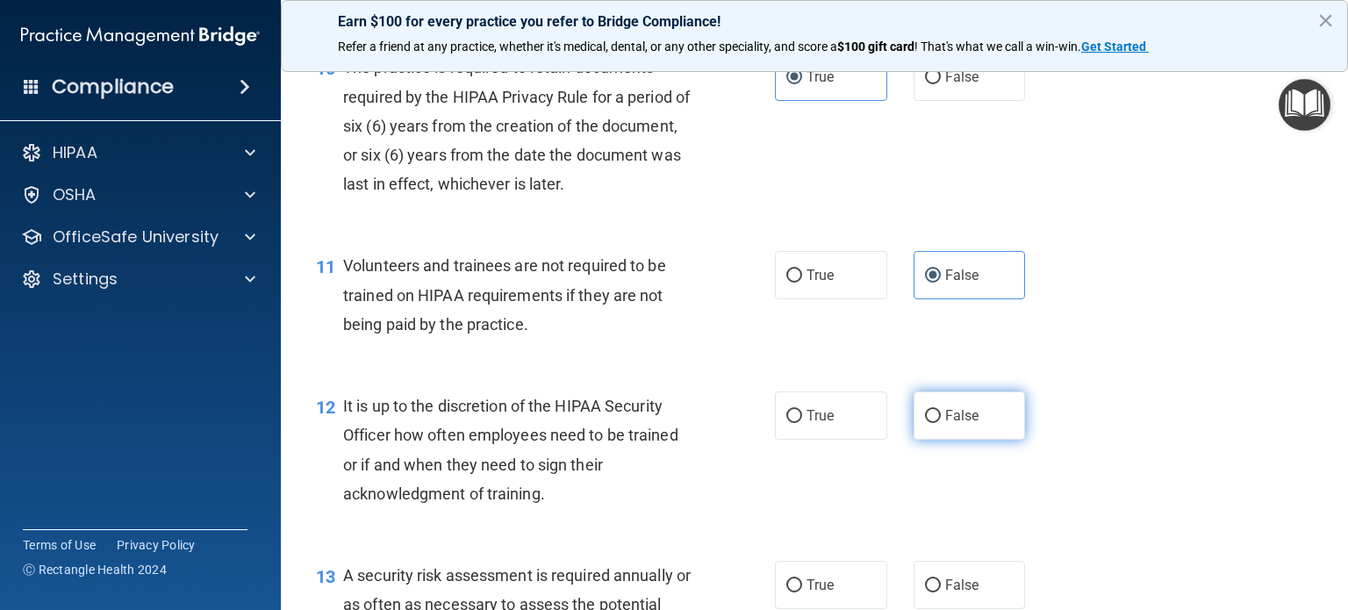
click at [953, 440] on label "False" at bounding box center [970, 415] width 112 height 48
click at [941, 423] on input "False" at bounding box center [933, 416] width 16 height 13
radio input "true"
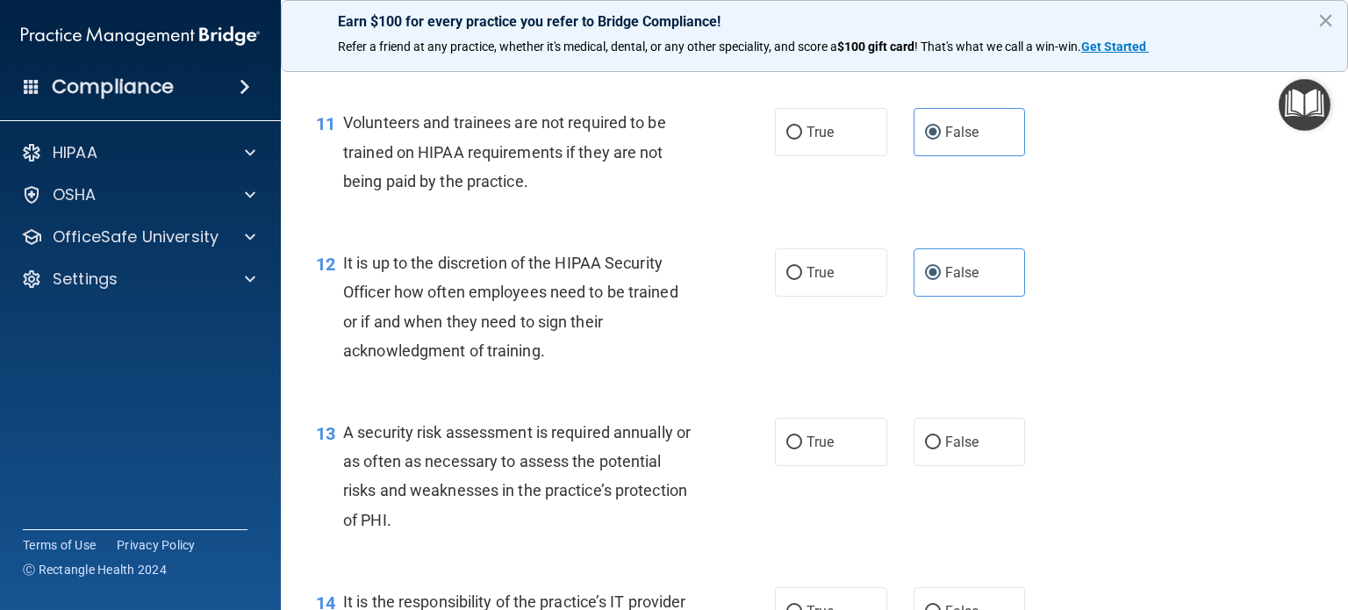
scroll to position [1931, 0]
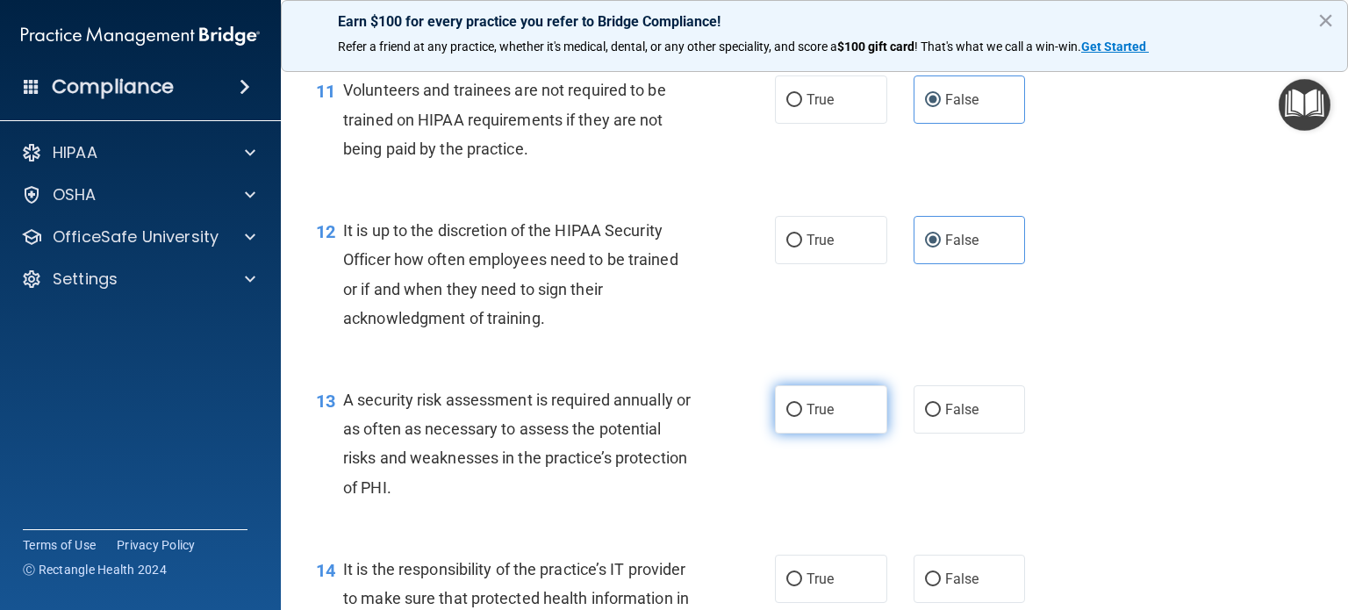
click at [828, 434] on label "True" at bounding box center [831, 409] width 112 height 48
click at [802, 417] on input "True" at bounding box center [794, 410] width 16 height 13
radio input "true"
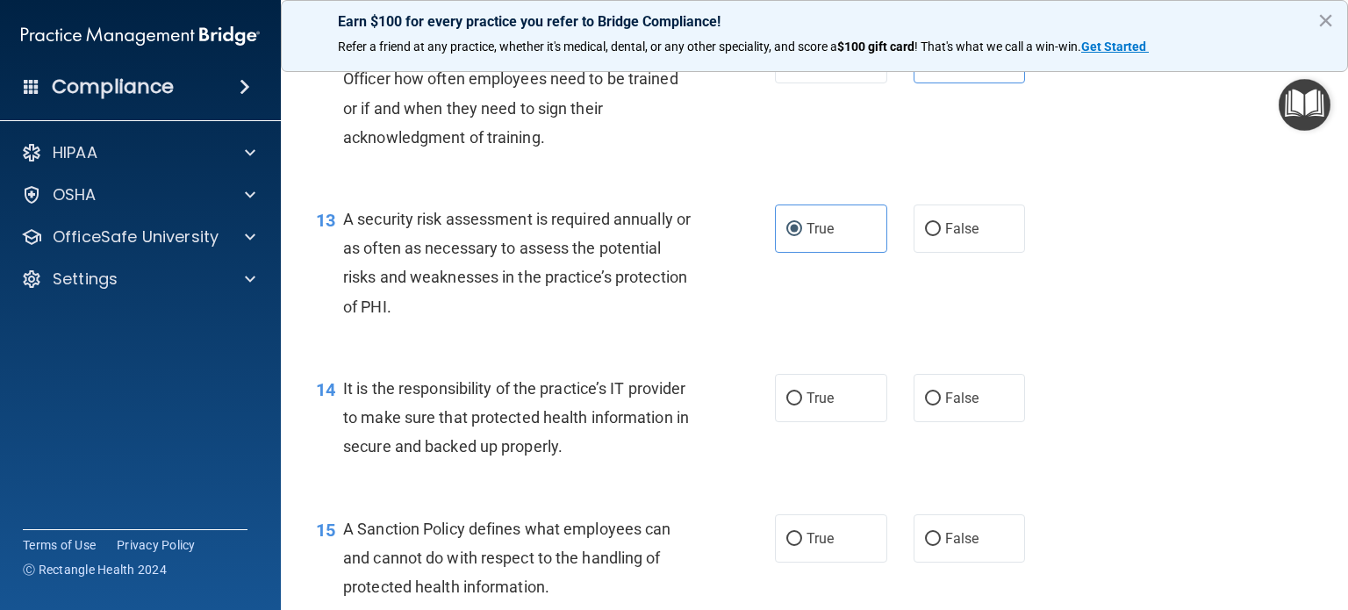
scroll to position [2194, 0]
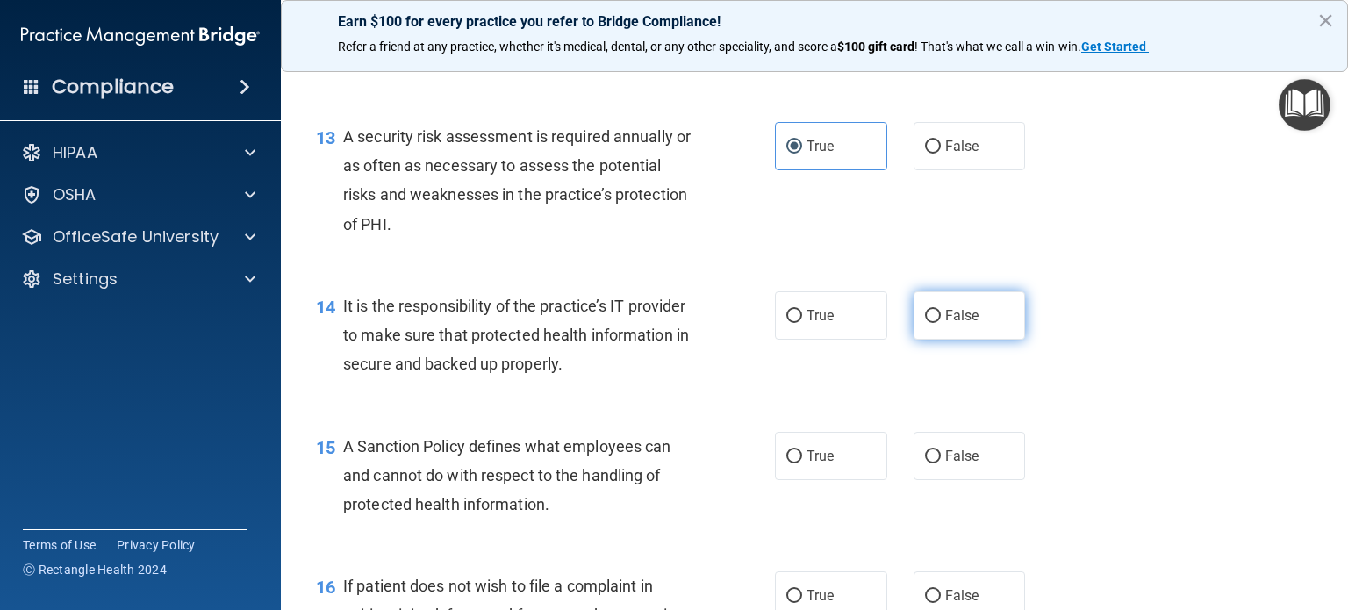
click at [956, 324] on span "False" at bounding box center [962, 315] width 34 height 17
click at [941, 323] on input "False" at bounding box center [933, 316] width 16 height 13
radio input "true"
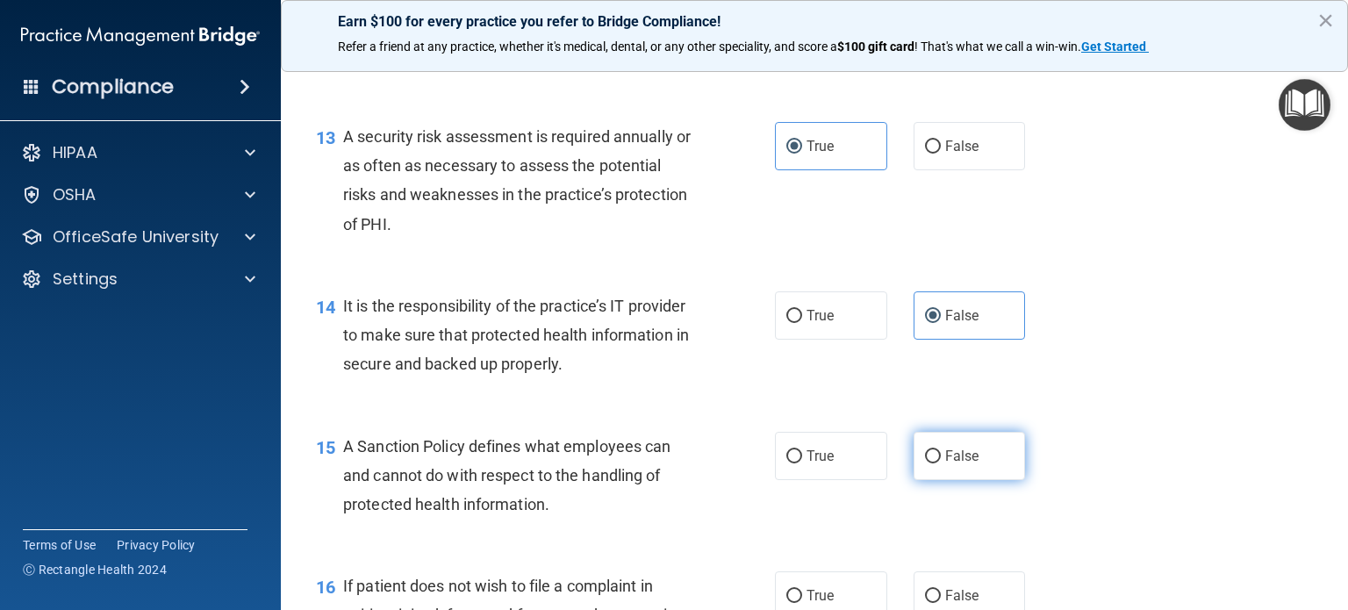
click at [960, 464] on span "False" at bounding box center [962, 456] width 34 height 17
click at [941, 463] on input "False" at bounding box center [933, 456] width 16 height 13
radio input "true"
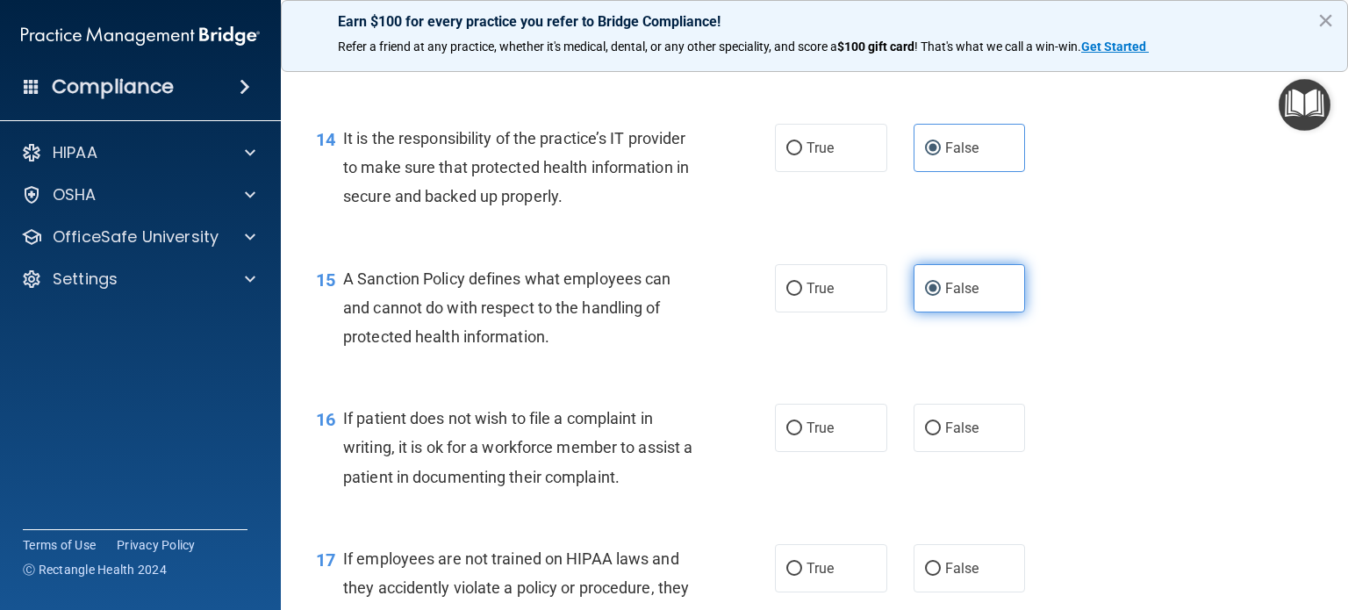
scroll to position [2458, 0]
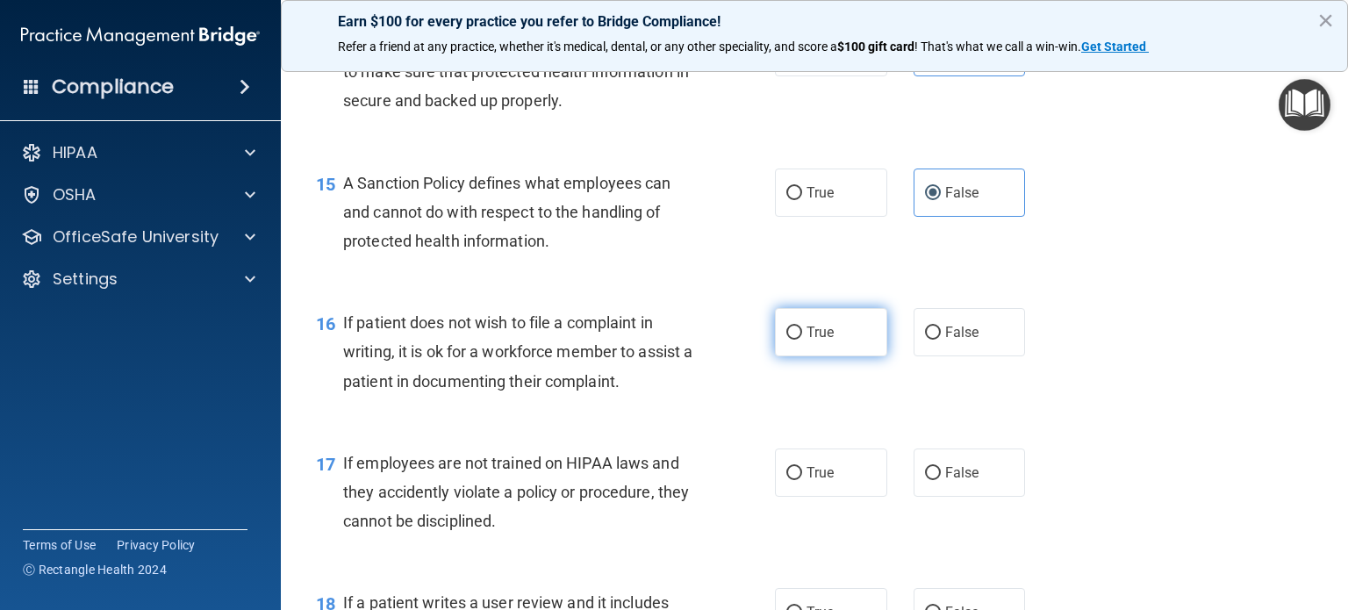
click at [819, 356] on label "True" at bounding box center [831, 332] width 112 height 48
click at [802, 340] on input "True" at bounding box center [794, 333] width 16 height 13
radio input "true"
click at [966, 481] on span "False" at bounding box center [962, 472] width 34 height 17
click at [941, 480] on input "False" at bounding box center [933, 473] width 16 height 13
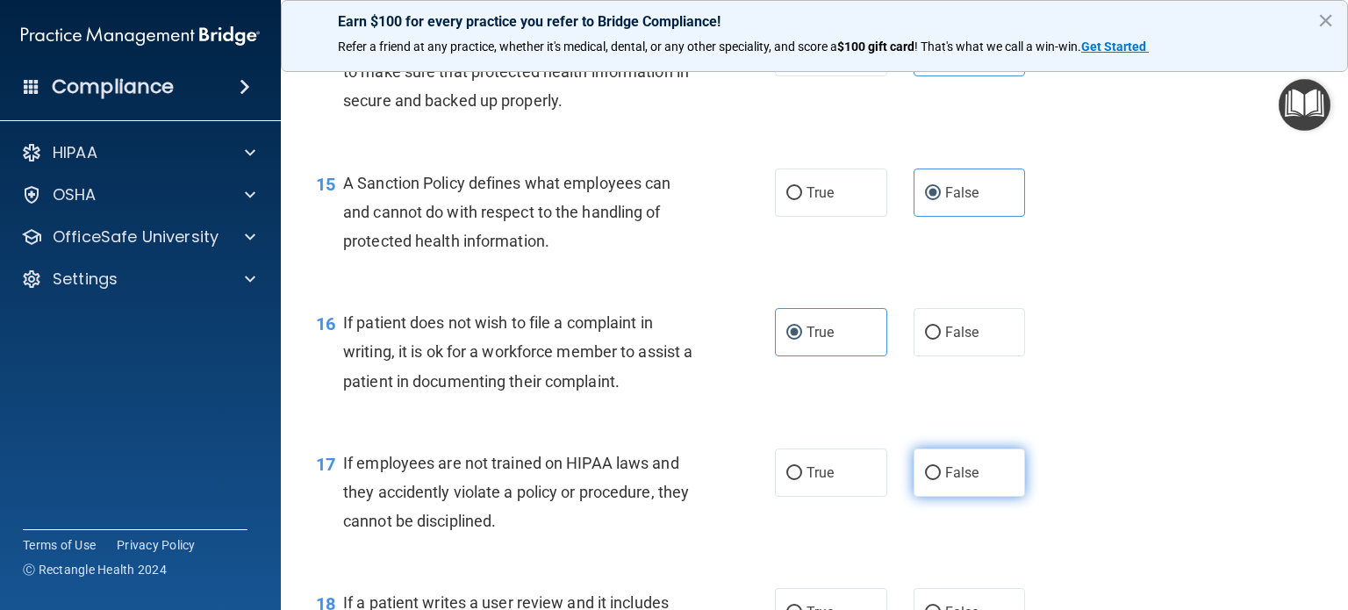
radio input "true"
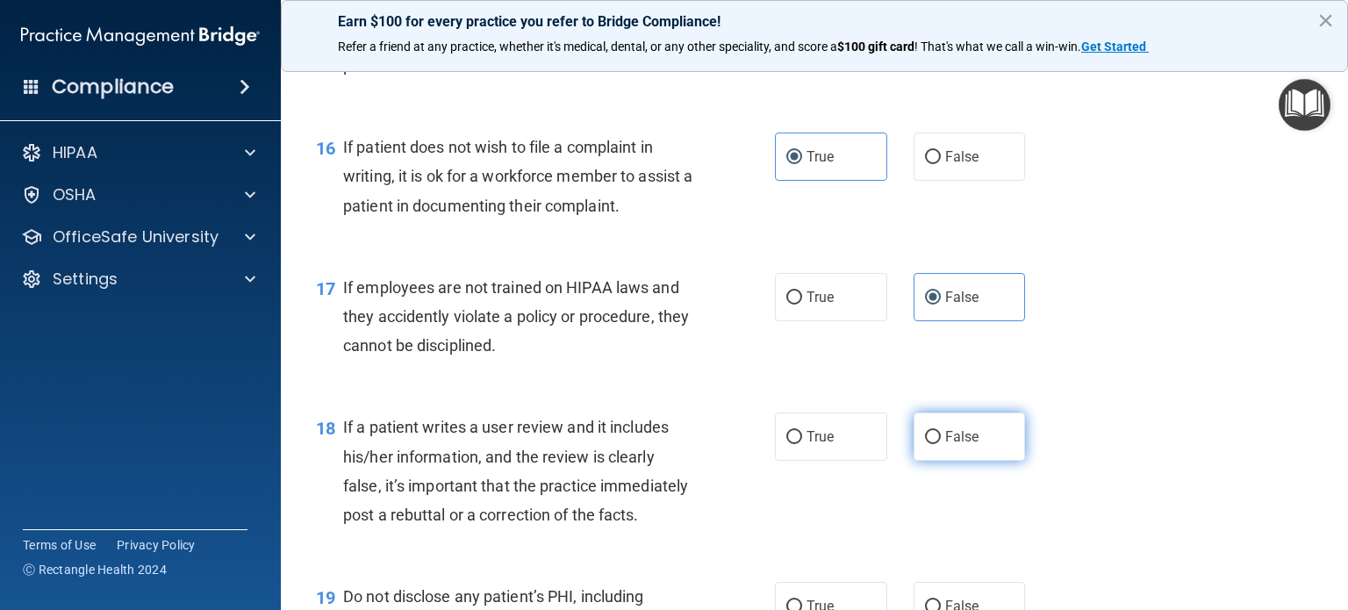
click at [958, 445] on span "False" at bounding box center [962, 436] width 34 height 17
click at [941, 444] on input "False" at bounding box center [933, 437] width 16 height 13
radio input "true"
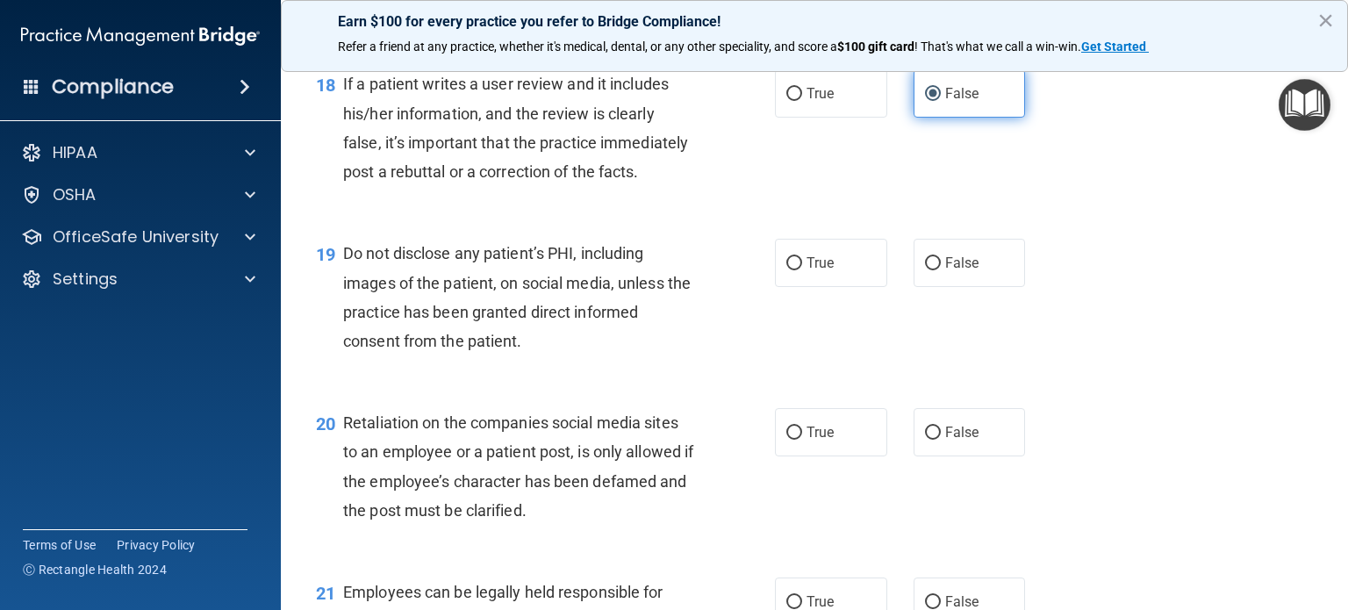
scroll to position [2984, 0]
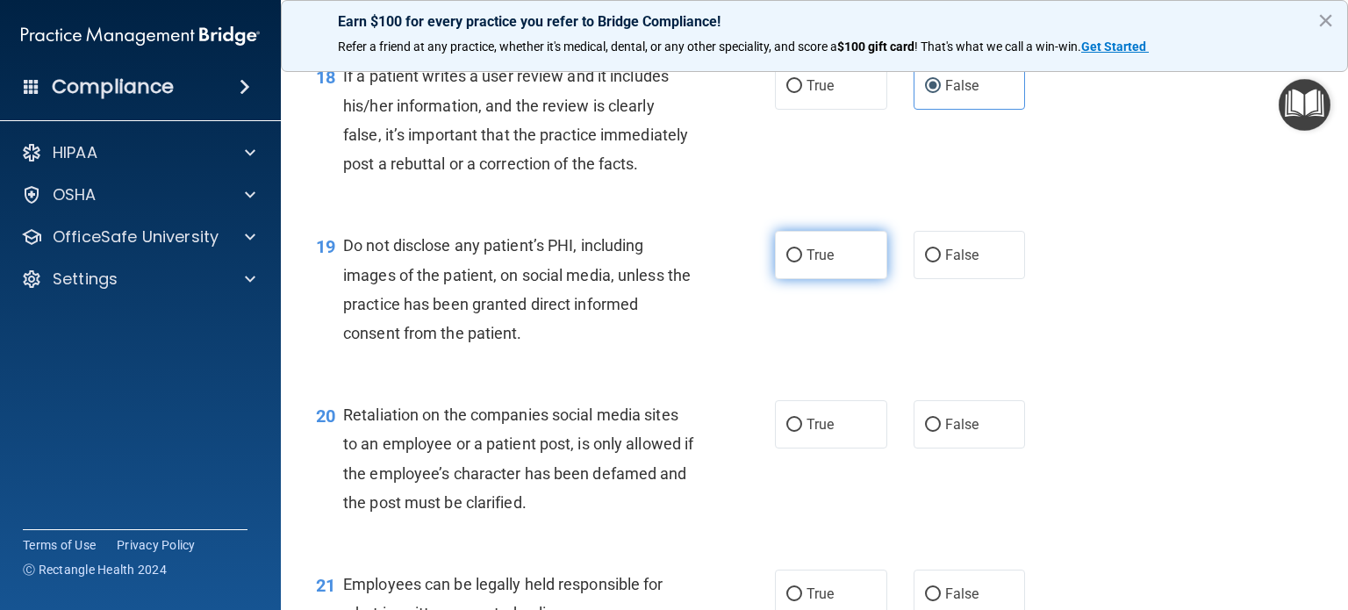
click at [817, 263] on span "True" at bounding box center [820, 255] width 27 height 17
click at [802, 262] on input "True" at bounding box center [794, 255] width 16 height 13
radio input "true"
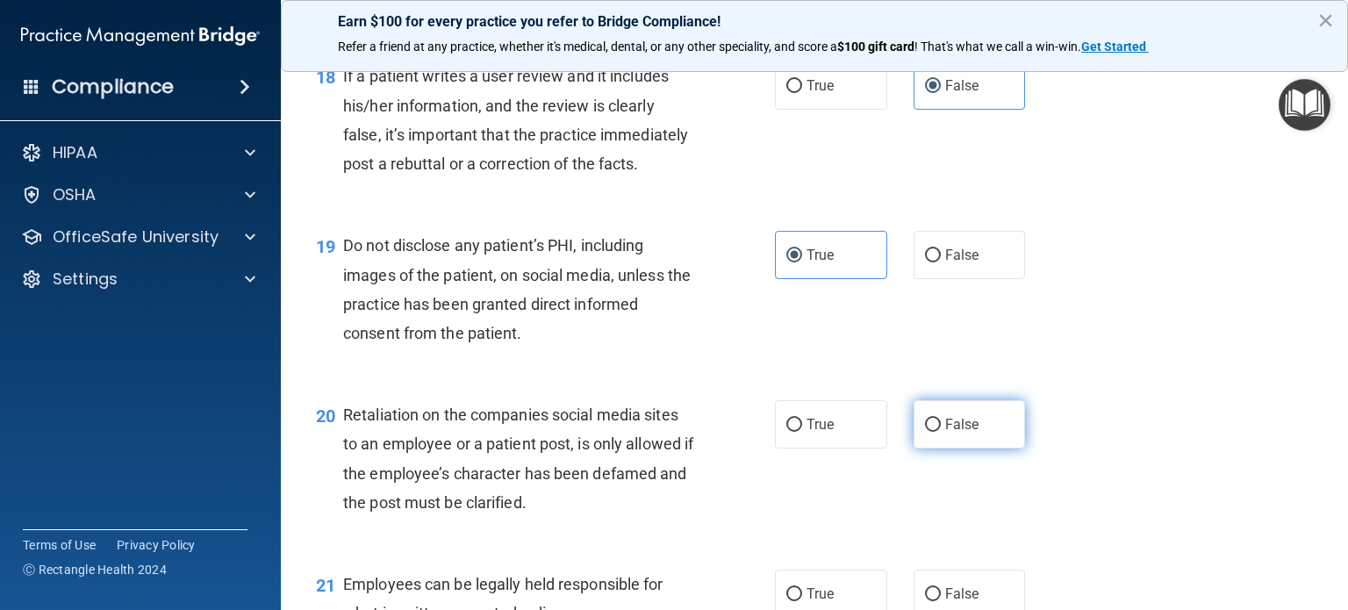
click at [963, 449] on label "False" at bounding box center [970, 424] width 112 height 48
click at [941, 432] on input "False" at bounding box center [933, 425] width 16 height 13
radio input "true"
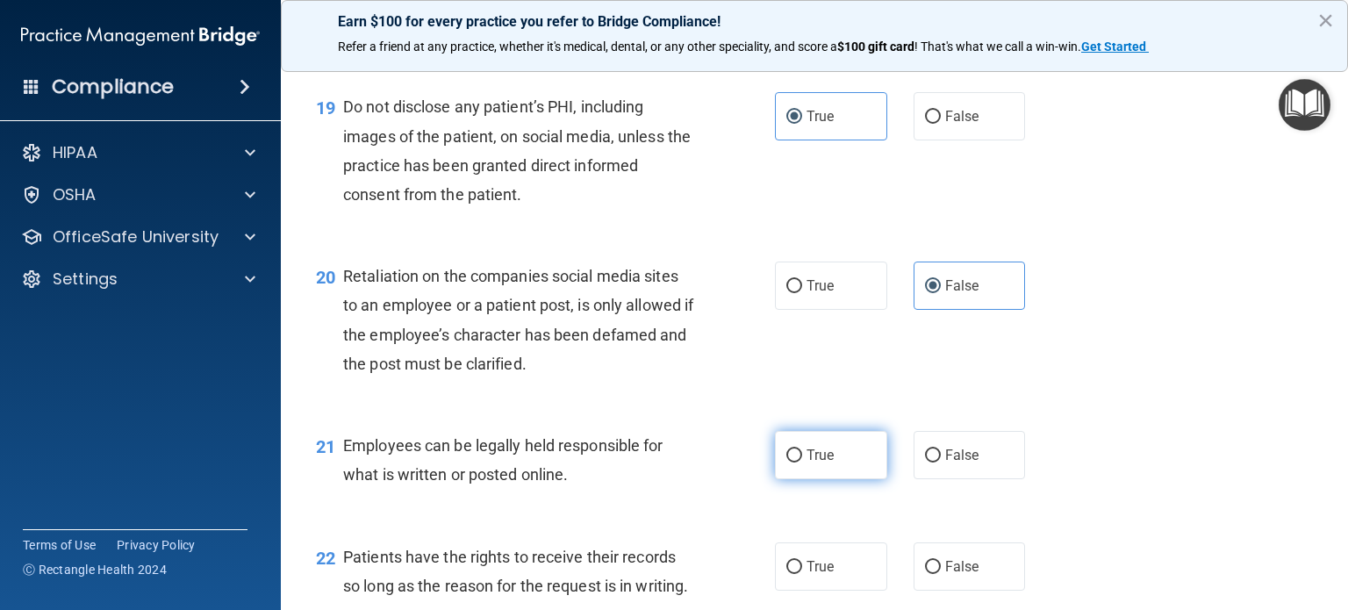
scroll to position [3160, 0]
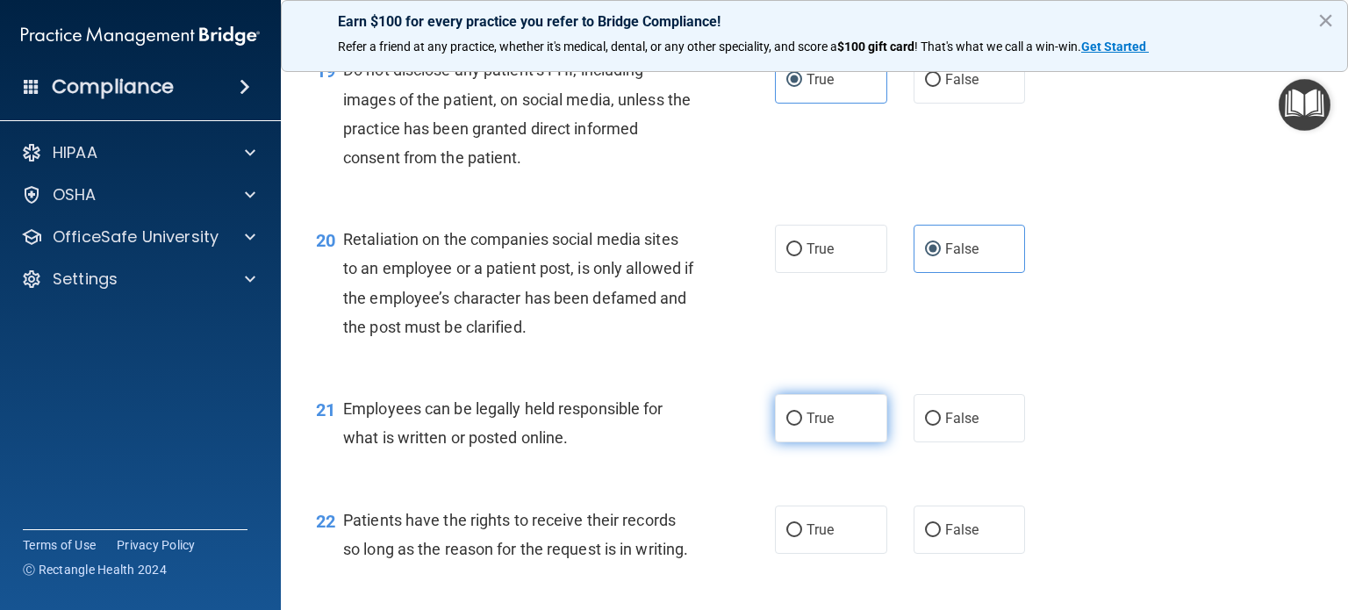
click at [832, 442] on label "True" at bounding box center [831, 418] width 112 height 48
click at [802, 426] on input "True" at bounding box center [794, 419] width 16 height 13
radio input "true"
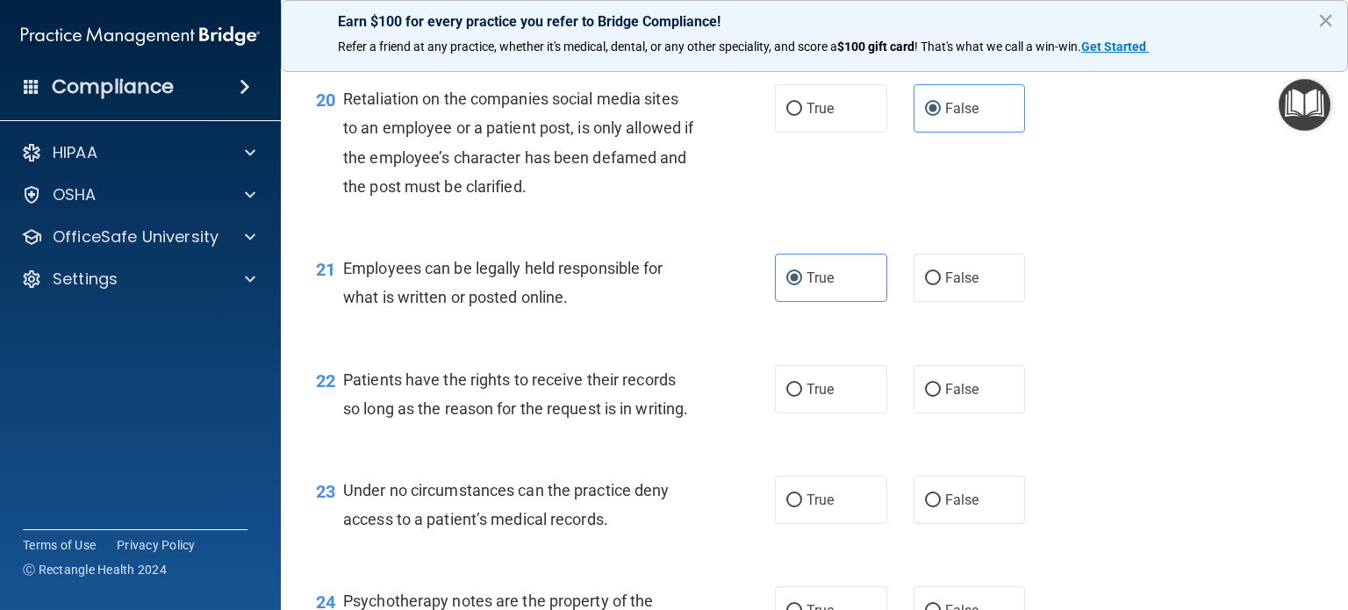
scroll to position [3336, 0]
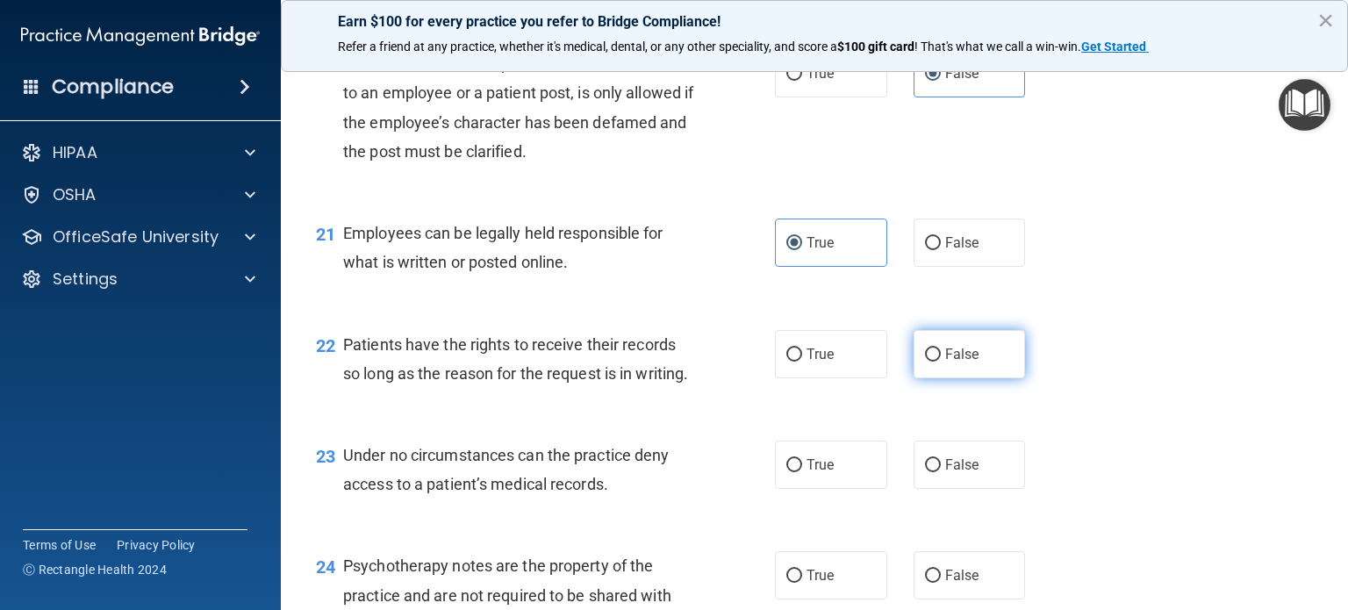
click at [975, 378] on label "False" at bounding box center [970, 354] width 112 height 48
click at [941, 362] on input "False" at bounding box center [933, 354] width 16 height 13
radio input "true"
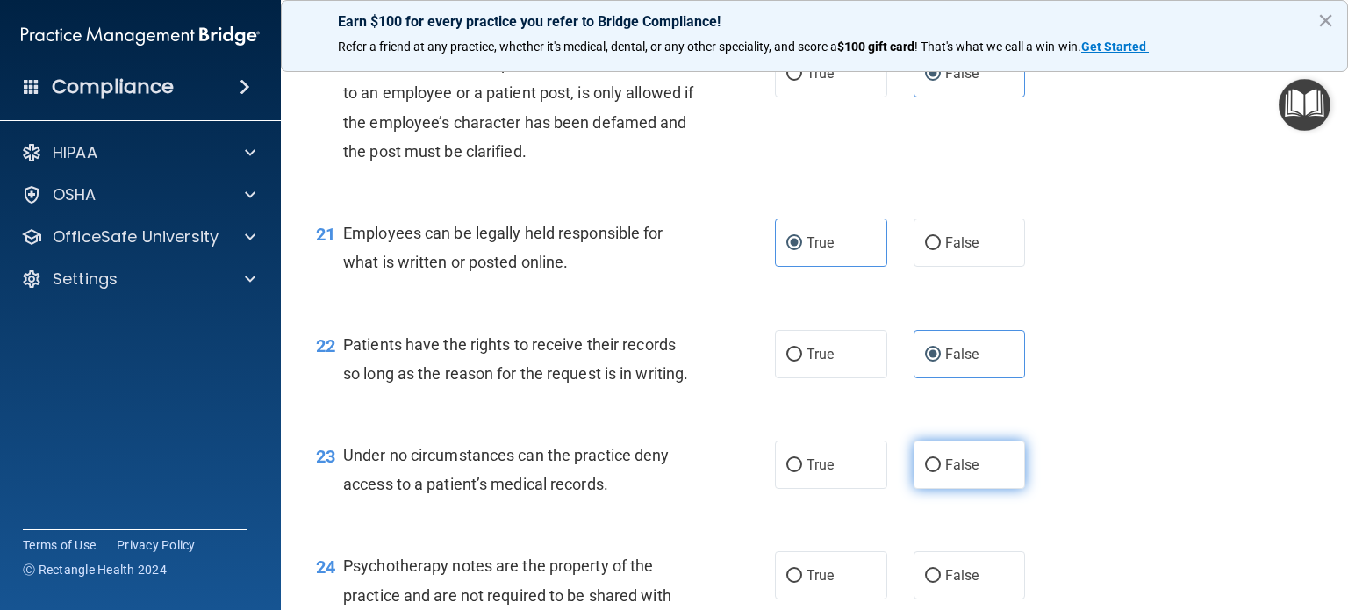
click at [977, 489] on label "False" at bounding box center [970, 465] width 112 height 48
click at [941, 472] on input "False" at bounding box center [933, 465] width 16 height 13
radio input "true"
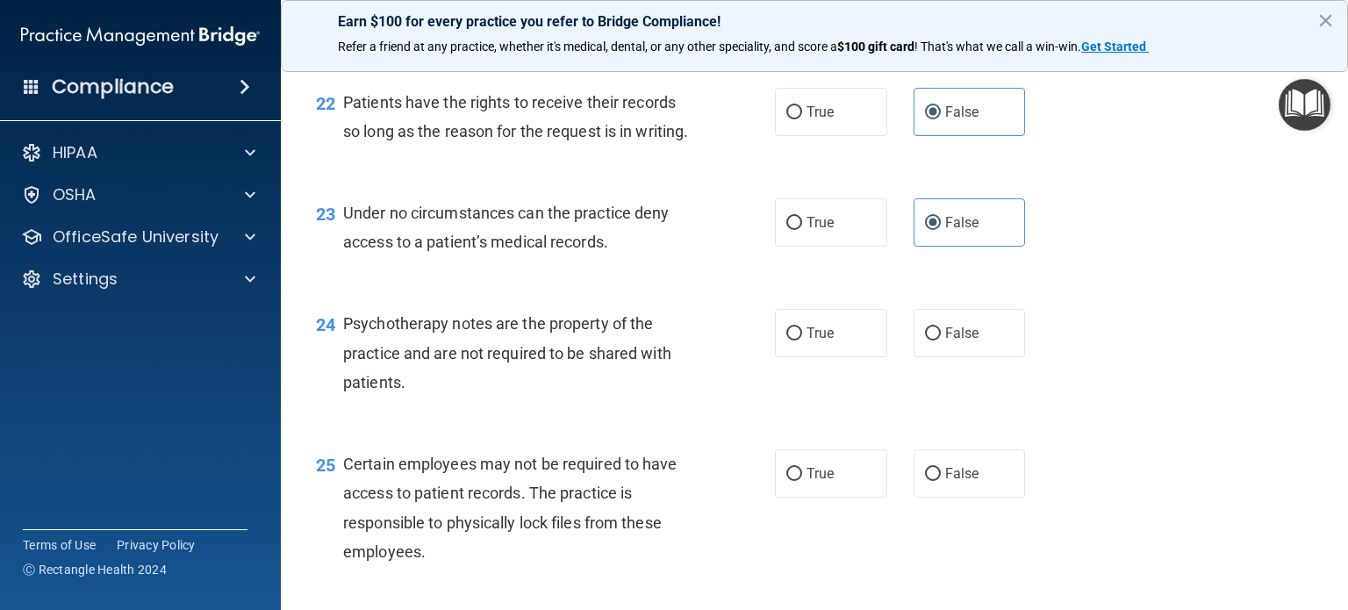
scroll to position [3599, 0]
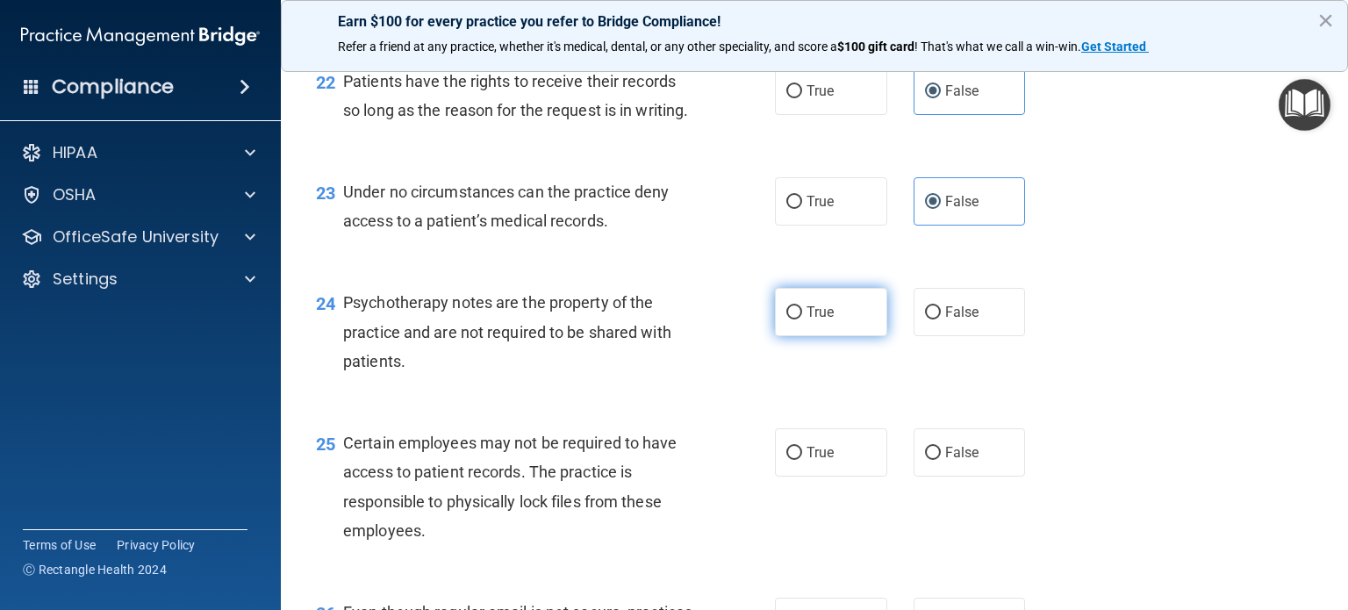
click at [797, 336] on label "True" at bounding box center [831, 312] width 112 height 48
click at [797, 320] on input "True" at bounding box center [794, 312] width 16 height 13
radio input "true"
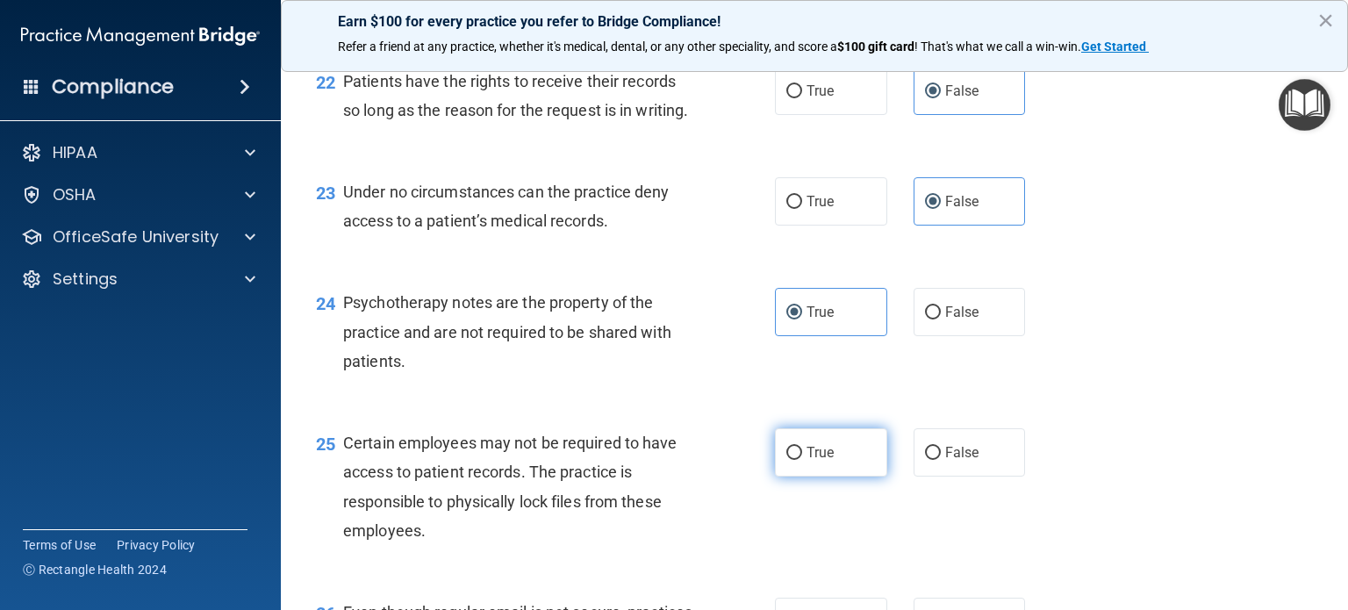
click at [844, 477] on label "True" at bounding box center [831, 452] width 112 height 48
click at [802, 460] on input "True" at bounding box center [794, 453] width 16 height 13
radio input "true"
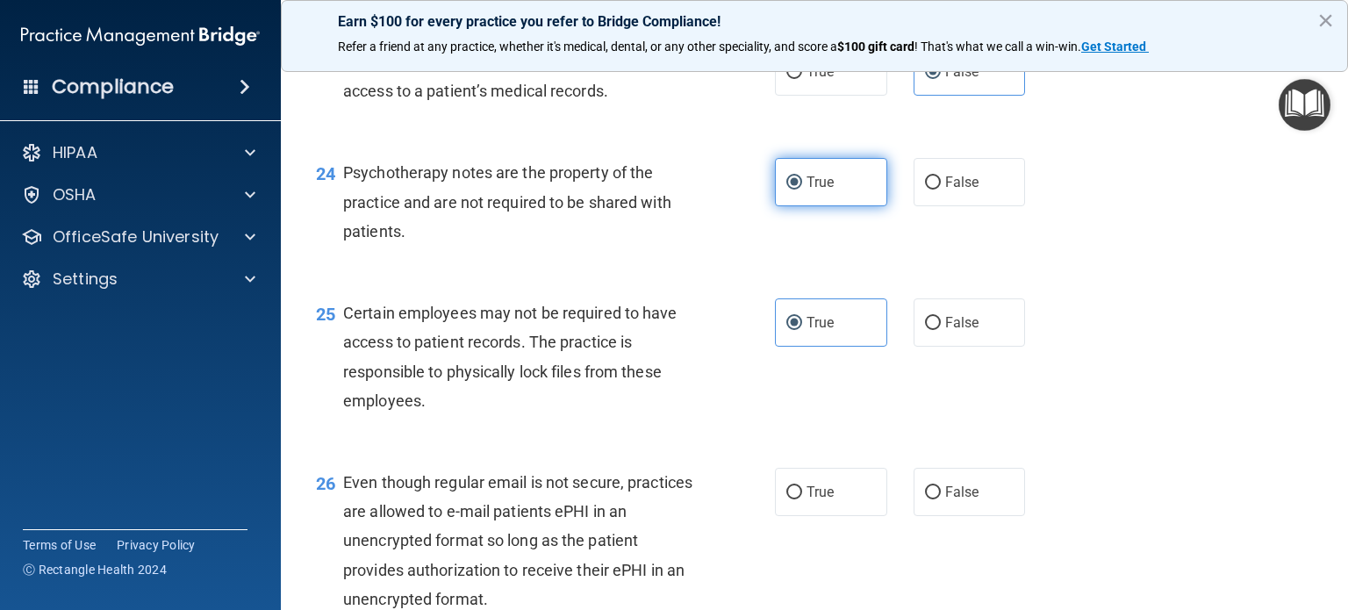
scroll to position [3774, 0]
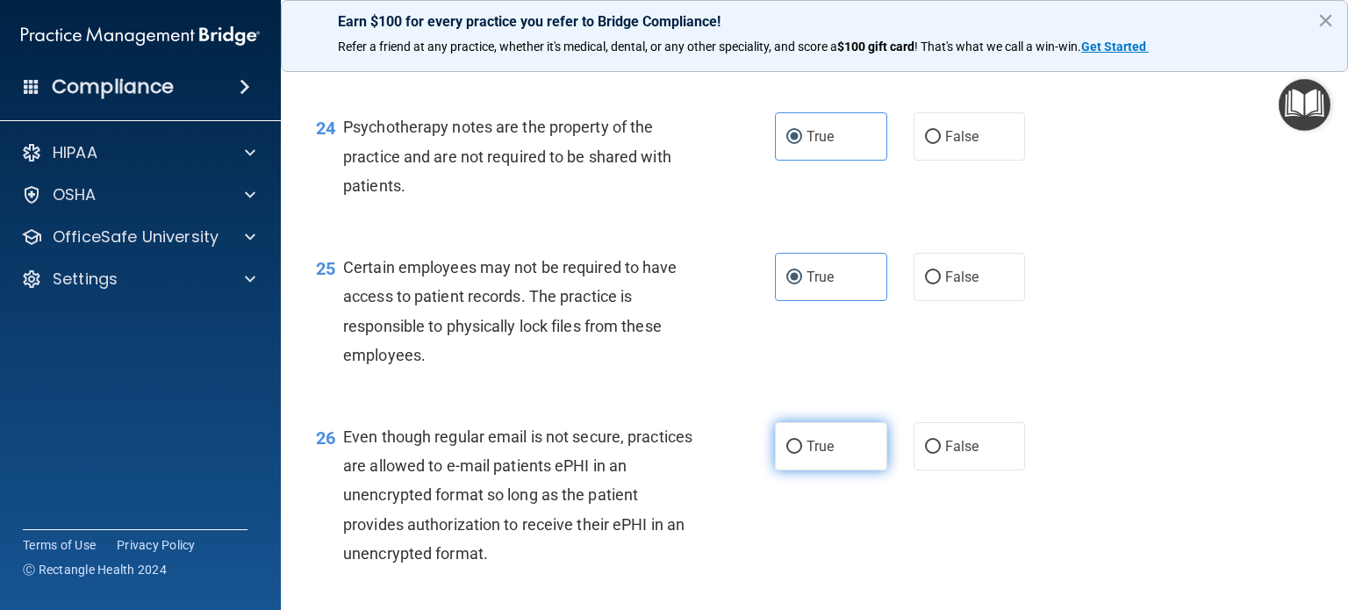
click at [825, 470] on label "True" at bounding box center [831, 446] width 112 height 48
click at [802, 454] on input "True" at bounding box center [794, 447] width 16 height 13
radio input "true"
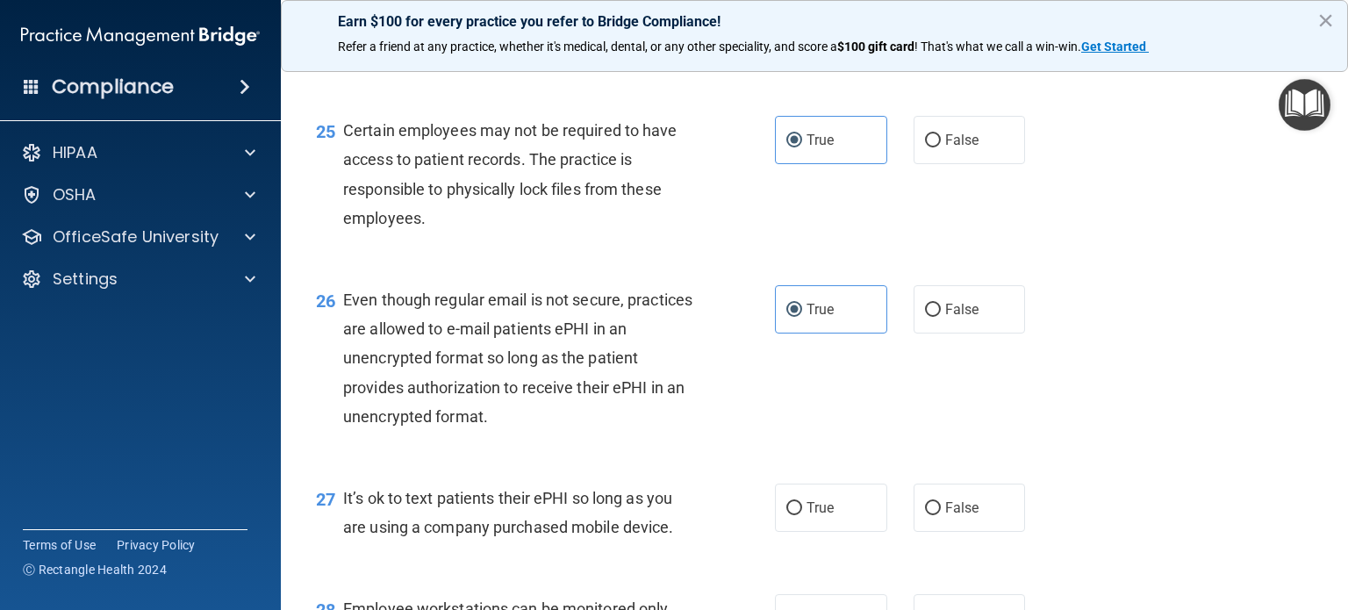
scroll to position [3950, 0]
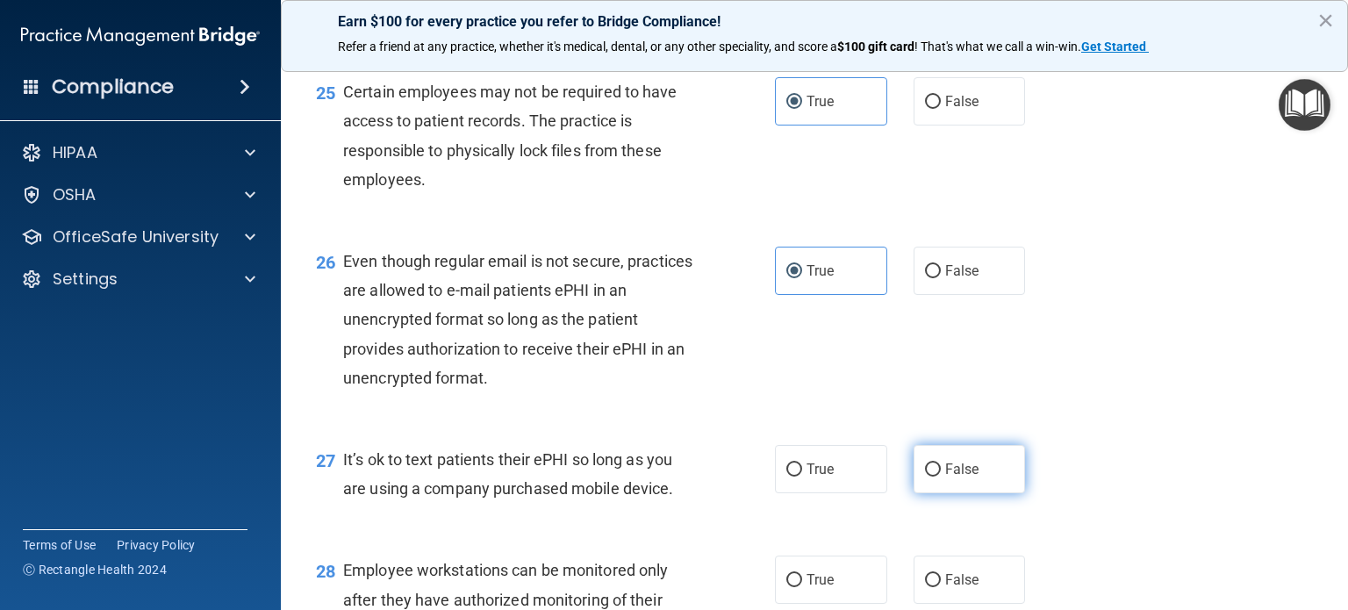
click at [969, 478] on span "False" at bounding box center [962, 469] width 34 height 17
click at [941, 477] on input "False" at bounding box center [933, 469] width 16 height 13
radio input "true"
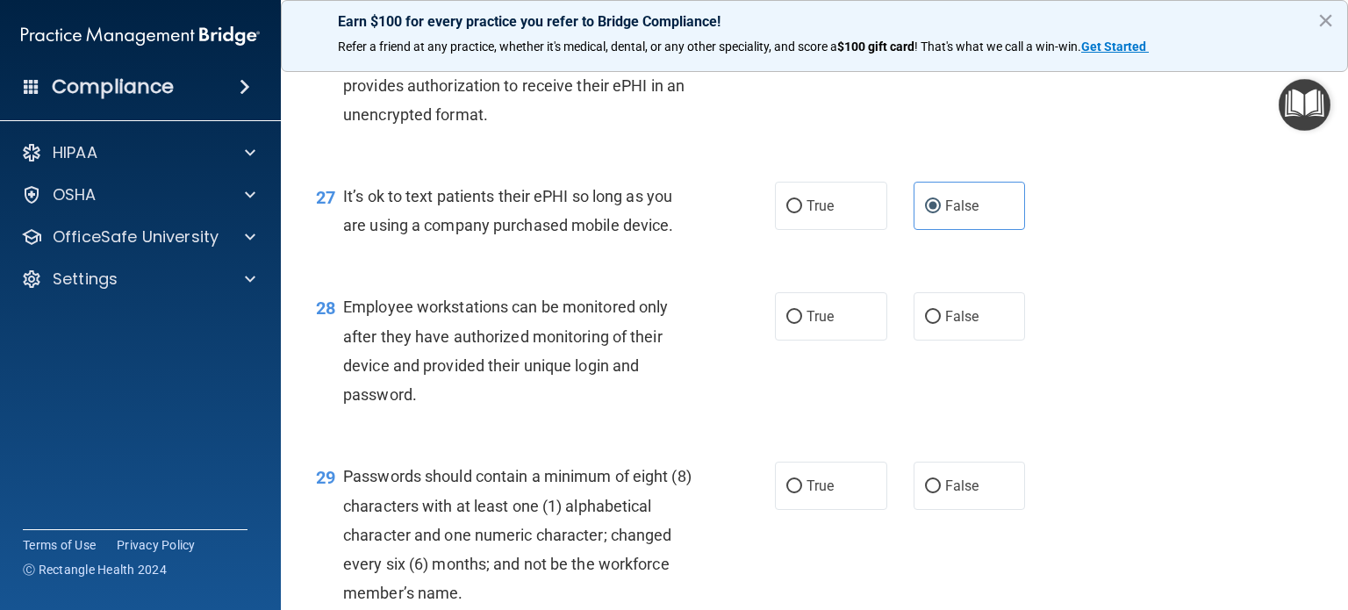
scroll to position [4301, 0]
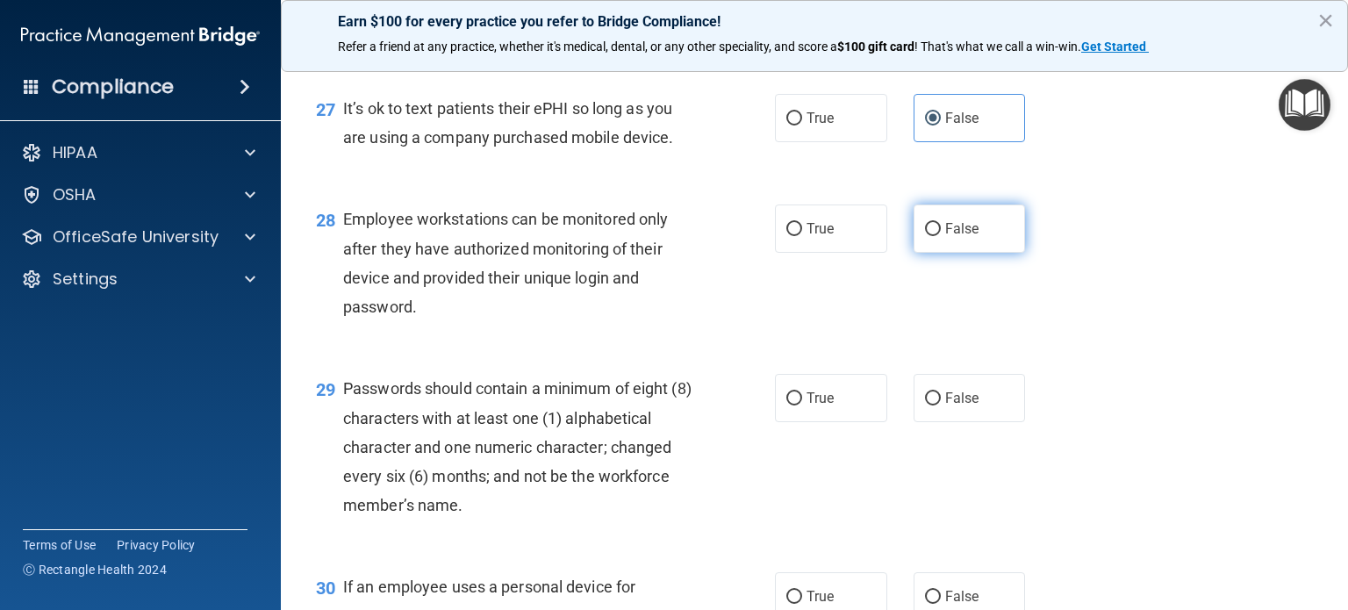
click at [978, 253] on label "False" at bounding box center [970, 229] width 112 height 48
click at [941, 236] on input "False" at bounding box center [933, 229] width 16 height 13
radio input "true"
click at [976, 253] on label "False" at bounding box center [970, 229] width 112 height 48
click at [941, 236] on input "False" at bounding box center [933, 229] width 16 height 13
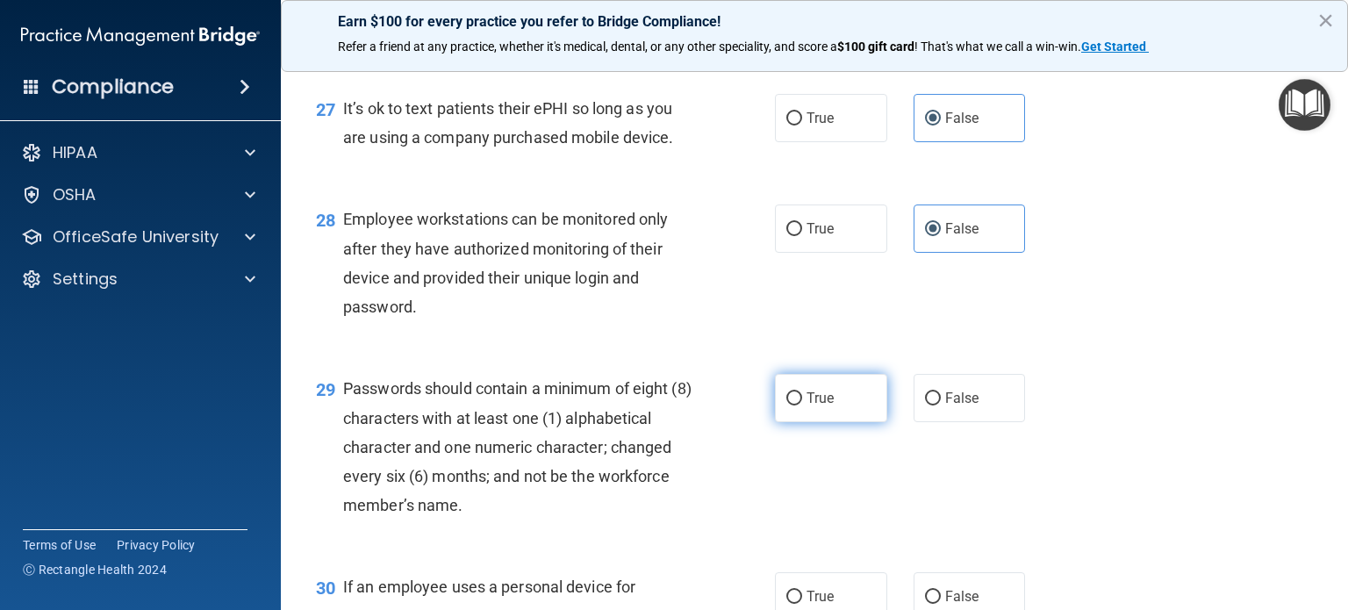
click at [822, 406] on span "True" at bounding box center [820, 398] width 27 height 17
click at [802, 406] on input "True" at bounding box center [794, 398] width 16 height 13
radio input "true"
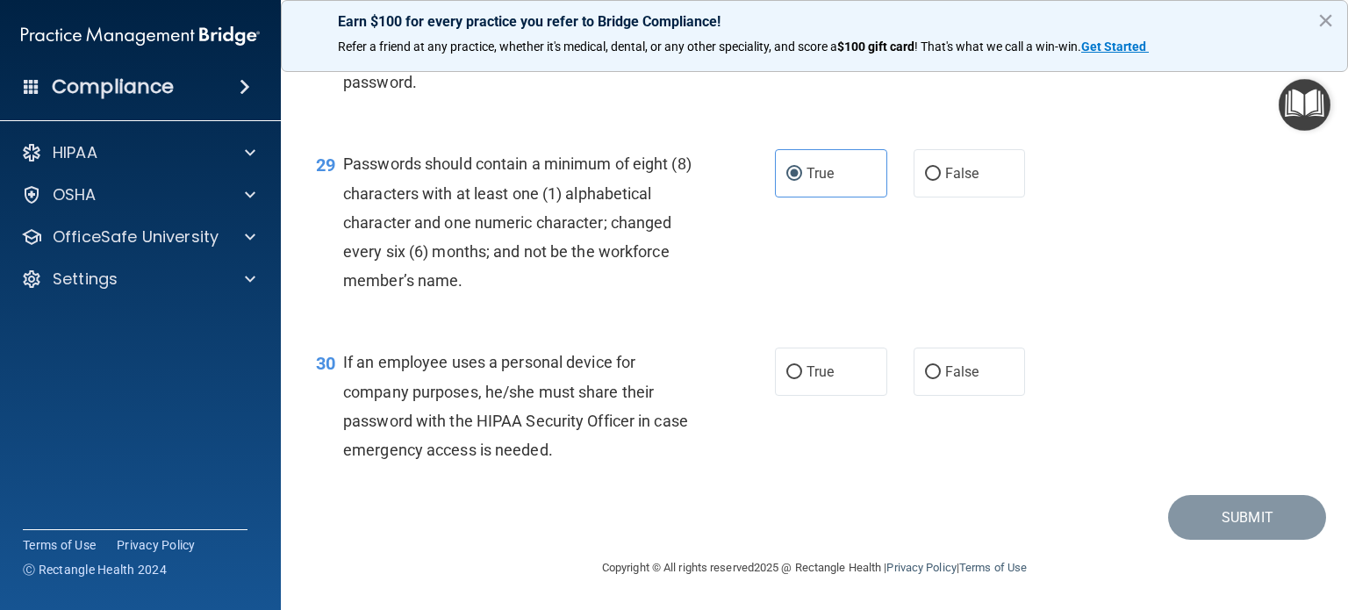
scroll to position [4614, 0]
click at [941, 388] on label "False" at bounding box center [970, 372] width 112 height 48
click at [941, 379] on input "False" at bounding box center [933, 372] width 16 height 13
radio input "true"
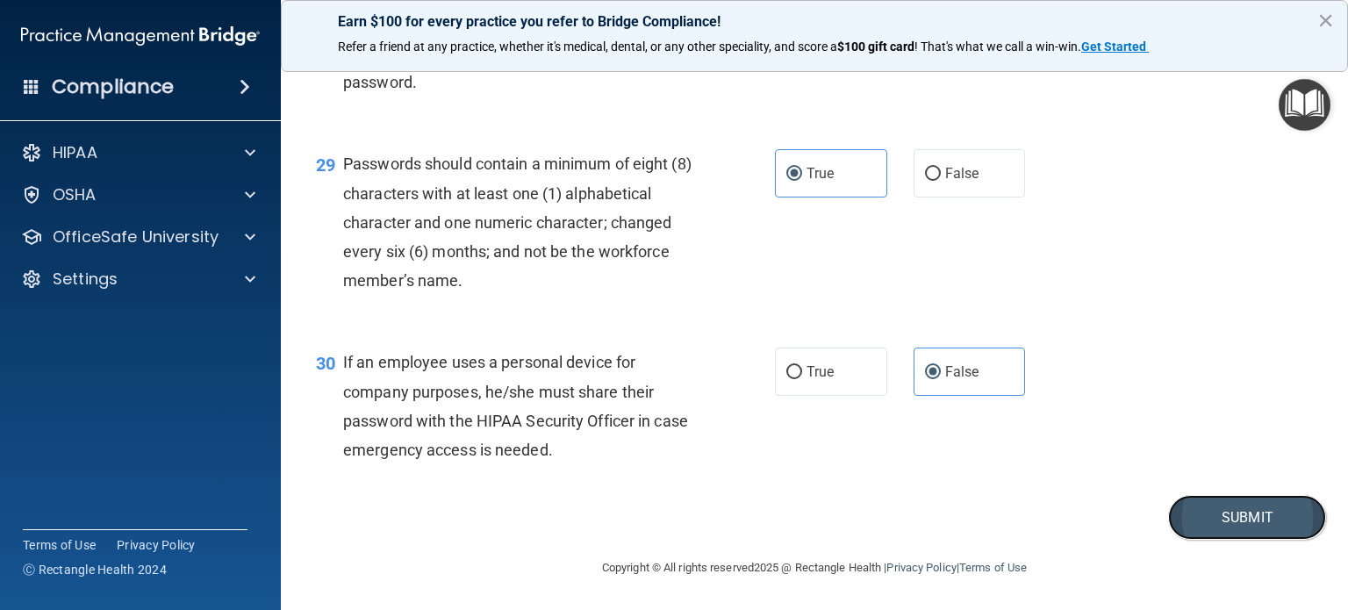
click at [1188, 522] on button "Submit" at bounding box center [1247, 517] width 158 height 45
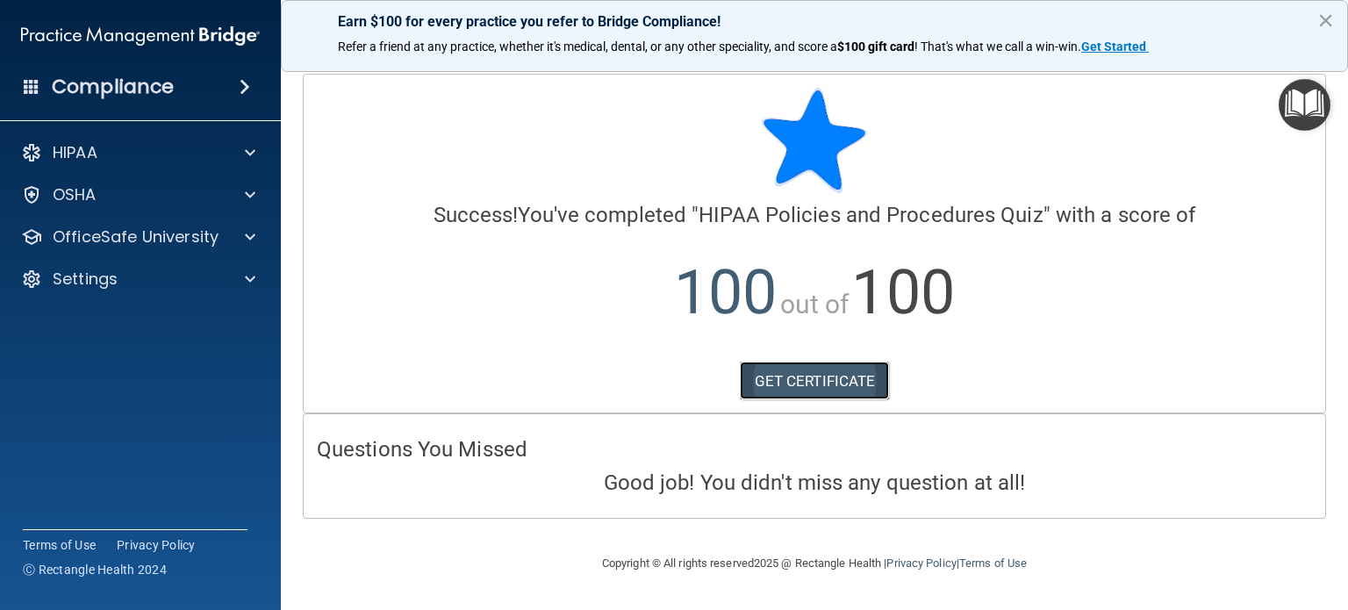
click at [788, 392] on link "GET CERTIFICATE" at bounding box center [815, 381] width 150 height 39
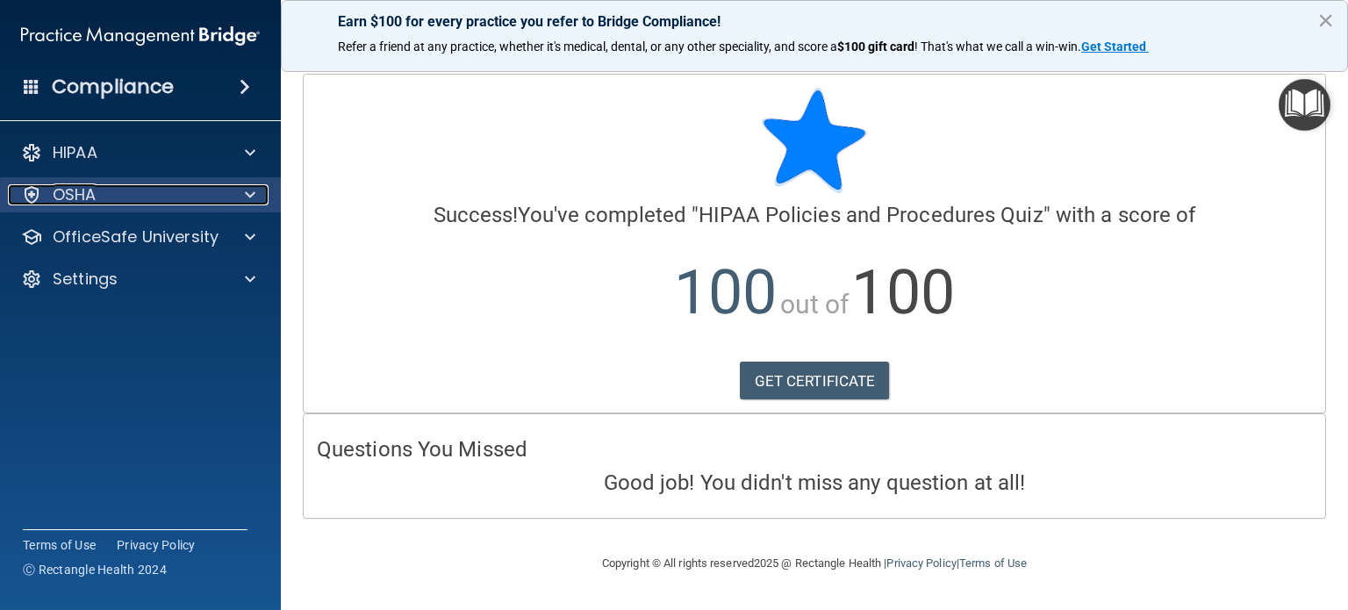
click at [173, 189] on div "OSHA" at bounding box center [117, 194] width 218 height 21
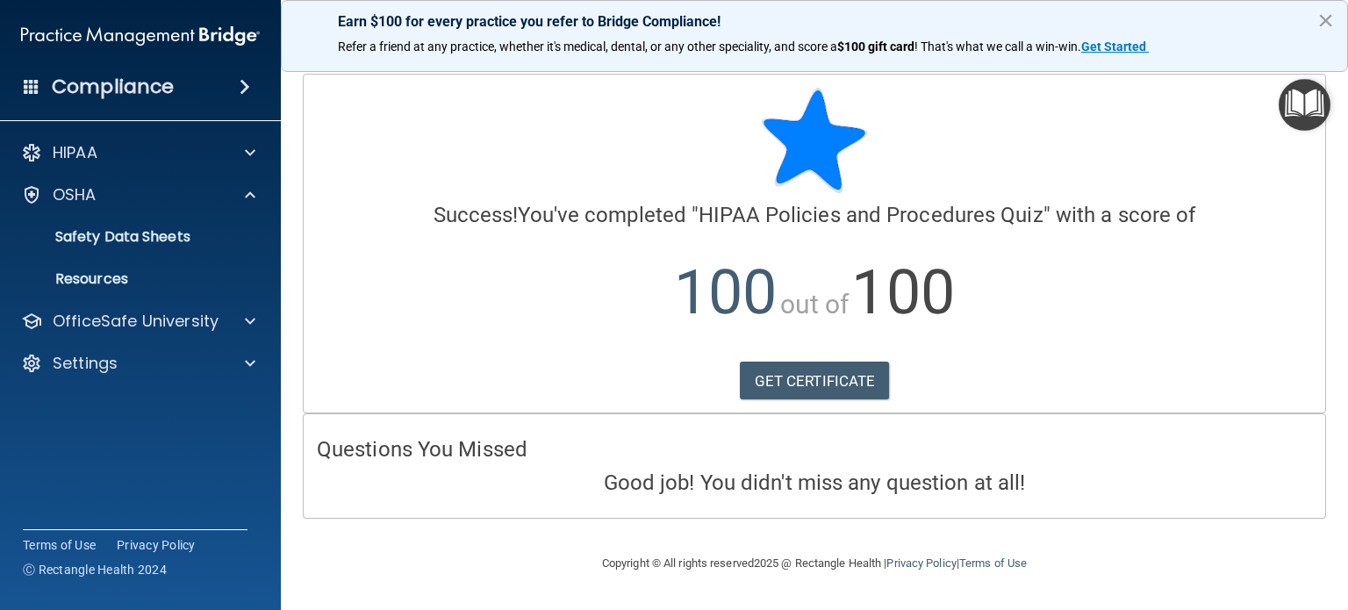
click at [197, 94] on div "Compliance" at bounding box center [140, 87] width 281 height 39
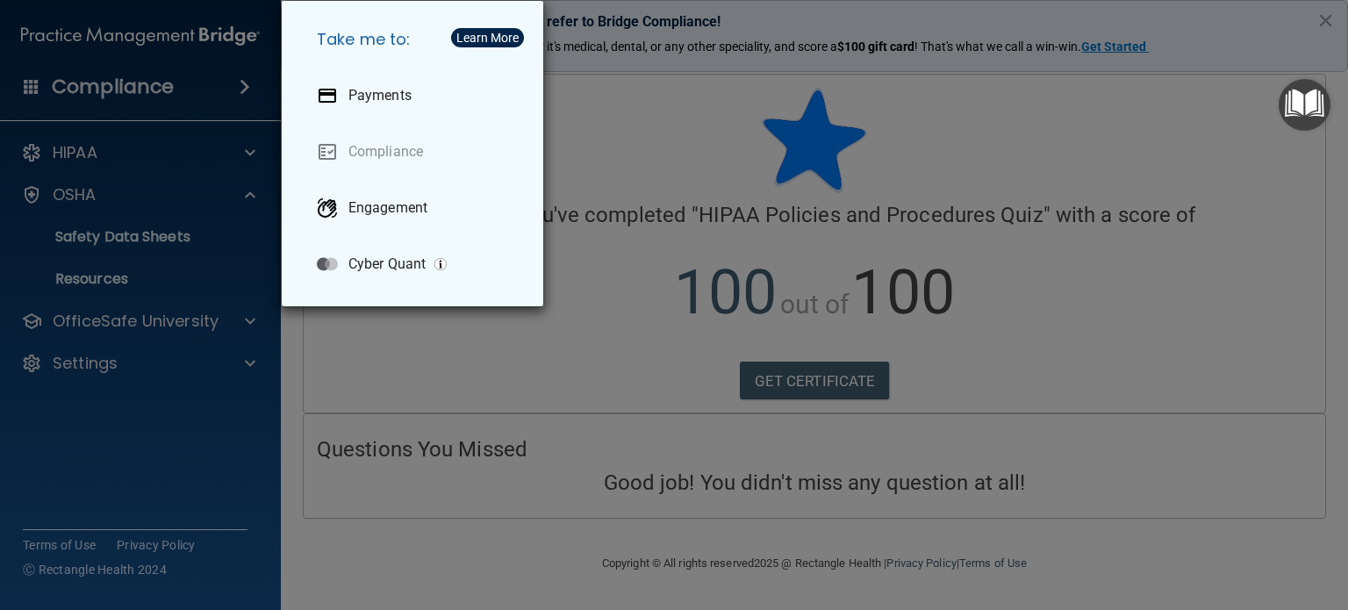
click at [507, 396] on div "Take me to: Payments Compliance Engagement Cyber Quant" at bounding box center [674, 305] width 1348 height 610
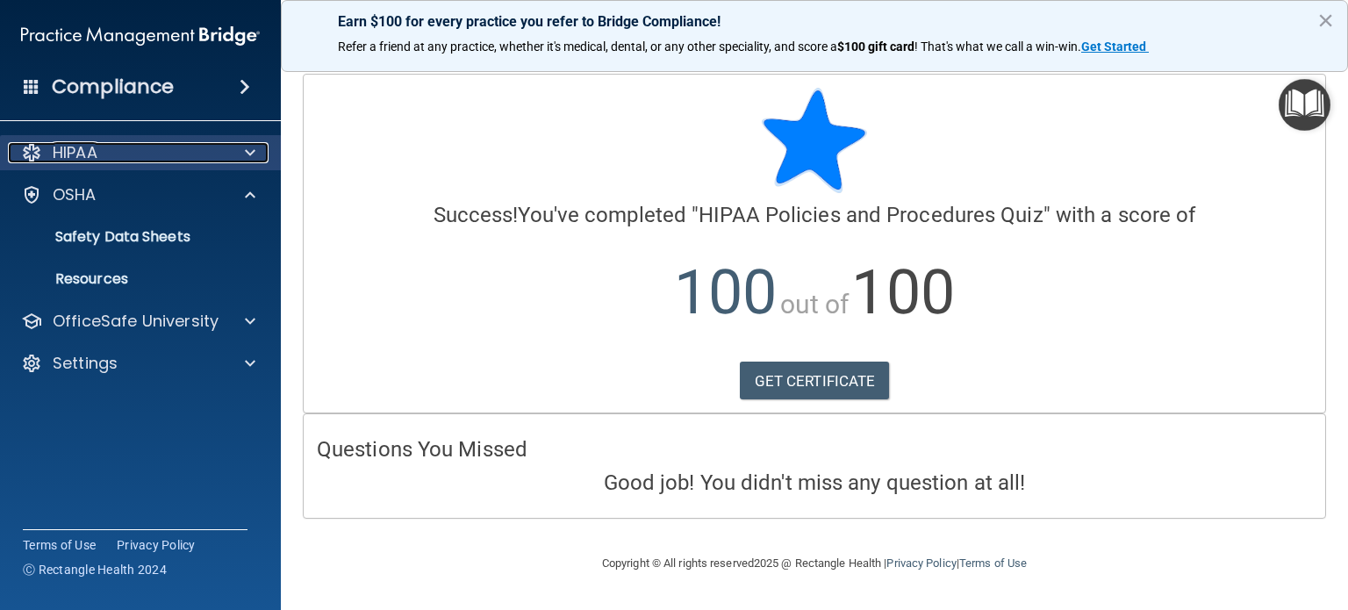
click at [128, 155] on div "HIPAA" at bounding box center [117, 152] width 218 height 21
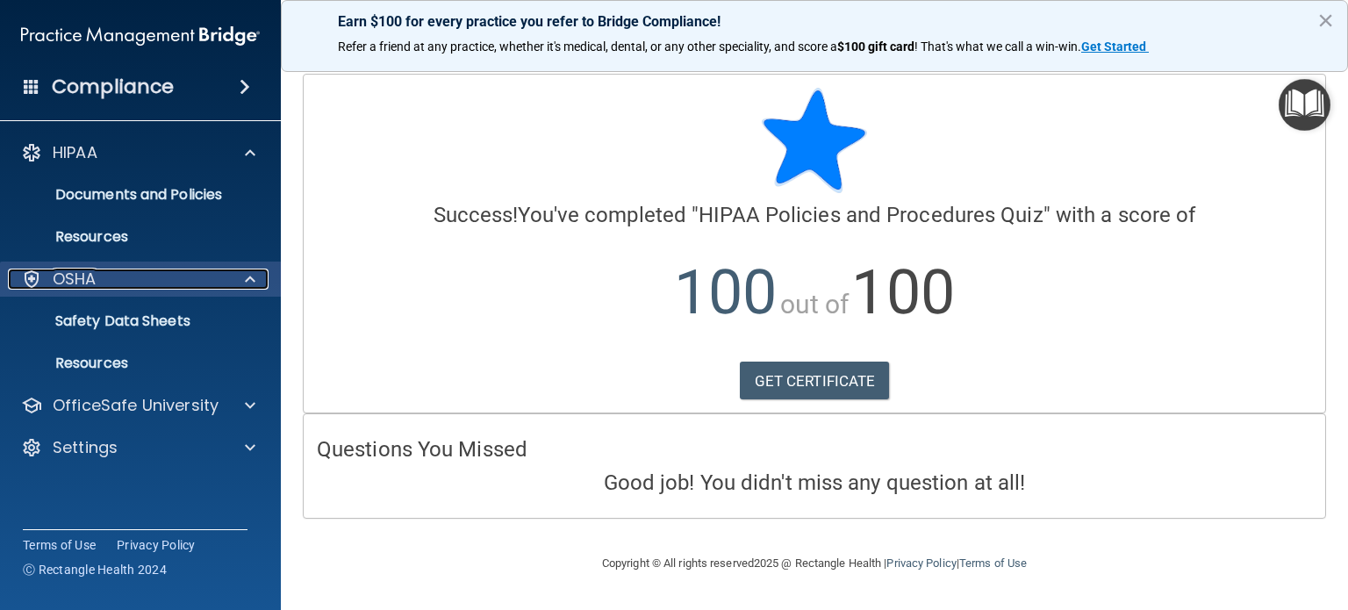
click at [97, 284] on div "OSHA" at bounding box center [117, 279] width 218 height 21
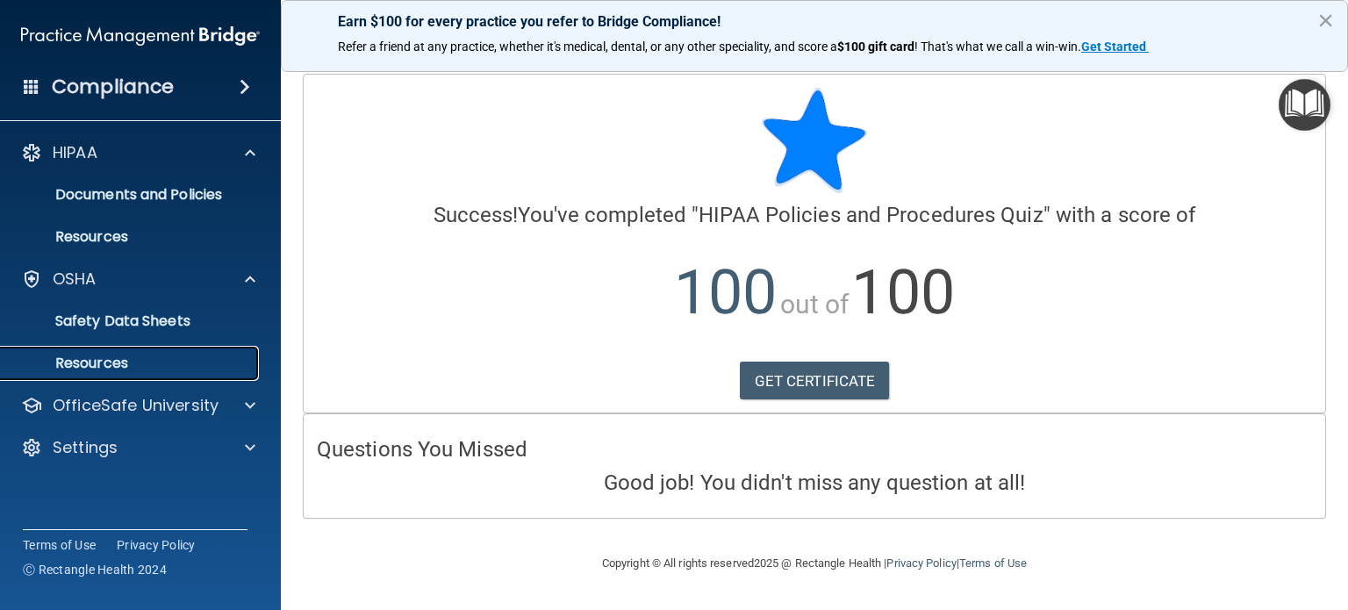
click at [109, 358] on p "Resources" at bounding box center [131, 364] width 240 height 18
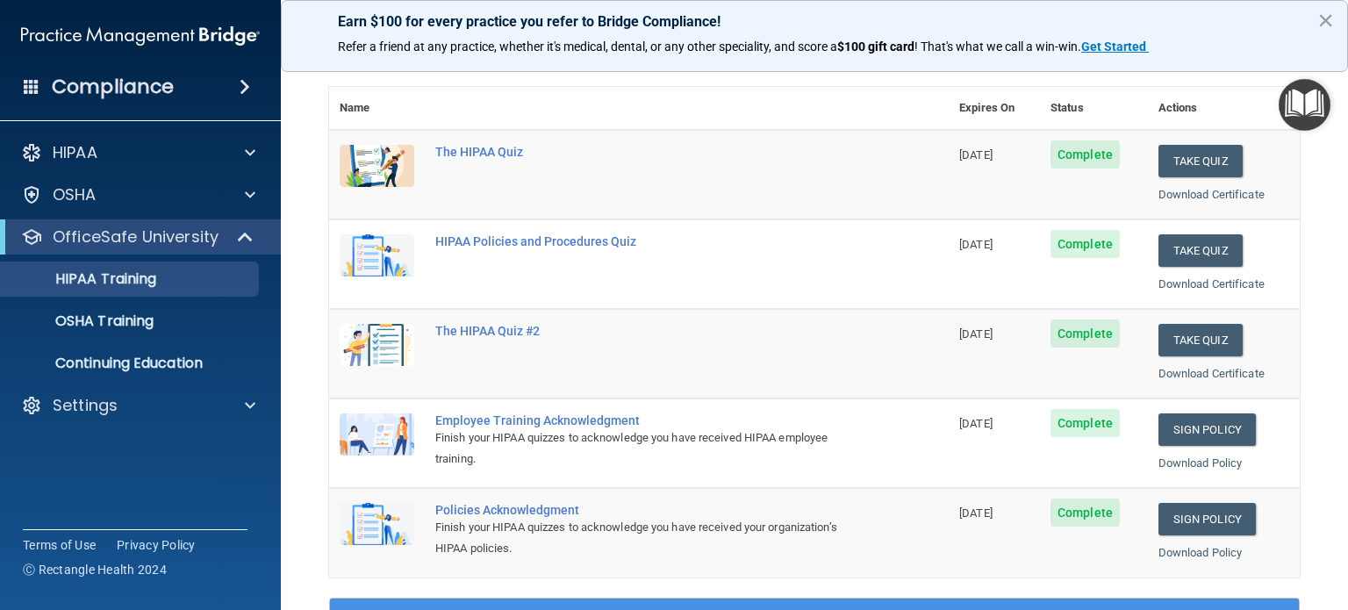
scroll to position [176, 0]
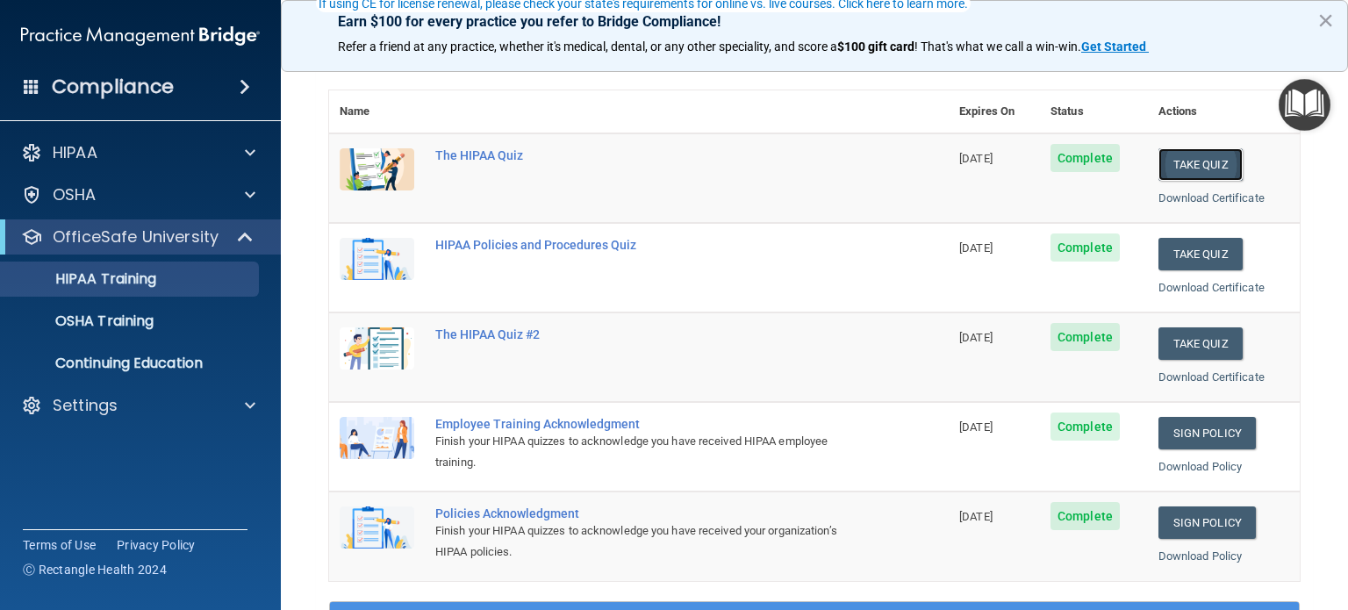
click at [1197, 158] on button "Take Quiz" at bounding box center [1201, 164] width 84 height 32
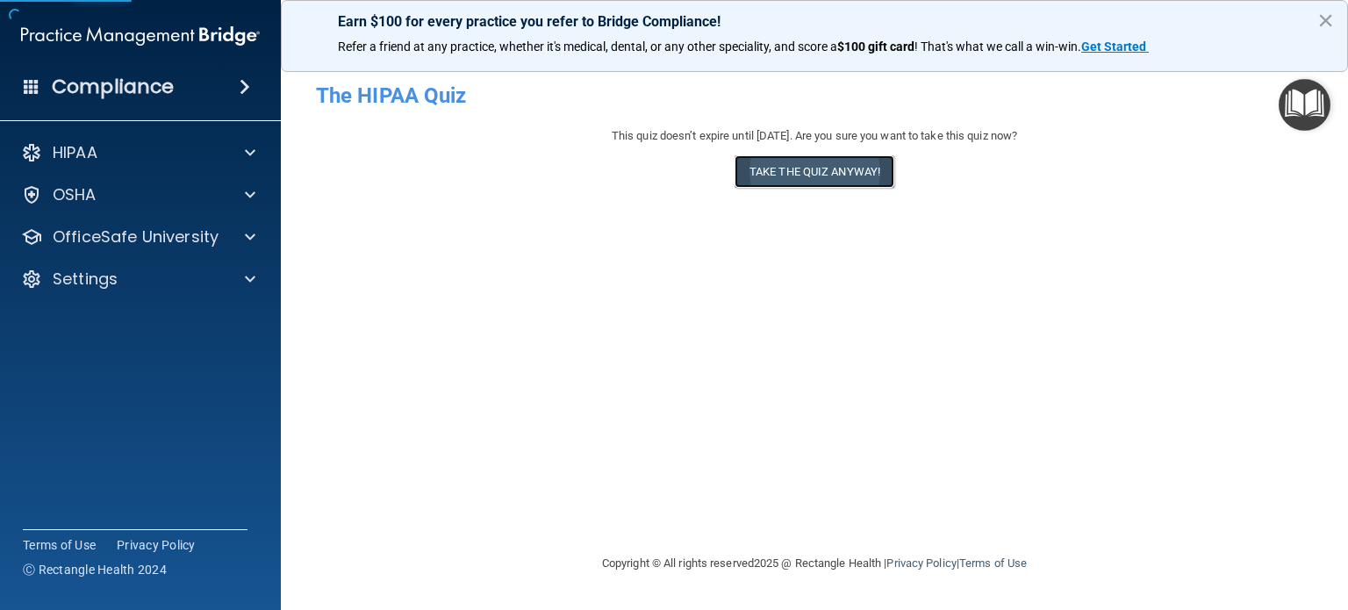
click at [824, 173] on button "Take the quiz anyway!" at bounding box center [815, 171] width 160 height 32
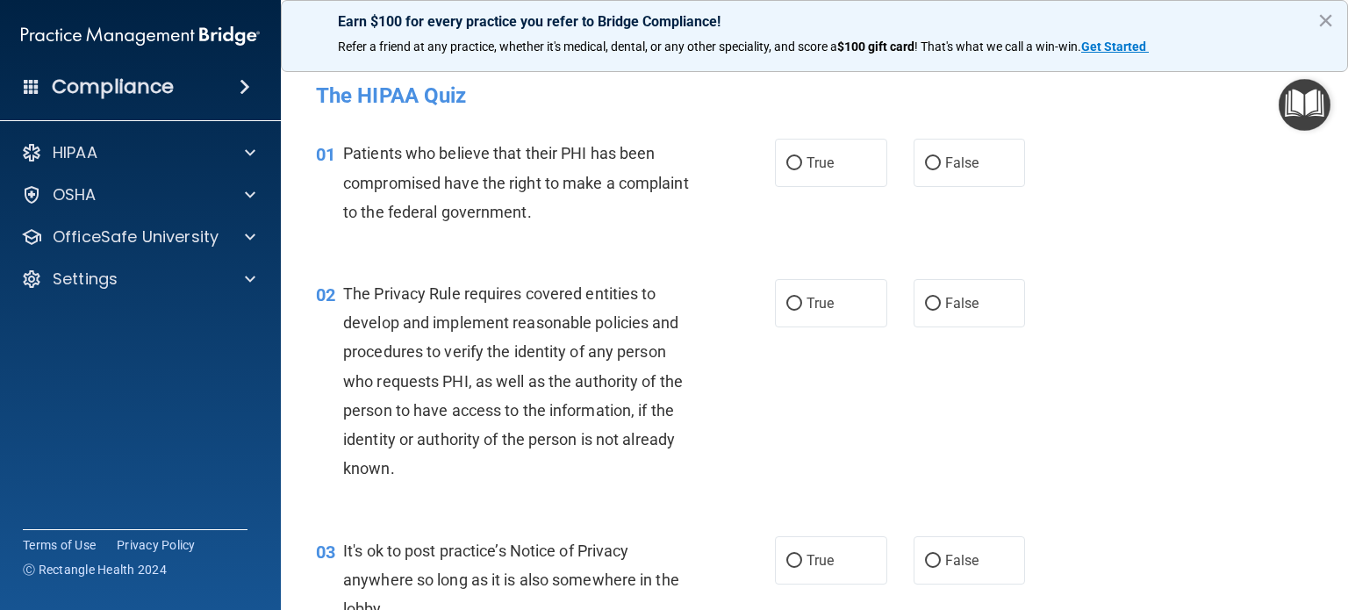
drag, startPoint x: 933, startPoint y: 161, endPoint x: 939, endPoint y: 198, distance: 37.4
click at [934, 161] on label "False" at bounding box center [970, 163] width 112 height 48
click at [934, 161] on input "False" at bounding box center [933, 163] width 16 height 13
radio input "true"
click at [945, 322] on label "False" at bounding box center [970, 303] width 112 height 48
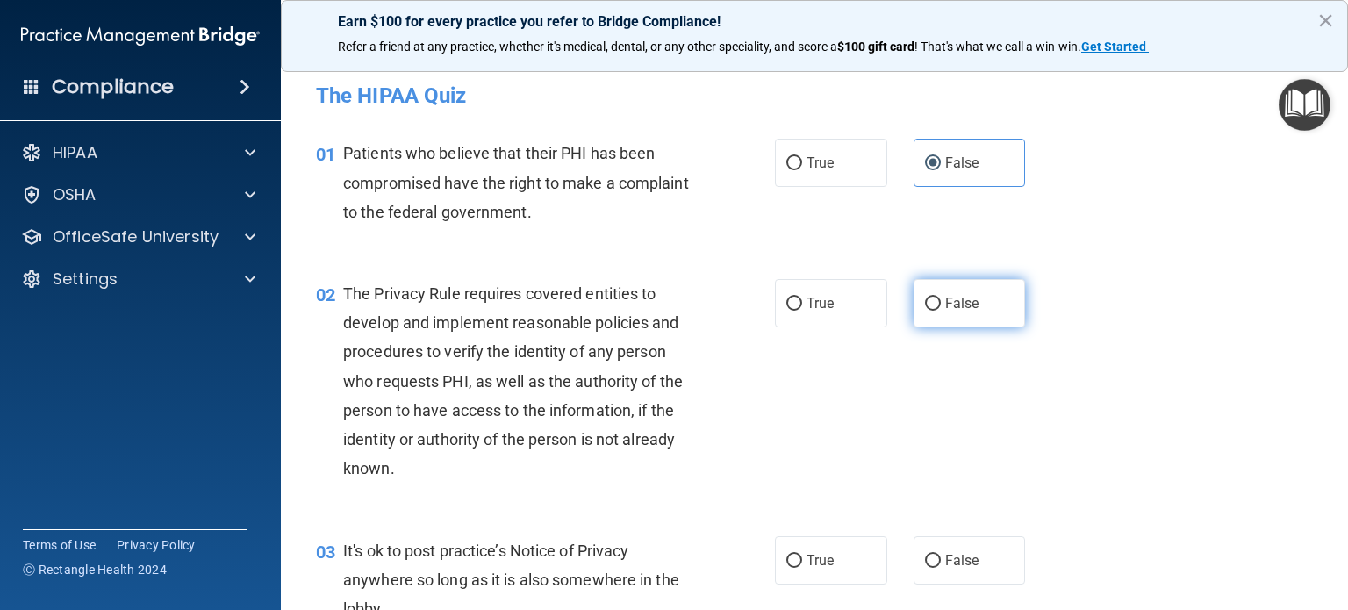
click at [941, 311] on input "False" at bounding box center [933, 304] width 16 height 13
radio input "true"
click at [948, 571] on label "False" at bounding box center [970, 560] width 112 height 48
click at [941, 568] on input "False" at bounding box center [933, 561] width 16 height 13
radio input "true"
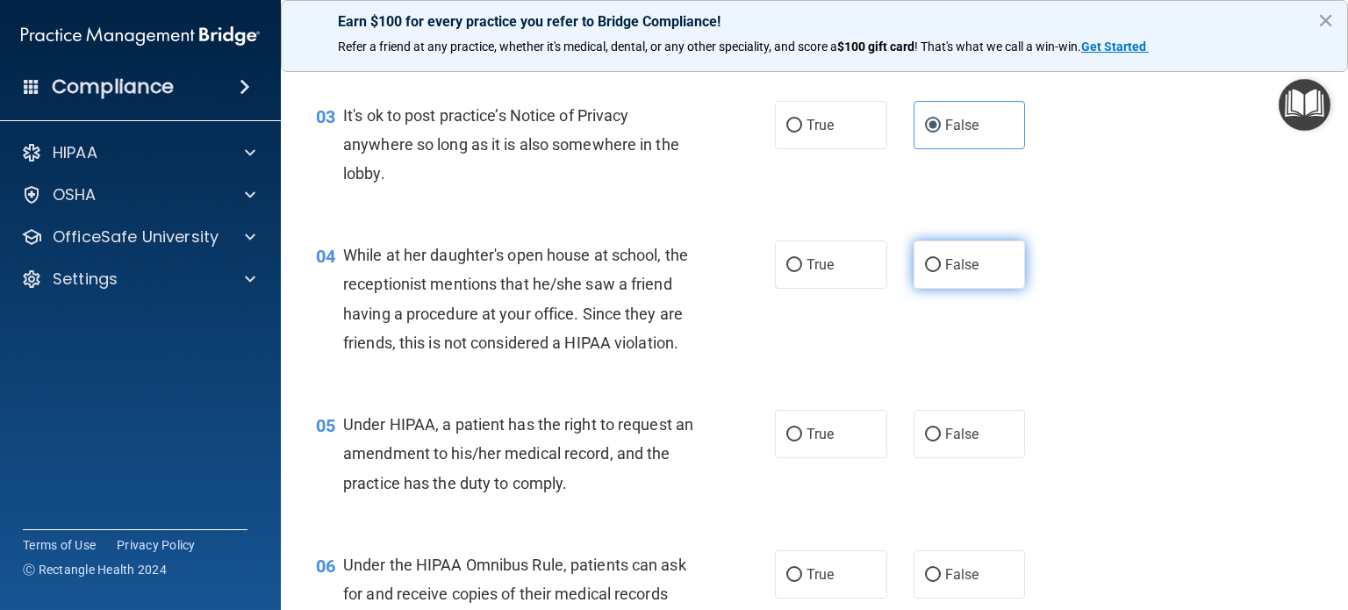
scroll to position [439, 0]
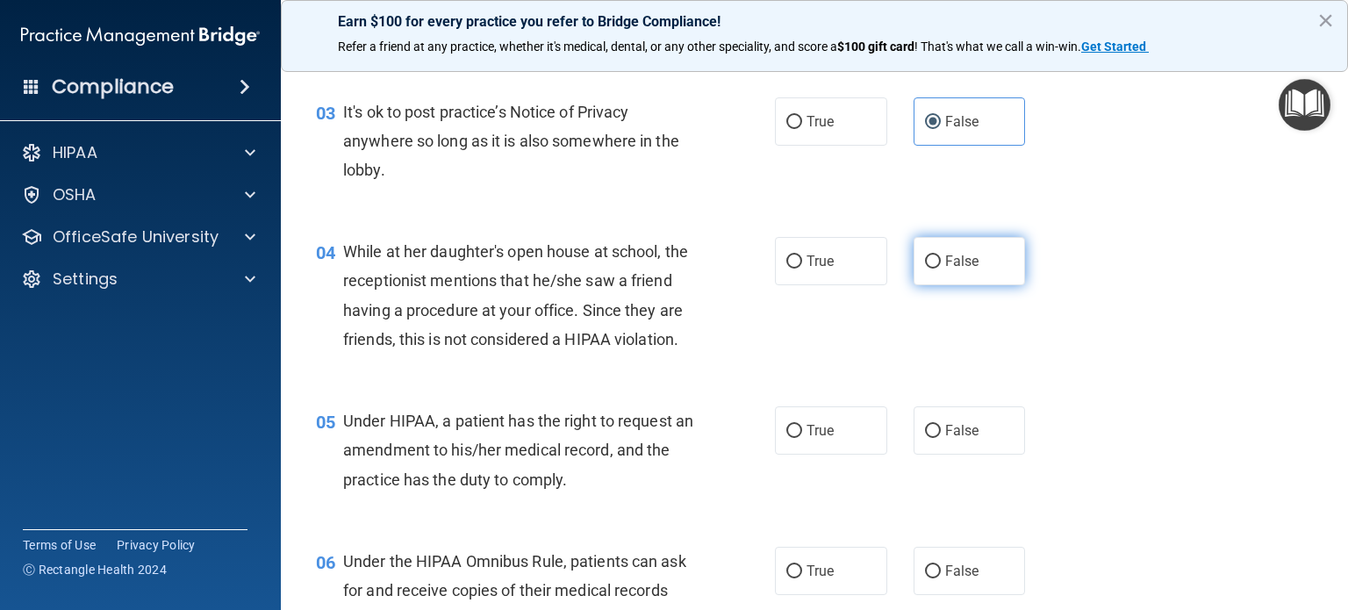
click at [930, 255] on input "False" at bounding box center [933, 261] width 16 height 13
radio input "true"
click at [914, 454] on label "False" at bounding box center [970, 430] width 112 height 48
click at [925, 438] on input "False" at bounding box center [933, 431] width 16 height 13
radio input "true"
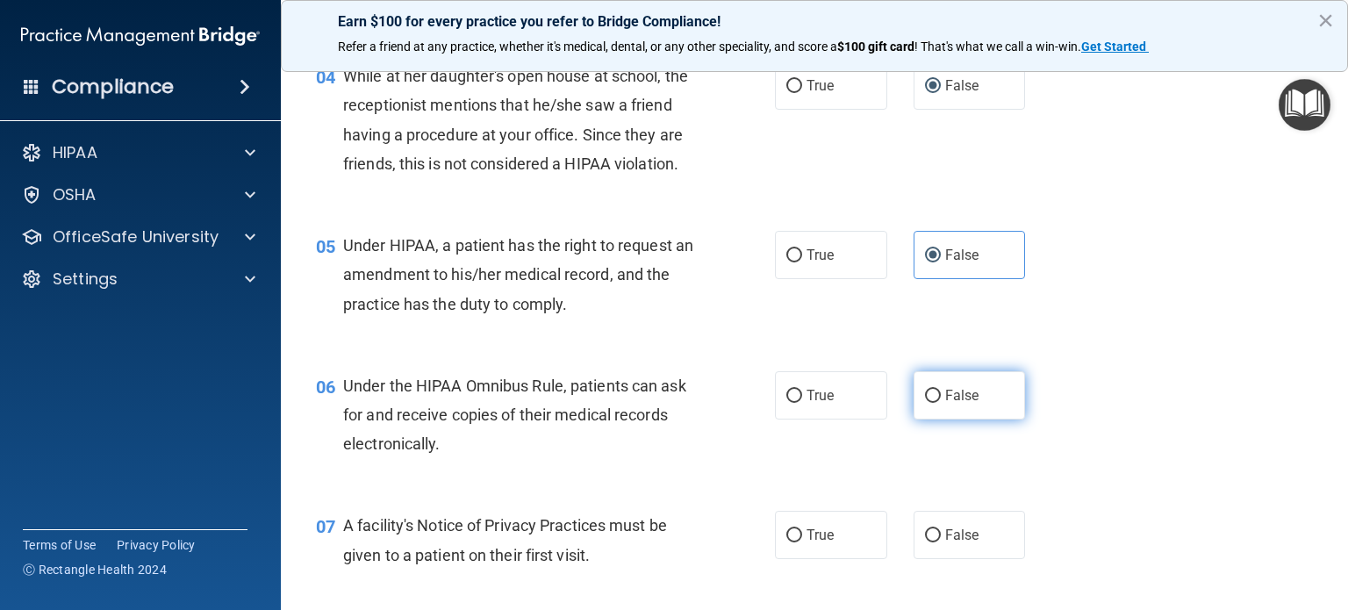
click at [937, 410] on label "False" at bounding box center [970, 395] width 112 height 48
click at [937, 403] on input "False" at bounding box center [933, 396] width 16 height 13
radio input "true"
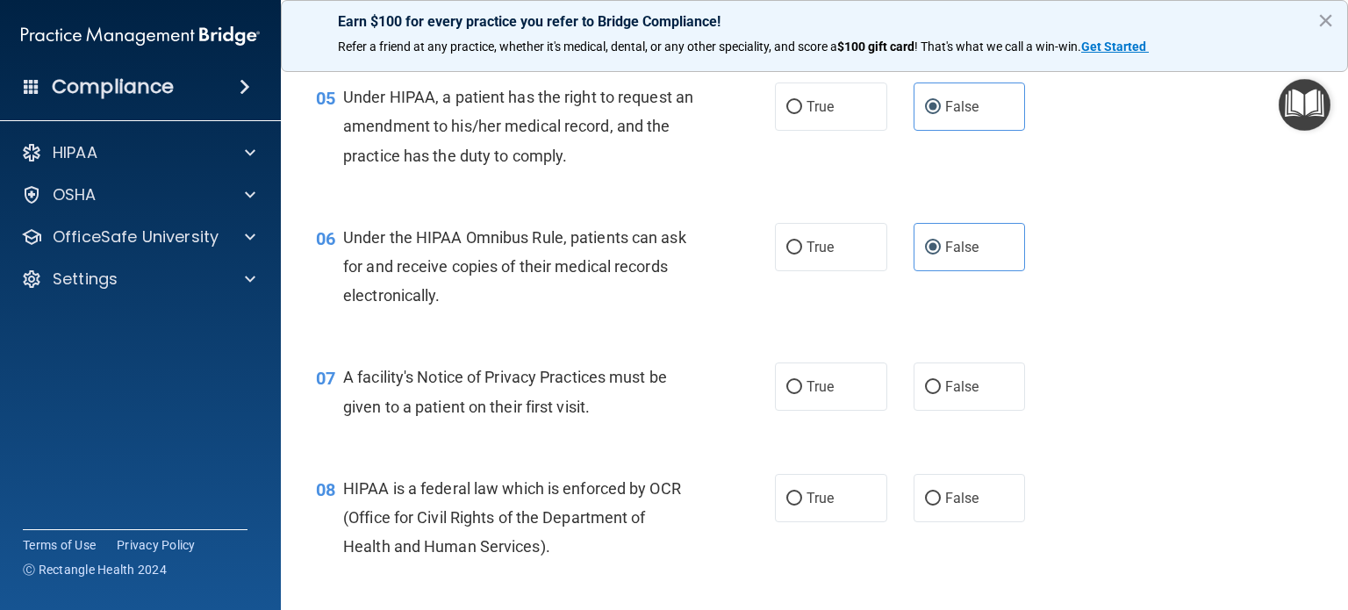
scroll to position [790, 0]
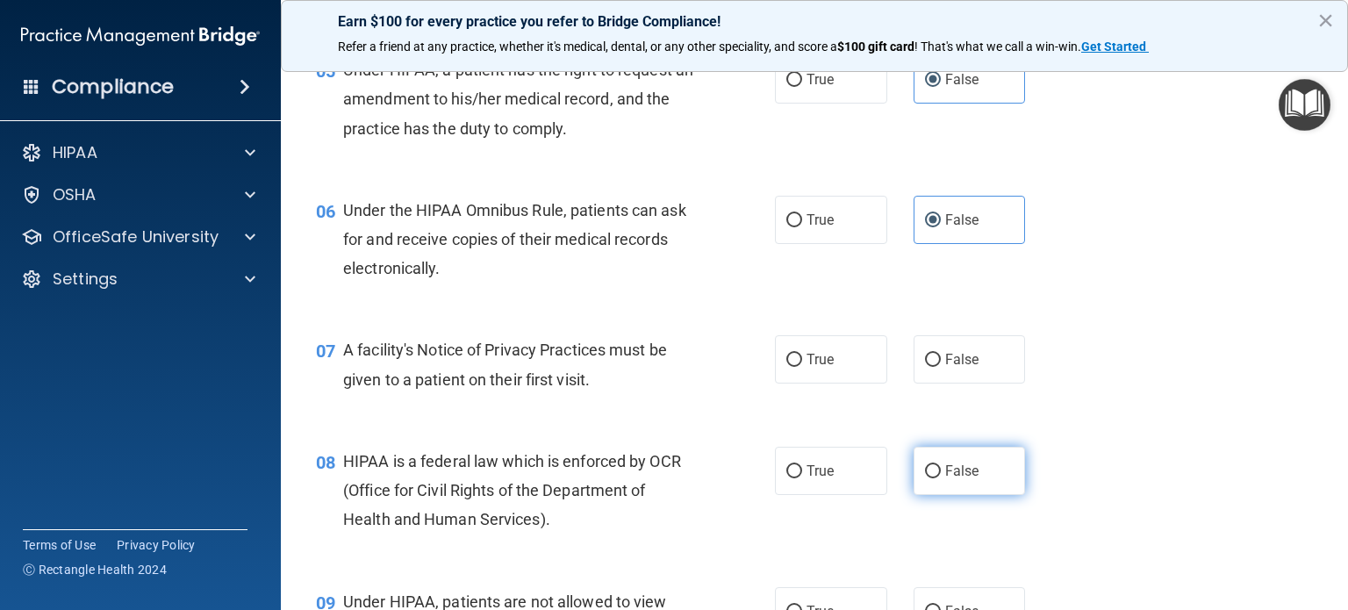
drag, startPoint x: 940, startPoint y: 406, endPoint x: 949, endPoint y: 499, distance: 92.6
click at [940, 384] on label "False" at bounding box center [970, 359] width 112 height 48
click at [940, 367] on input "False" at bounding box center [933, 360] width 16 height 13
radio input "true"
click at [949, 479] on span "False" at bounding box center [962, 471] width 34 height 17
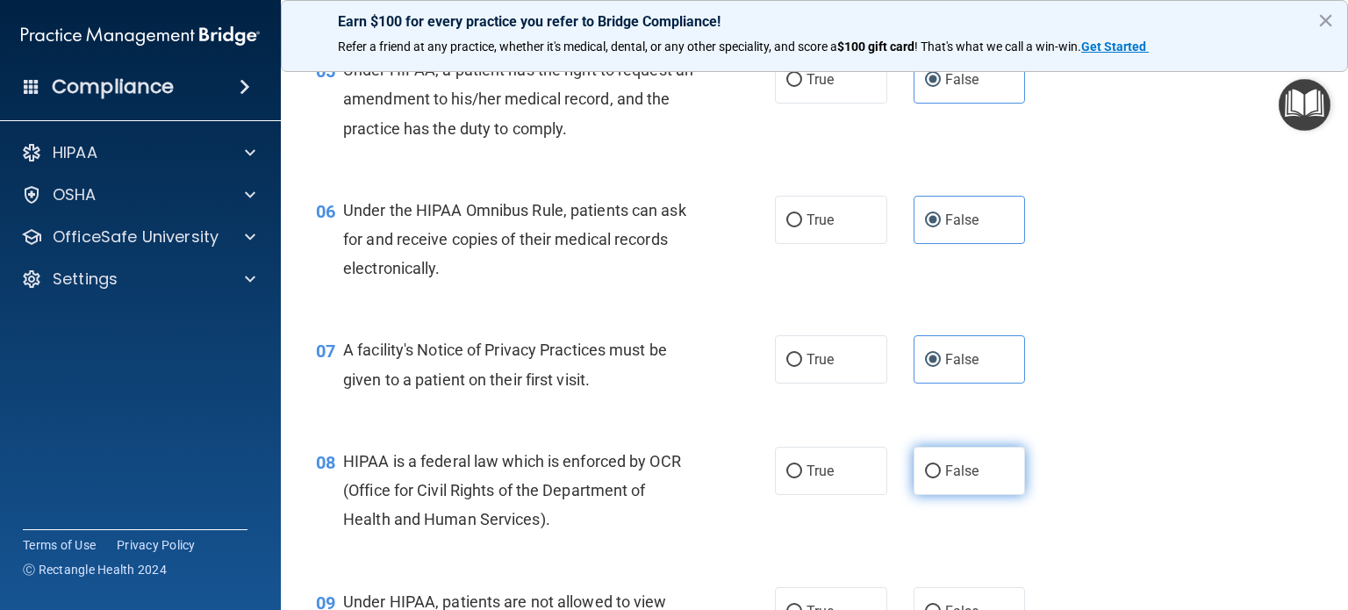
click at [941, 478] on input "False" at bounding box center [933, 471] width 16 height 13
radio input "true"
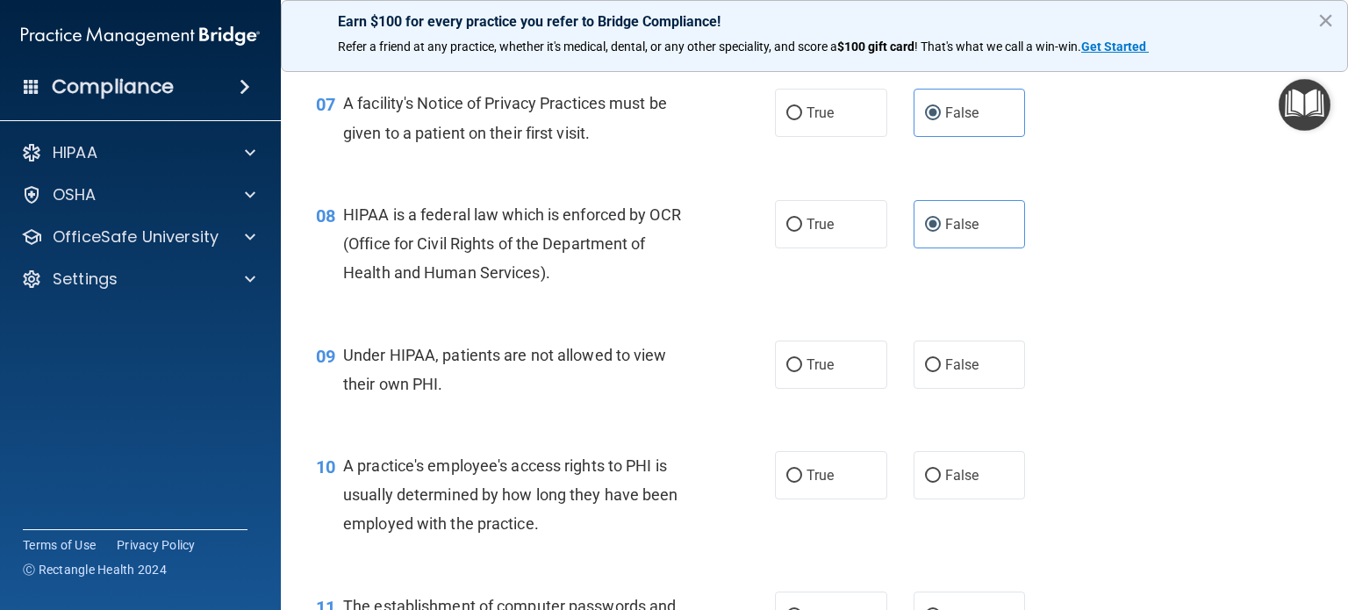
scroll to position [1053, 0]
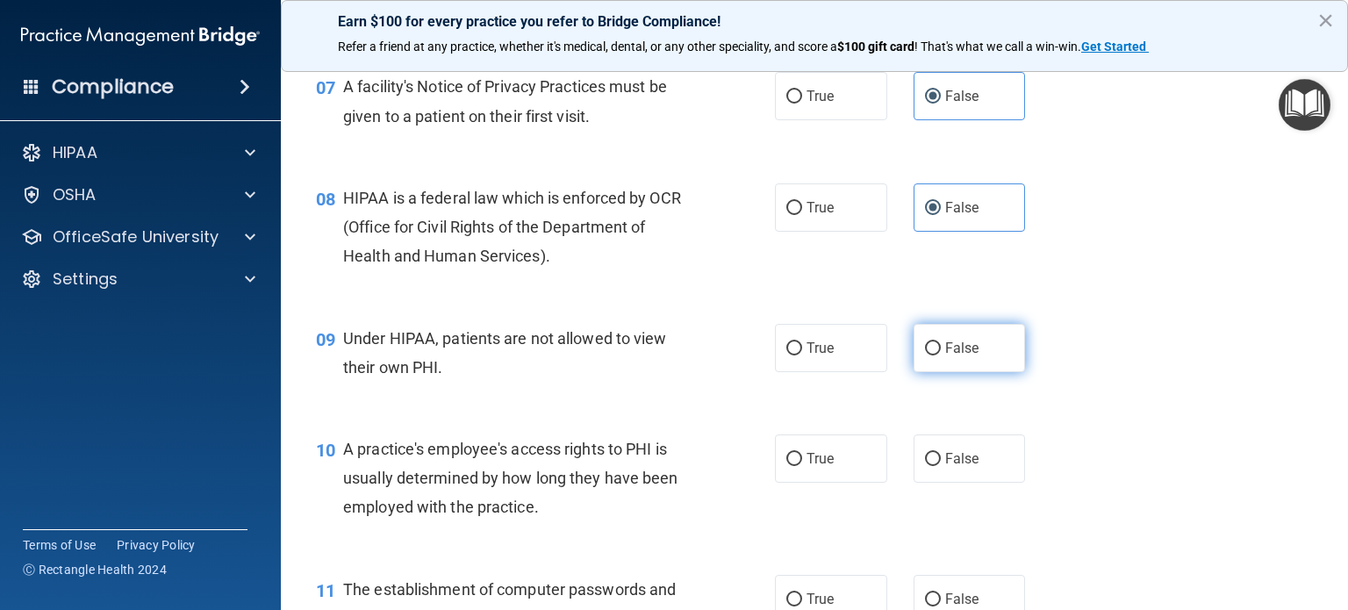
click at [946, 372] on label "False" at bounding box center [970, 348] width 112 height 48
click at [941, 356] on input "False" at bounding box center [933, 348] width 16 height 13
radio input "true"
click at [929, 466] on input "False" at bounding box center [933, 459] width 16 height 13
radio input "true"
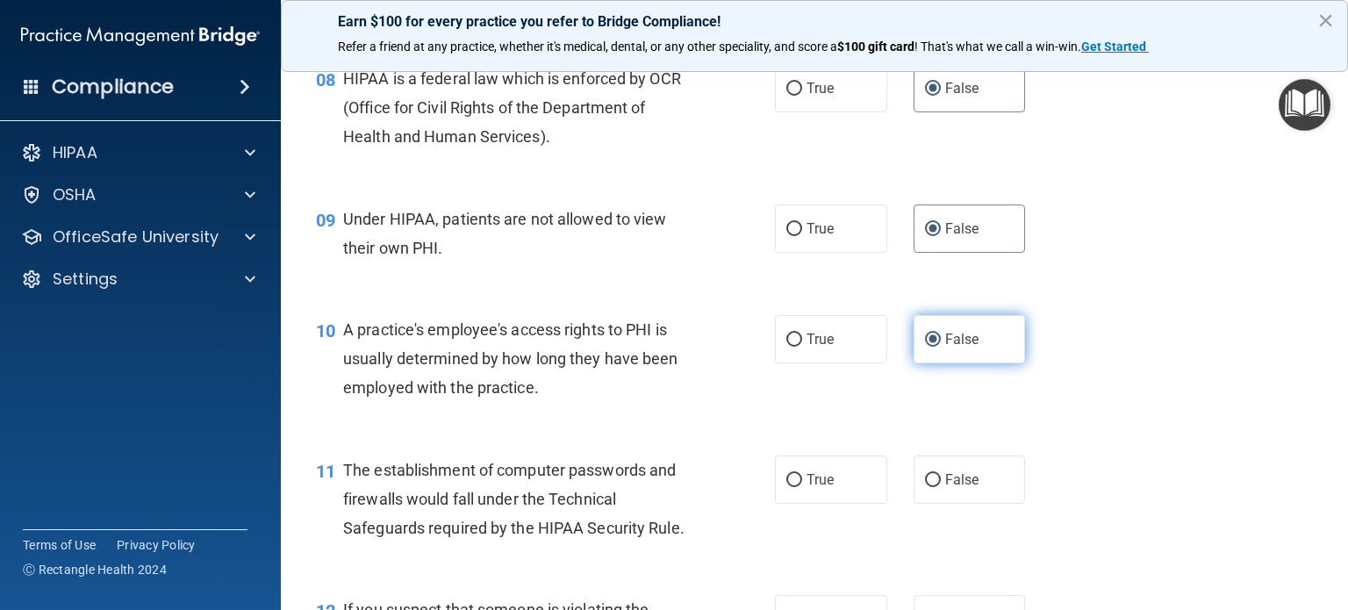
scroll to position [1317, 0]
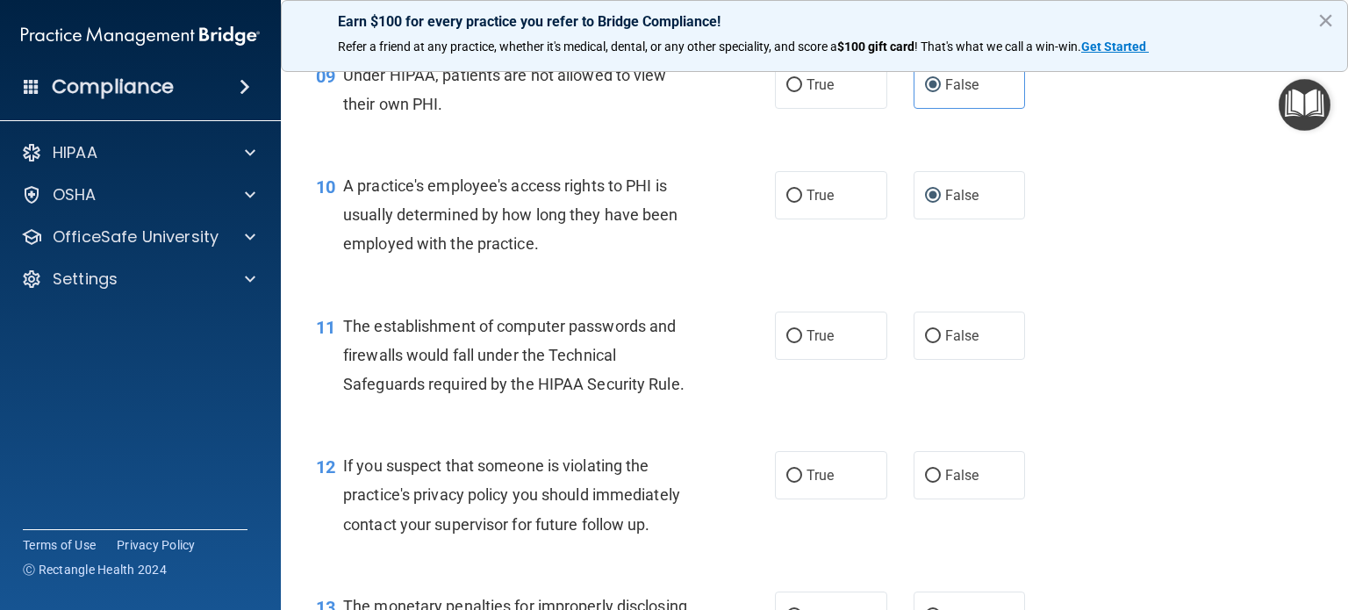
drag, startPoint x: 923, startPoint y: 367, endPoint x: 927, endPoint y: 442, distance: 74.7
click at [925, 343] on input "False" at bounding box center [933, 336] width 16 height 13
radio input "true"
click at [927, 483] on input "False" at bounding box center [933, 476] width 16 height 13
radio input "true"
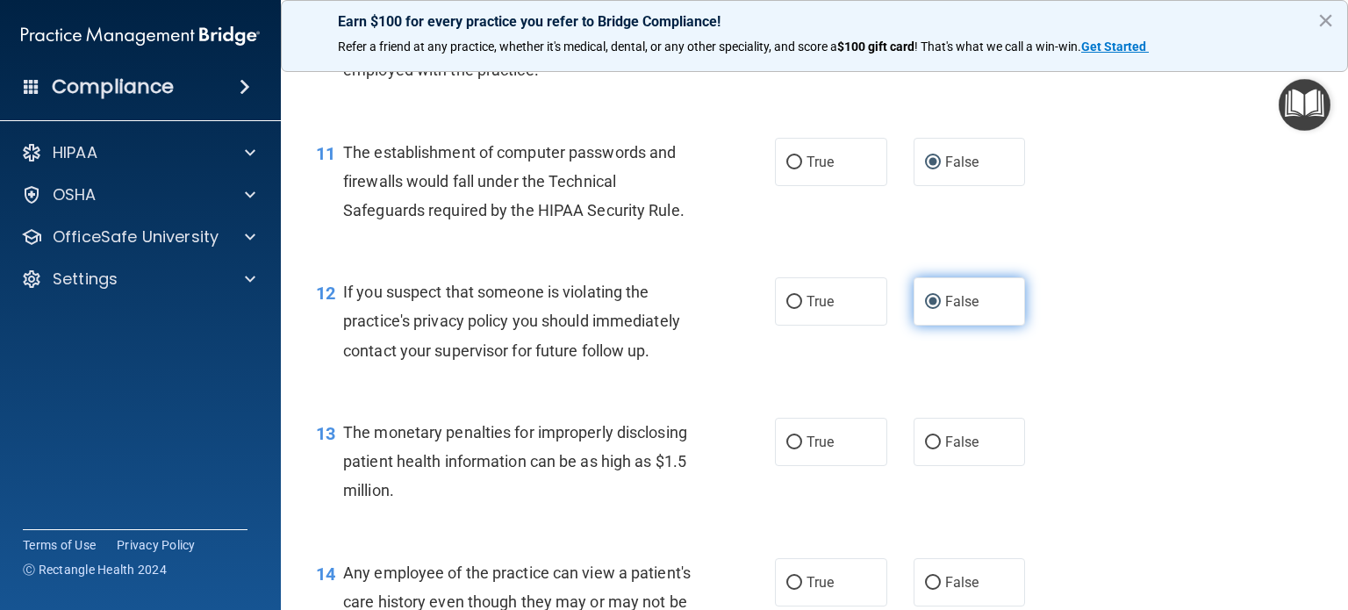
scroll to position [1580, 0]
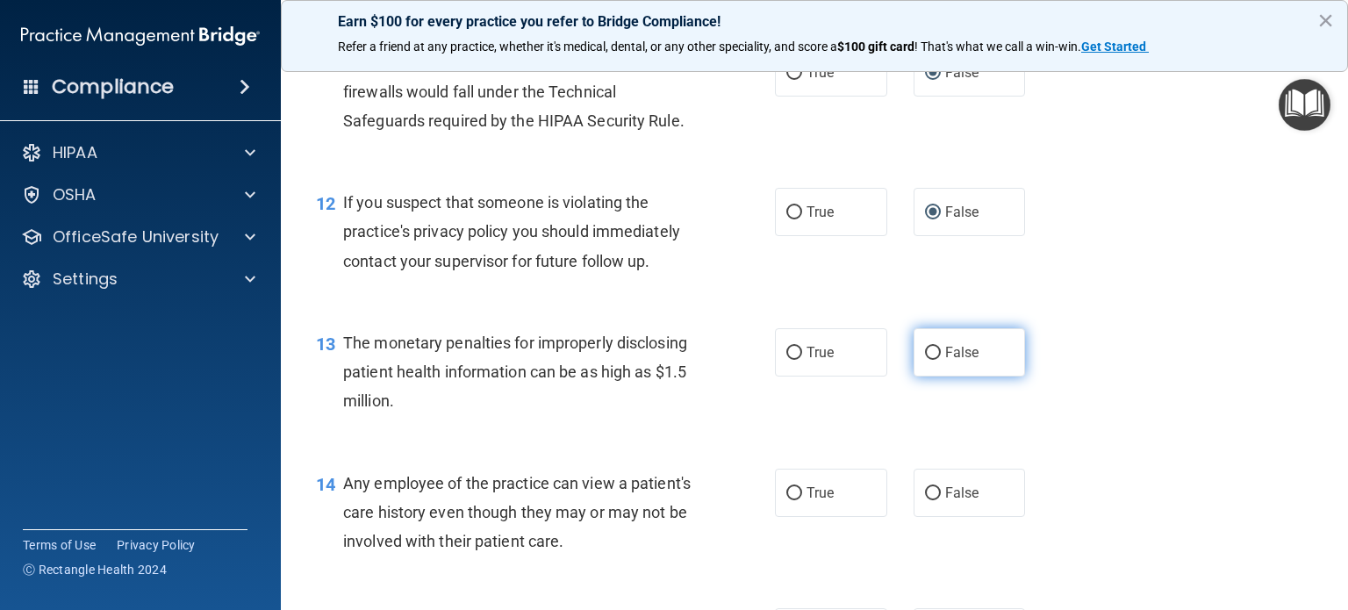
click at [945, 361] on span "False" at bounding box center [962, 352] width 34 height 17
click at [937, 360] on input "False" at bounding box center [933, 353] width 16 height 13
radio input "true"
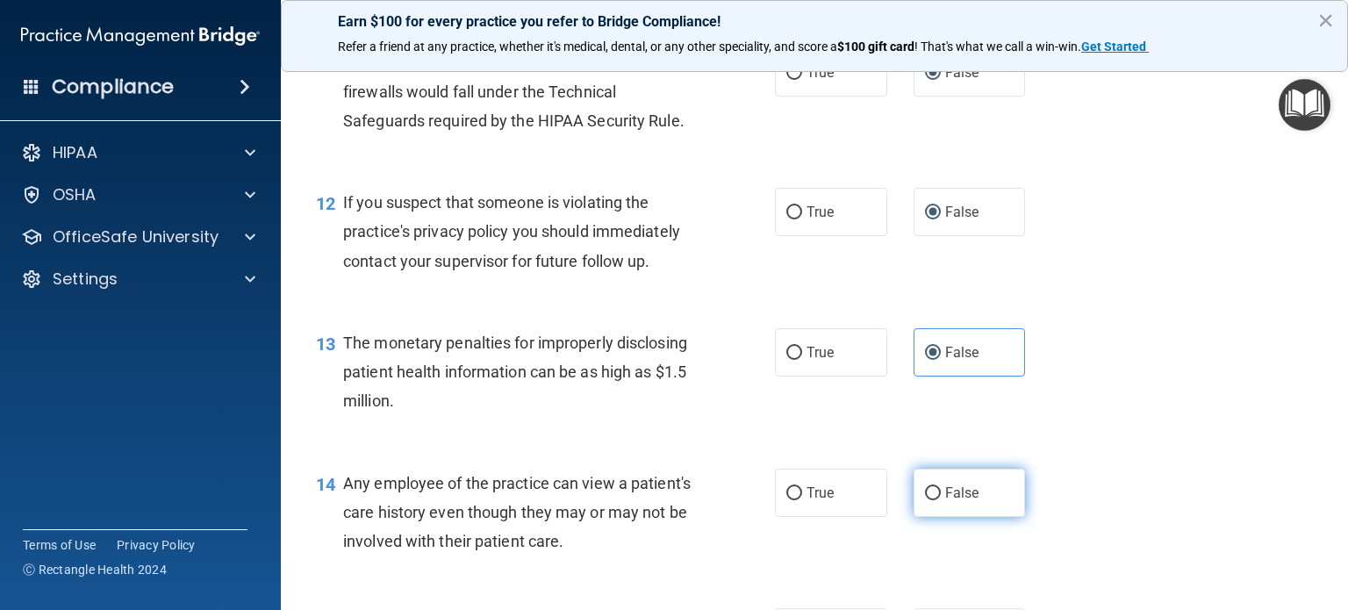
click at [953, 501] on span "False" at bounding box center [962, 493] width 34 height 17
click at [941, 500] on input "False" at bounding box center [933, 493] width 16 height 13
radio input "true"
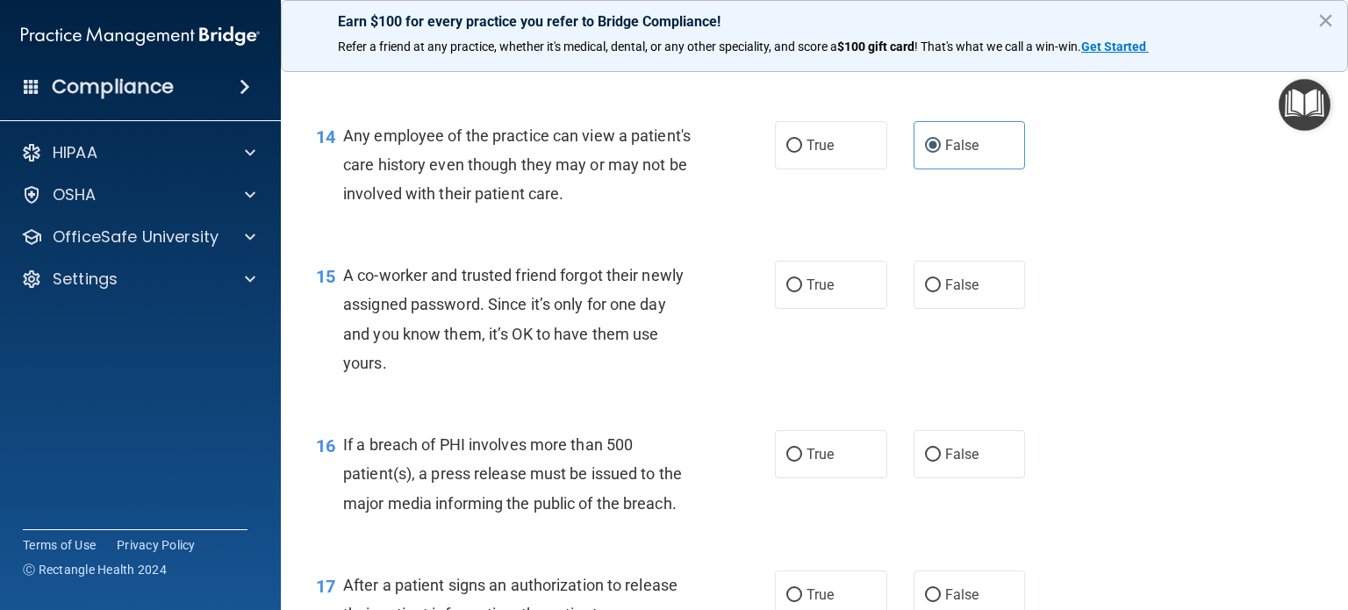
scroll to position [1931, 0]
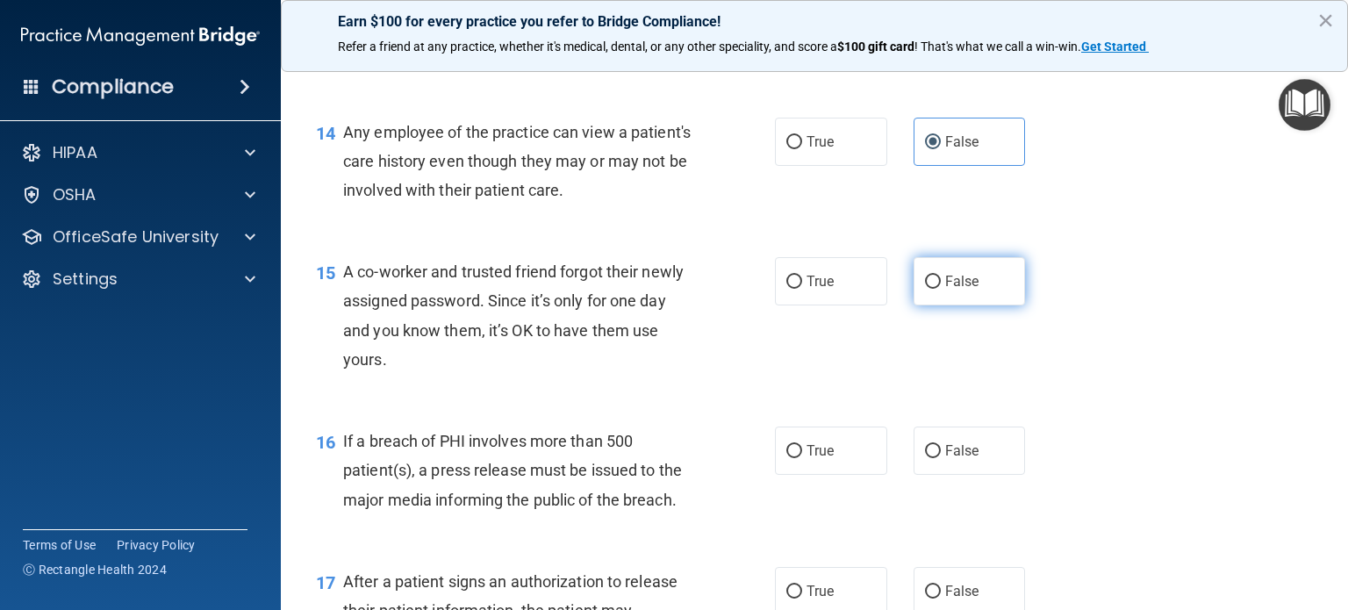
click at [946, 305] on label "False" at bounding box center [970, 281] width 112 height 48
click at [941, 289] on input "False" at bounding box center [933, 282] width 16 height 13
radio input "true"
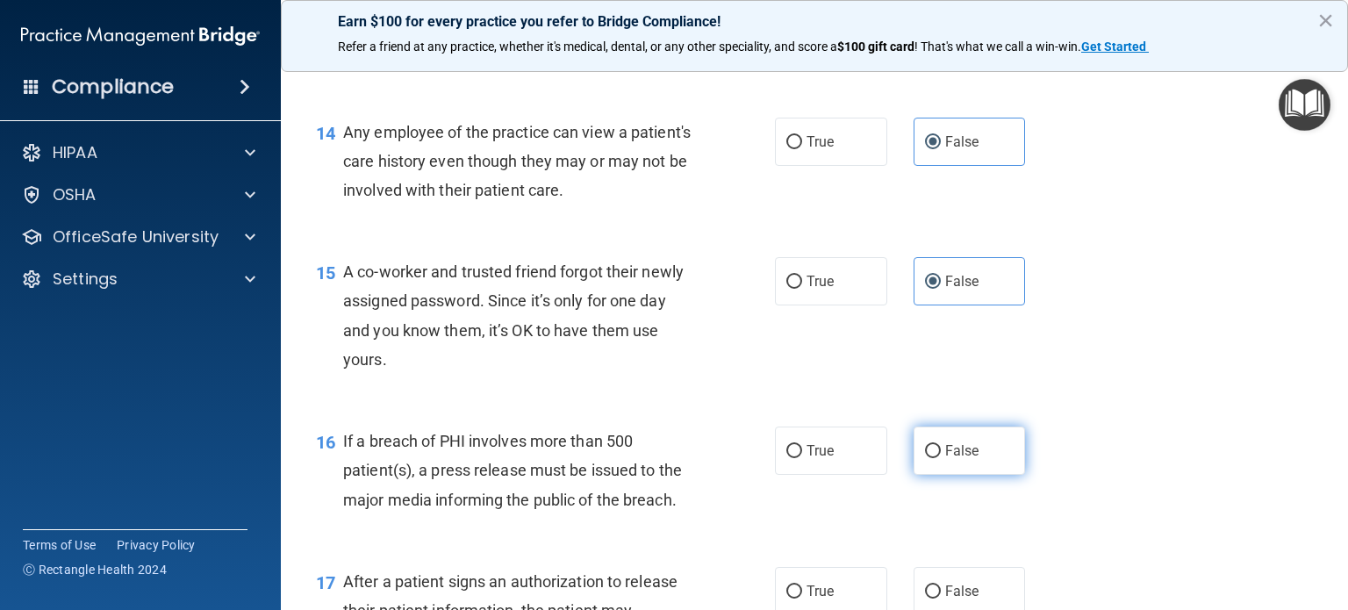
click at [962, 475] on label "False" at bounding box center [970, 451] width 112 height 48
click at [941, 458] on input "False" at bounding box center [933, 451] width 16 height 13
radio input "true"
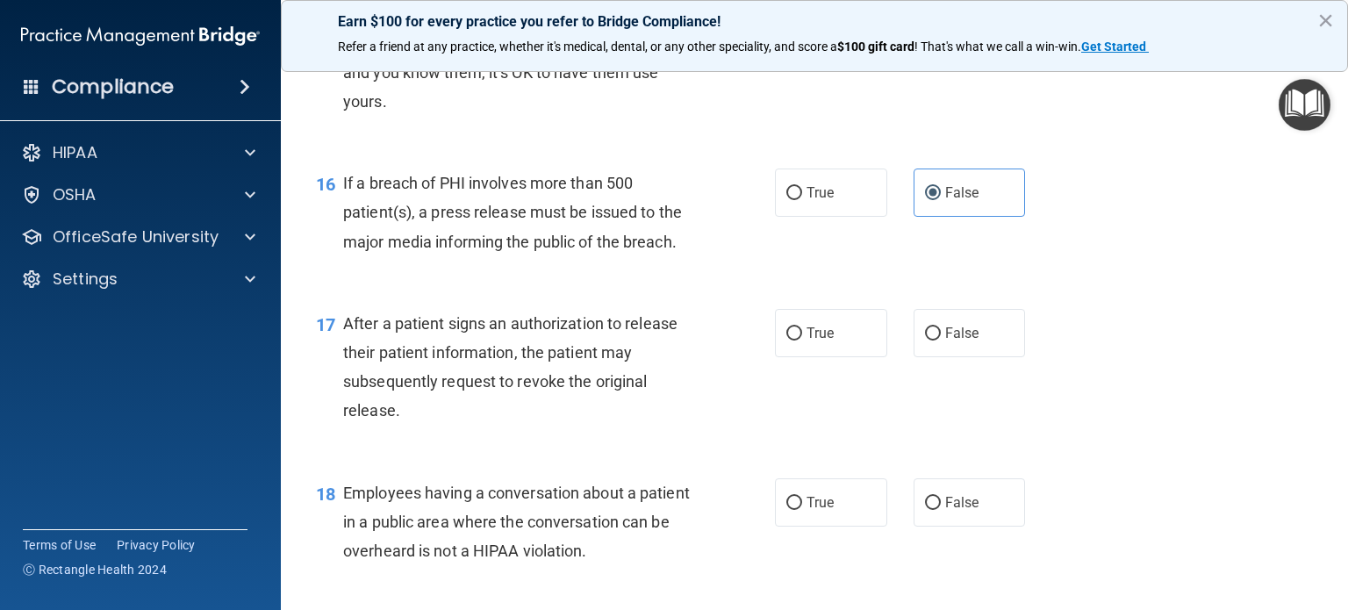
scroll to position [2194, 0]
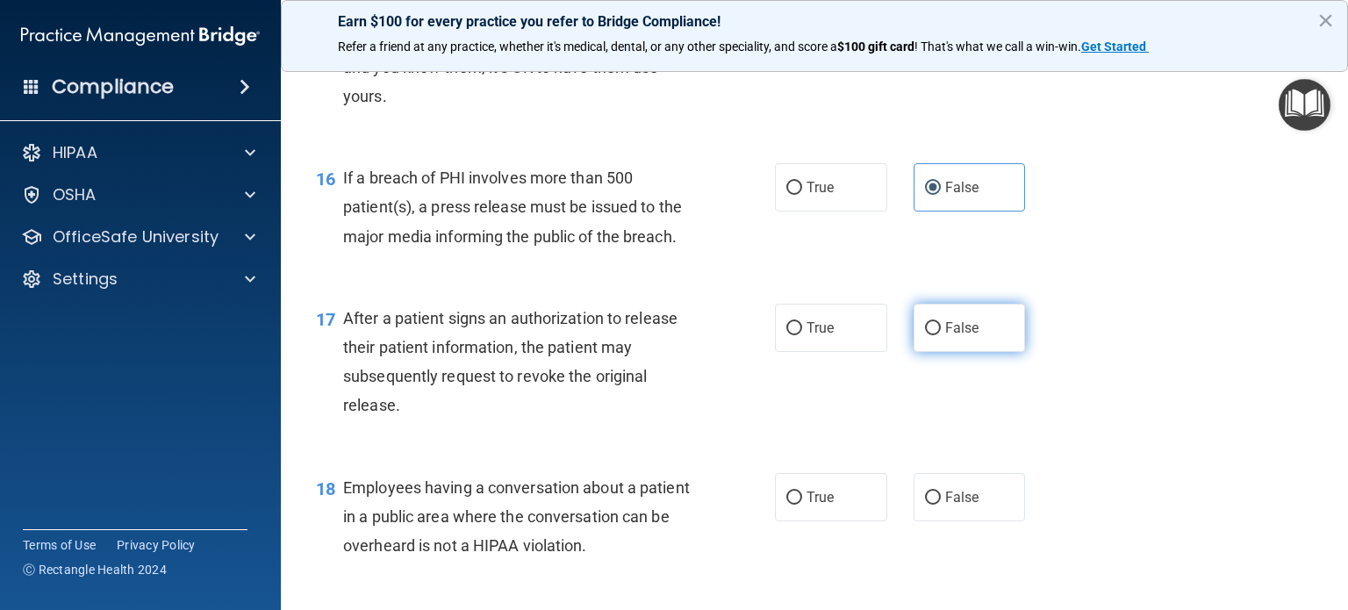
click at [952, 336] on span "False" at bounding box center [962, 328] width 34 height 17
click at [941, 335] on input "False" at bounding box center [933, 328] width 16 height 13
radio input "true"
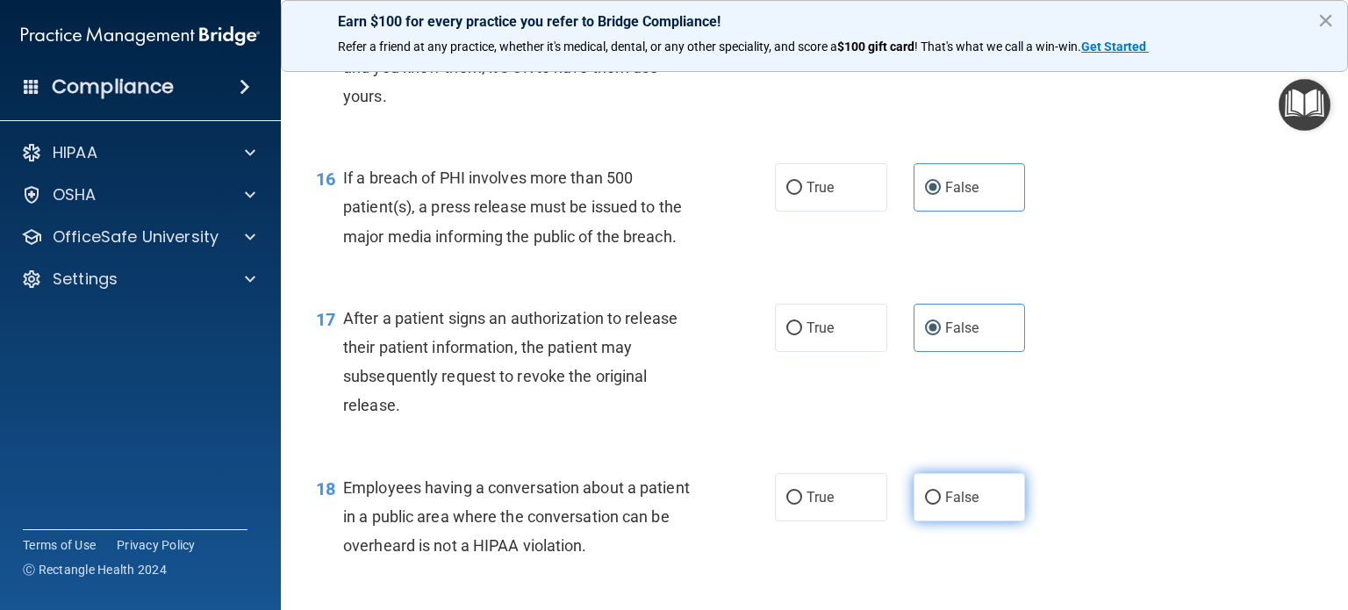
click at [934, 521] on label "False" at bounding box center [970, 497] width 112 height 48
click at [934, 505] on input "False" at bounding box center [933, 498] width 16 height 13
radio input "true"
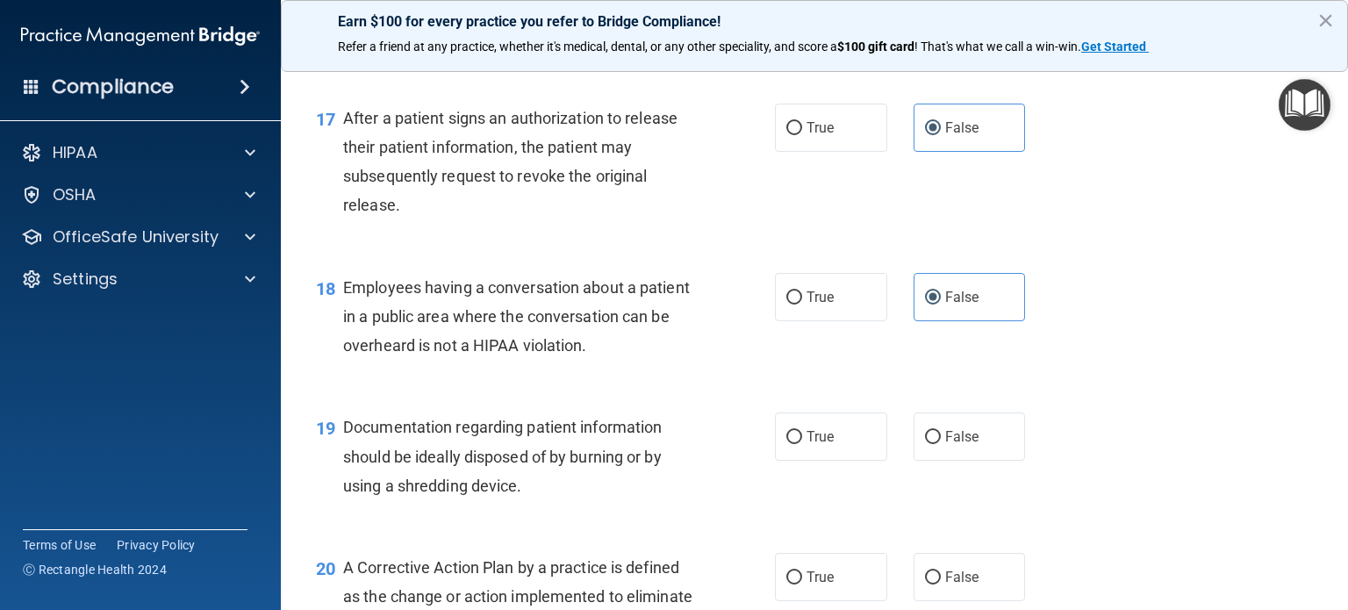
scroll to position [2458, 0]
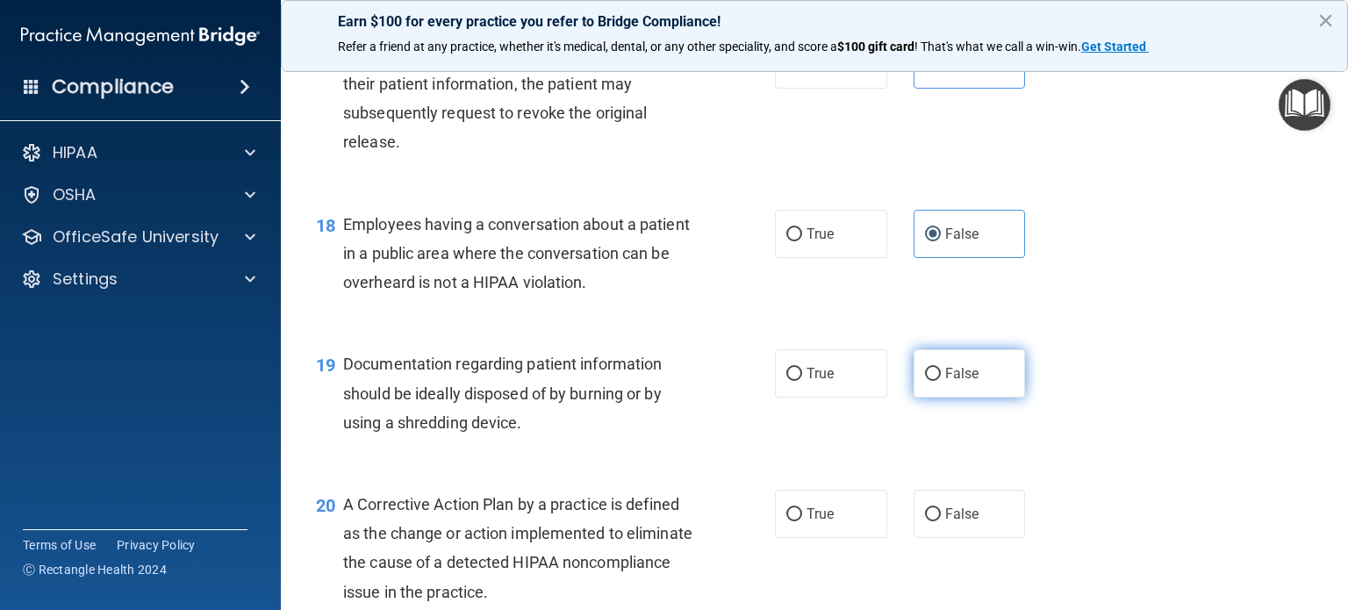
click at [943, 398] on label "False" at bounding box center [970, 373] width 112 height 48
click at [941, 381] on input "False" at bounding box center [933, 374] width 16 height 13
radio input "true"
click at [945, 522] on span "False" at bounding box center [962, 514] width 34 height 17
click at [939, 521] on input "False" at bounding box center [933, 514] width 16 height 13
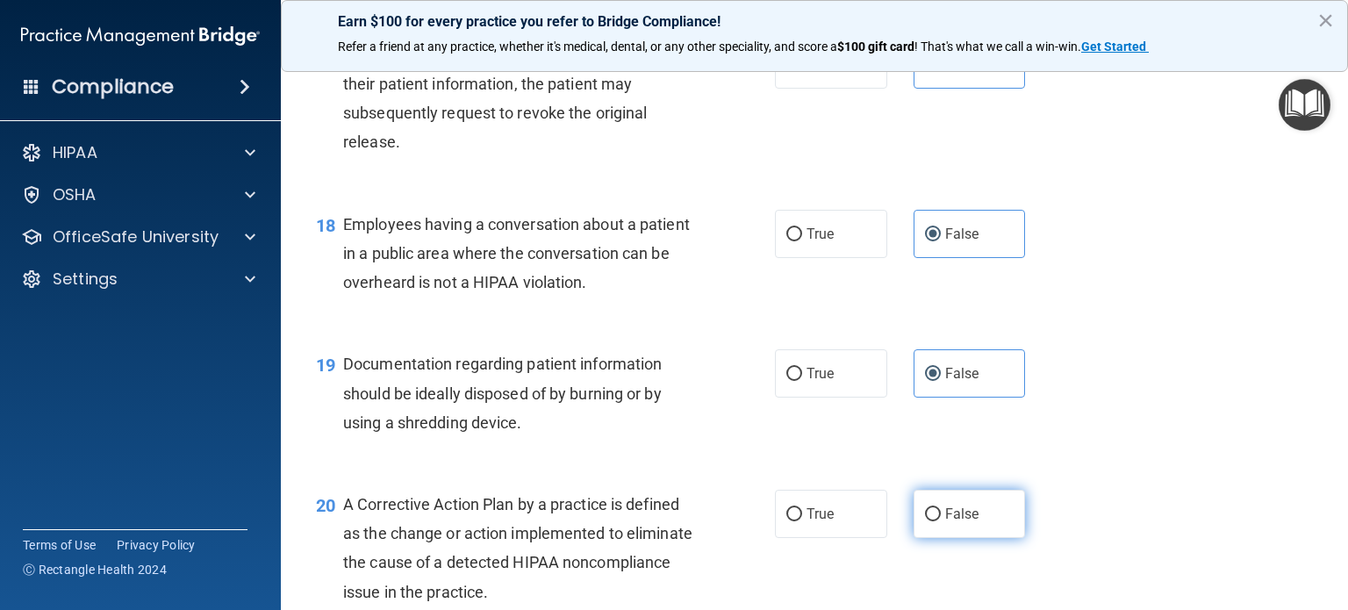
radio input "true"
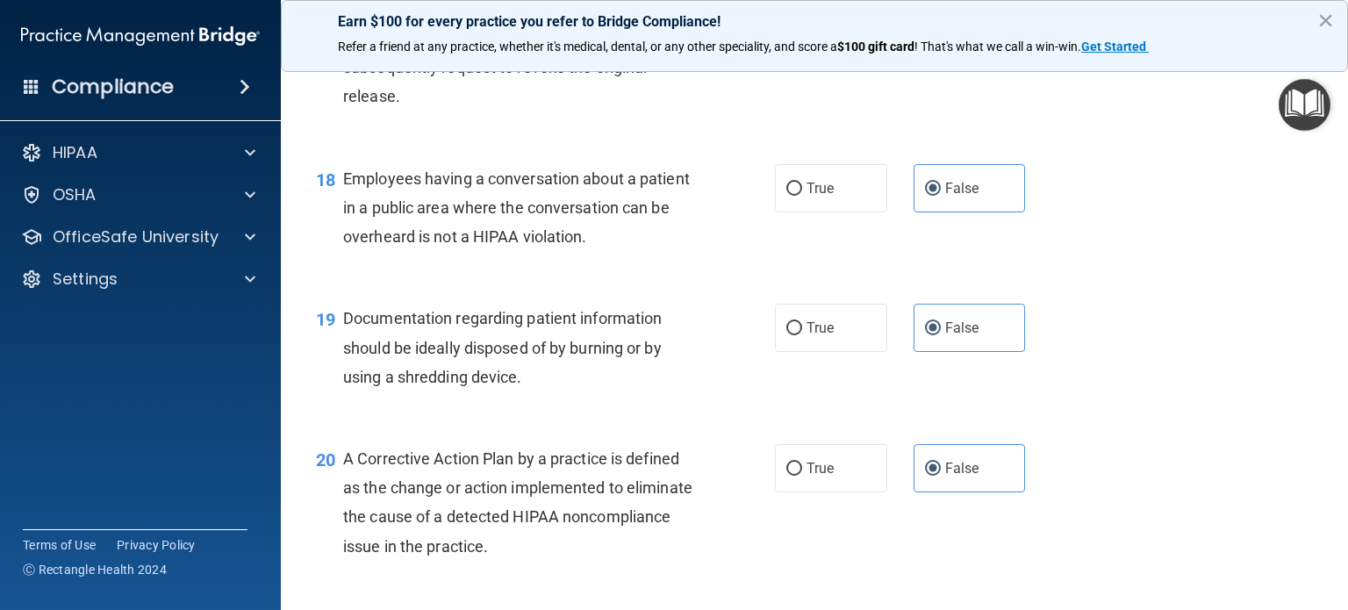
scroll to position [2809, 0]
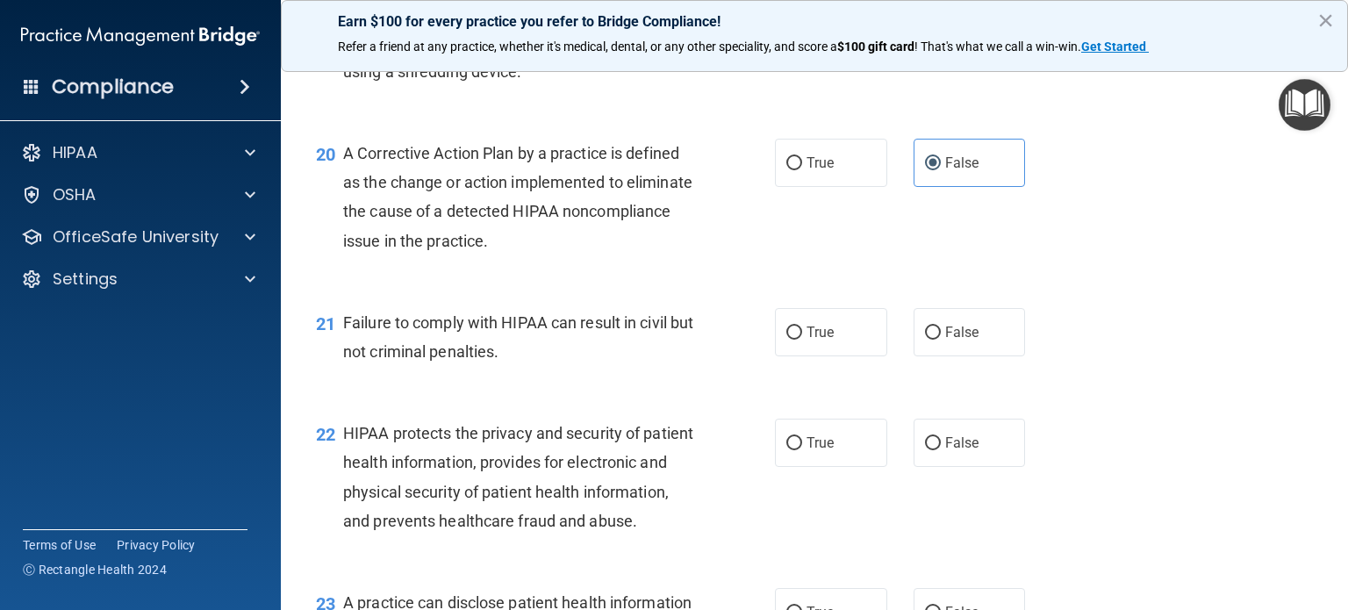
drag, startPoint x: 930, startPoint y: 371, endPoint x: 937, endPoint y: 424, distance: 53.1
click at [930, 356] on label "False" at bounding box center [970, 332] width 112 height 48
click at [930, 340] on input "False" at bounding box center [933, 333] width 16 height 13
radio input "true"
click at [949, 451] on span "False" at bounding box center [962, 443] width 34 height 17
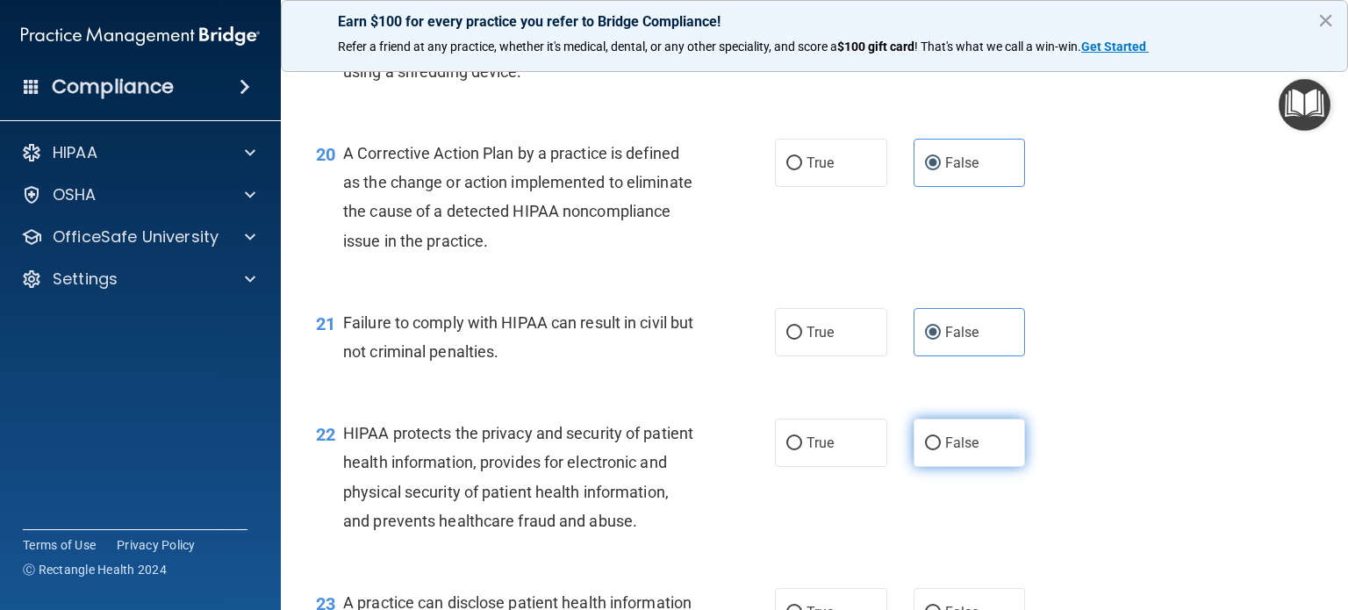
click at [941, 450] on input "False" at bounding box center [933, 443] width 16 height 13
radio input "true"
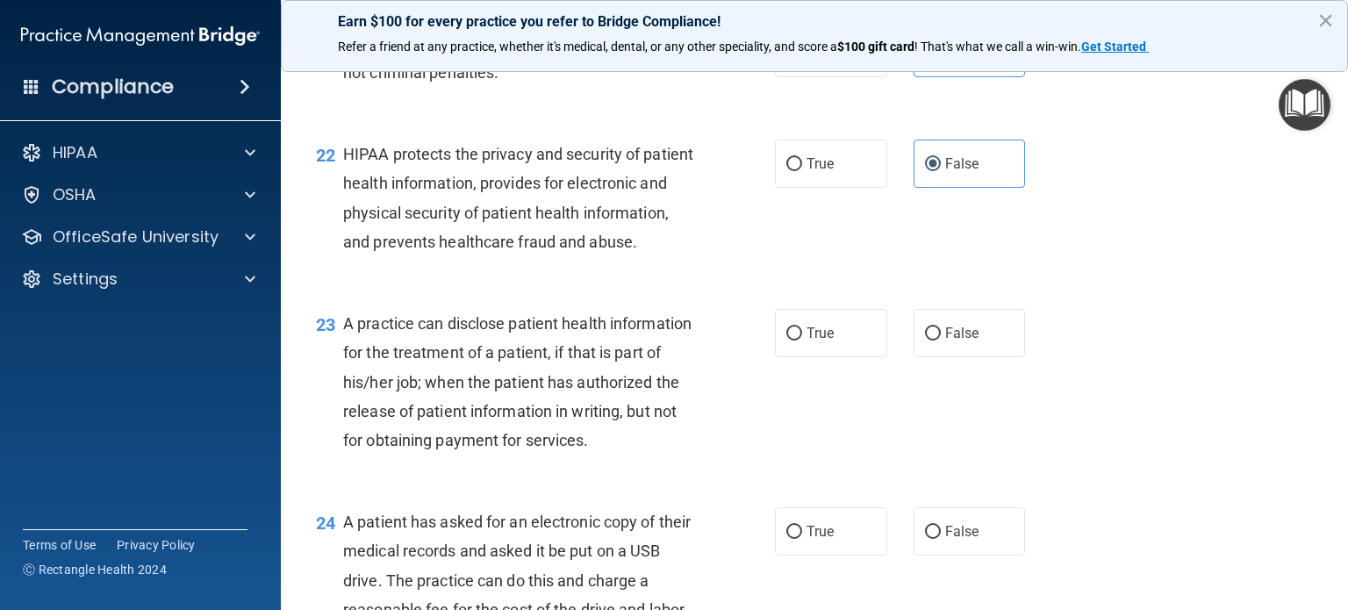
scroll to position [3160, 0]
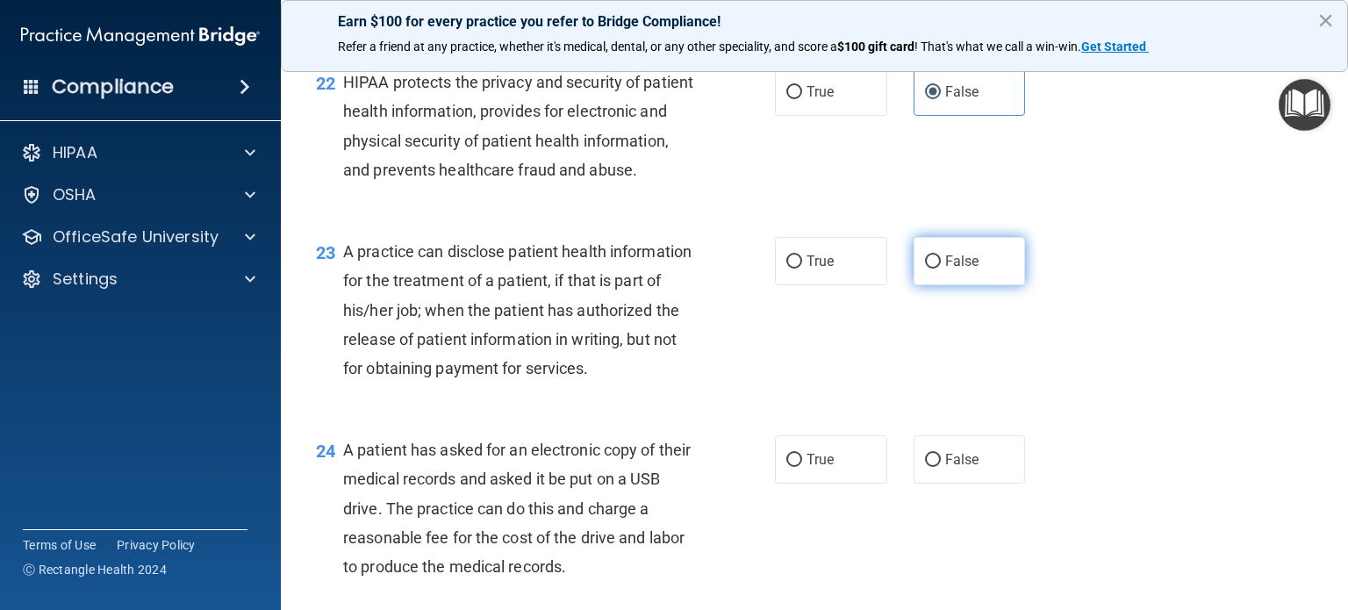
click at [929, 269] on input "False" at bounding box center [933, 261] width 16 height 13
radio input "true"
click at [963, 484] on label "False" at bounding box center [970, 459] width 112 height 48
click at [941, 467] on input "False" at bounding box center [933, 460] width 16 height 13
radio input "true"
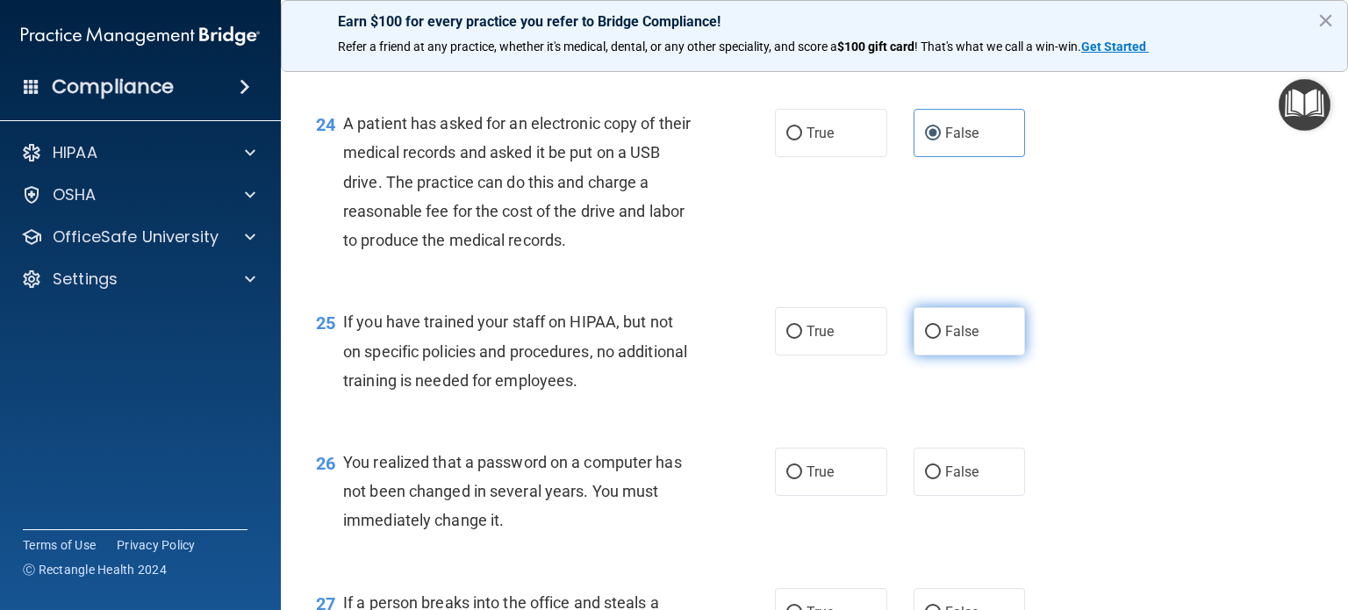
scroll to position [3511, 0]
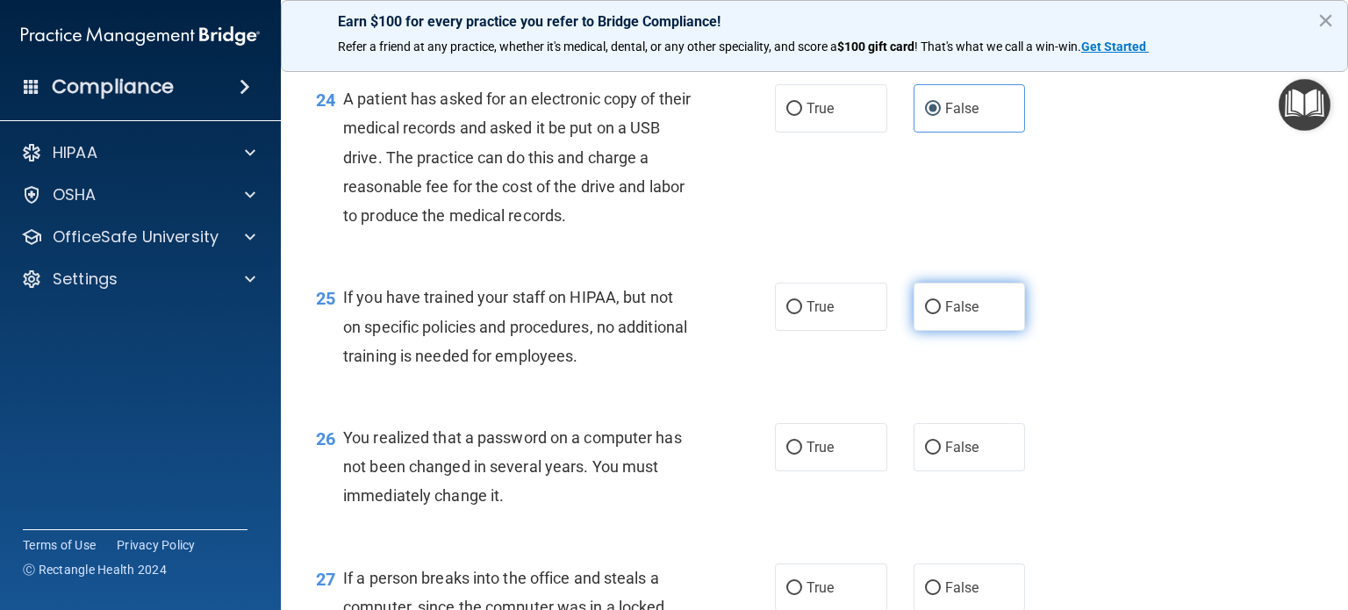
click at [943, 331] on label "False" at bounding box center [970, 307] width 112 height 48
click at [941, 314] on input "False" at bounding box center [933, 307] width 16 height 13
radio input "true"
click at [945, 456] on span "False" at bounding box center [962, 447] width 34 height 17
click at [938, 455] on input "False" at bounding box center [933, 448] width 16 height 13
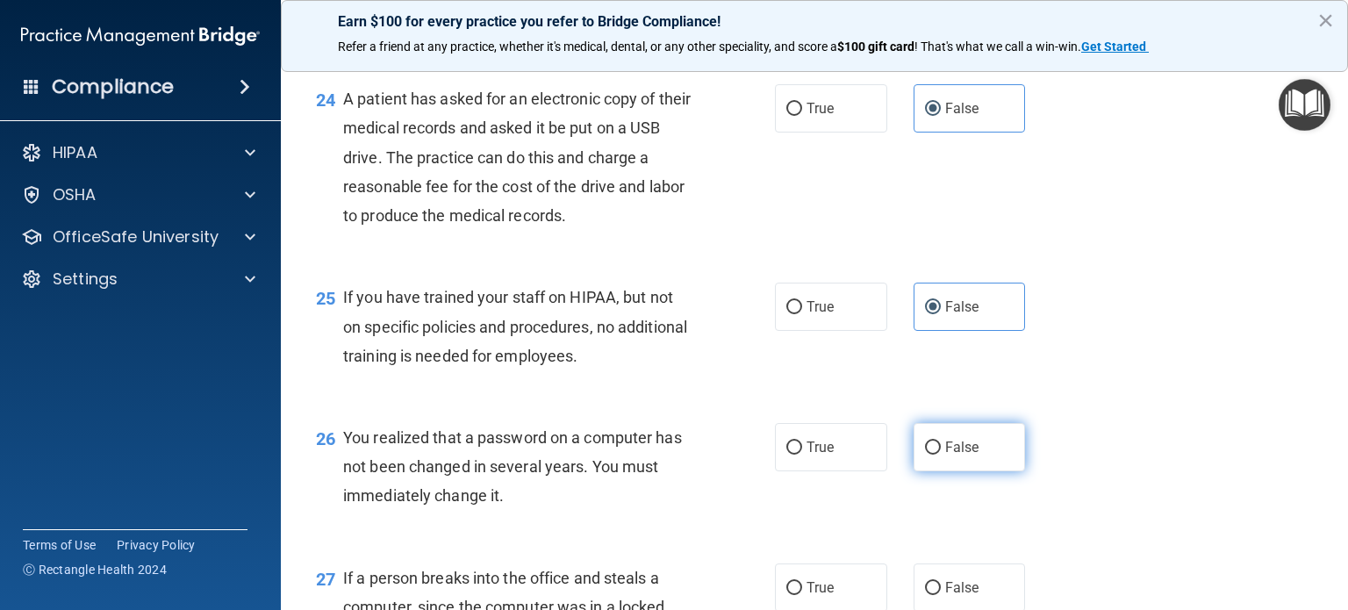
radio input "true"
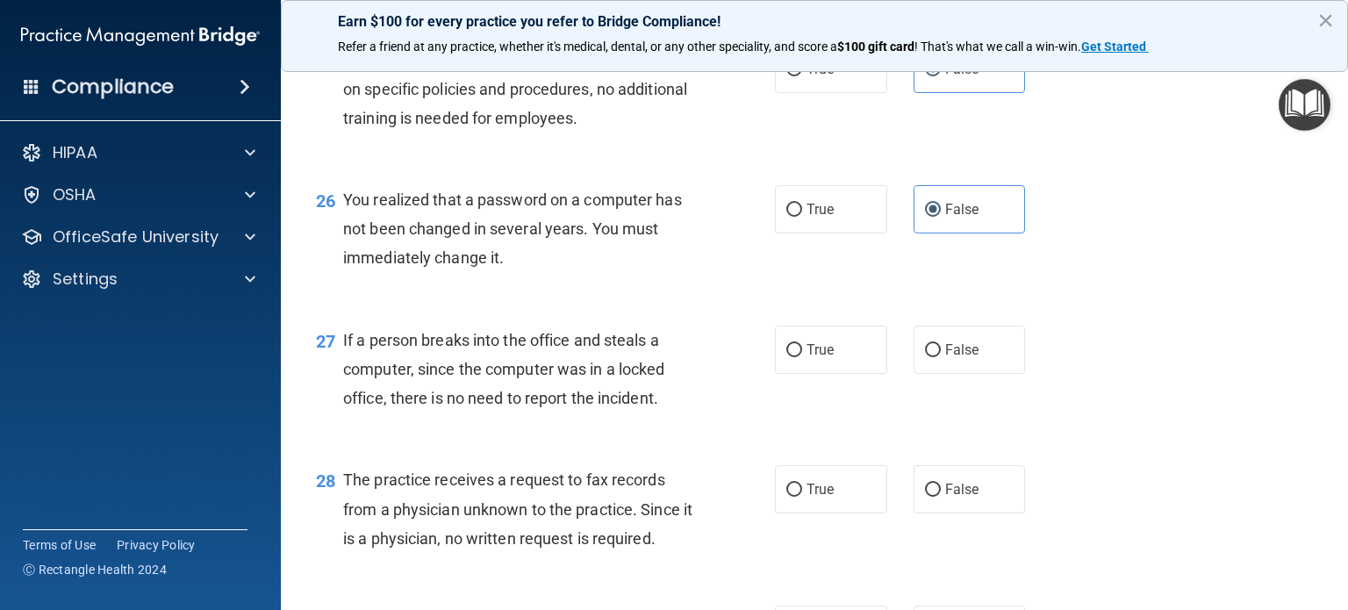
scroll to position [3950, 0]
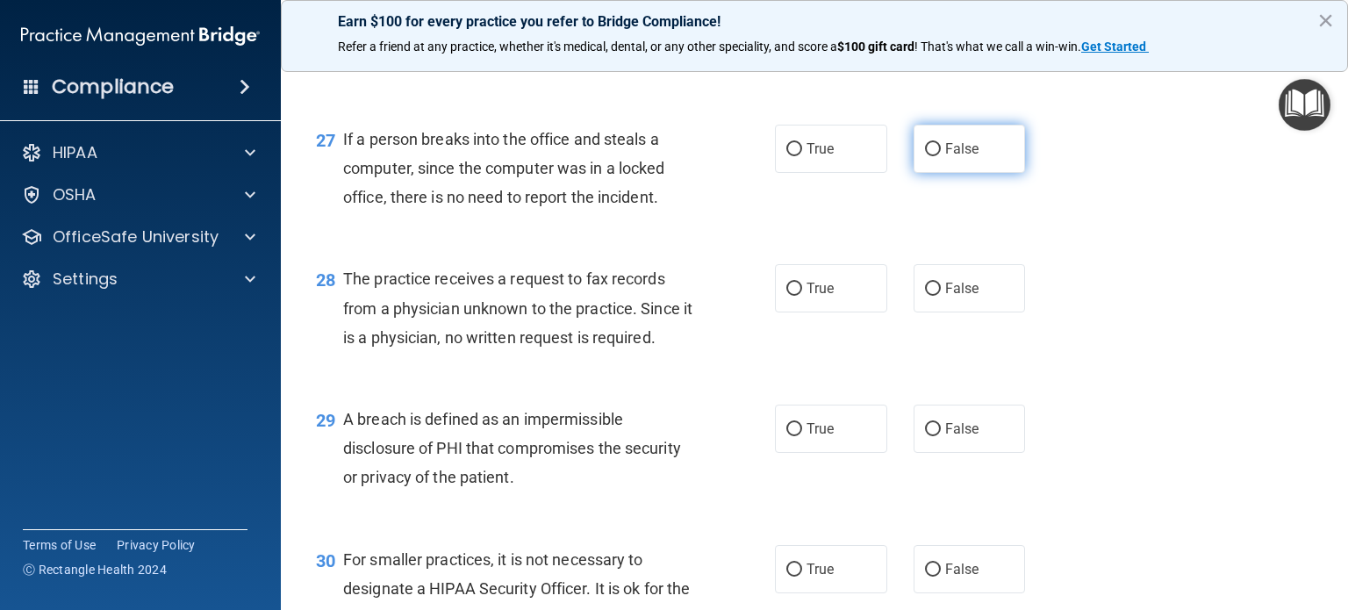
click at [951, 157] on span "False" at bounding box center [962, 148] width 34 height 17
click at [941, 156] on input "False" at bounding box center [933, 149] width 16 height 13
radio input "true"
click at [951, 297] on span "False" at bounding box center [962, 288] width 34 height 17
click at [941, 296] on input "False" at bounding box center [933, 289] width 16 height 13
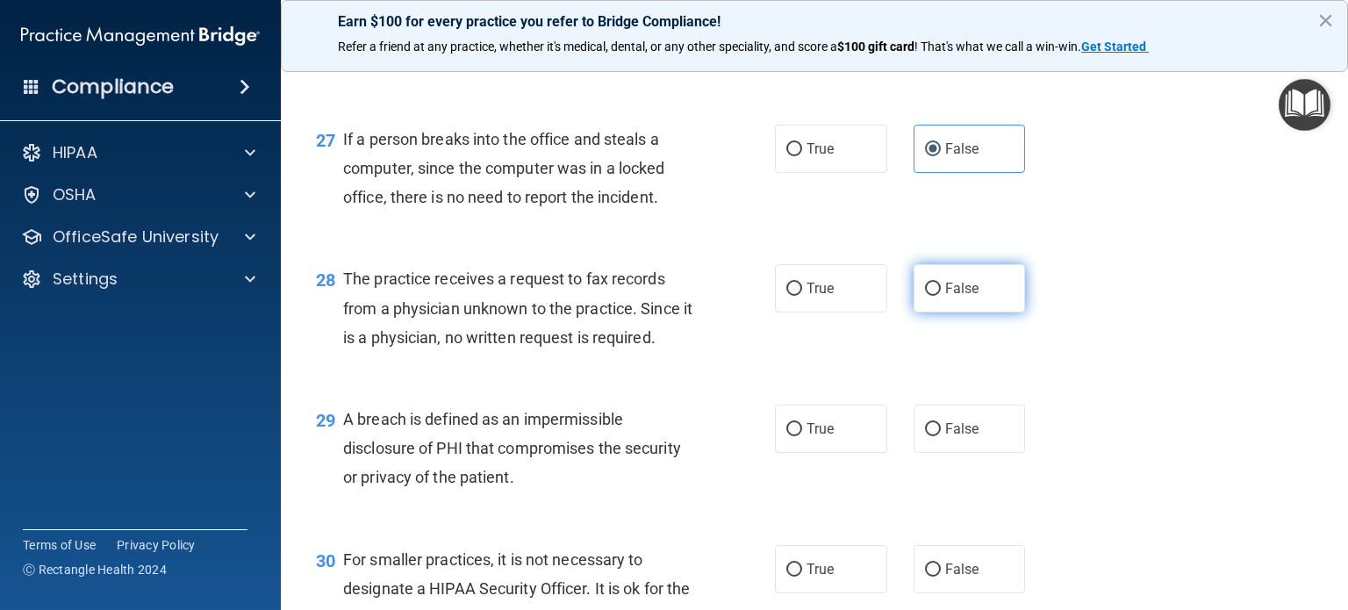
radio input "true"
click at [947, 453] on label "False" at bounding box center [970, 429] width 112 height 48
click at [941, 436] on input "False" at bounding box center [933, 429] width 16 height 13
radio input "true"
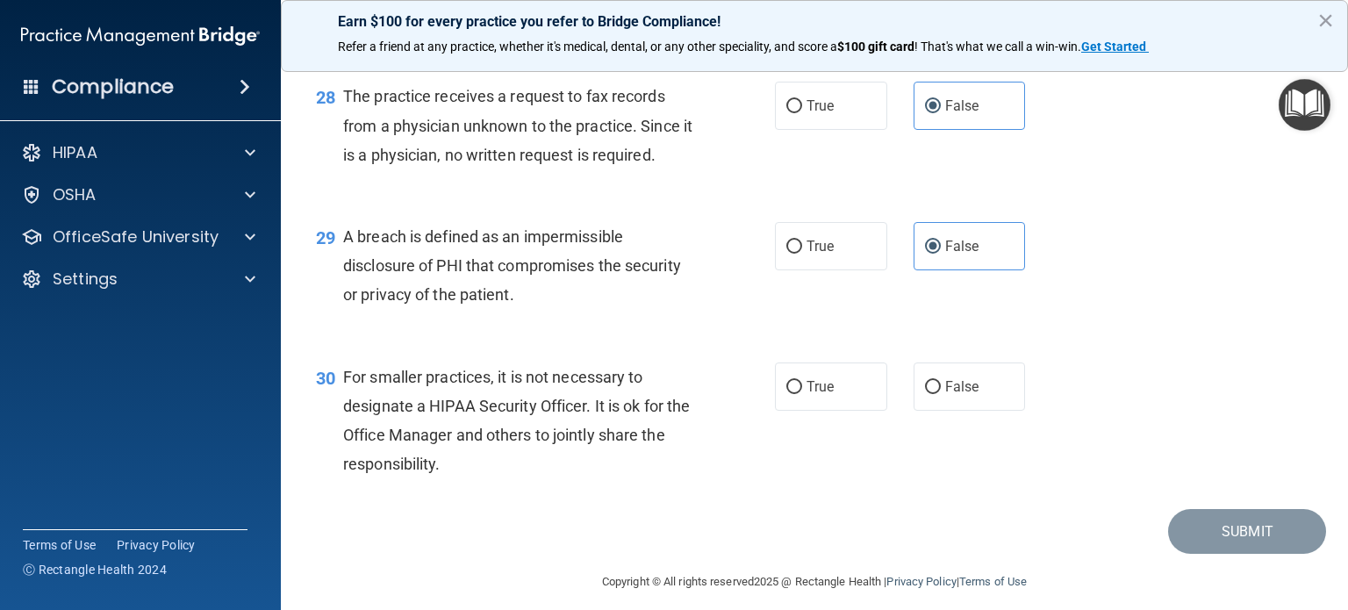
scroll to position [4213, 0]
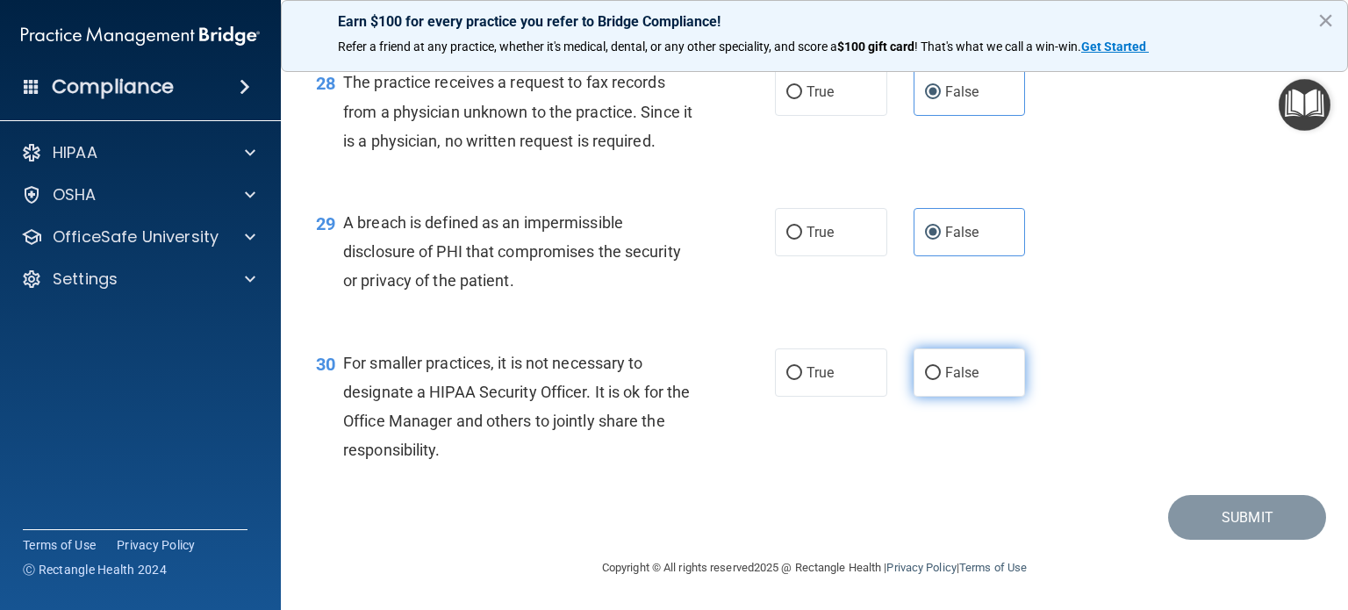
click at [951, 379] on label "False" at bounding box center [970, 372] width 112 height 48
click at [941, 379] on input "False" at bounding box center [933, 373] width 16 height 13
radio input "true"
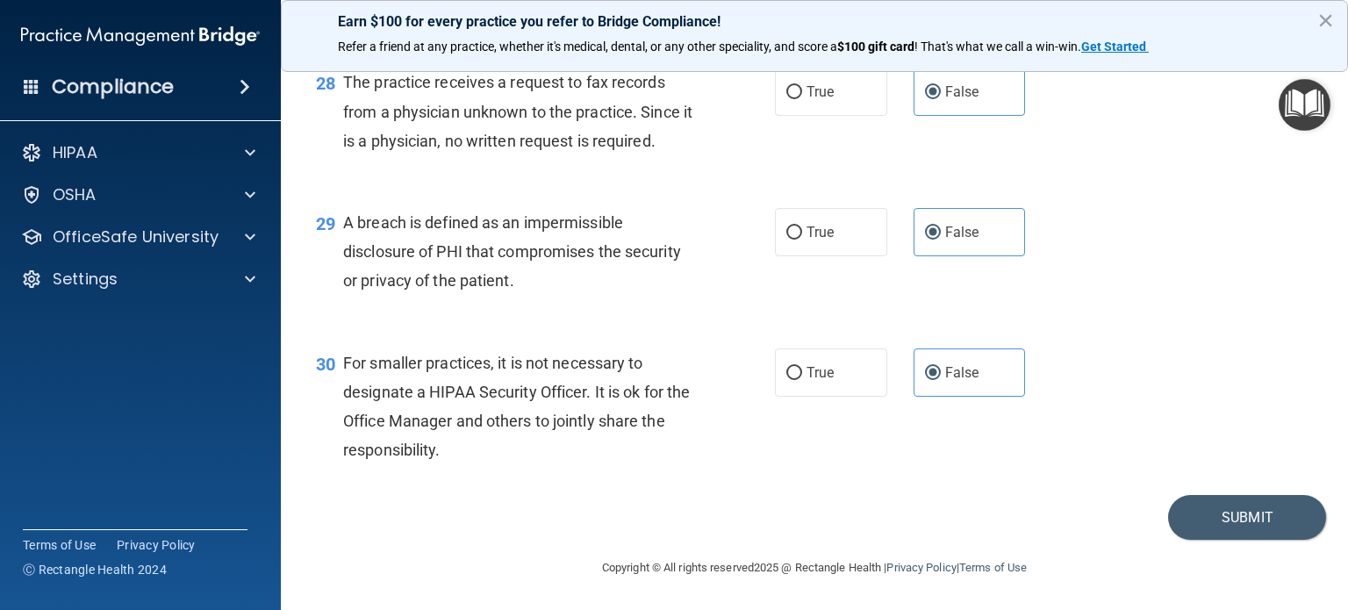
click at [1261, 564] on footer "Copyright © All rights reserved 2025 @ Rectangle Health | Privacy Policy | Term…" at bounding box center [814, 566] width 997 height 53
click at [1256, 535] on button "Submit" at bounding box center [1247, 517] width 158 height 45
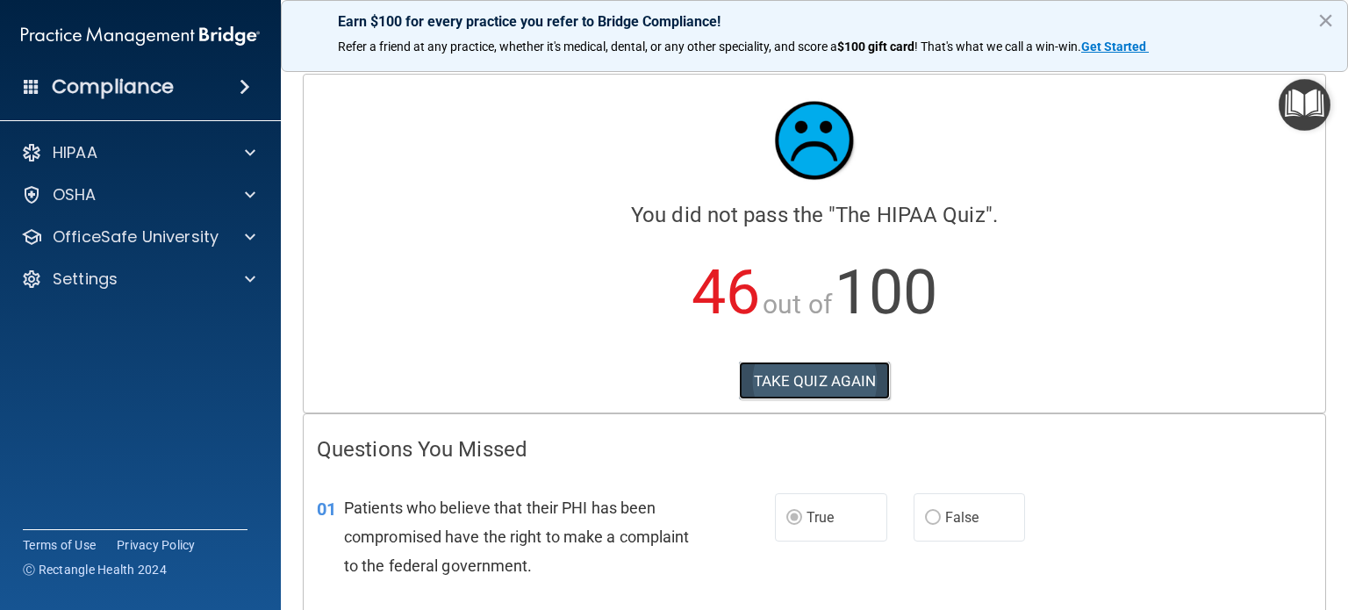
click at [832, 368] on button "TAKE QUIZ AGAIN" at bounding box center [815, 381] width 152 height 39
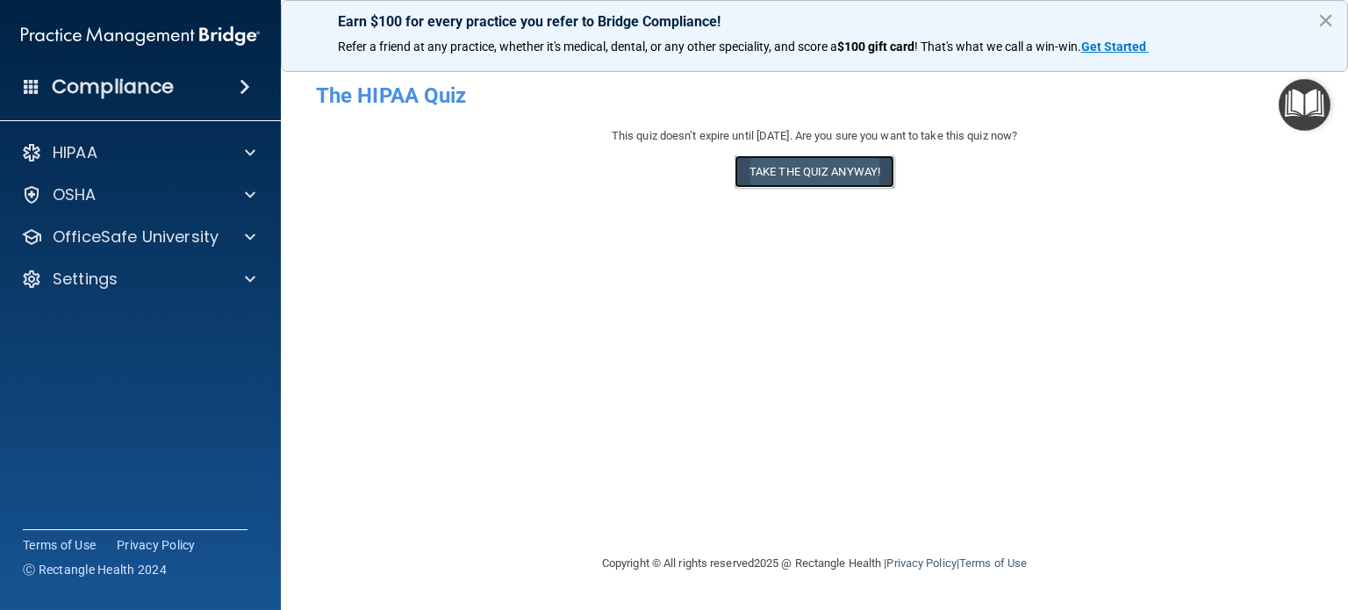
click at [830, 157] on button "Take the quiz anyway!" at bounding box center [815, 171] width 160 height 32
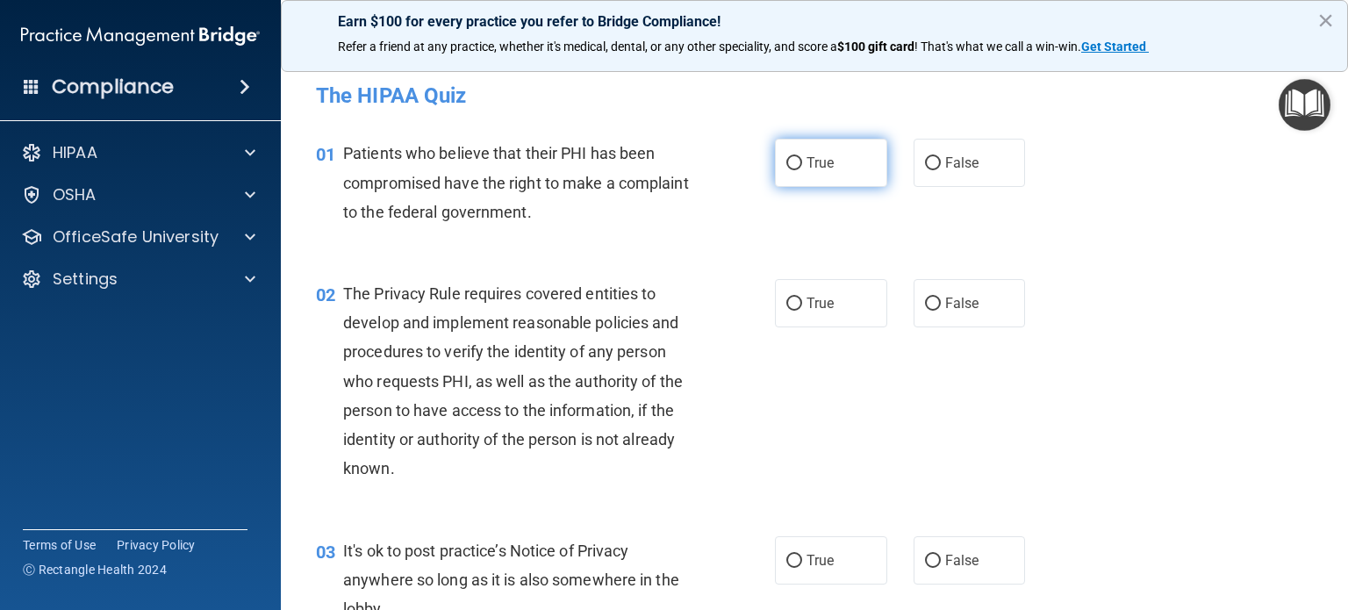
click at [817, 169] on span "True" at bounding box center [820, 162] width 27 height 17
click at [802, 169] on input "True" at bounding box center [794, 163] width 16 height 13
radio input "true"
click at [810, 303] on span "True" at bounding box center [820, 303] width 27 height 17
click at [802, 303] on input "True" at bounding box center [794, 304] width 16 height 13
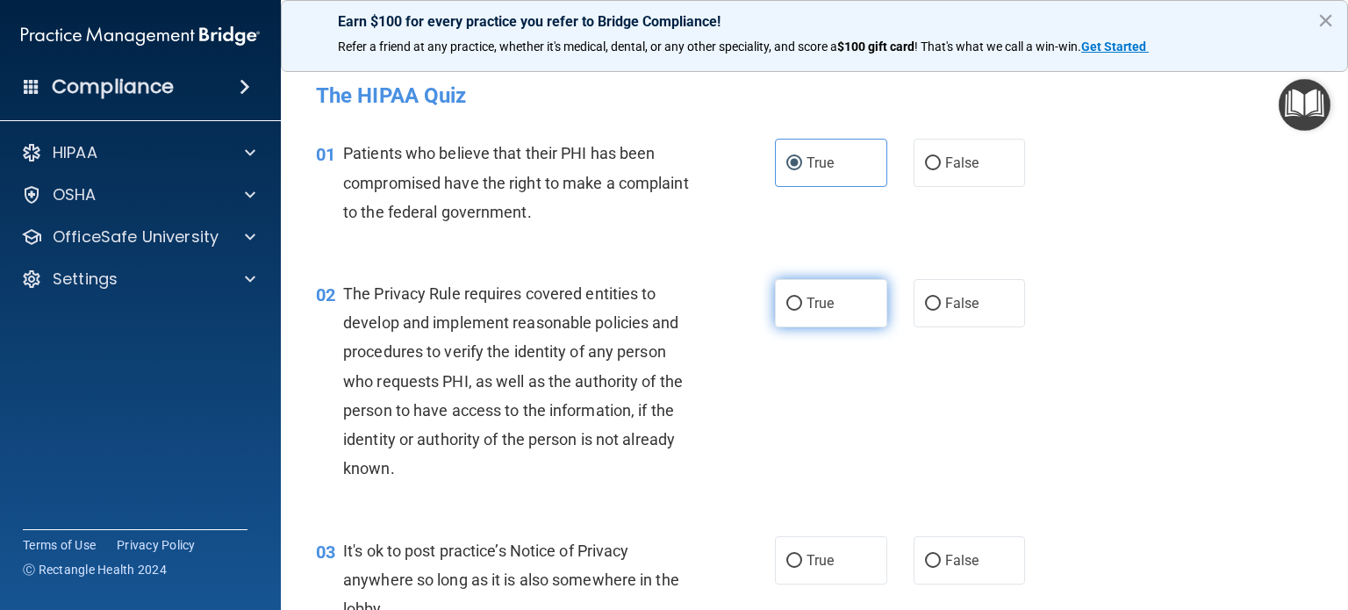
radio input "true"
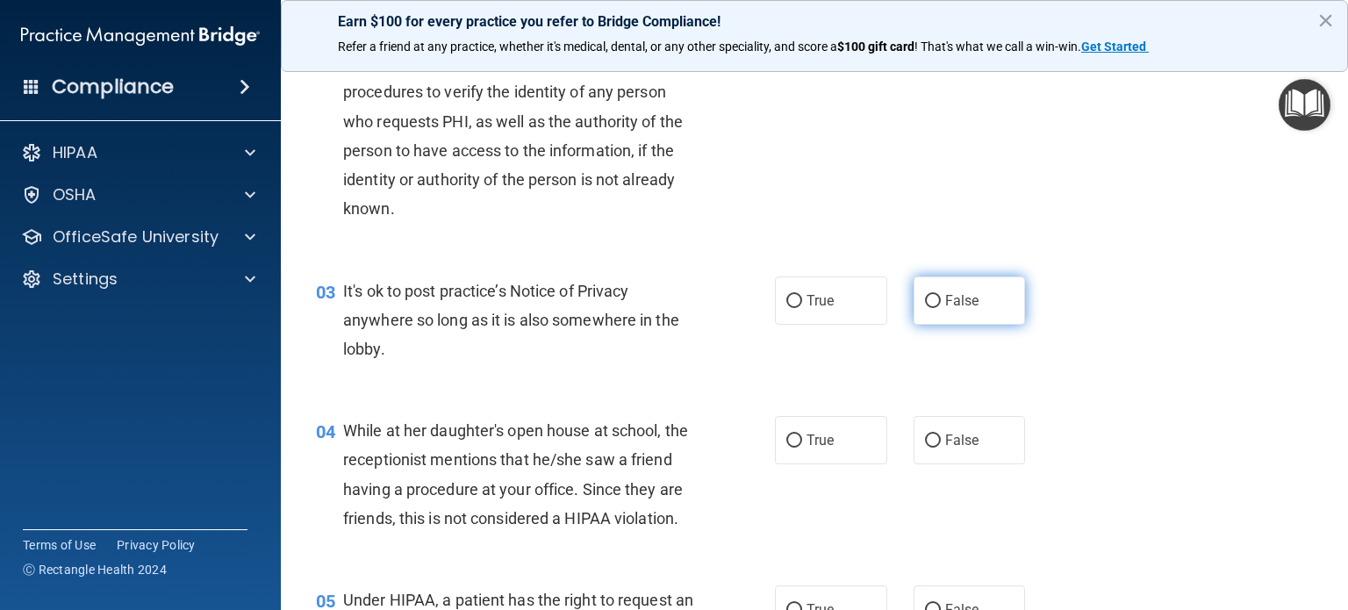
scroll to position [263, 0]
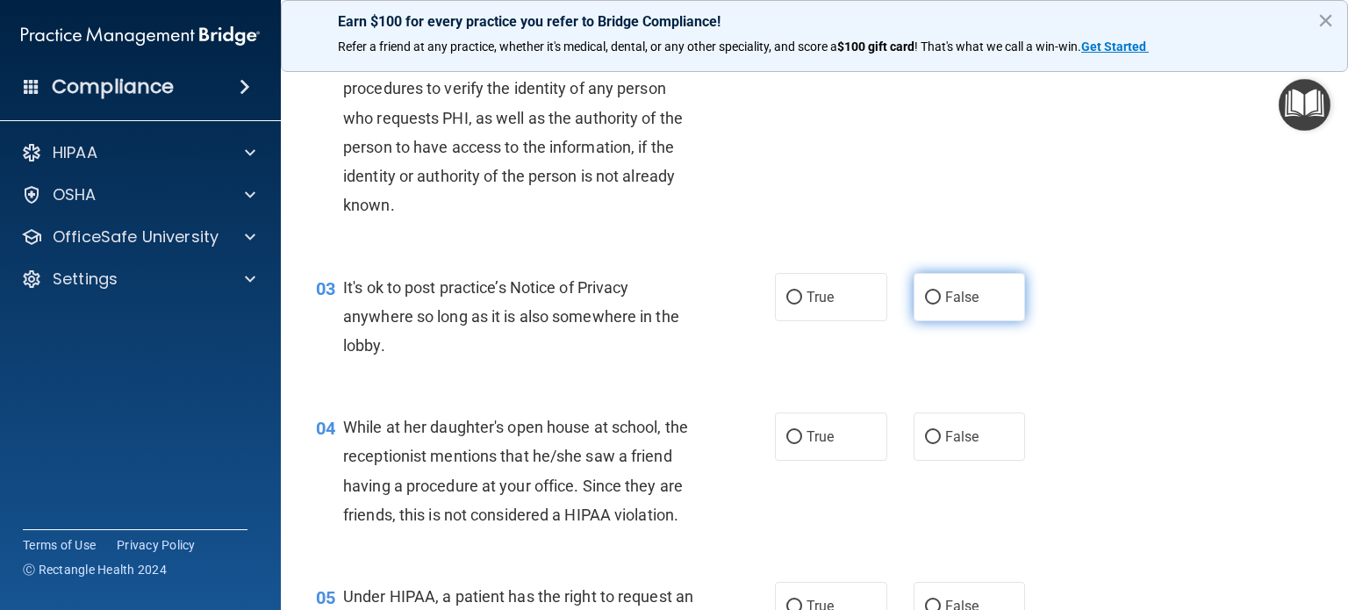
click at [938, 274] on label "False" at bounding box center [970, 297] width 112 height 48
click at [938, 291] on input "False" at bounding box center [933, 297] width 16 height 13
radio input "true"
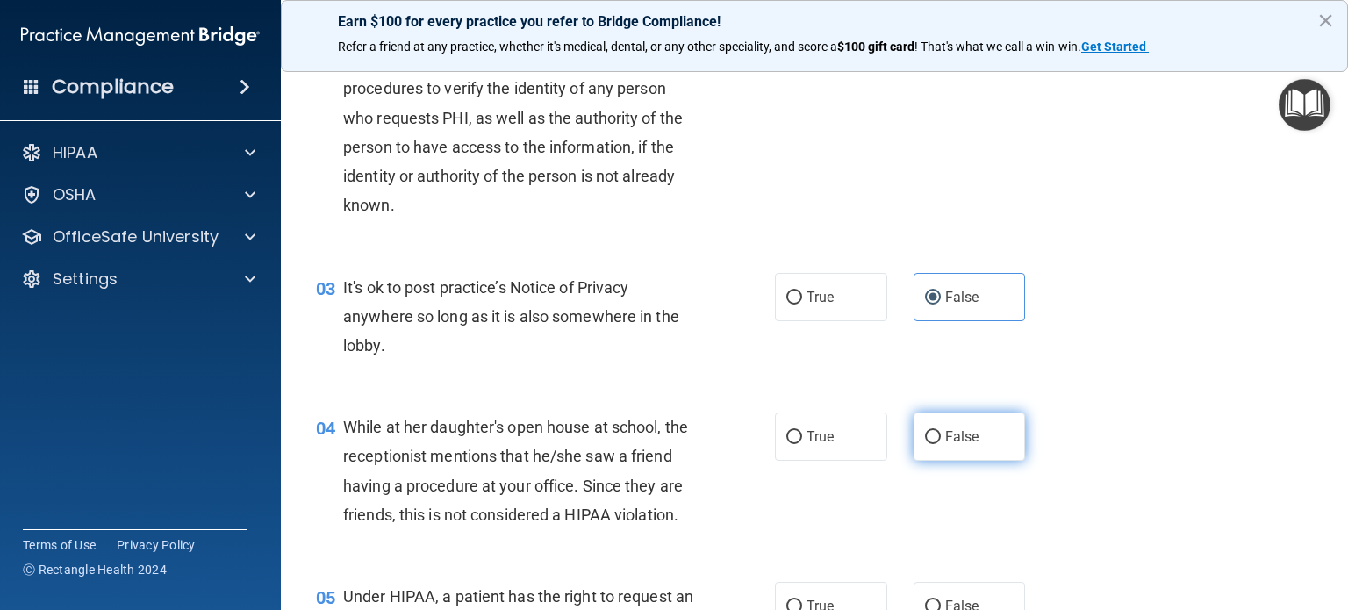
click at [948, 431] on span "False" at bounding box center [962, 436] width 34 height 17
click at [941, 431] on input "False" at bounding box center [933, 437] width 16 height 13
radio input "true"
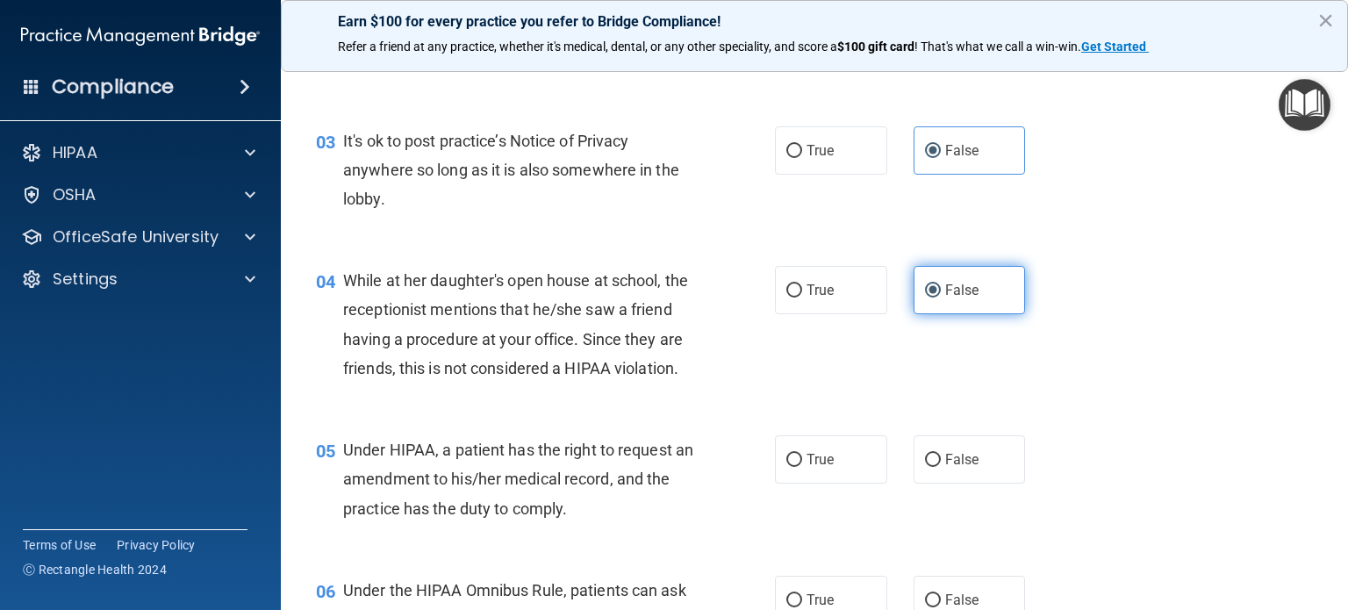
scroll to position [439, 0]
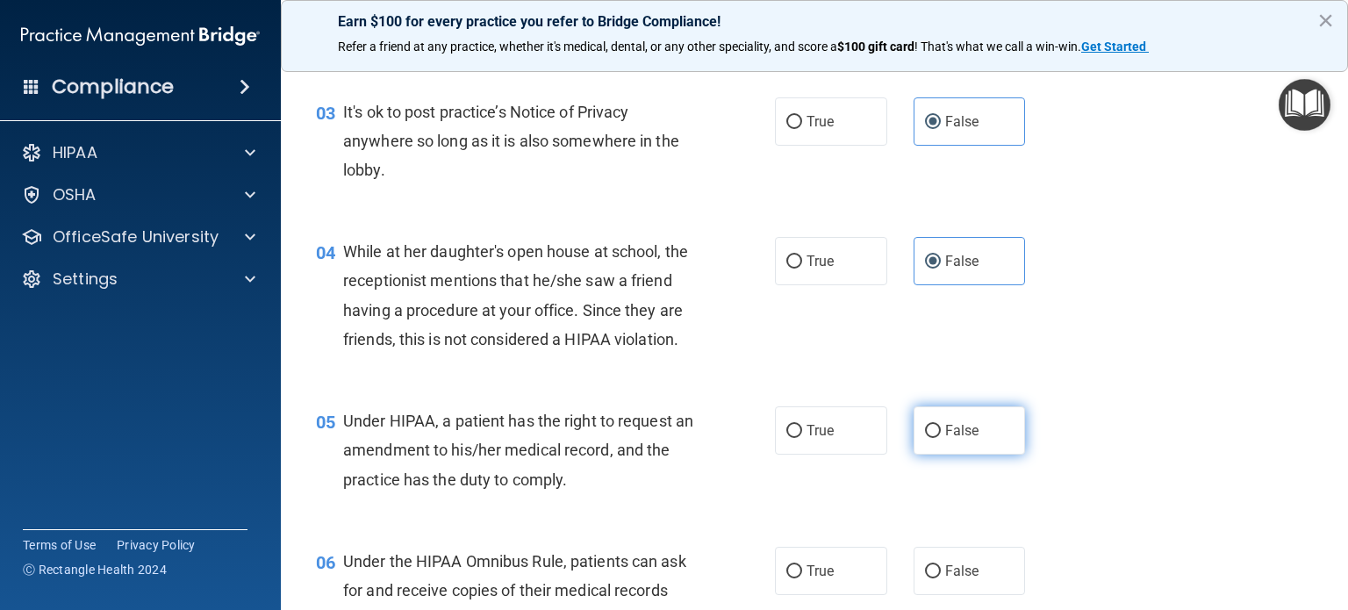
click at [953, 439] on span "False" at bounding box center [962, 430] width 34 height 17
click at [941, 438] on input "False" at bounding box center [933, 431] width 16 height 13
radio input "true"
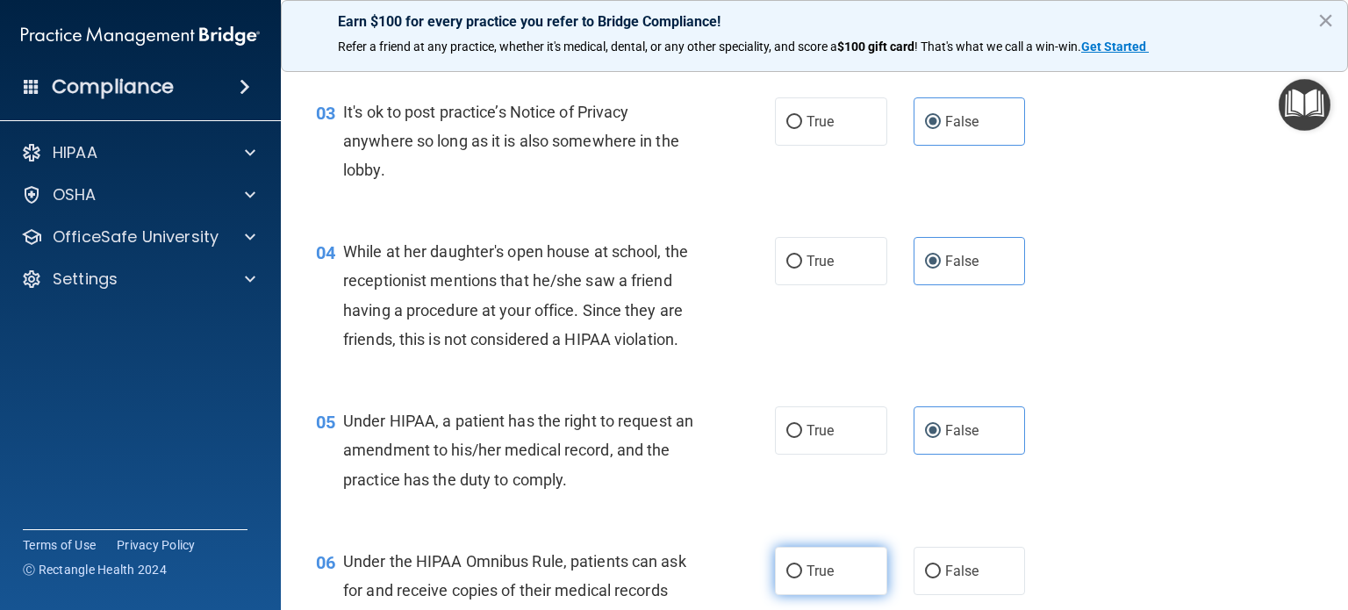
click at [830, 594] on label "True" at bounding box center [831, 571] width 112 height 48
click at [802, 578] on input "True" at bounding box center [794, 571] width 16 height 13
radio input "true"
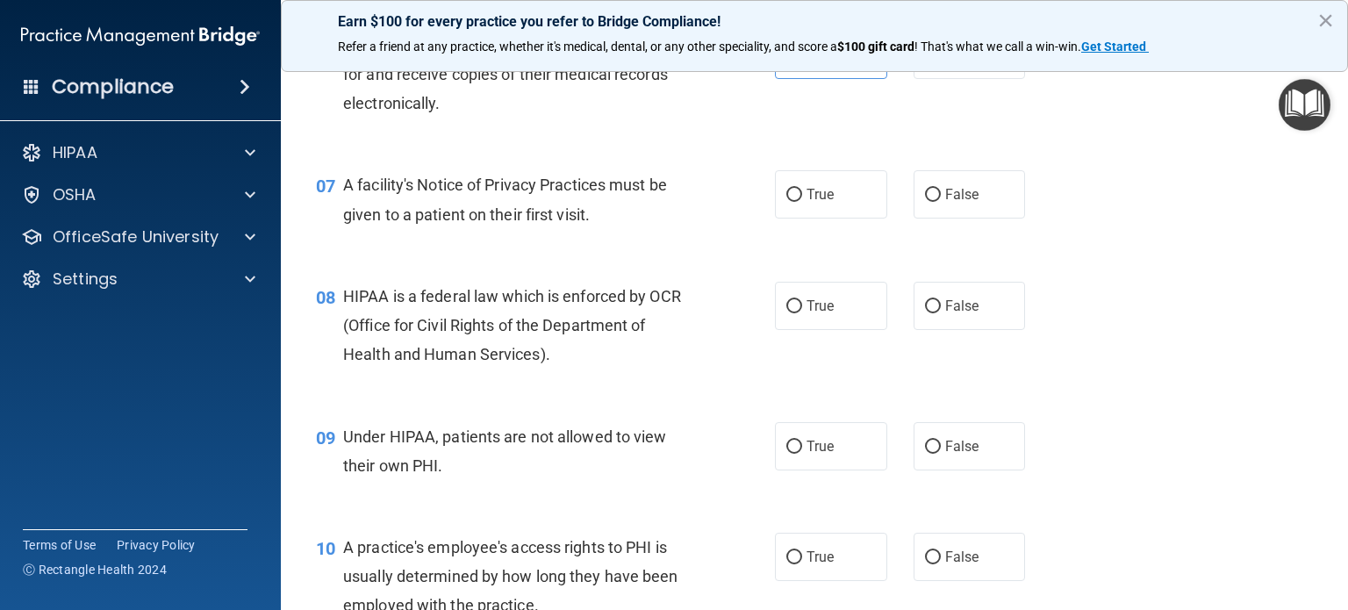
scroll to position [966, 0]
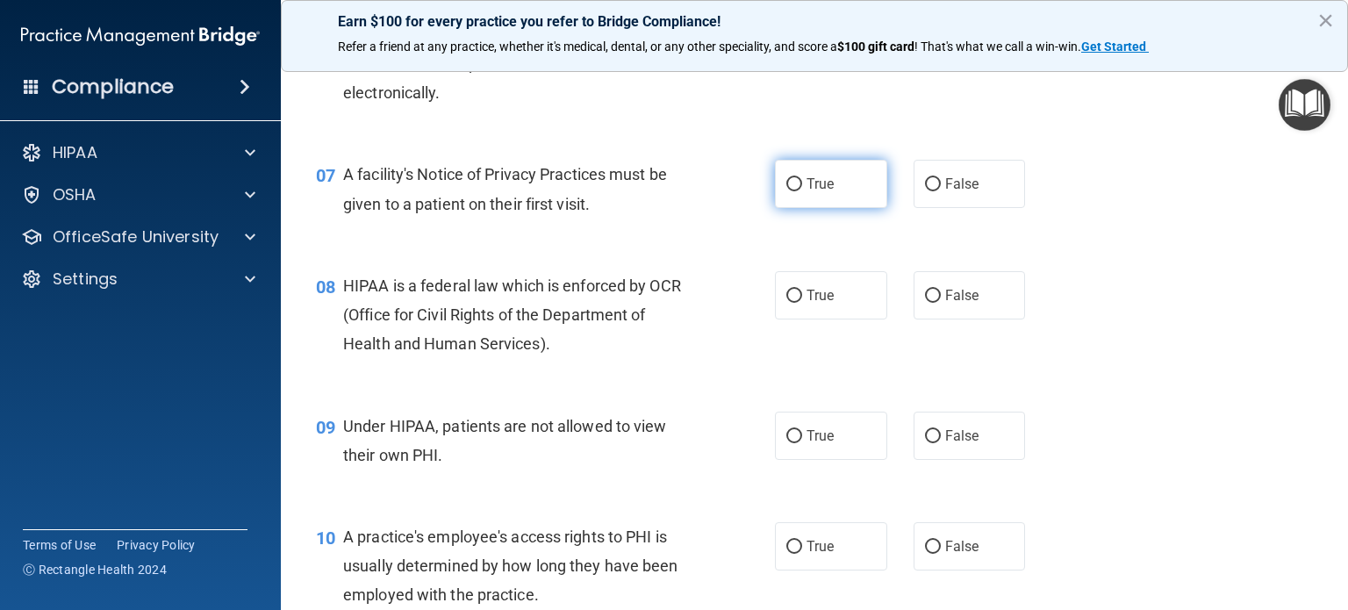
click at [792, 208] on label "True" at bounding box center [831, 184] width 112 height 48
click at [792, 191] on input "True" at bounding box center [794, 184] width 16 height 13
radio input "true"
drag, startPoint x: 800, startPoint y: 317, endPoint x: 813, endPoint y: 382, distance: 66.3
click at [807, 304] on span "True" at bounding box center [820, 295] width 27 height 17
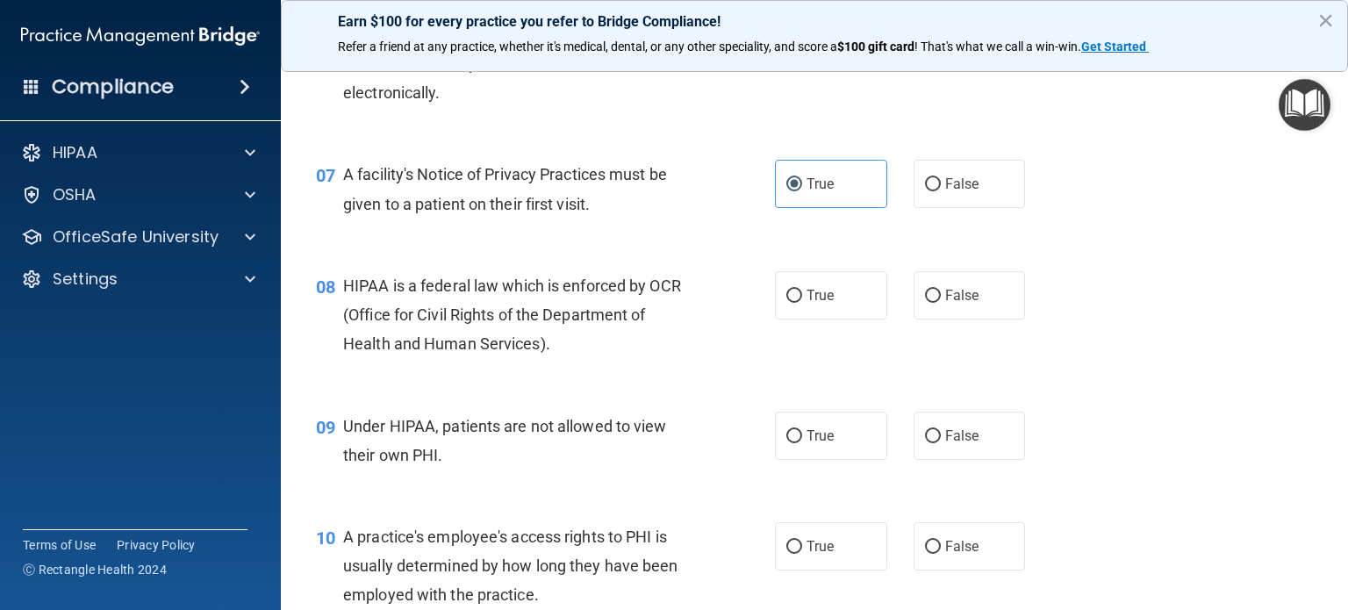
click at [800, 303] on input "True" at bounding box center [794, 296] width 16 height 13
radio input "true"
click at [991, 460] on label "False" at bounding box center [970, 436] width 112 height 48
click at [941, 443] on input "False" at bounding box center [933, 436] width 16 height 13
radio input "true"
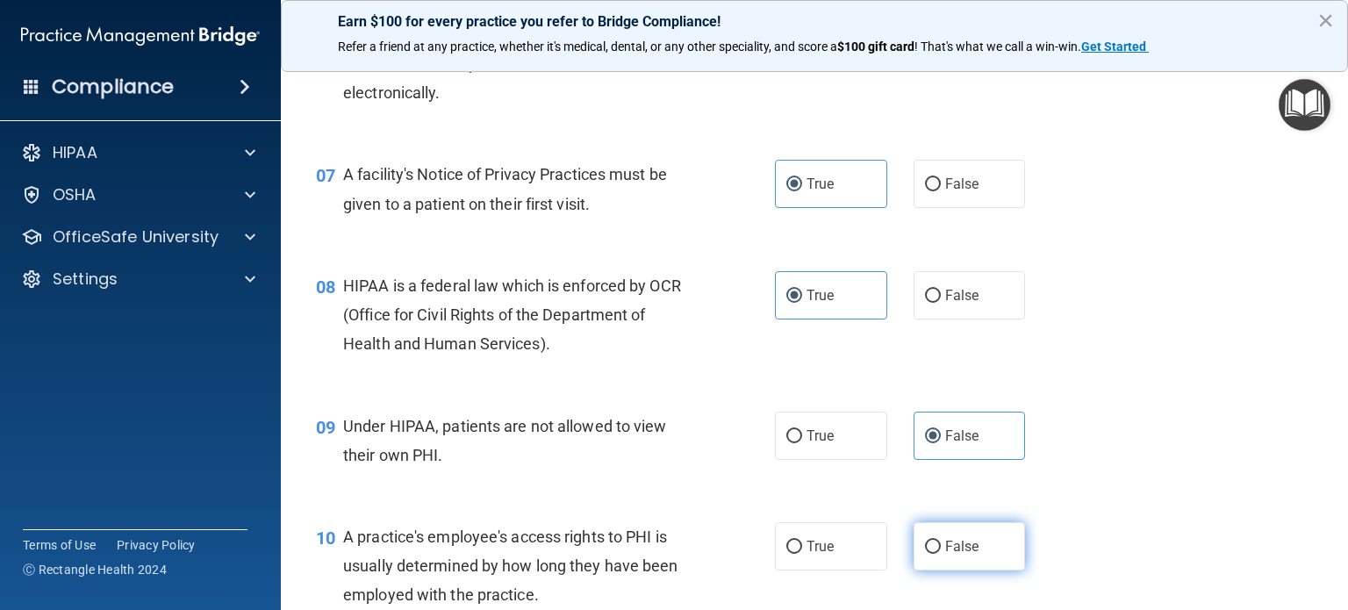
click at [980, 571] on label "False" at bounding box center [970, 546] width 112 height 48
click at [941, 554] on input "False" at bounding box center [933, 547] width 16 height 13
radio input "true"
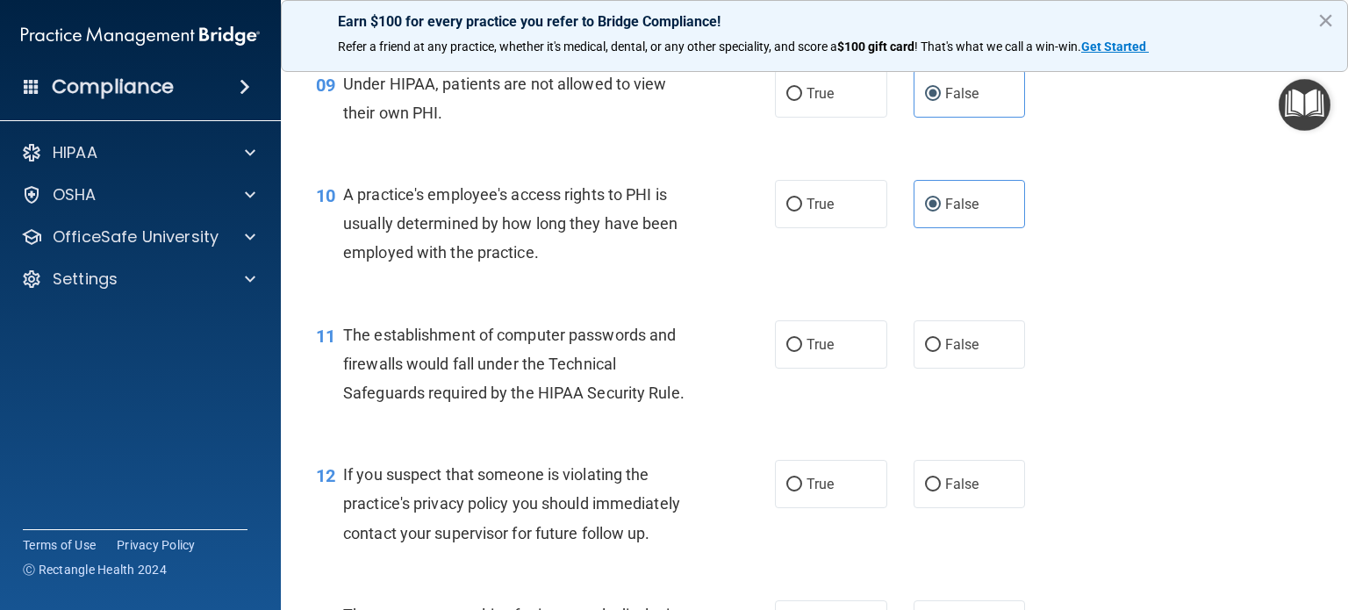
scroll to position [1317, 0]
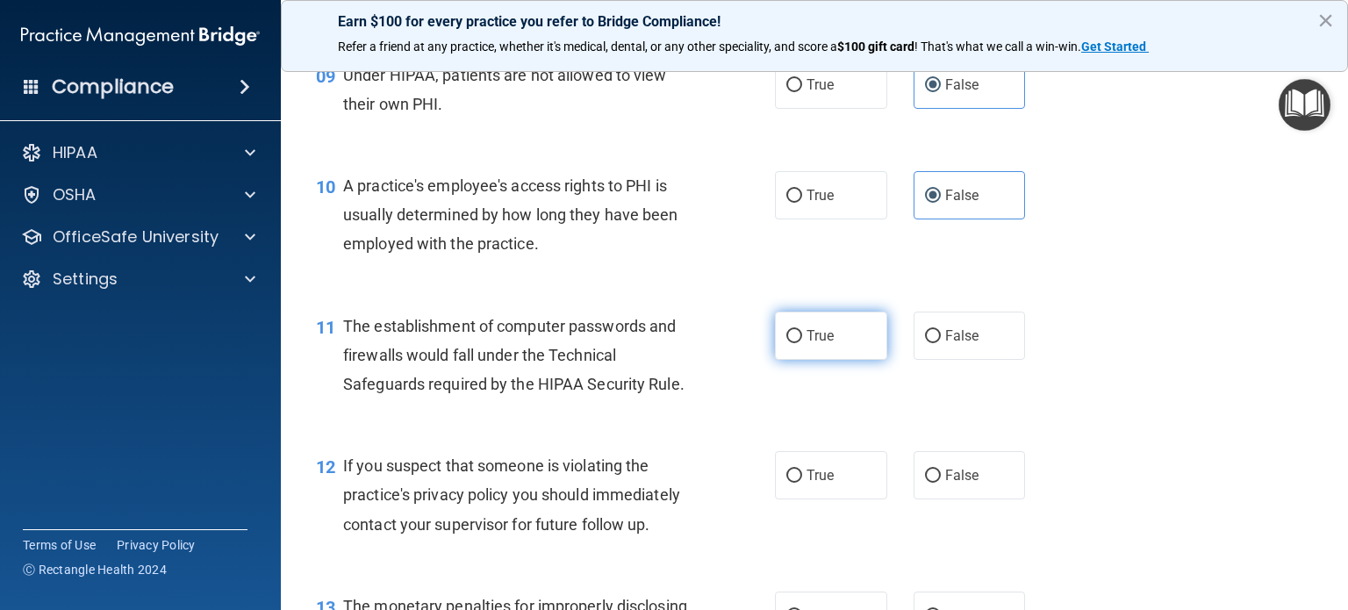
click at [826, 344] on span "True" at bounding box center [820, 335] width 27 height 17
click at [802, 343] on input "True" at bounding box center [794, 336] width 16 height 13
radio input "true"
click at [815, 484] on span "True" at bounding box center [820, 475] width 27 height 17
click at [802, 483] on input "True" at bounding box center [794, 476] width 16 height 13
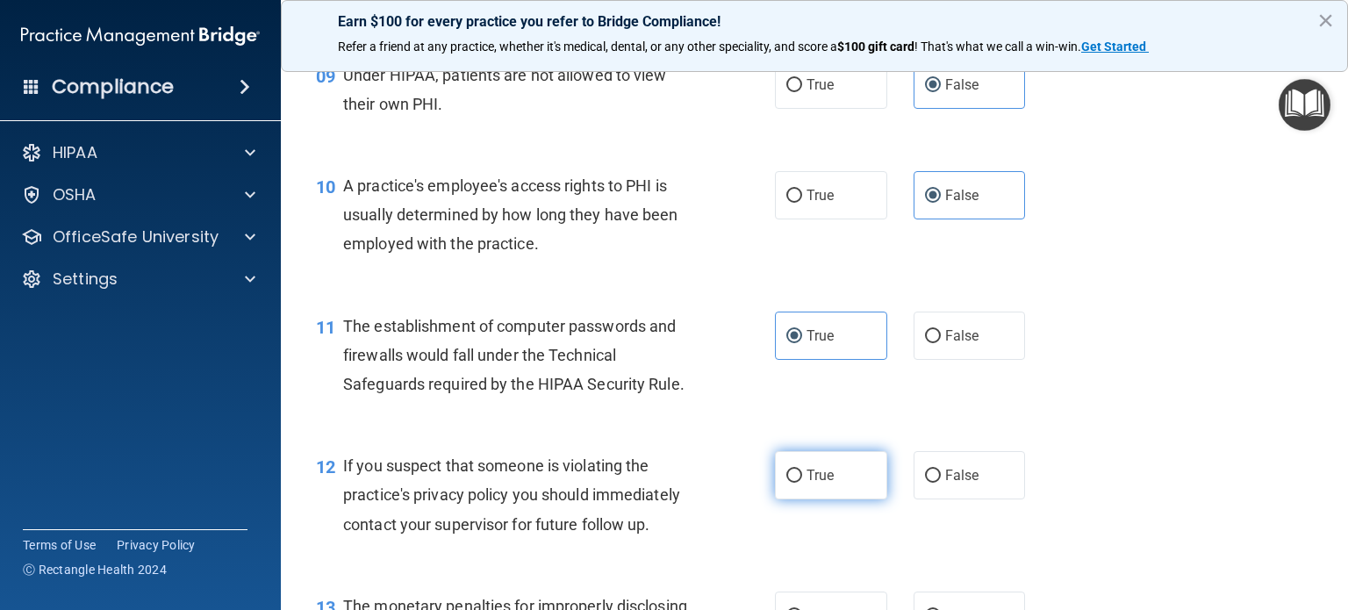
radio input "true"
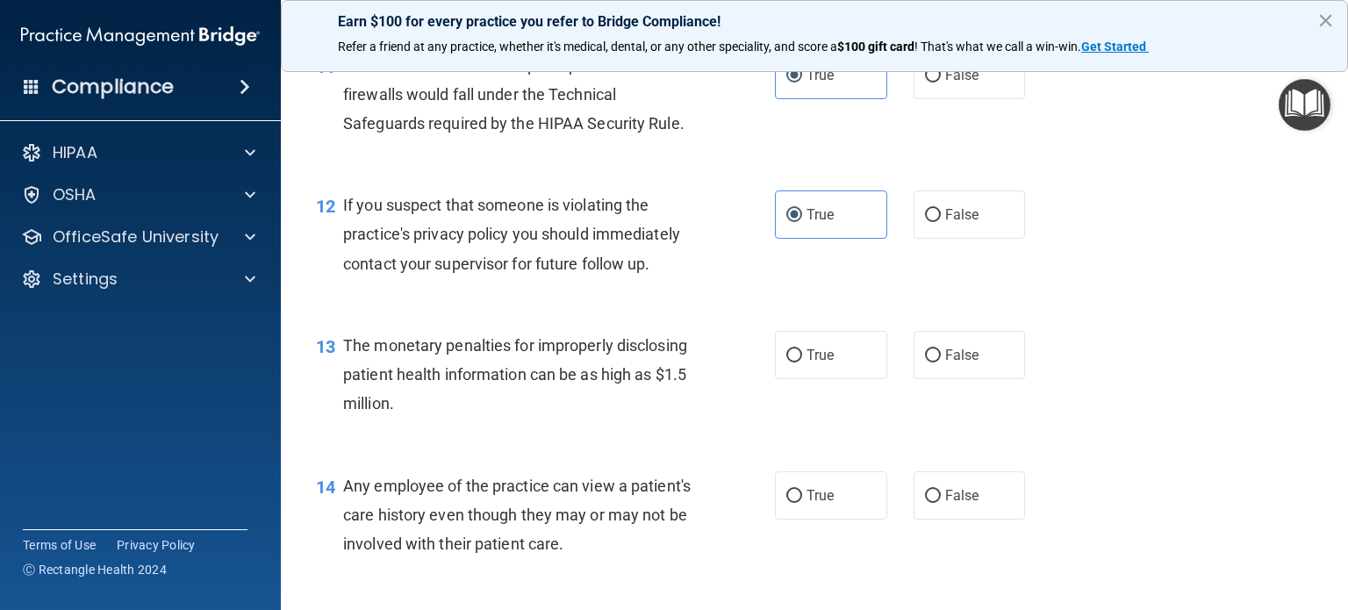
scroll to position [1580, 0]
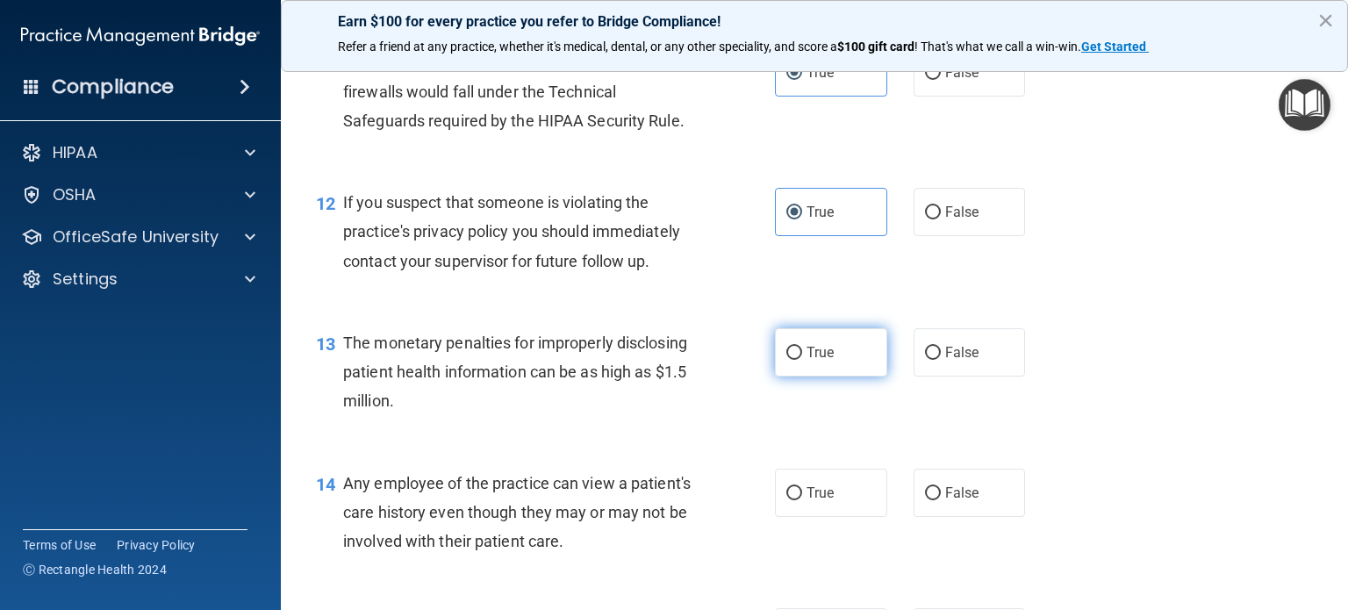
click at [815, 361] on span "True" at bounding box center [820, 352] width 27 height 17
click at [802, 360] on input "True" at bounding box center [794, 353] width 16 height 13
radio input "true"
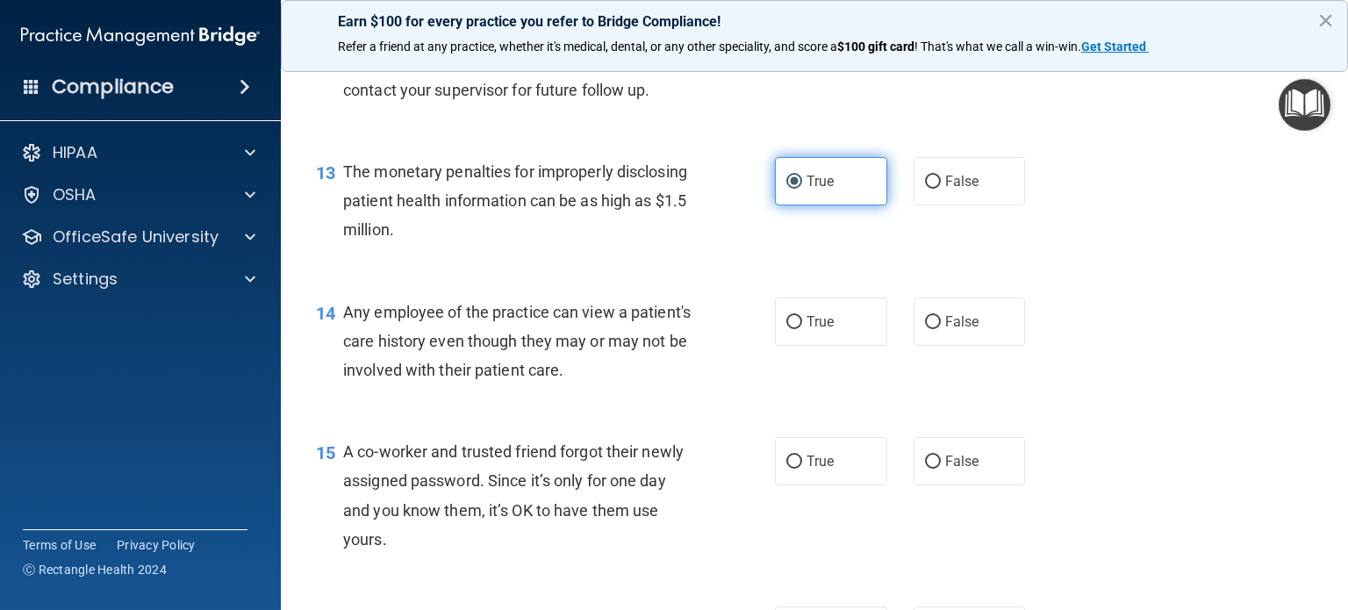
scroll to position [1756, 0]
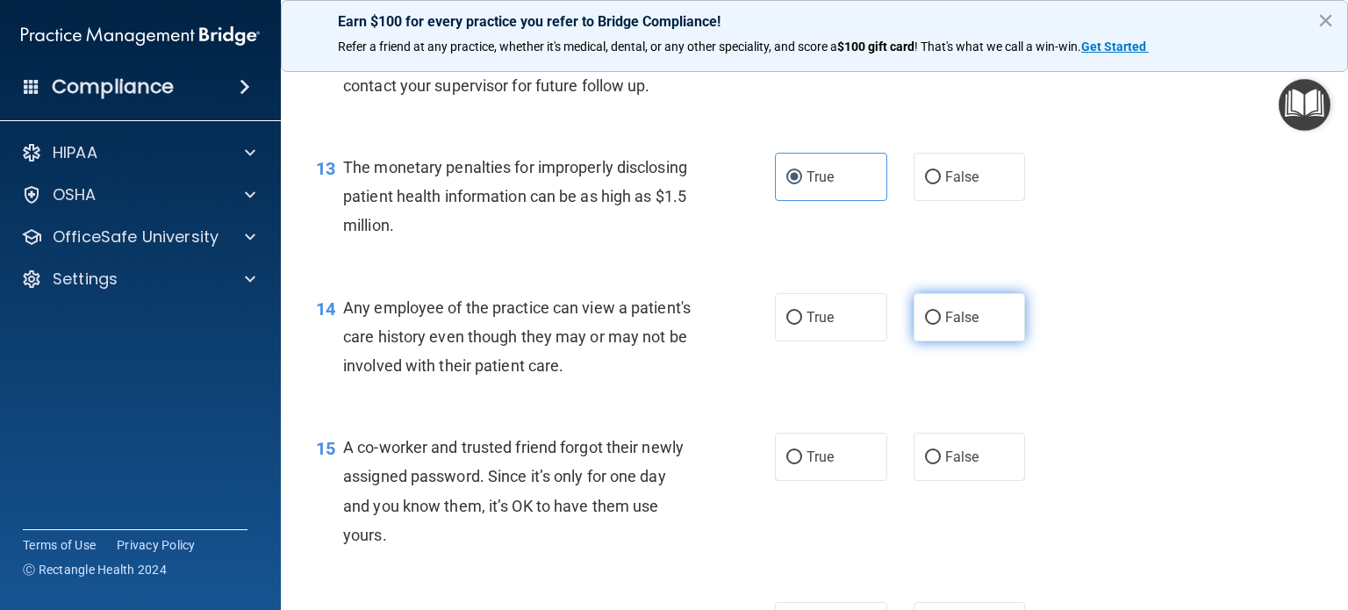
click at [945, 326] on span "False" at bounding box center [962, 317] width 34 height 17
click at [940, 325] on input "False" at bounding box center [933, 318] width 16 height 13
radio input "true"
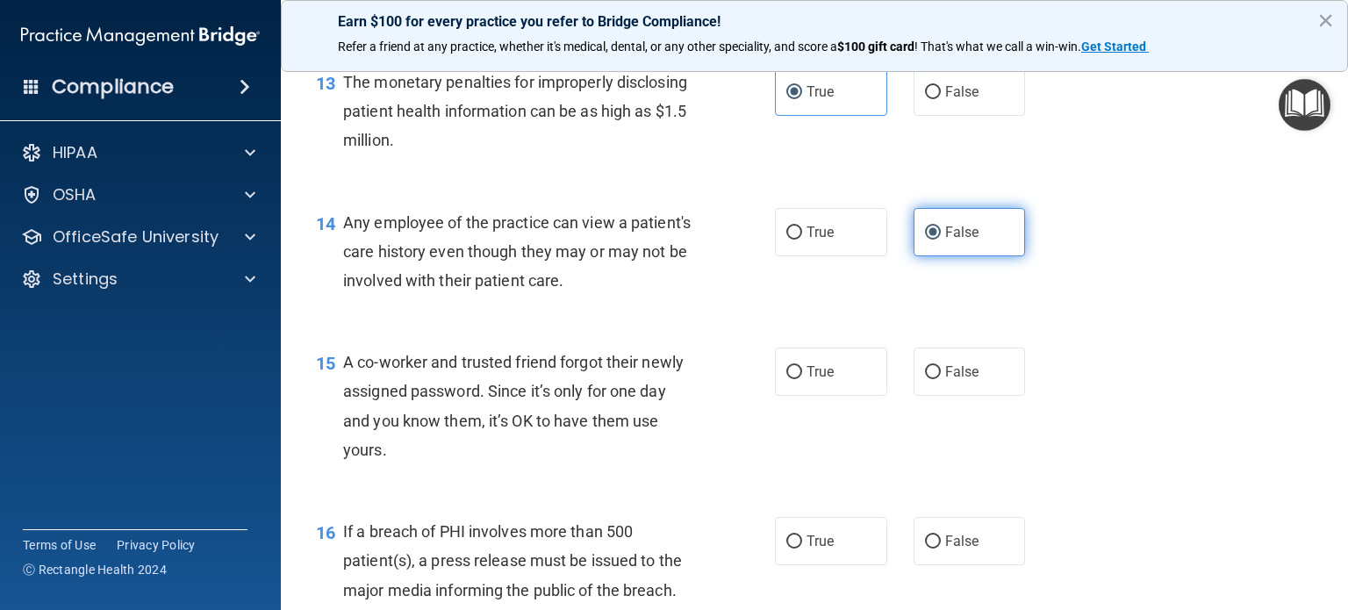
scroll to position [1843, 0]
drag, startPoint x: 952, startPoint y: 391, endPoint x: 880, endPoint y: 487, distance: 119.2
click at [948, 377] on span "False" at bounding box center [962, 369] width 34 height 17
click at [941, 377] on input "False" at bounding box center [933, 369] width 16 height 13
radio input "true"
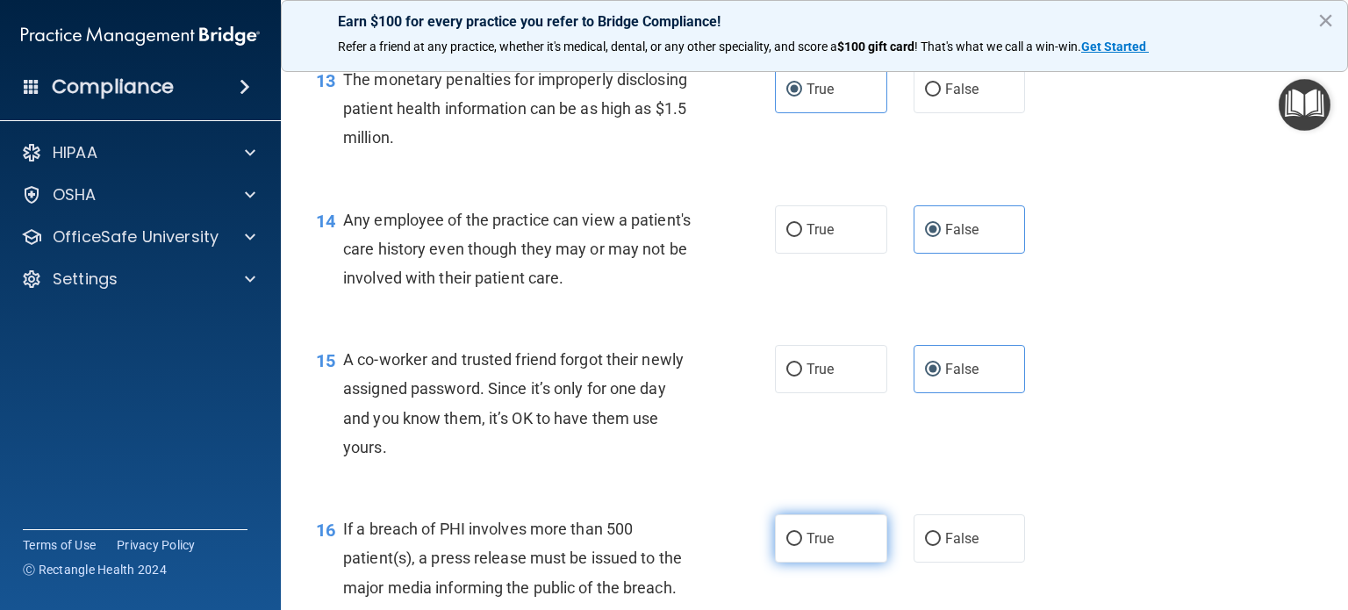
click at [836, 551] on label "True" at bounding box center [831, 538] width 112 height 48
click at [802, 546] on input "True" at bounding box center [794, 539] width 16 height 13
radio input "true"
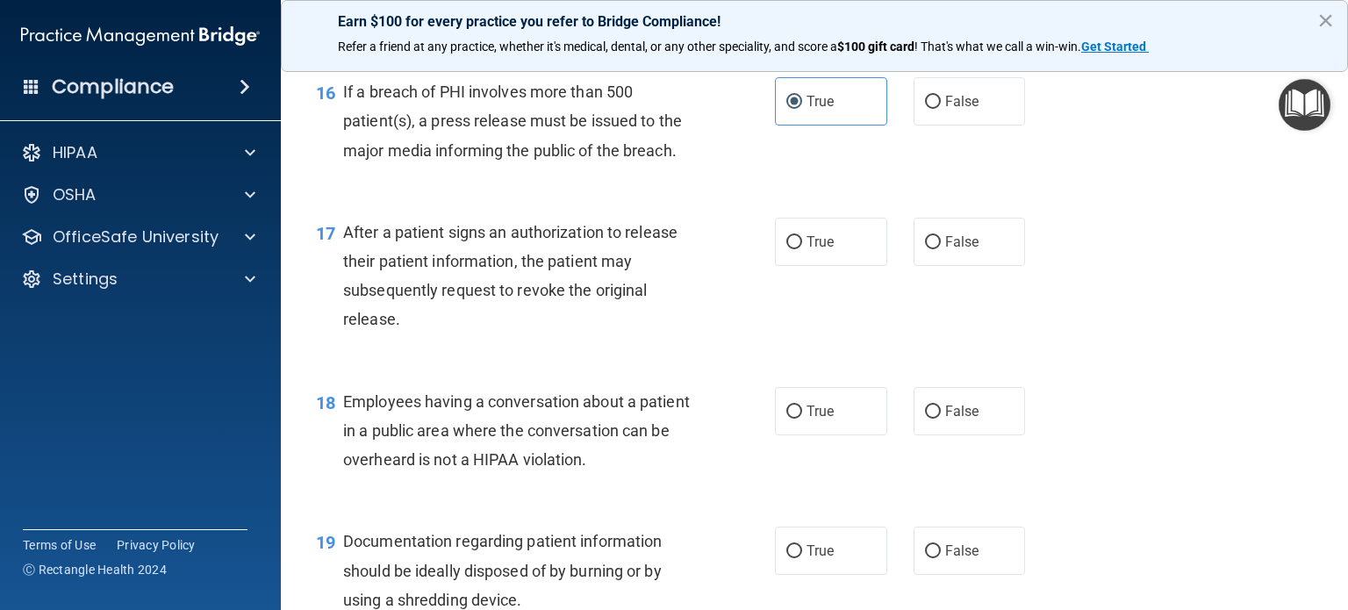
scroll to position [2282, 0]
click at [808, 248] on span "True" at bounding box center [820, 240] width 27 height 17
click at [802, 248] on input "True" at bounding box center [794, 240] width 16 height 13
radio input "true"
click at [958, 418] on span "False" at bounding box center [962, 409] width 34 height 17
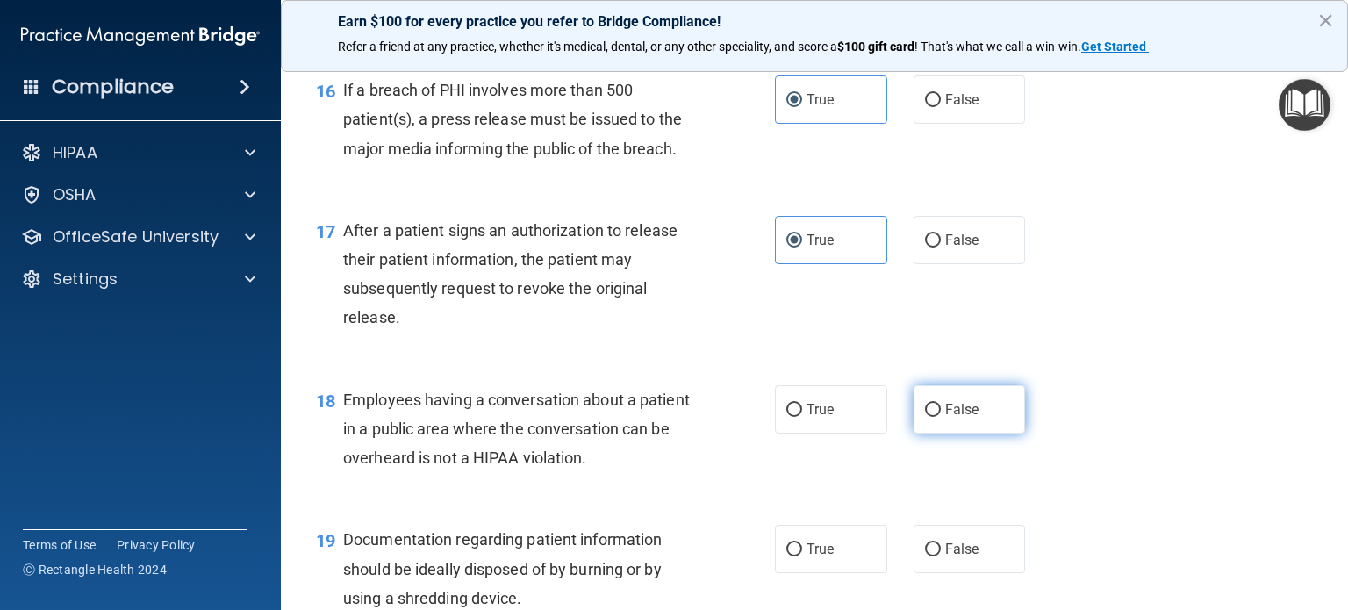
click at [941, 417] on input "False" at bounding box center [933, 410] width 16 height 13
radio input "true"
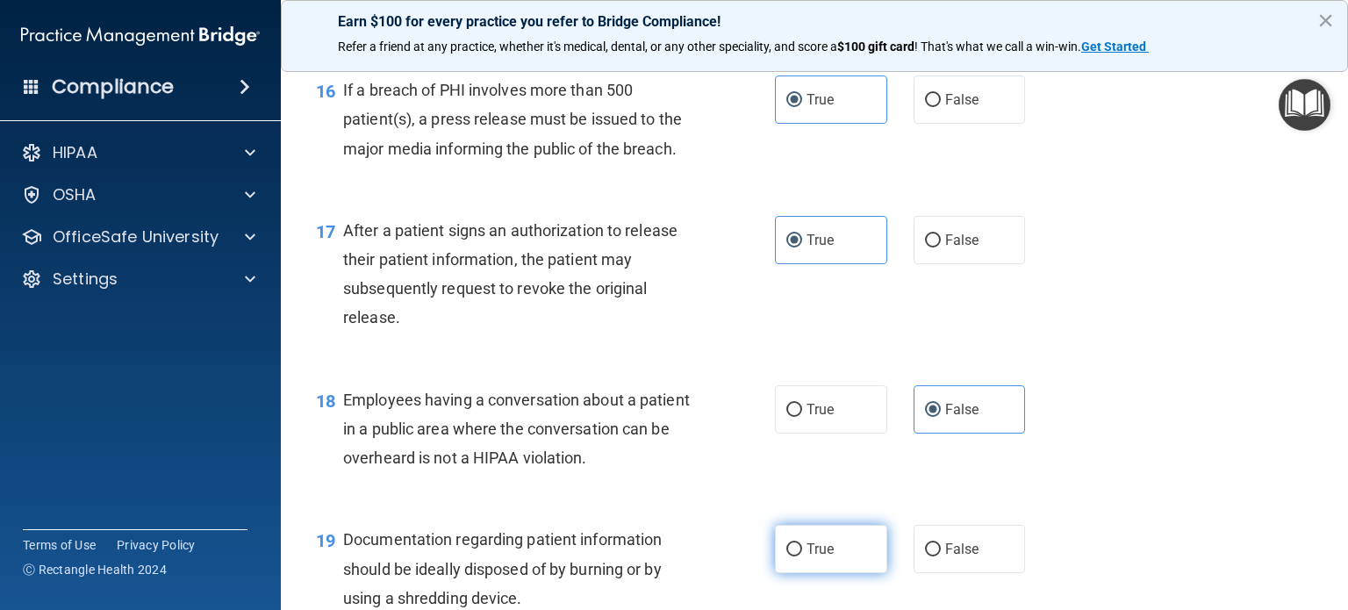
click at [829, 573] on label "True" at bounding box center [831, 549] width 112 height 48
click at [802, 557] on input "True" at bounding box center [794, 549] width 16 height 13
radio input "true"
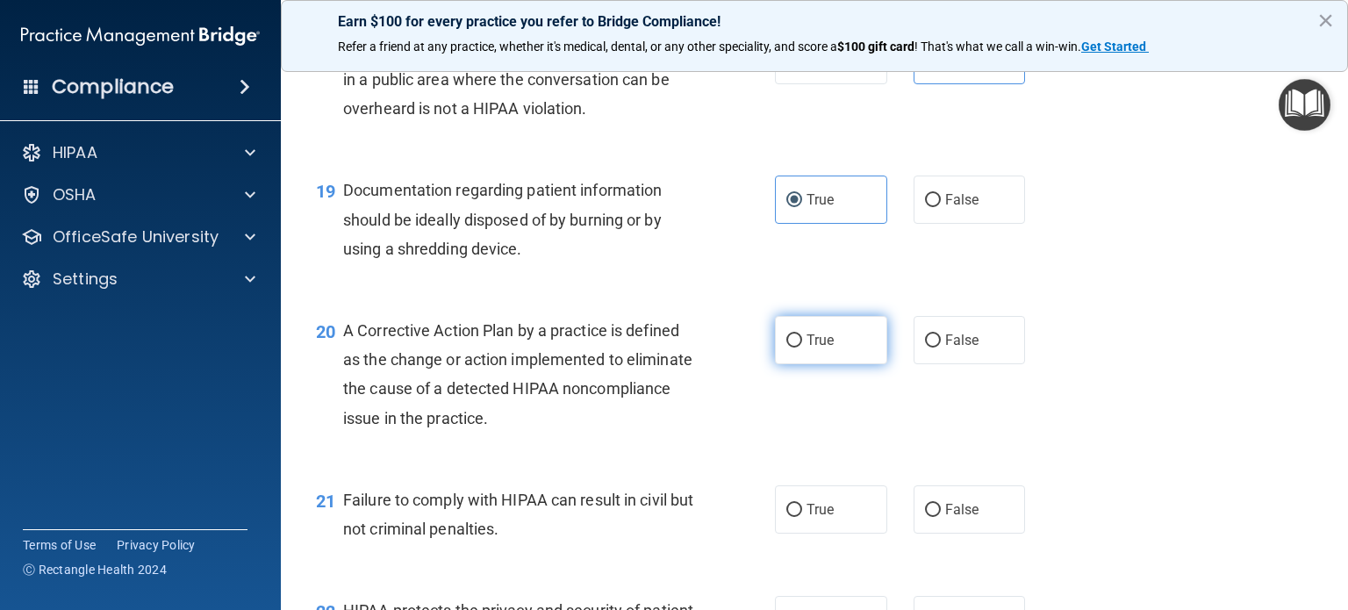
scroll to position [2633, 0]
click at [793, 346] on input "True" at bounding box center [794, 339] width 16 height 13
radio input "true"
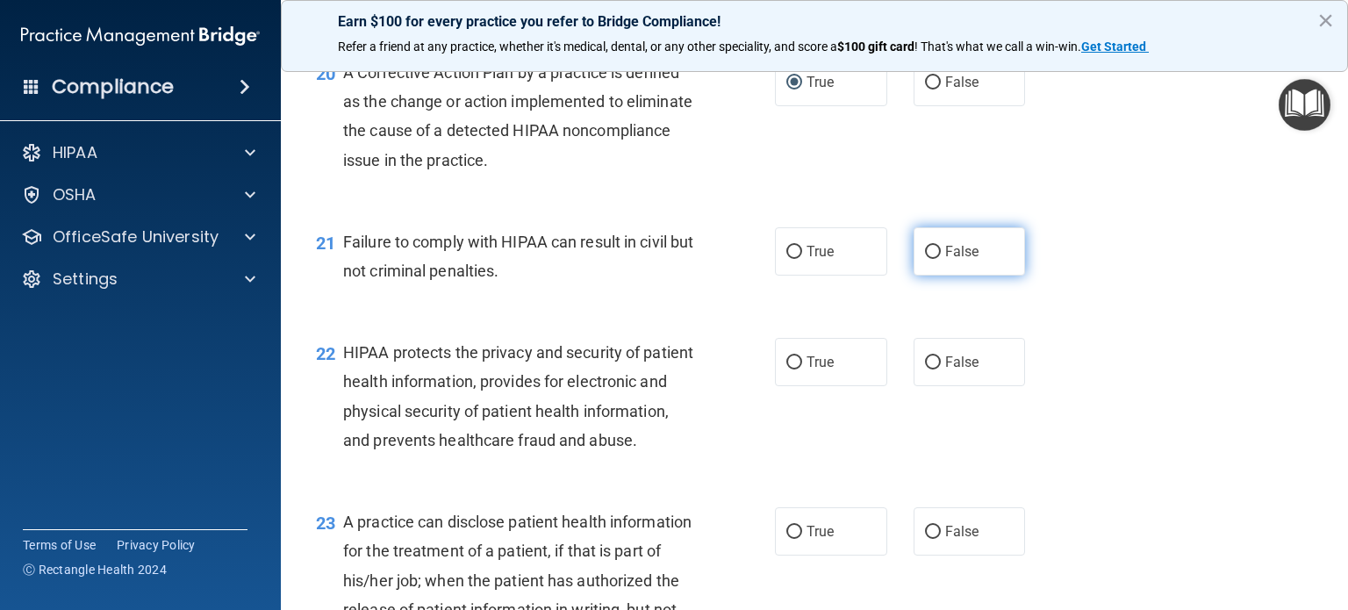
scroll to position [2897, 0]
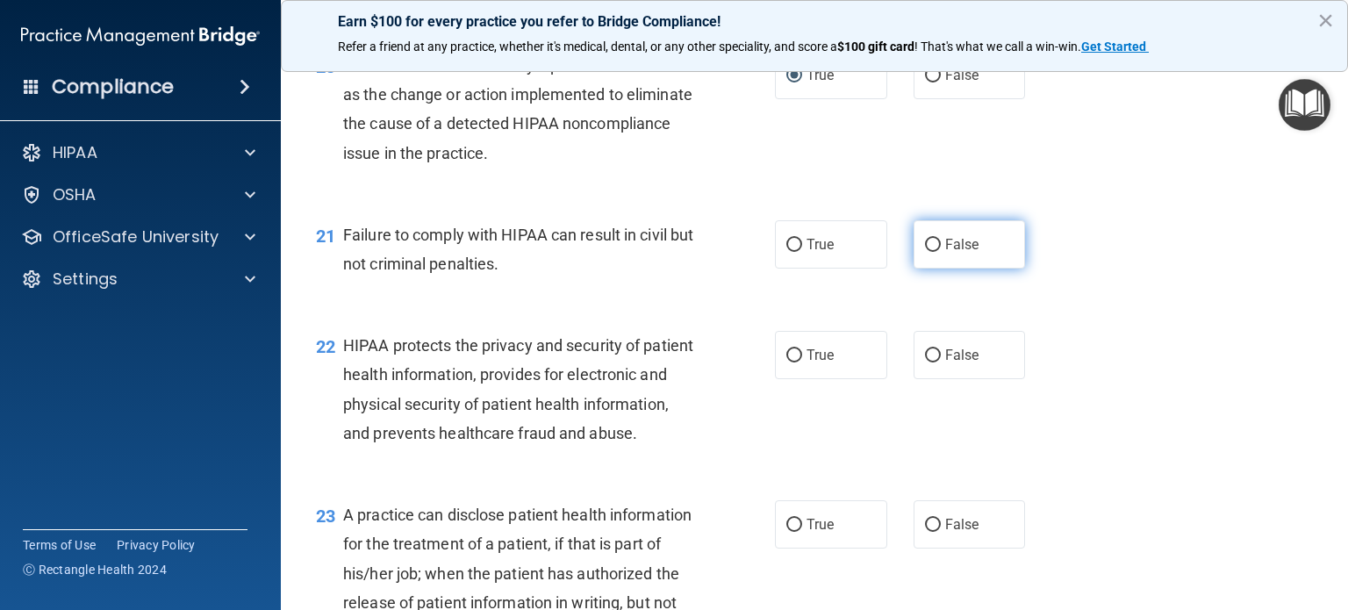
click at [978, 267] on label "False" at bounding box center [970, 244] width 112 height 48
click at [941, 252] on input "False" at bounding box center [933, 245] width 16 height 13
radio input "true"
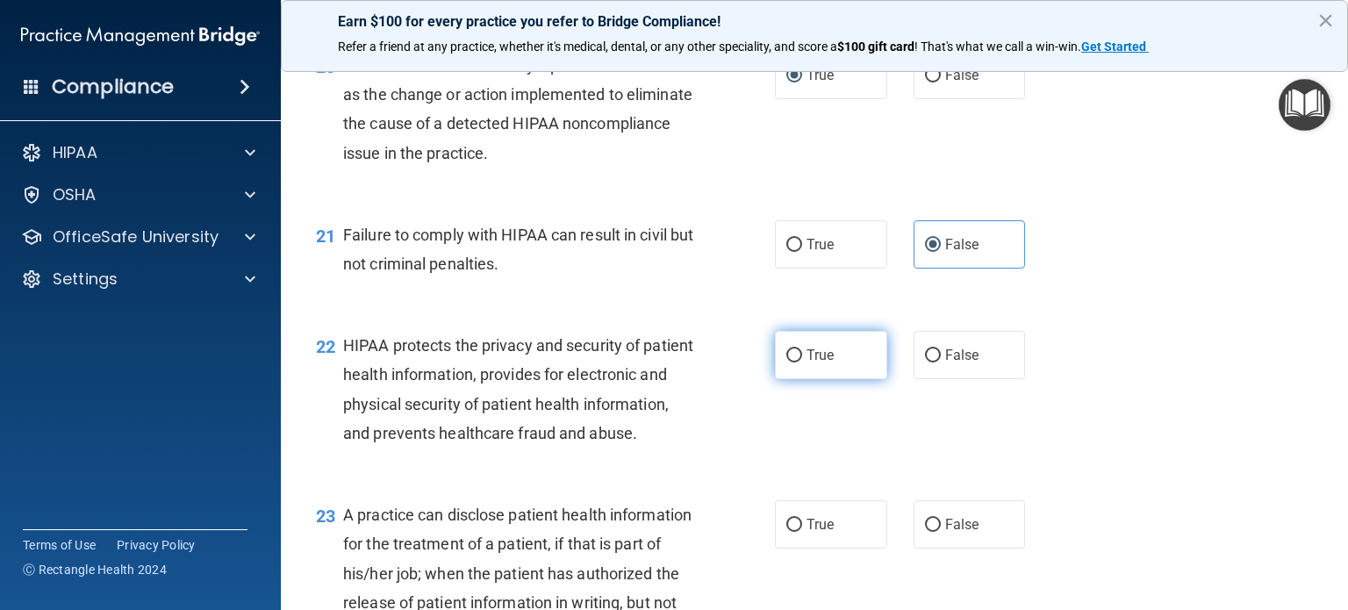
click at [827, 363] on span "True" at bounding box center [820, 355] width 27 height 17
click at [802, 363] on input "True" at bounding box center [794, 355] width 16 height 13
radio input "true"
drag, startPoint x: 983, startPoint y: 571, endPoint x: 930, endPoint y: 512, distance: 80.2
click at [982, 549] on label "False" at bounding box center [970, 524] width 112 height 48
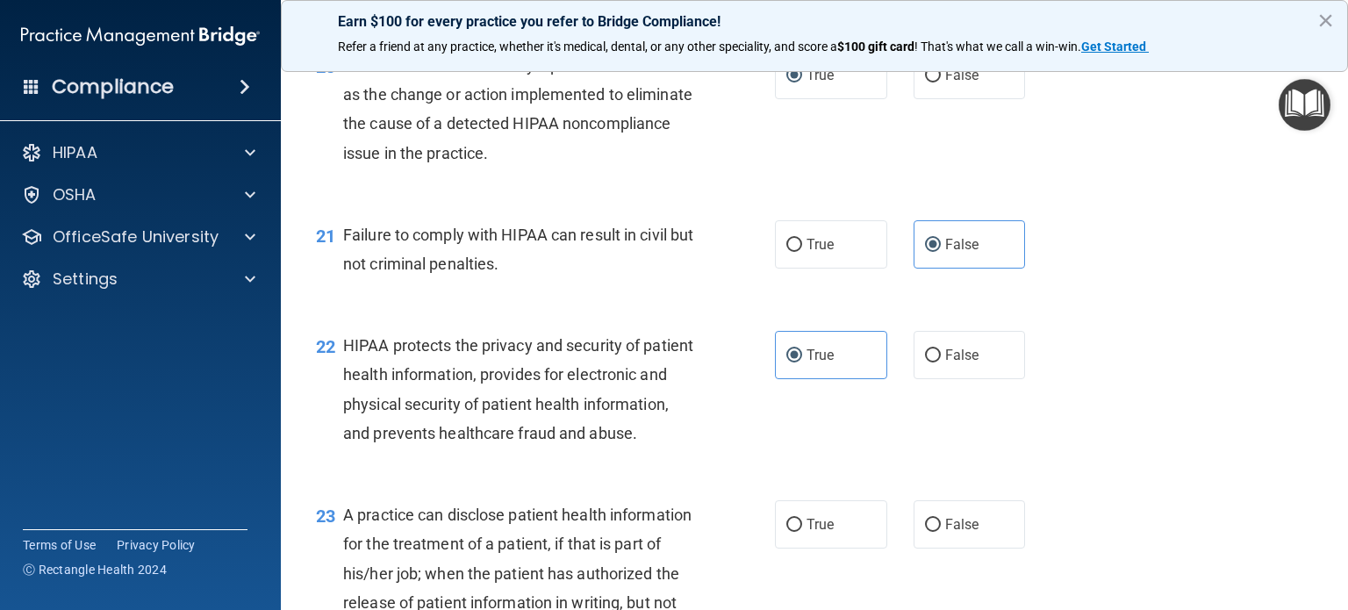
click at [941, 532] on input "False" at bounding box center [933, 525] width 16 height 13
radio input "true"
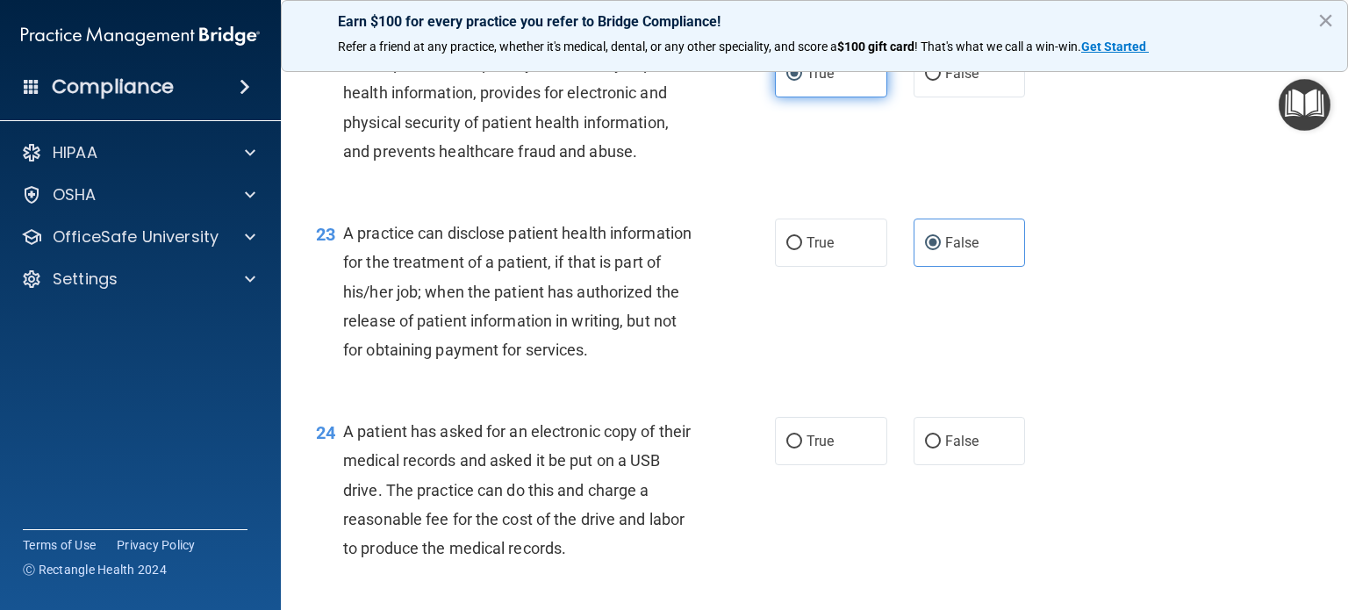
scroll to position [3248, 0]
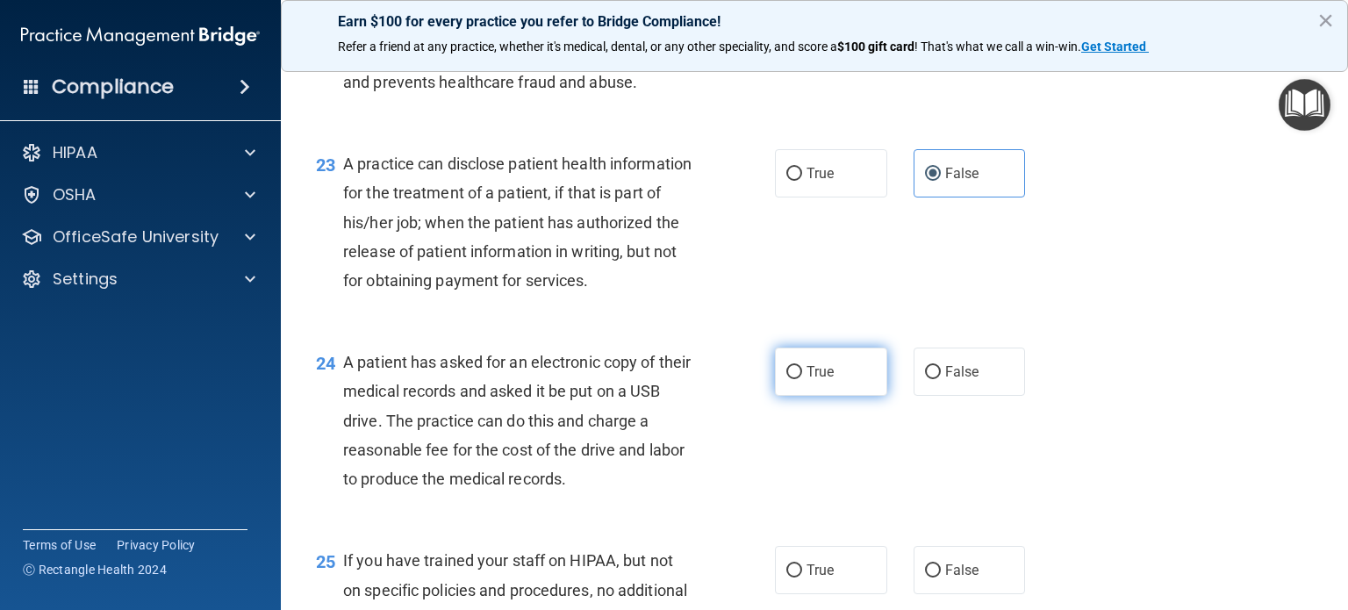
click at [829, 396] on label "True" at bounding box center [831, 372] width 112 height 48
click at [802, 379] on input "True" at bounding box center [794, 372] width 16 height 13
radio input "true"
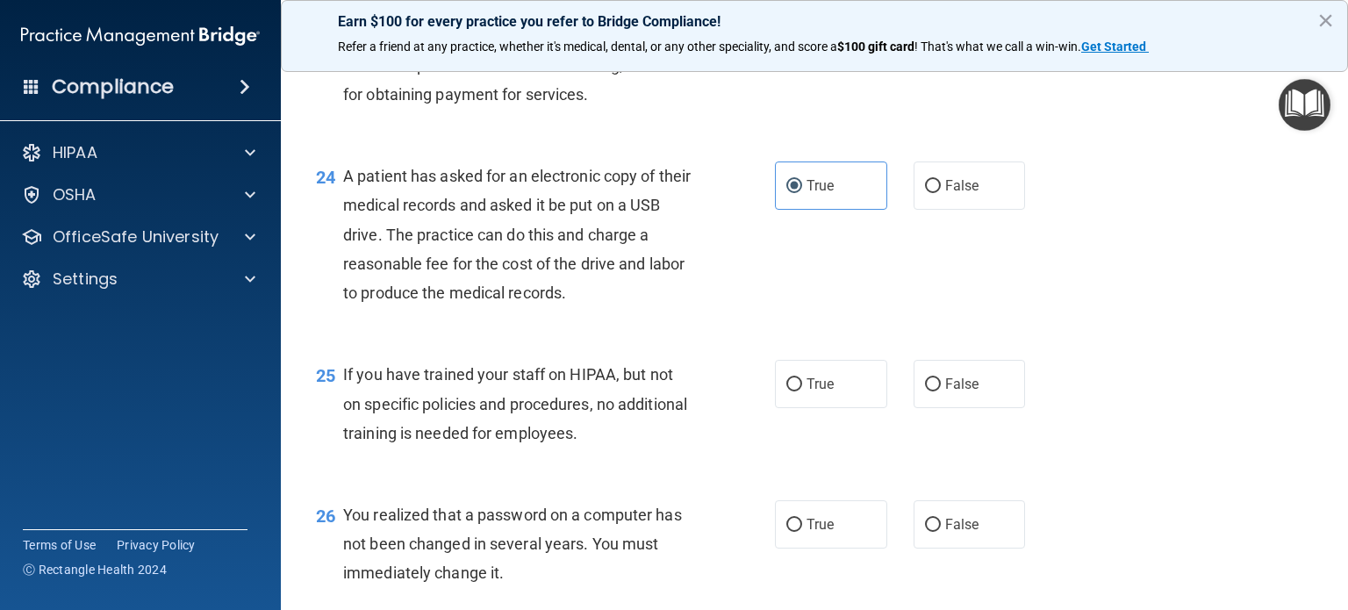
scroll to position [3511, 0]
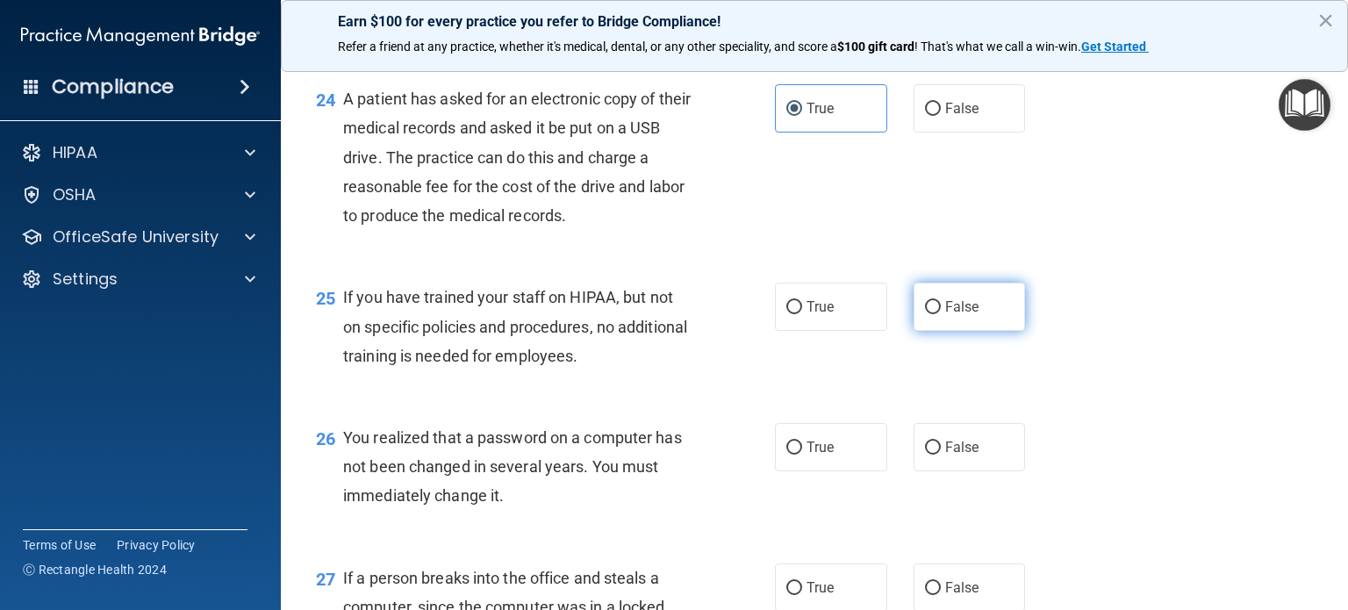
click at [959, 331] on label "False" at bounding box center [970, 307] width 112 height 48
click at [941, 314] on input "False" at bounding box center [933, 307] width 16 height 13
radio input "true"
click at [825, 456] on span "True" at bounding box center [820, 447] width 27 height 17
click at [802, 455] on input "True" at bounding box center [794, 448] width 16 height 13
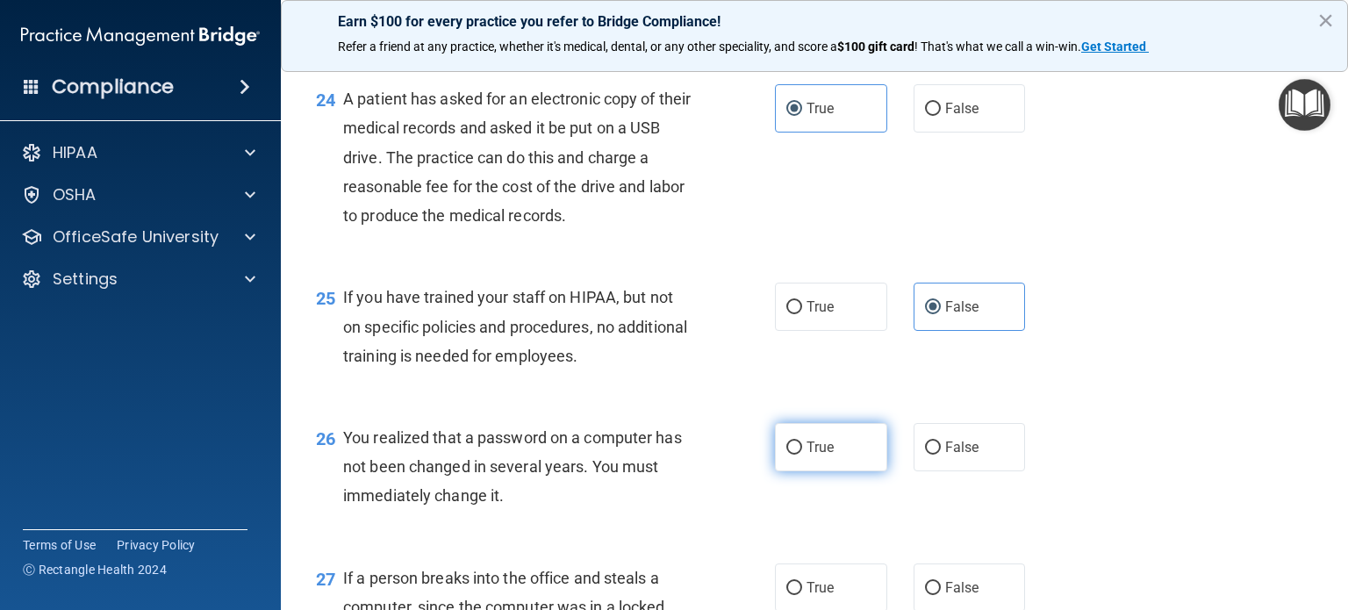
radio input "true"
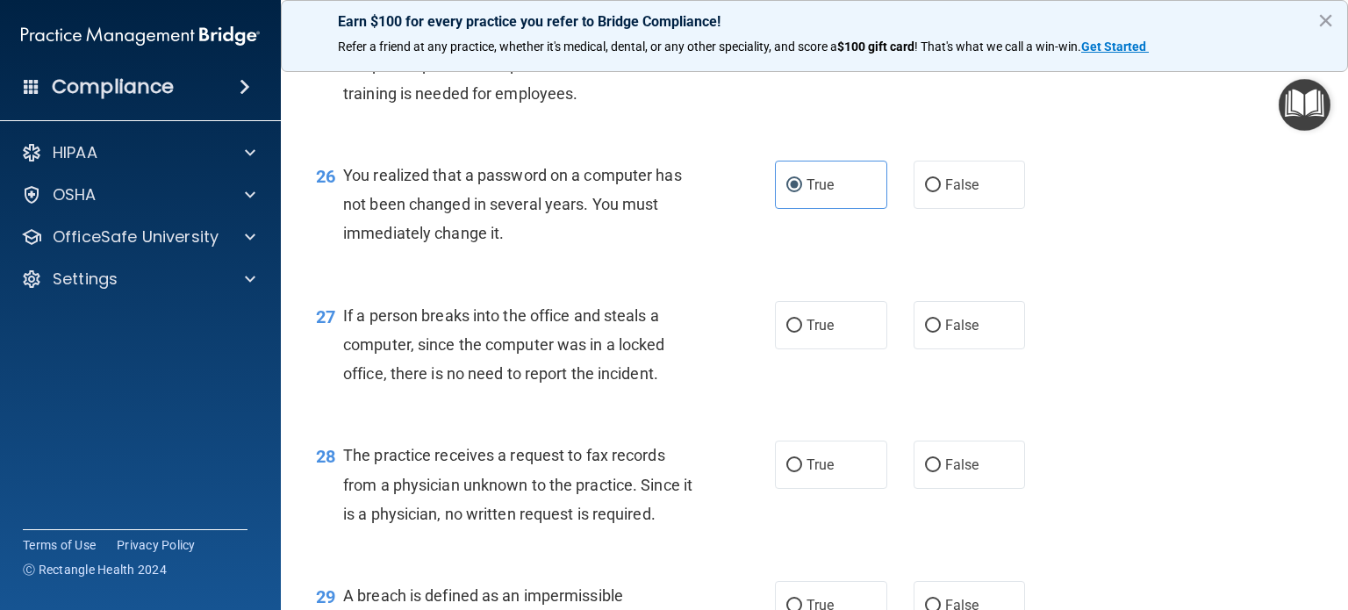
scroll to position [3774, 0]
drag, startPoint x: 936, startPoint y: 429, endPoint x: 939, endPoint y: 473, distance: 44.0
click at [936, 348] on label "False" at bounding box center [970, 324] width 112 height 48
click at [936, 332] on input "False" at bounding box center [933, 325] width 16 height 13
radio input "true"
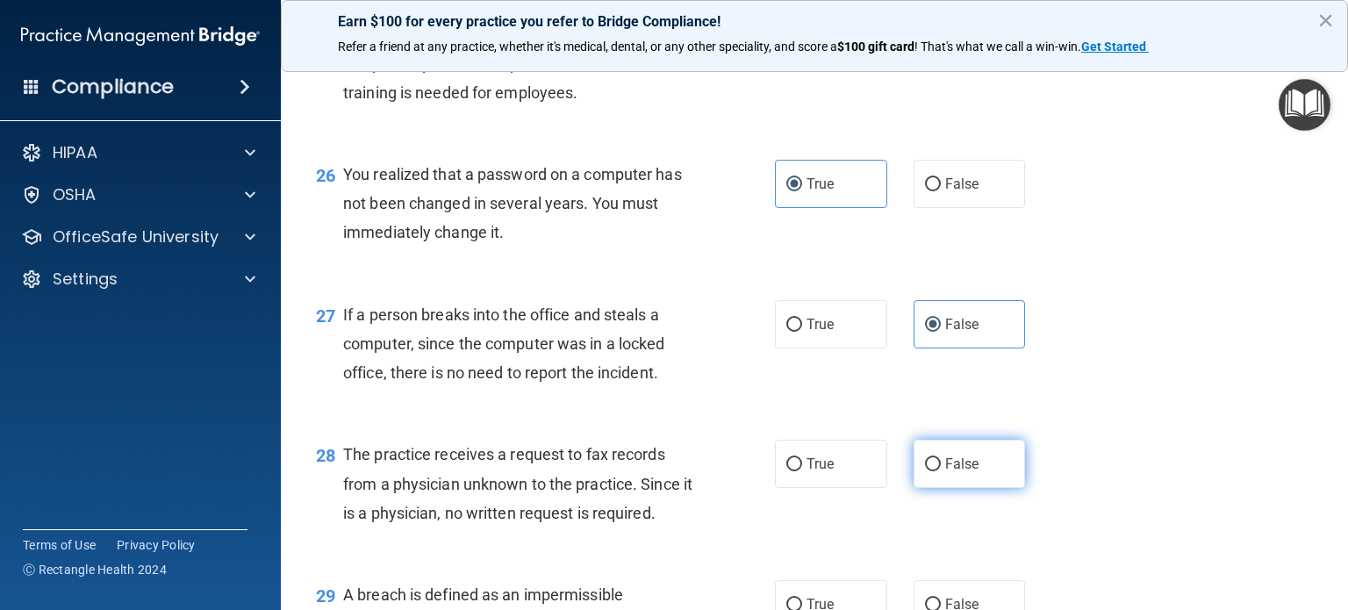
click at [965, 488] on label "False" at bounding box center [970, 464] width 112 height 48
click at [941, 471] on input "False" at bounding box center [933, 464] width 16 height 13
radio input "true"
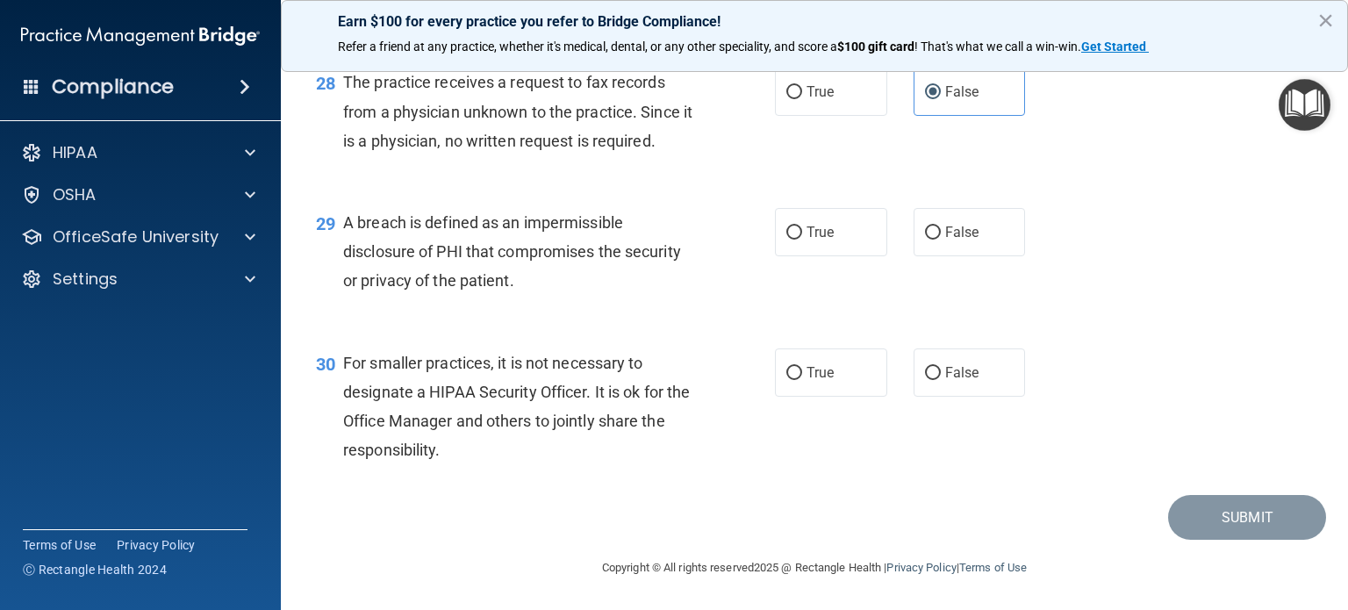
scroll to position [4213, 0]
click at [819, 256] on label "True" at bounding box center [831, 232] width 112 height 48
click at [802, 240] on input "True" at bounding box center [794, 232] width 16 height 13
radio input "true"
click at [966, 397] on label "False" at bounding box center [970, 372] width 112 height 48
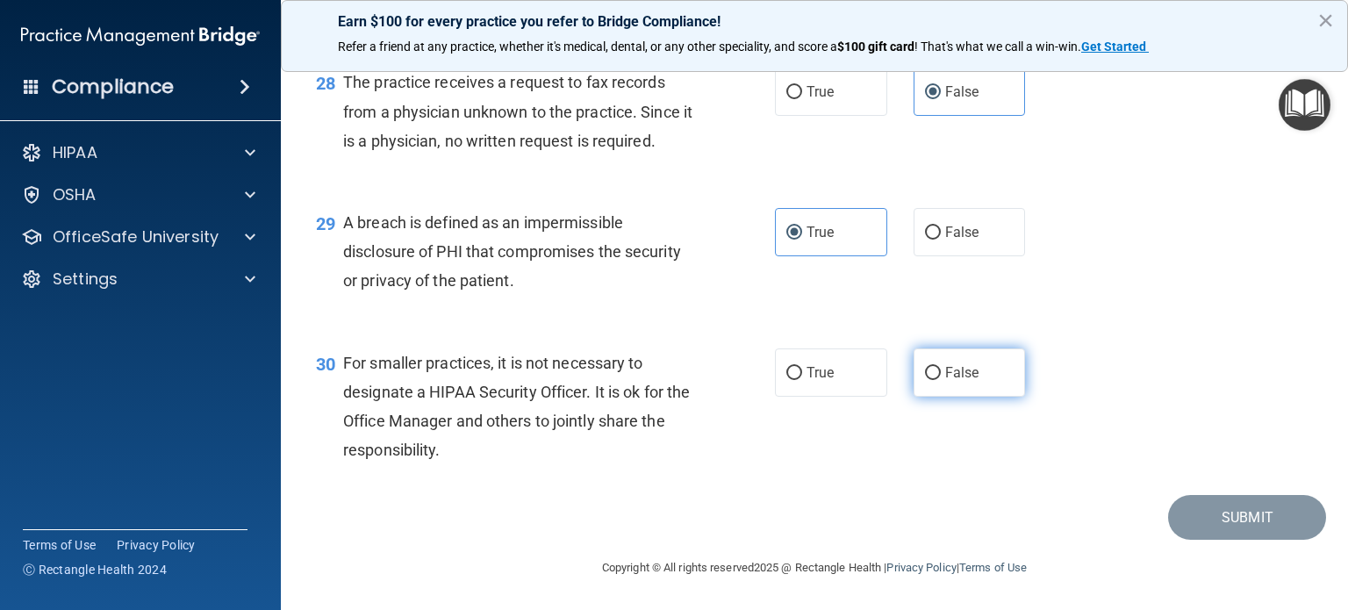
click at [941, 380] on input "False" at bounding box center [933, 373] width 16 height 13
radio input "true"
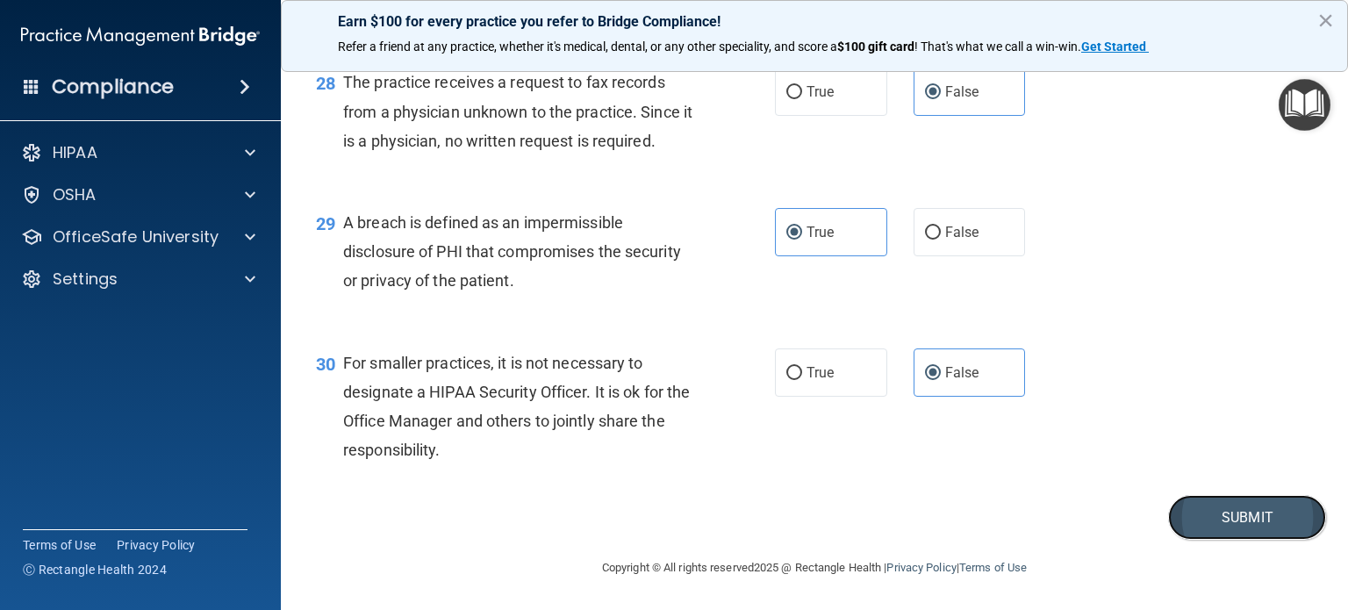
click at [1218, 540] on button "Submit" at bounding box center [1247, 517] width 158 height 45
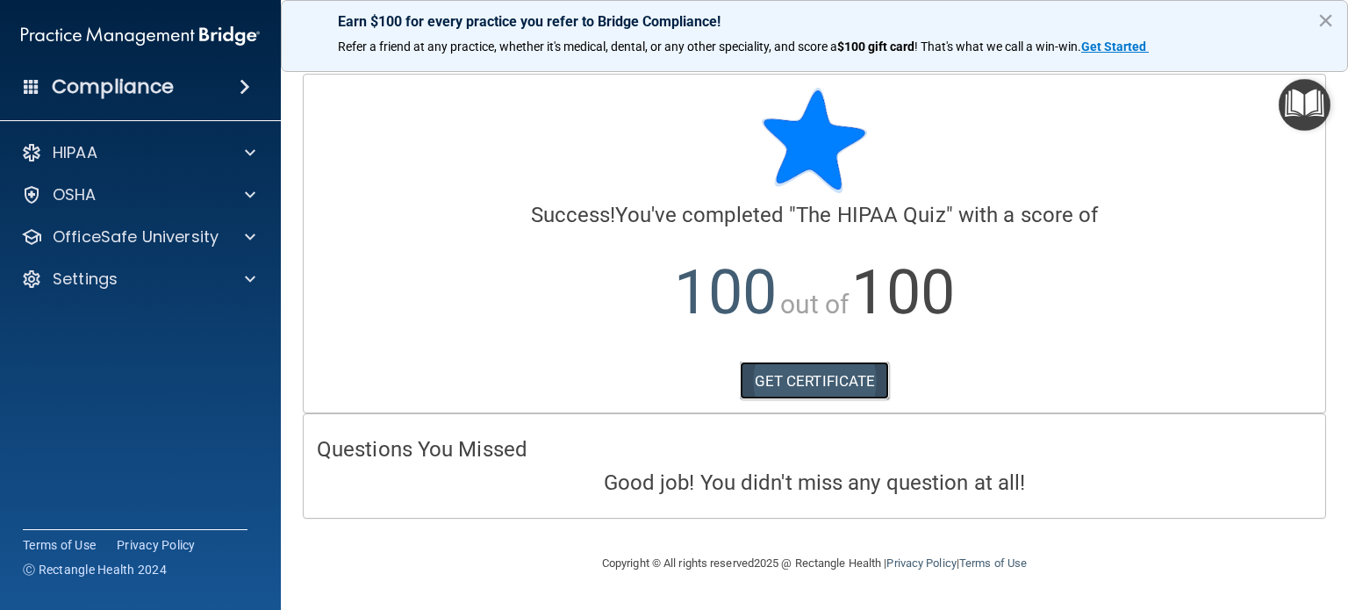
click at [804, 378] on link "GET CERTIFICATE" at bounding box center [815, 381] width 150 height 39
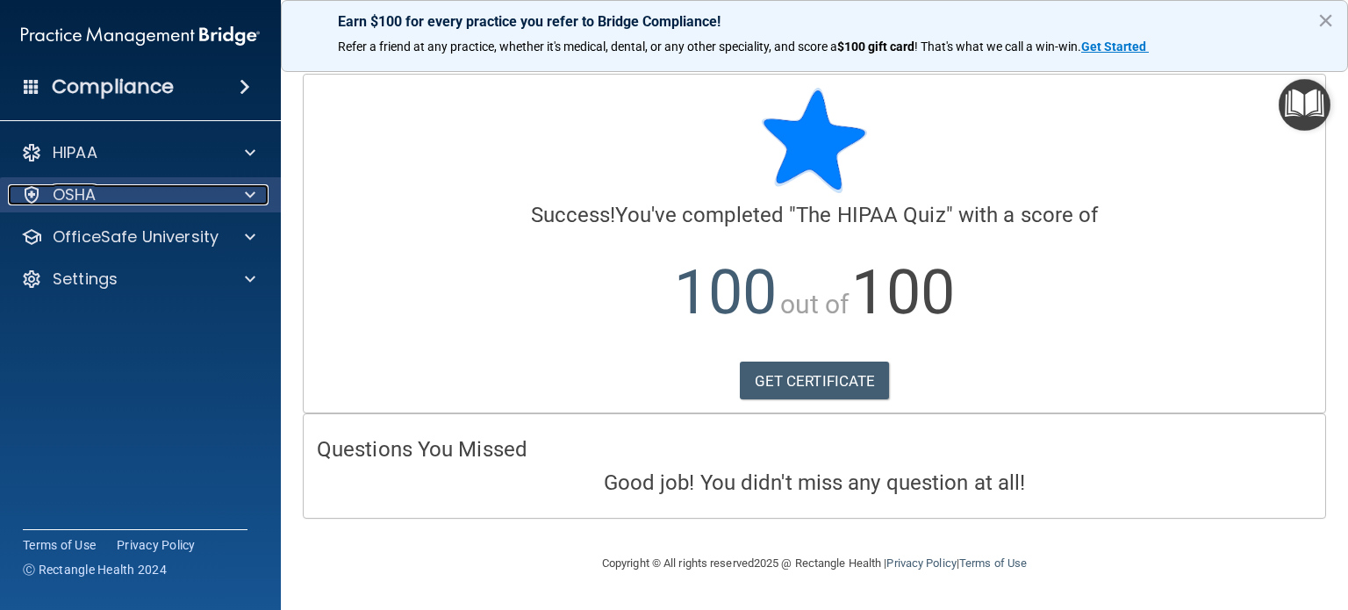
click at [233, 195] on div at bounding box center [248, 194] width 44 height 21
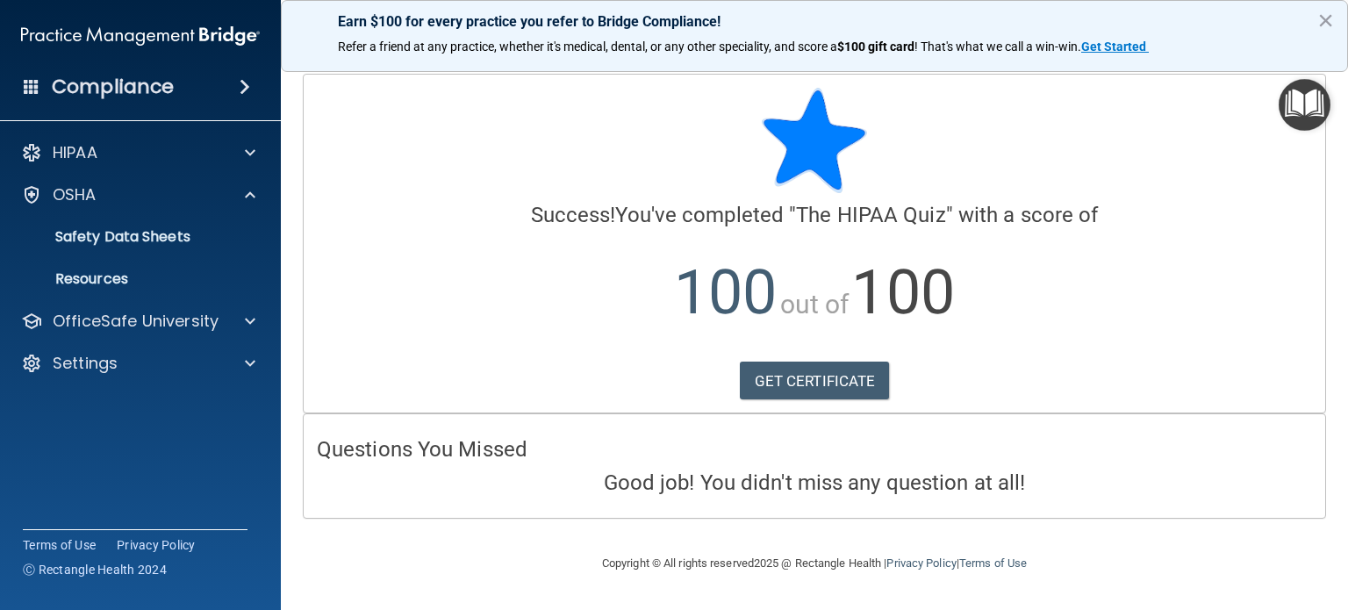
click at [1307, 104] on img "Open Resource Center" at bounding box center [1305, 105] width 52 height 52
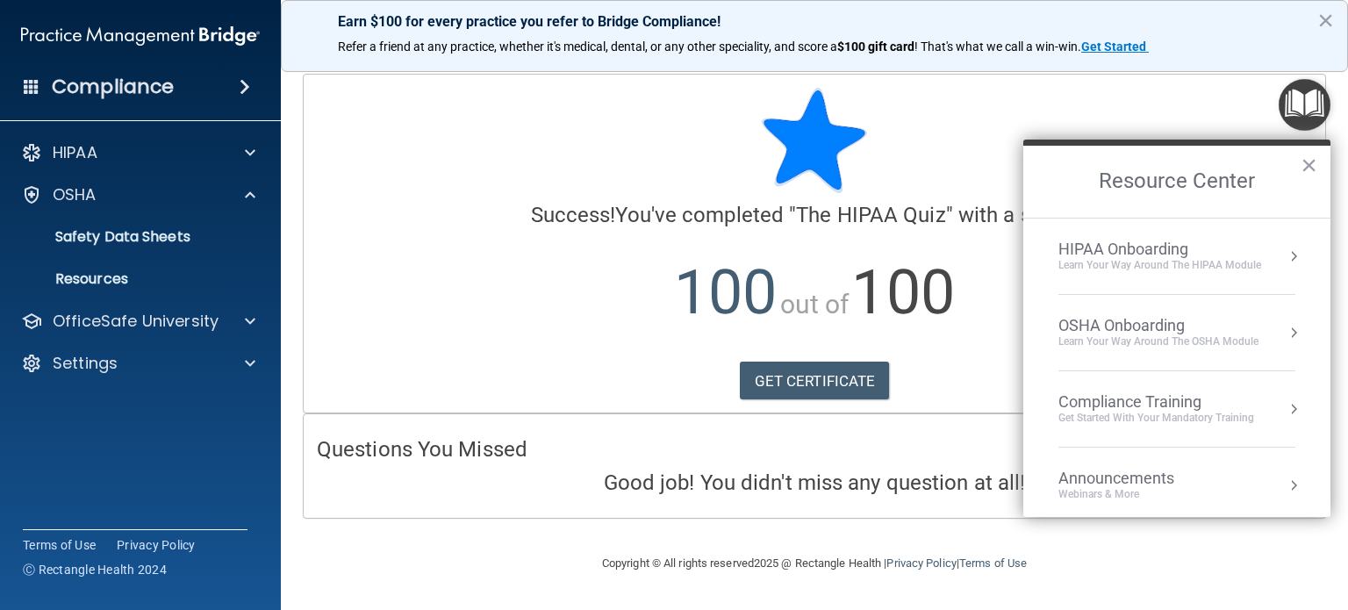
click at [1285, 248] on button "Resource Center" at bounding box center [1294, 257] width 18 height 18
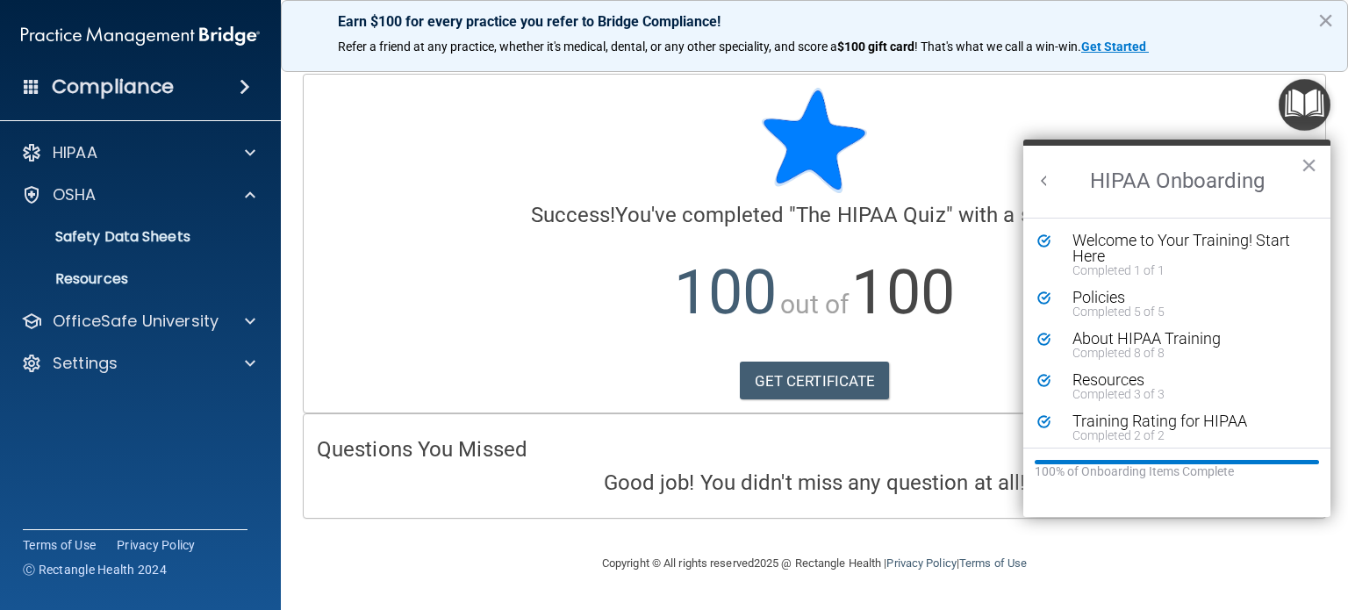
click at [1043, 175] on button "Back to Resource Center Home" at bounding box center [1045, 181] width 18 height 18
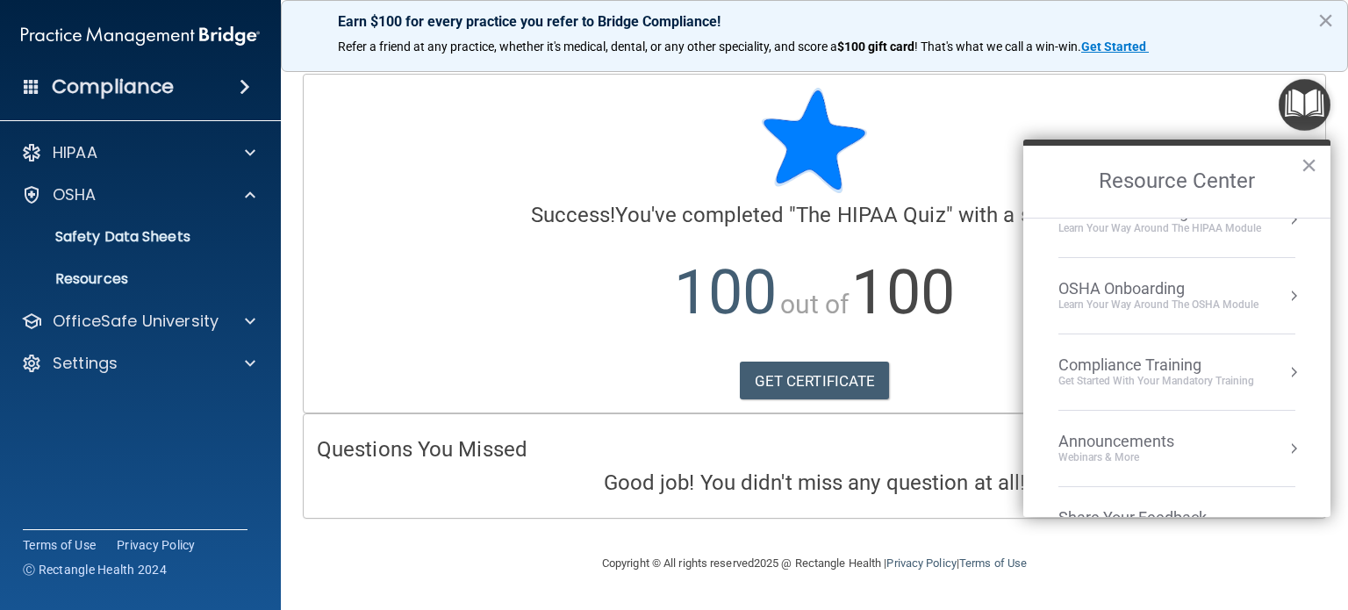
scroll to position [96, 0]
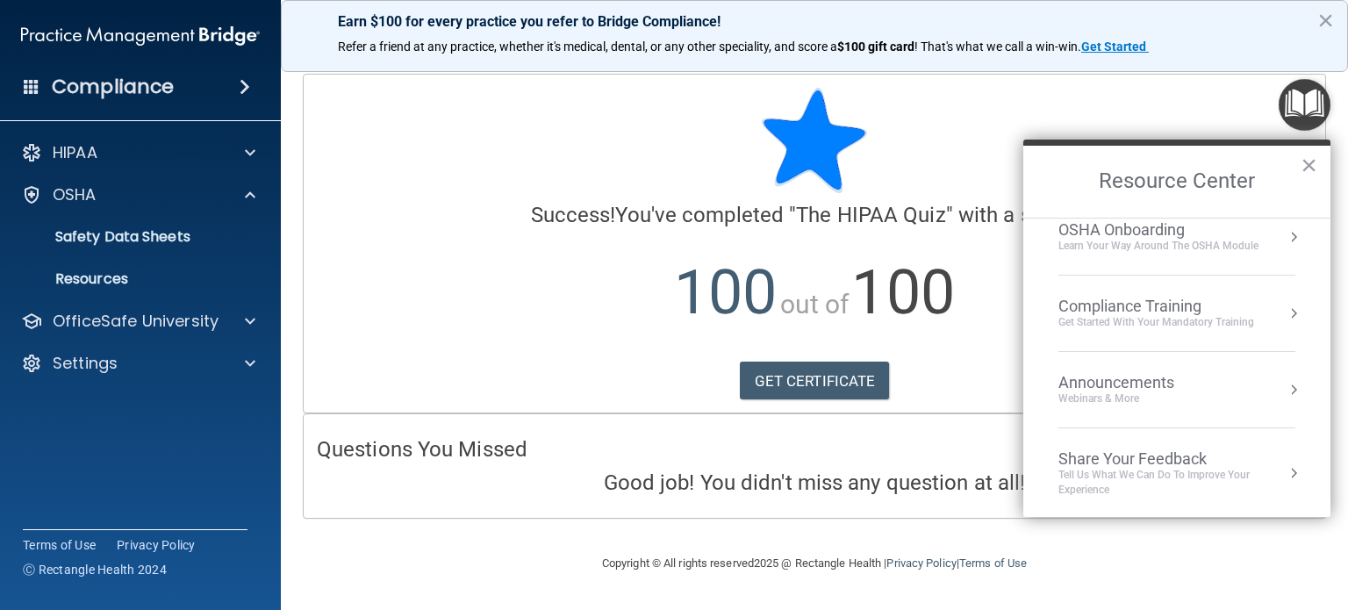
click at [1285, 305] on button "Resource Center" at bounding box center [1294, 314] width 18 height 18
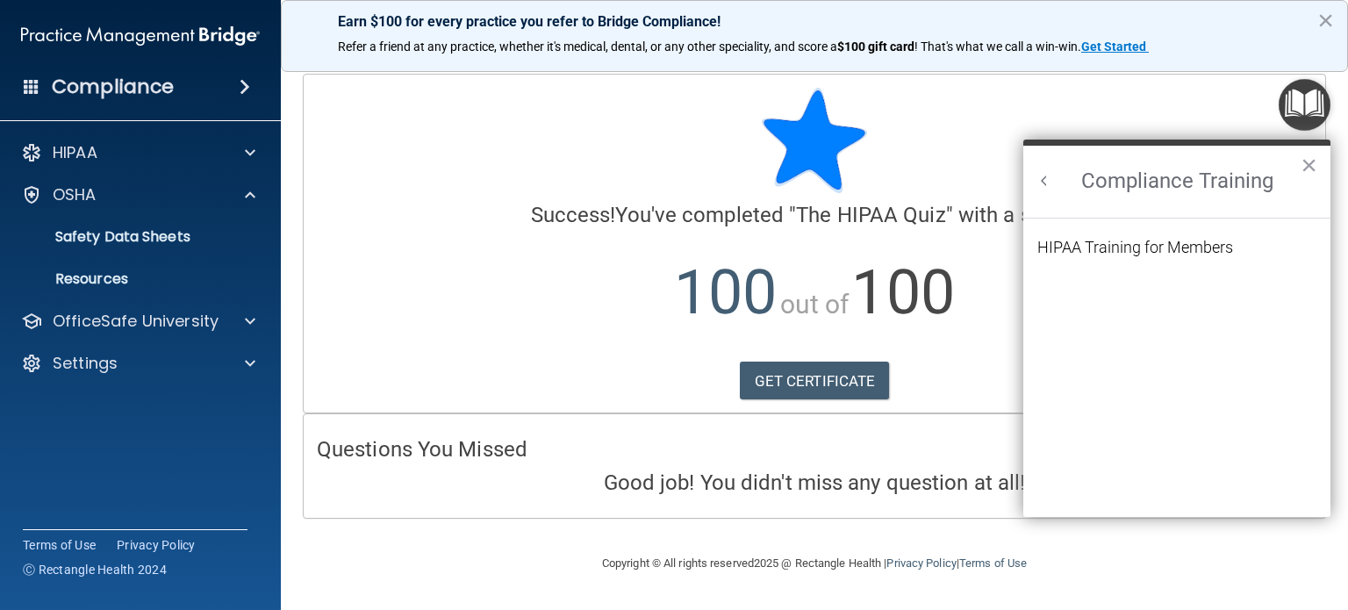
scroll to position [0, 0]
click at [1049, 182] on button "Back to Resource Center Home" at bounding box center [1045, 181] width 18 height 18
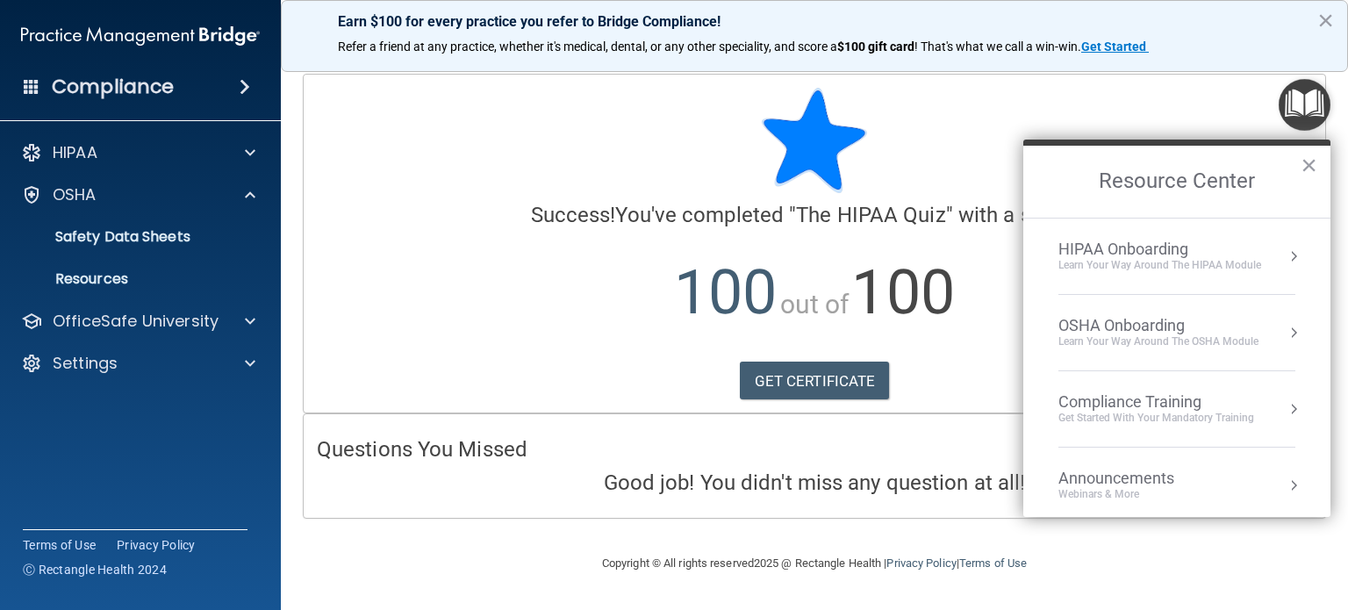
click at [1285, 327] on button "Resource Center" at bounding box center [1294, 333] width 18 height 18
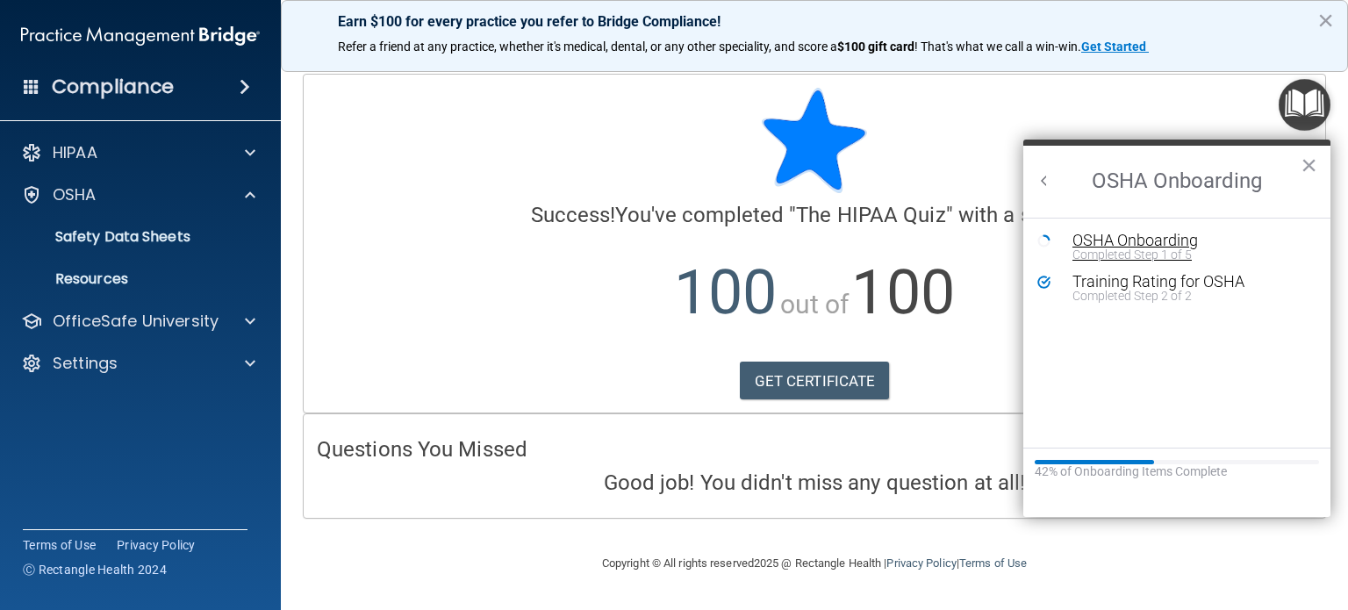
click at [1160, 238] on div "OSHA Onboarding" at bounding box center [1190, 241] width 235 height 16
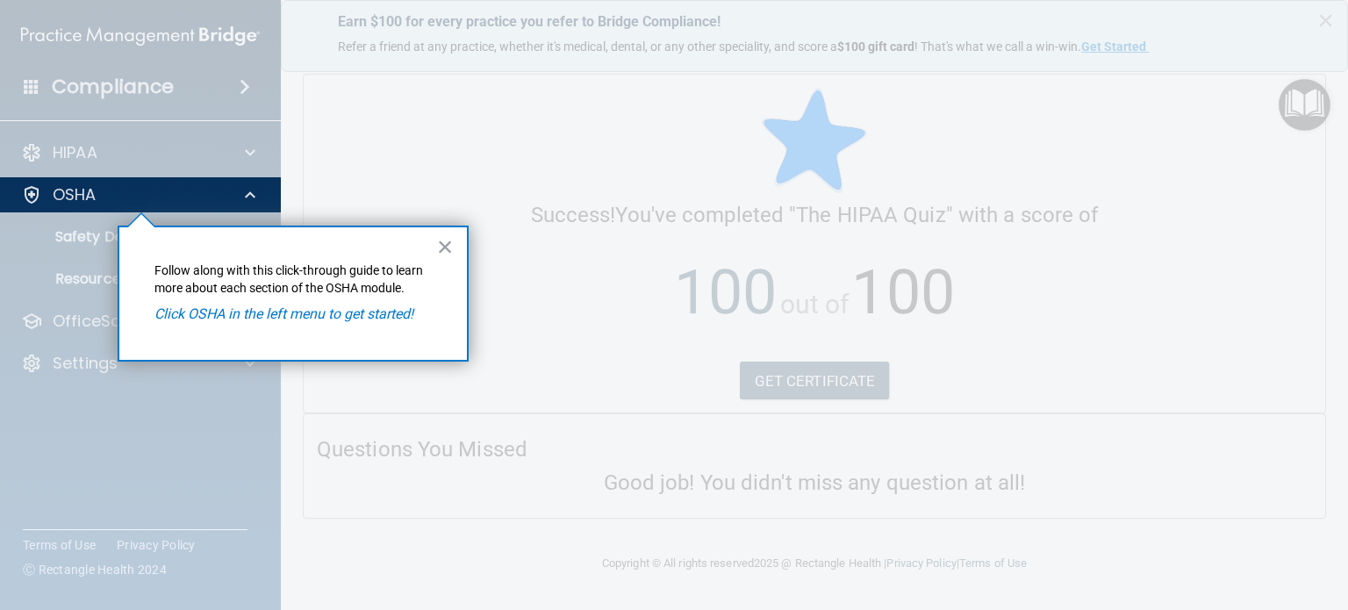
click at [463, 250] on div "× Follow along with this click-through guide to learn more about each section o…" at bounding box center [293, 294] width 351 height 136
click at [448, 245] on button "×" at bounding box center [445, 247] width 17 height 28
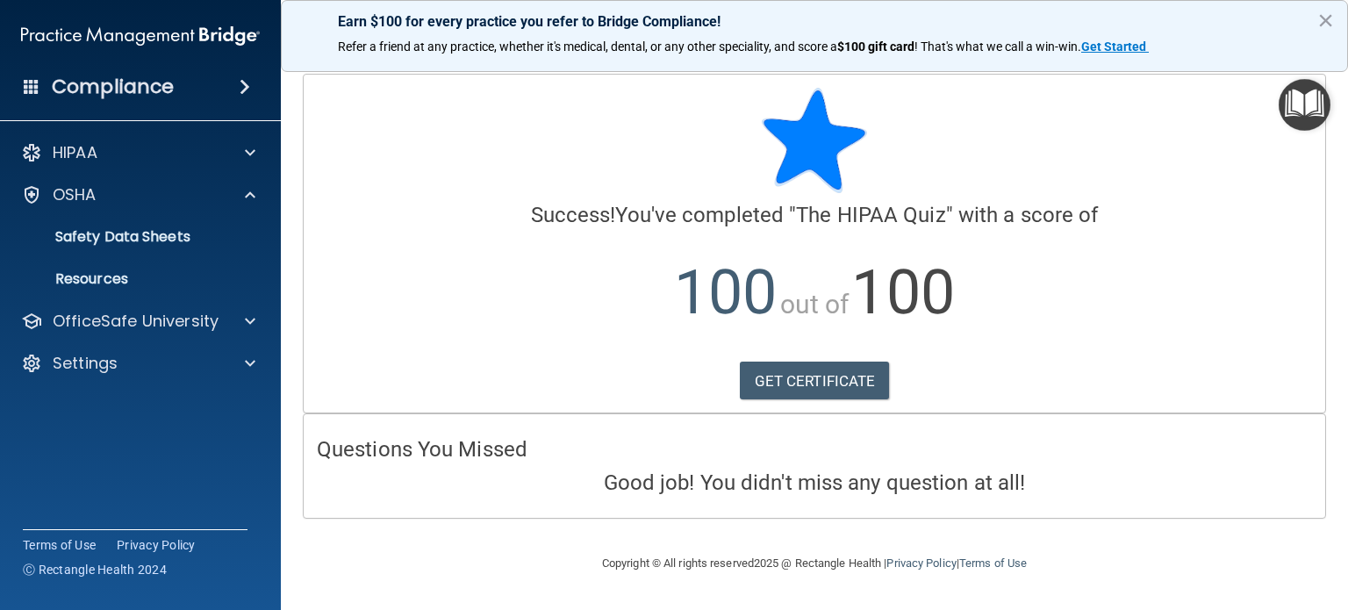
click at [1306, 117] on img "Open Resource Center" at bounding box center [1305, 105] width 52 height 52
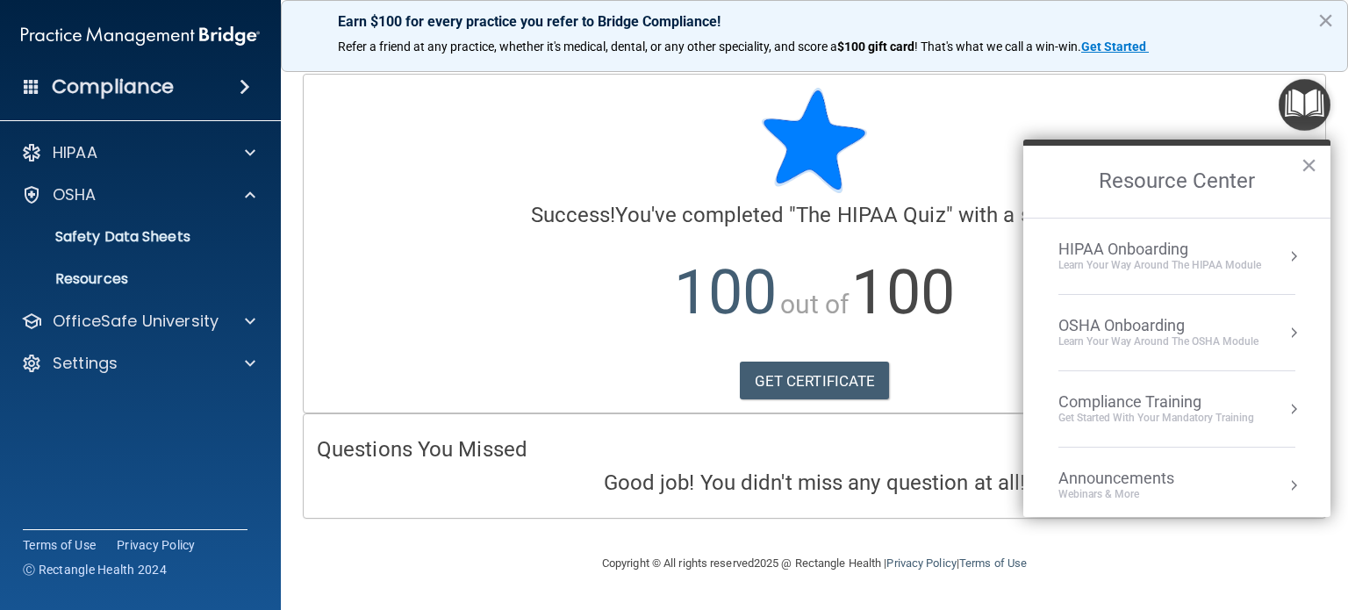
click at [1285, 330] on button "Resource Center" at bounding box center [1294, 333] width 18 height 18
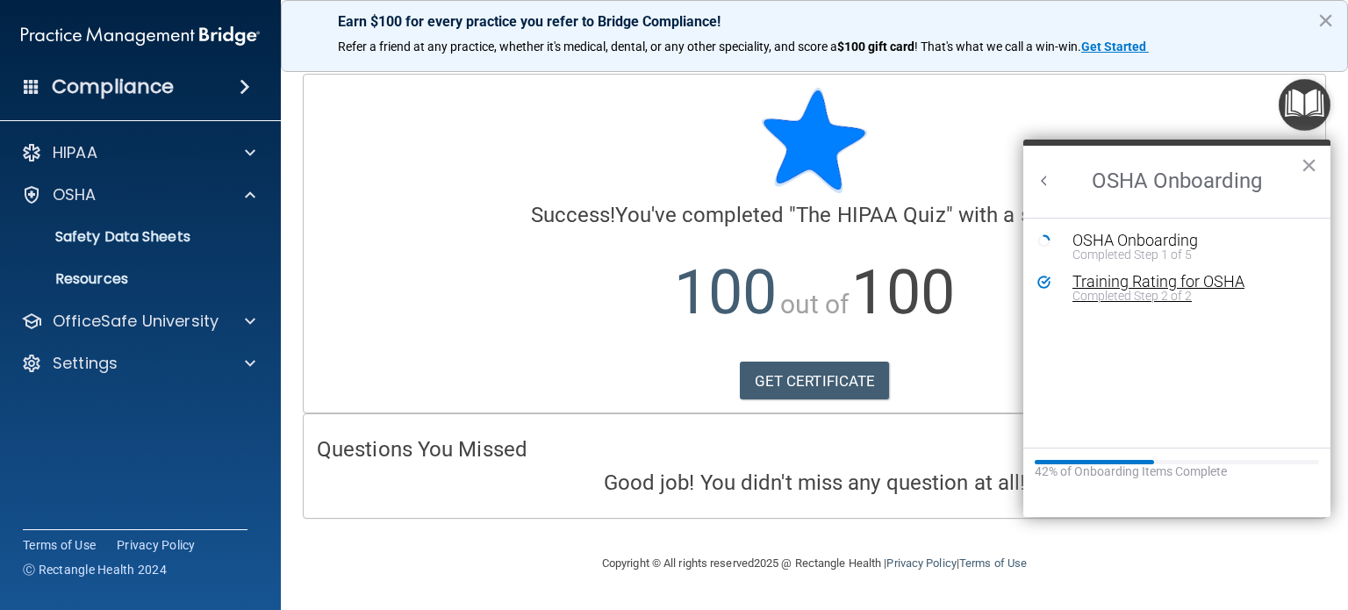
click at [1107, 281] on div "Training Rating for OSHA" at bounding box center [1190, 282] width 235 height 16
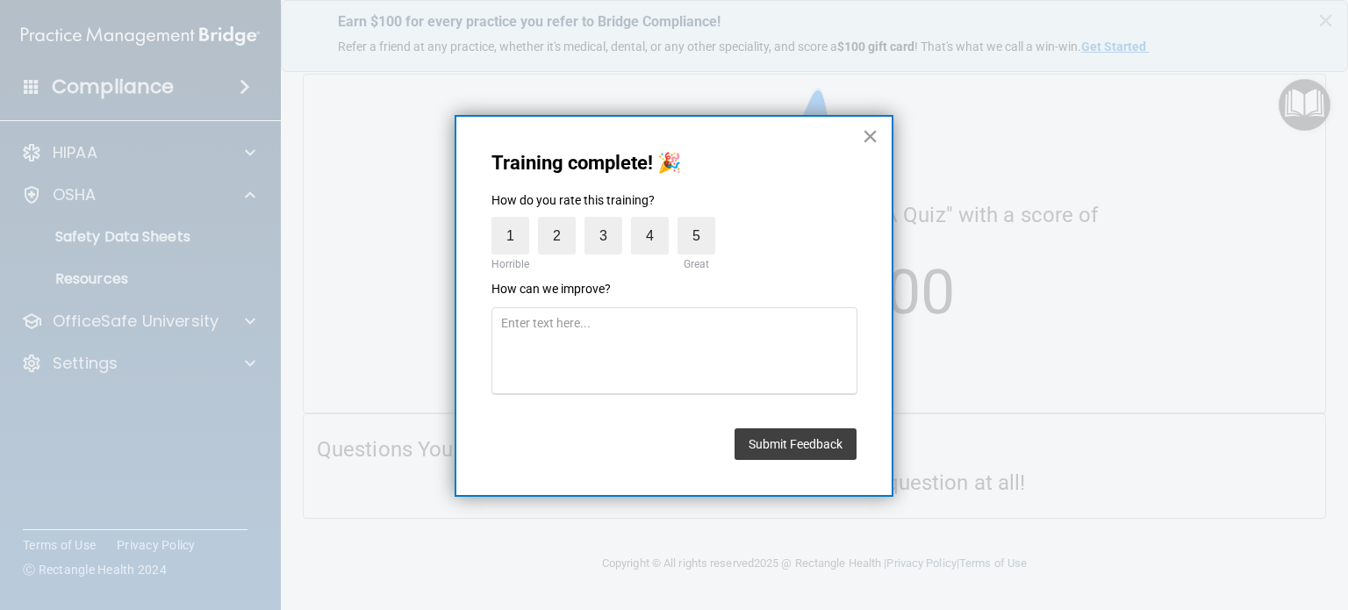
click at [872, 137] on button "×" at bounding box center [870, 136] width 17 height 28
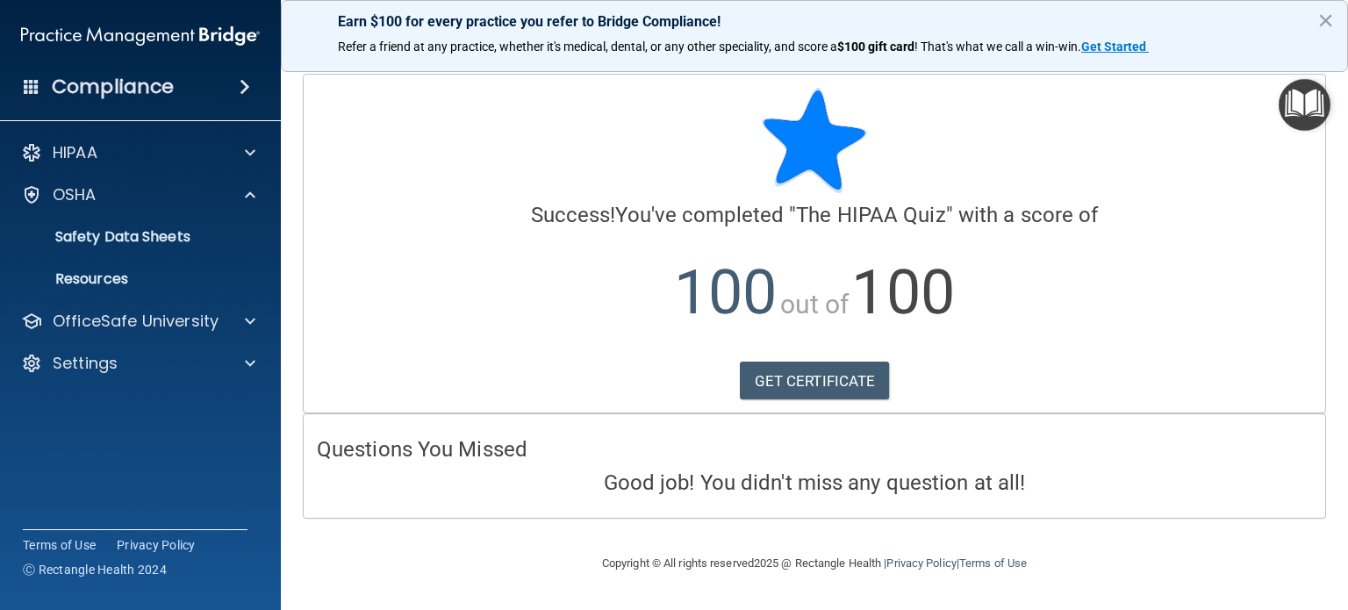
click at [1310, 104] on img "Open Resource Center" at bounding box center [1305, 105] width 52 height 52
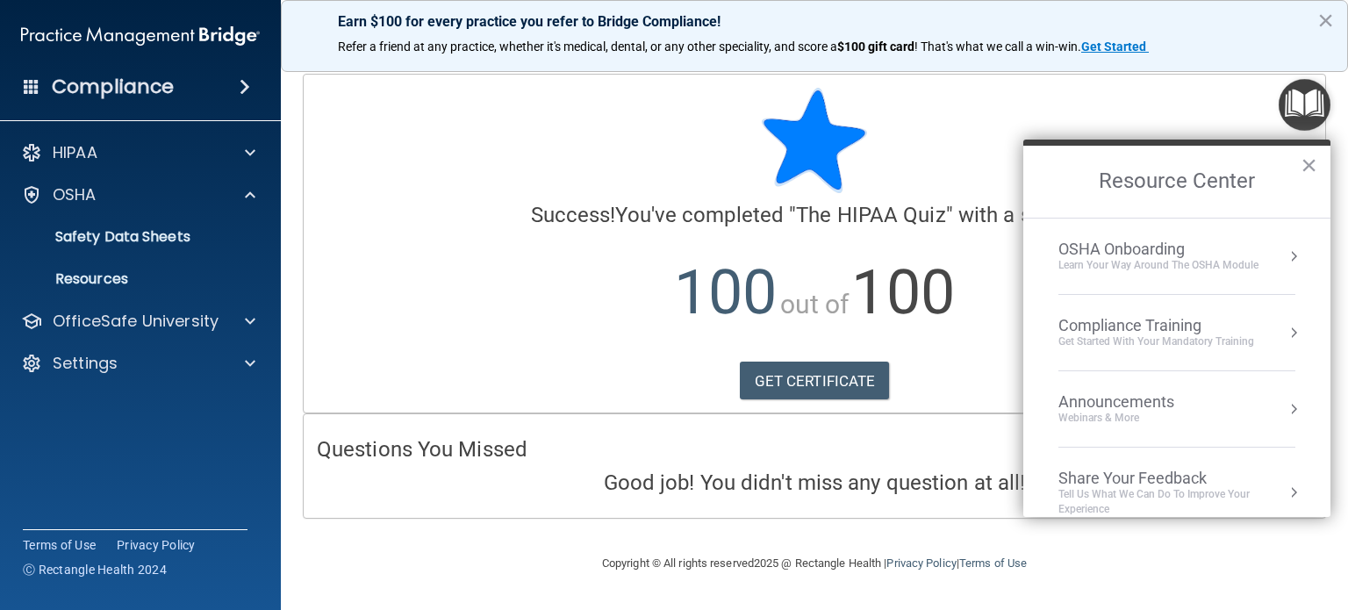
scroll to position [96, 0]
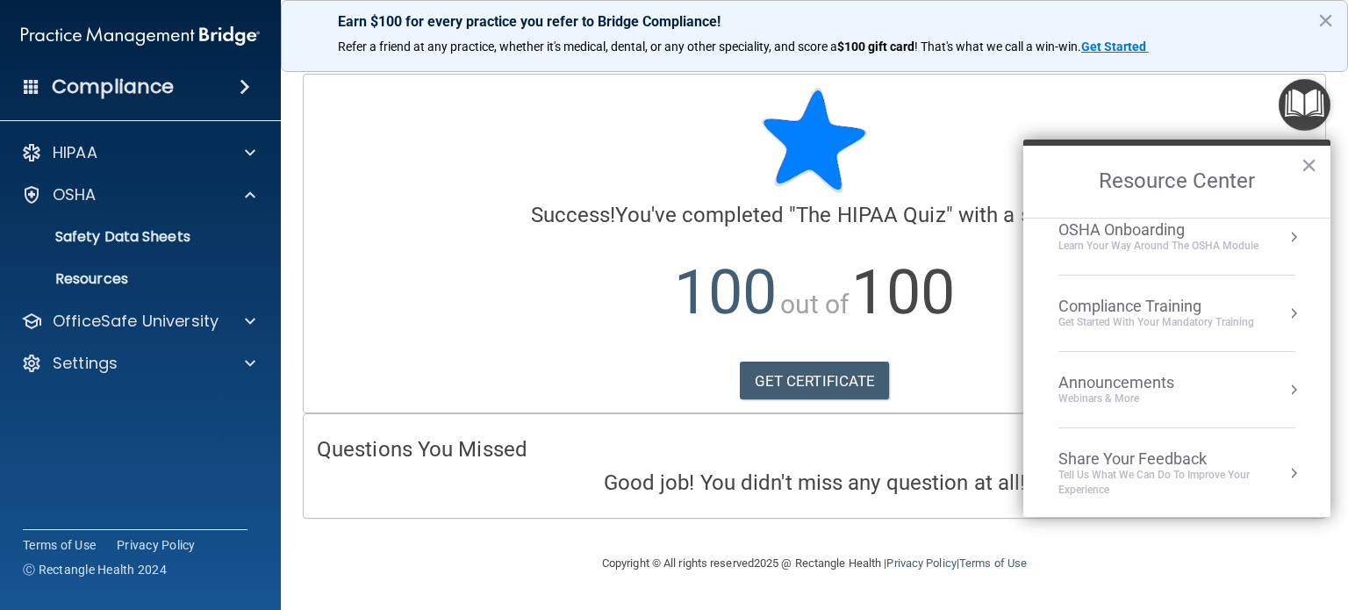
click at [1160, 302] on div "Compliance Training" at bounding box center [1157, 306] width 196 height 19
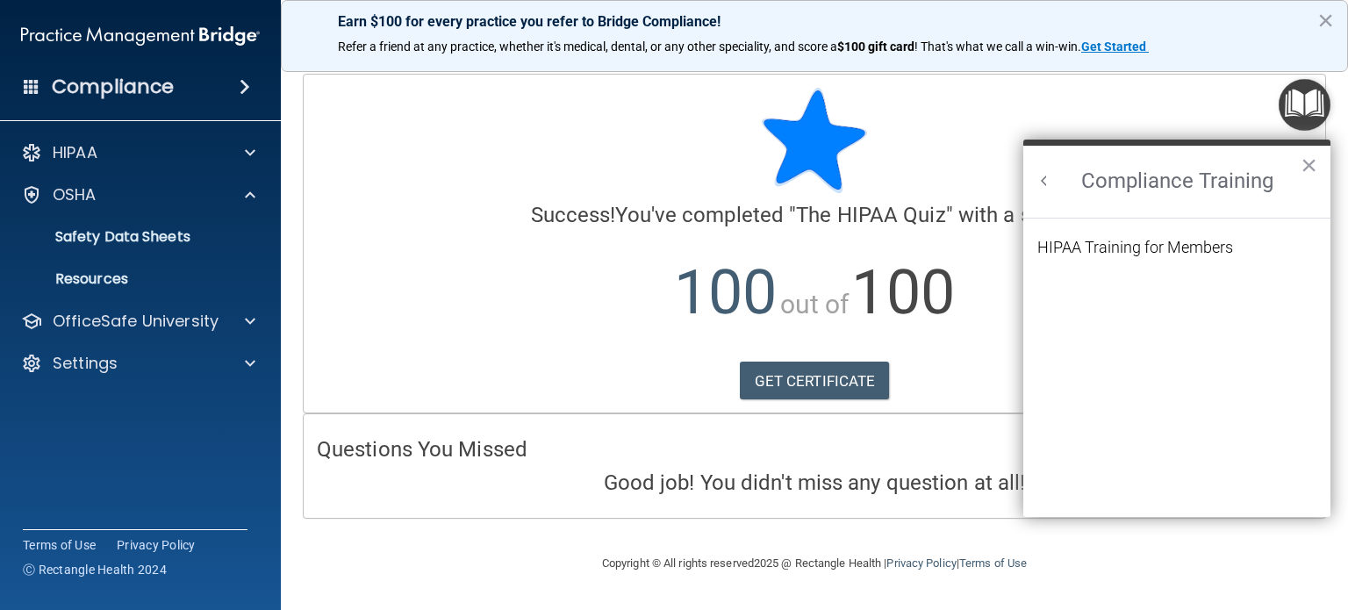
scroll to position [0, 0]
click at [1152, 250] on div "HIPAA Training for Members" at bounding box center [1136, 248] width 196 height 16
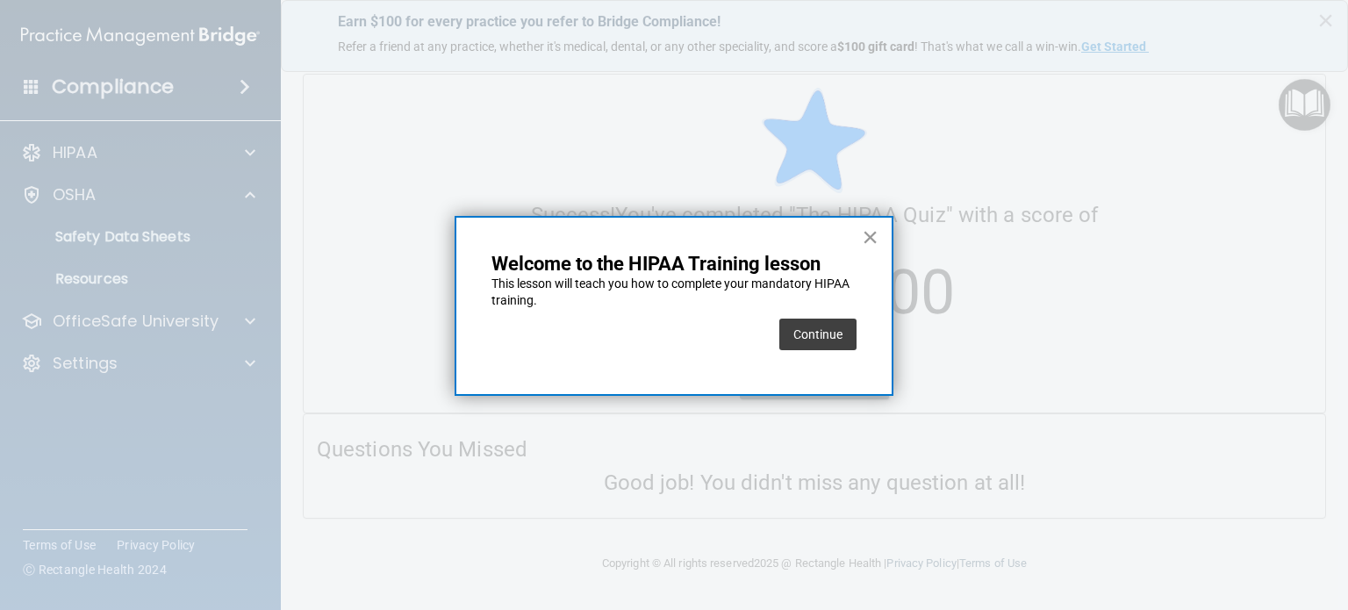
click at [869, 229] on button "×" at bounding box center [870, 237] width 17 height 28
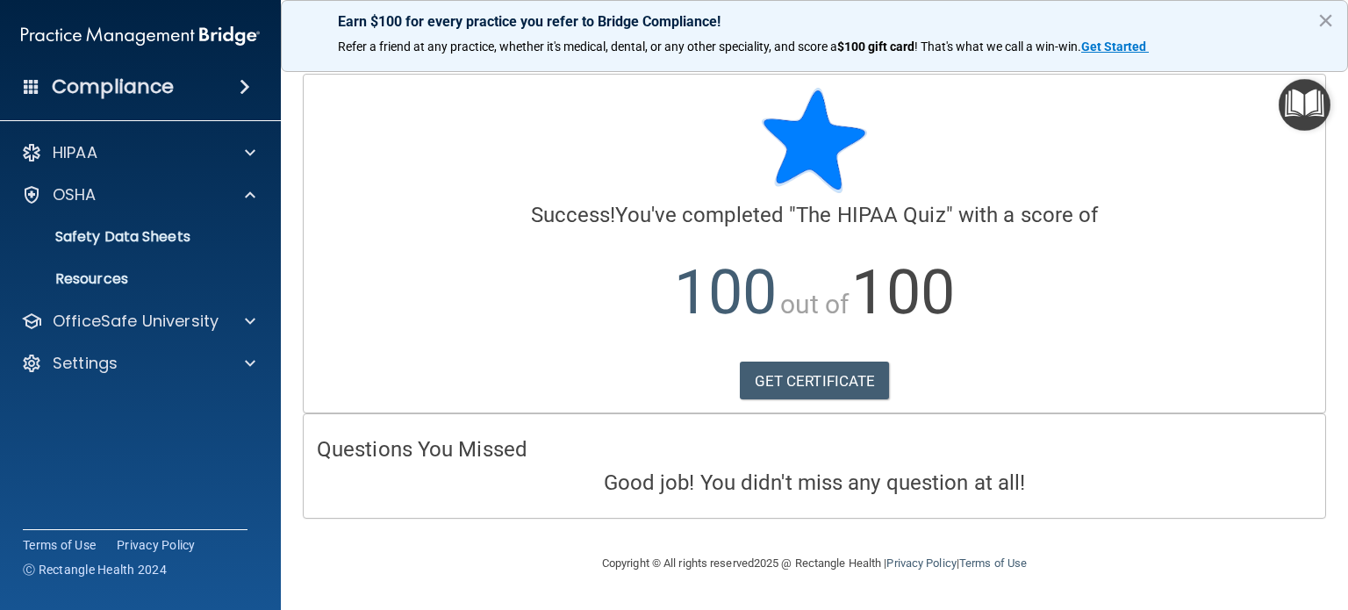
click at [1311, 97] on img "Open Resource Center" at bounding box center [1305, 105] width 52 height 52
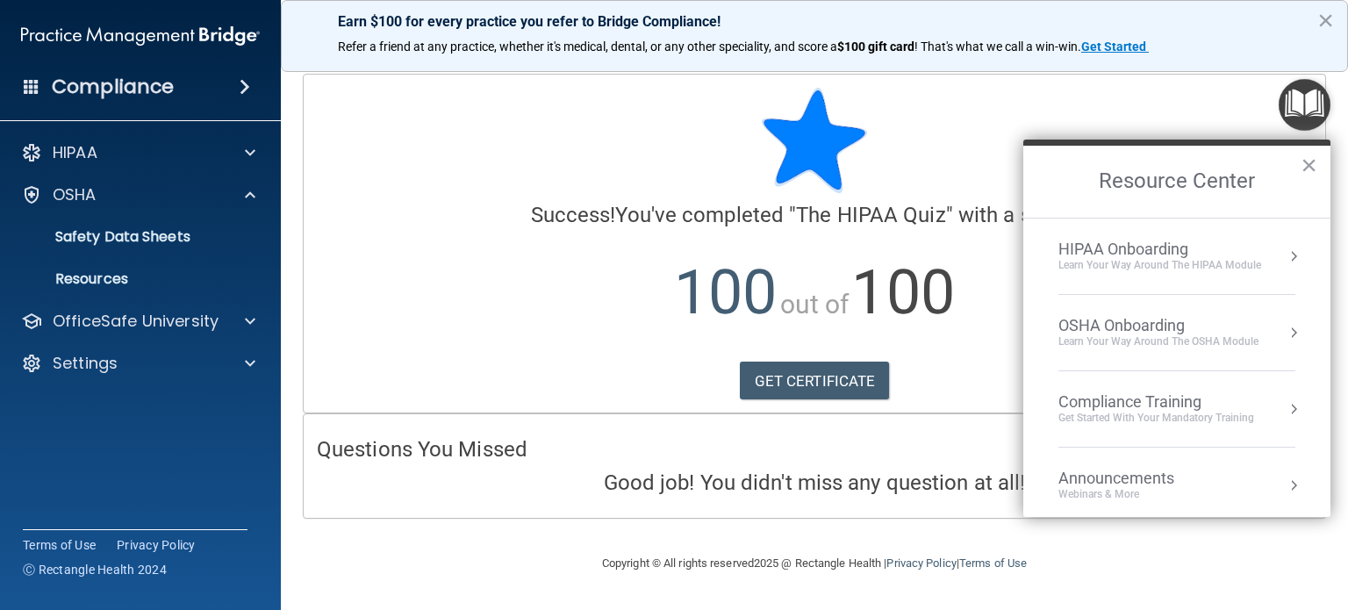
click at [651, 244] on p "100 out of 100" at bounding box center [814, 292] width 995 height 113
click at [213, 78] on div "Compliance" at bounding box center [140, 87] width 281 height 39
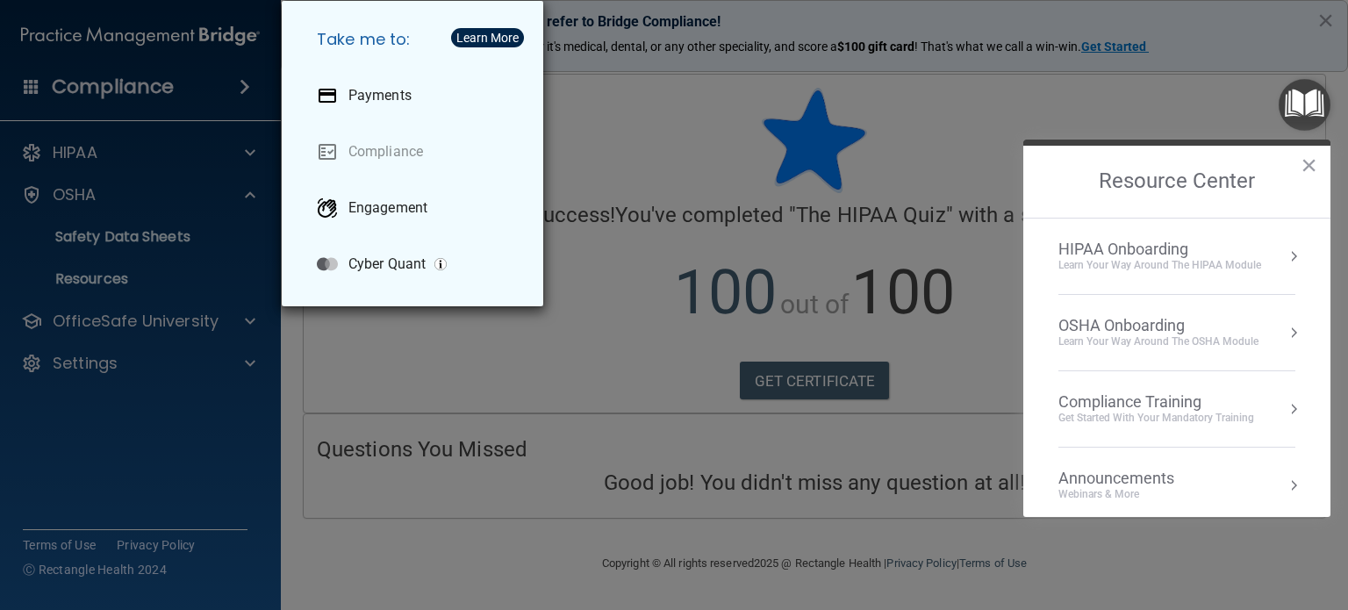
click at [109, 347] on div "Take me to: Payments Compliance Engagement Cyber Quant" at bounding box center [674, 305] width 1348 height 610
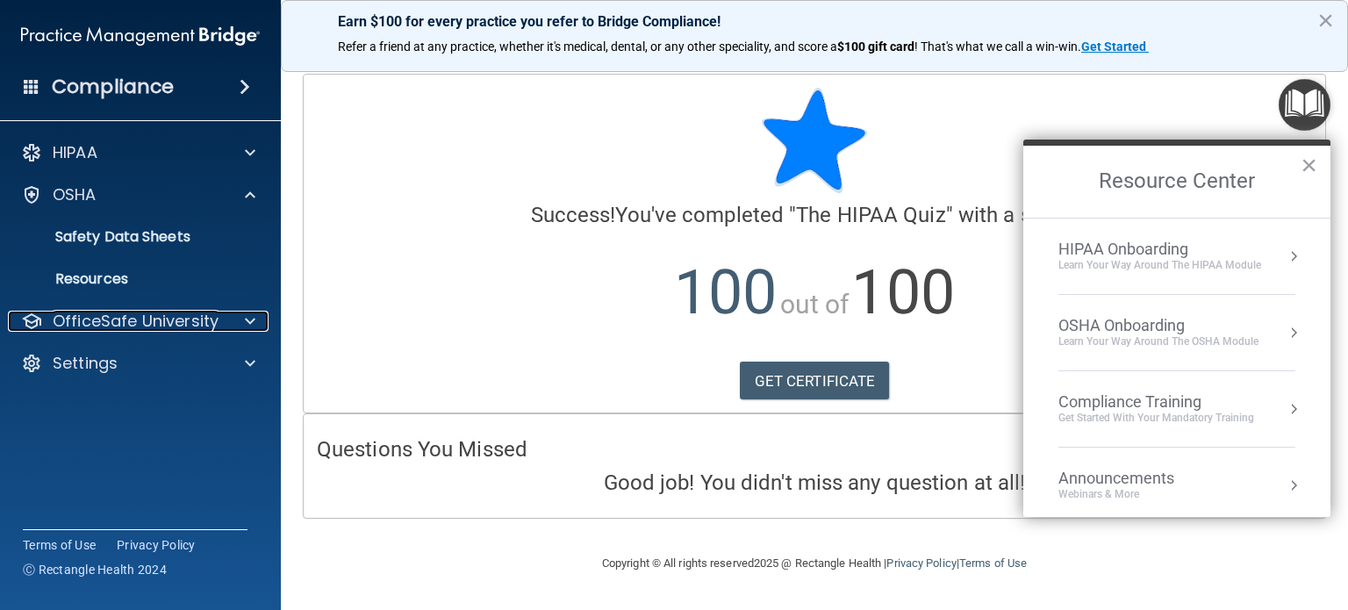
click at [168, 319] on p "OfficeSafe University" at bounding box center [136, 321] width 166 height 21
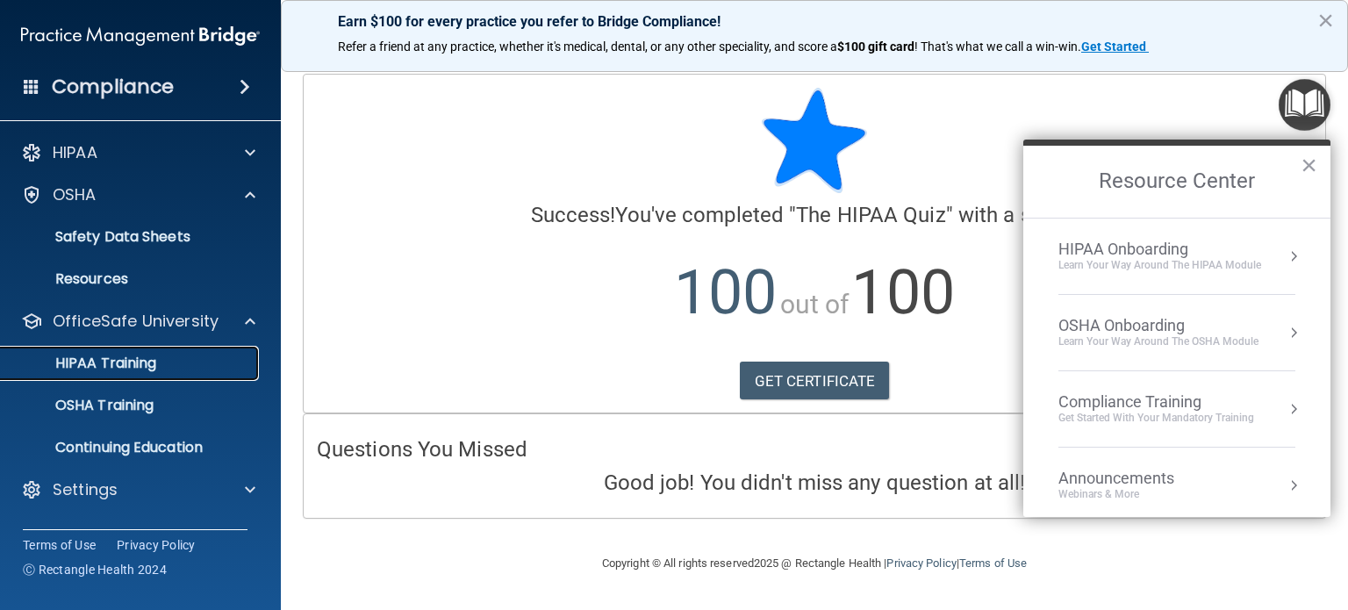
click at [147, 361] on p "HIPAA Training" at bounding box center [83, 364] width 145 height 18
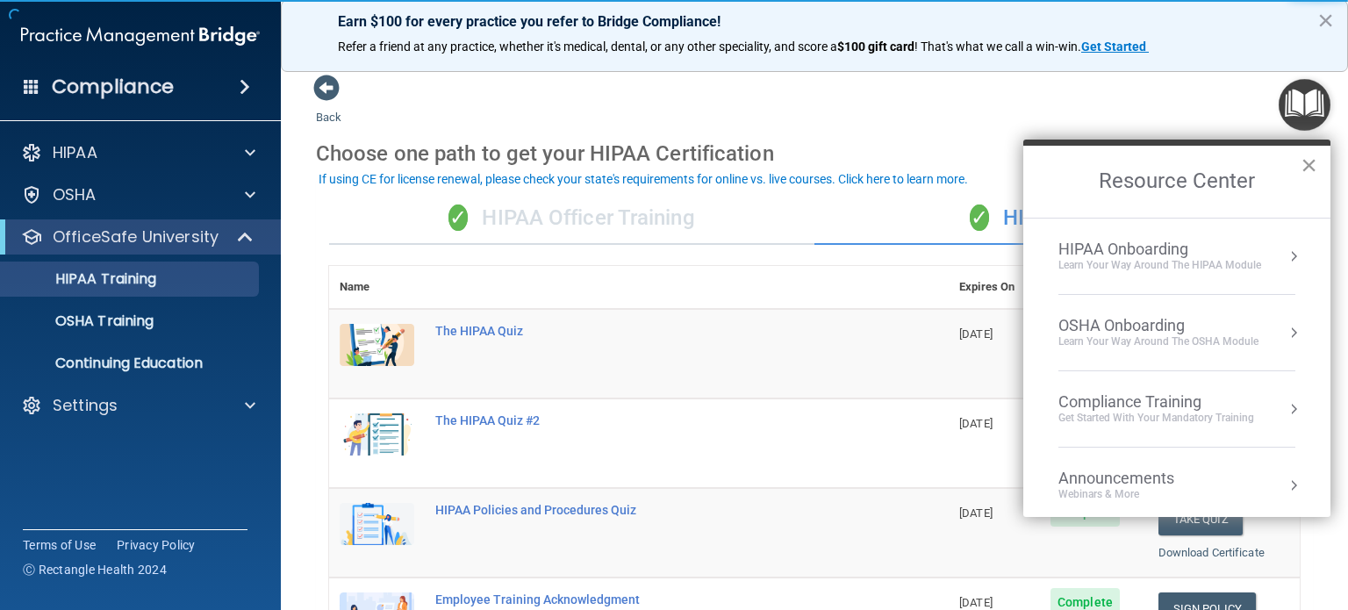
click at [1306, 157] on button "×" at bounding box center [1309, 165] width 17 height 28
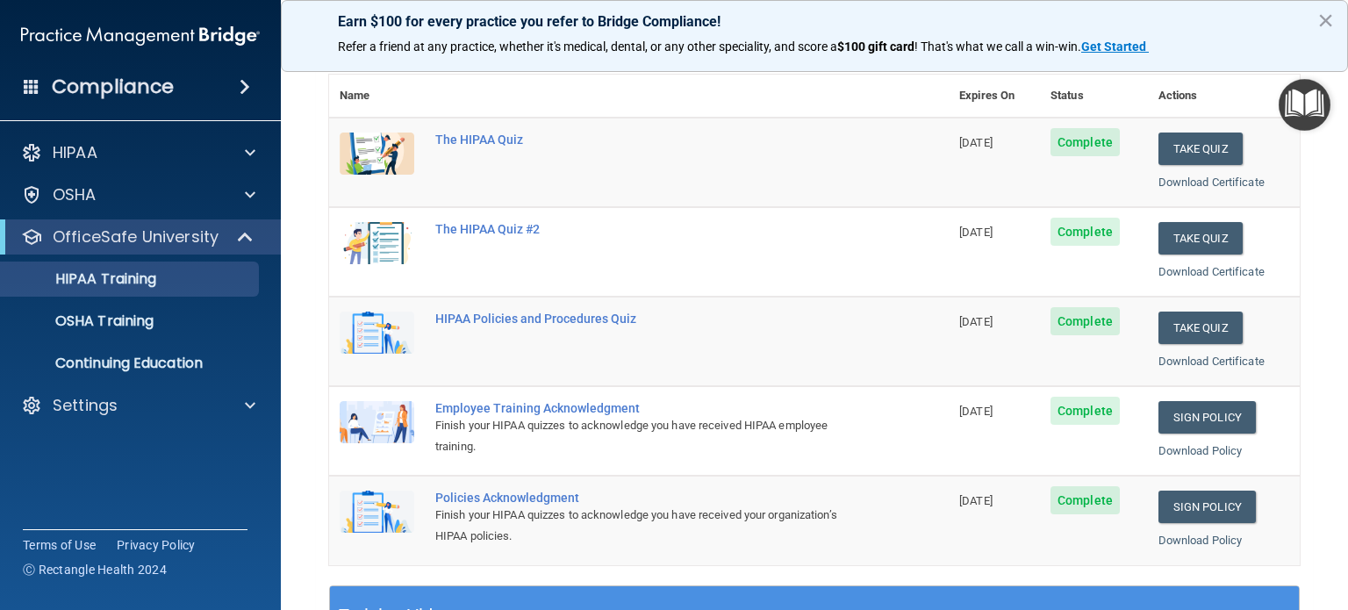
scroll to position [176, 0]
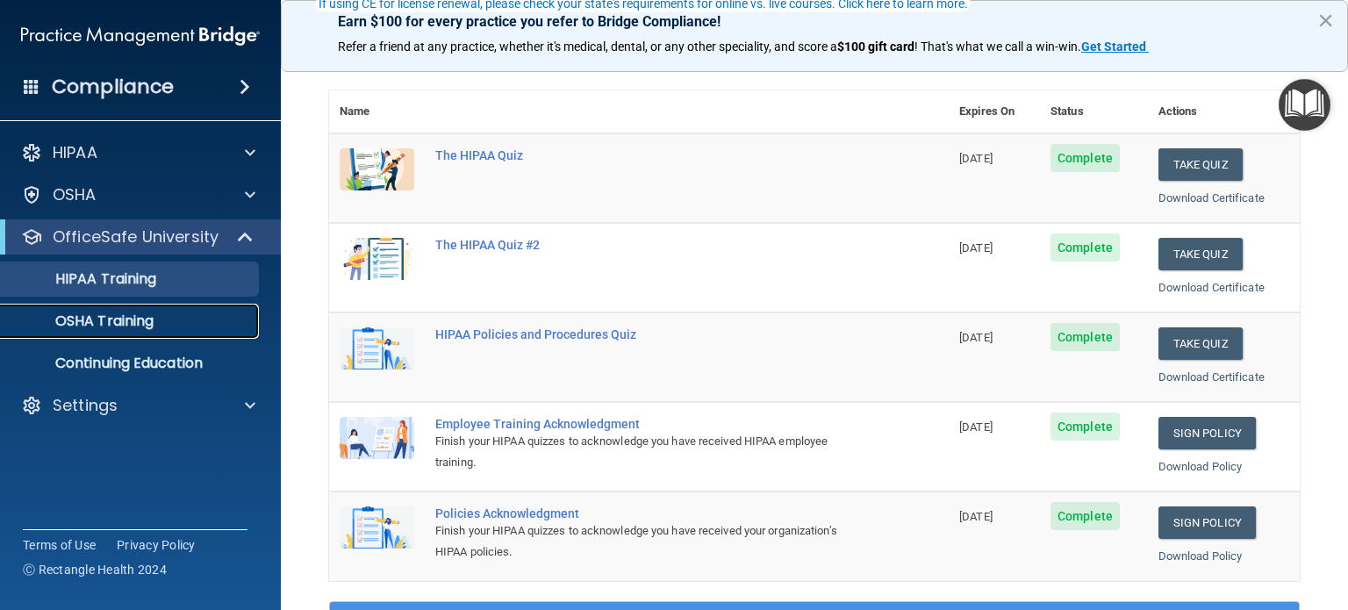
click at [129, 322] on p "OSHA Training" at bounding box center [82, 321] width 142 height 18
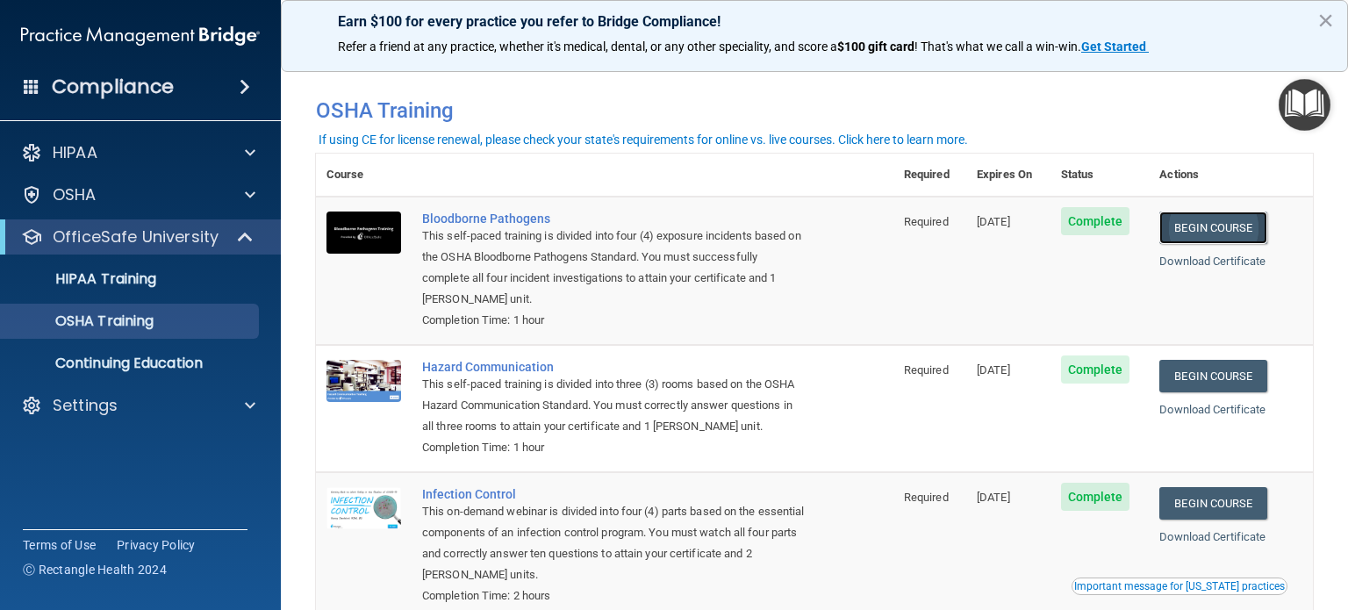
click at [1203, 227] on link "Begin Course" at bounding box center [1213, 228] width 107 height 32
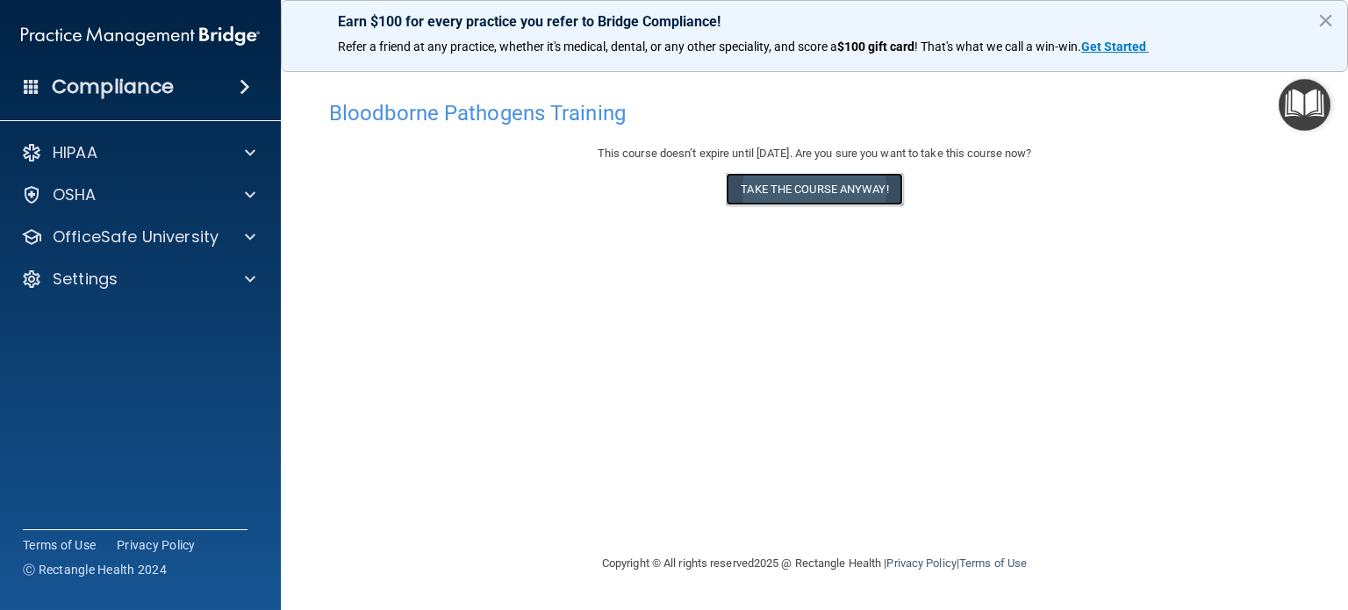
click at [804, 190] on button "Take the course anyway!" at bounding box center [814, 189] width 176 height 32
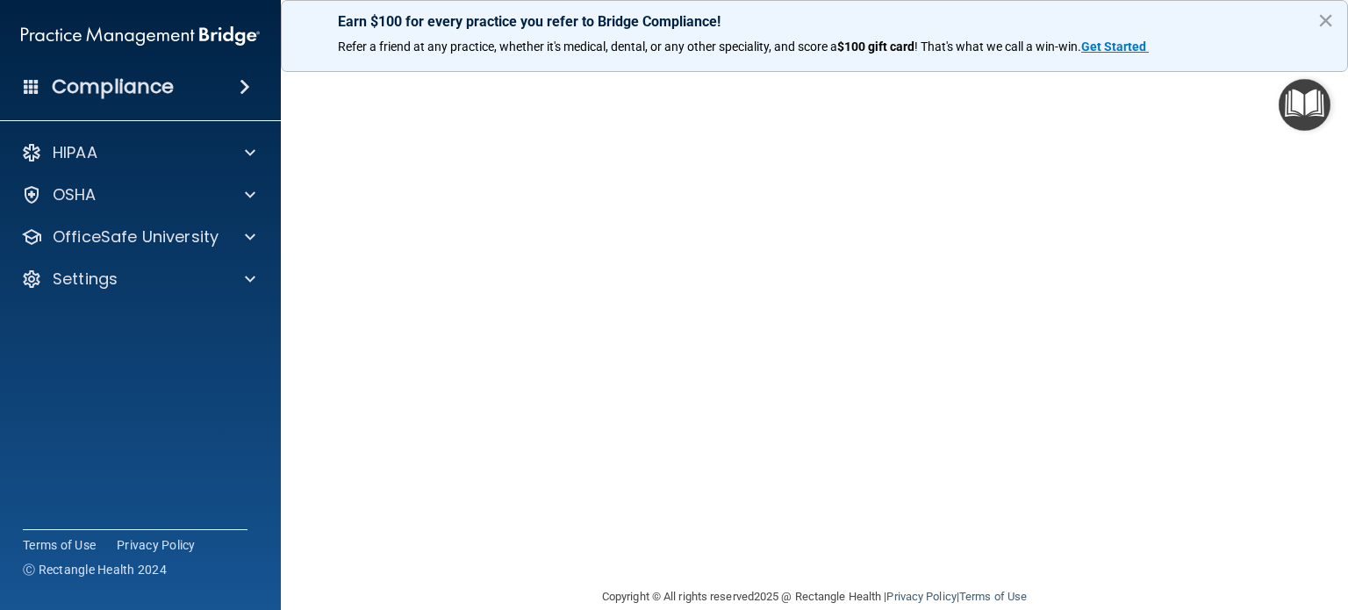
scroll to position [25, 0]
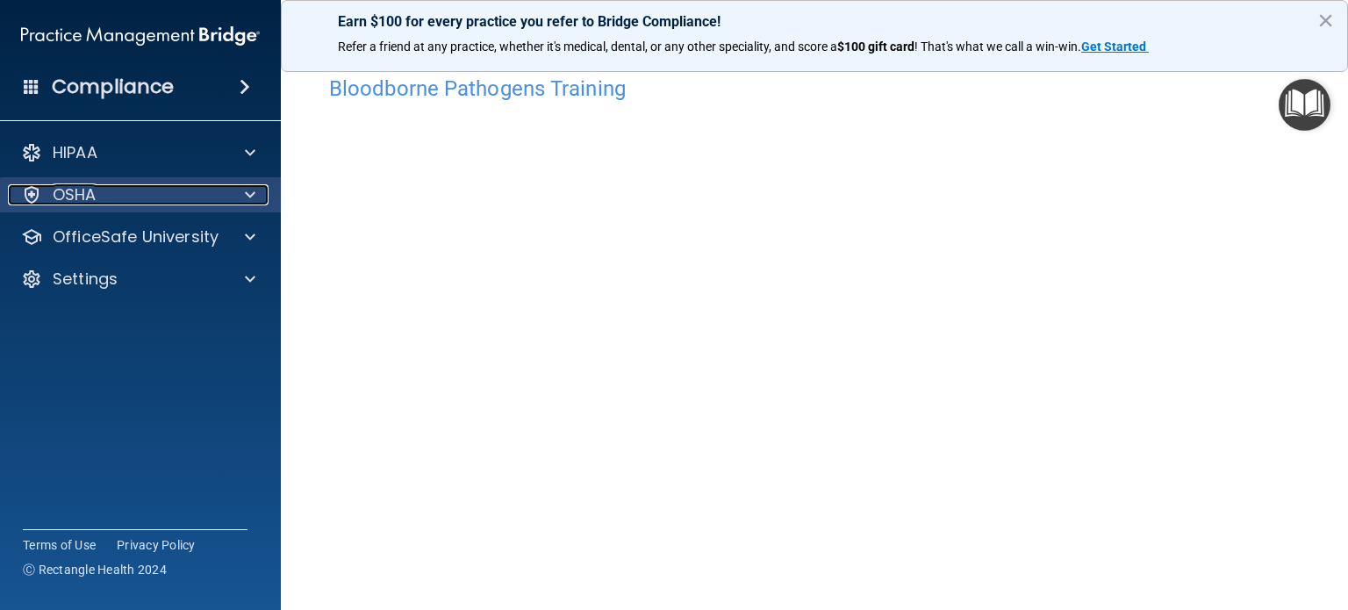
click at [189, 197] on div "OSHA" at bounding box center [117, 194] width 218 height 21
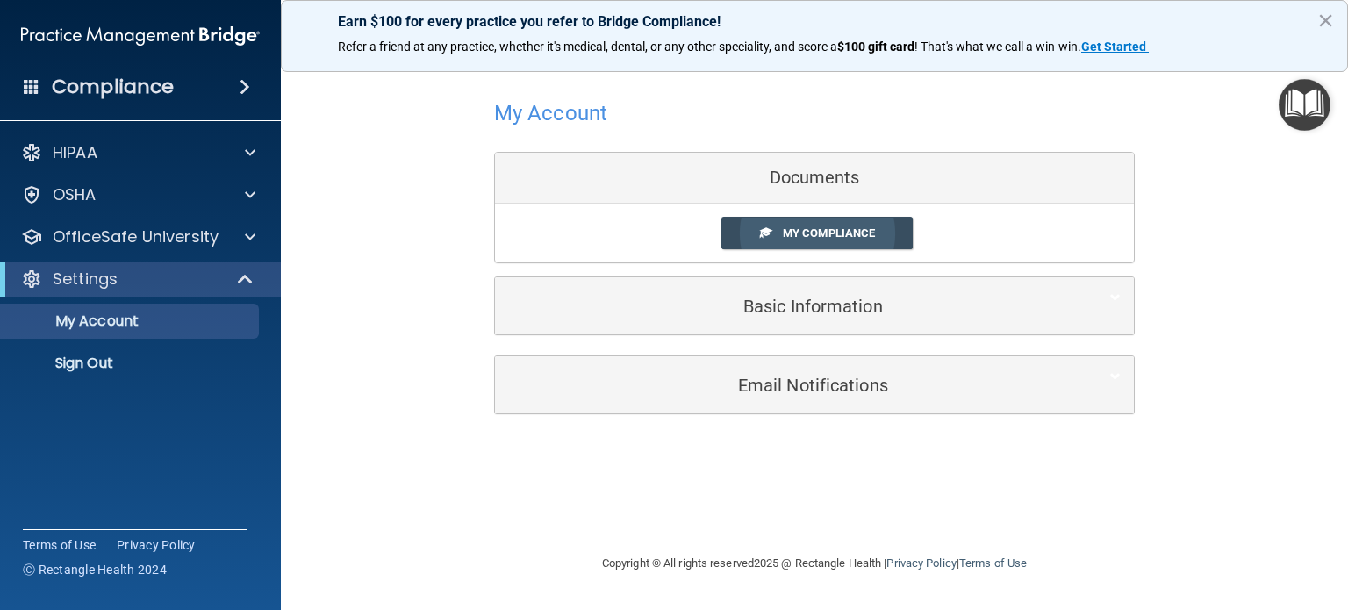
click at [830, 230] on span "My Compliance" at bounding box center [829, 232] width 92 height 13
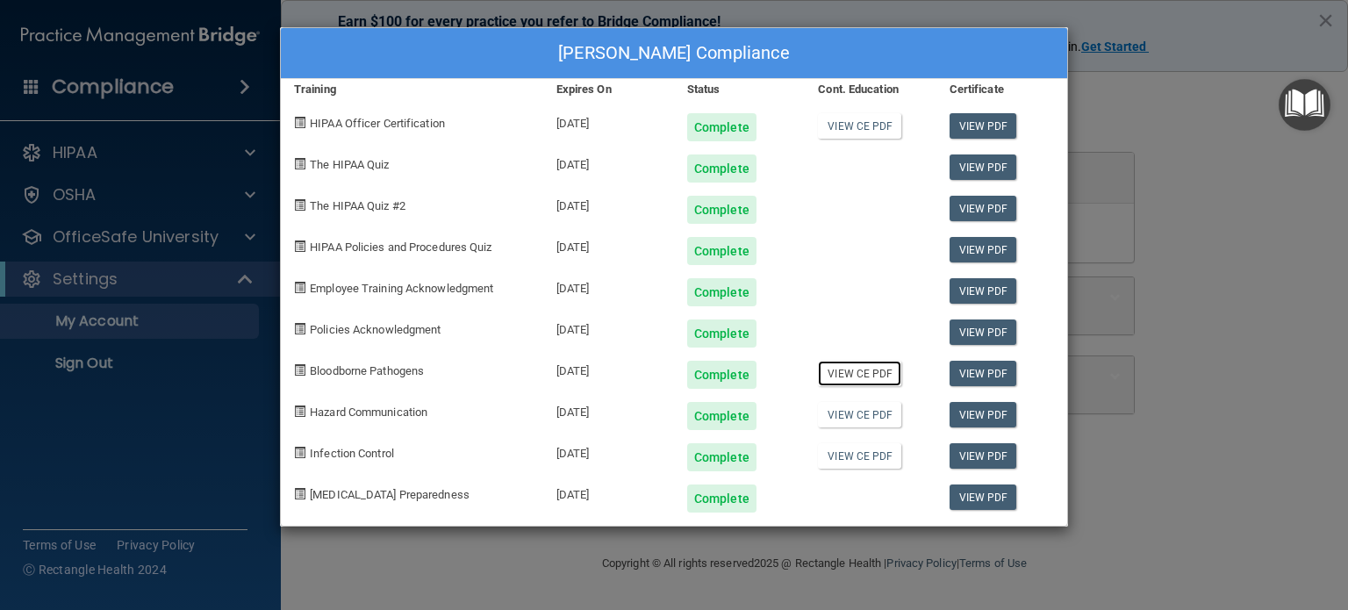
click at [863, 379] on link "View CE PDF" at bounding box center [859, 373] width 83 height 25
click at [495, 410] on div "Hazard Communication" at bounding box center [412, 409] width 262 height 41
click at [1275, 392] on div "[PERSON_NAME] Compliance Training Expires On Status Cont. Education Certificate…" at bounding box center [674, 305] width 1348 height 610
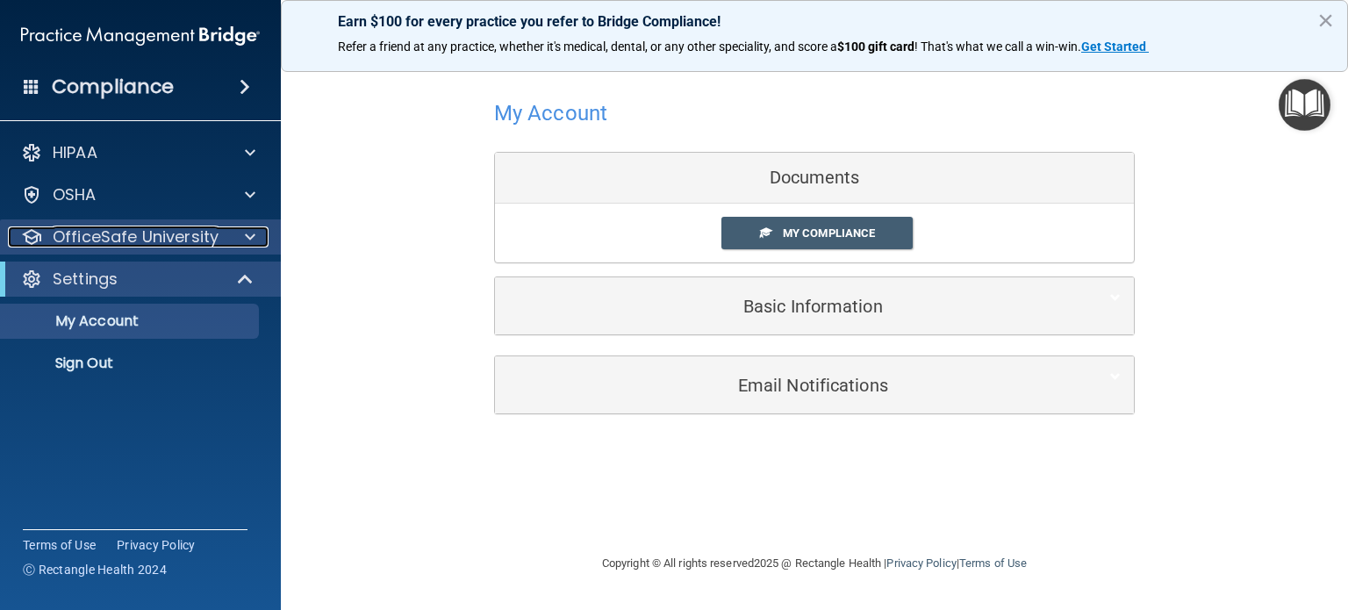
click at [191, 240] on p "OfficeSafe University" at bounding box center [136, 236] width 166 height 21
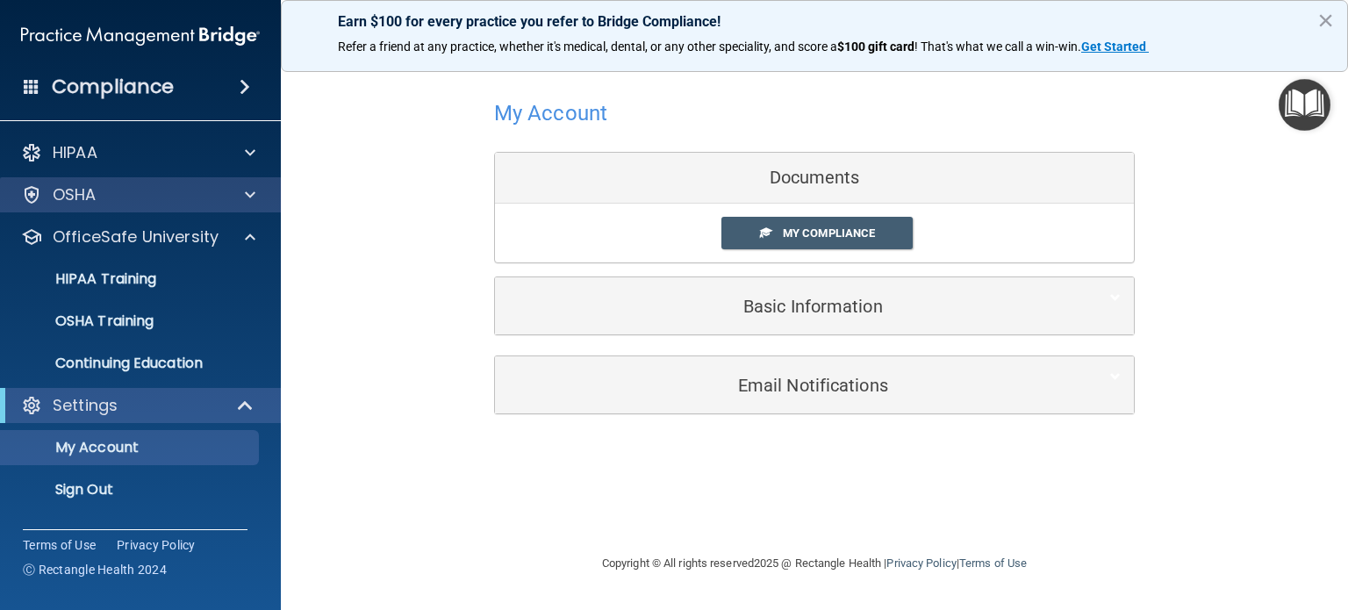
click at [248, 182] on div "OSHA" at bounding box center [141, 194] width 282 height 35
drag, startPoint x: 299, startPoint y: 189, endPoint x: 249, endPoint y: 199, distance: 51.1
click at [299, 189] on main "My Account Documents My Compliance My Compliance My BAA Basic Information Full …" at bounding box center [814, 333] width 1067 height 554
click at [249, 199] on span at bounding box center [250, 194] width 11 height 21
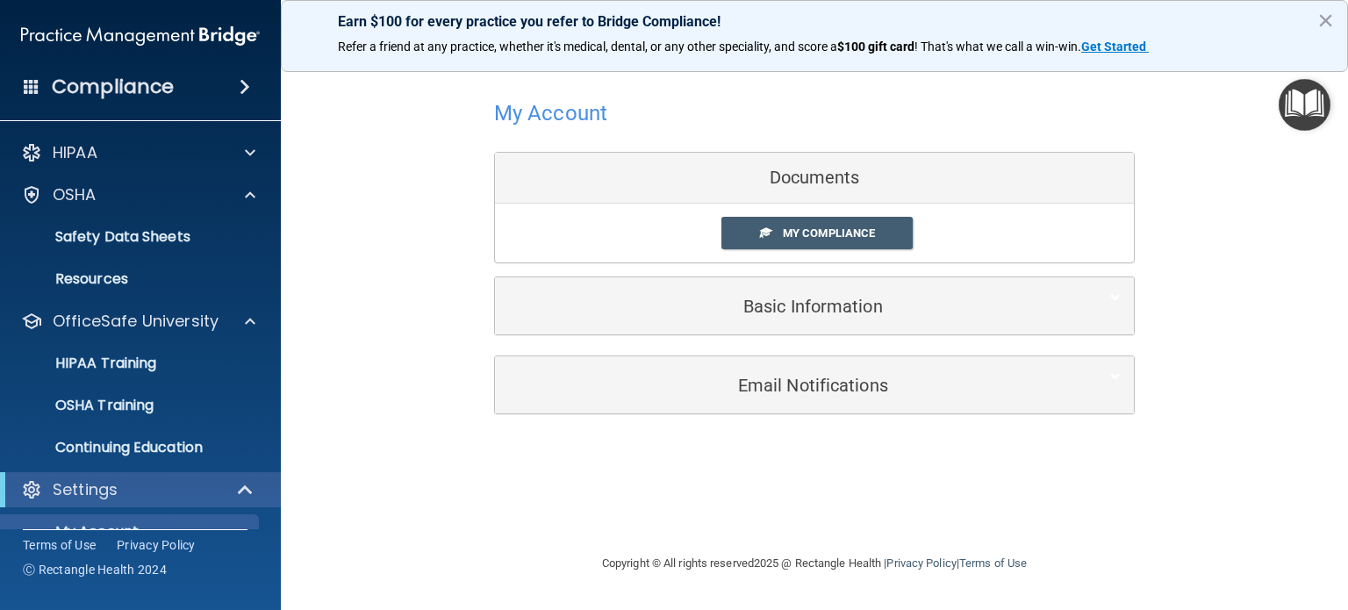
click at [1311, 114] on img "Open Resource Center" at bounding box center [1305, 105] width 52 height 52
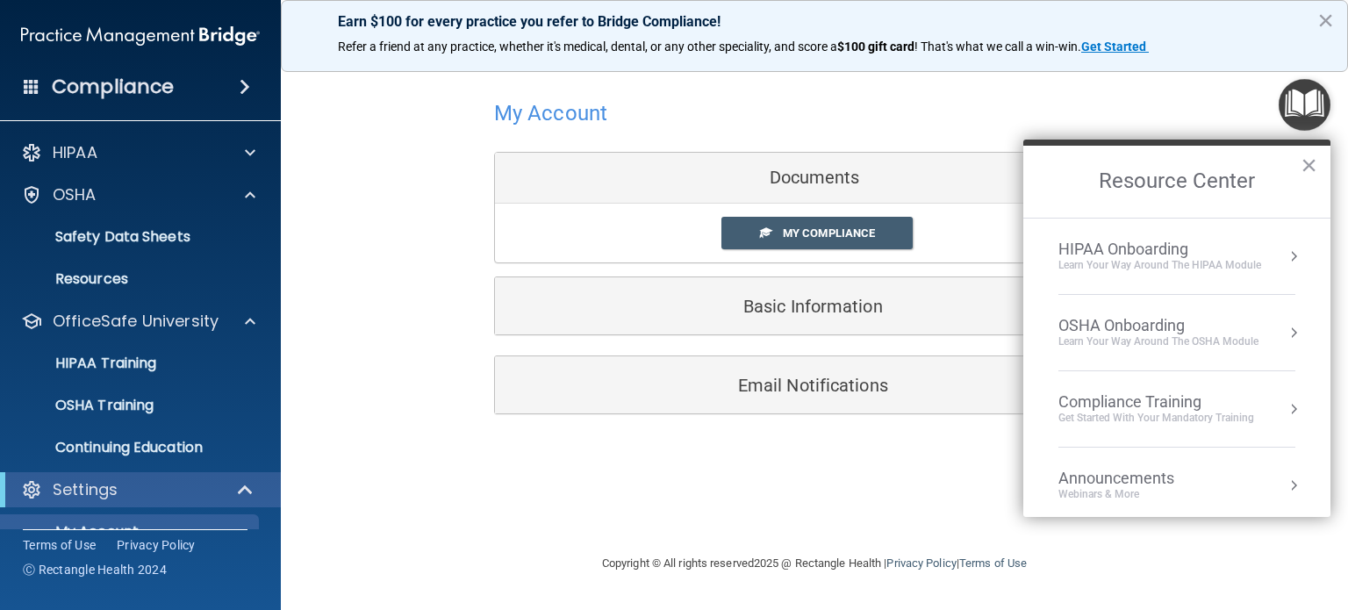
click at [1268, 327] on div "OSHA Onboarding Learn your way around the OSHA module" at bounding box center [1177, 332] width 237 height 33
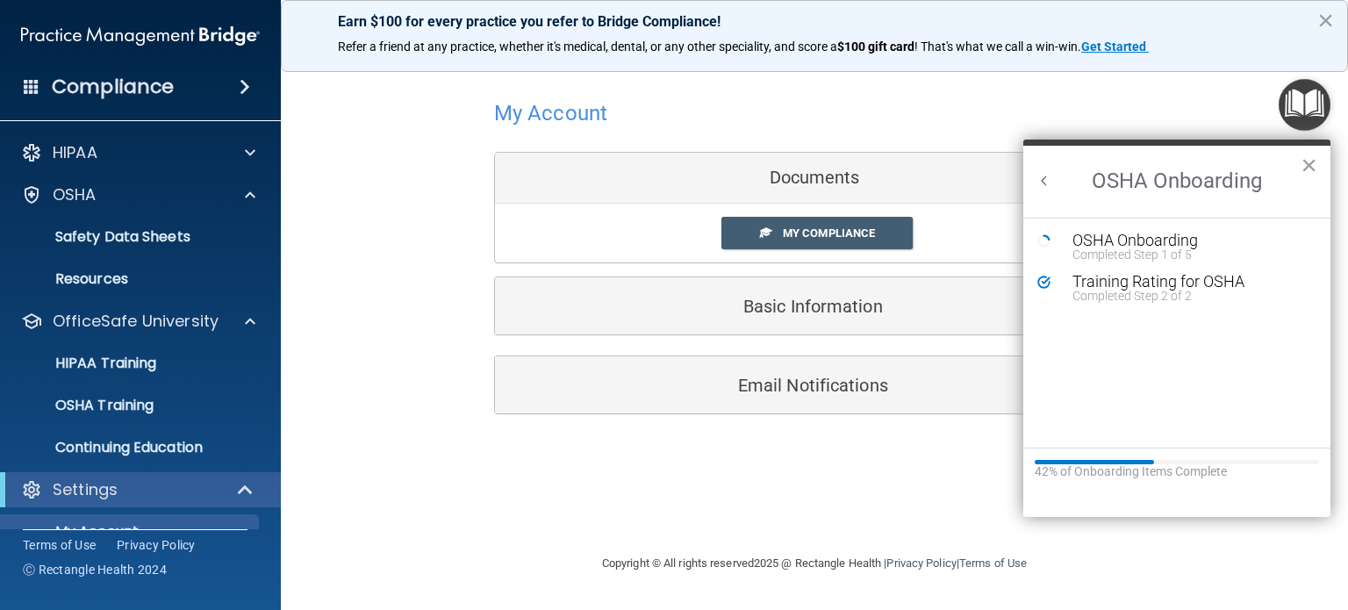
click at [1131, 464] on div "42% of Onboarding Items Complete" at bounding box center [1177, 471] width 284 height 15
click at [1075, 238] on div "OSHA Onboarding" at bounding box center [1190, 241] width 235 height 16
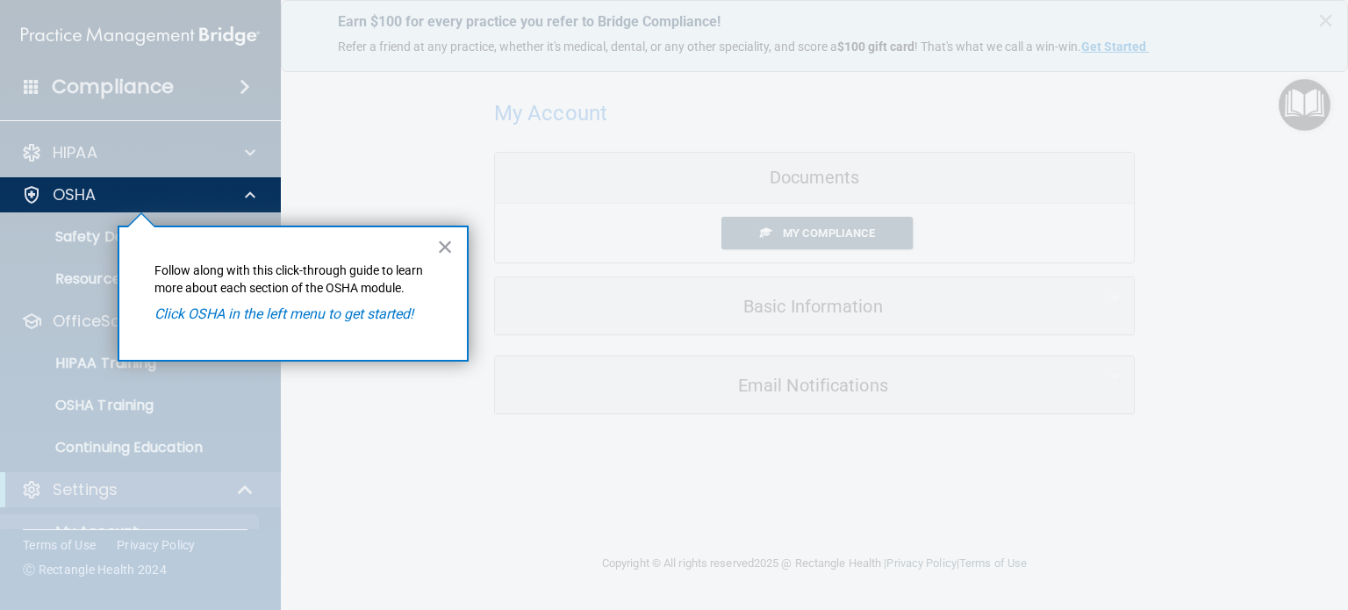
click at [391, 315] on em "Click OSHA in the left menu to get started!" at bounding box center [283, 313] width 259 height 17
drag, startPoint x: 447, startPoint y: 243, endPoint x: 345, endPoint y: 251, distance: 102.1
click at [446, 242] on button "×" at bounding box center [445, 247] width 17 height 28
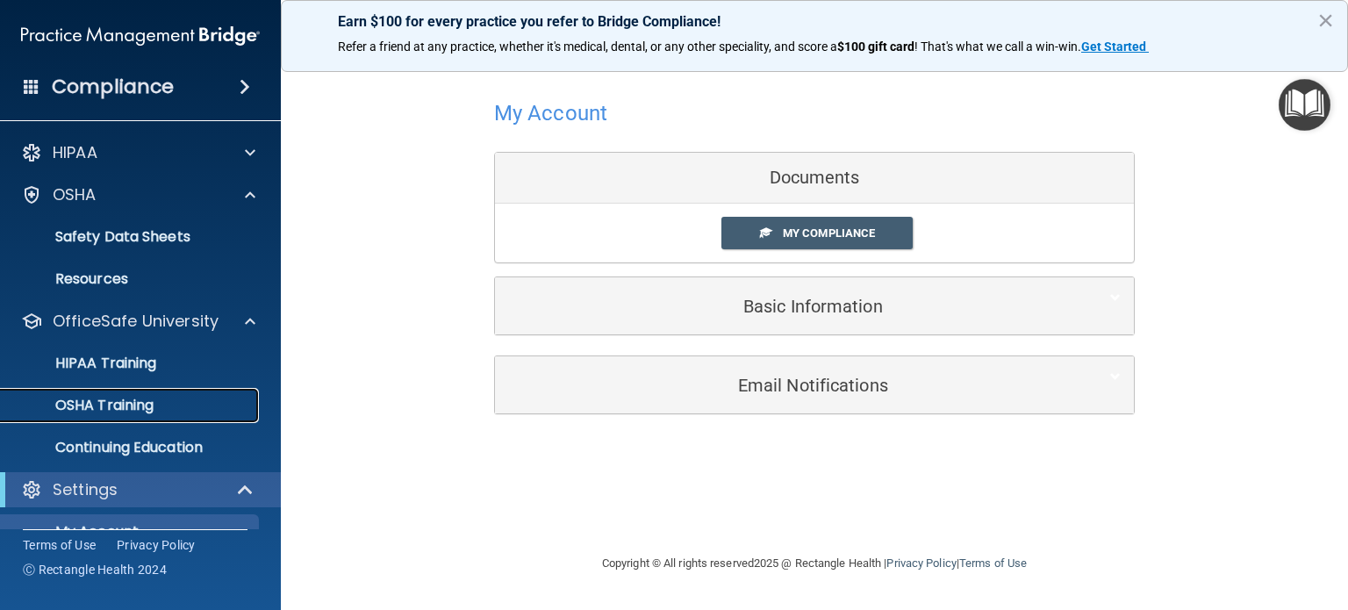
click at [127, 408] on p "OSHA Training" at bounding box center [82, 406] width 142 height 18
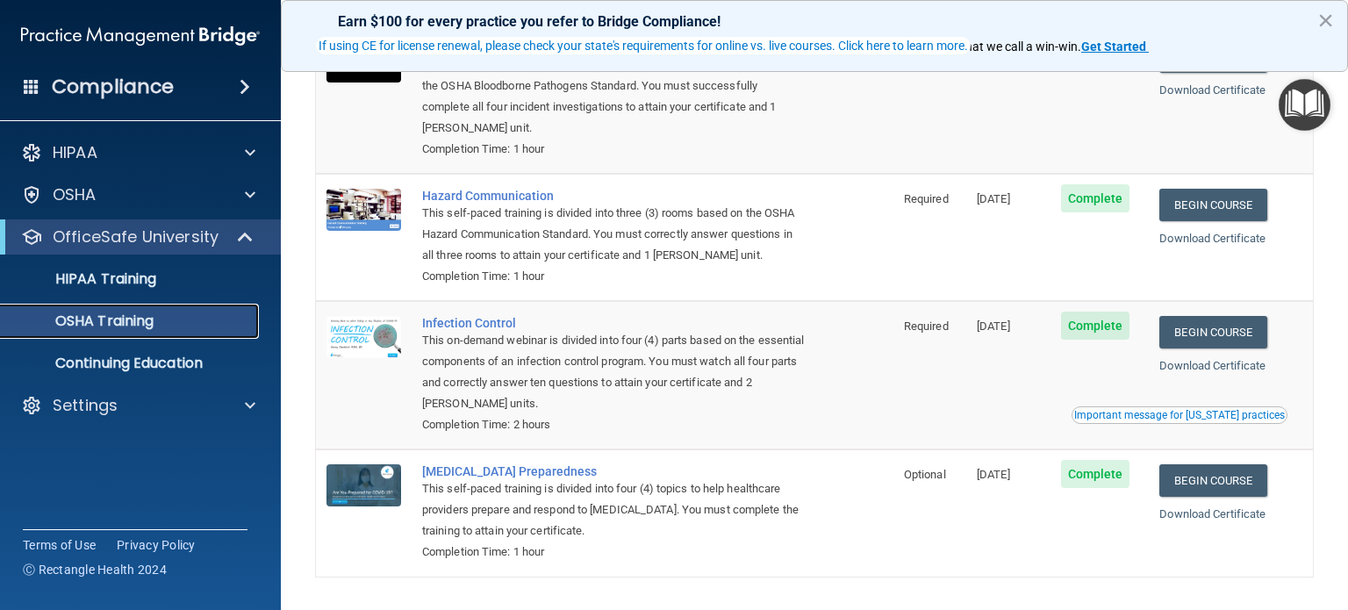
scroll to position [176, 0]
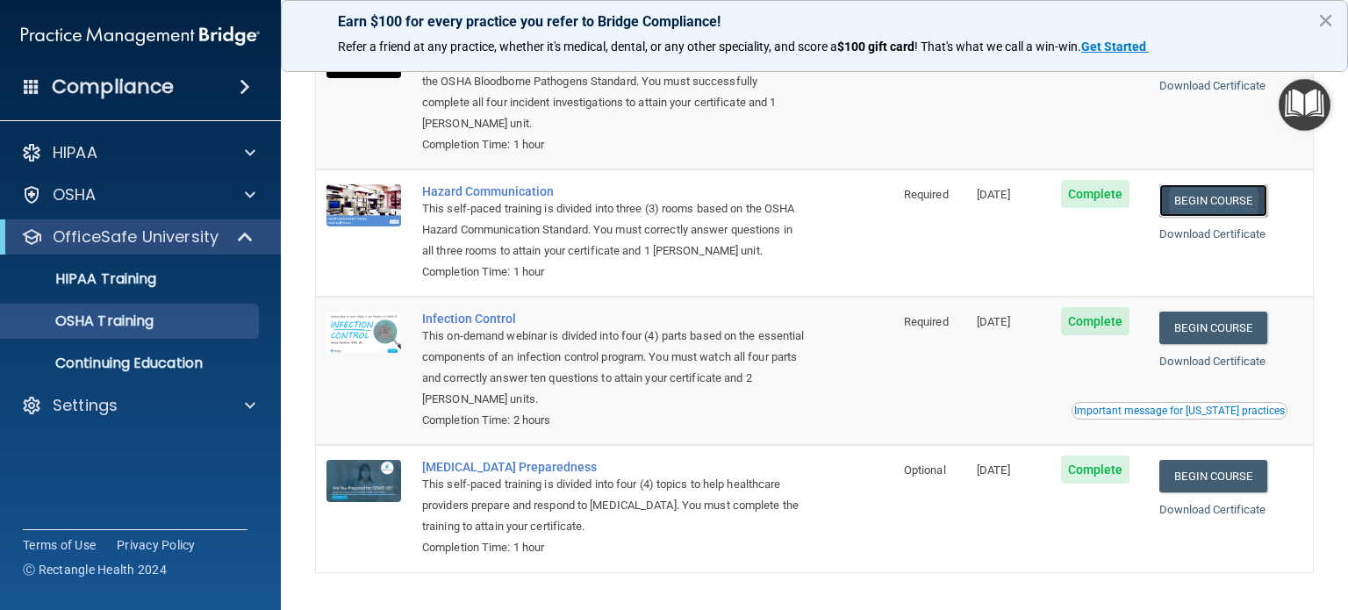
click at [1242, 202] on link "Begin Course" at bounding box center [1213, 200] width 107 height 32
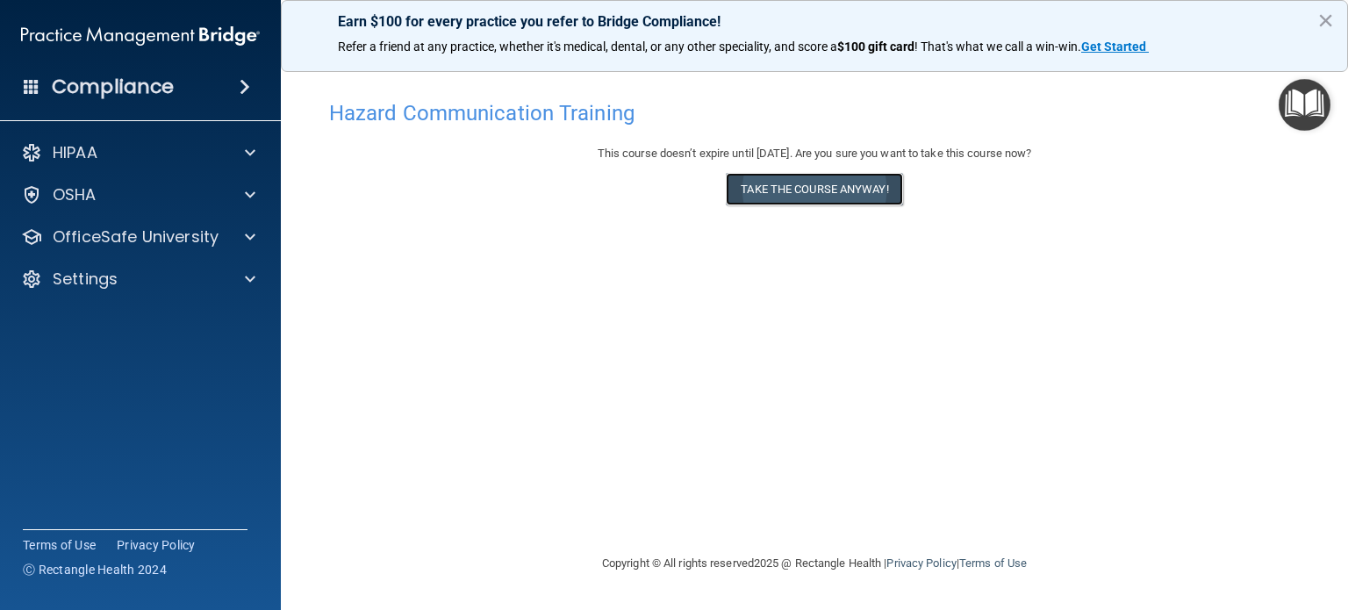
click at [818, 187] on button "Take the course anyway!" at bounding box center [814, 189] width 176 height 32
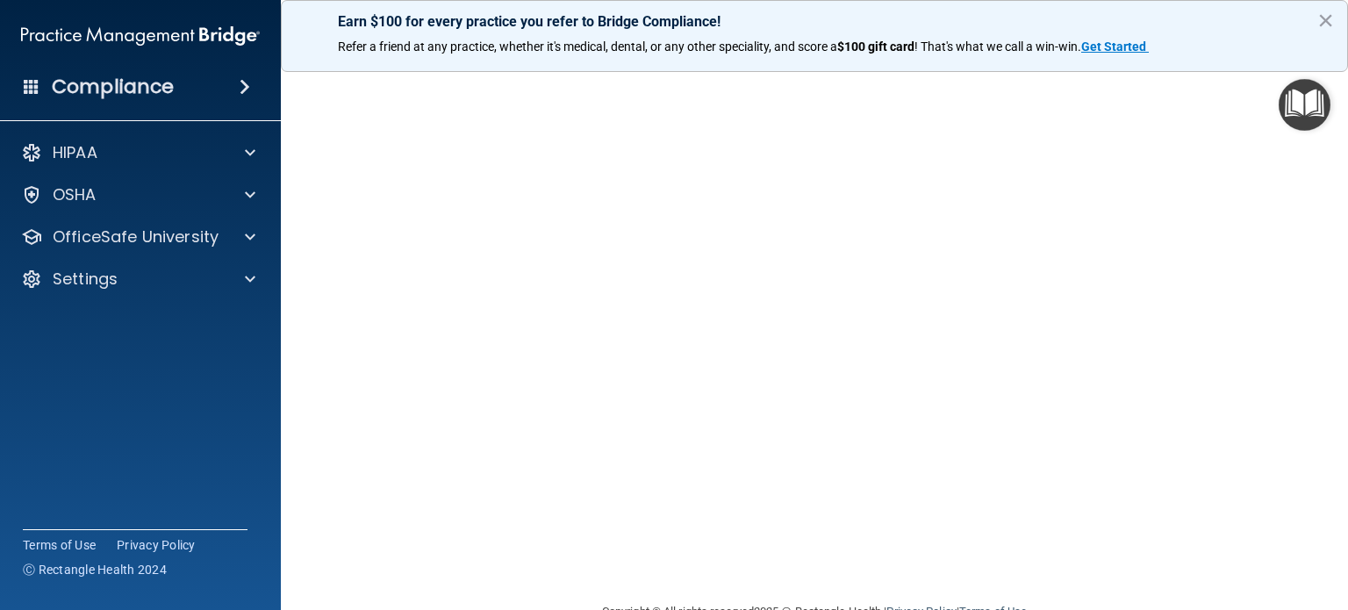
scroll to position [49, 0]
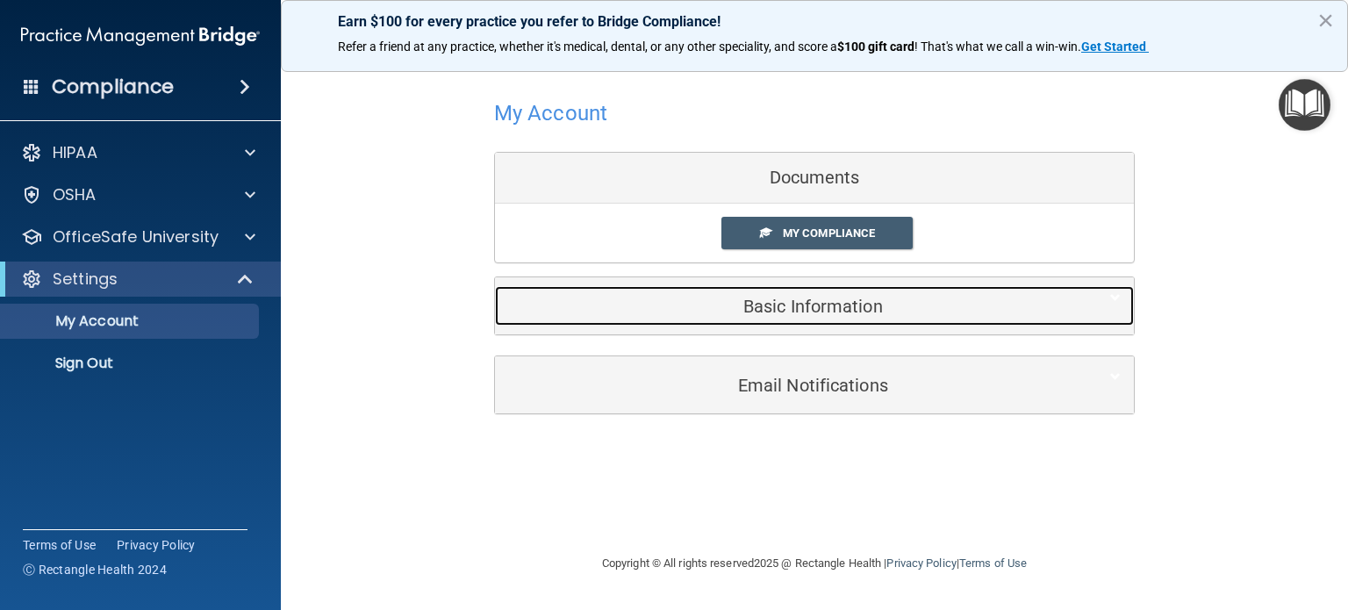
click at [769, 298] on h5 "Basic Information" at bounding box center [787, 306] width 559 height 19
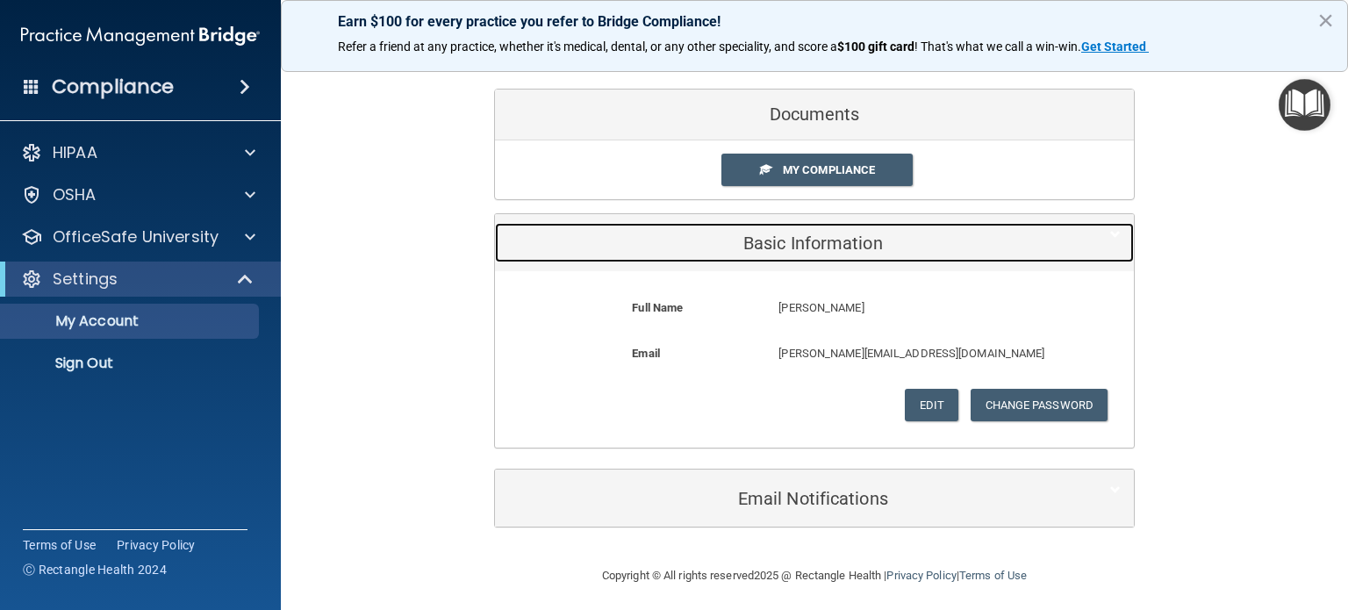
scroll to position [69, 0]
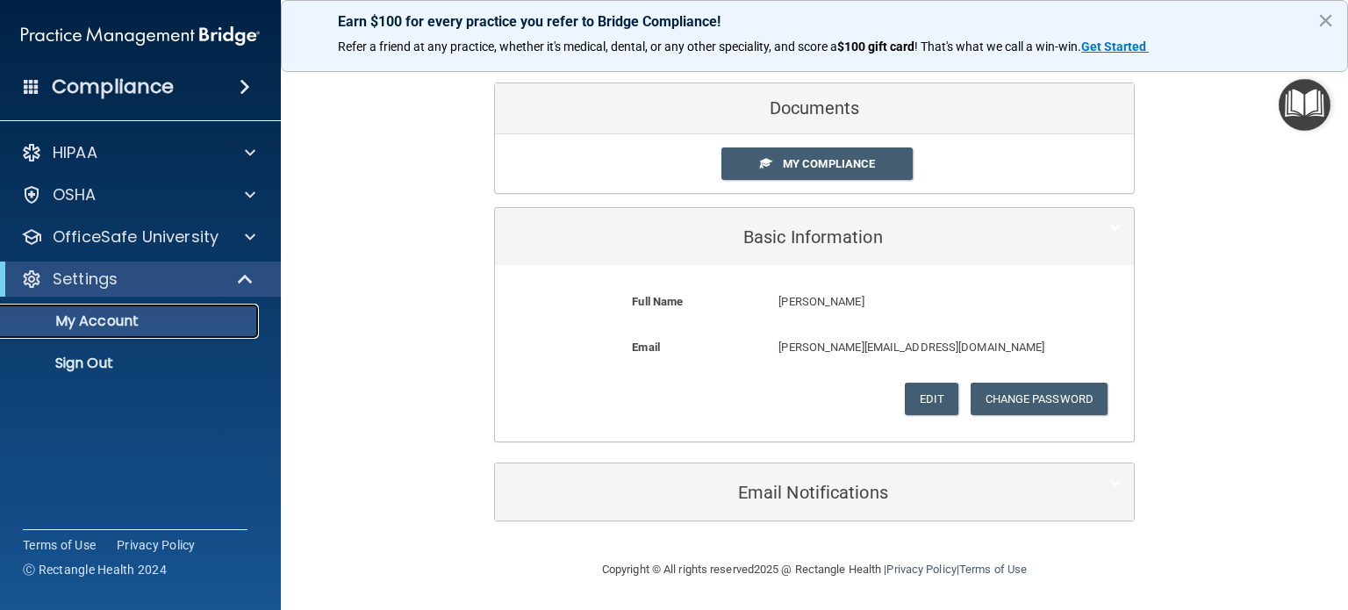
click at [135, 328] on p "My Account" at bounding box center [131, 321] width 240 height 18
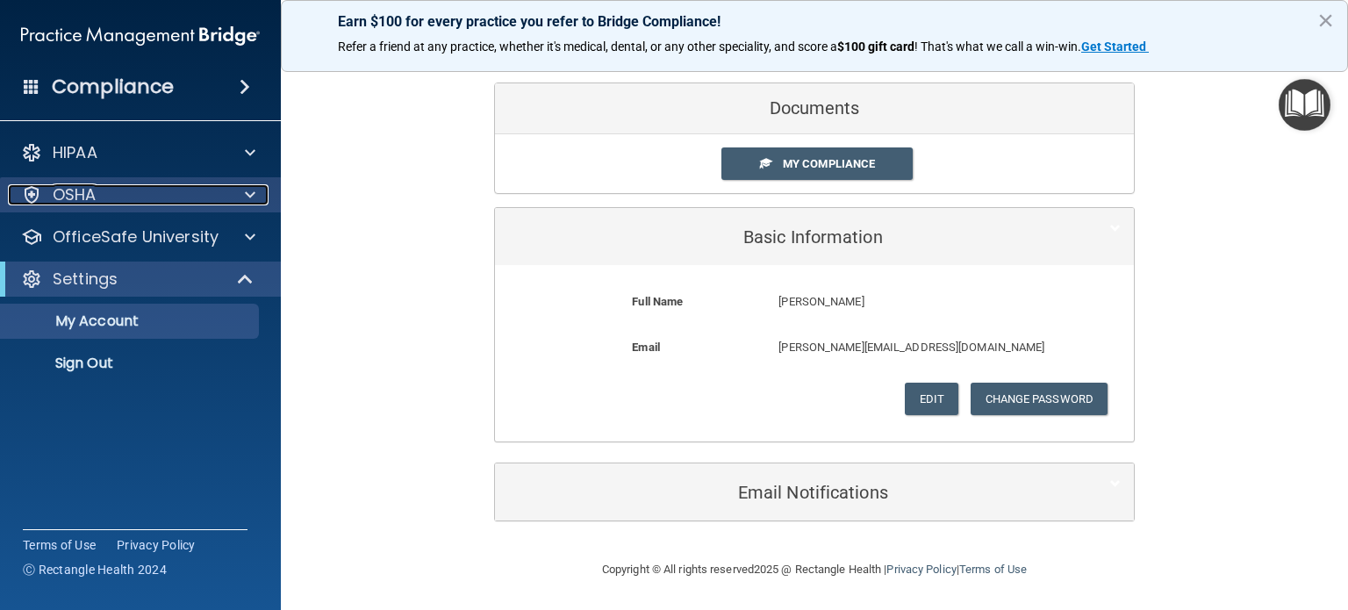
click at [162, 200] on div "OSHA" at bounding box center [117, 194] width 218 height 21
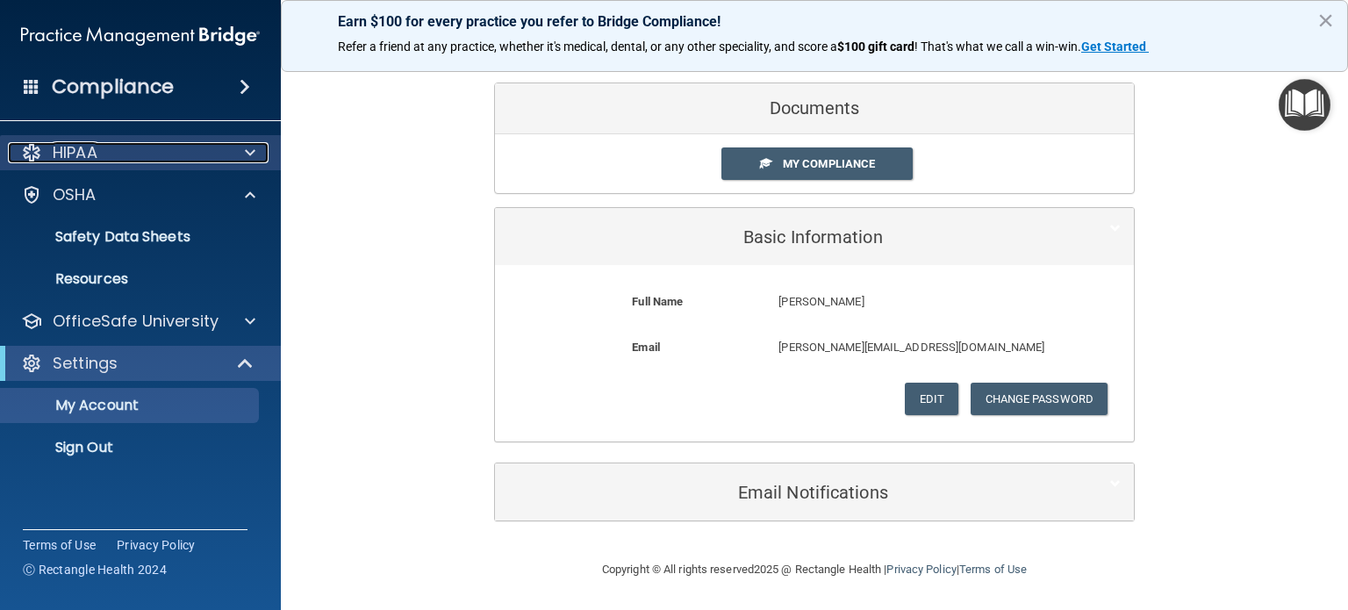
click at [104, 144] on div "HIPAA" at bounding box center [117, 152] width 218 height 21
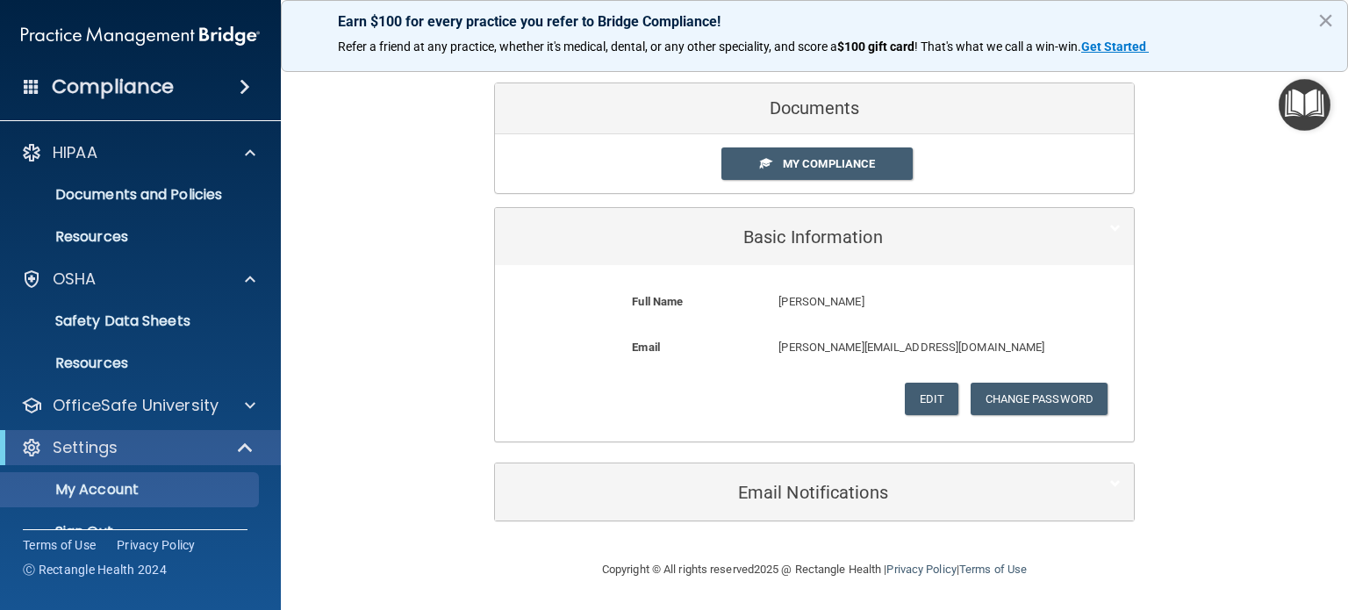
click at [236, 109] on div "Compliance HIPAA Documents and Policies Report an Incident Business Associates …" at bounding box center [140, 305] width 281 height 610
click at [243, 85] on span at bounding box center [245, 86] width 11 height 21
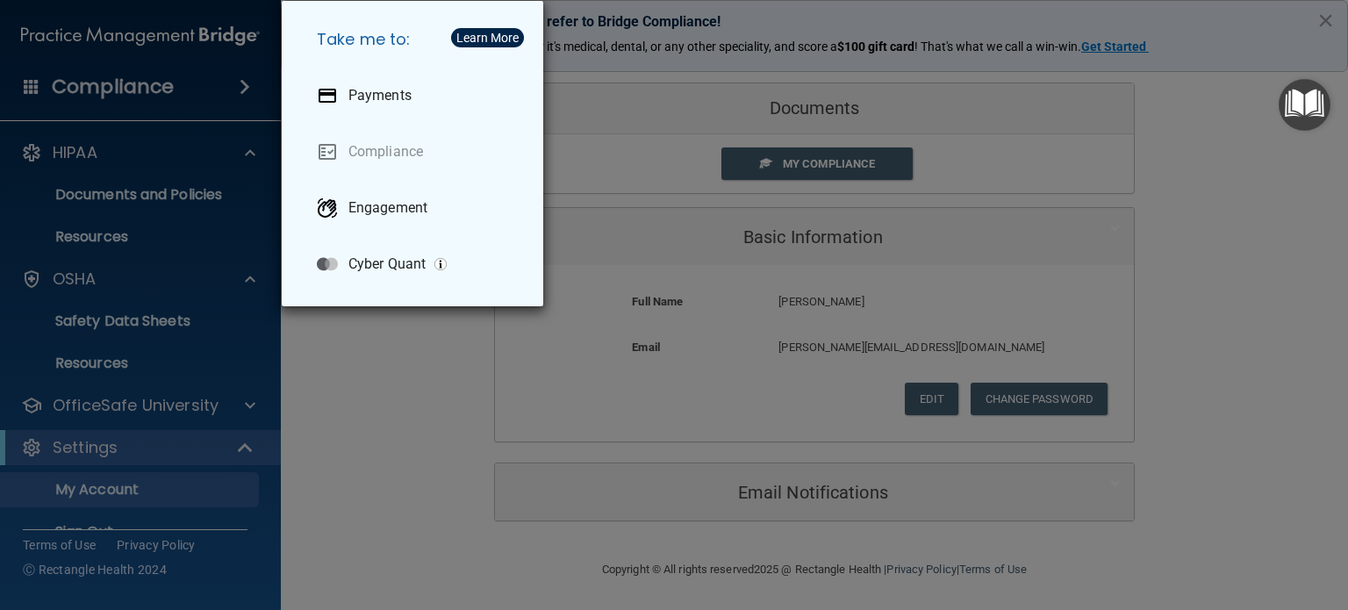
drag, startPoint x: 410, startPoint y: 396, endPoint x: 986, endPoint y: 252, distance: 593.6
click at [411, 397] on div "Take me to: Payments Compliance Engagement Cyber Quant" at bounding box center [674, 305] width 1348 height 610
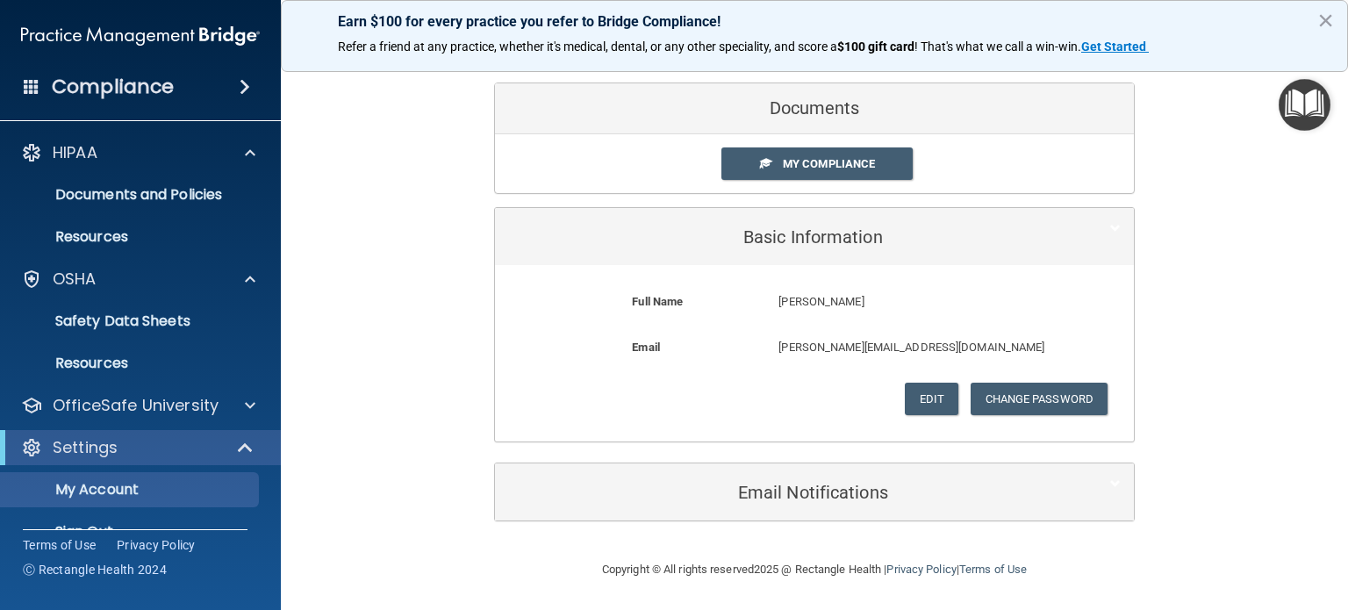
click at [1295, 112] on img "Open Resource Center" at bounding box center [1305, 105] width 52 height 52
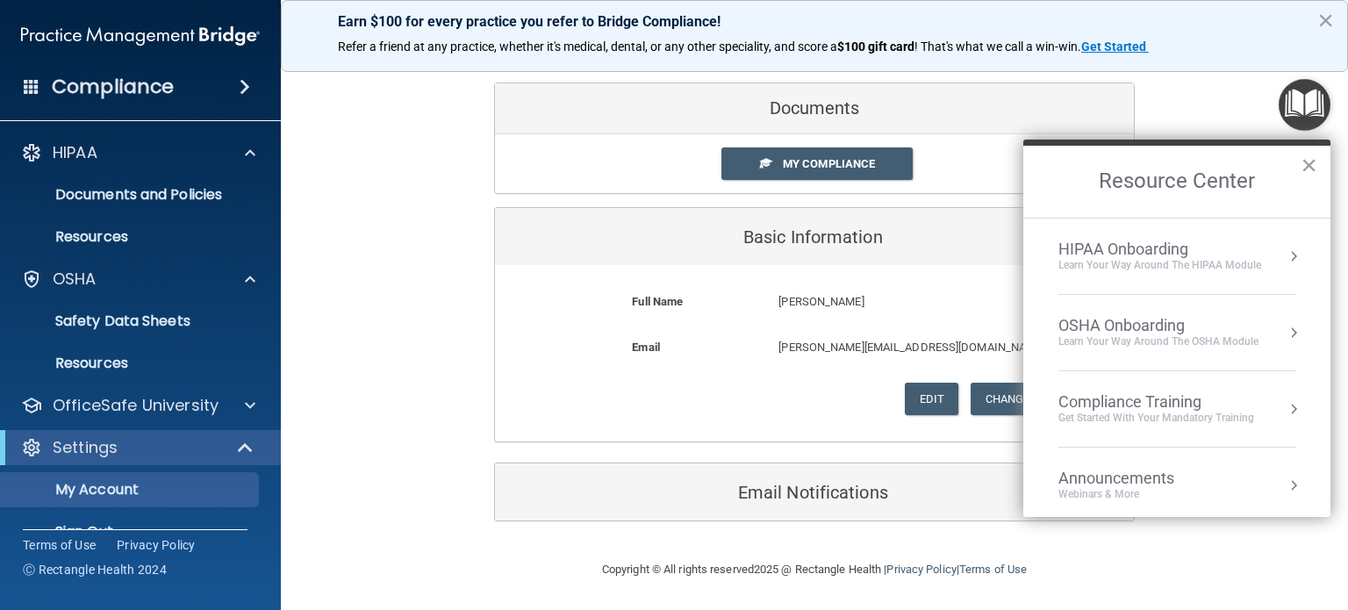
click at [1191, 327] on div "OSHA Onboarding" at bounding box center [1159, 325] width 200 height 19
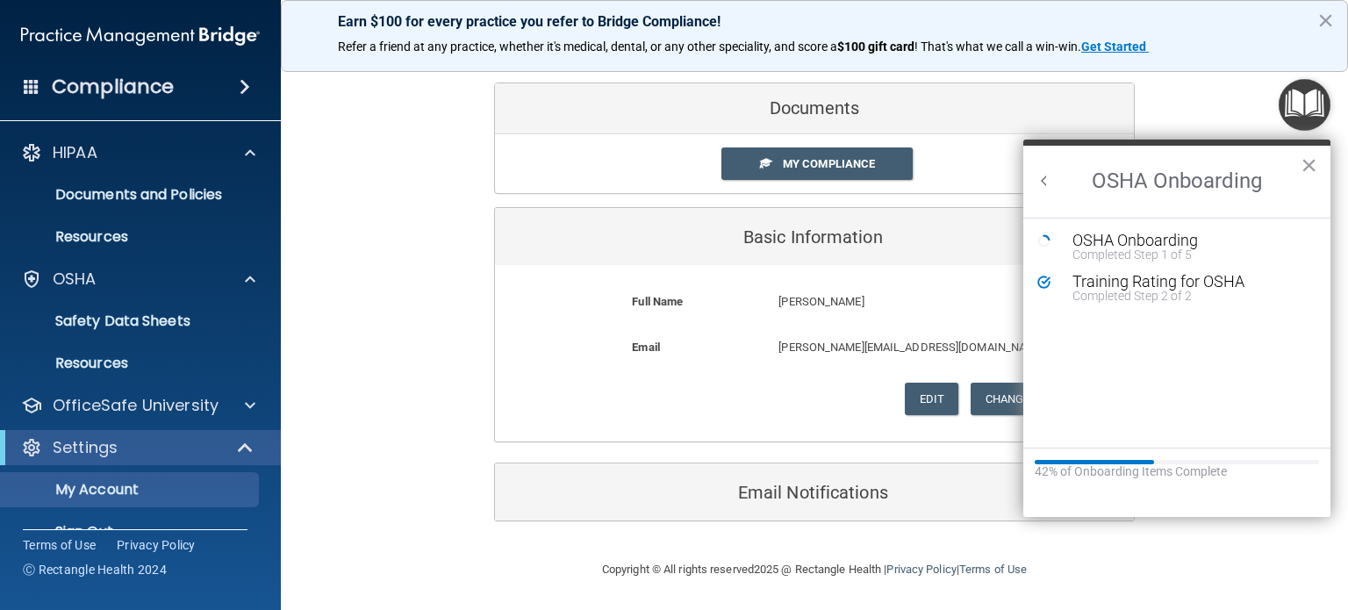
scroll to position [0, 0]
click at [1162, 237] on div "OSHA Onboarding" at bounding box center [1190, 241] width 235 height 16
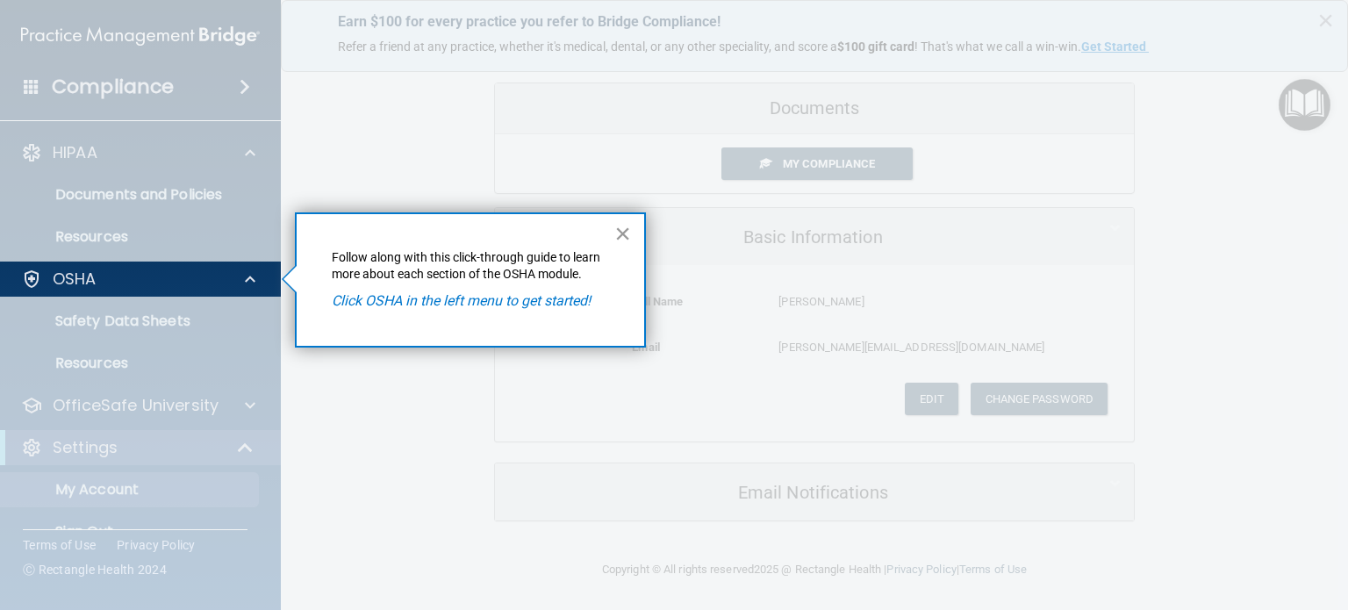
click at [622, 229] on button "×" at bounding box center [622, 233] width 17 height 28
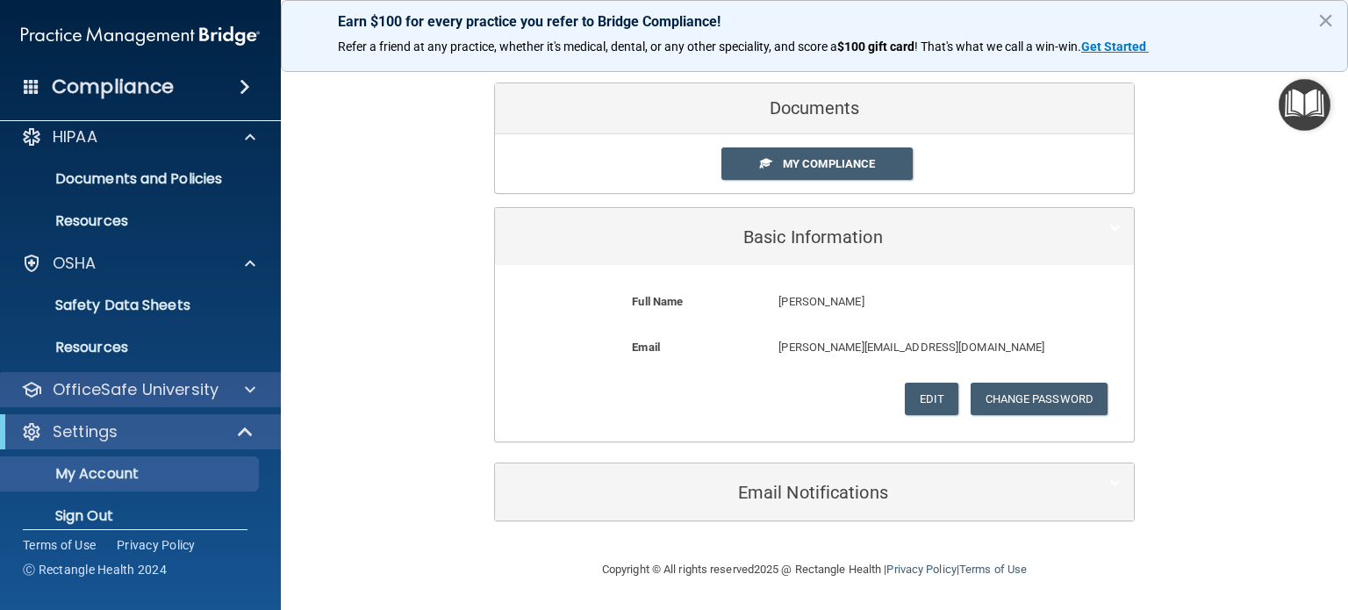
scroll to position [33, 0]
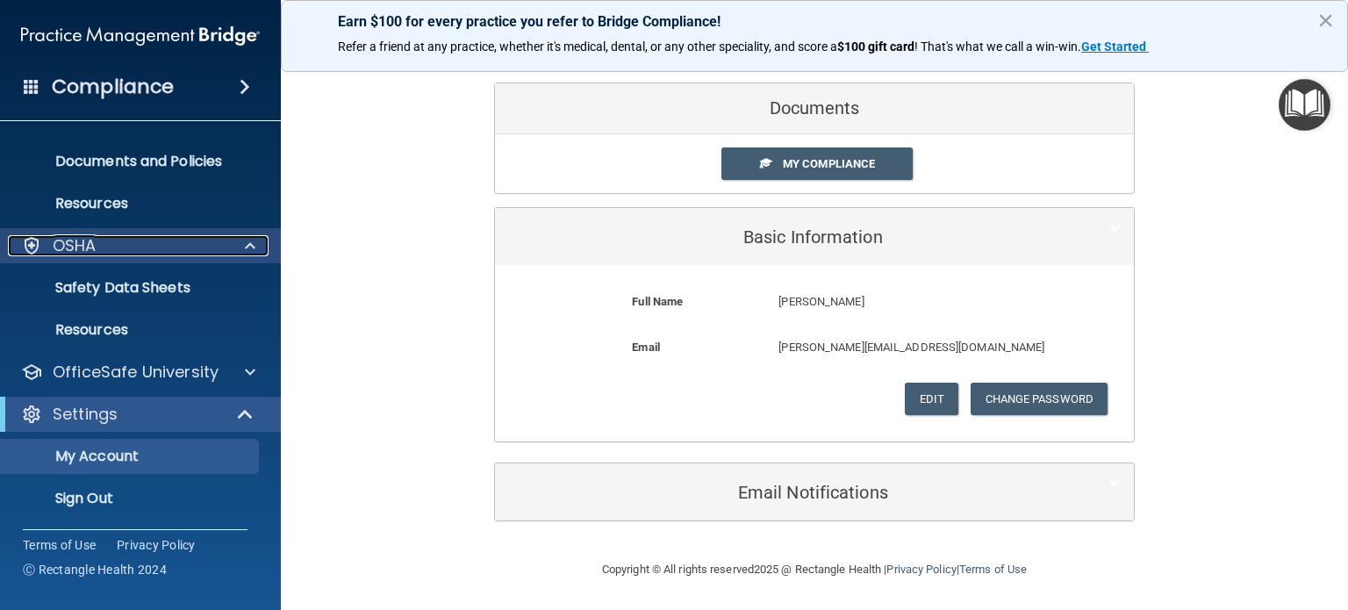
click at [125, 253] on div "OSHA" at bounding box center [117, 245] width 218 height 21
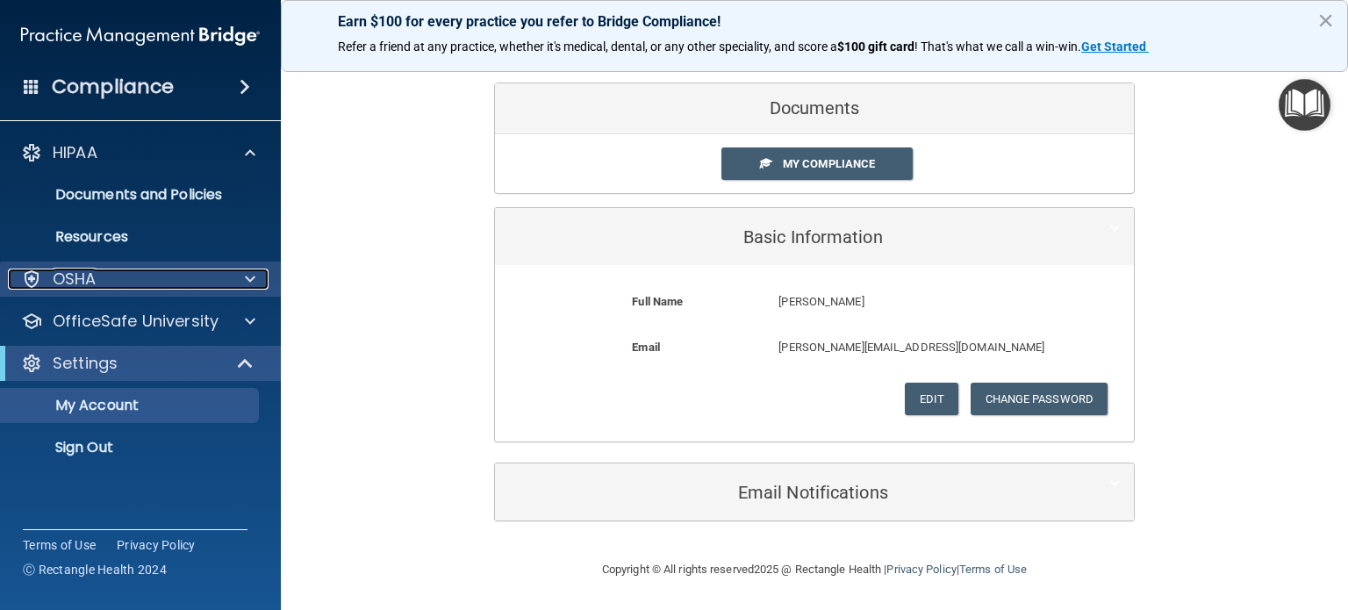
click at [137, 273] on div "OSHA" at bounding box center [117, 279] width 218 height 21
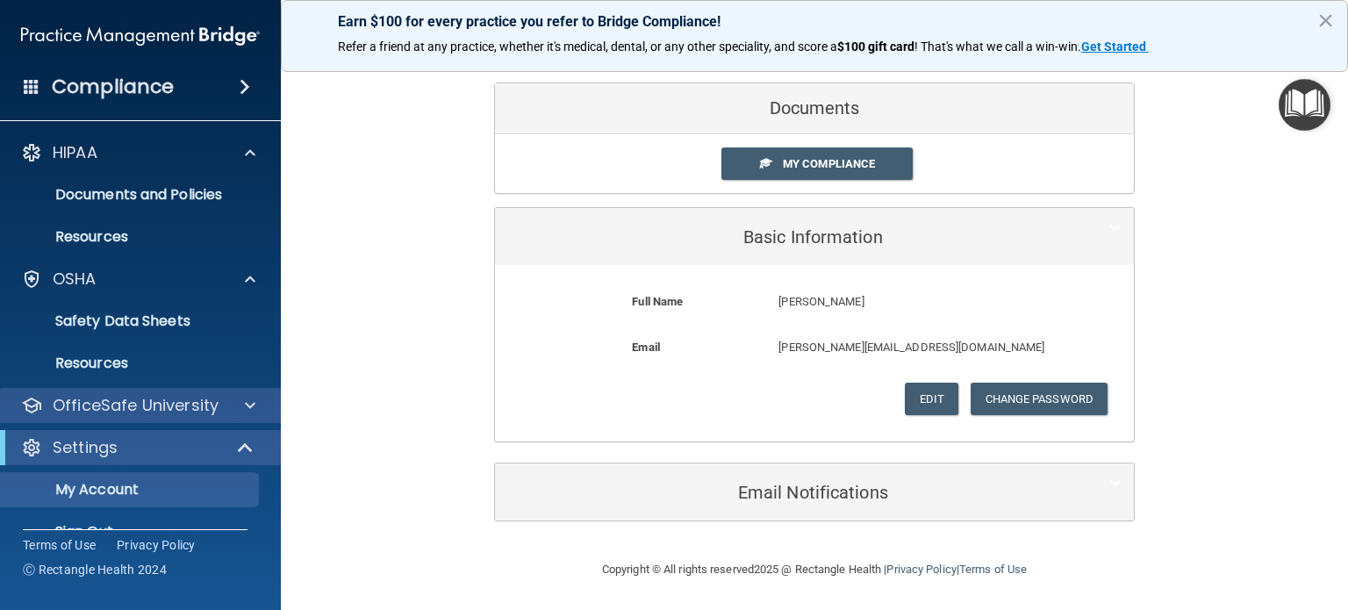
click at [154, 420] on div "OfficeSafe University" at bounding box center [141, 405] width 282 height 35
click at [199, 399] on p "OfficeSafe University" at bounding box center [136, 405] width 166 height 21
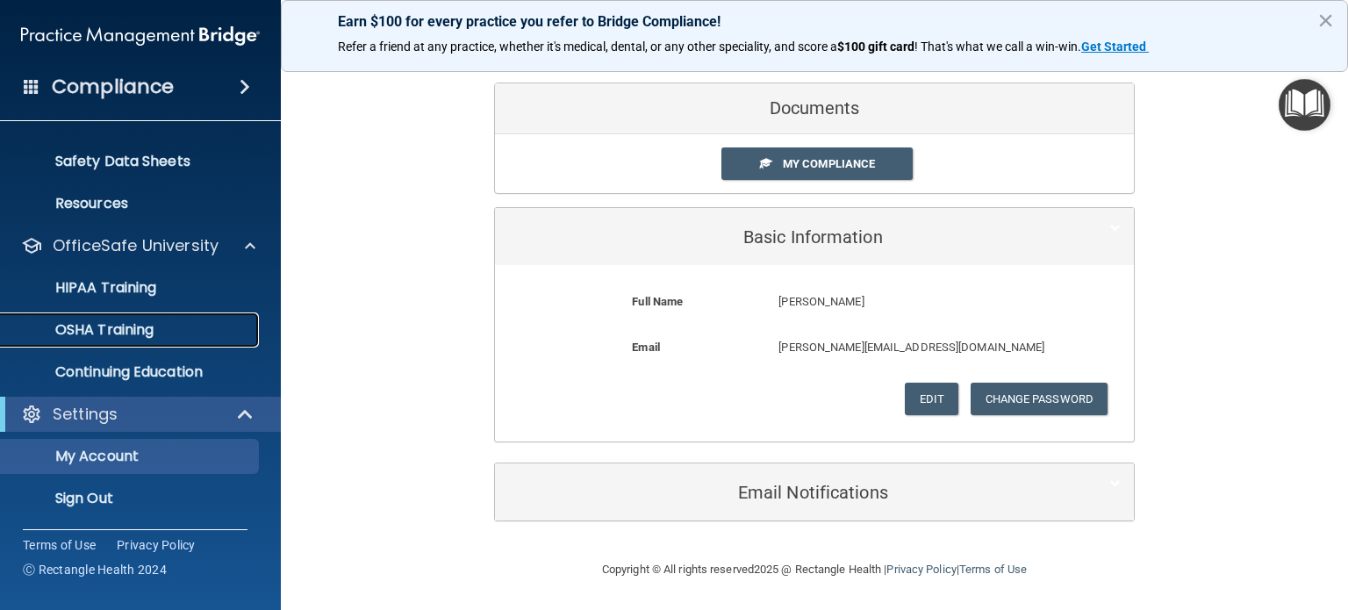
click at [146, 336] on p "OSHA Training" at bounding box center [82, 330] width 142 height 18
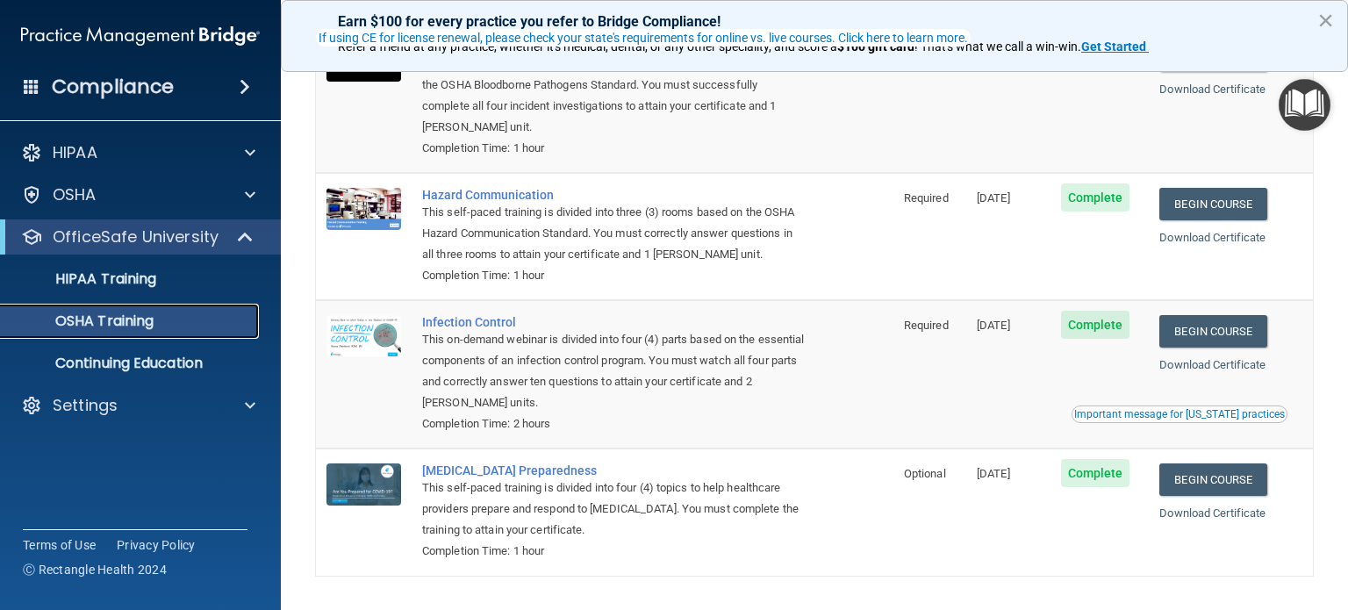
scroll to position [176, 0]
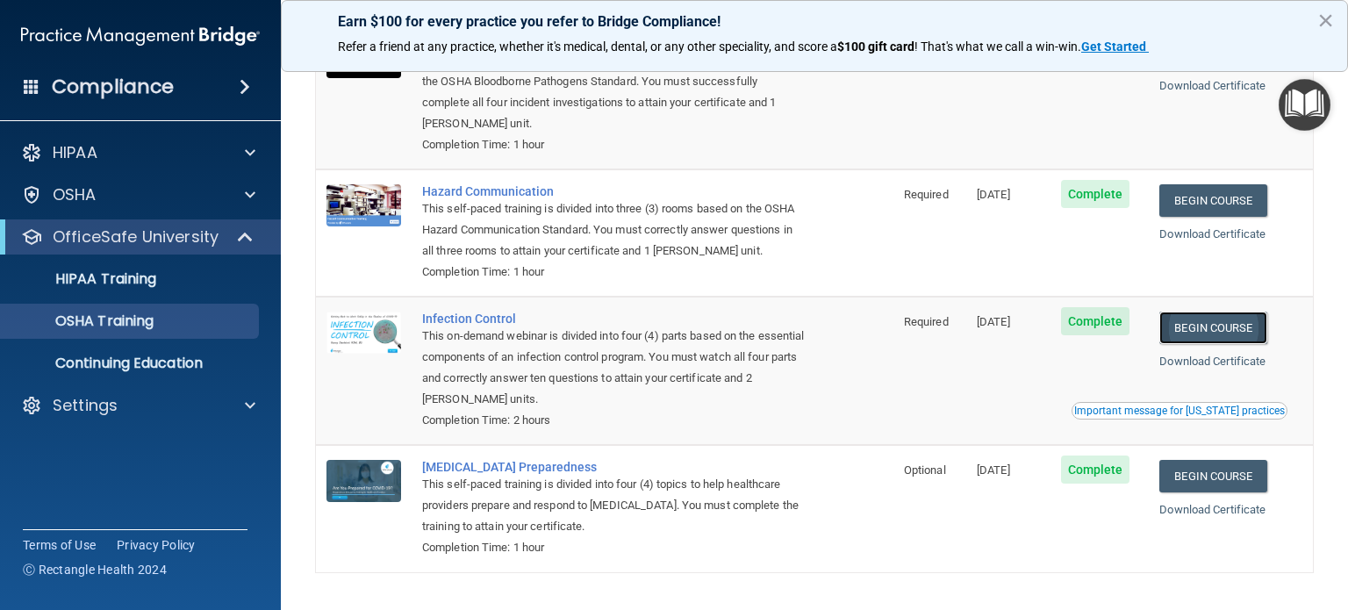
click at [1250, 324] on link "Begin Course" at bounding box center [1213, 328] width 107 height 32
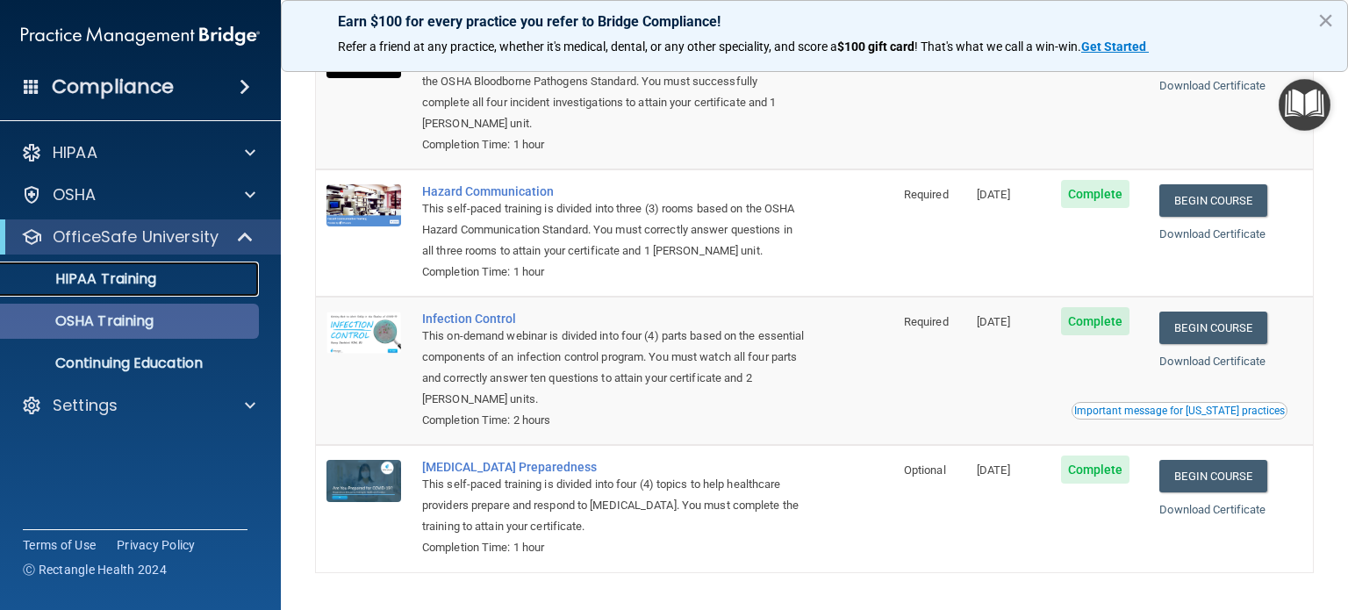
drag, startPoint x: 147, startPoint y: 289, endPoint x: 144, endPoint y: 303, distance: 14.5
click at [147, 289] on link "HIPAA Training" at bounding box center [120, 279] width 277 height 35
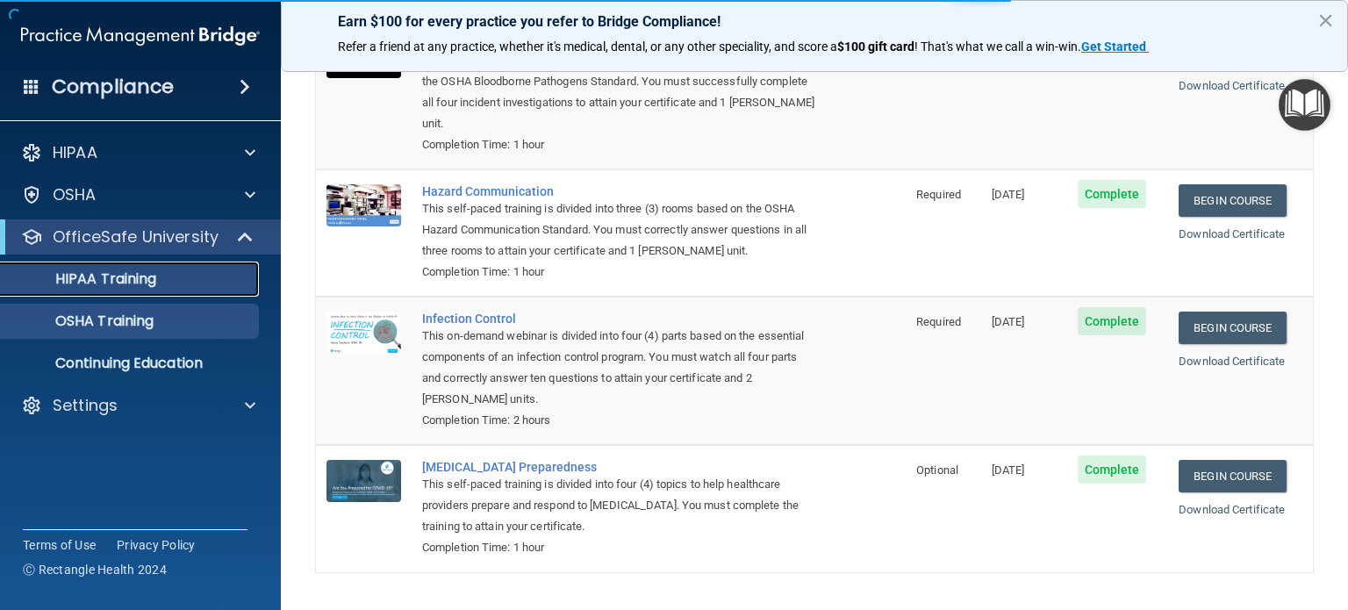
scroll to position [652, 0]
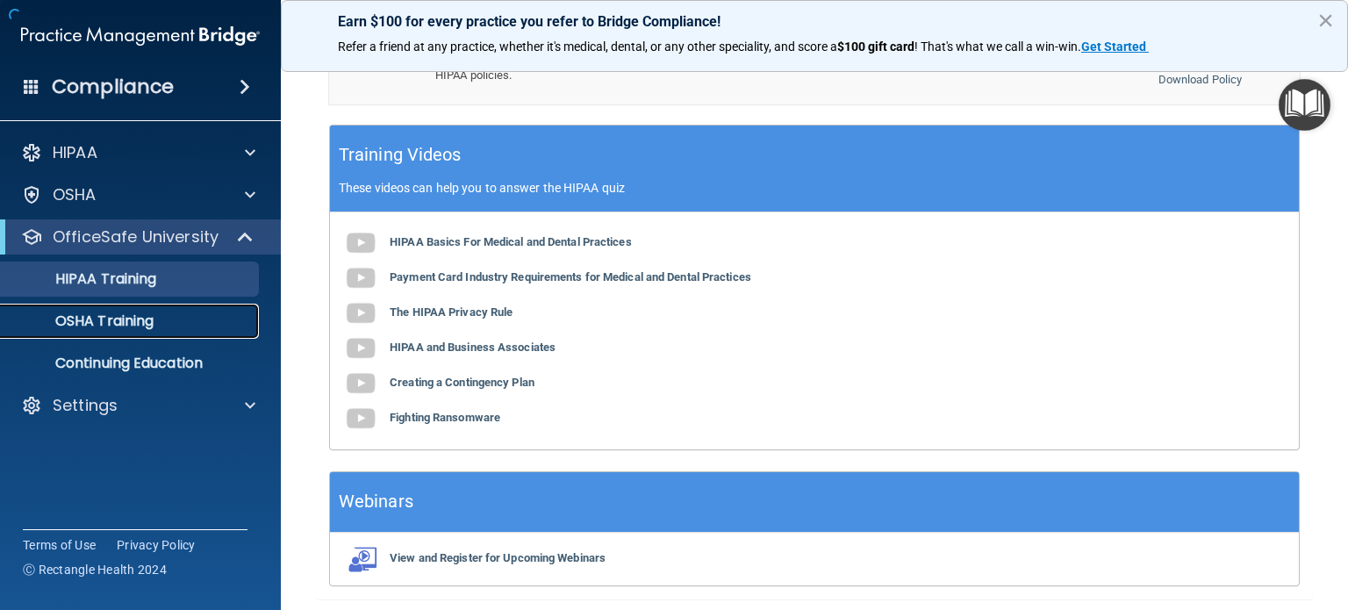
click at [140, 320] on p "OSHA Training" at bounding box center [82, 321] width 142 height 18
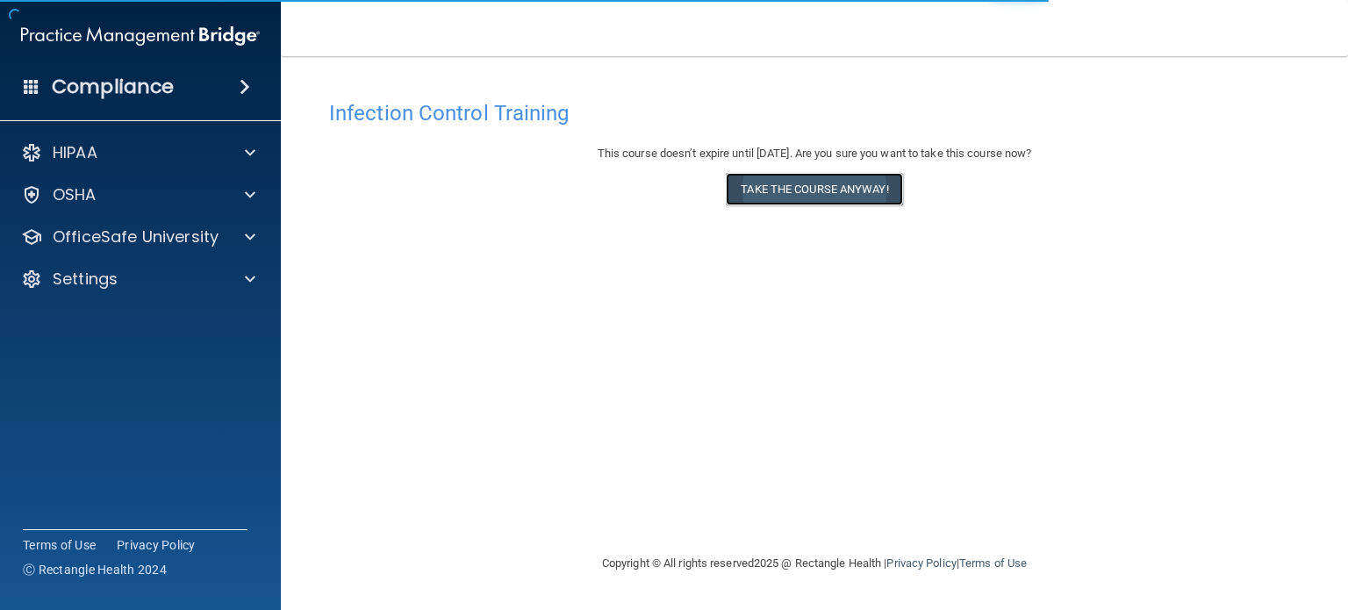
click at [877, 199] on button "Take the course anyway!" at bounding box center [814, 189] width 176 height 32
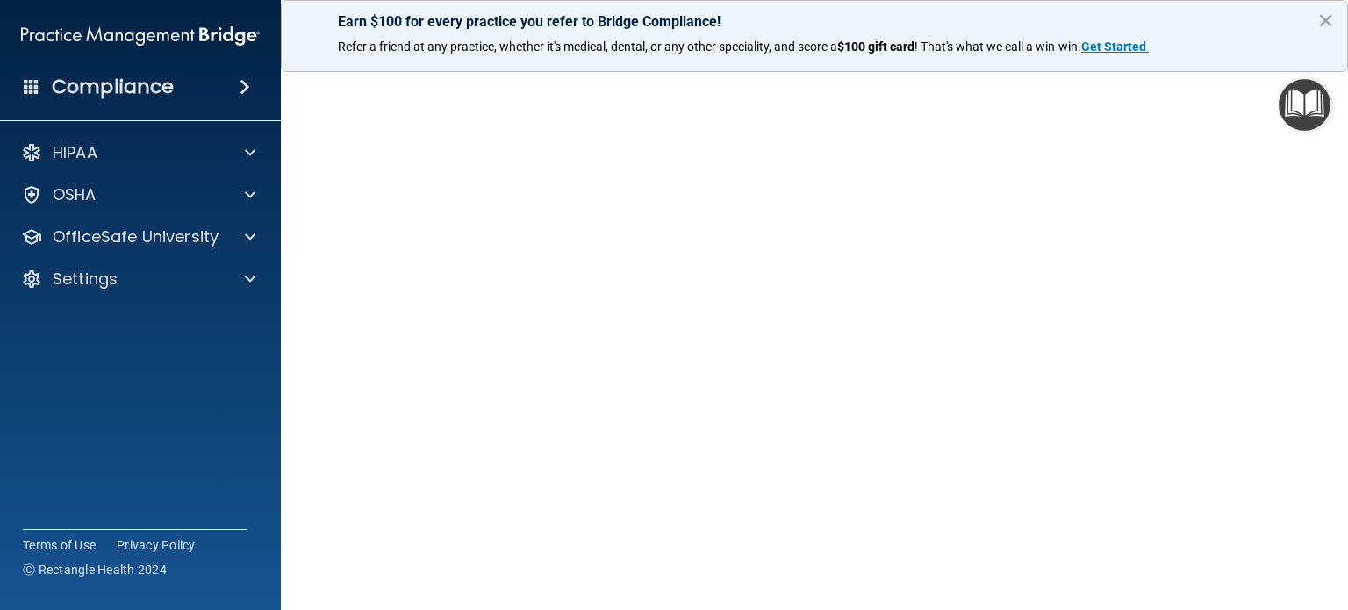
scroll to position [88, 0]
click at [1289, 96] on img "Open Resource Center" at bounding box center [1305, 105] width 52 height 52
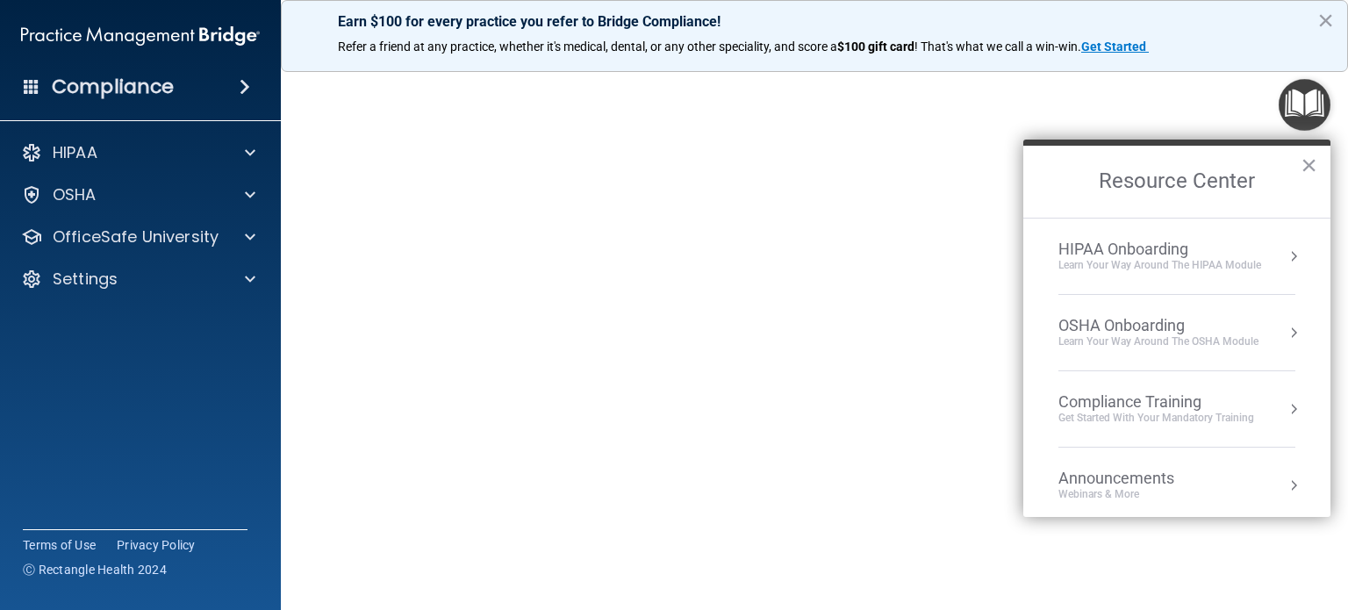
click at [1285, 327] on button "Resource Center" at bounding box center [1294, 333] width 18 height 18
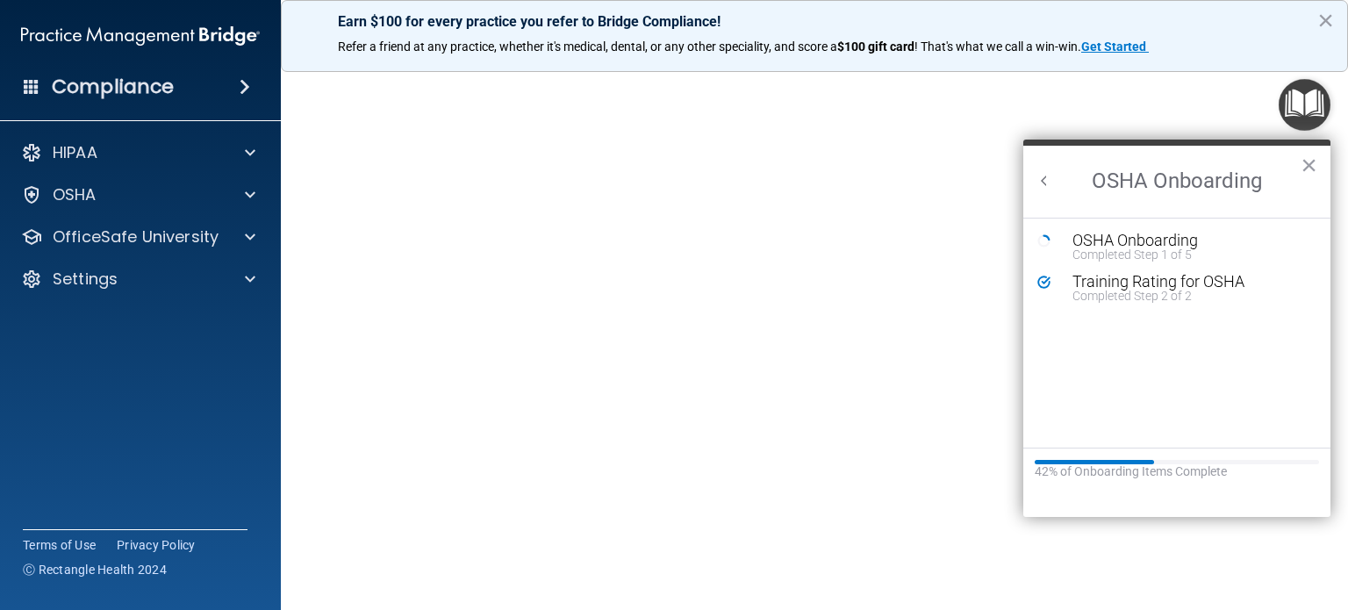
scroll to position [0, 0]
click at [1045, 182] on button "Back to Resource Center Home" at bounding box center [1045, 181] width 18 height 18
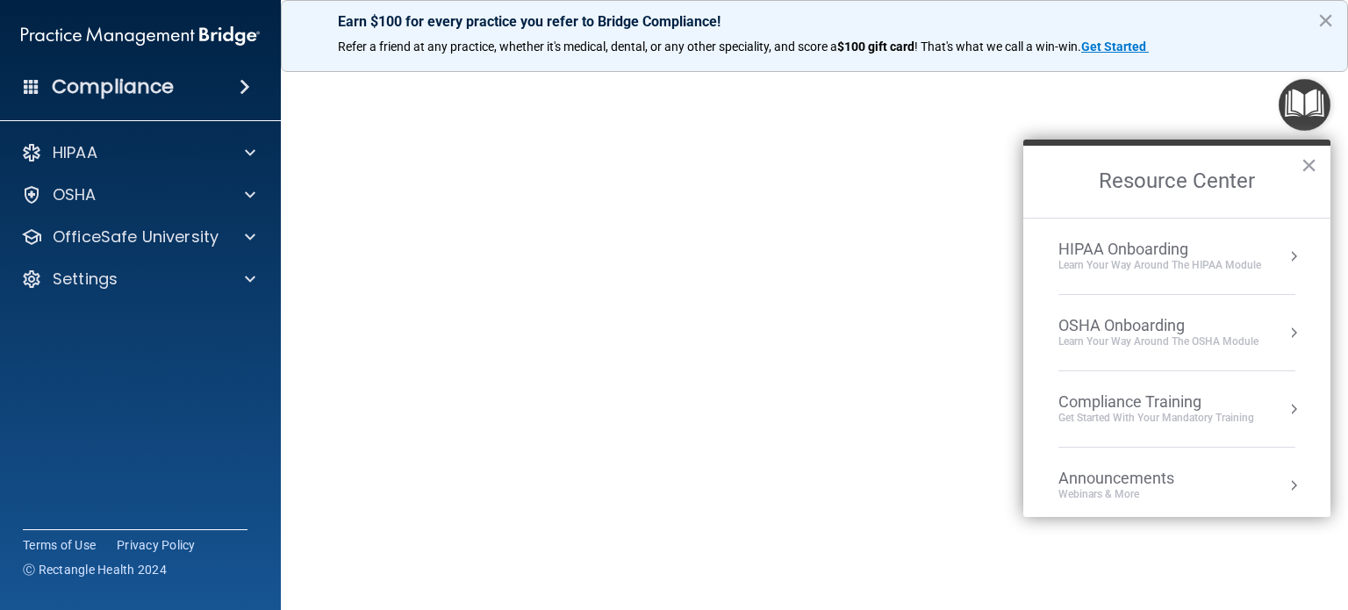
click at [1285, 251] on button "Resource Center" at bounding box center [1294, 257] width 18 height 18
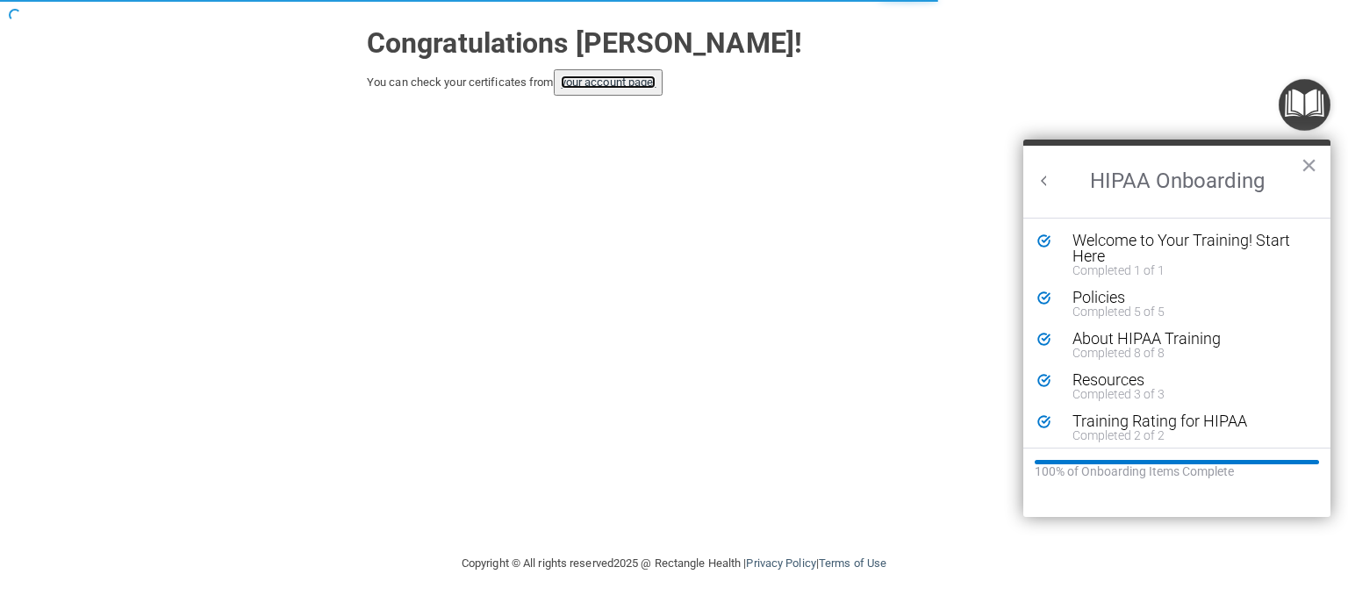
click at [624, 79] on link "your account page!" at bounding box center [609, 81] width 96 height 13
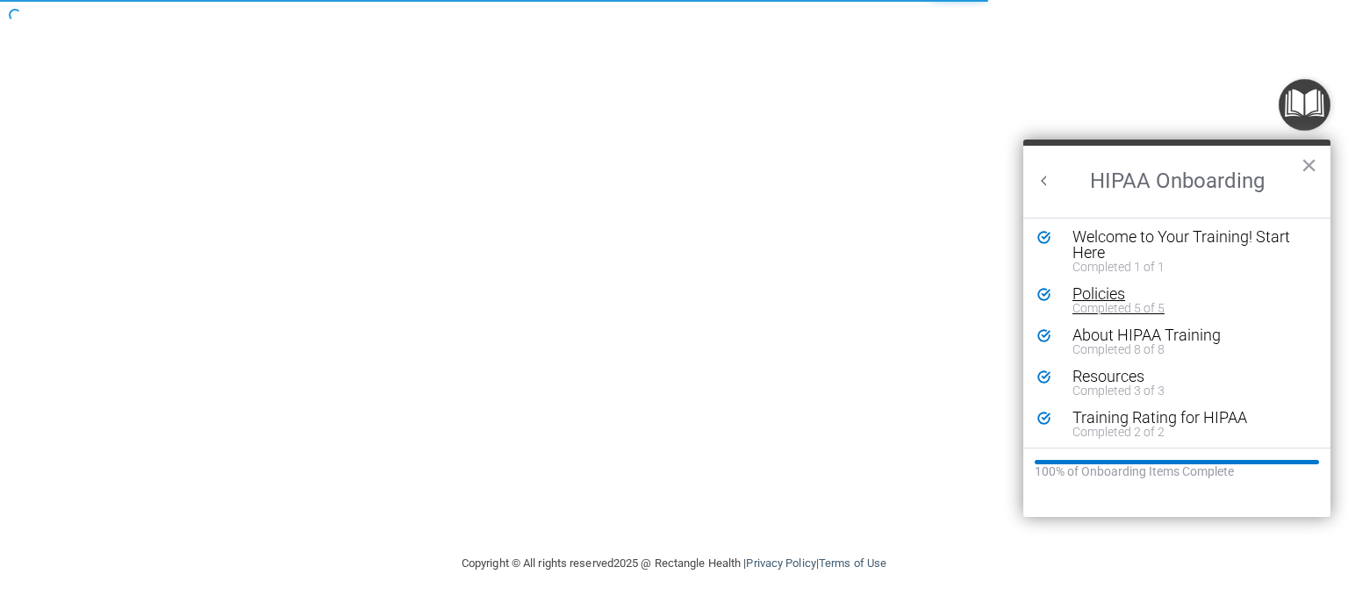
scroll to position [6, 0]
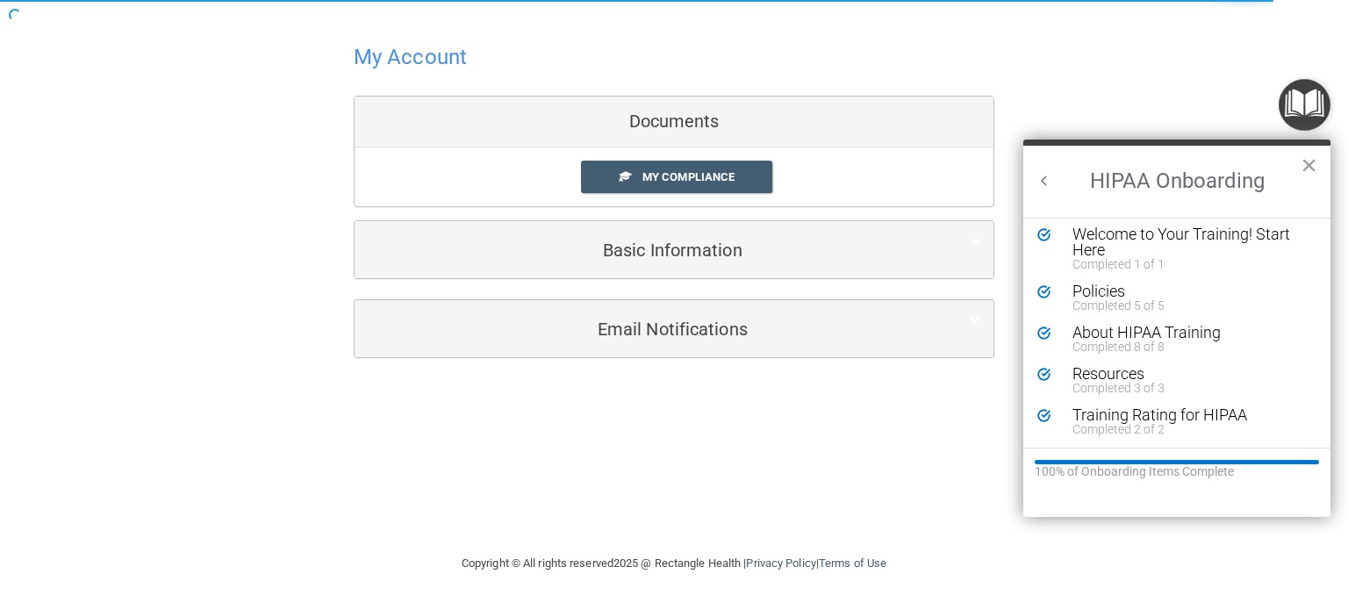
click at [1042, 176] on button "Back to Resource Center Home" at bounding box center [1045, 181] width 18 height 18
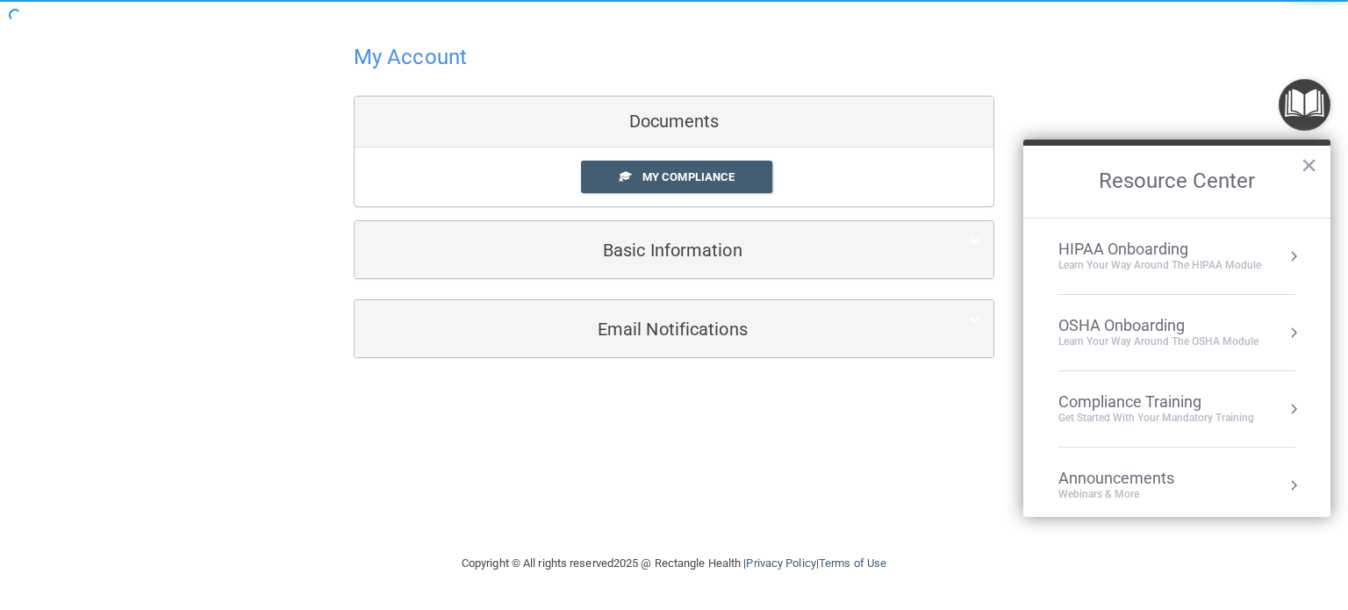
scroll to position [0, 0]
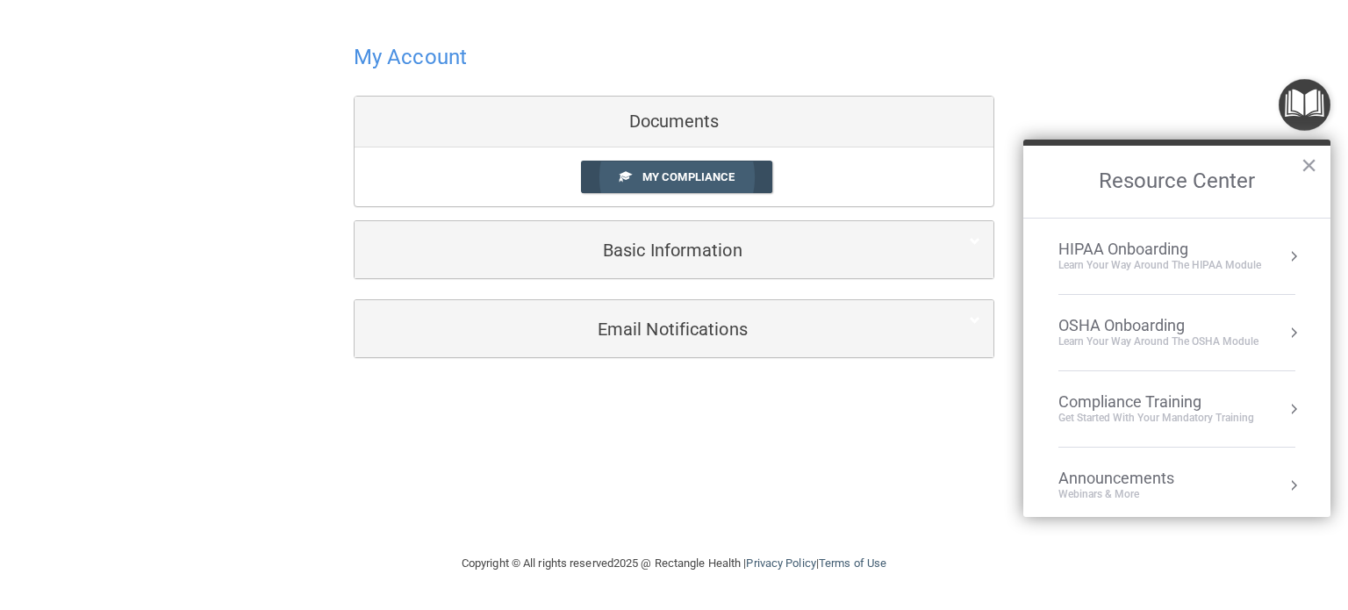
click at [751, 178] on link "My Compliance" at bounding box center [677, 177] width 192 height 32
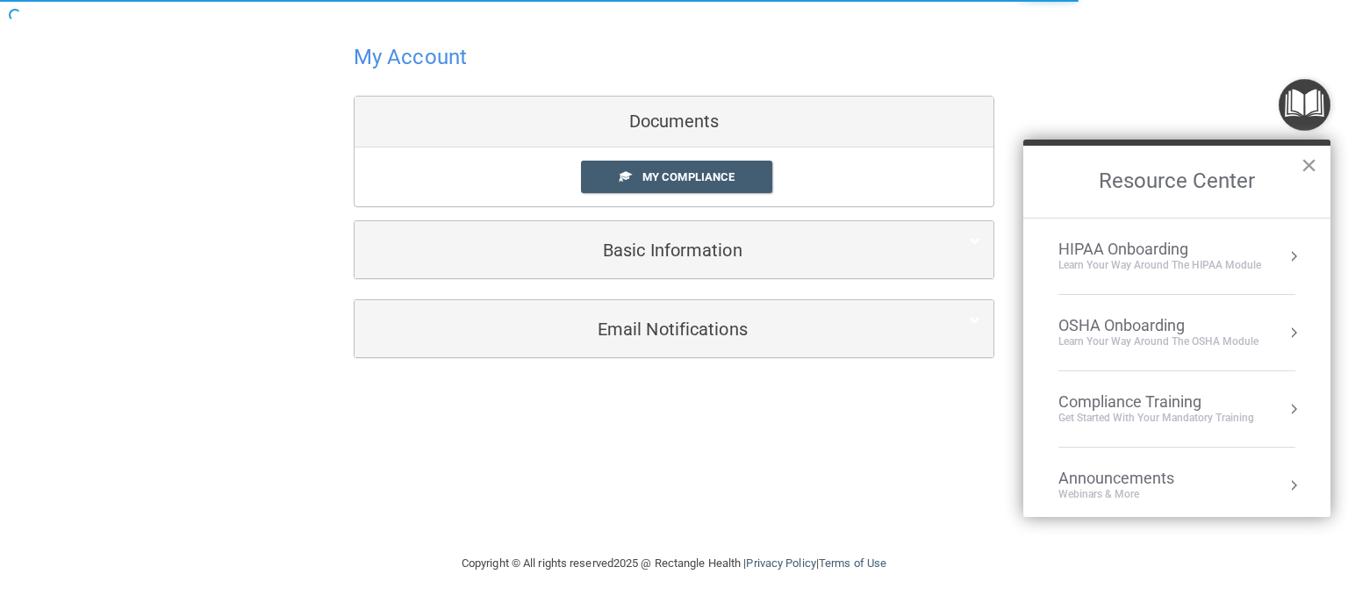
click at [1306, 161] on button "×" at bounding box center [1309, 165] width 17 height 28
